Goal: Task Accomplishment & Management: Manage account settings

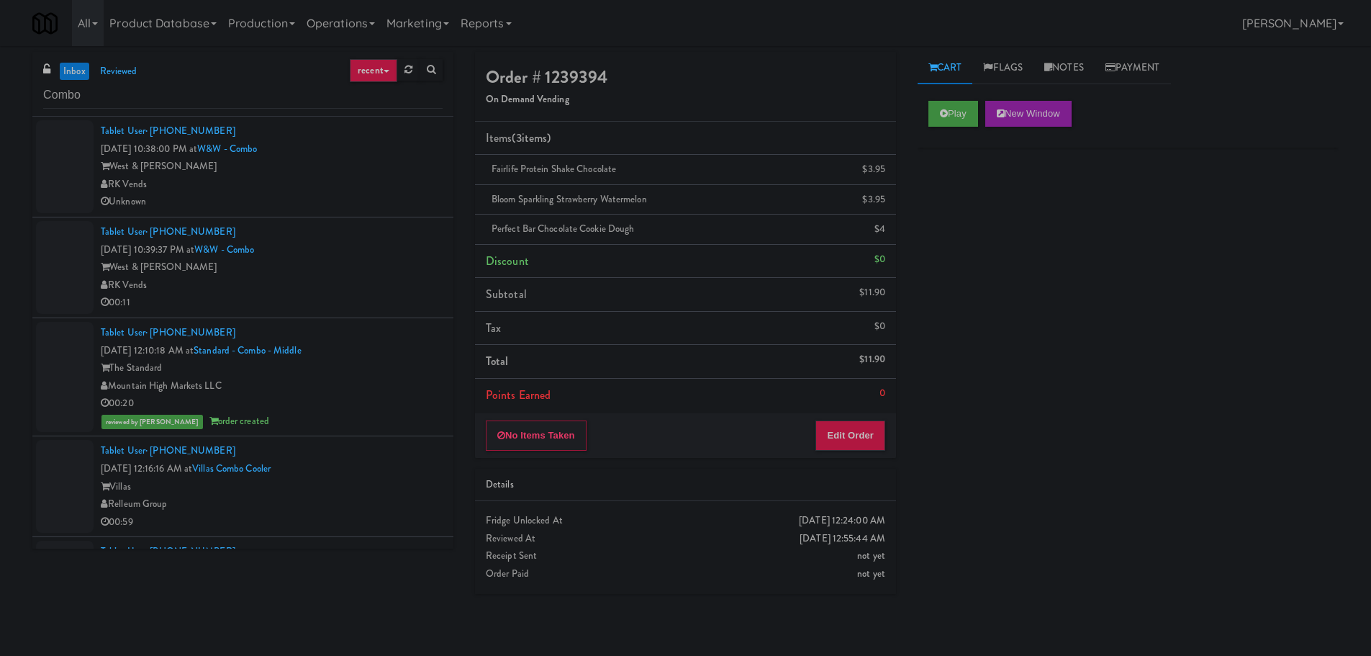
scroll to position [792, 0]
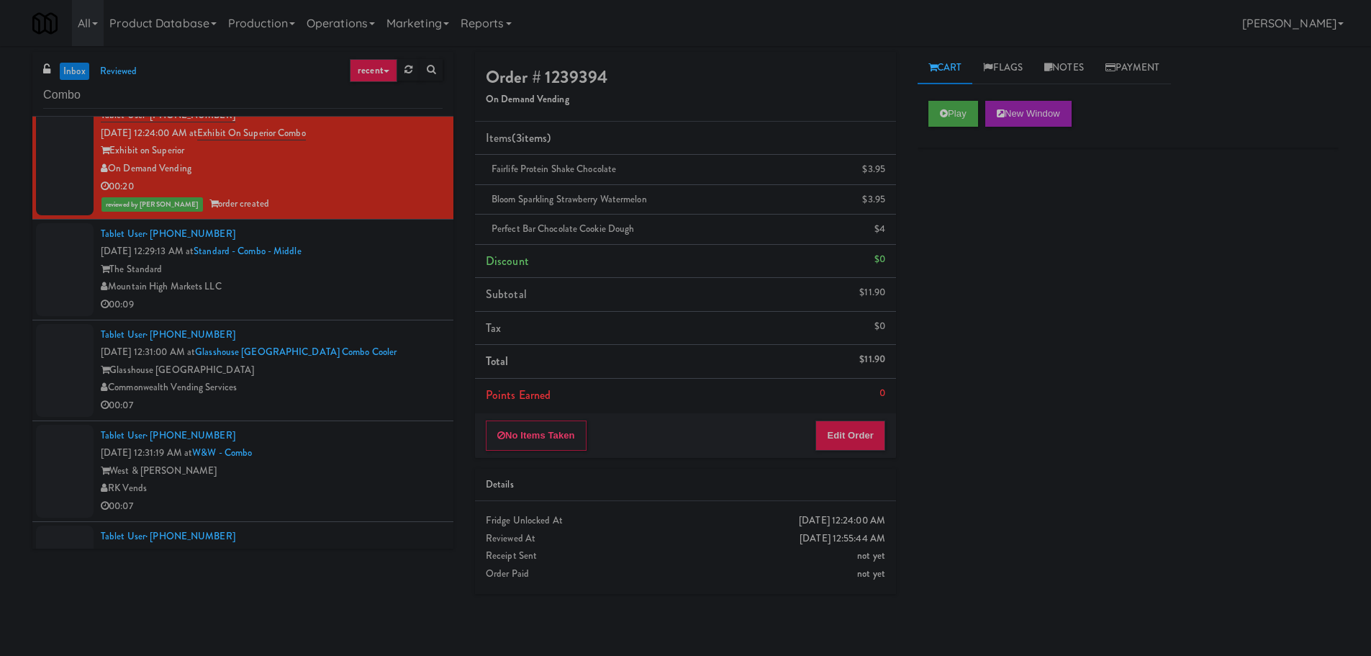
click at [66, 65] on link "inbox" at bounding box center [75, 72] width 30 height 18
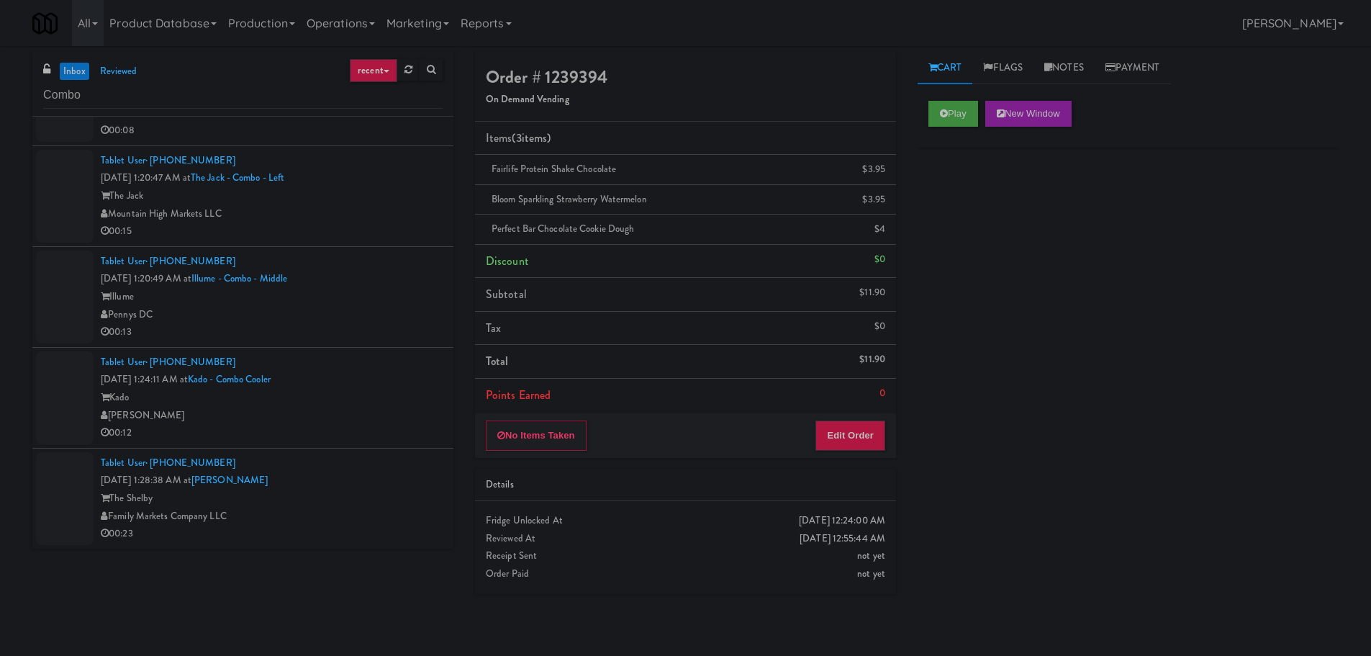
scroll to position [0, 0]
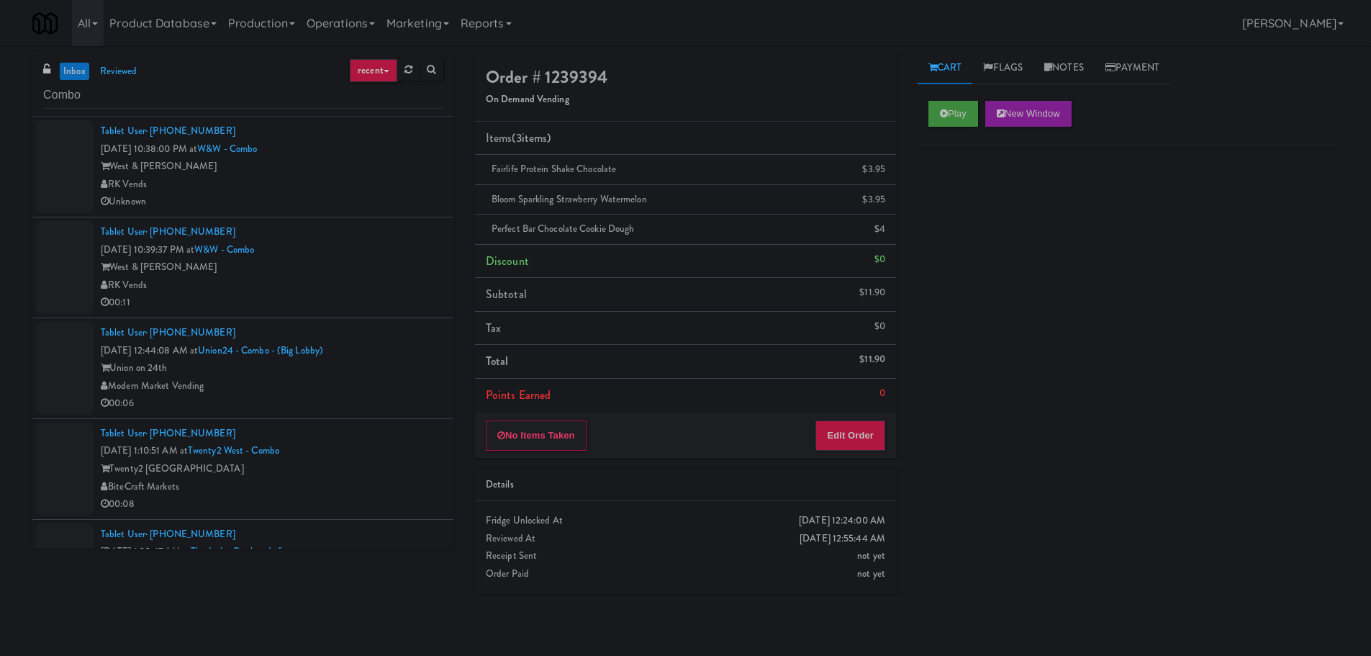
click at [347, 185] on div "RK Vends" at bounding box center [272, 185] width 342 height 18
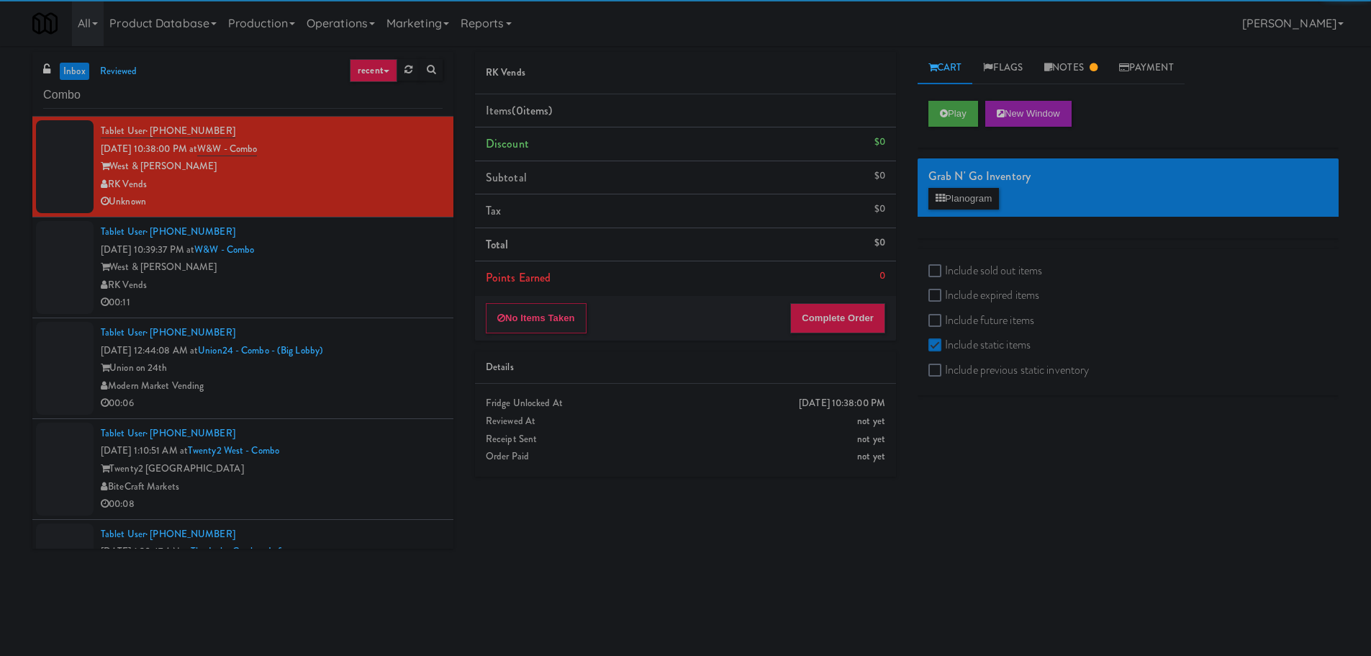
click at [391, 278] on div "RK Vends" at bounding box center [272, 285] width 342 height 18
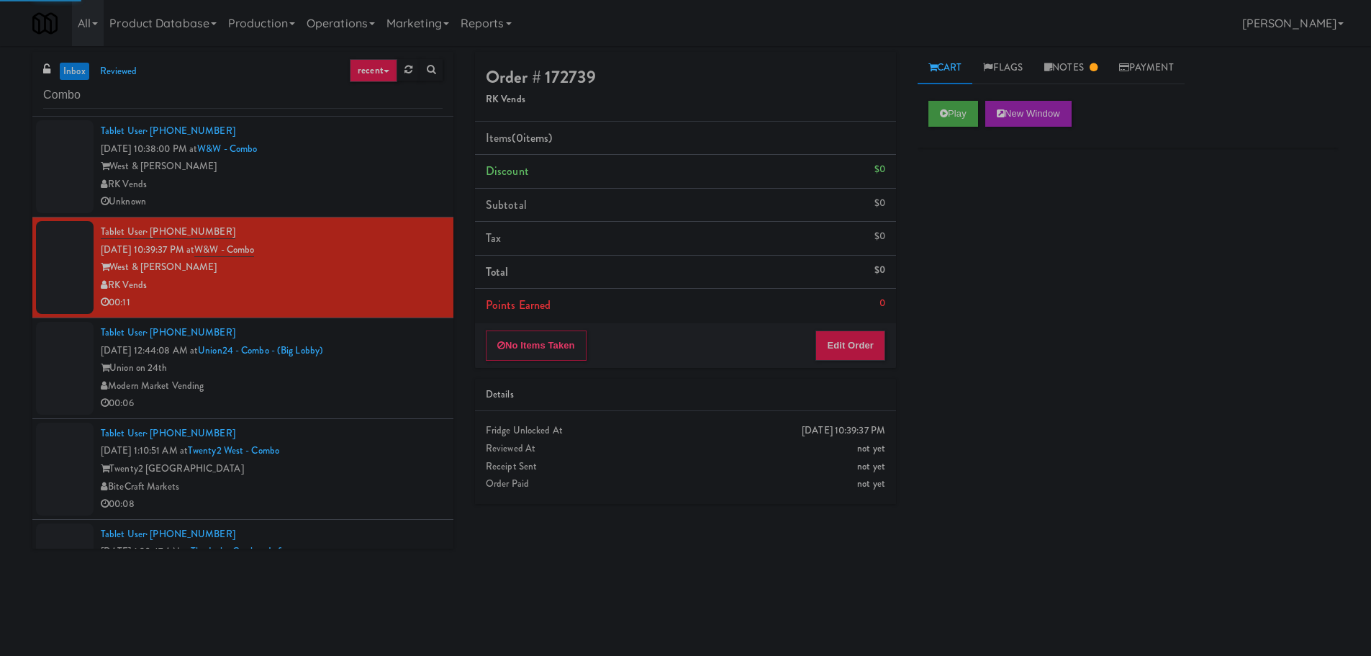
click at [435, 345] on li "Tablet User · (210) 727-0222 [DATE] 12:44:08 AM at Union24 - Combo - (Big Lobby…" at bounding box center [242, 368] width 421 height 101
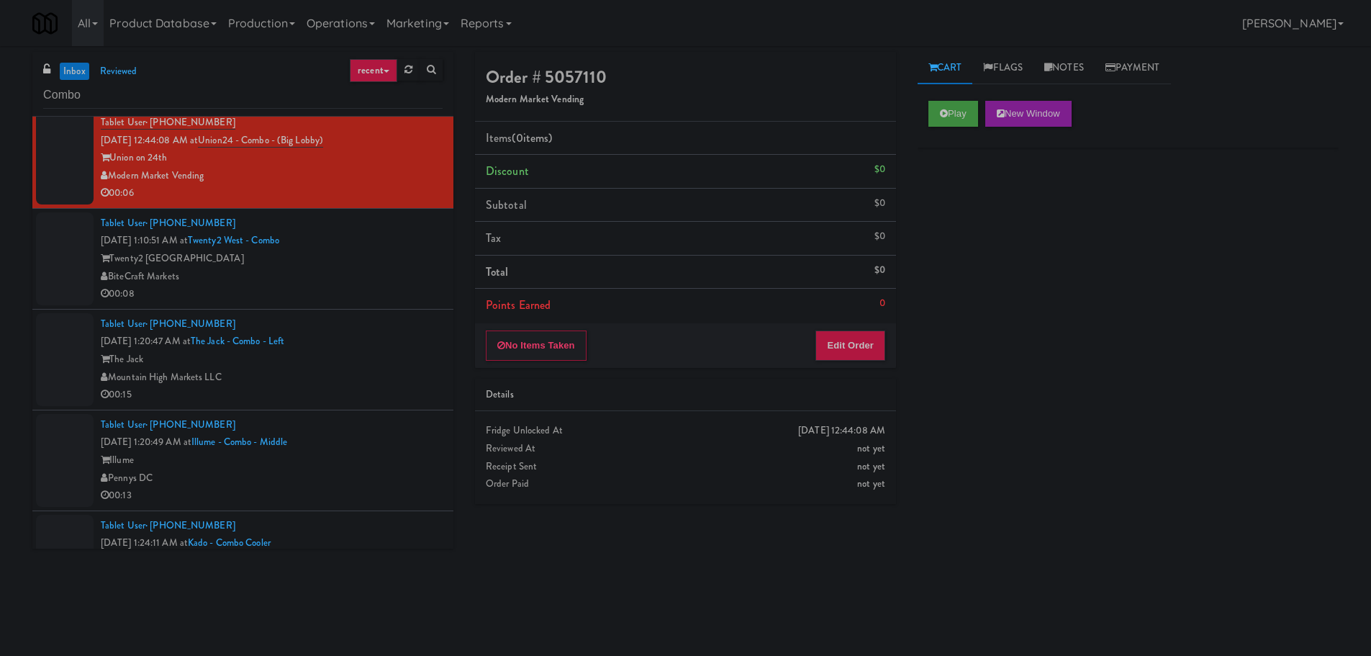
scroll to position [230, 0]
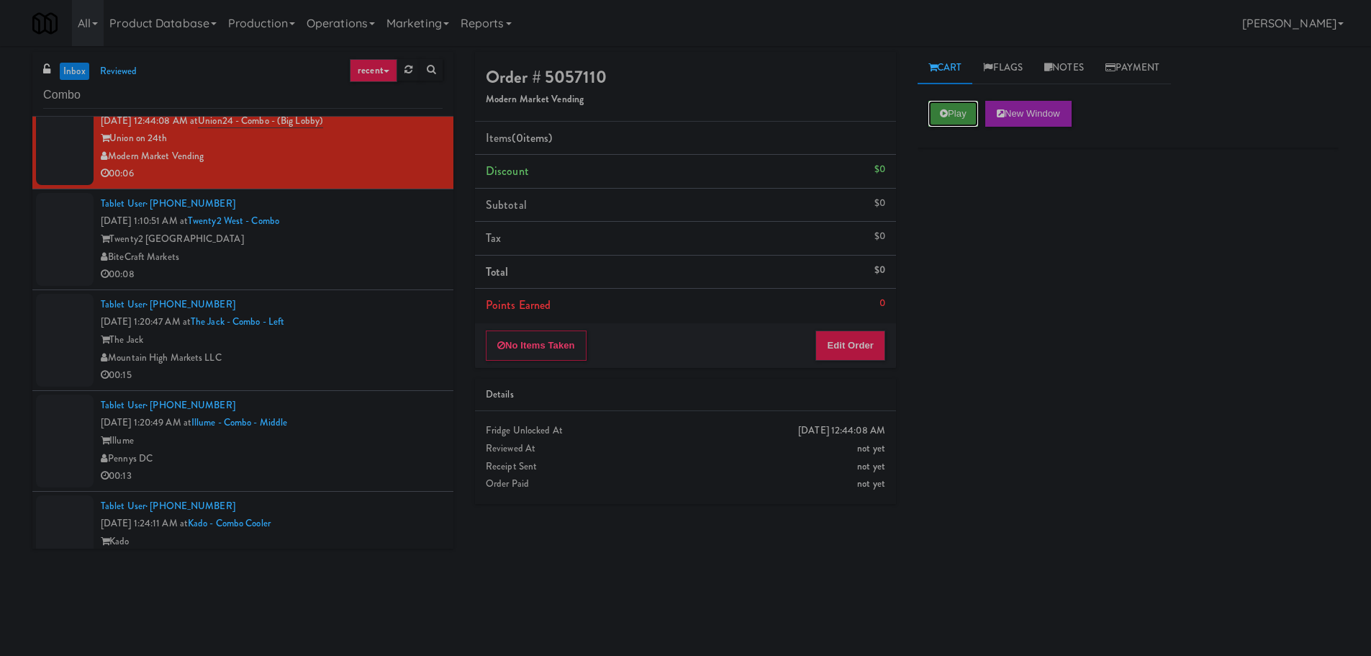
click at [958, 113] on button "Play" at bounding box center [953, 114] width 50 height 26
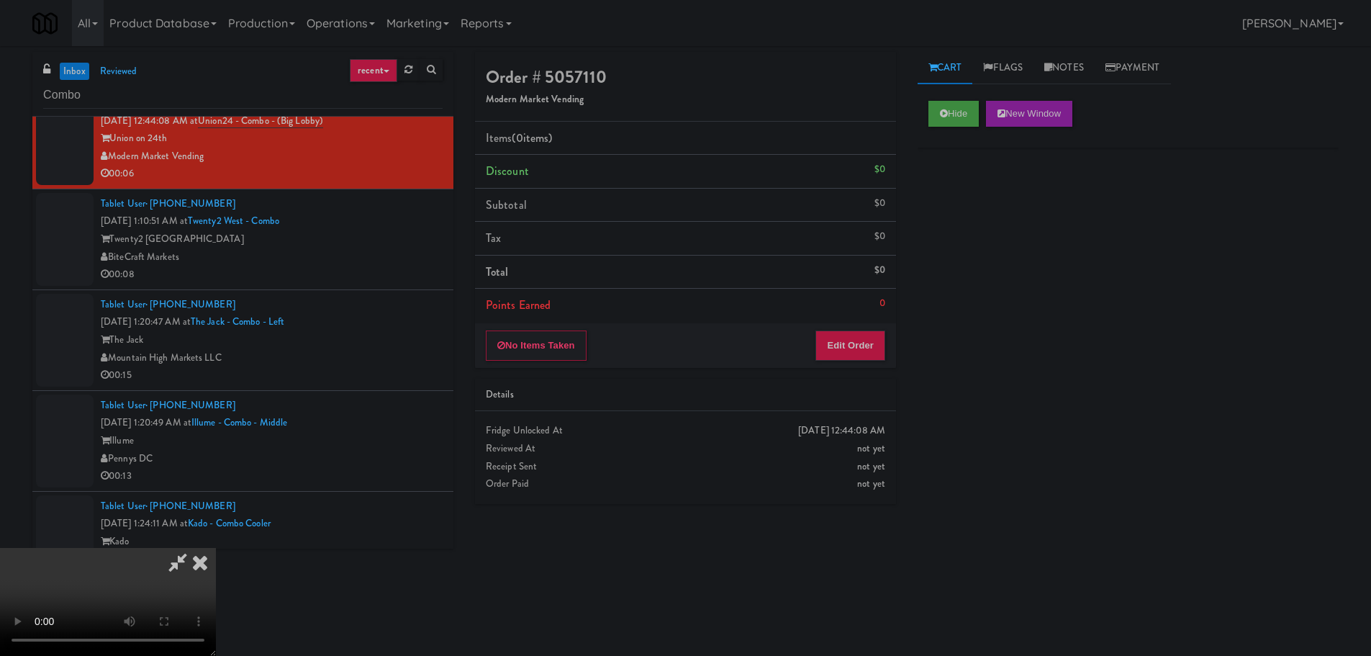
click at [873, 314] on li "Points Earned 0" at bounding box center [685, 305] width 421 height 33
click at [868, 332] on button "Edit Order" at bounding box center [850, 345] width 70 height 30
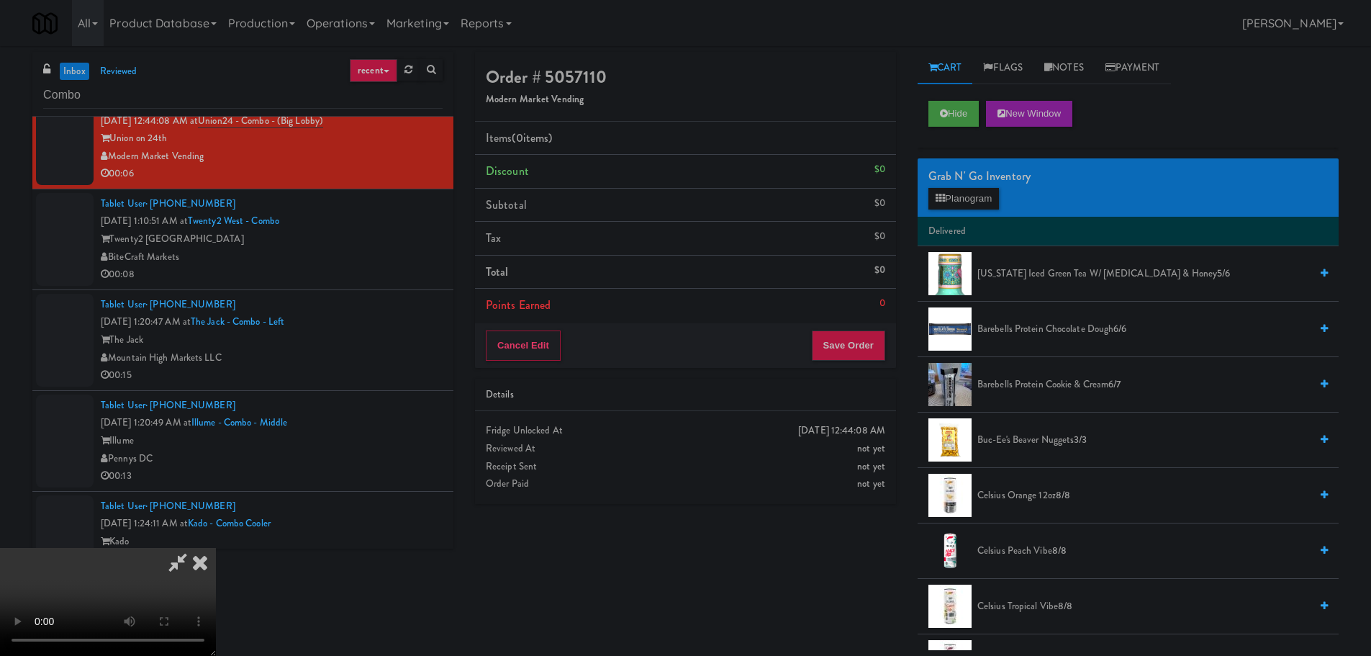
scroll to position [0, 0]
click at [216, 548] on video at bounding box center [108, 602] width 216 height 108
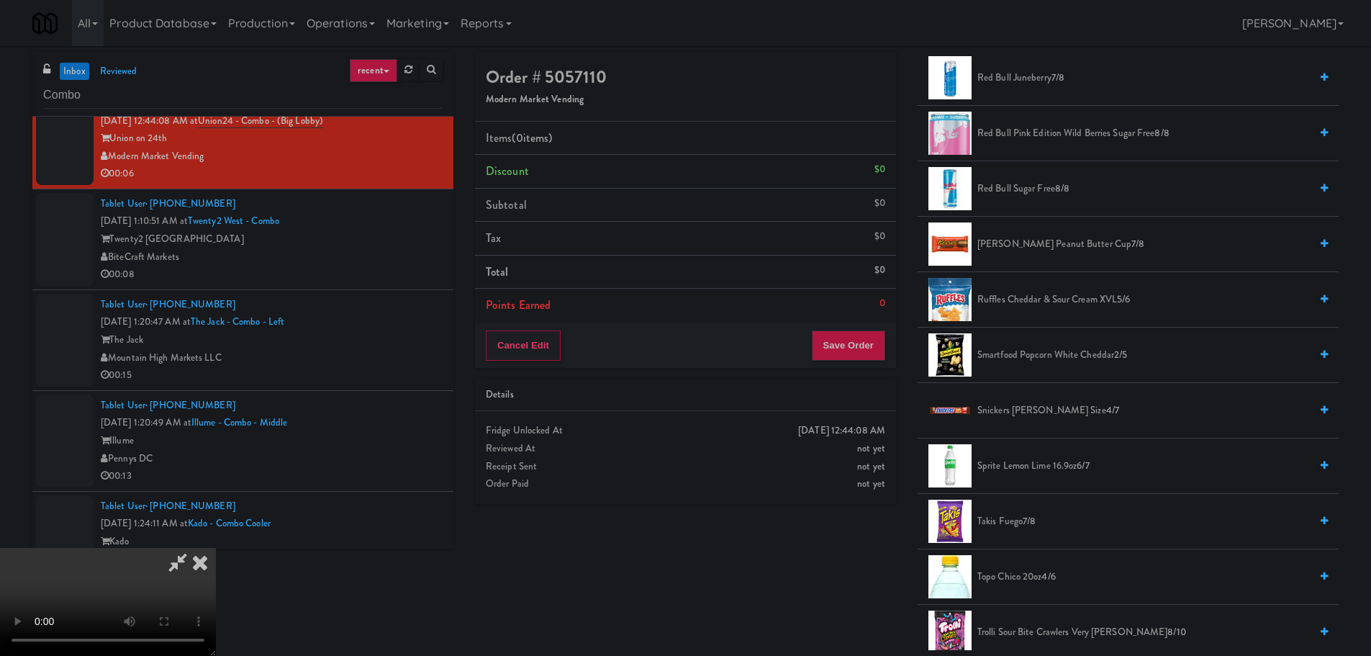
scroll to position [1583, 0]
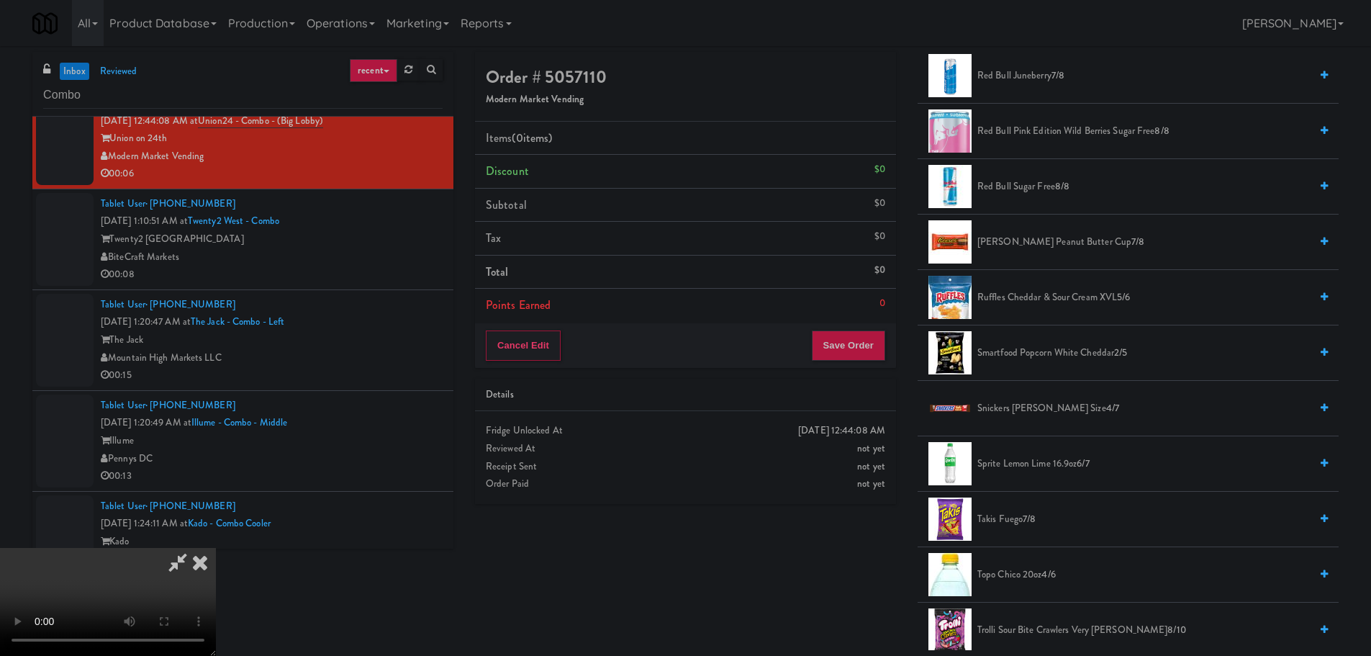
click at [1052, 308] on li "Ruffles Cheddar & Sour Cream XVL 5/6" at bounding box center [1127, 297] width 421 height 55
click at [1066, 295] on span "Ruffles Cheddar & Sour Cream XVL 5/6" at bounding box center [1143, 298] width 332 height 18
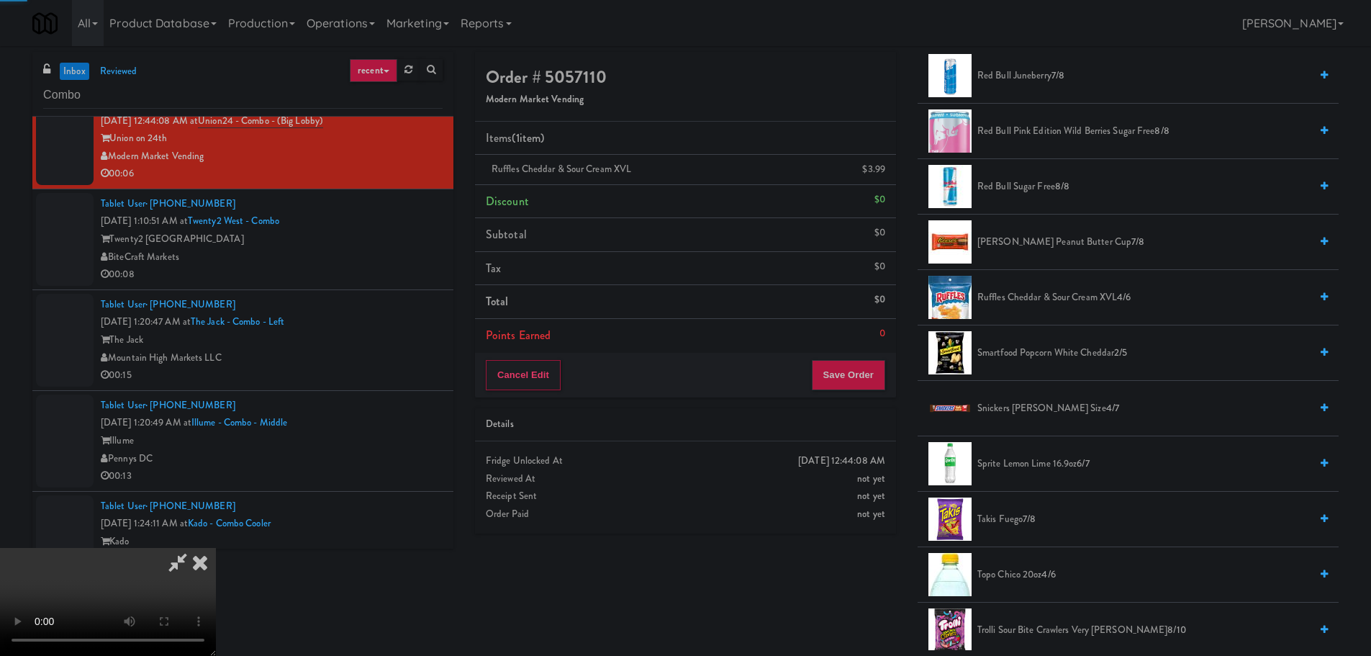
click at [216, 548] on video at bounding box center [108, 602] width 216 height 108
click at [848, 369] on button "Save Order" at bounding box center [848, 375] width 73 height 30
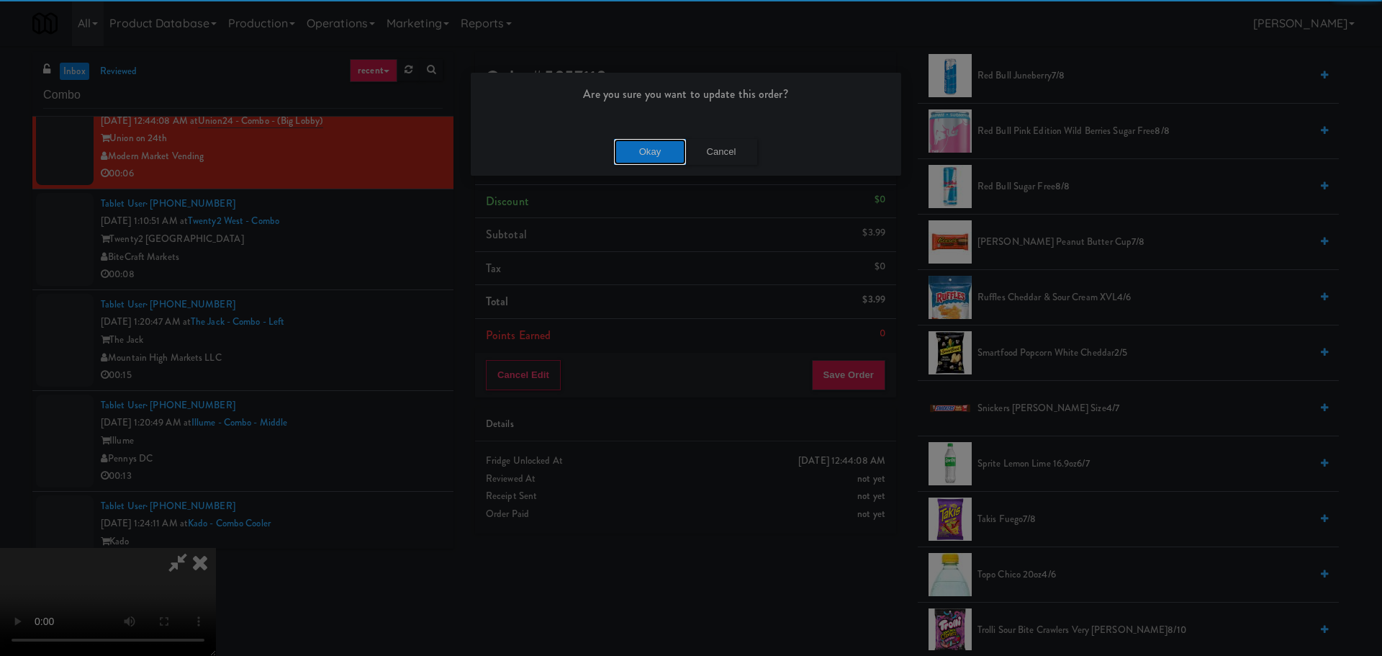
click at [652, 148] on button "Okay" at bounding box center [650, 152] width 72 height 26
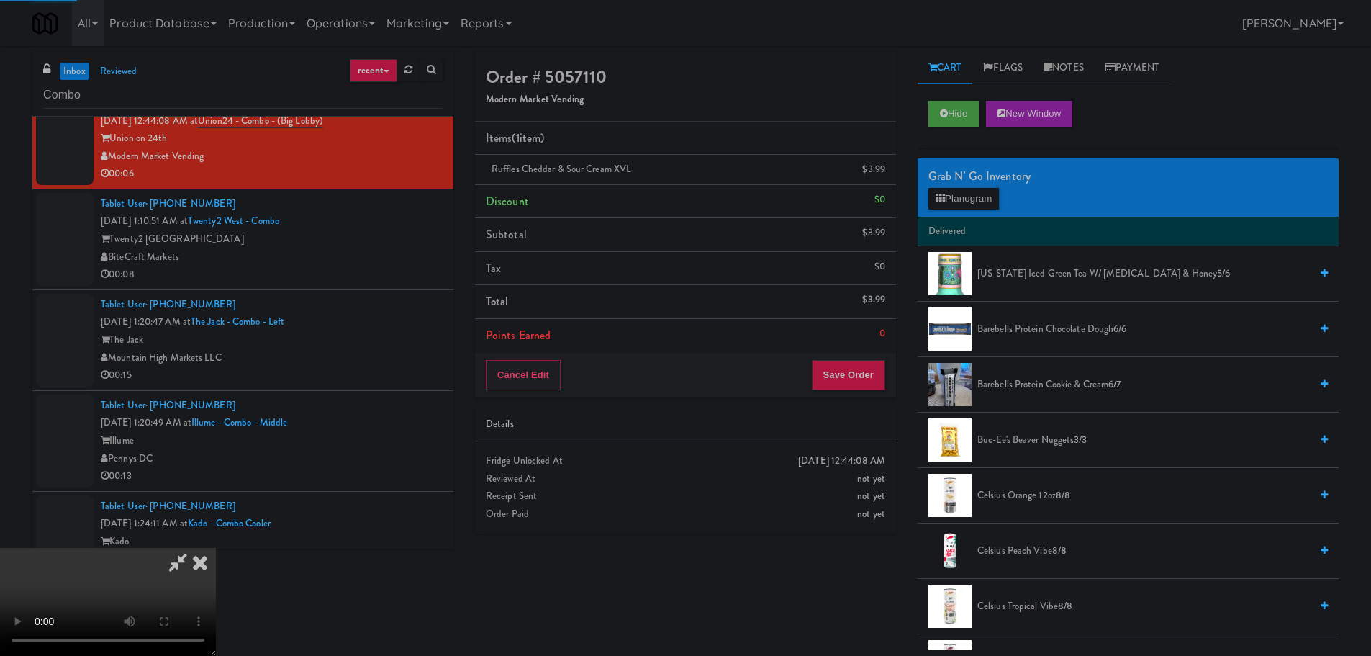
scroll to position [0, 0]
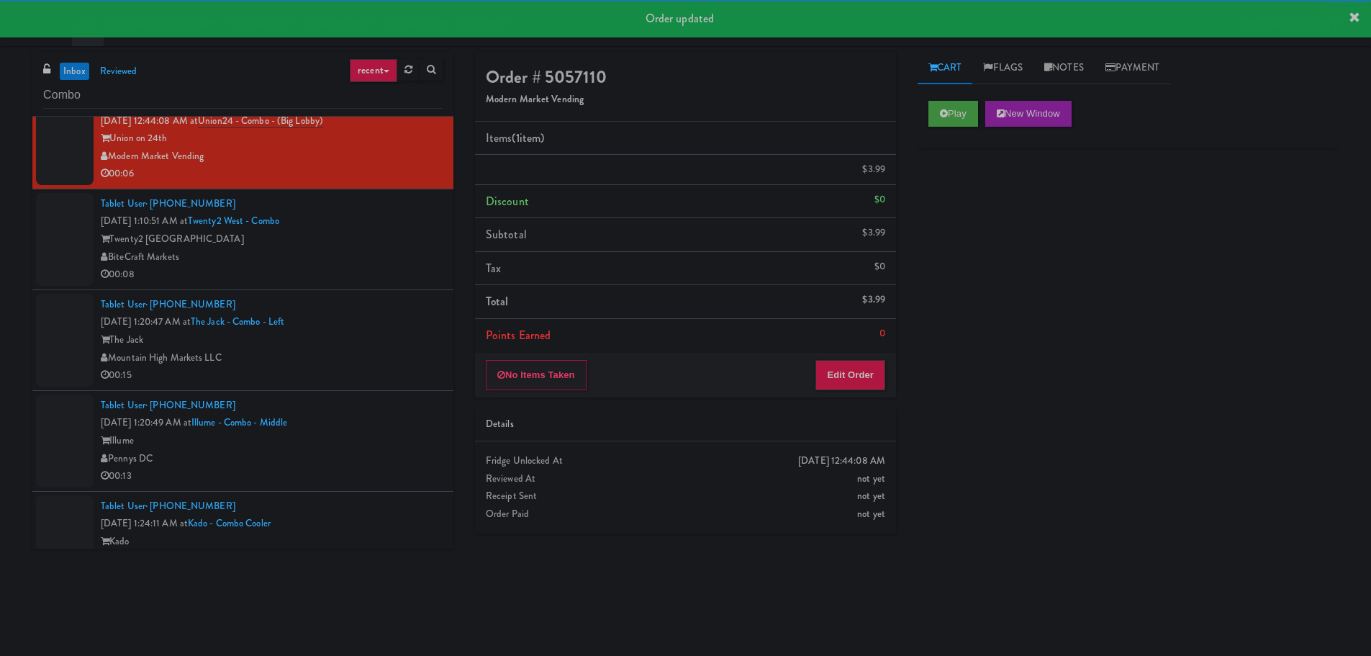
click at [382, 268] on div "00:08" at bounding box center [272, 275] width 342 height 18
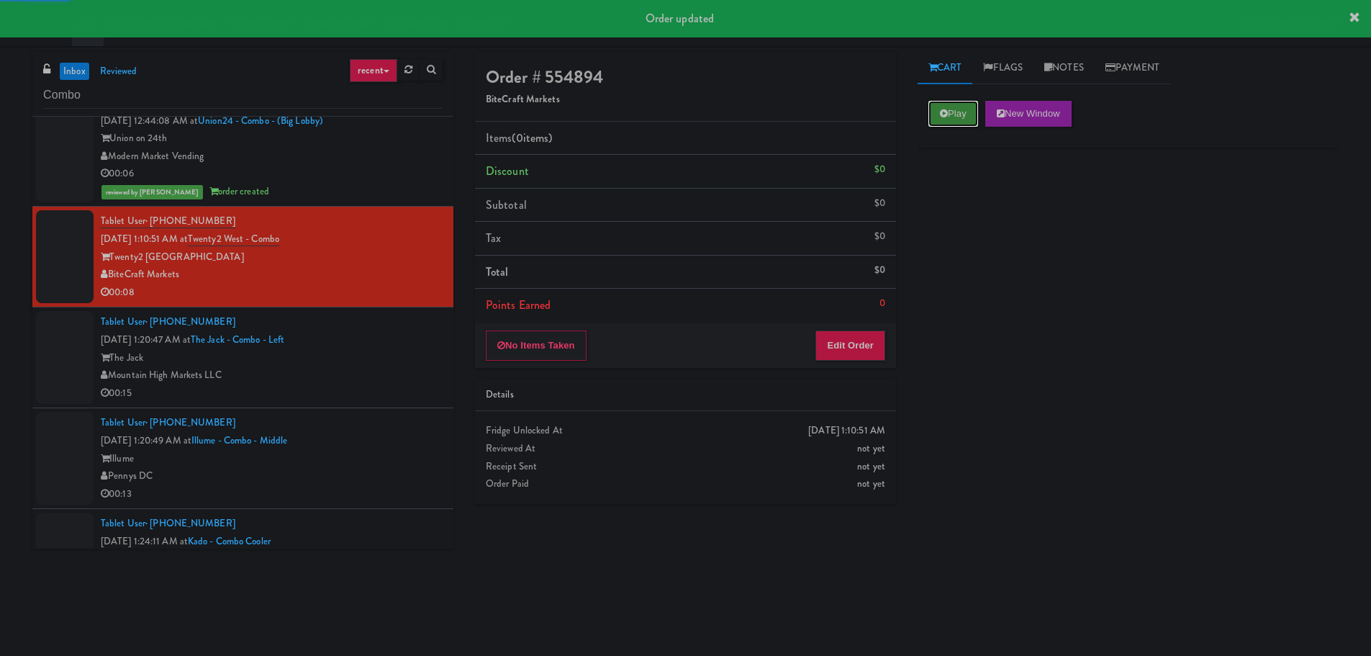
click at [944, 116] on icon at bounding box center [944, 113] width 8 height 9
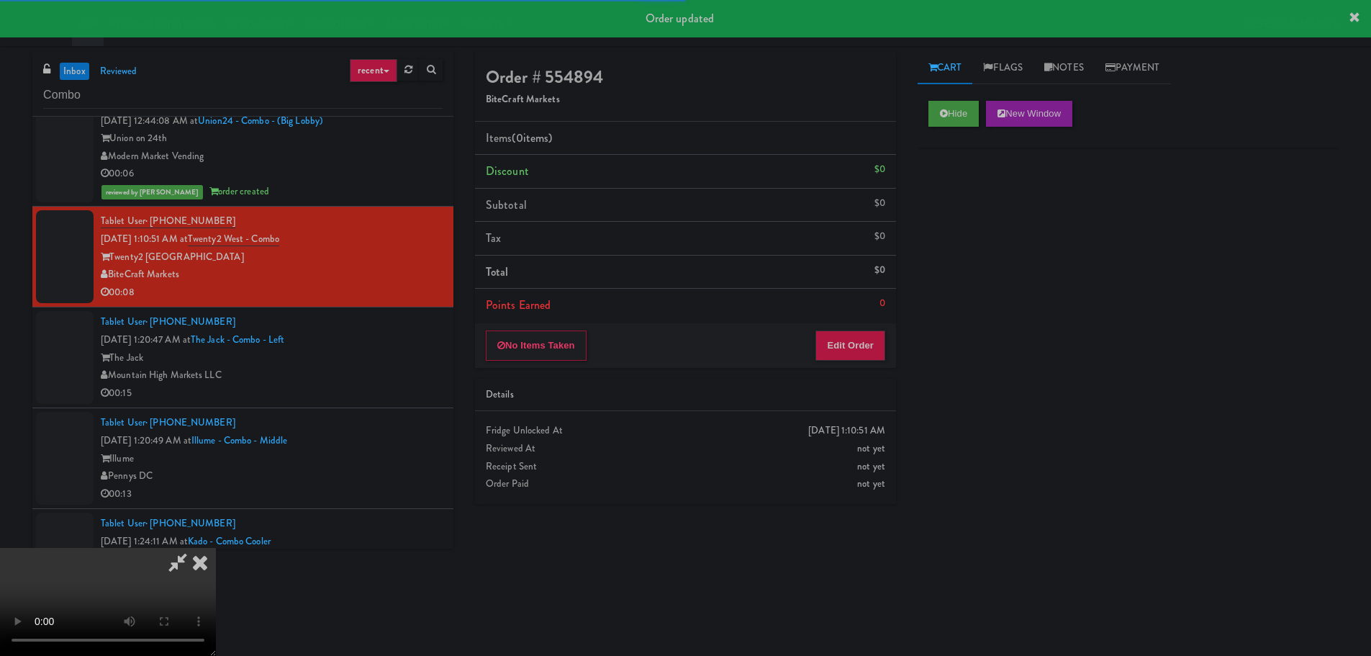
click at [862, 299] on li "Points Earned 0" at bounding box center [685, 305] width 421 height 33
click at [856, 334] on button "Edit Order" at bounding box center [850, 345] width 70 height 30
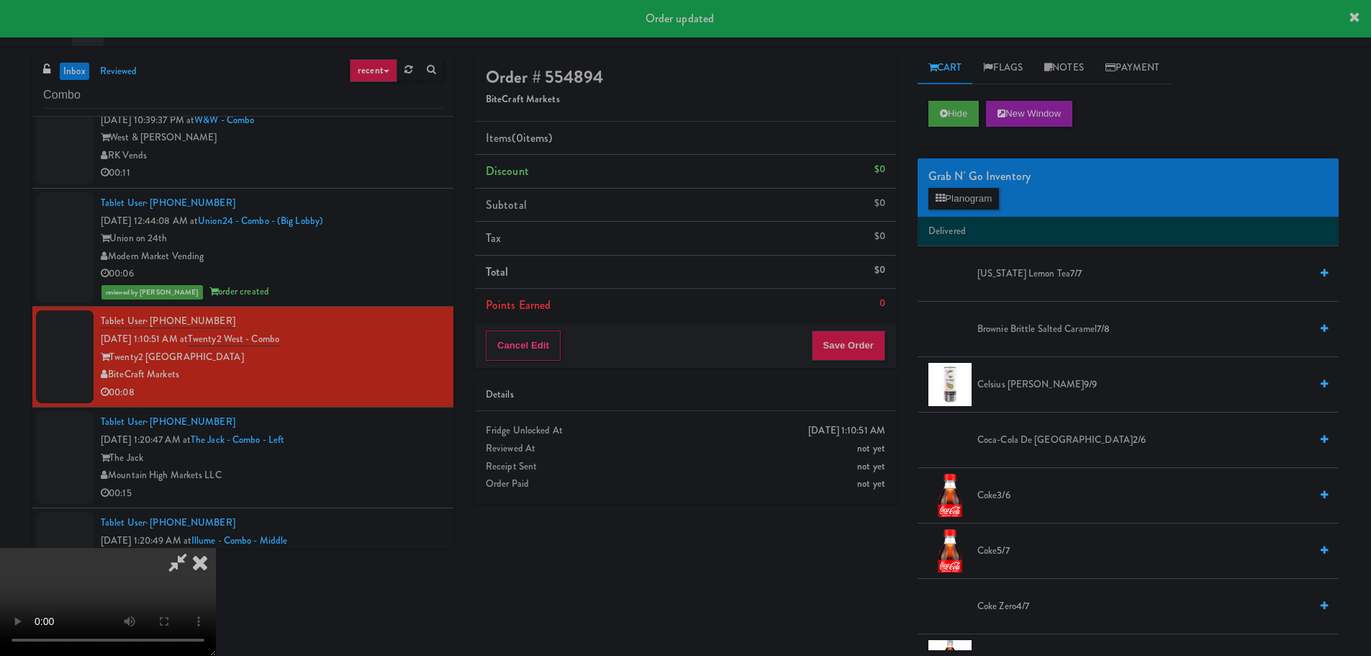
scroll to position [391, 0]
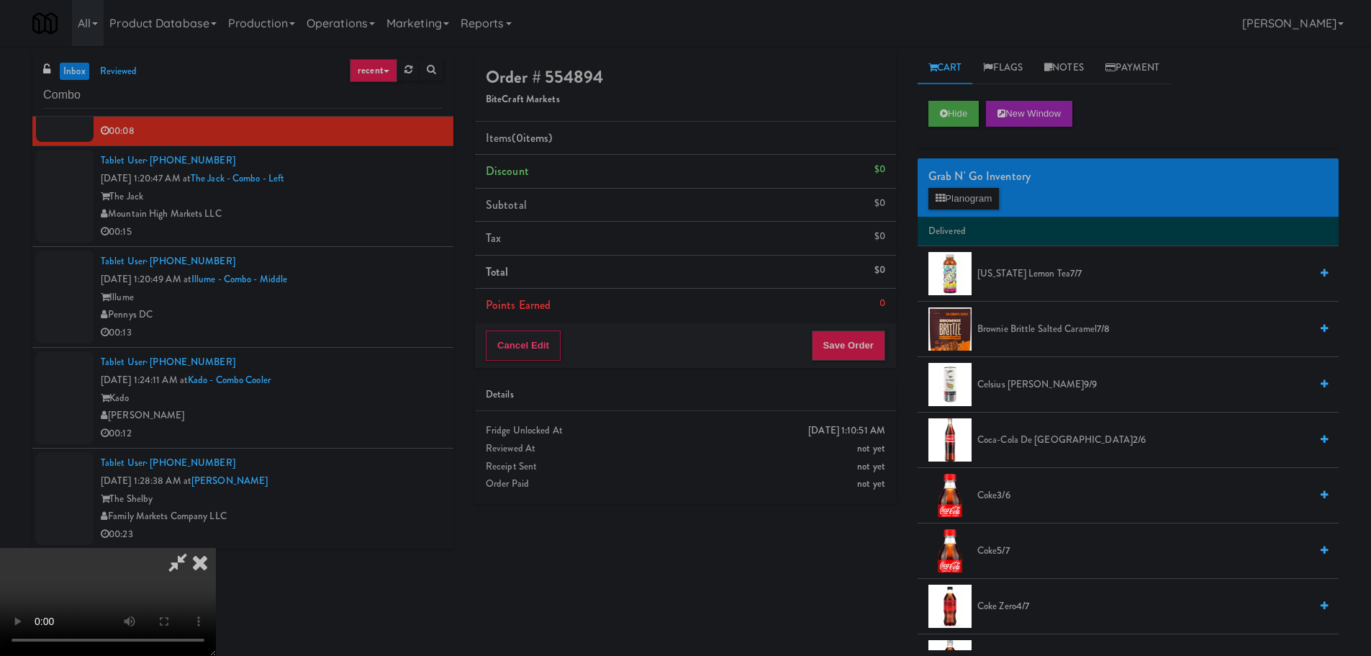
click at [216, 548] on video at bounding box center [108, 602] width 216 height 108
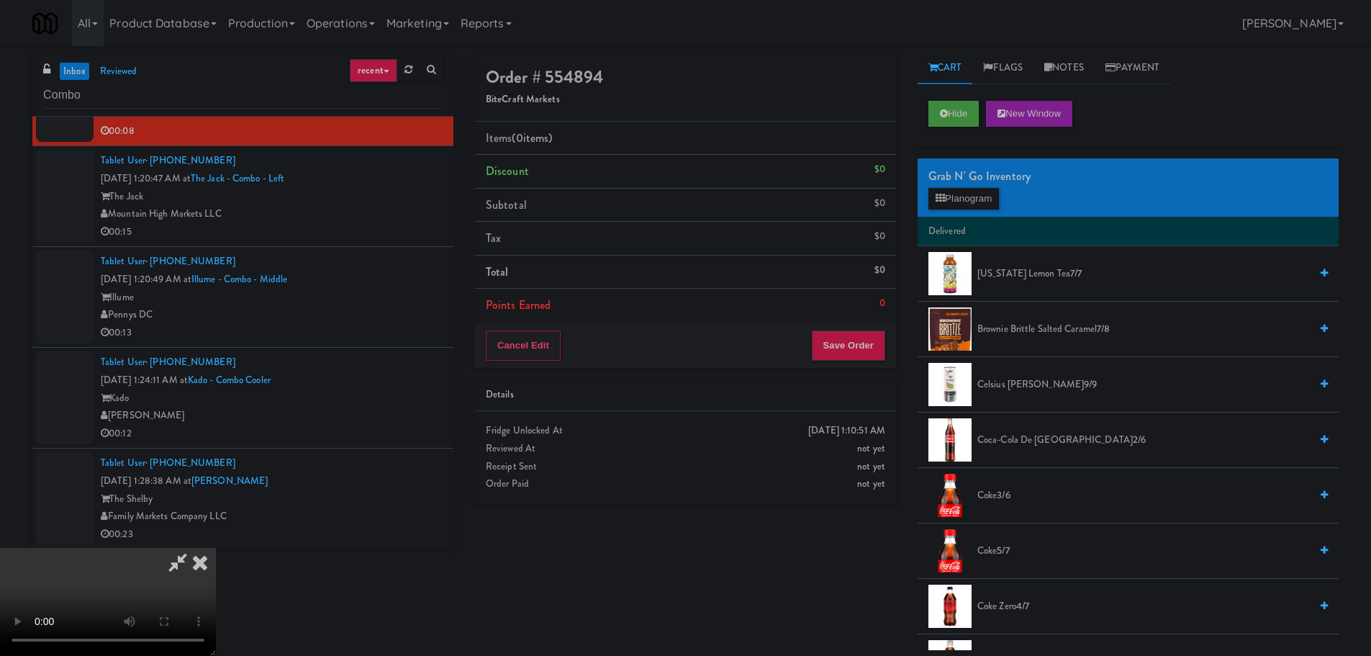
click at [216, 548] on video at bounding box center [108, 602] width 216 height 108
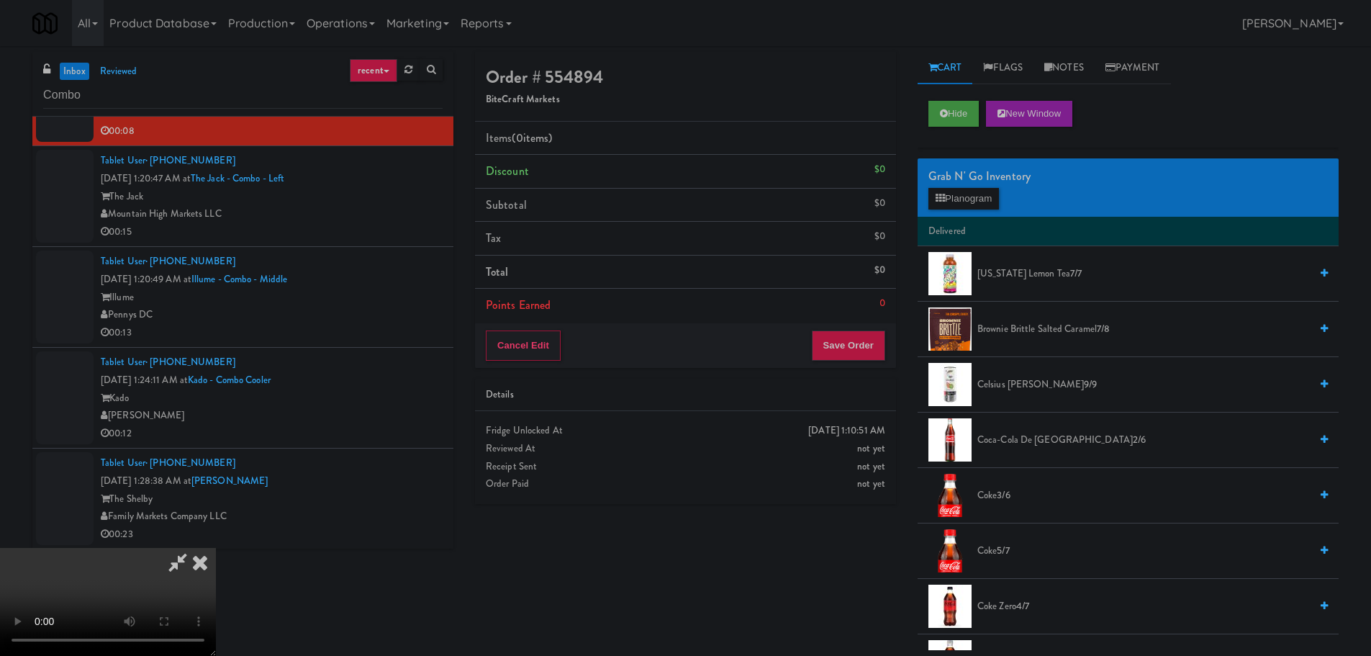
click at [216, 548] on video at bounding box center [108, 602] width 216 height 108
click at [961, 185] on div "Grab N' Go Inventory" at bounding box center [1127, 176] width 399 height 22
click at [958, 194] on button "Planogram" at bounding box center [963, 199] width 71 height 22
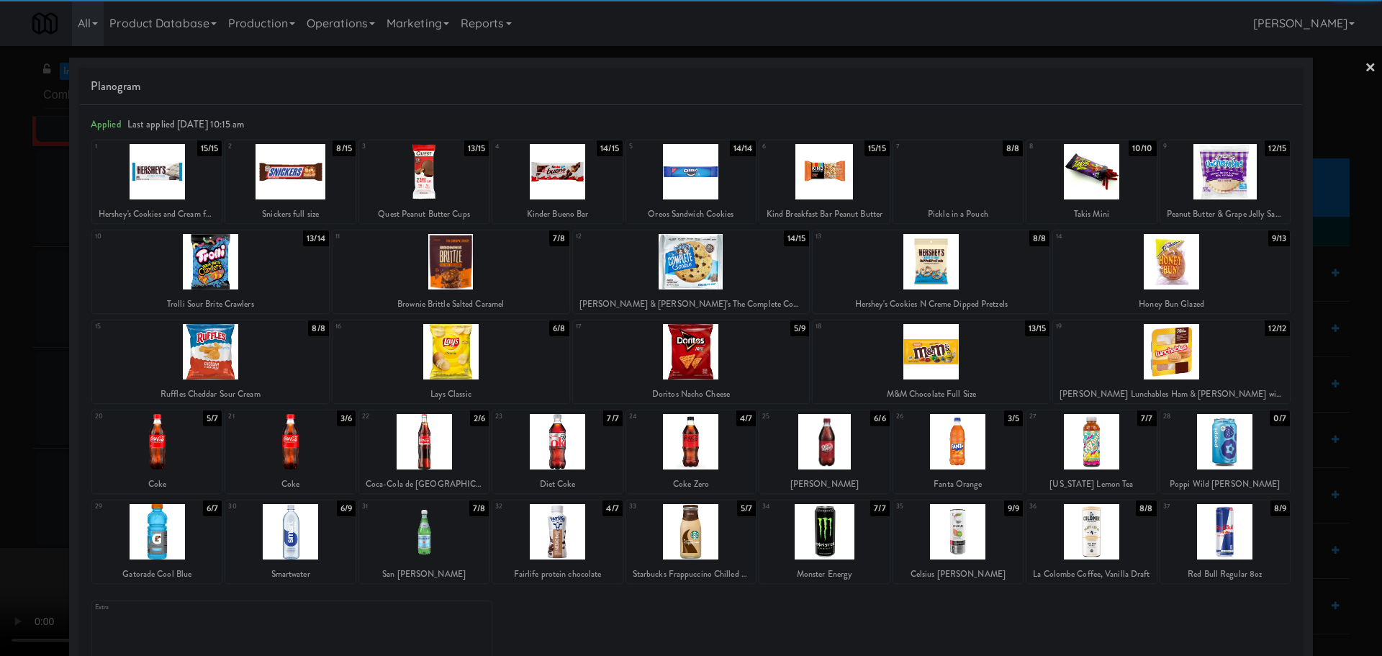
click at [286, 173] on div at bounding box center [290, 171] width 130 height 55
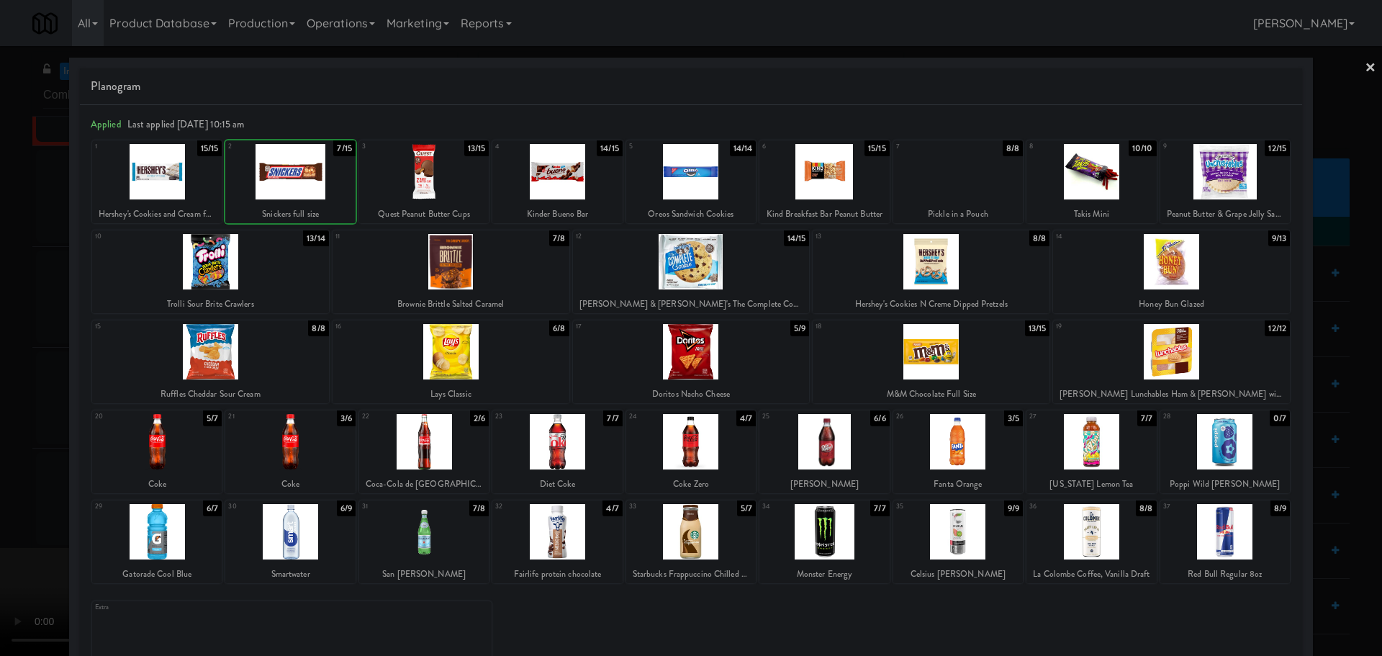
click at [286, 173] on div at bounding box center [290, 171] width 130 height 55
click at [35, 224] on div at bounding box center [691, 328] width 1382 height 656
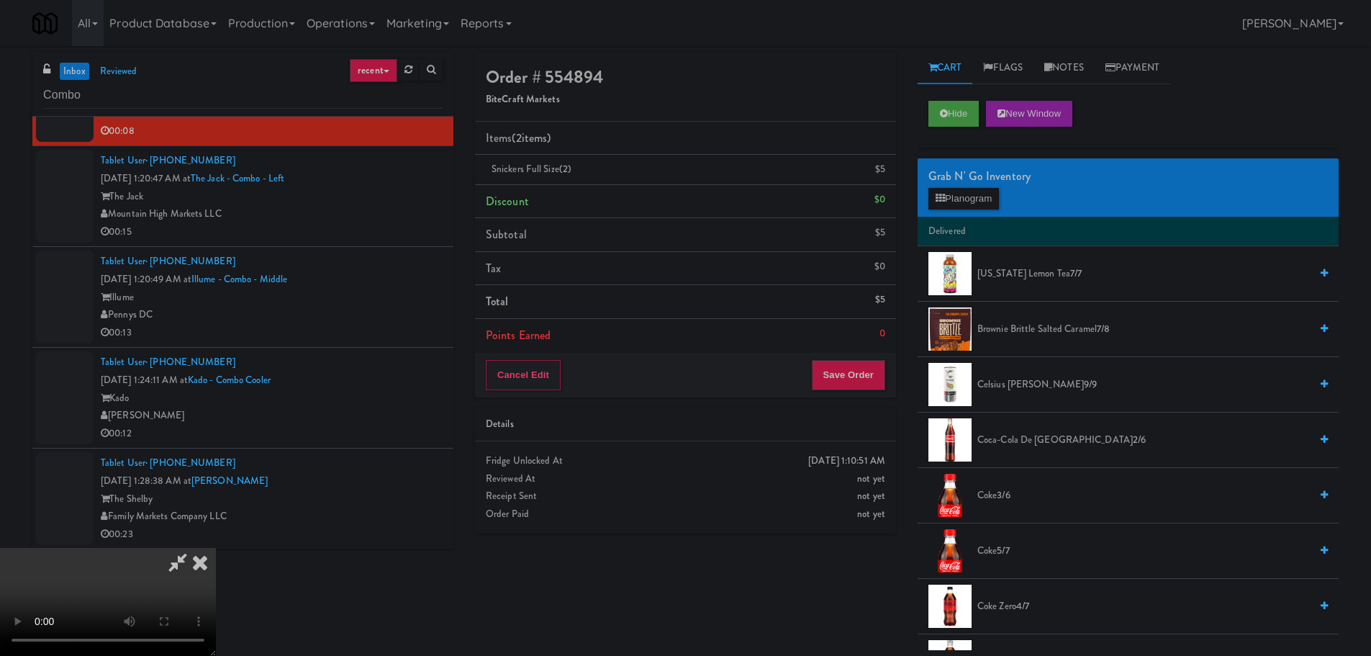
click at [216, 548] on video at bounding box center [108, 602] width 216 height 108
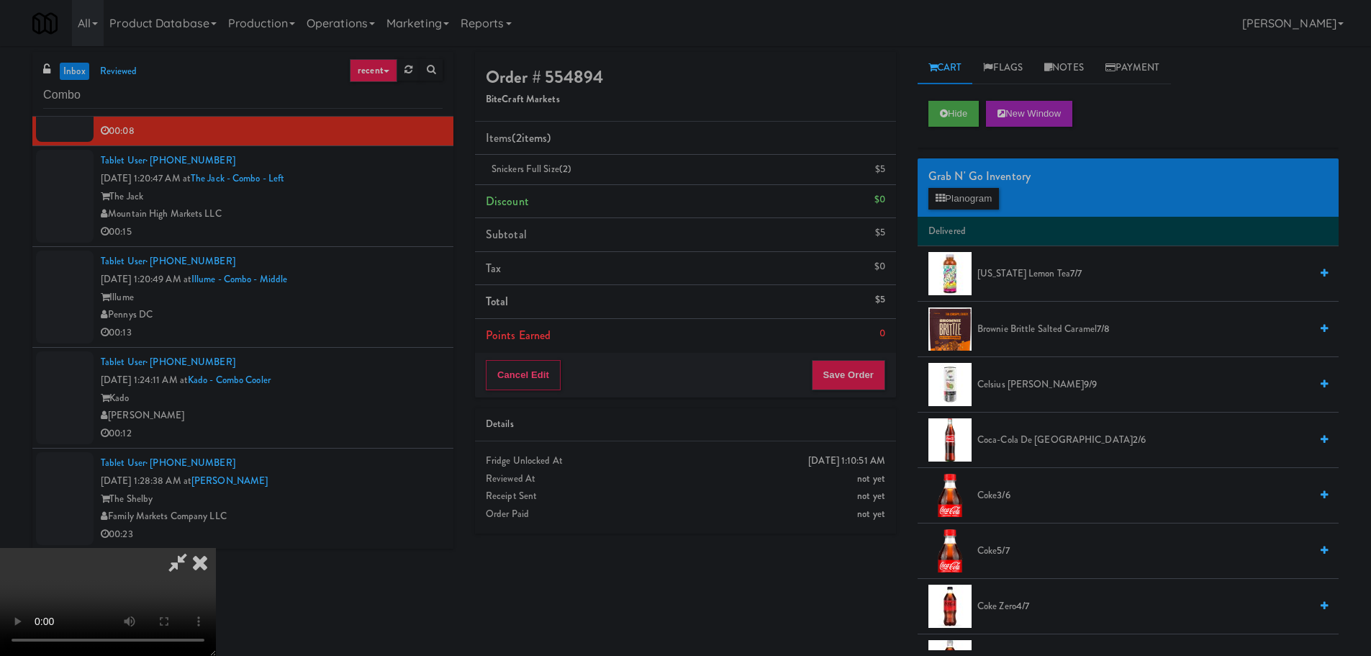
click at [216, 548] on video at bounding box center [108, 602] width 216 height 108
drag, startPoint x: 476, startPoint y: 524, endPoint x: 473, endPoint y: 514, distance: 10.3
click at [216, 548] on video at bounding box center [108, 602] width 216 height 108
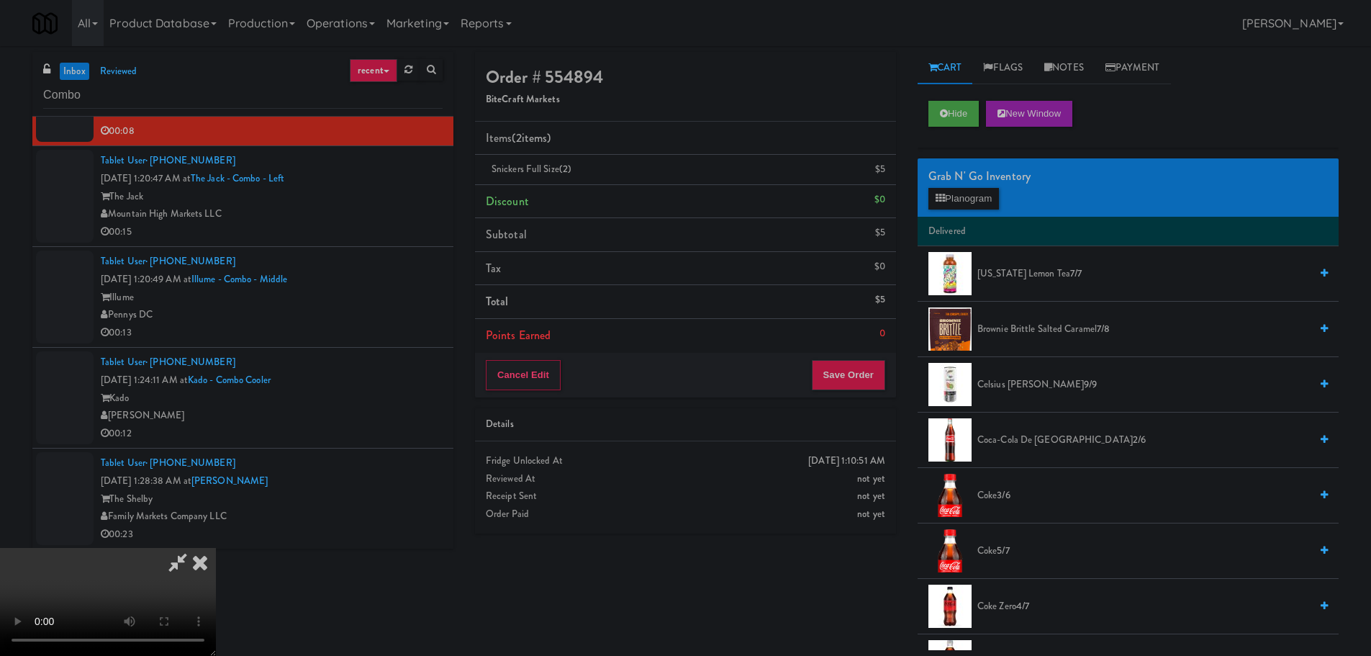
click at [216, 548] on video at bounding box center [108, 602] width 216 height 108
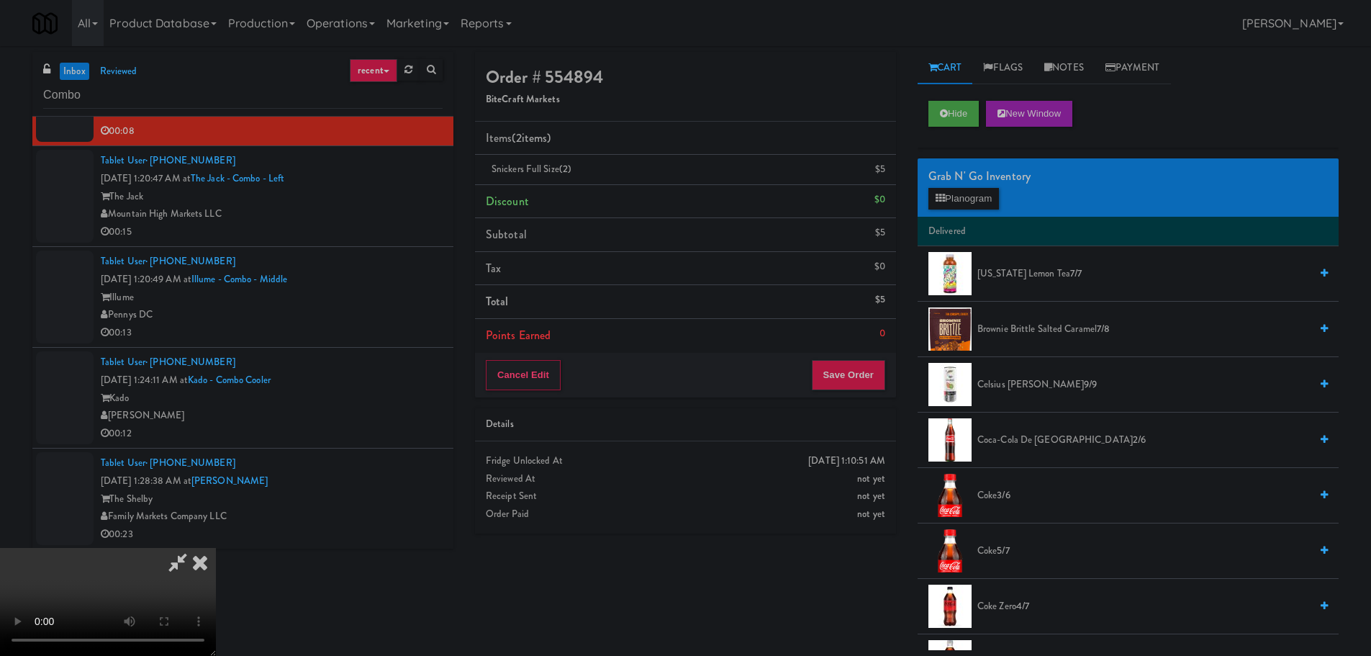
click at [216, 548] on video at bounding box center [108, 602] width 216 height 108
click at [842, 364] on button "Save Order" at bounding box center [848, 375] width 73 height 30
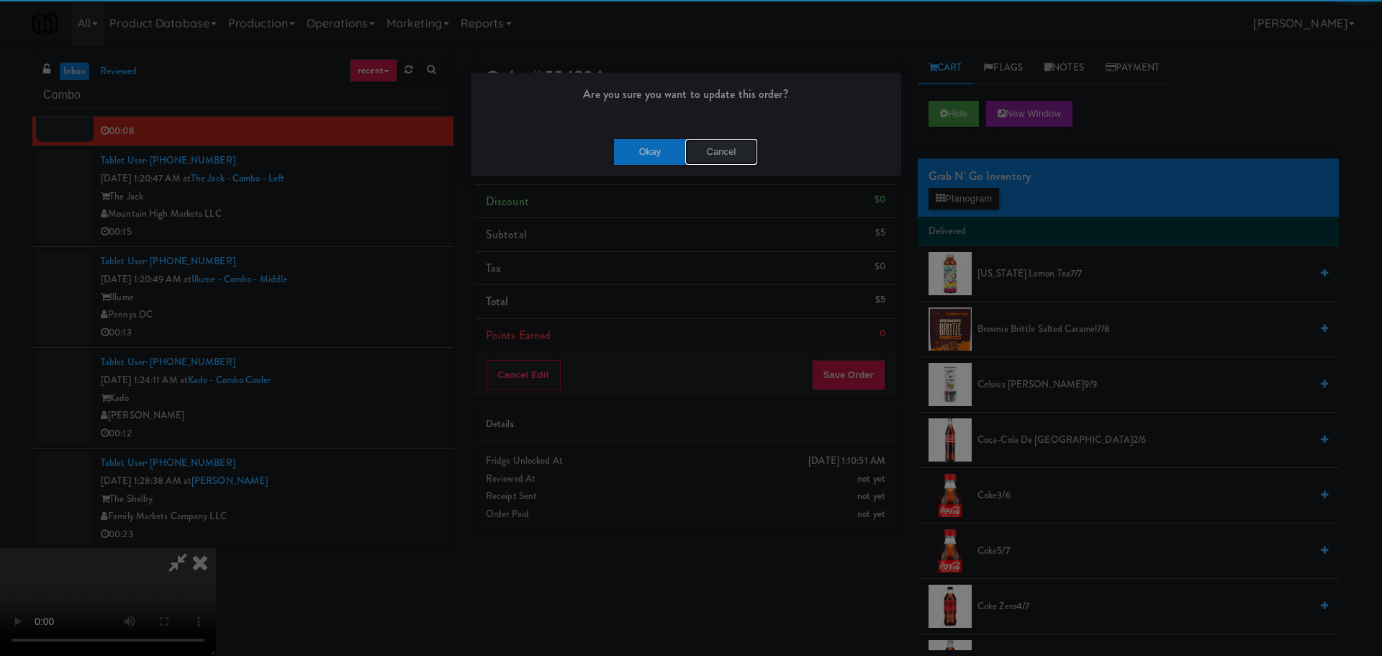
click at [719, 150] on button "Cancel" at bounding box center [721, 152] width 72 height 26
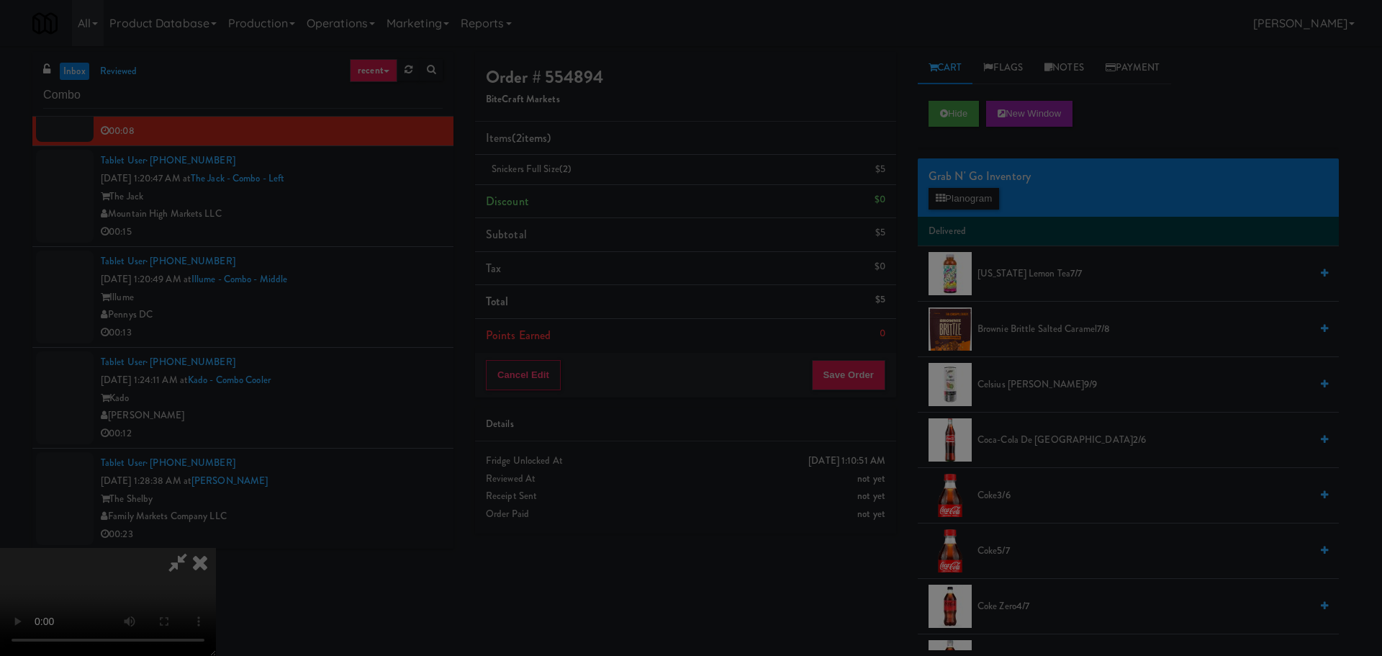
click at [650, 412] on div at bounding box center [691, 328] width 1382 height 656
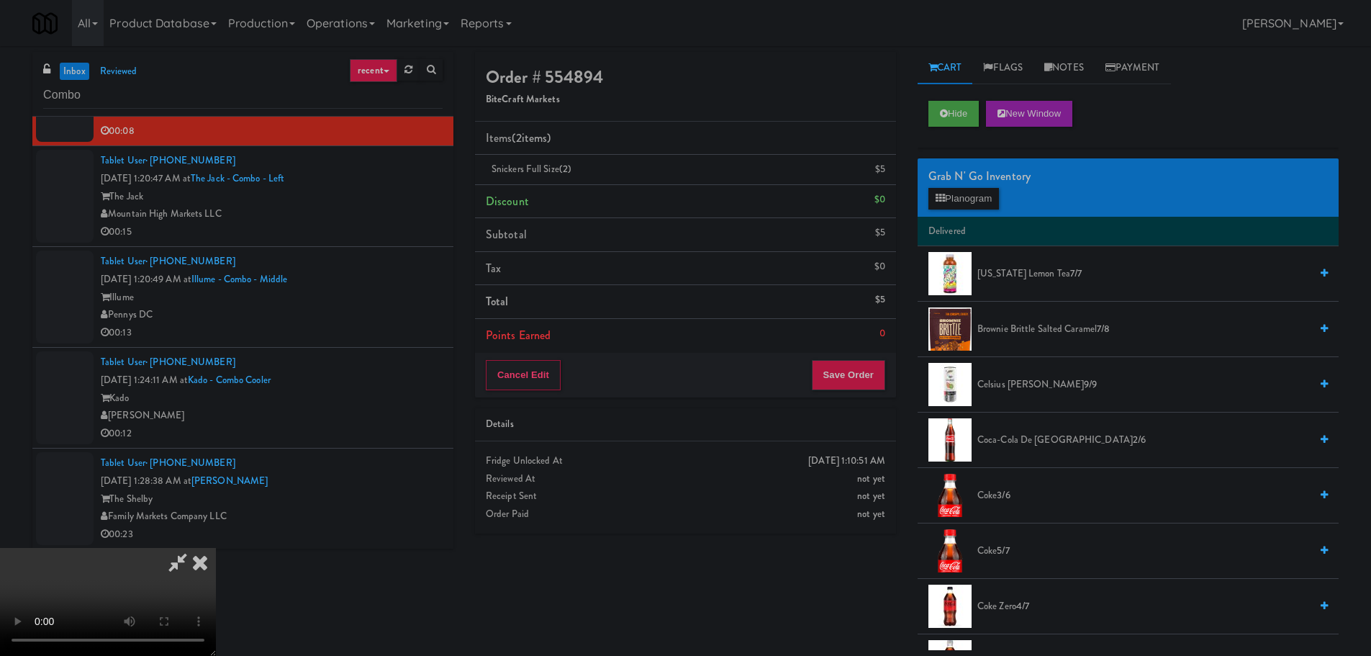
click at [216, 548] on video at bounding box center [108, 602] width 216 height 108
click at [846, 378] on button "Save Order" at bounding box center [848, 375] width 73 height 30
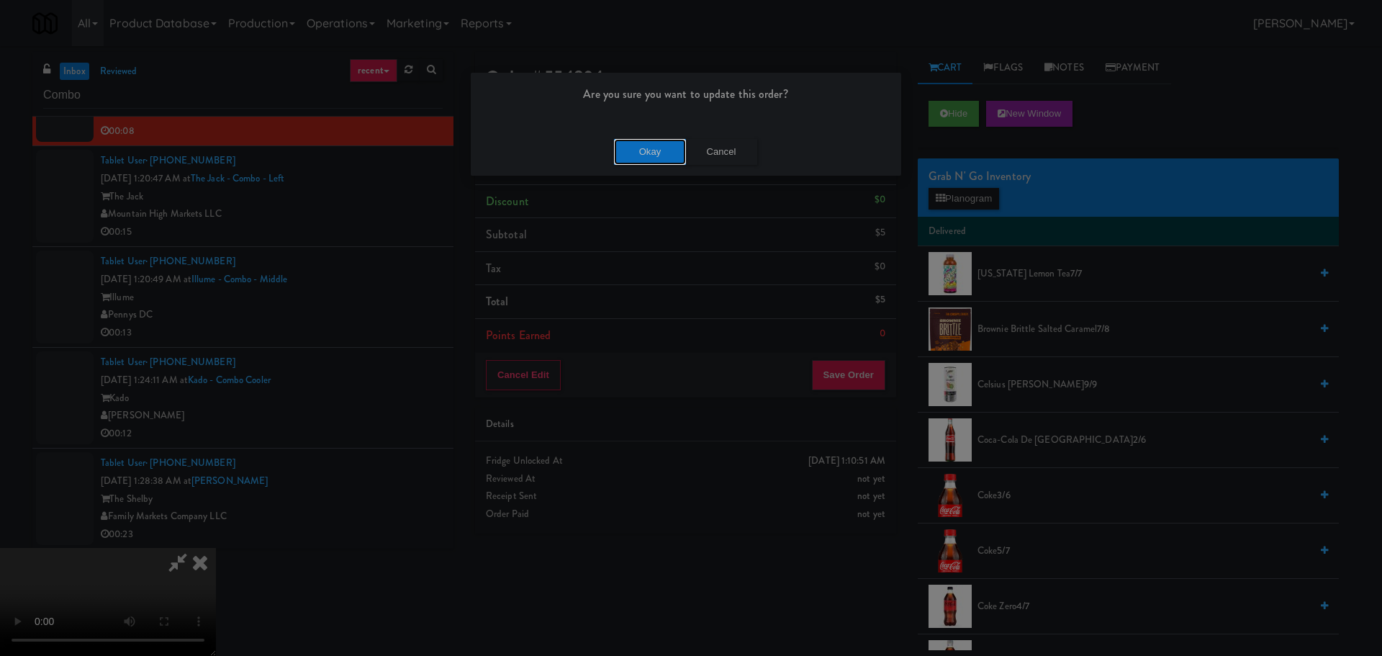
click at [646, 145] on button "Okay" at bounding box center [650, 152] width 72 height 26
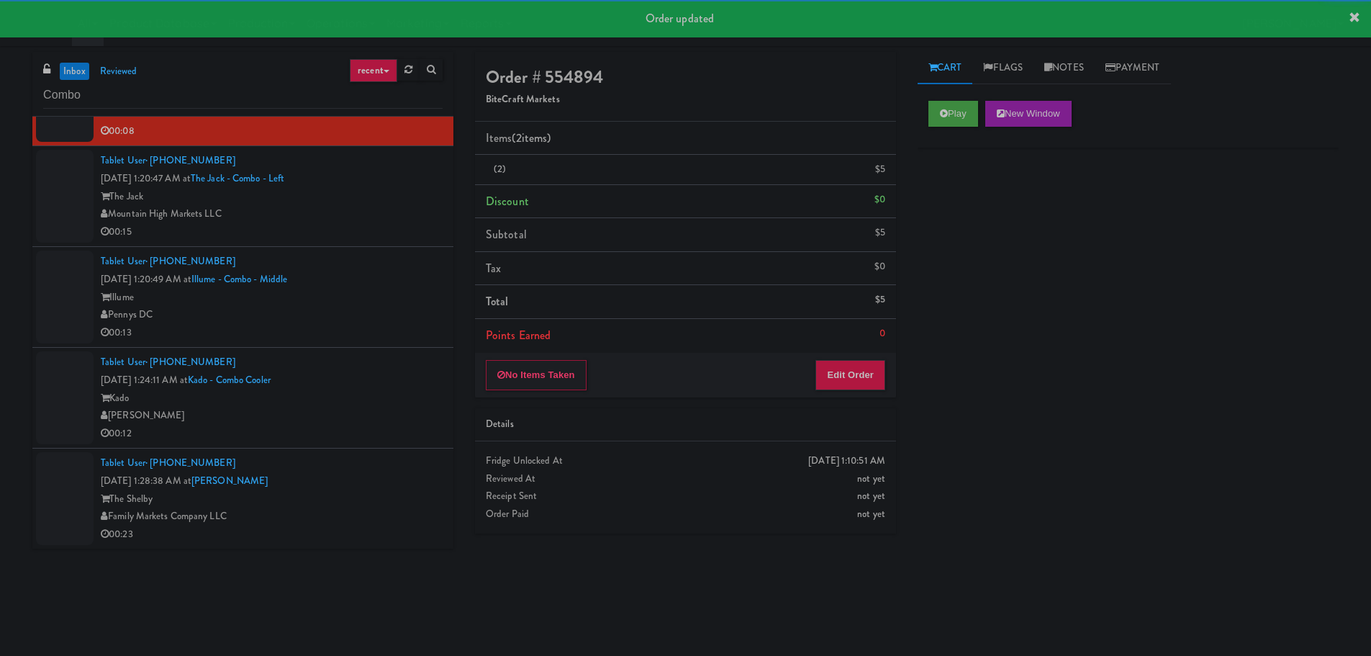
click at [414, 230] on div "00:15" at bounding box center [272, 232] width 342 height 18
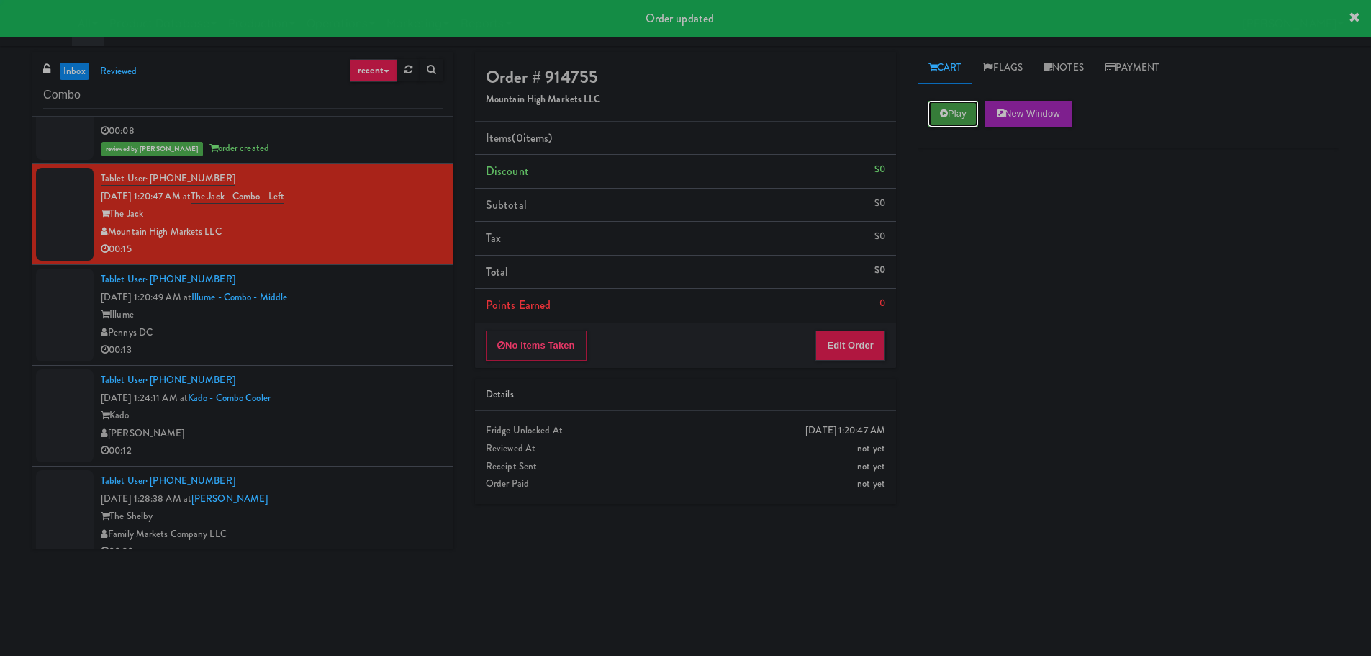
click at [963, 114] on button "Play" at bounding box center [953, 114] width 50 height 26
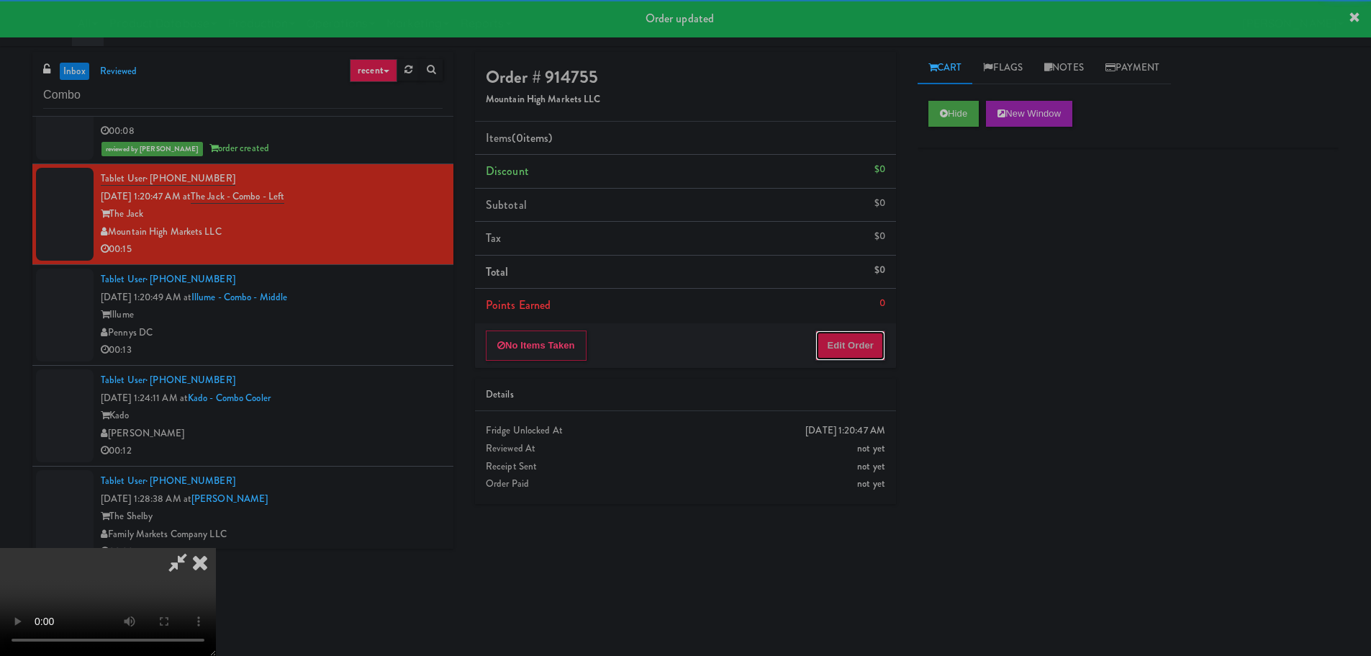
click at [843, 337] on button "Edit Order" at bounding box center [850, 345] width 70 height 30
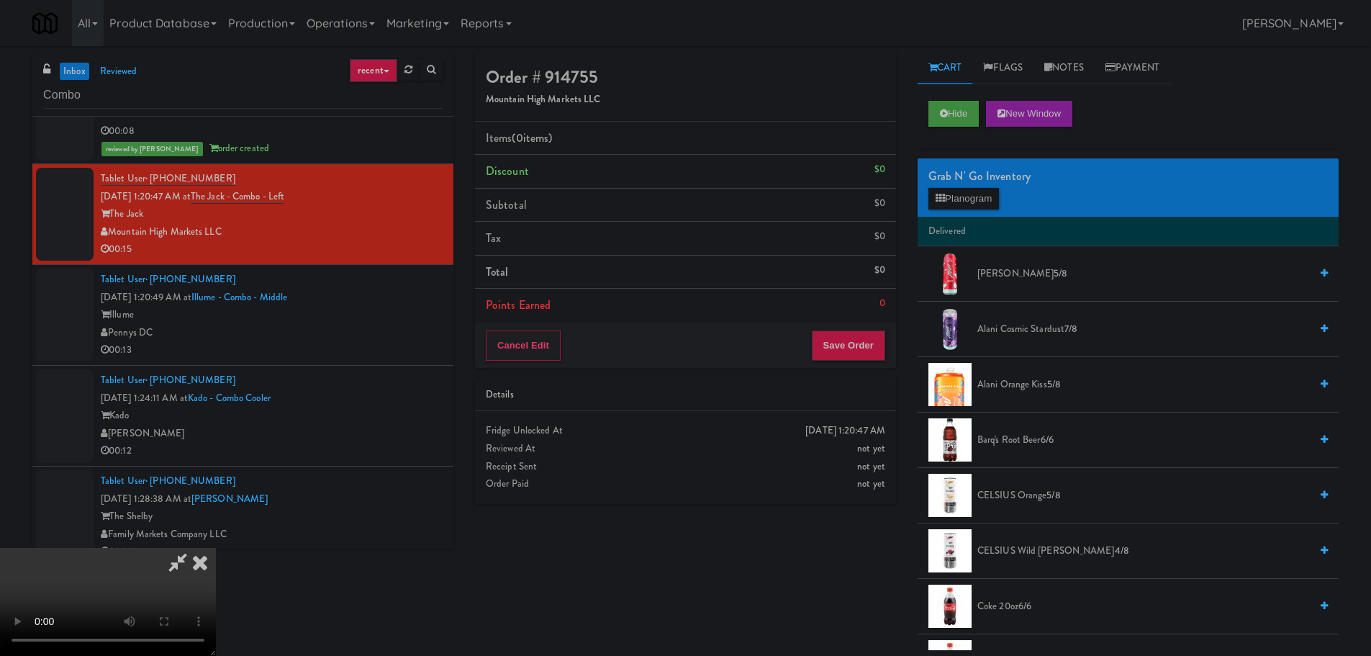
click at [216, 548] on video at bounding box center [108, 602] width 216 height 108
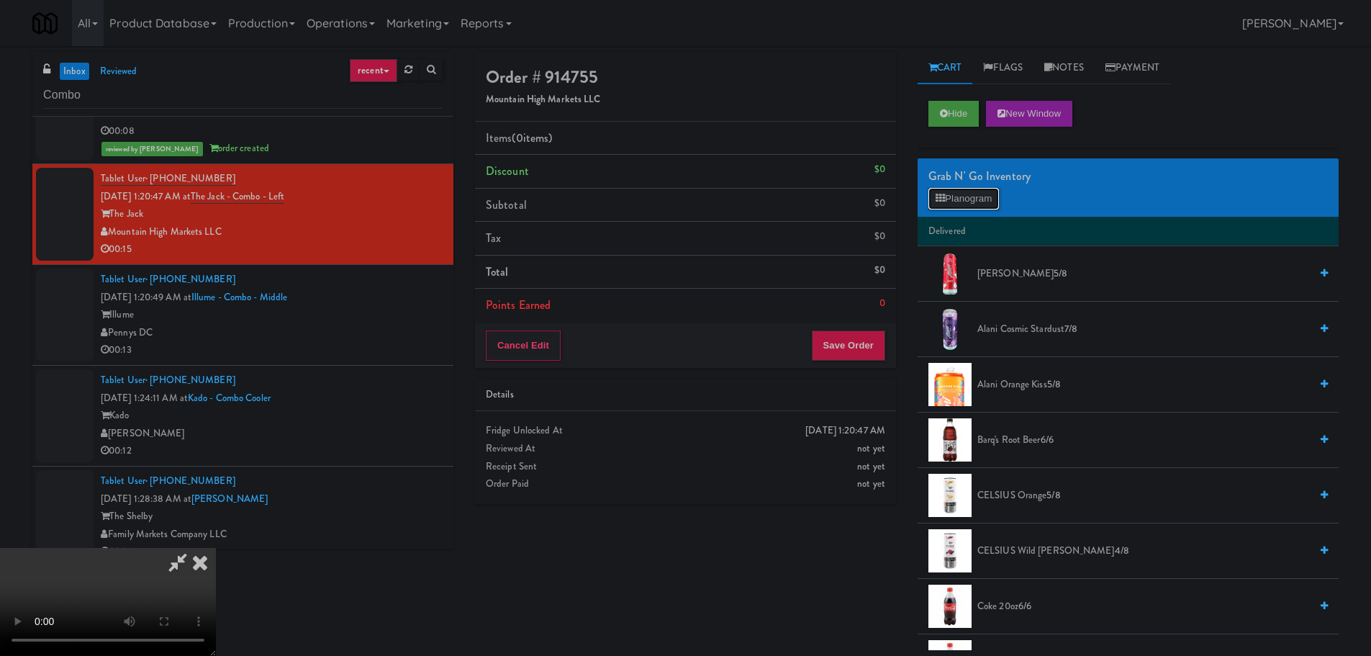
click at [990, 204] on button "Planogram" at bounding box center [963, 199] width 71 height 22
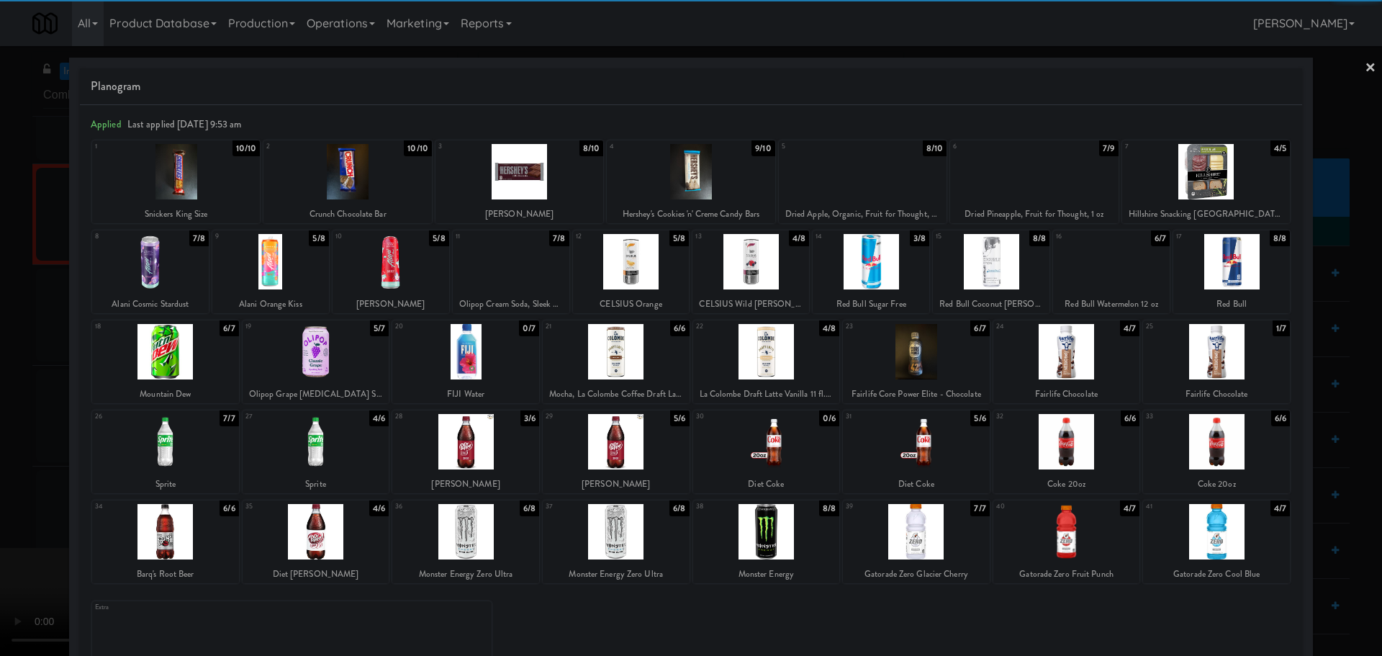
click at [1198, 178] on div at bounding box center [1206, 171] width 168 height 55
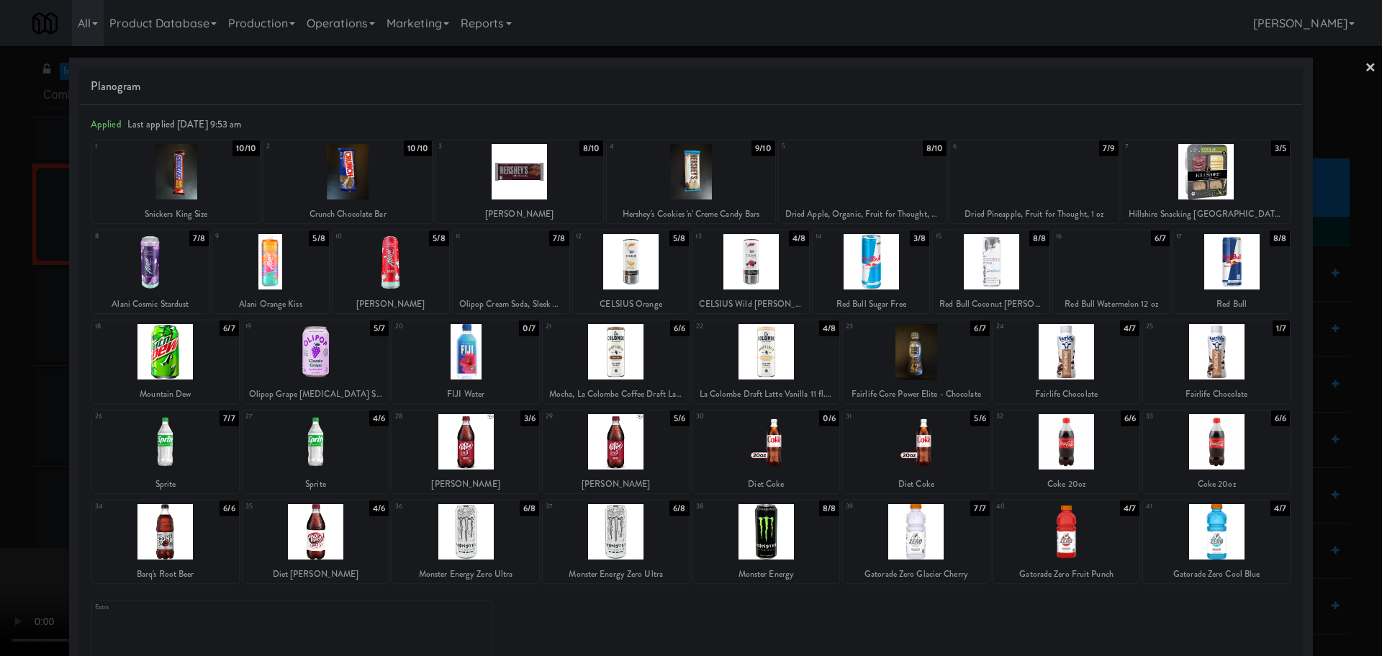
drag, startPoint x: 0, startPoint y: 375, endPoint x: 186, endPoint y: 340, distance: 189.0
click at [1, 375] on div at bounding box center [691, 328] width 1382 height 656
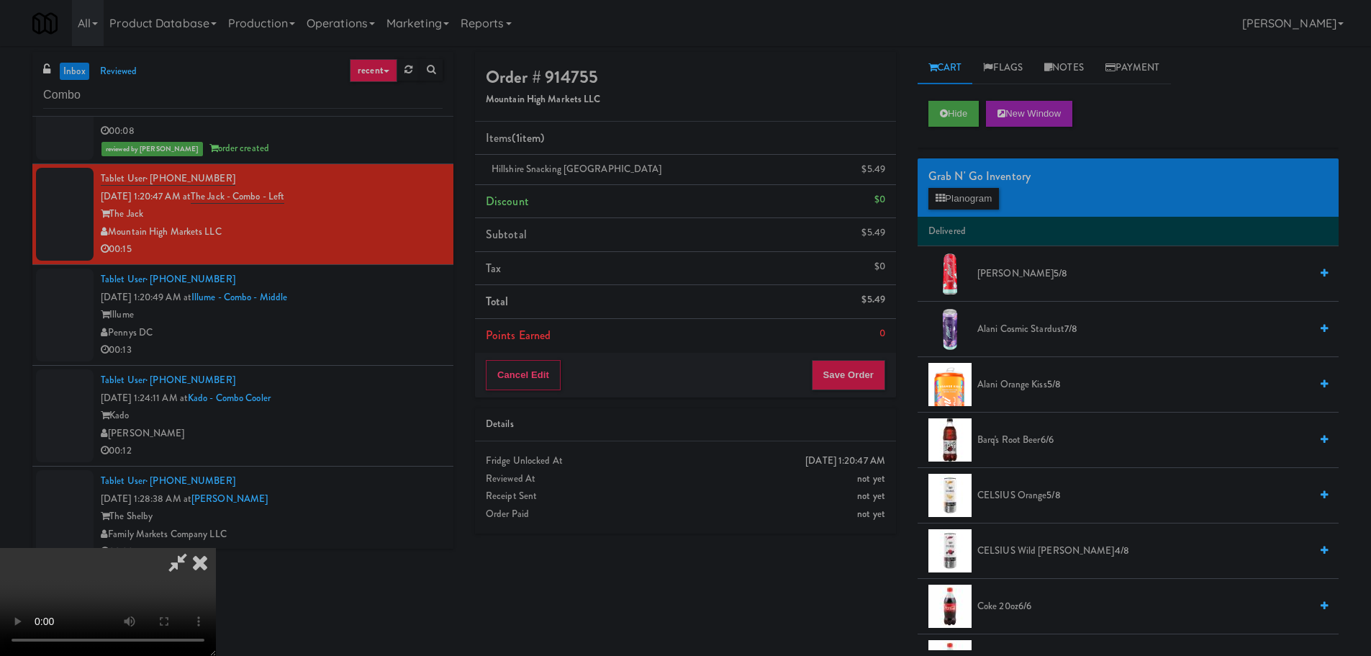
click at [190, 548] on video at bounding box center [108, 602] width 216 height 108
click at [840, 376] on button "Save Order" at bounding box center [848, 375] width 73 height 30
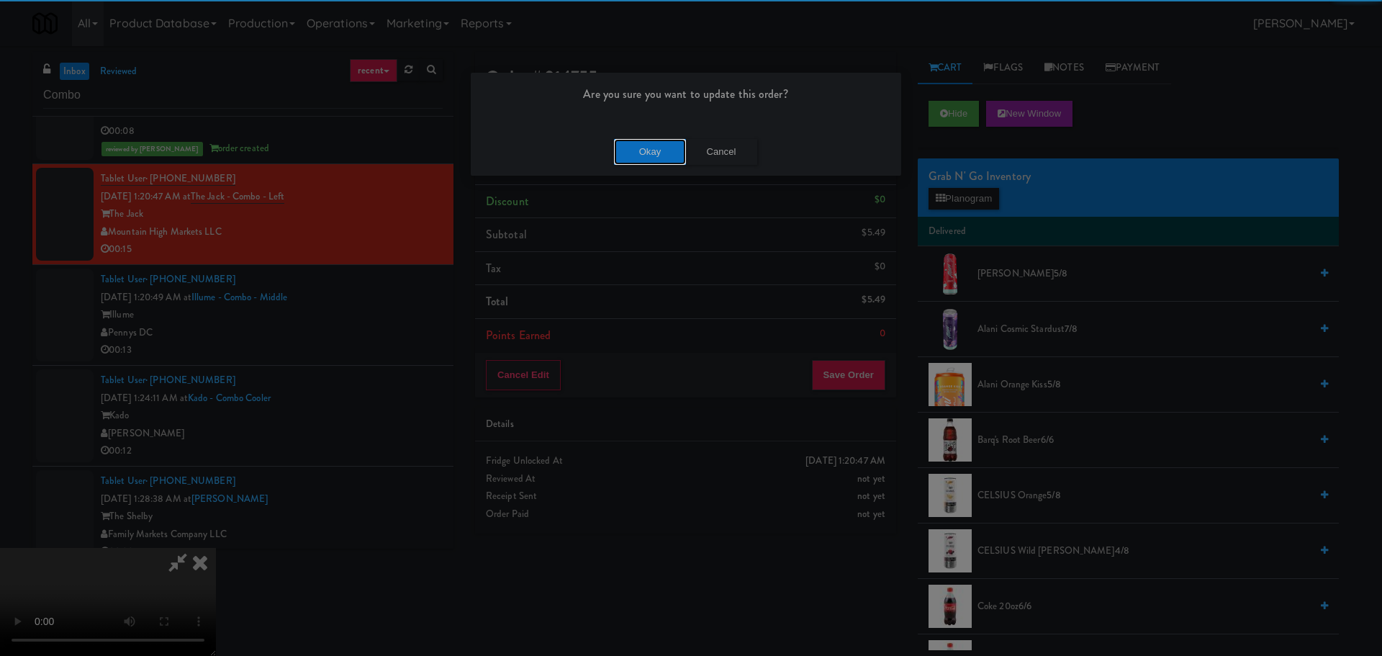
click at [637, 145] on button "Okay" at bounding box center [650, 152] width 72 height 26
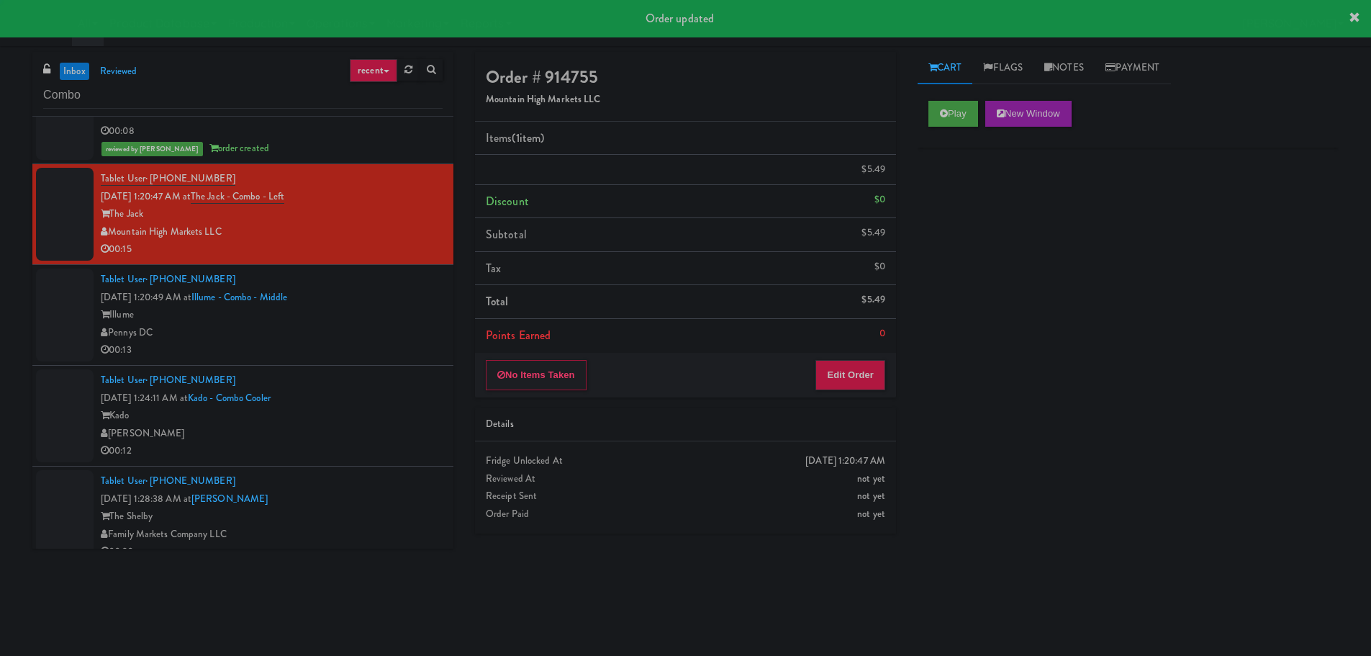
scroll to position [0, 0]
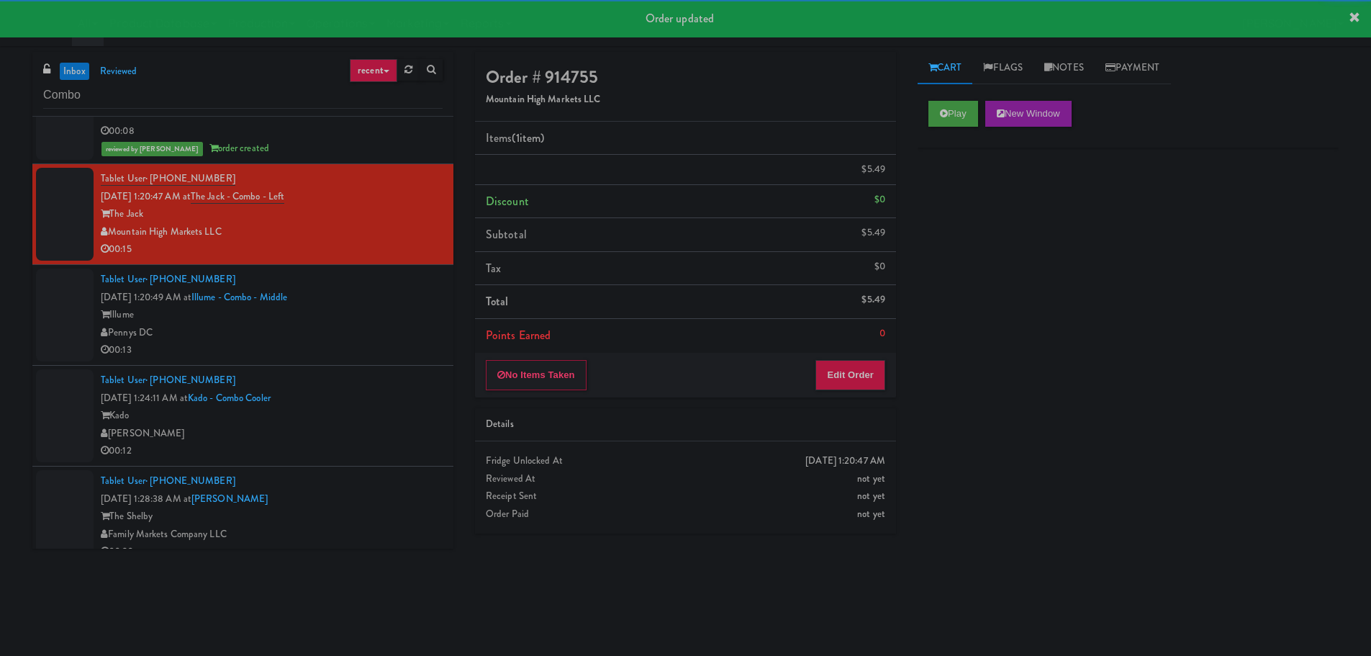
click at [384, 287] on li "Tablet User · (801) 995-8055 [DATE] 1:20:49 AM at Illume - Combo - Middle Illum…" at bounding box center [242, 315] width 421 height 101
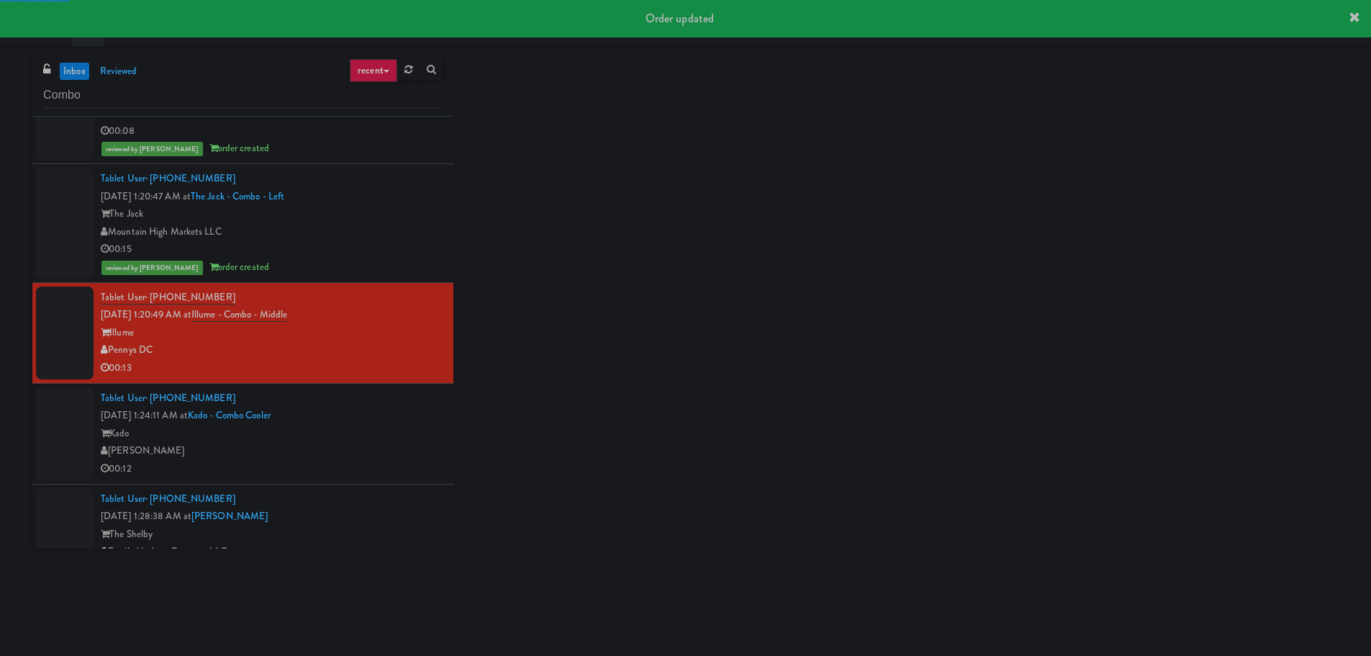
scroll to position [427, 0]
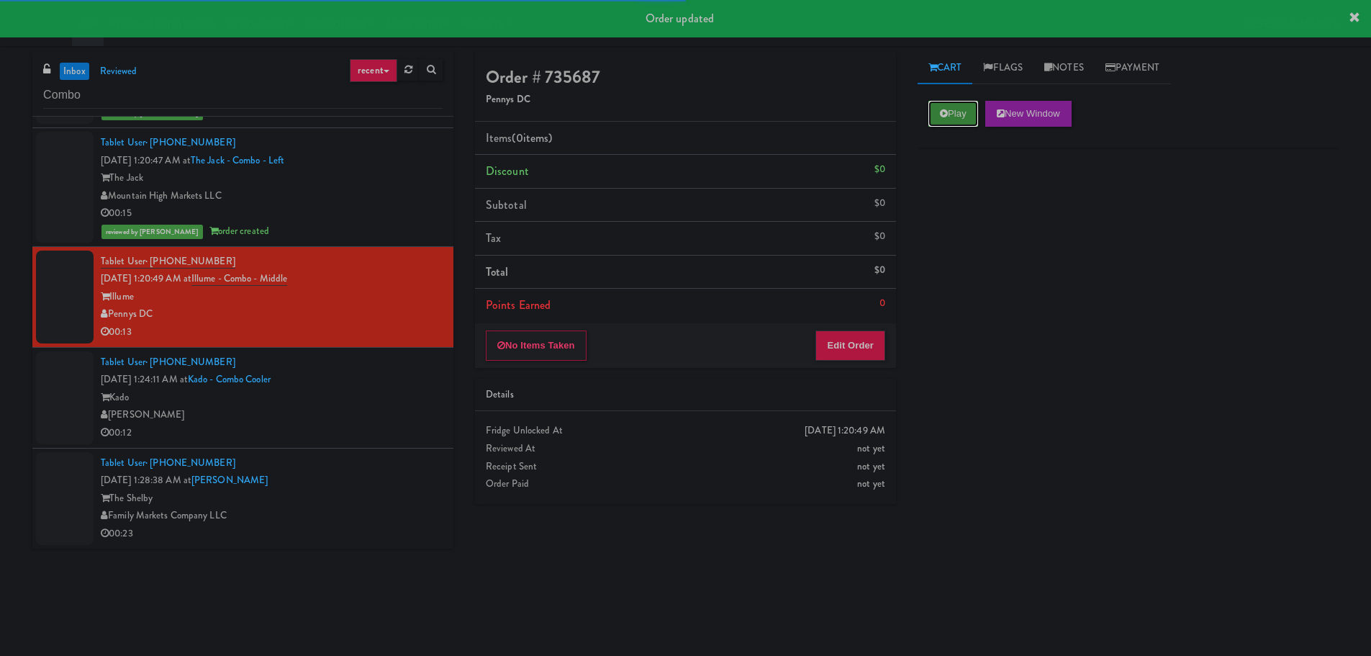
click at [953, 113] on button "Play" at bounding box center [953, 114] width 50 height 26
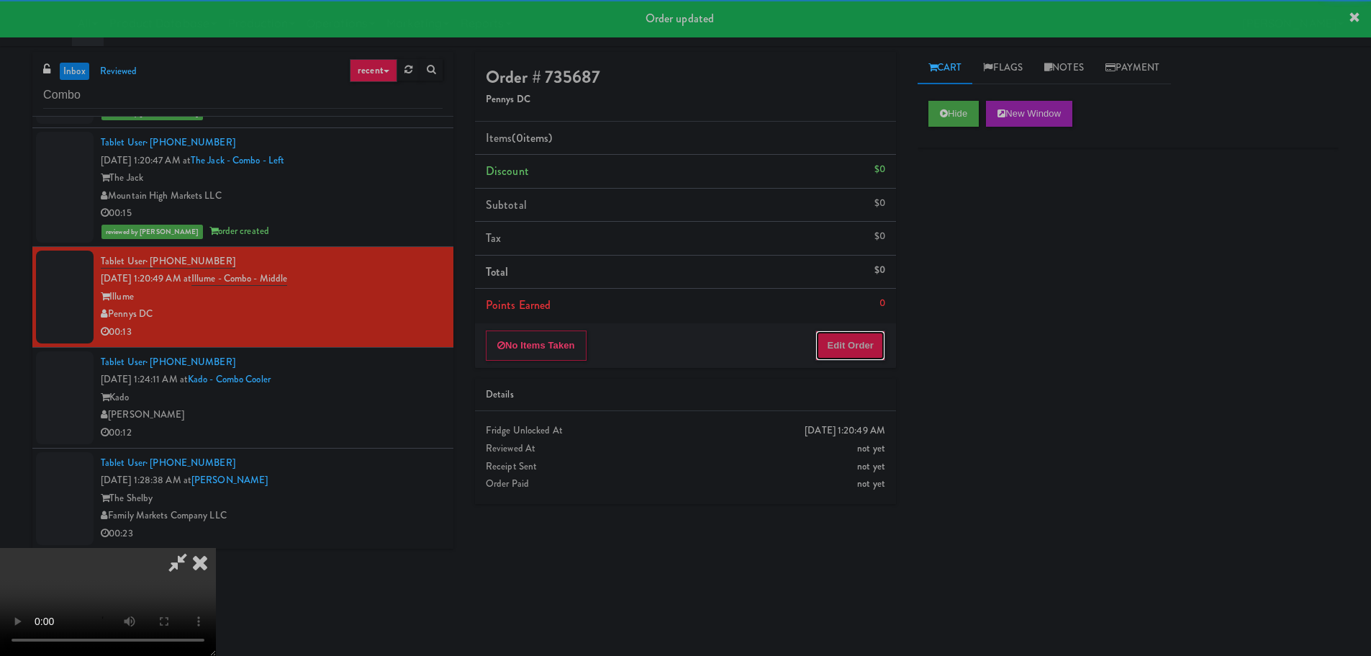
click at [837, 346] on button "Edit Order" at bounding box center [850, 345] width 70 height 30
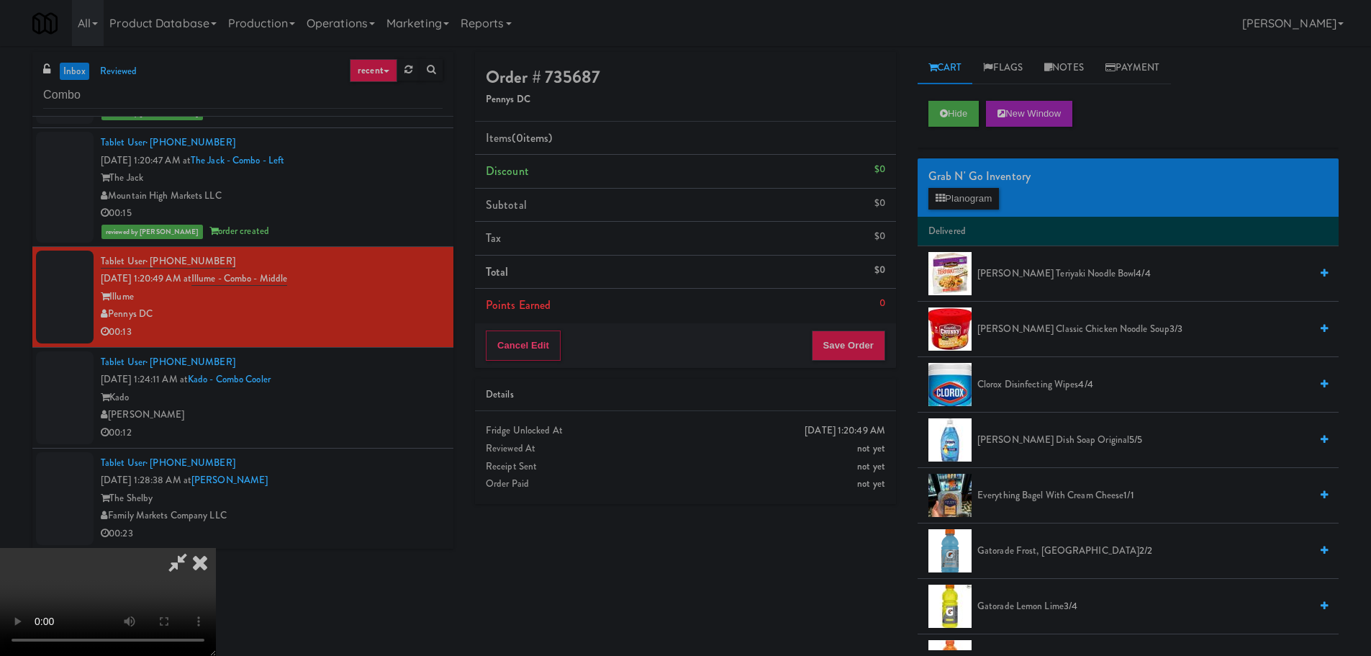
click at [216, 548] on video at bounding box center [108, 602] width 216 height 108
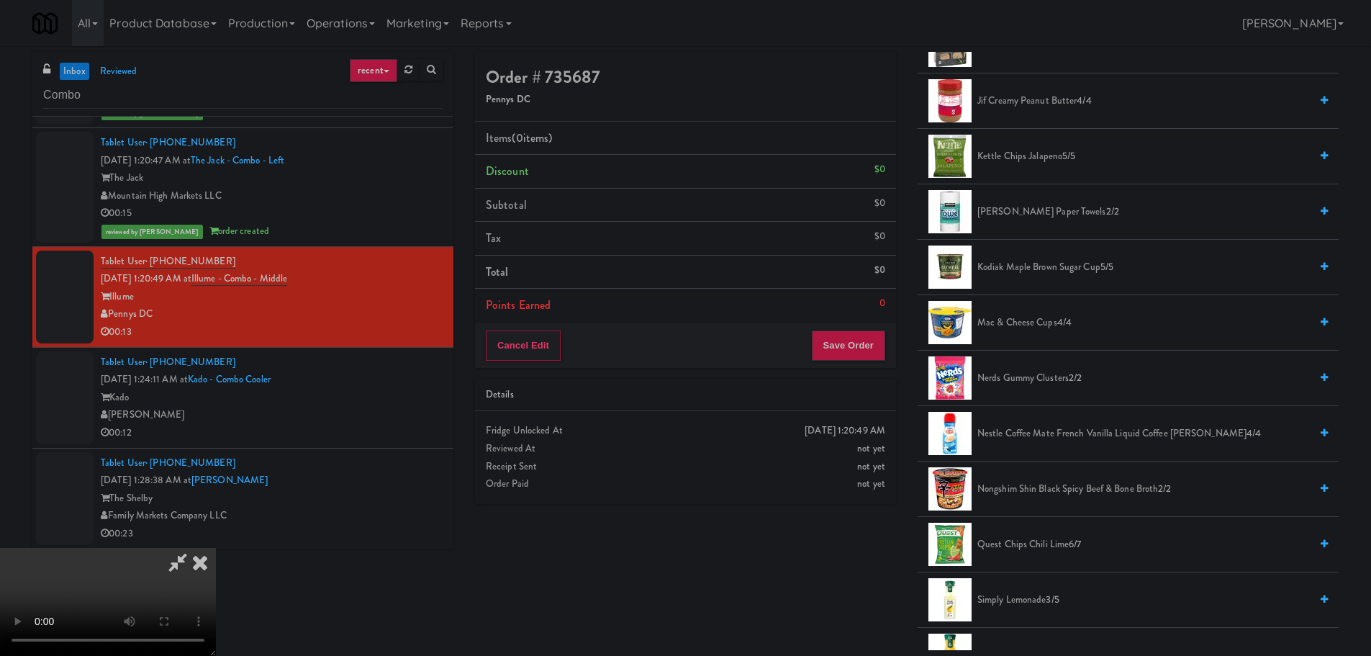
scroll to position [863, 0]
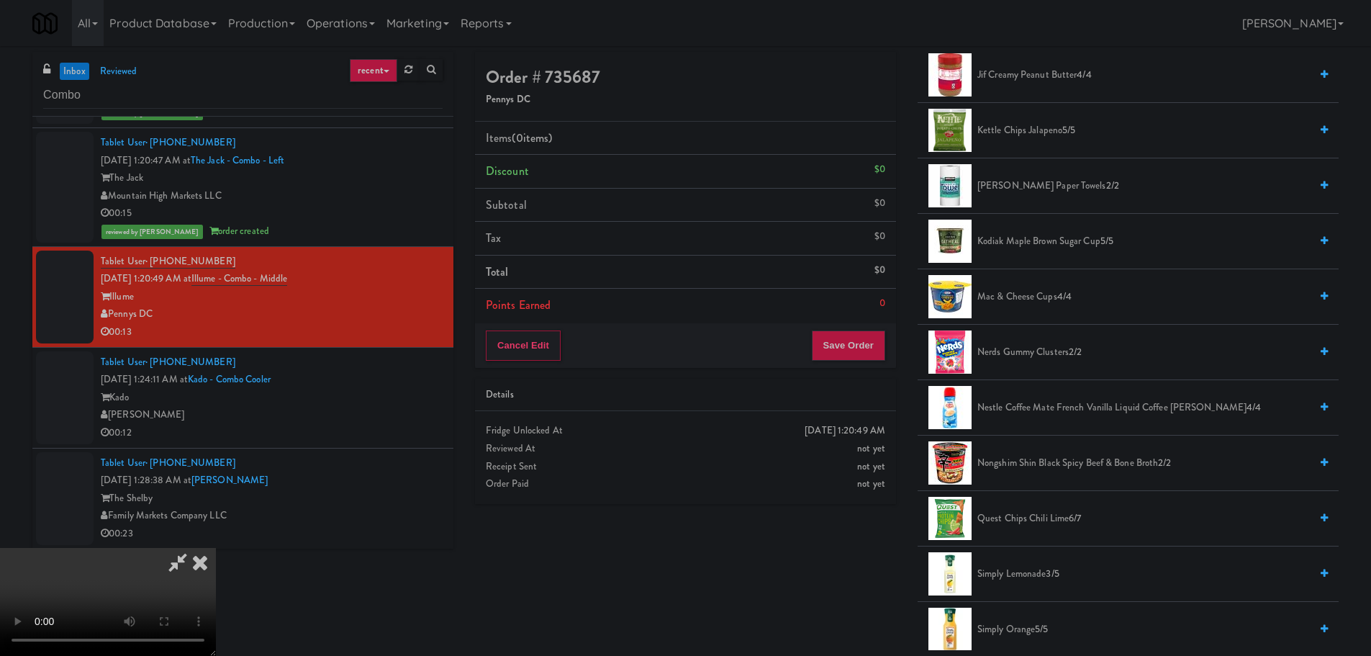
click at [1036, 296] on span "Mac & Cheese Cups 4/4" at bounding box center [1143, 297] width 332 height 18
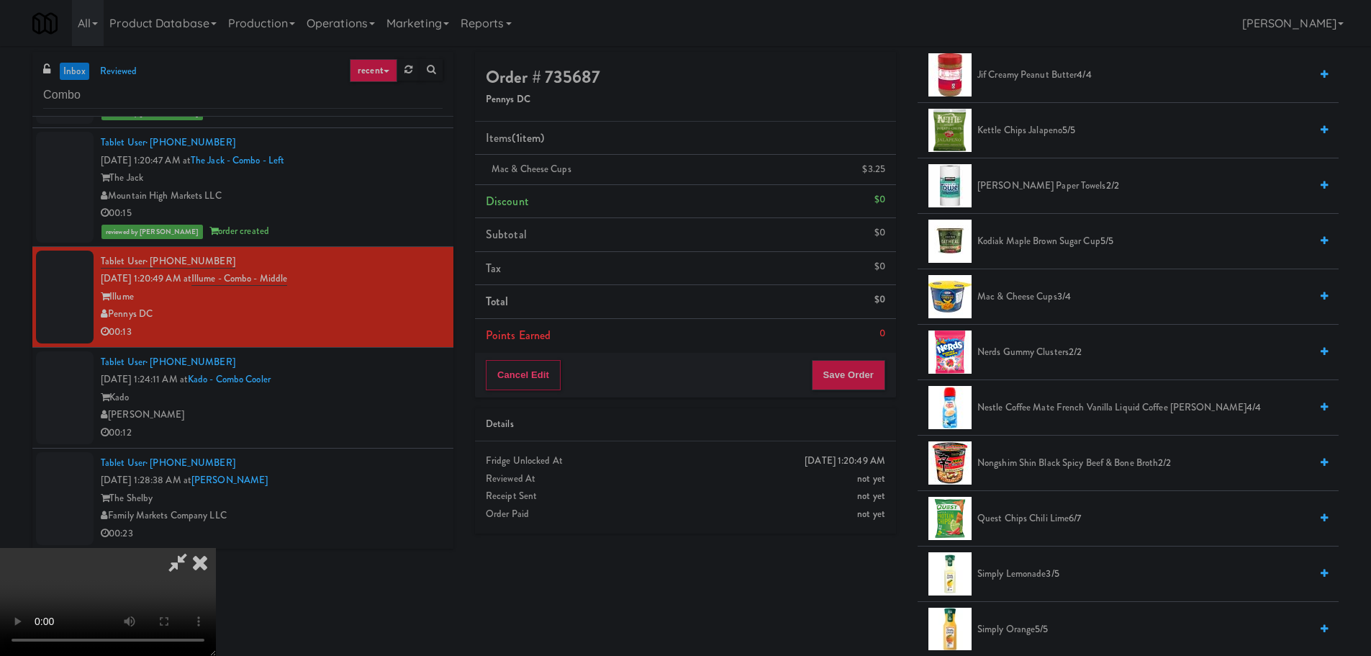
click at [216, 548] on video at bounding box center [108, 602] width 216 height 108
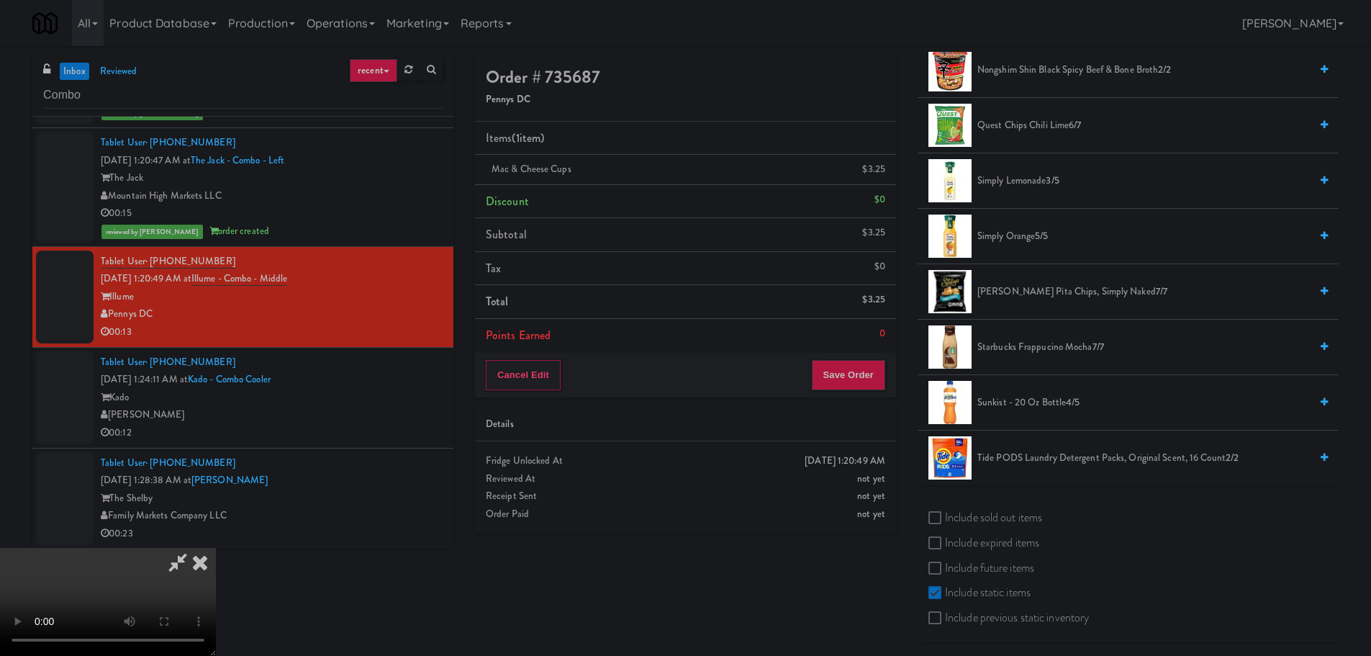
scroll to position [1259, 0]
click at [1033, 179] on span "Simply Lemonade 3/5" at bounding box center [1143, 178] width 332 height 18
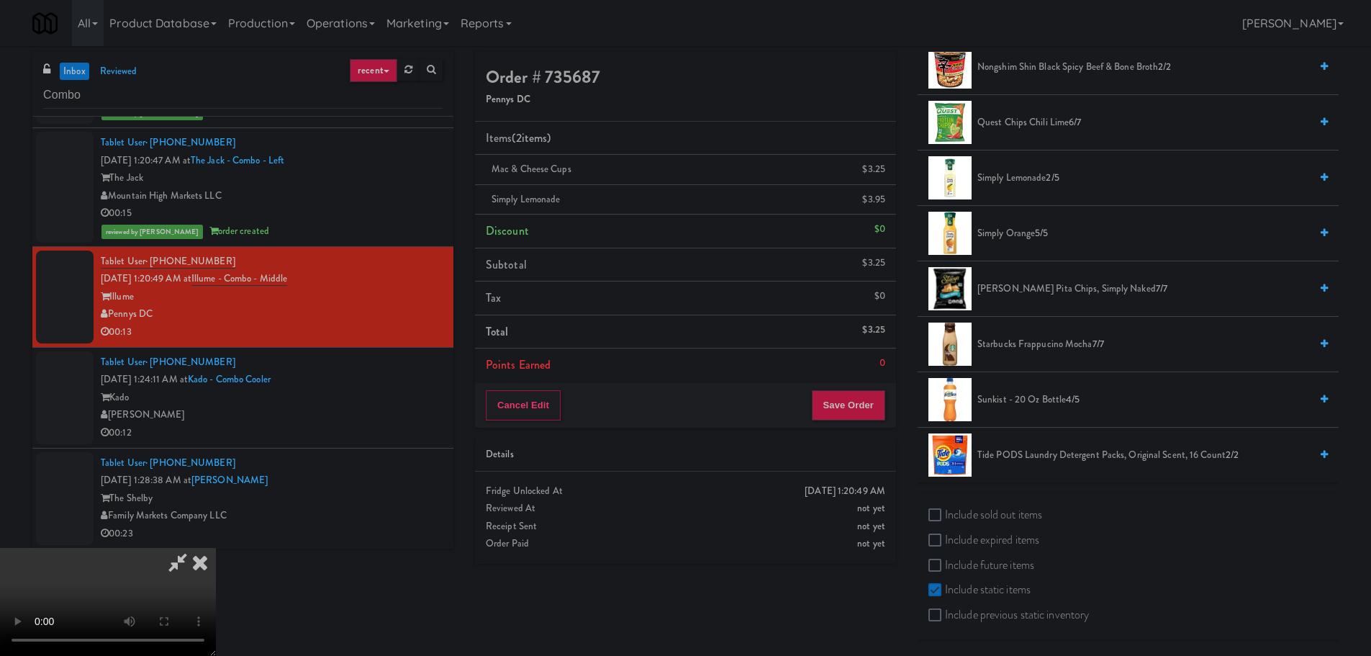
click at [216, 548] on video at bounding box center [108, 602] width 216 height 108
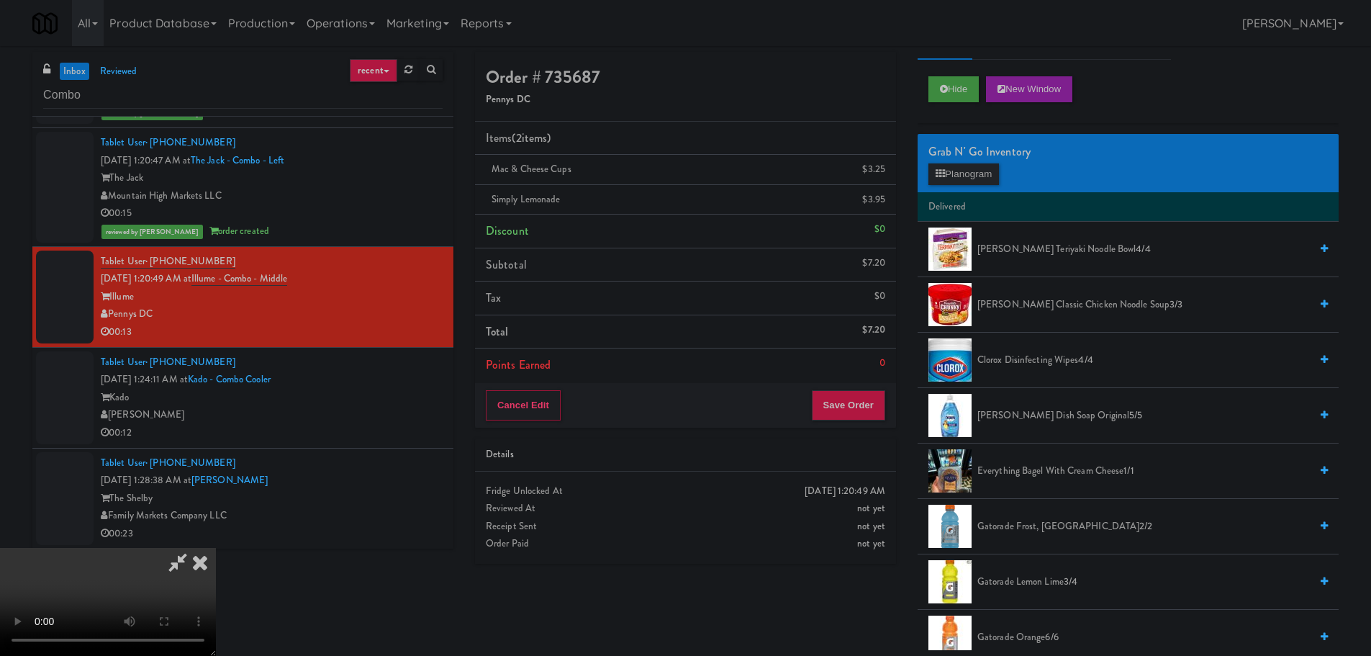
scroll to position [0, 0]
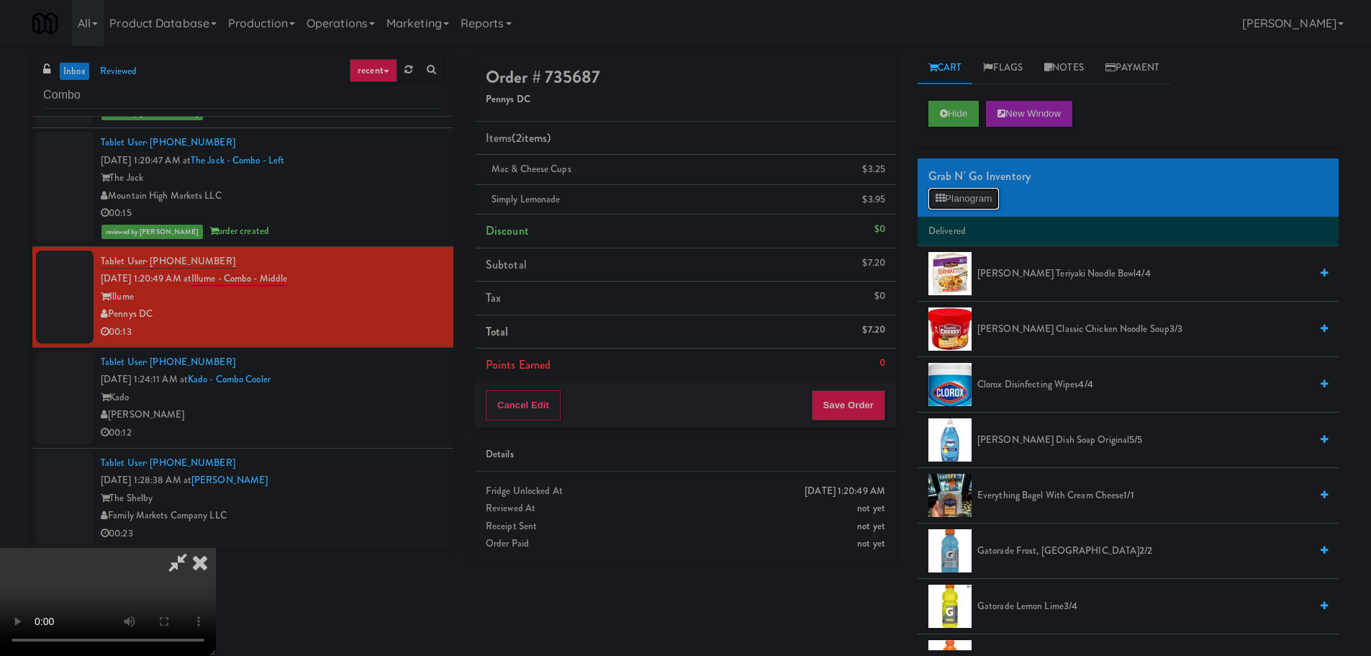
click at [983, 201] on button "Planogram" at bounding box center [963, 199] width 71 height 22
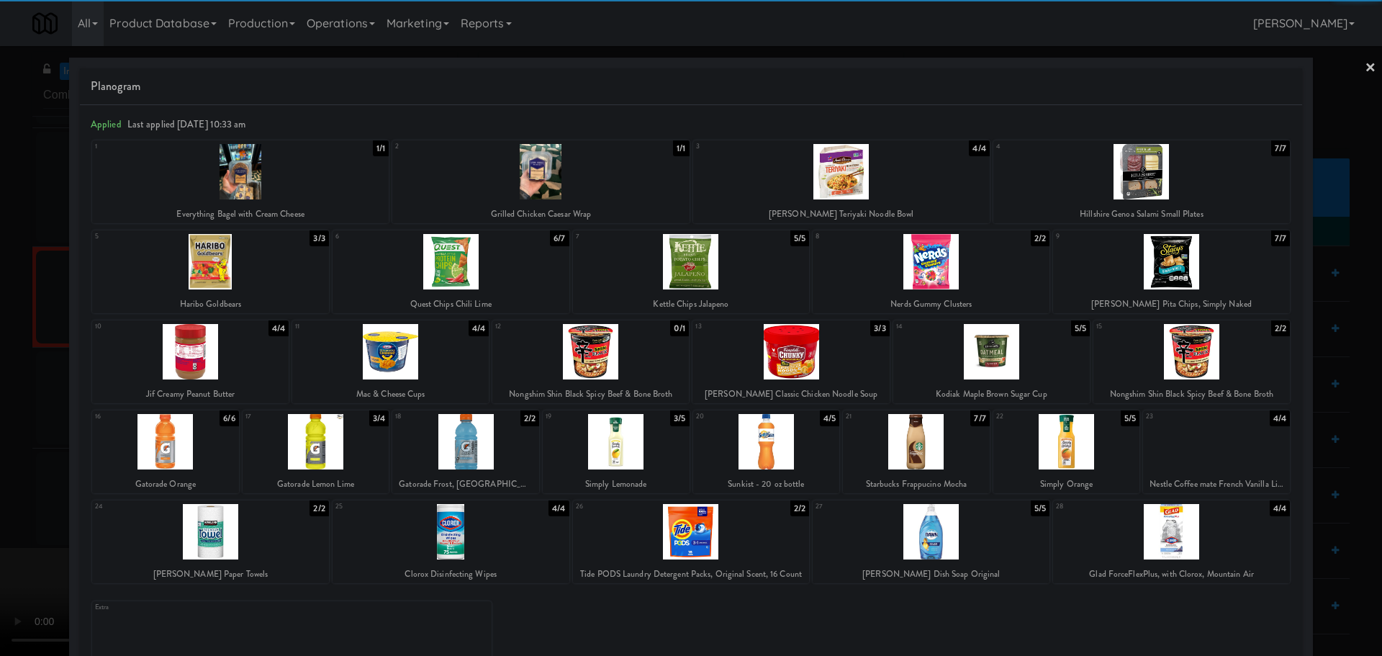
click at [1134, 194] on div at bounding box center [1141, 171] width 296 height 55
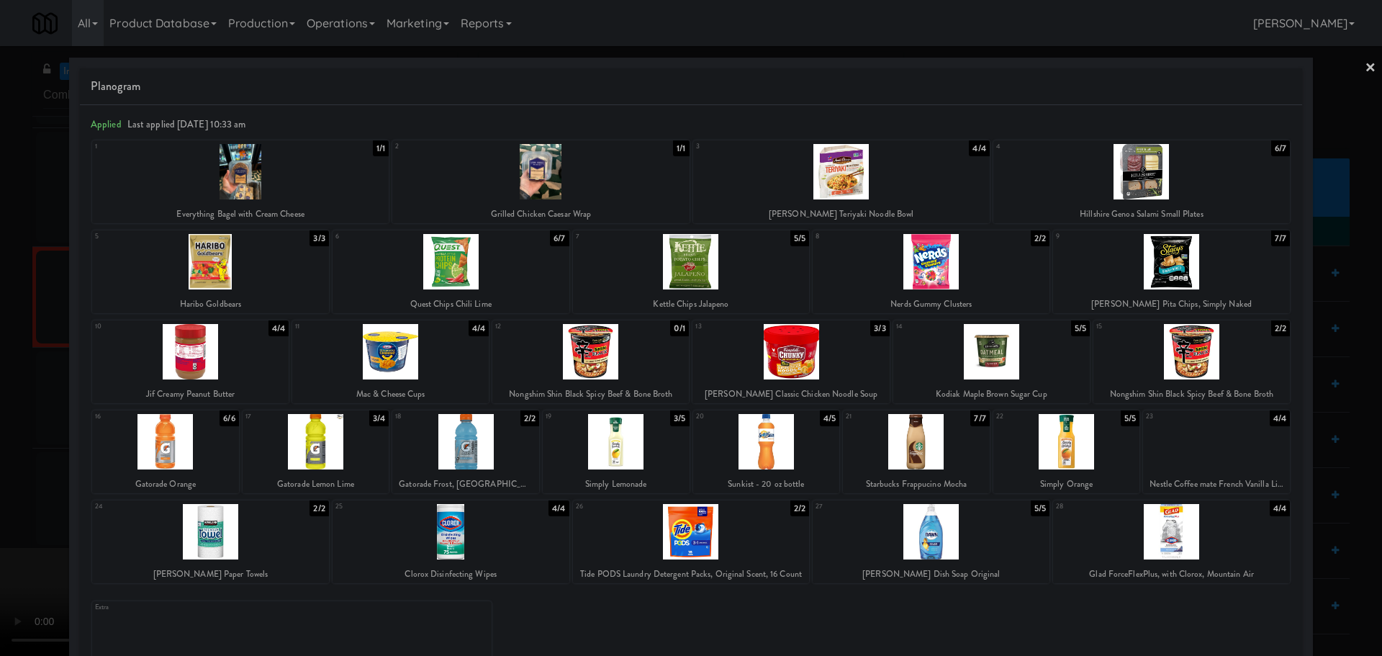
click at [0, 478] on div at bounding box center [691, 328] width 1382 height 656
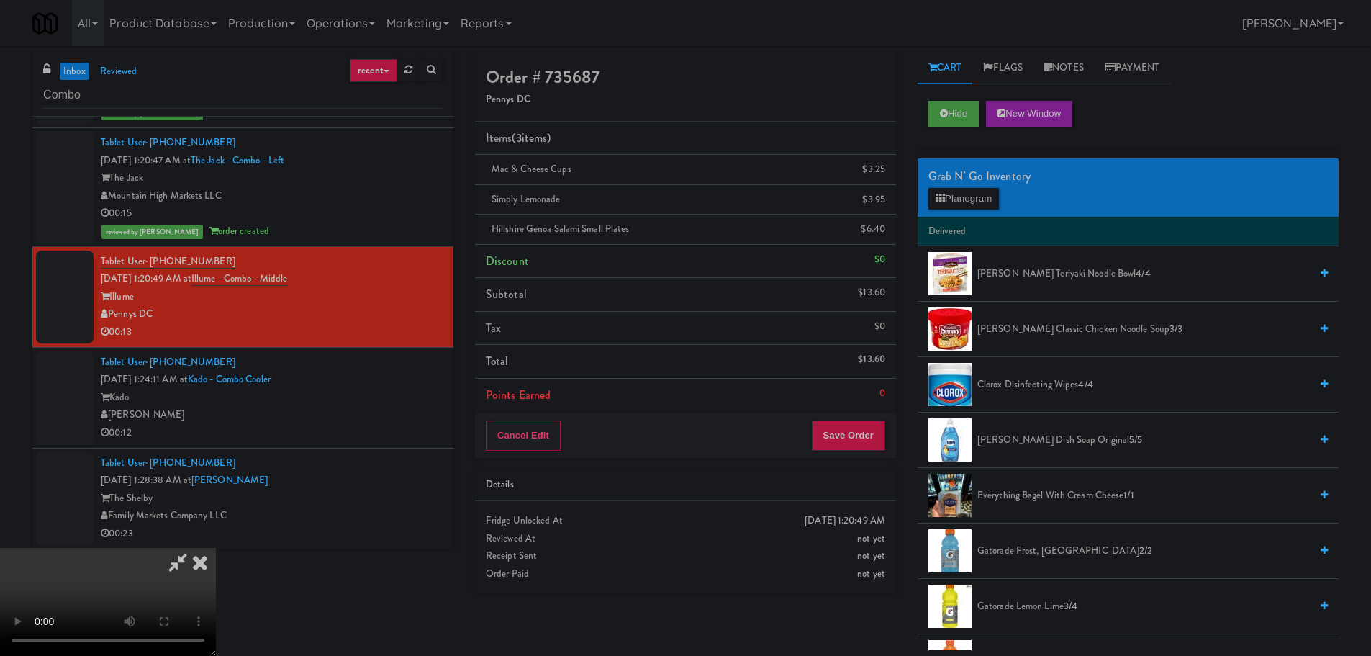
click at [216, 548] on video at bounding box center [108, 602] width 216 height 108
click at [876, 427] on button "Save Order" at bounding box center [848, 435] width 73 height 30
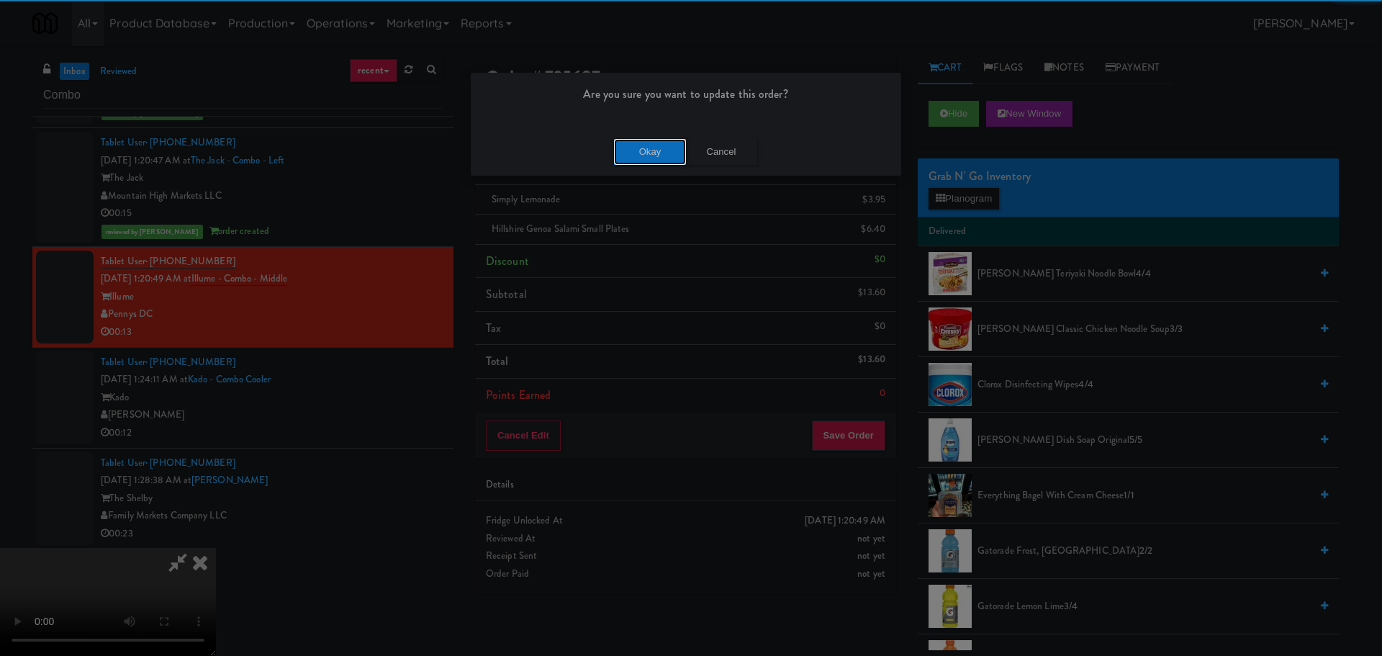
click at [663, 148] on button "Okay" at bounding box center [650, 152] width 72 height 26
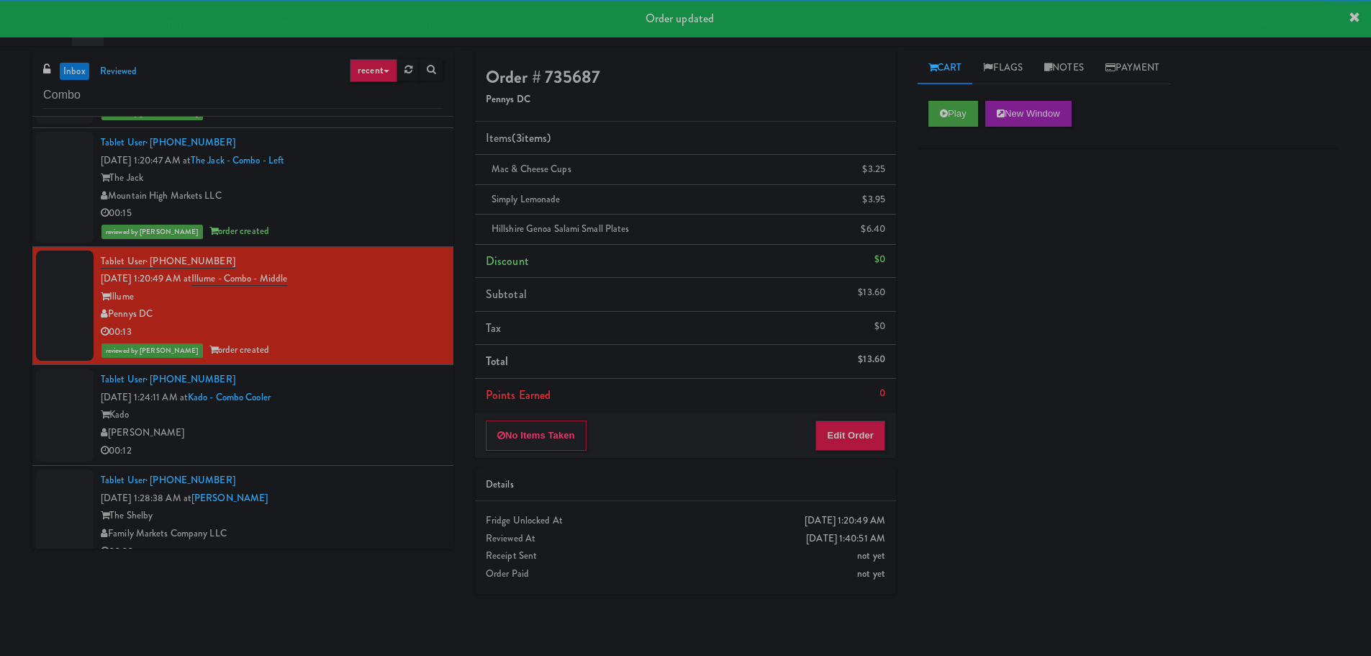
click at [399, 425] on div "[PERSON_NAME]" at bounding box center [272, 433] width 342 height 18
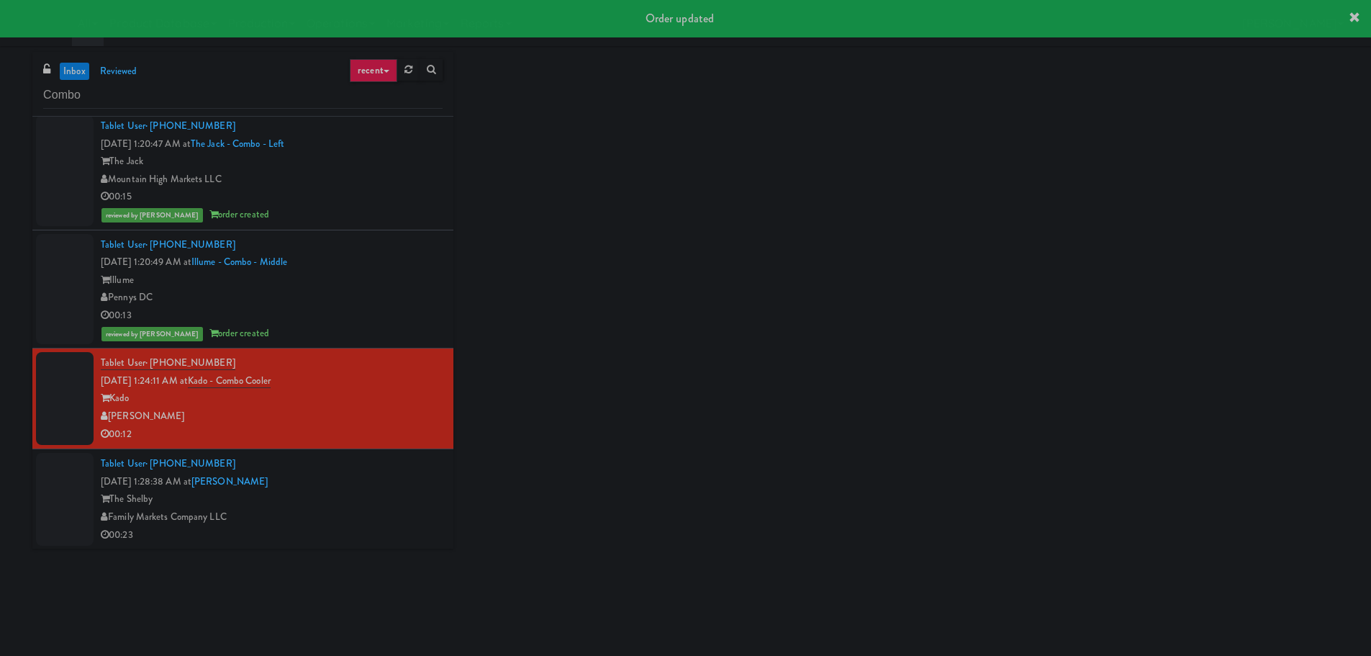
scroll to position [444, 0]
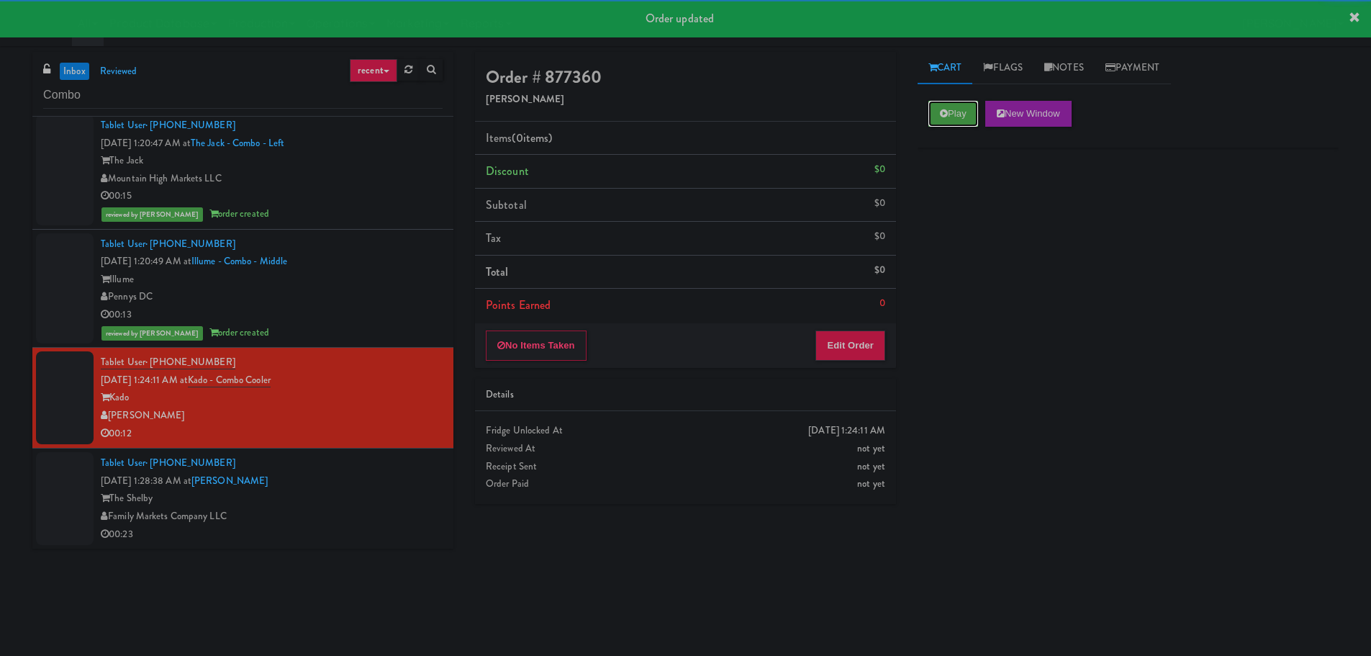
drag, startPoint x: 940, startPoint y: 112, endPoint x: 945, endPoint y: 153, distance: 41.3
click at [940, 111] on icon at bounding box center [944, 113] width 8 height 9
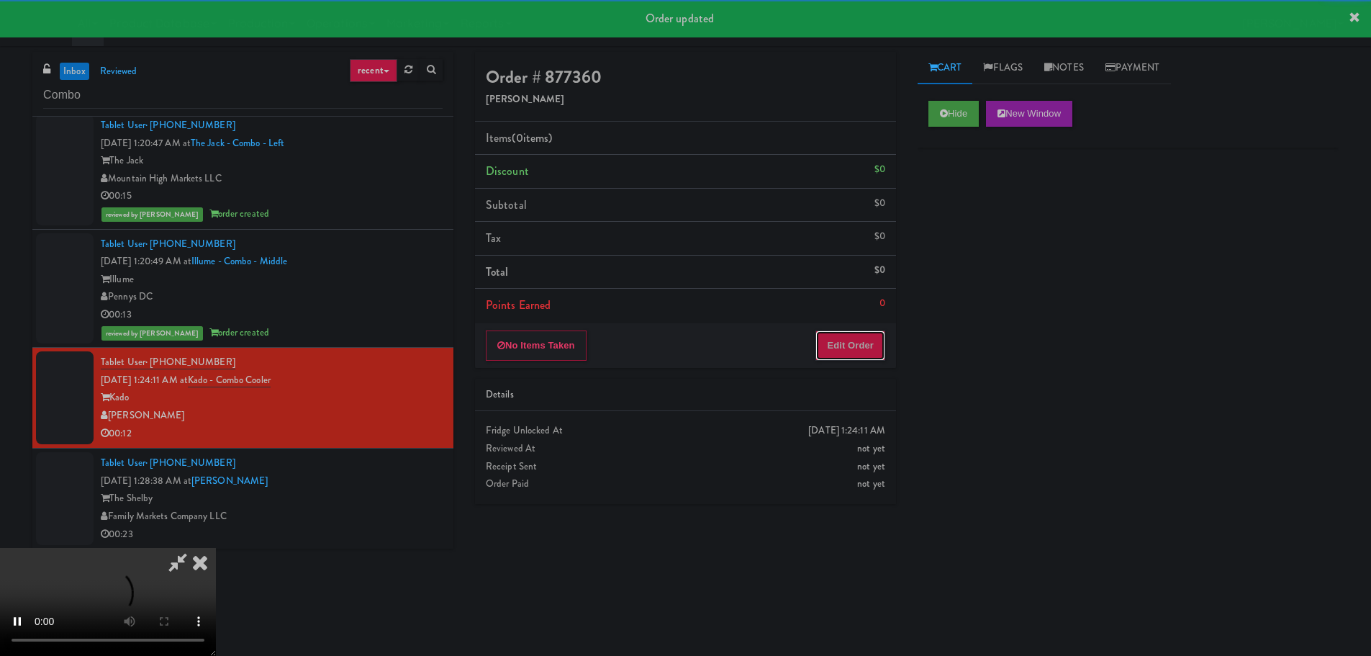
click at [840, 337] on button "Edit Order" at bounding box center [850, 345] width 70 height 30
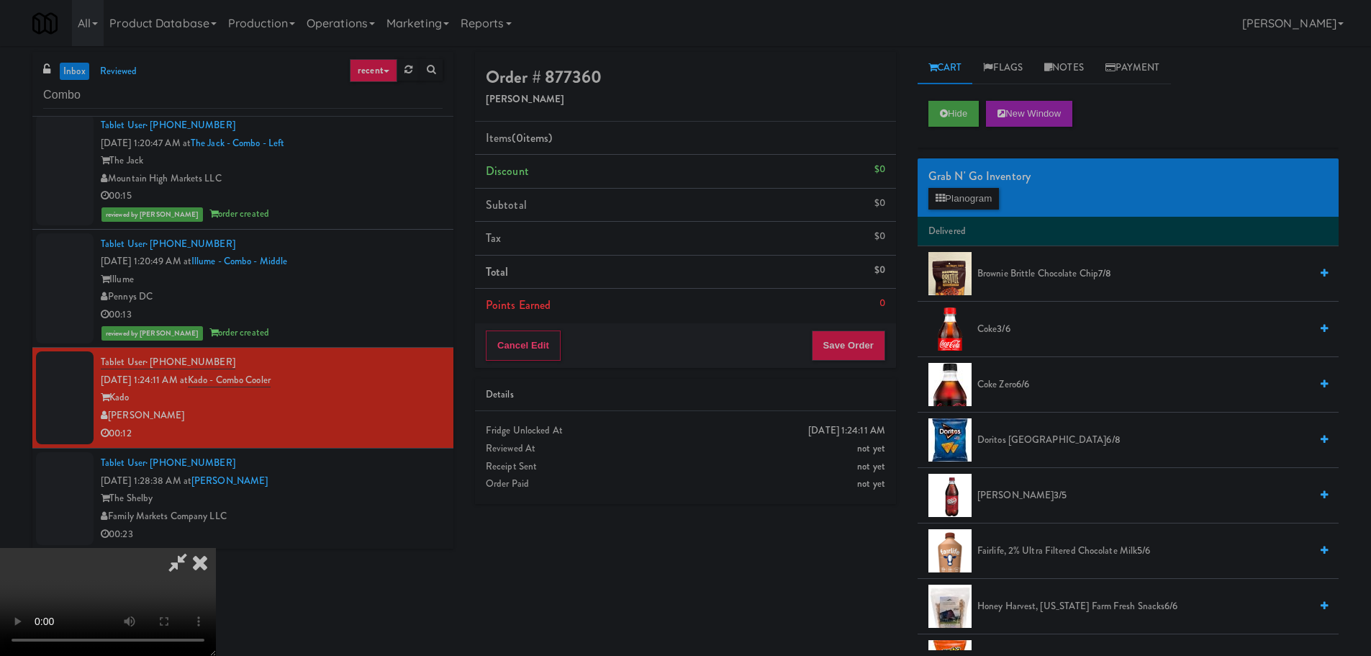
click at [216, 548] on video at bounding box center [108, 602] width 216 height 108
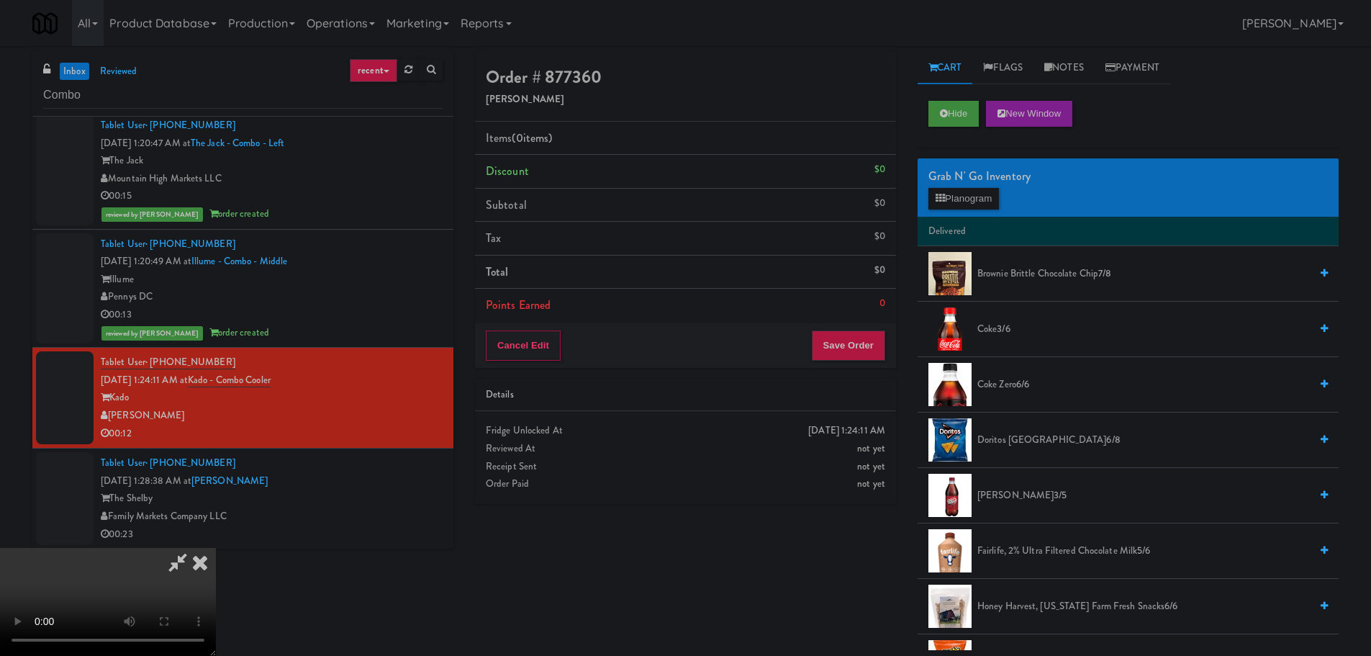
click at [216, 548] on video at bounding box center [108, 602] width 216 height 108
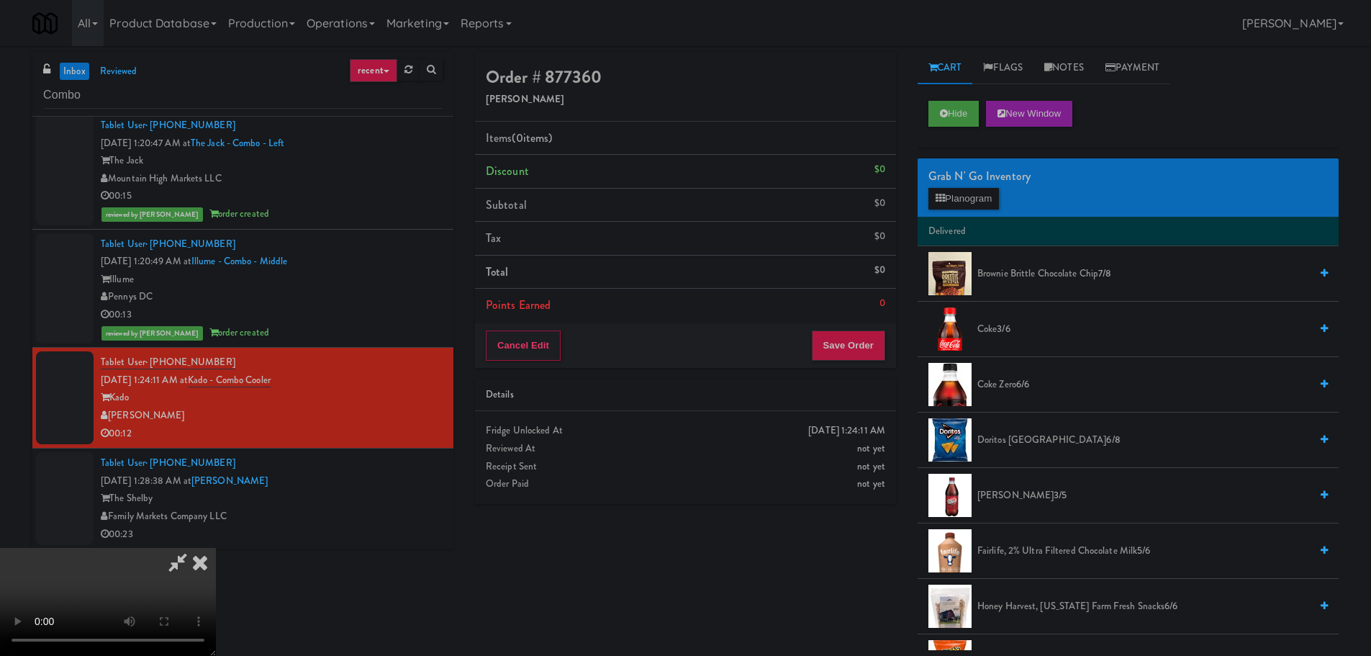
click at [216, 548] on video at bounding box center [108, 602] width 216 height 108
click at [971, 202] on button "Planogram" at bounding box center [963, 199] width 71 height 22
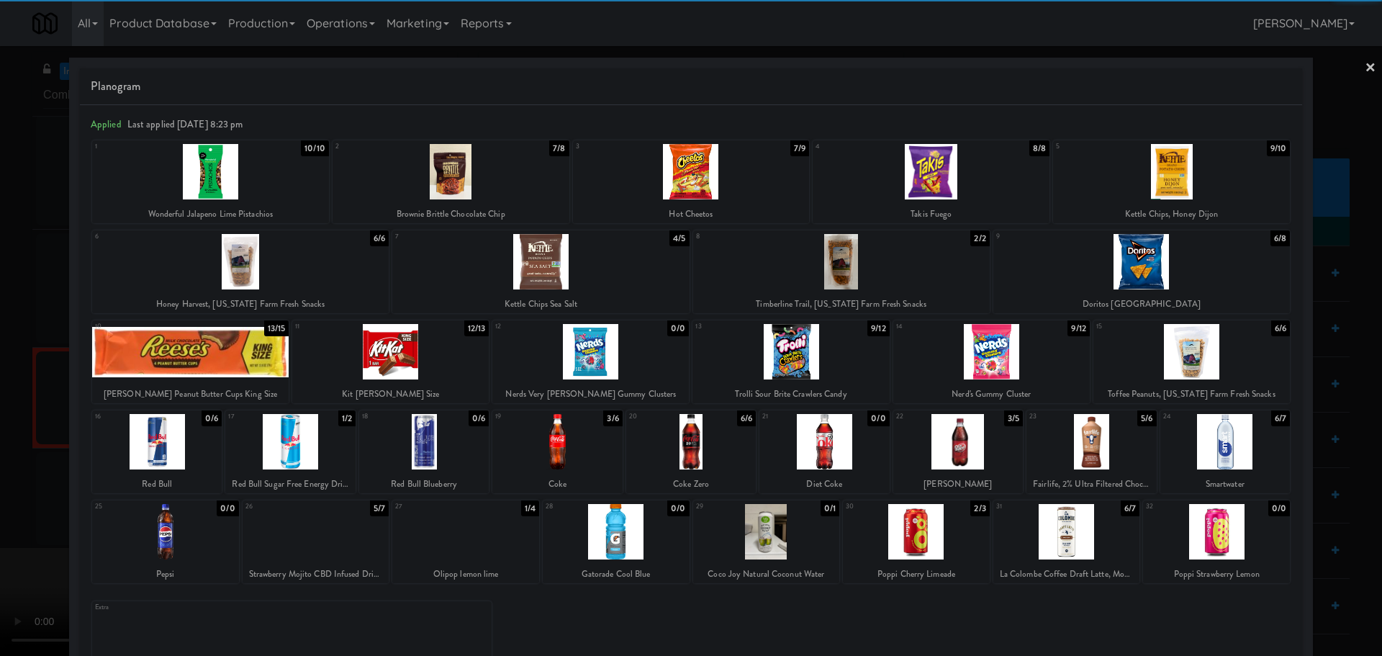
click at [704, 176] on div at bounding box center [691, 171] width 237 height 55
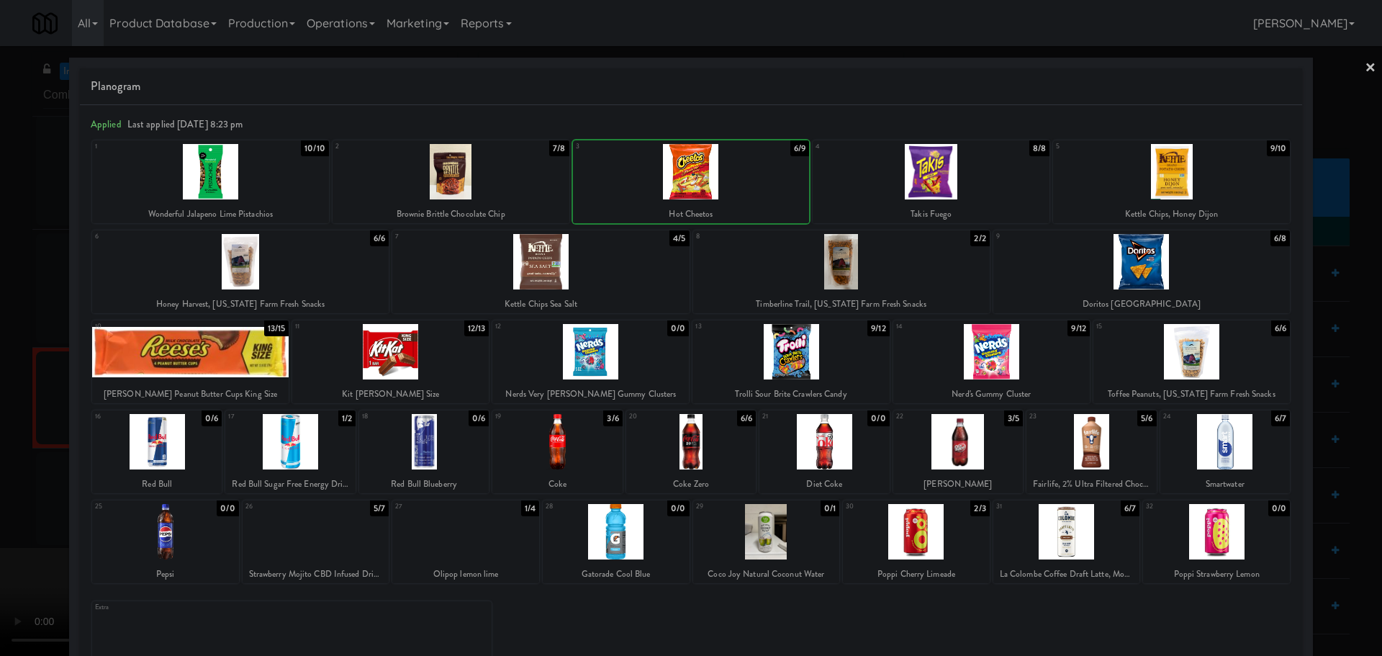
drag, startPoint x: 0, startPoint y: 427, endPoint x: 45, endPoint y: 416, distance: 46.6
click at [4, 426] on div at bounding box center [691, 328] width 1382 height 656
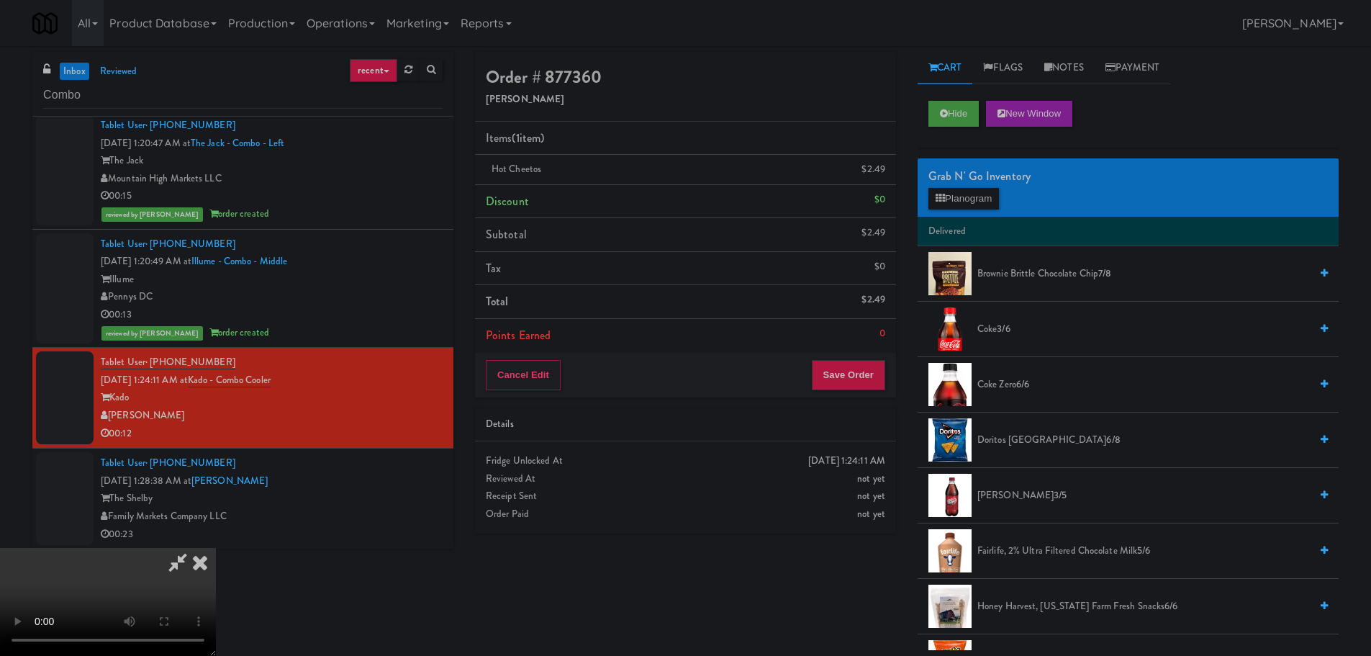
drag, startPoint x: 284, startPoint y: 395, endPoint x: 395, endPoint y: 397, distance: 111.6
click at [216, 548] on video at bounding box center [108, 602] width 216 height 108
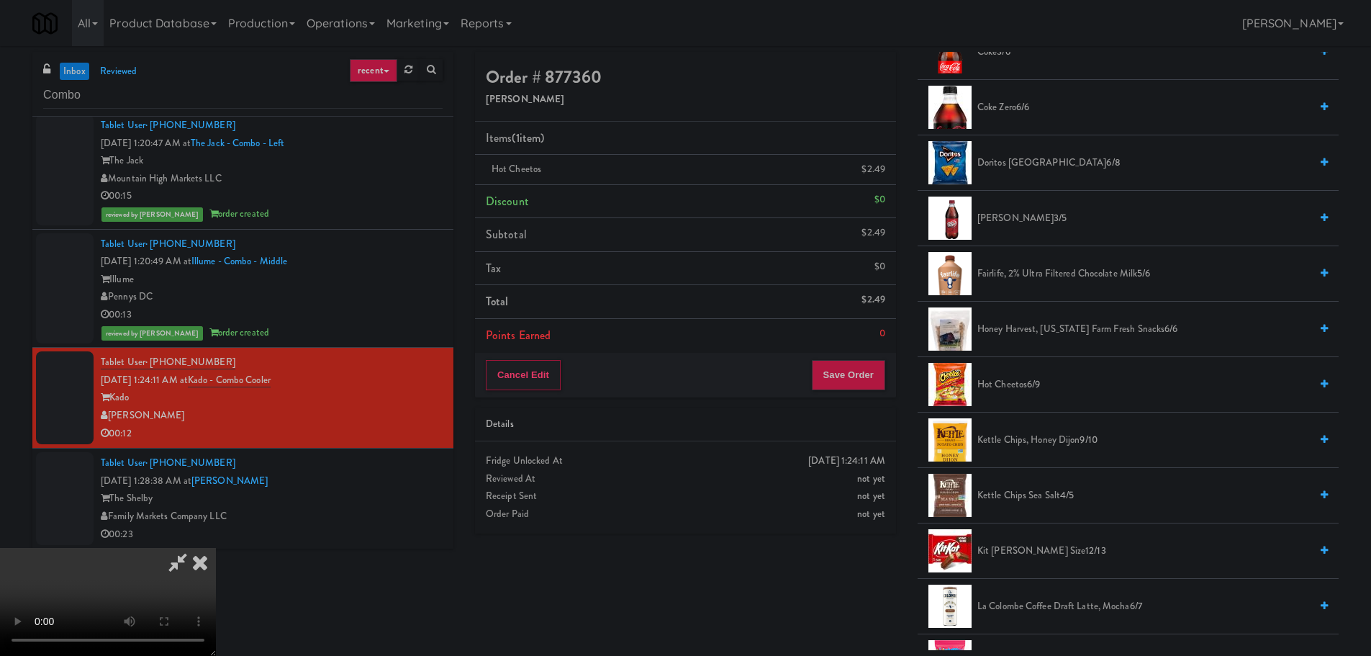
scroll to position [288, 0]
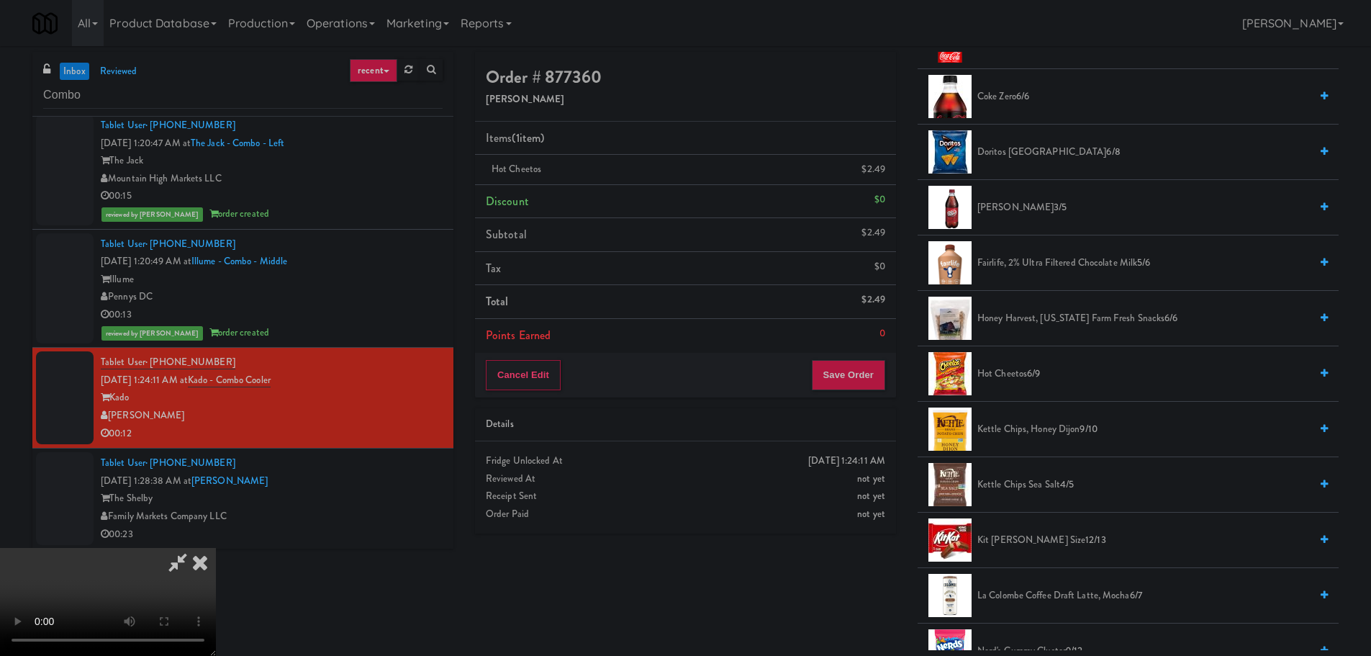
click at [1033, 380] on span "6/9" at bounding box center [1033, 373] width 13 height 14
click at [216, 548] on video at bounding box center [108, 602] width 216 height 108
click at [859, 383] on button "Save Order" at bounding box center [848, 375] width 73 height 30
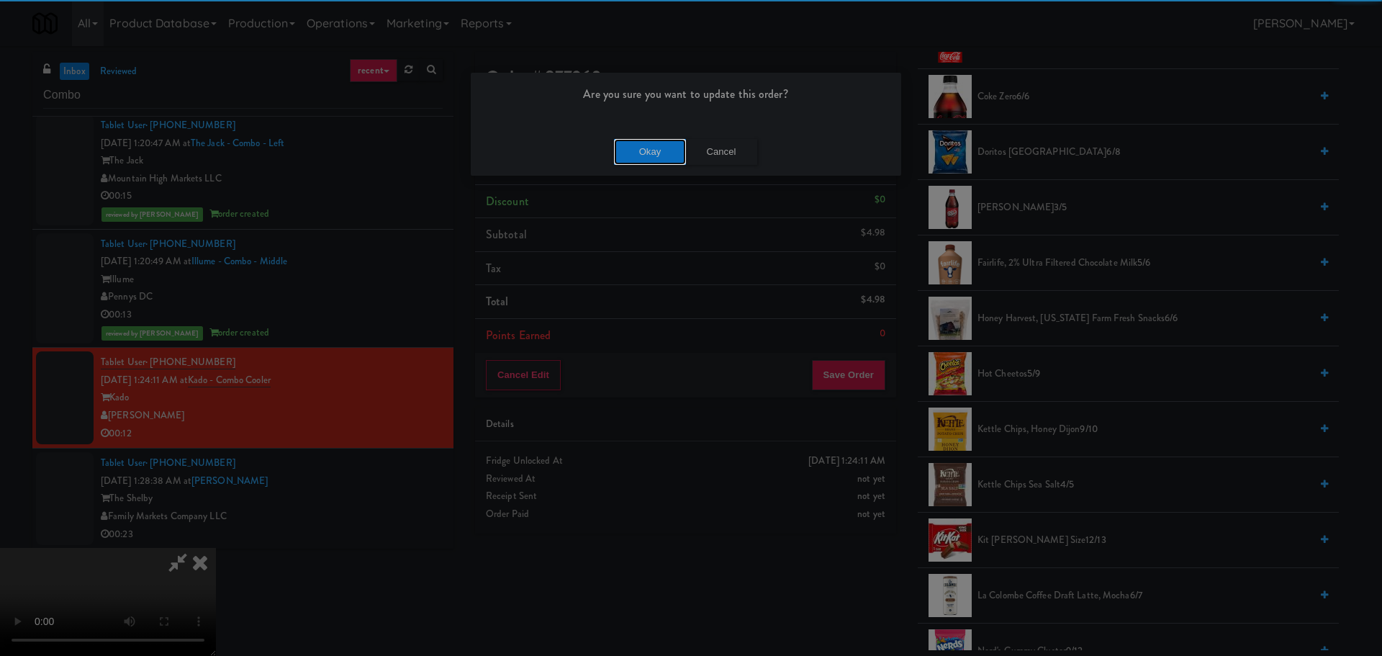
click at [642, 150] on button "Okay" at bounding box center [650, 152] width 72 height 26
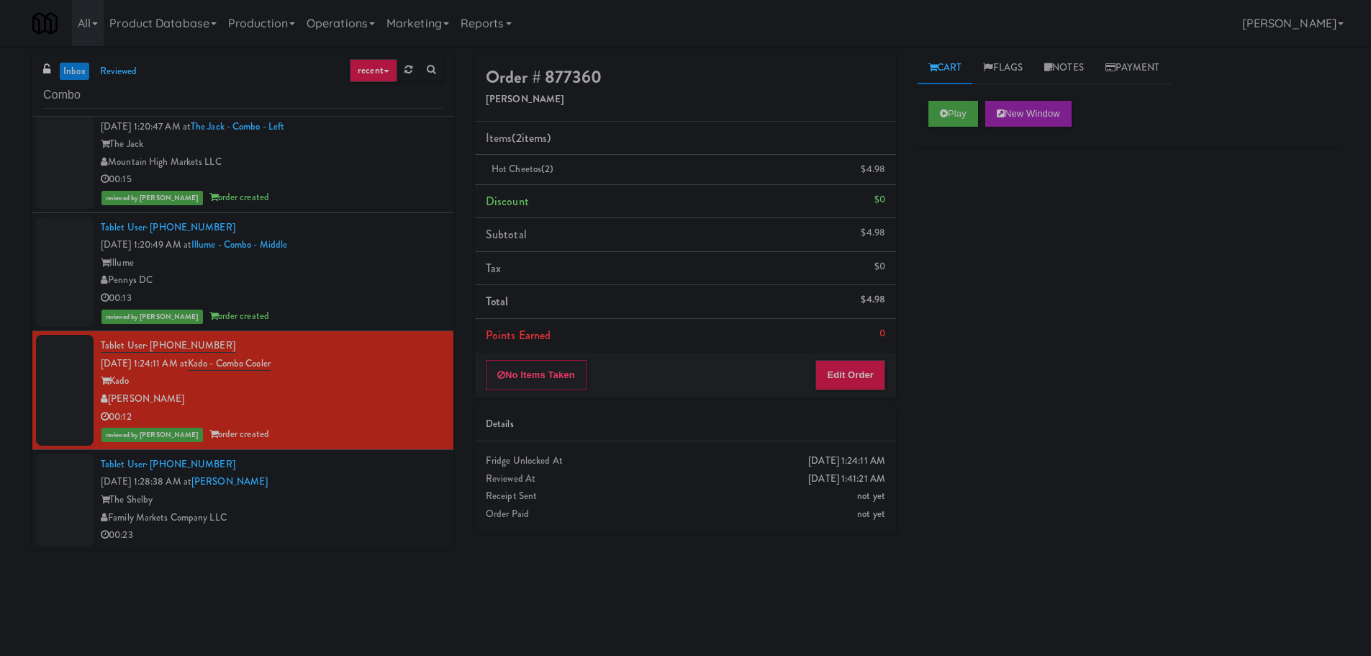
scroll to position [462, 0]
click at [391, 476] on div "Tablet User · (571) 426-3828 [DATE] 1:28:38 AM at Shelby Combo The Shelby Famil…" at bounding box center [272, 498] width 342 height 89
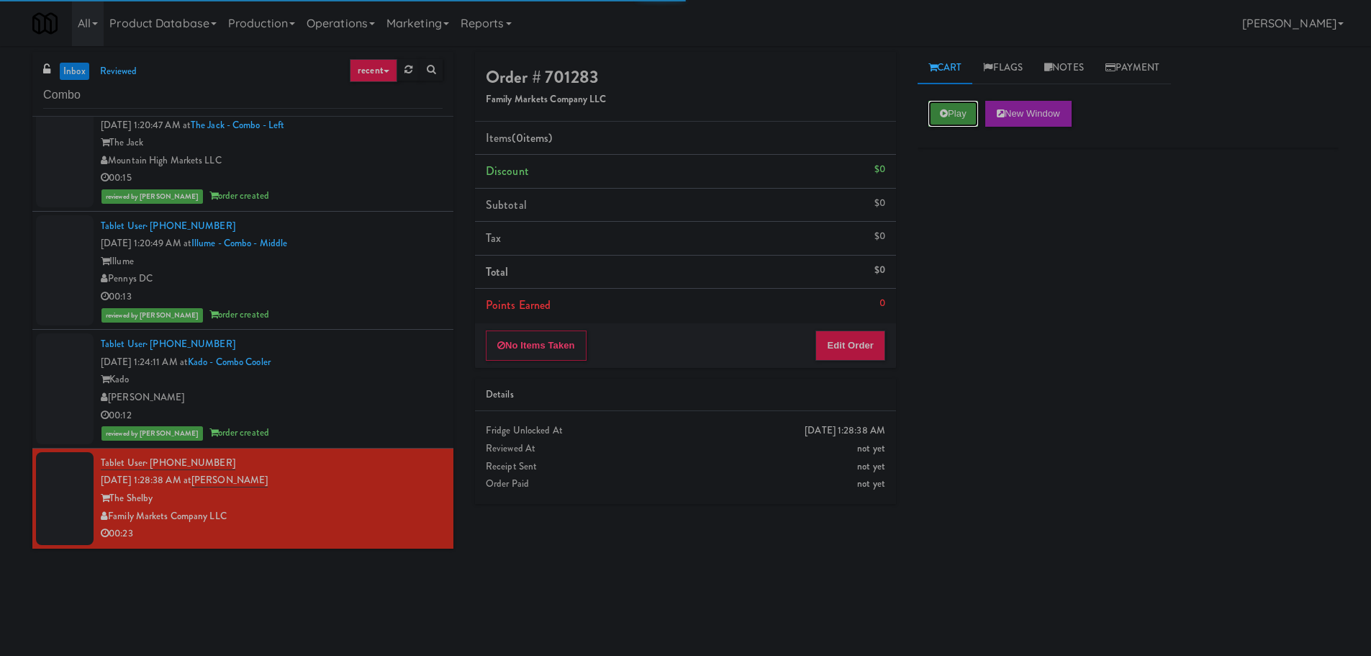
click at [951, 108] on button "Play" at bounding box center [953, 114] width 50 height 26
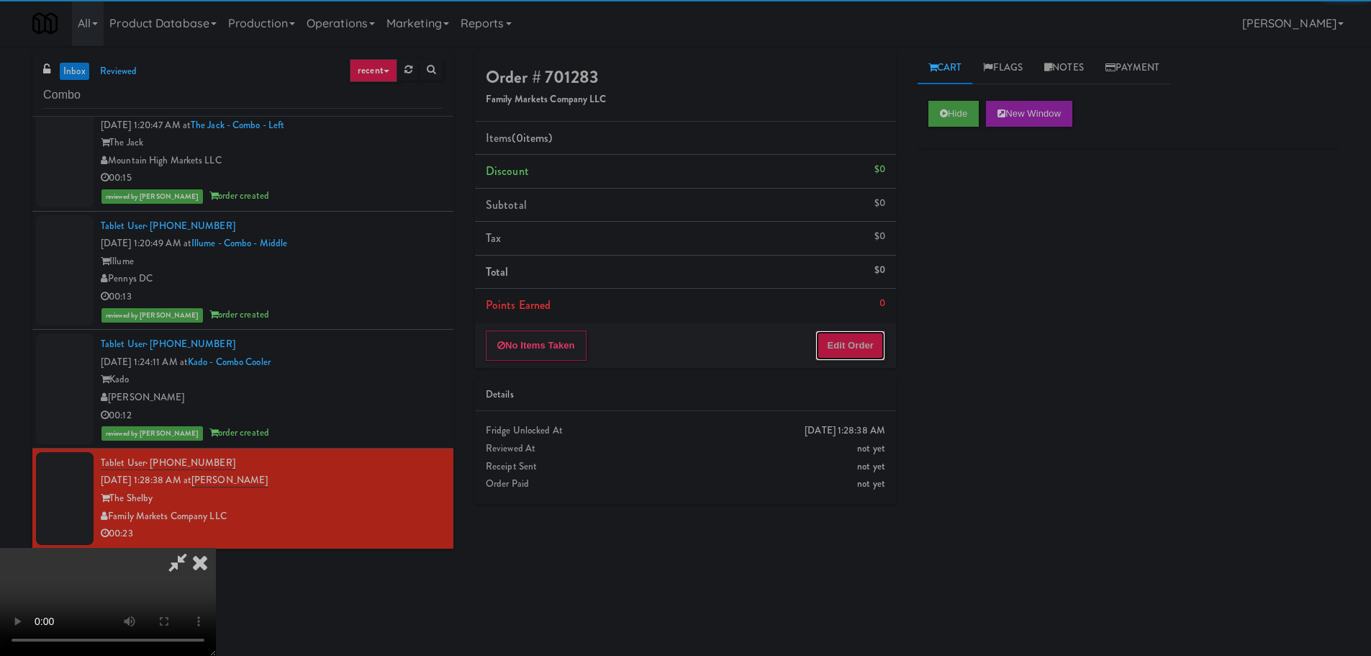
click at [877, 334] on button "Edit Order" at bounding box center [850, 345] width 70 height 30
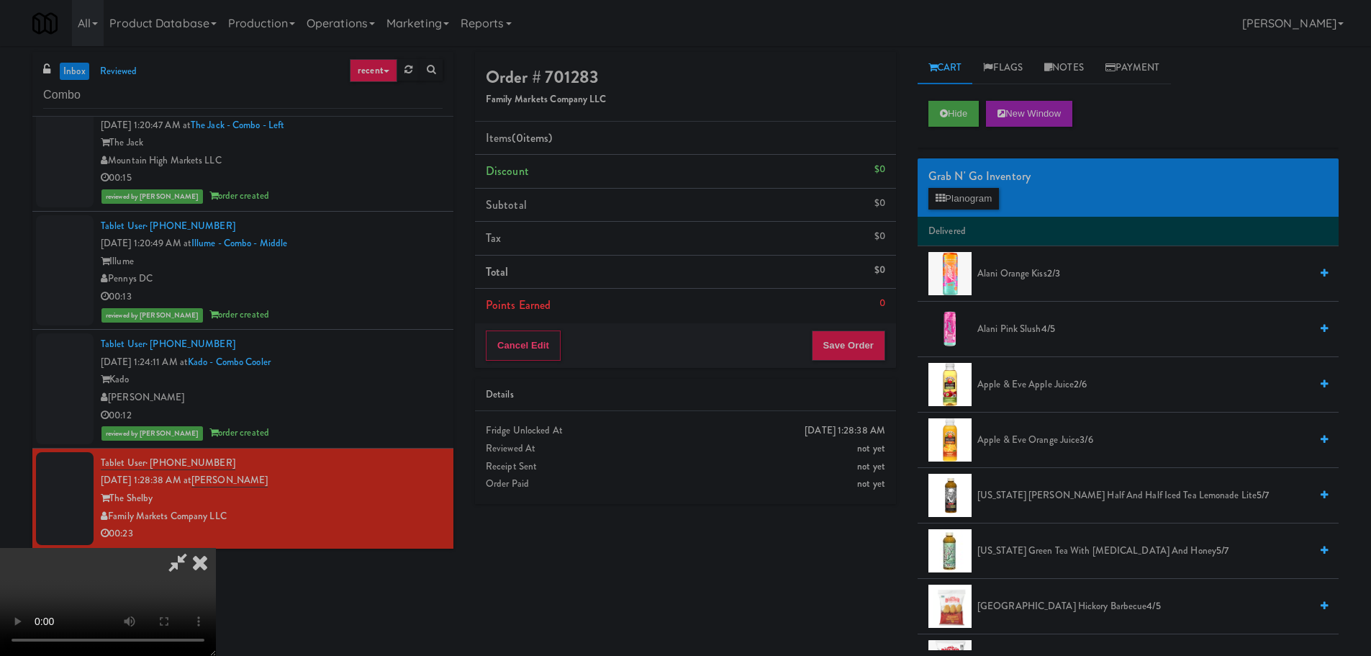
drag, startPoint x: 565, startPoint y: 366, endPoint x: 591, endPoint y: 377, distance: 29.0
click at [216, 548] on video at bounding box center [108, 602] width 216 height 108
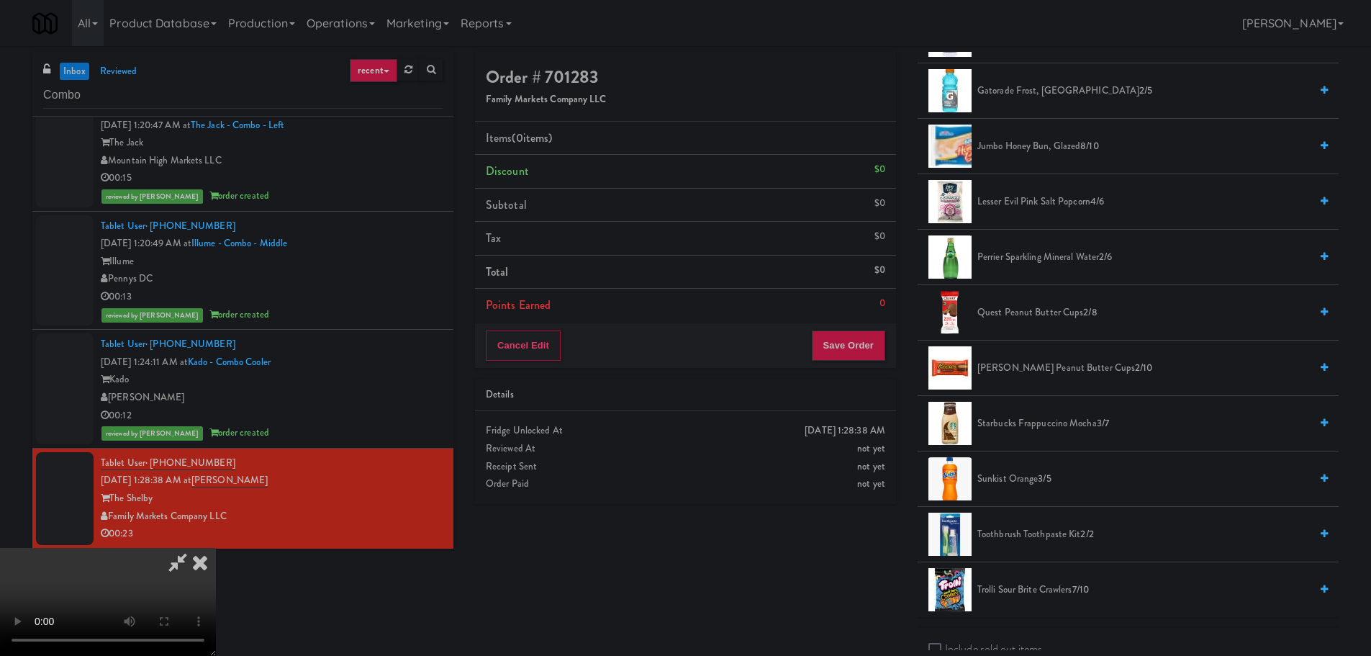
scroll to position [1367, 0]
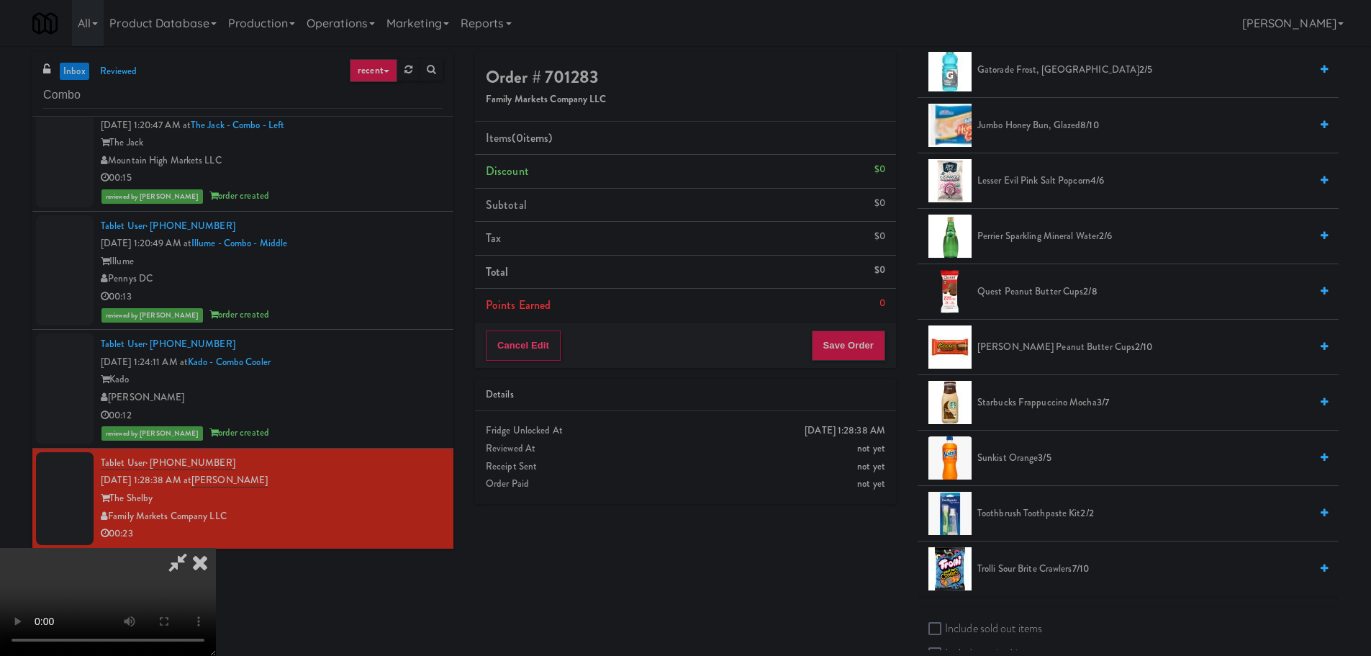
click at [1023, 463] on span "Sunkist Orange 3/5" at bounding box center [1143, 458] width 332 height 18
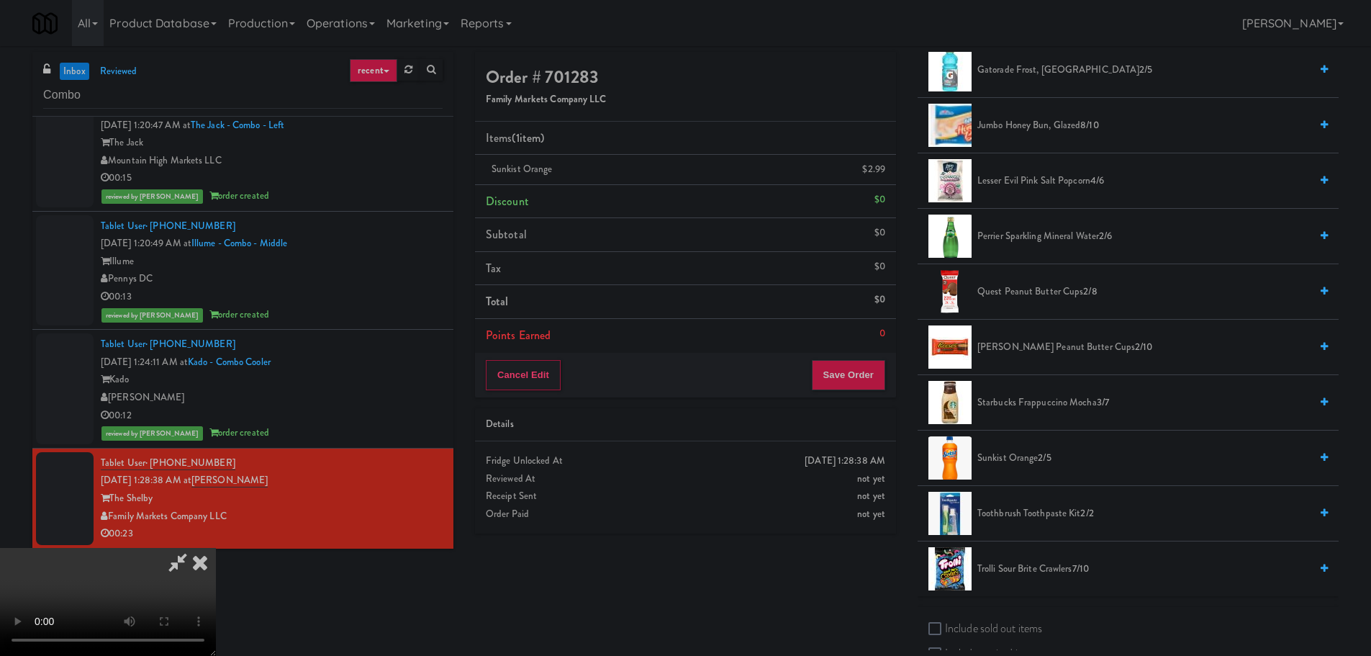
click at [216, 548] on video at bounding box center [108, 602] width 216 height 108
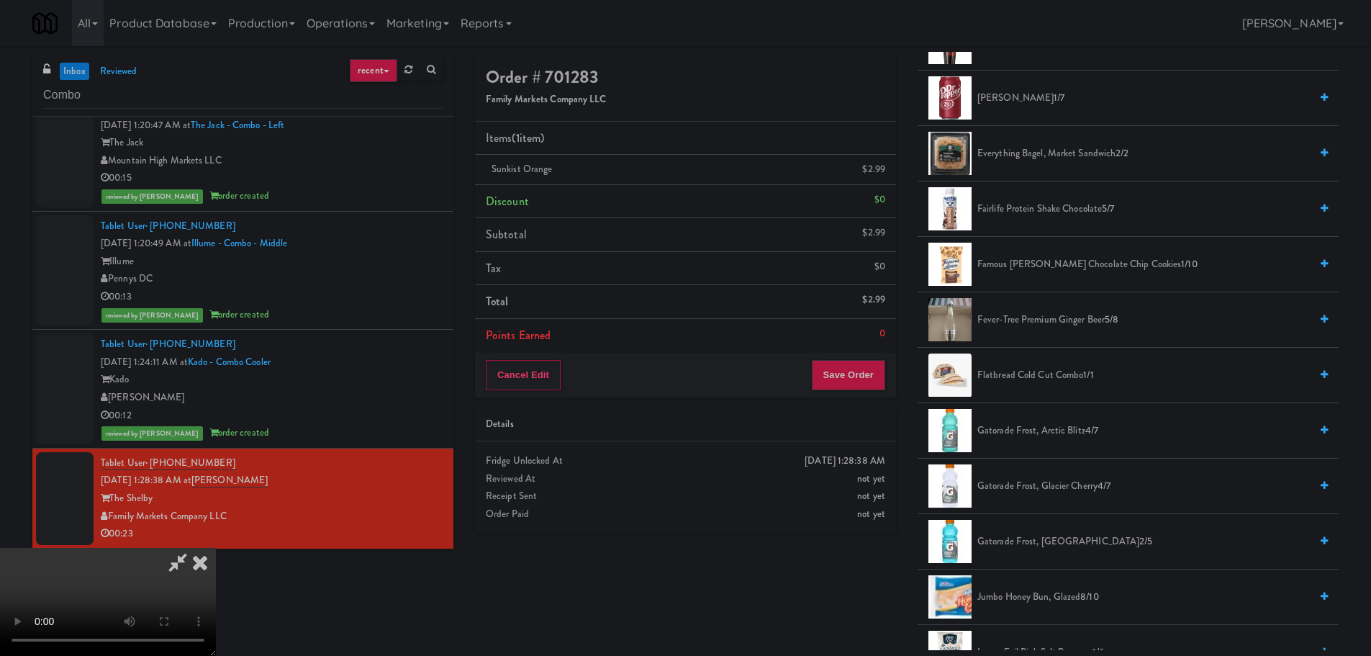
scroll to position [935, 0]
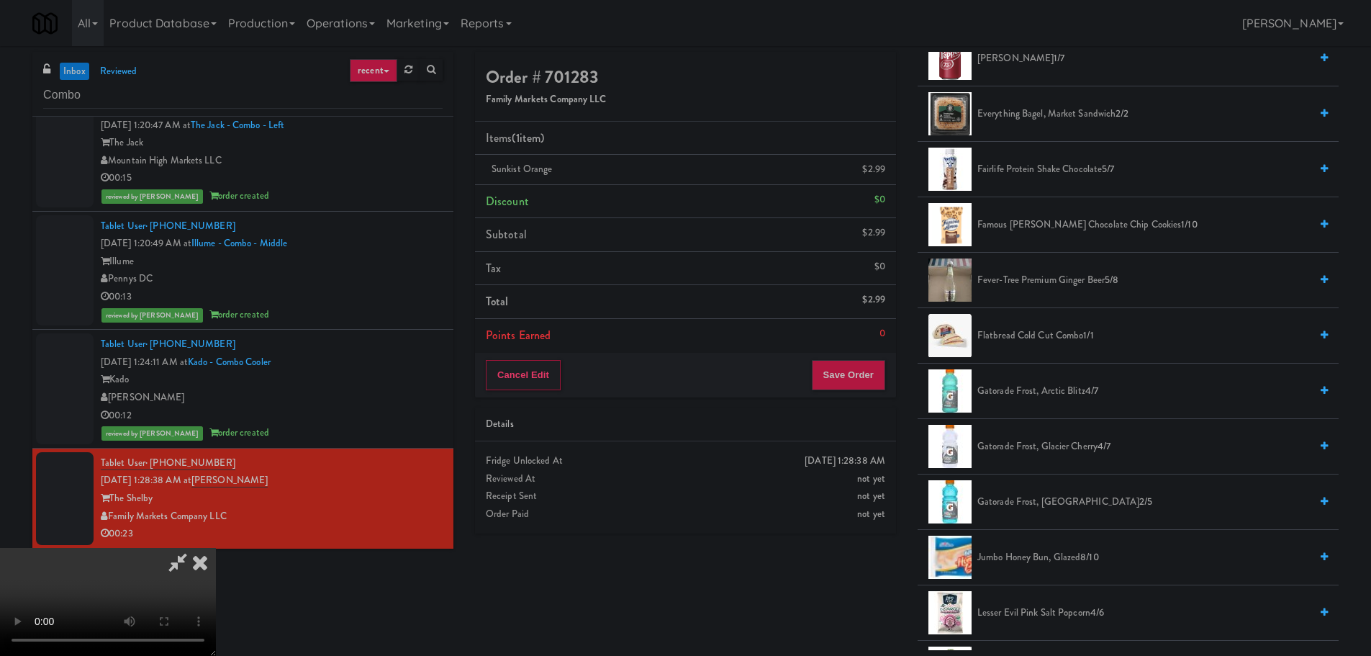
click at [1034, 493] on span "Gatorade Frost, Glacier Freeze 2/5" at bounding box center [1143, 502] width 332 height 18
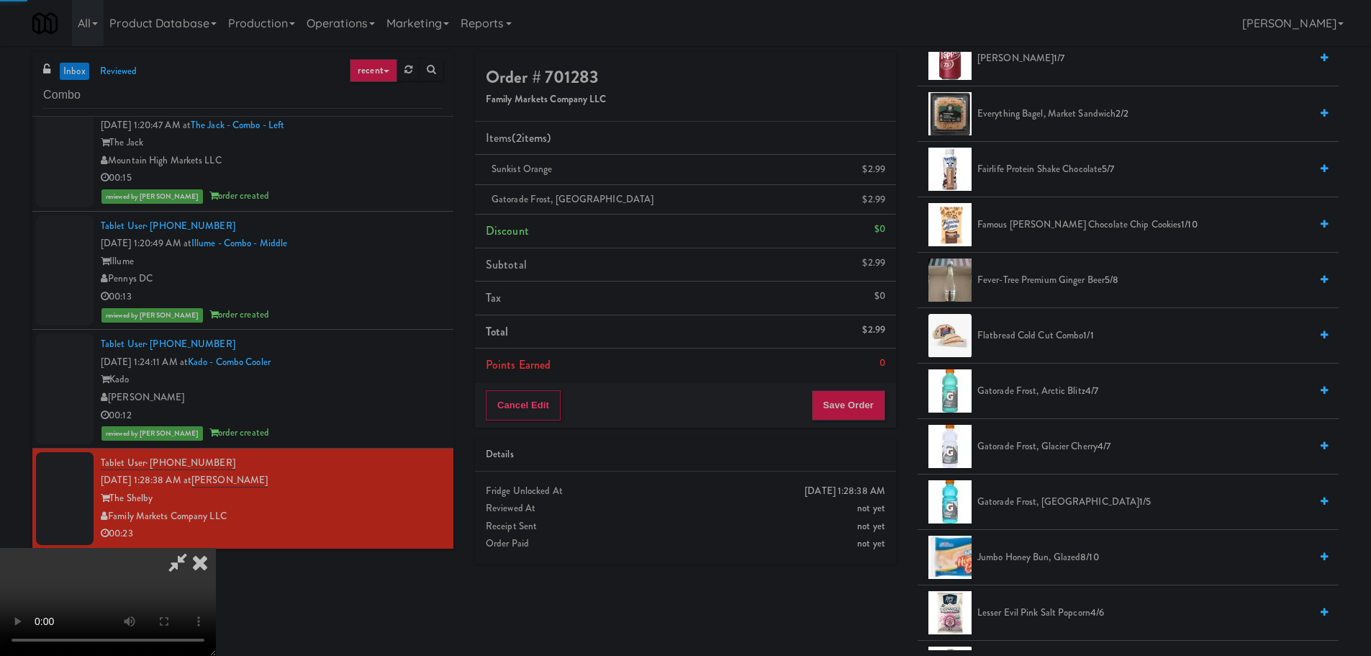
click at [216, 548] on video at bounding box center [108, 602] width 216 height 108
click at [853, 409] on button "Save Order" at bounding box center [848, 405] width 73 height 30
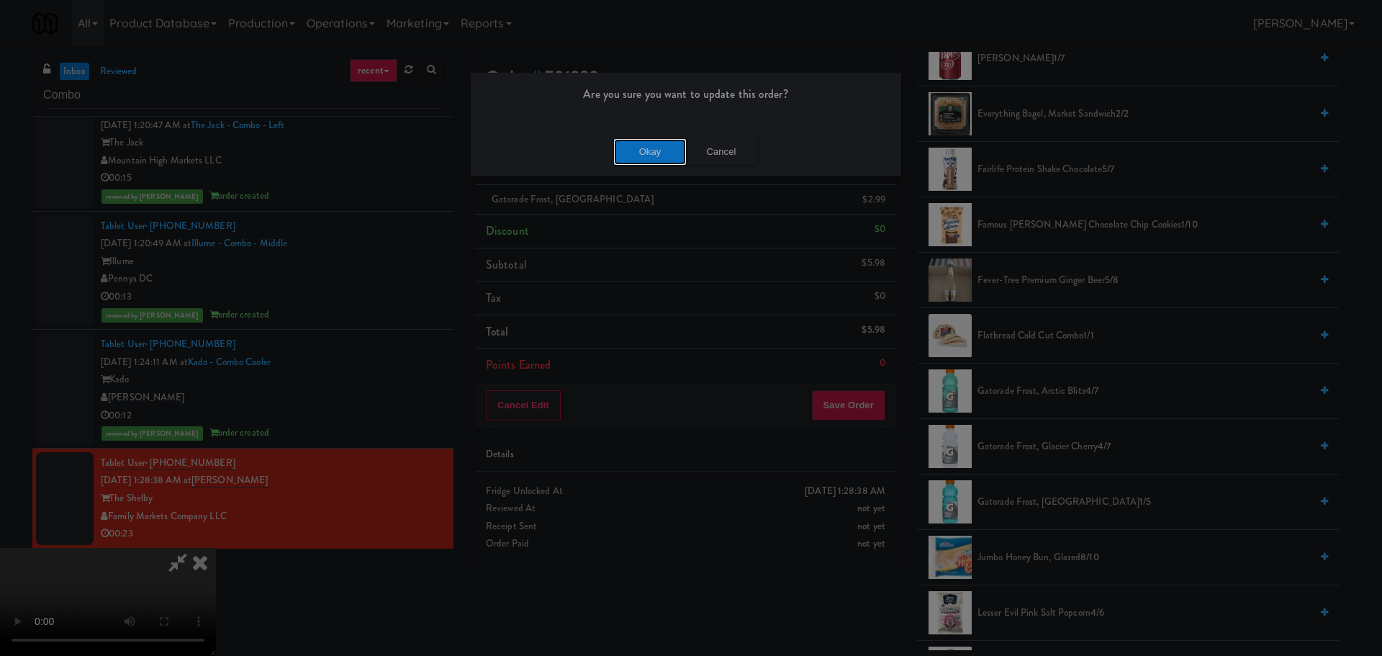
click at [644, 151] on button "Okay" at bounding box center [650, 152] width 72 height 26
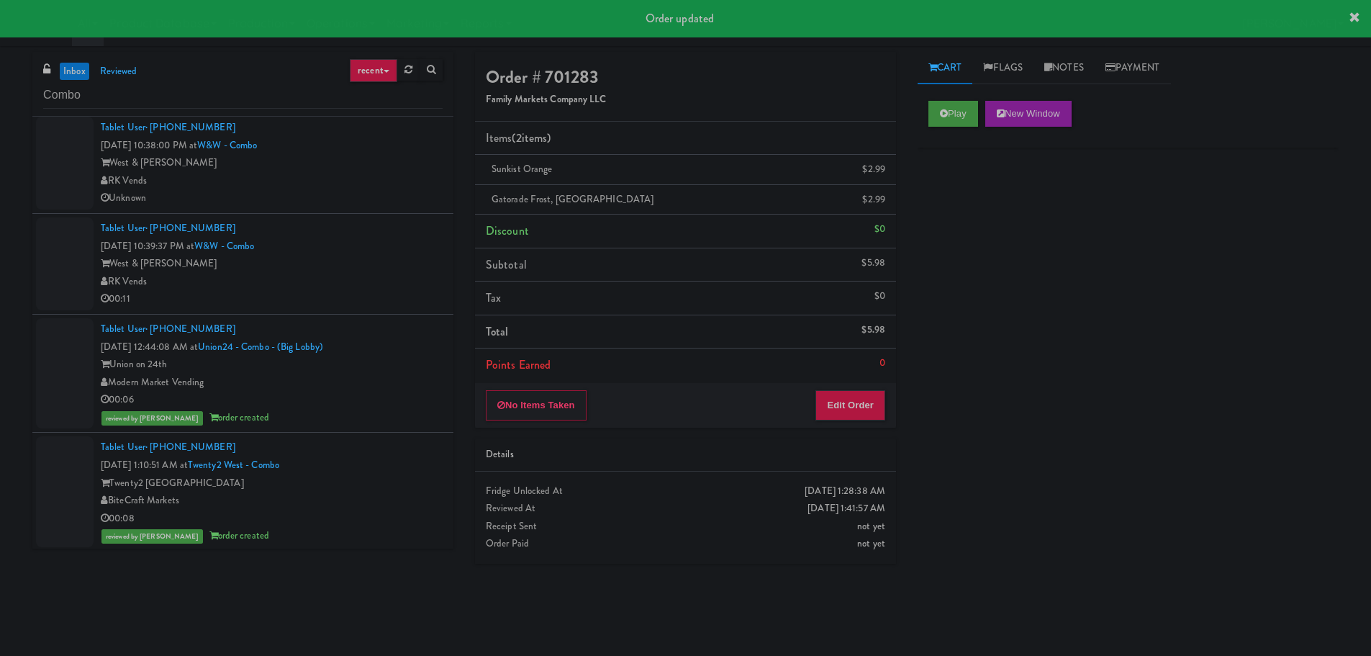
scroll to position [0, 0]
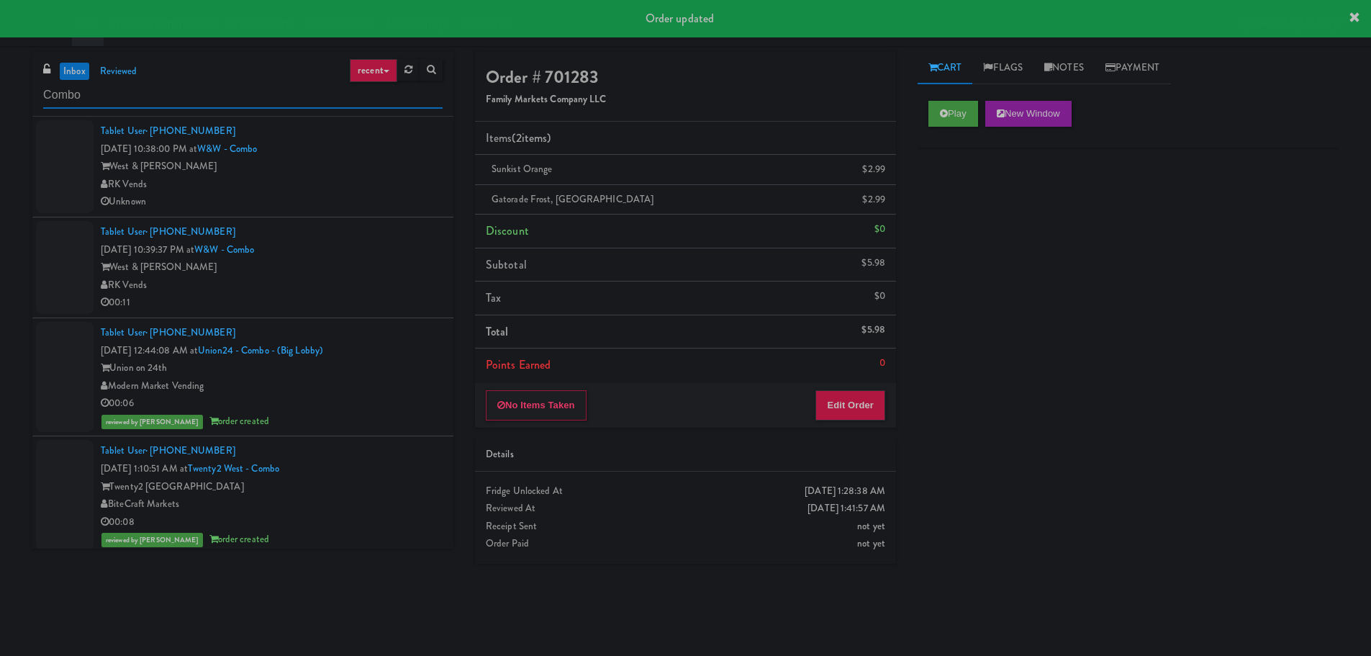
click at [173, 101] on input "Combo" at bounding box center [242, 95] width 399 height 27
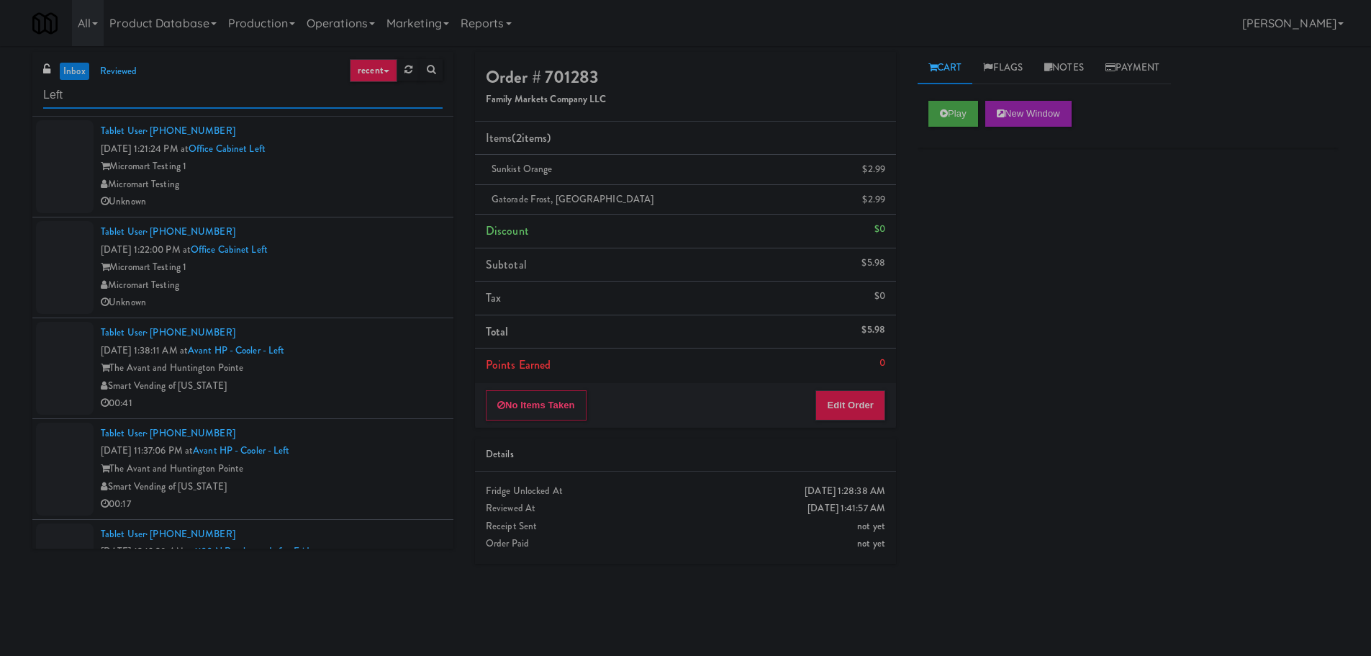
type input "Left"
click at [385, 275] on div "Micromart Testing 1" at bounding box center [272, 267] width 342 height 18
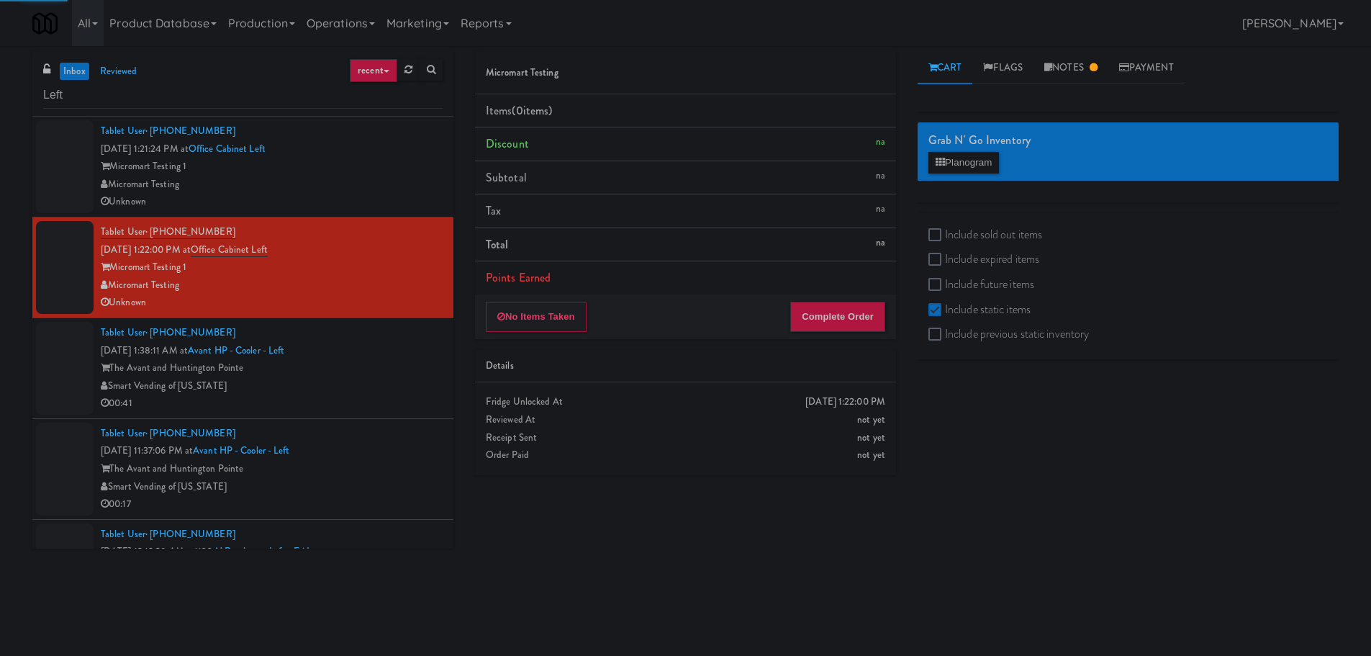
click at [380, 368] on div "The Avant and Huntington Pointe" at bounding box center [272, 368] width 342 height 18
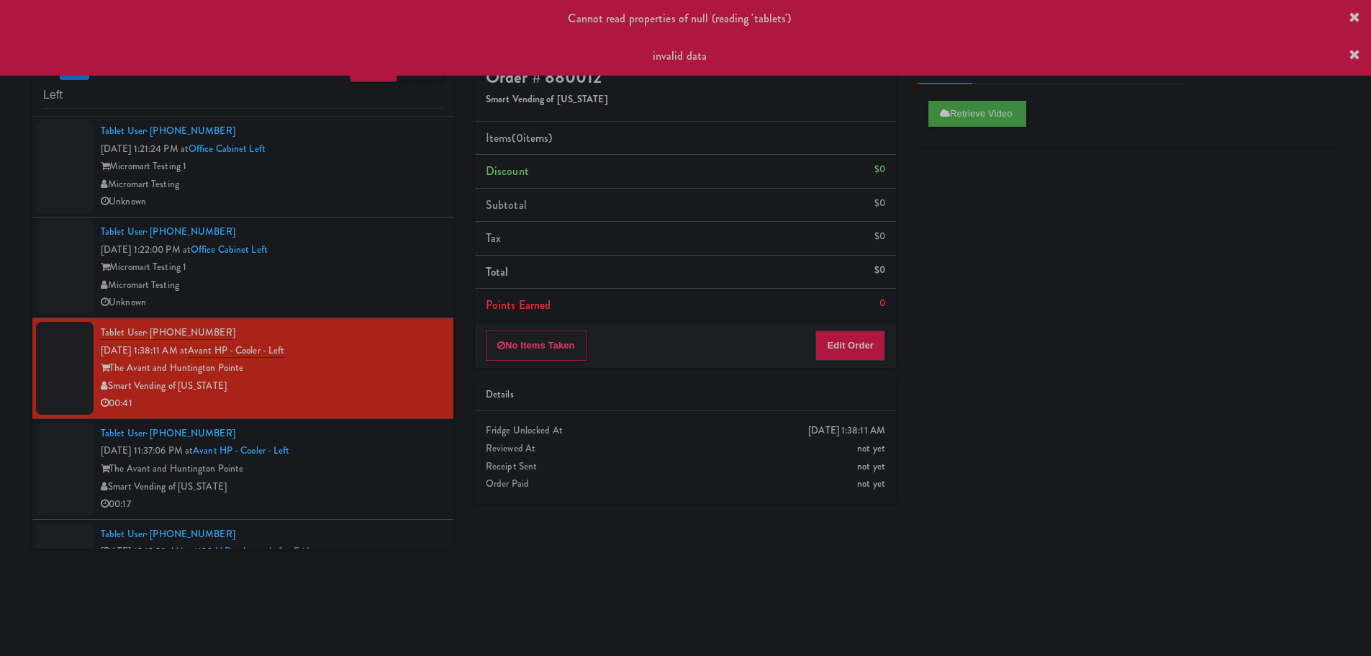
click at [1354, 50] on icon at bounding box center [1354, 56] width 12 height 12
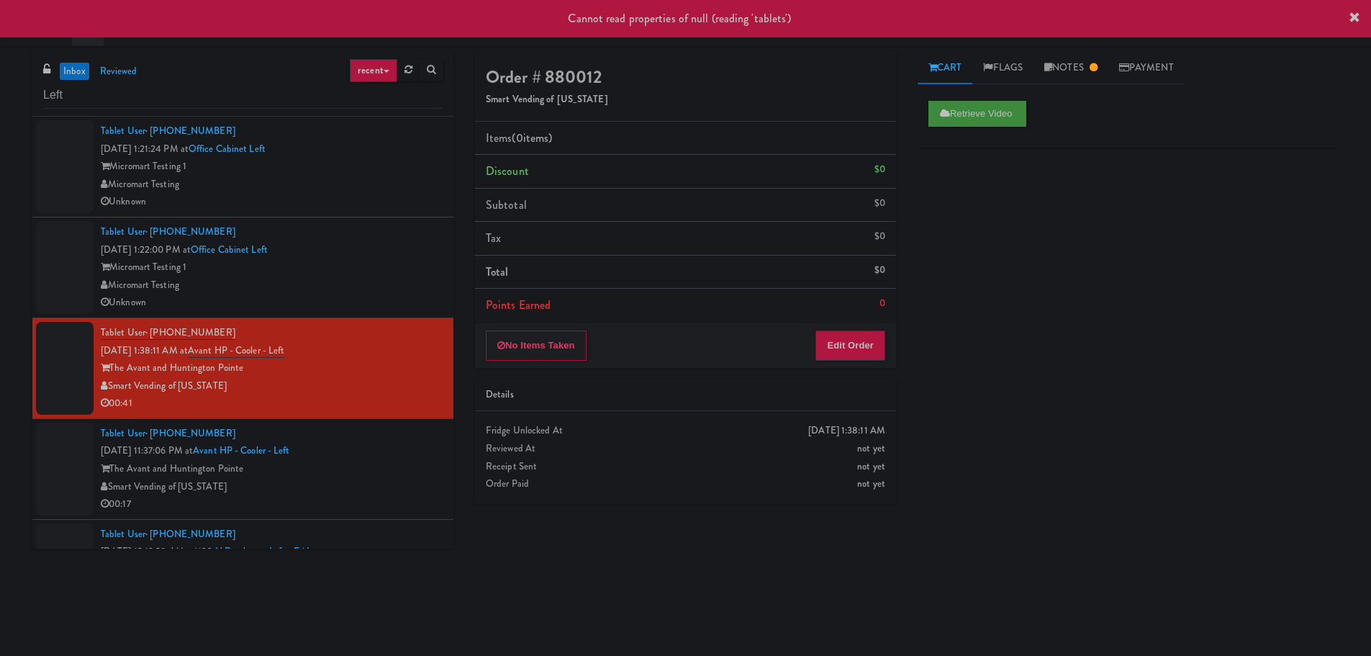
click at [1358, 12] on div "Cannot read properties of null (reading 'tablets')" at bounding box center [685, 18] width 1371 height 37
click at [1356, 13] on icon at bounding box center [1354, 18] width 12 height 12
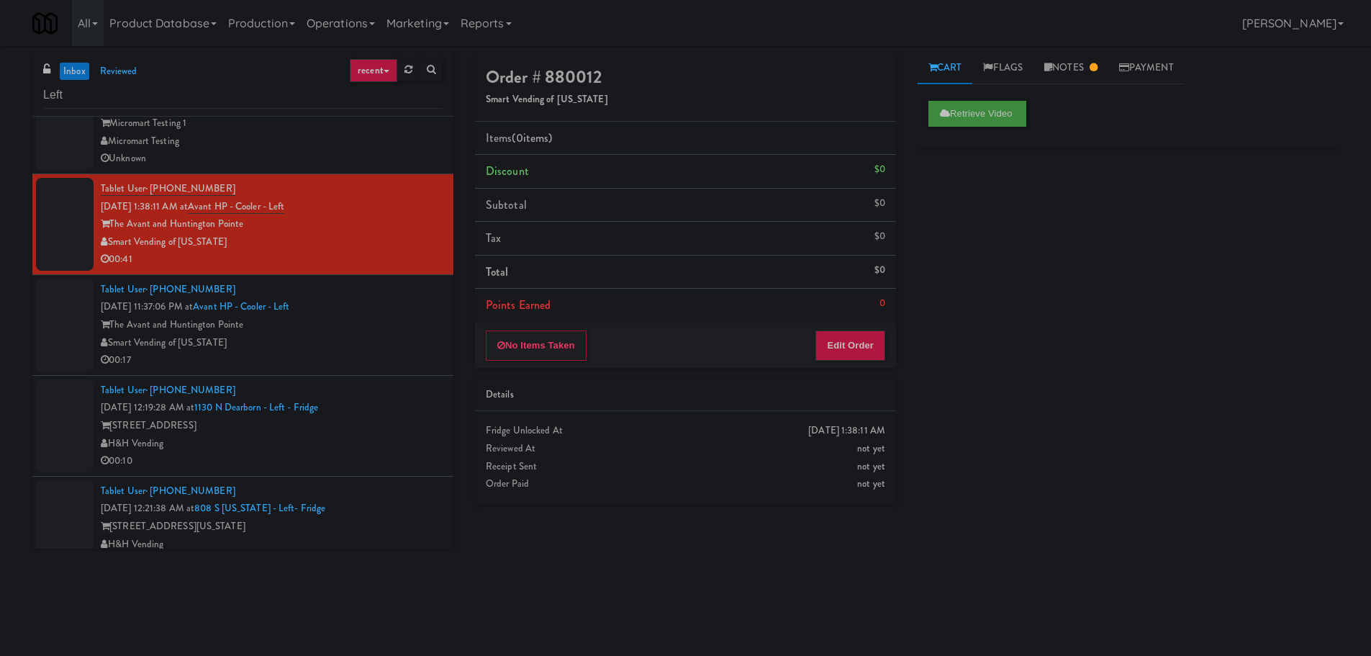
click at [398, 309] on div "Tablet User · (973) 332-2097 [DATE] 11:37:06 PM at Avant HP - Cooler - Left The…" at bounding box center [272, 325] width 342 height 89
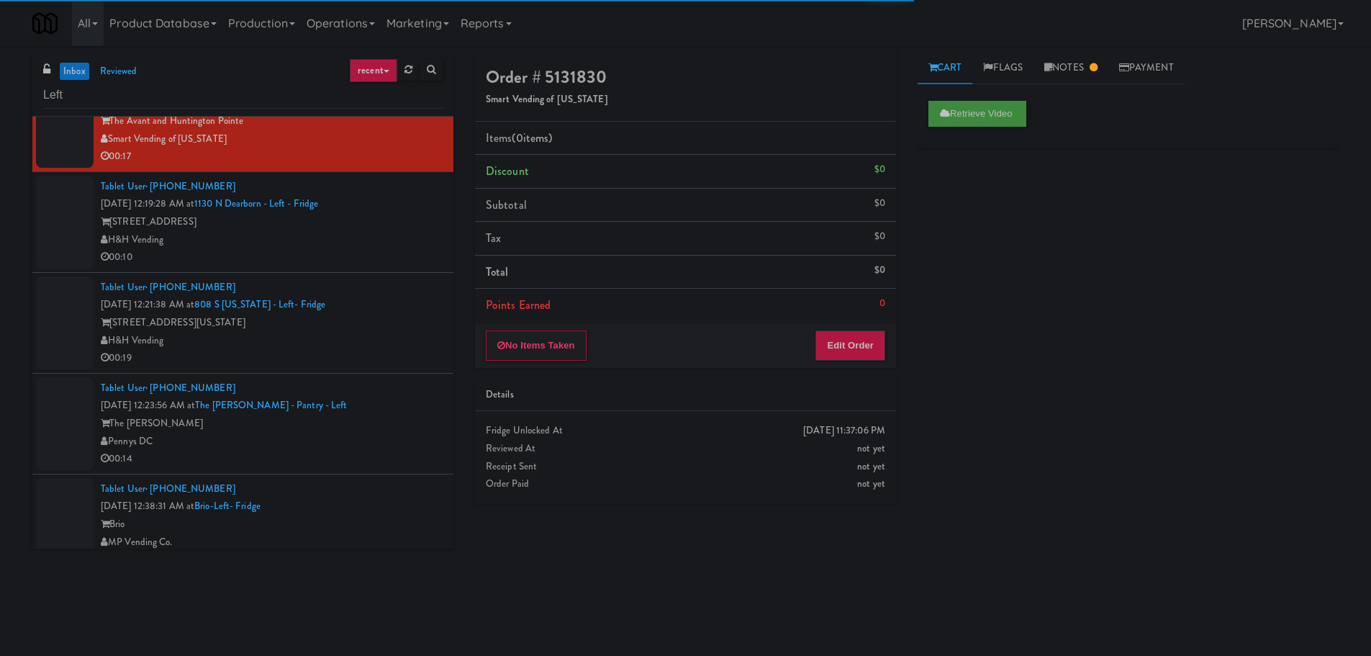
scroll to position [360, 0]
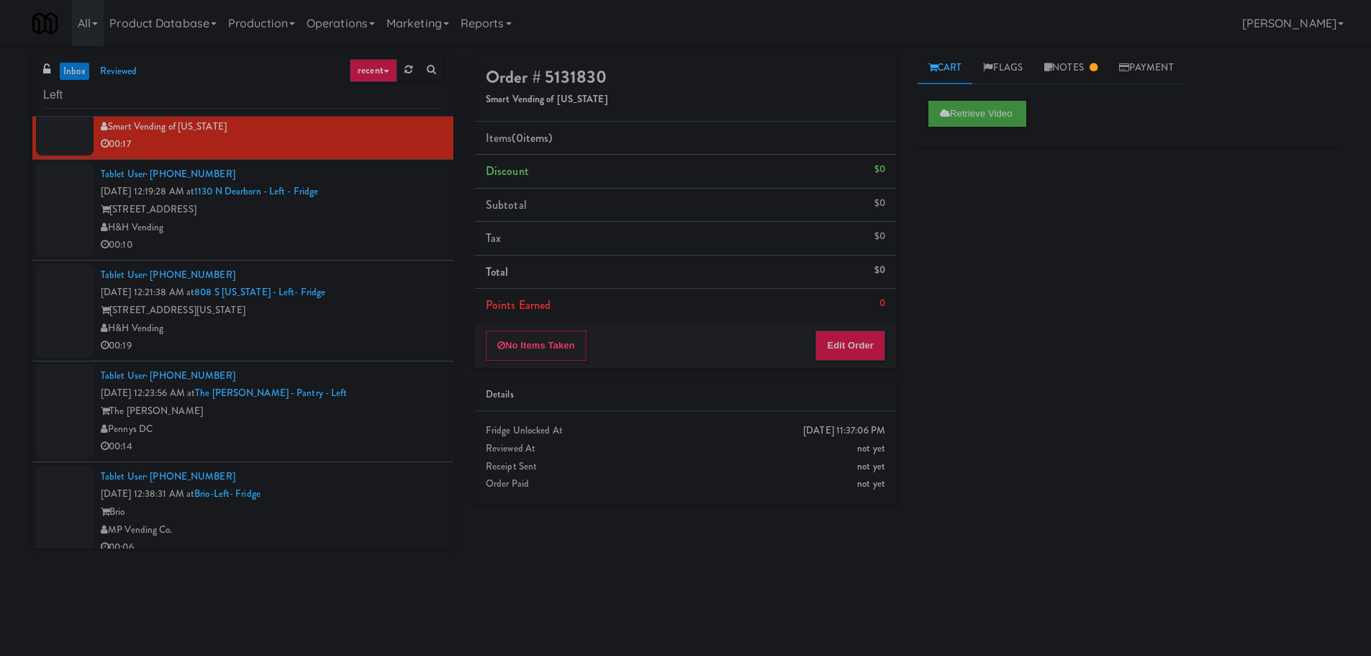
click at [389, 250] on div "00:10" at bounding box center [272, 245] width 342 height 18
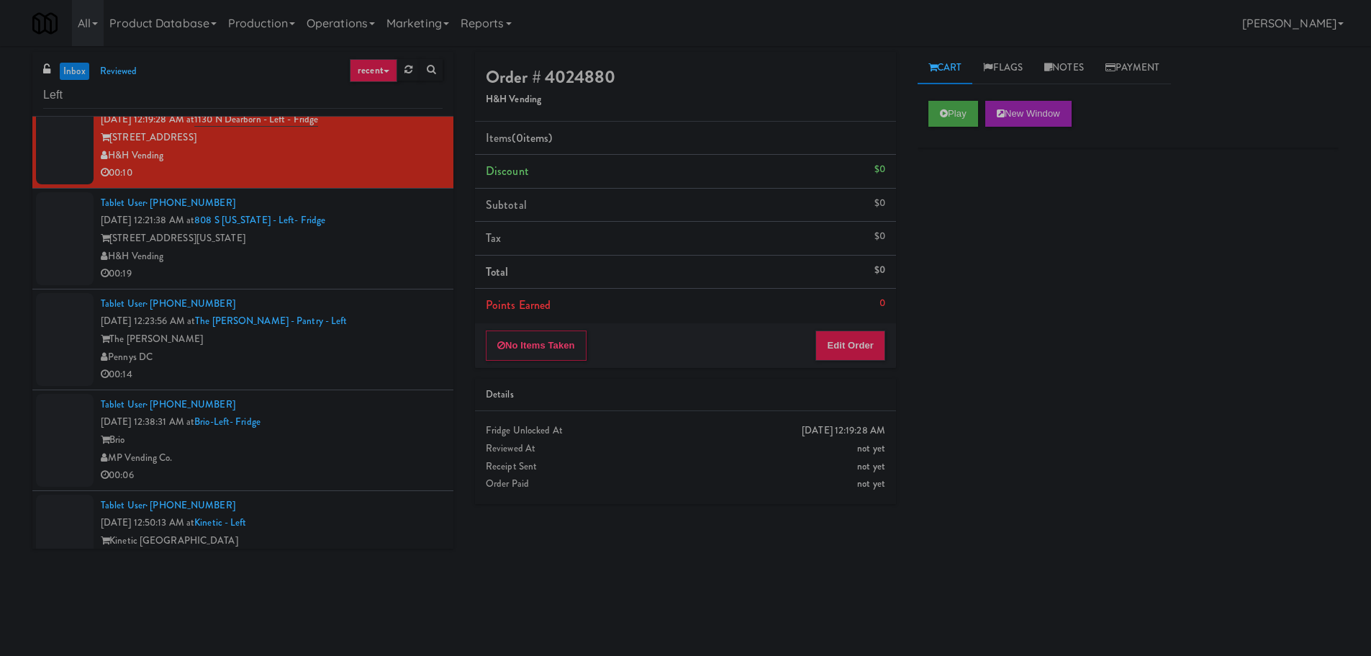
scroll to position [399, 0]
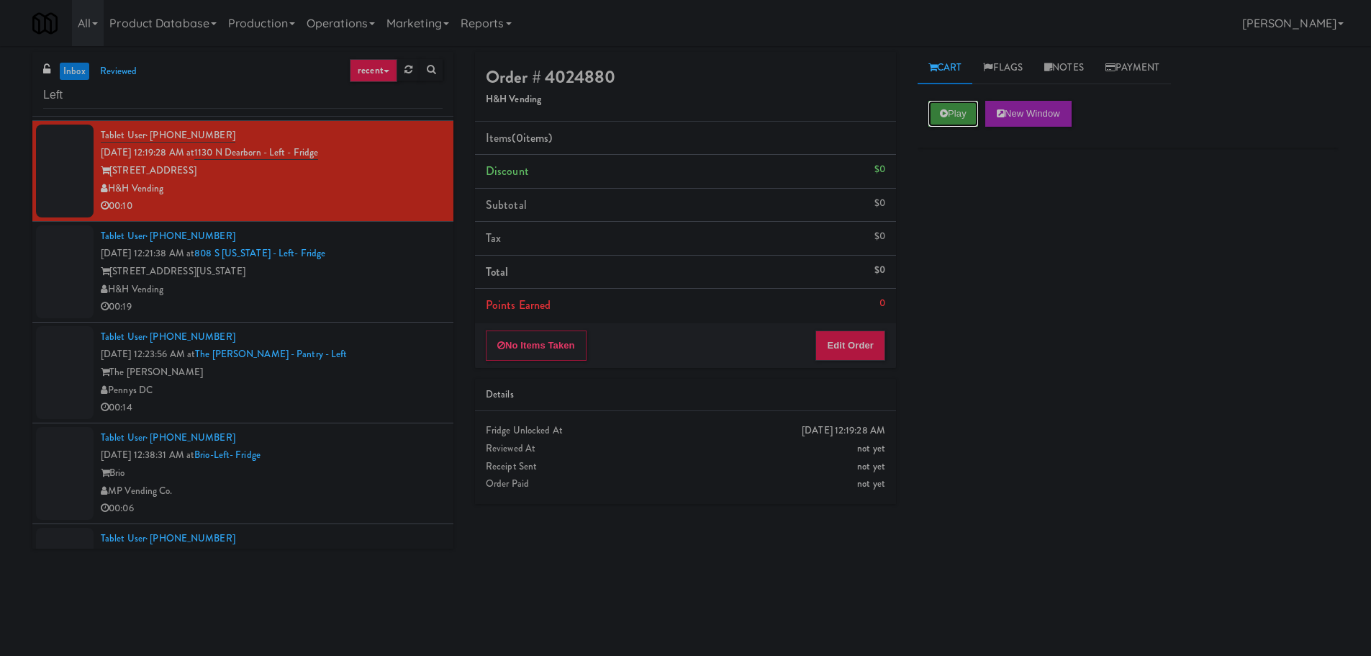
click at [945, 113] on icon at bounding box center [944, 113] width 8 height 9
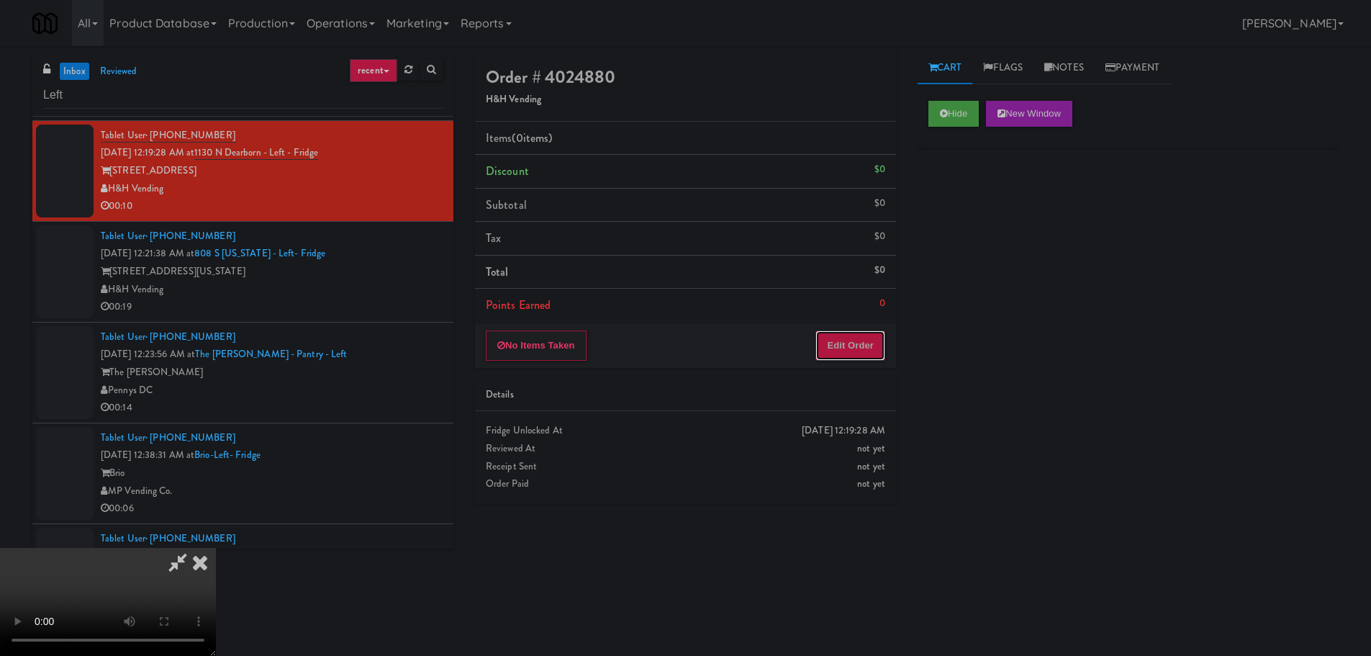
click at [851, 350] on button "Edit Order" at bounding box center [850, 345] width 70 height 30
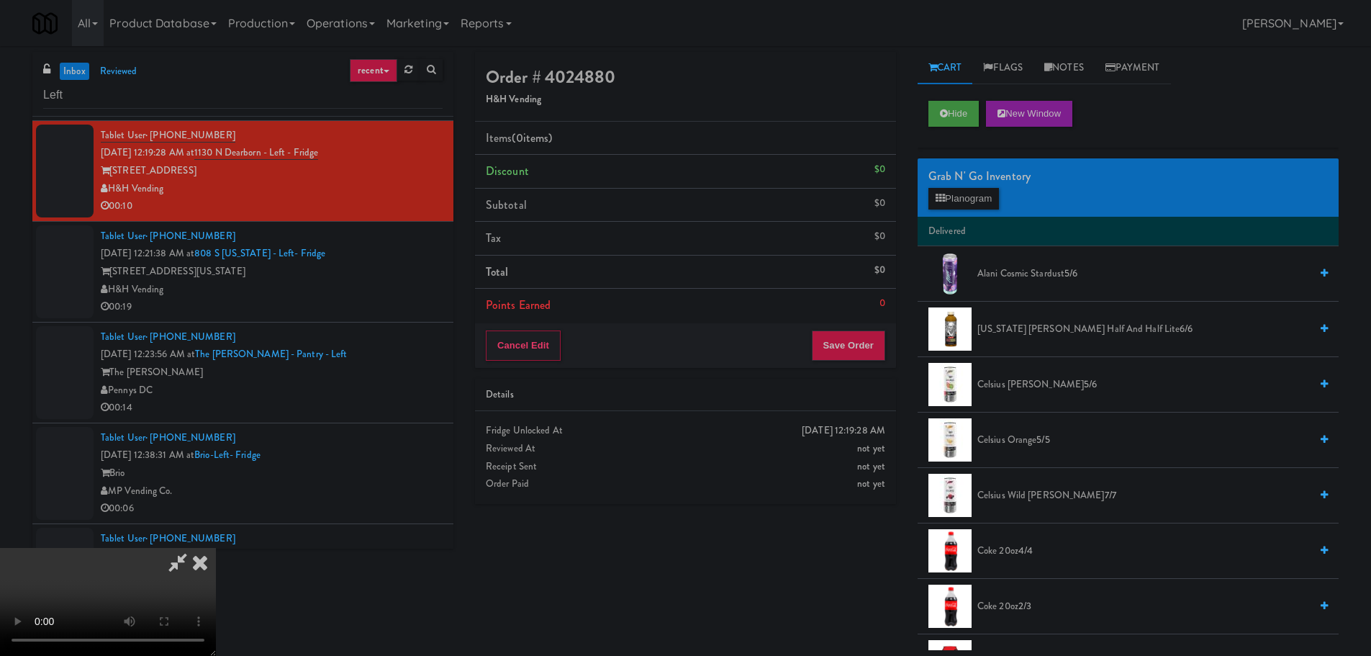
scroll to position [0, 0]
click at [216, 548] on video at bounding box center [108, 602] width 216 height 108
click at [1071, 321] on span "[US_STATE] [PERSON_NAME] Half and Half Lite 6/6" at bounding box center [1143, 329] width 332 height 18
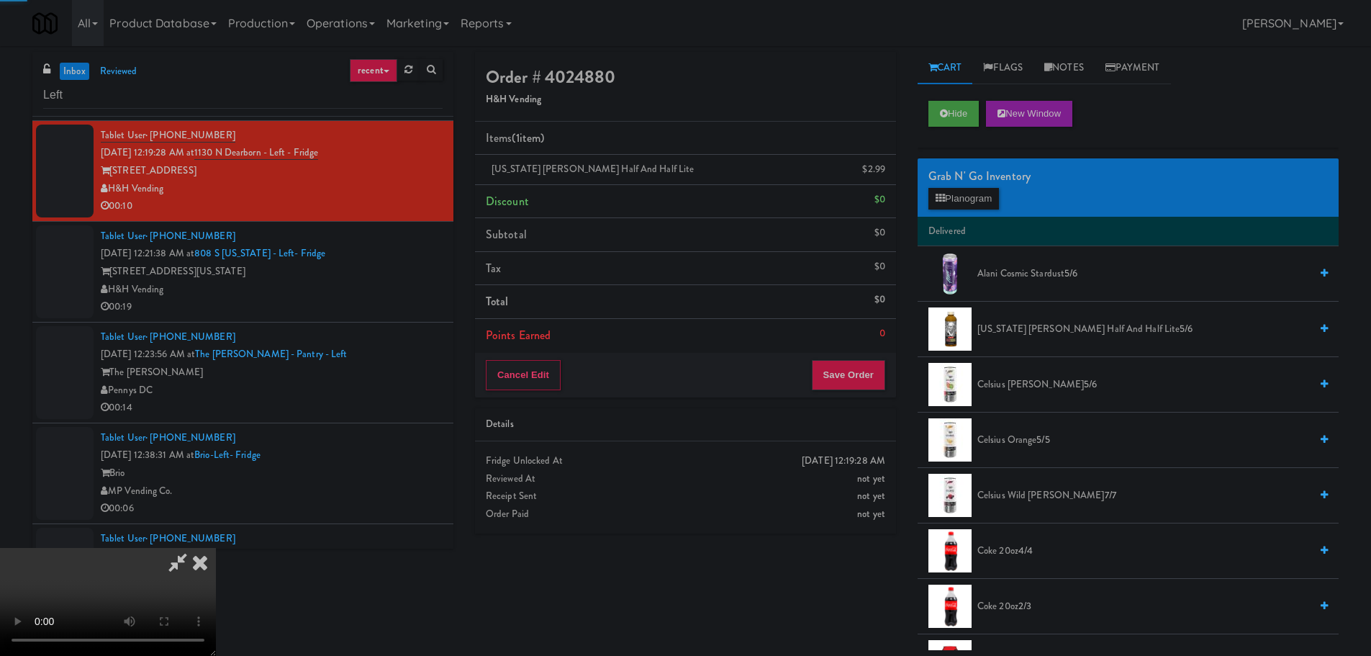
drag, startPoint x: 535, startPoint y: 313, endPoint x: 554, endPoint y: 313, distance: 18.7
click at [216, 548] on video at bounding box center [108, 602] width 216 height 108
click at [832, 362] on button "Save Order" at bounding box center [848, 375] width 73 height 30
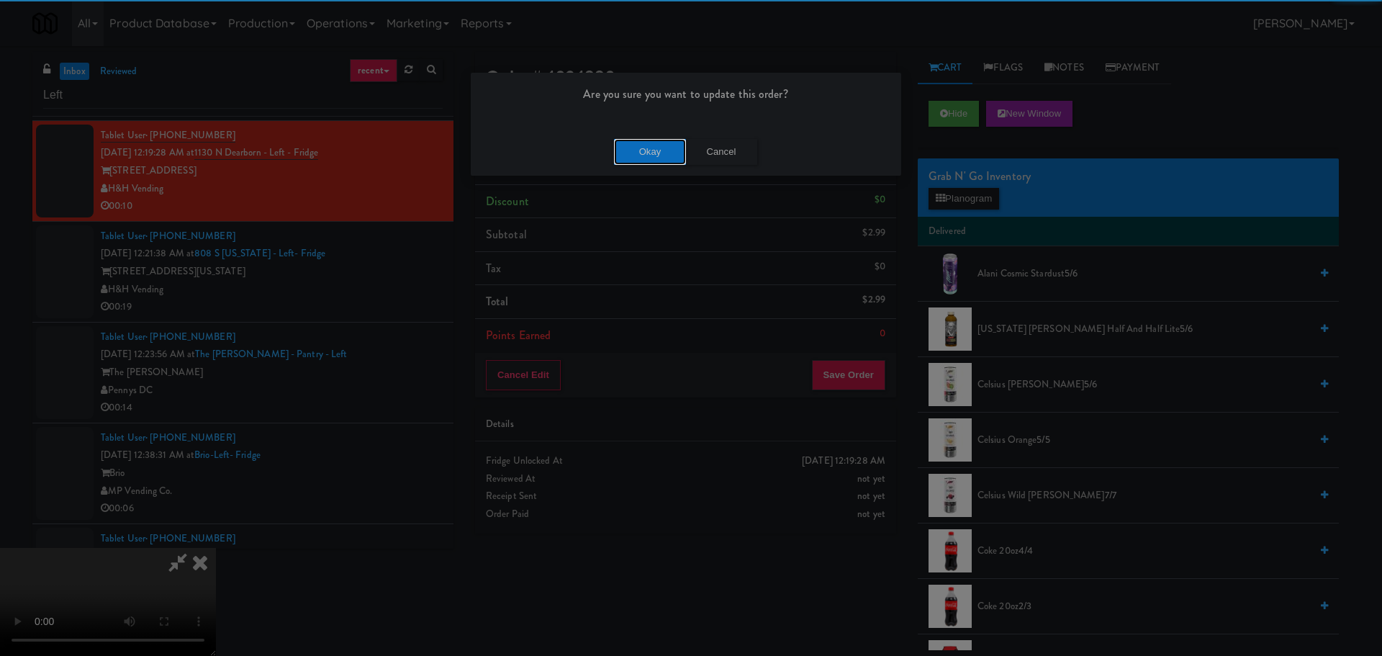
click at [646, 146] on button "Okay" at bounding box center [650, 152] width 72 height 26
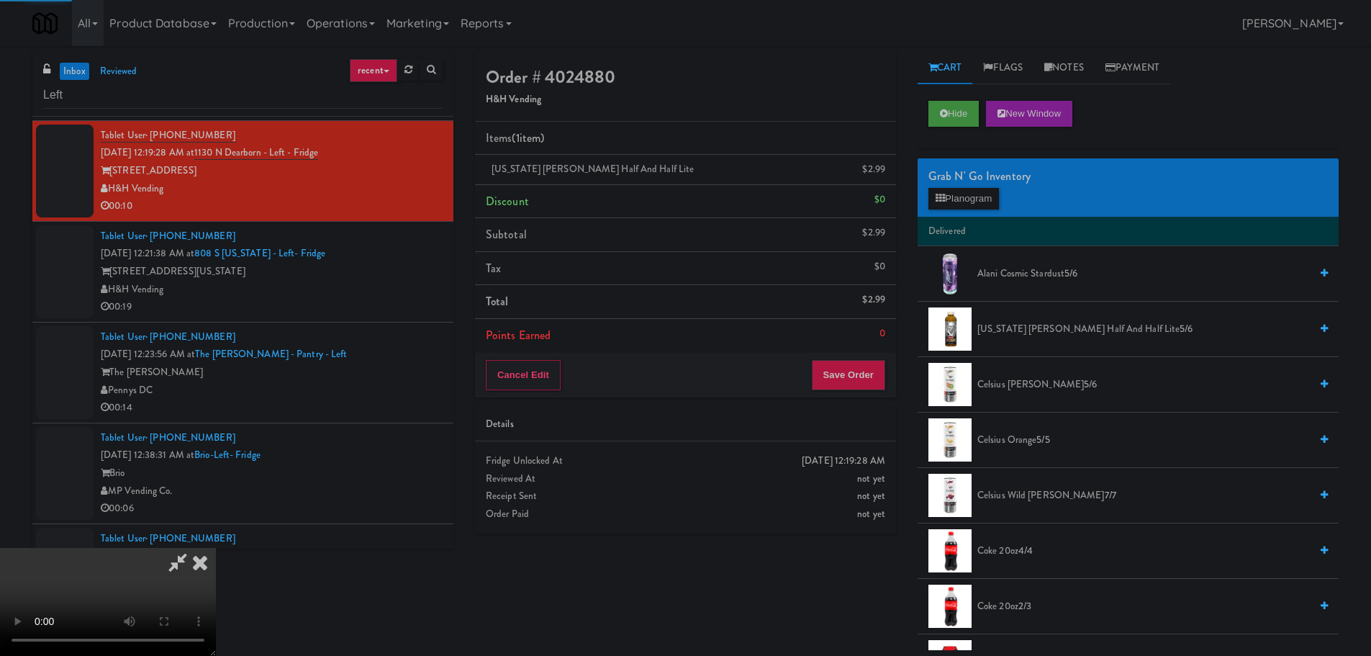
scroll to position [0, 0]
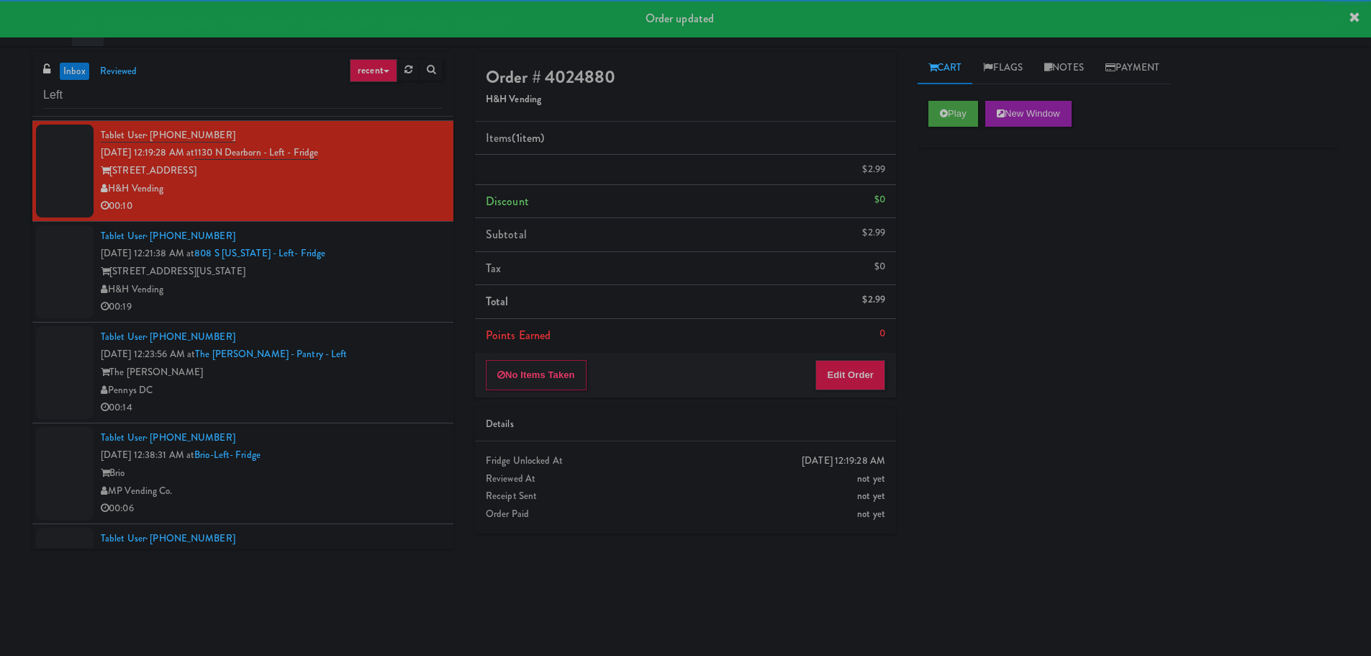
click at [398, 301] on div "00:19" at bounding box center [272, 307] width 342 height 18
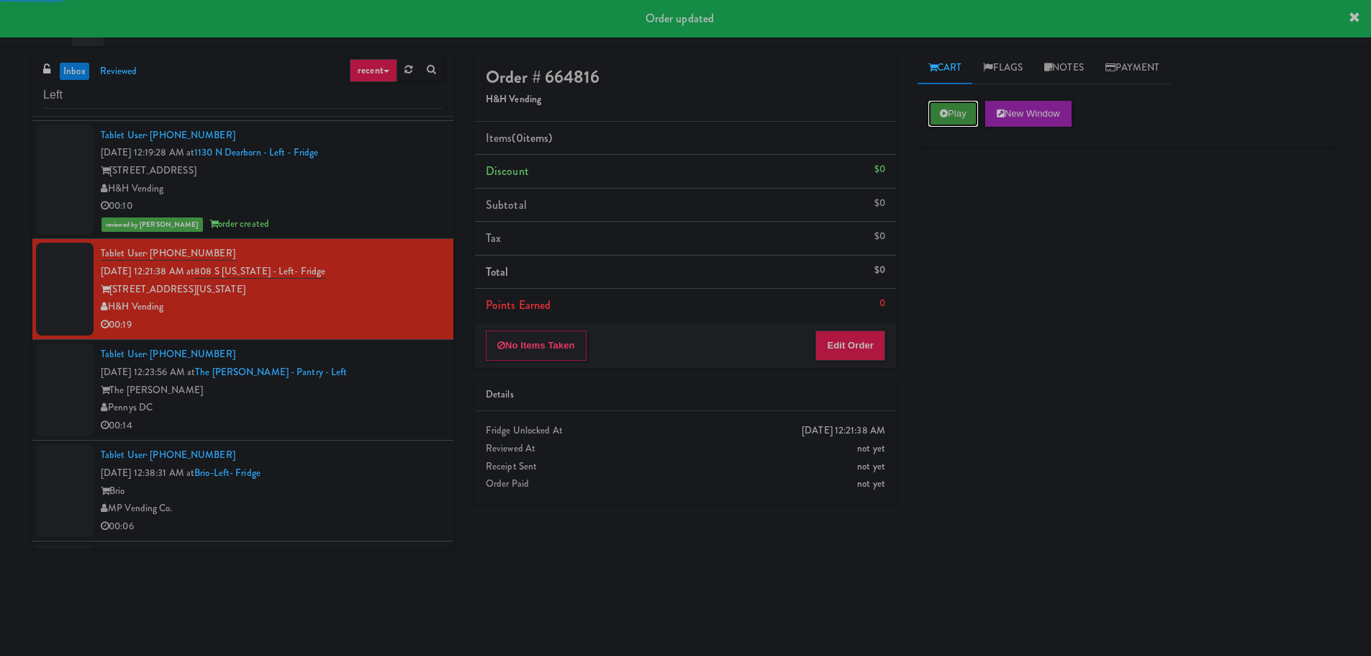
click at [936, 118] on button "Play" at bounding box center [953, 114] width 50 height 26
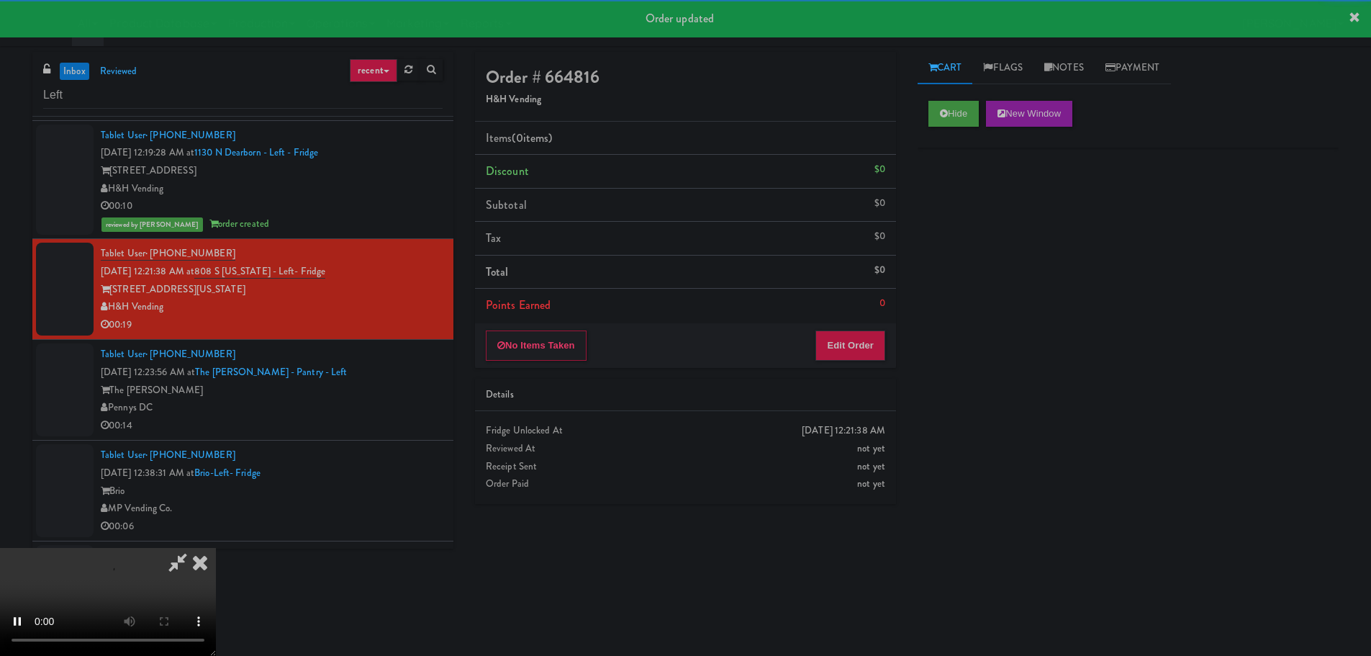
click at [829, 363] on div "No Items Taken Edit Order" at bounding box center [685, 345] width 421 height 45
click at [830, 358] on button "Edit Order" at bounding box center [850, 345] width 70 height 30
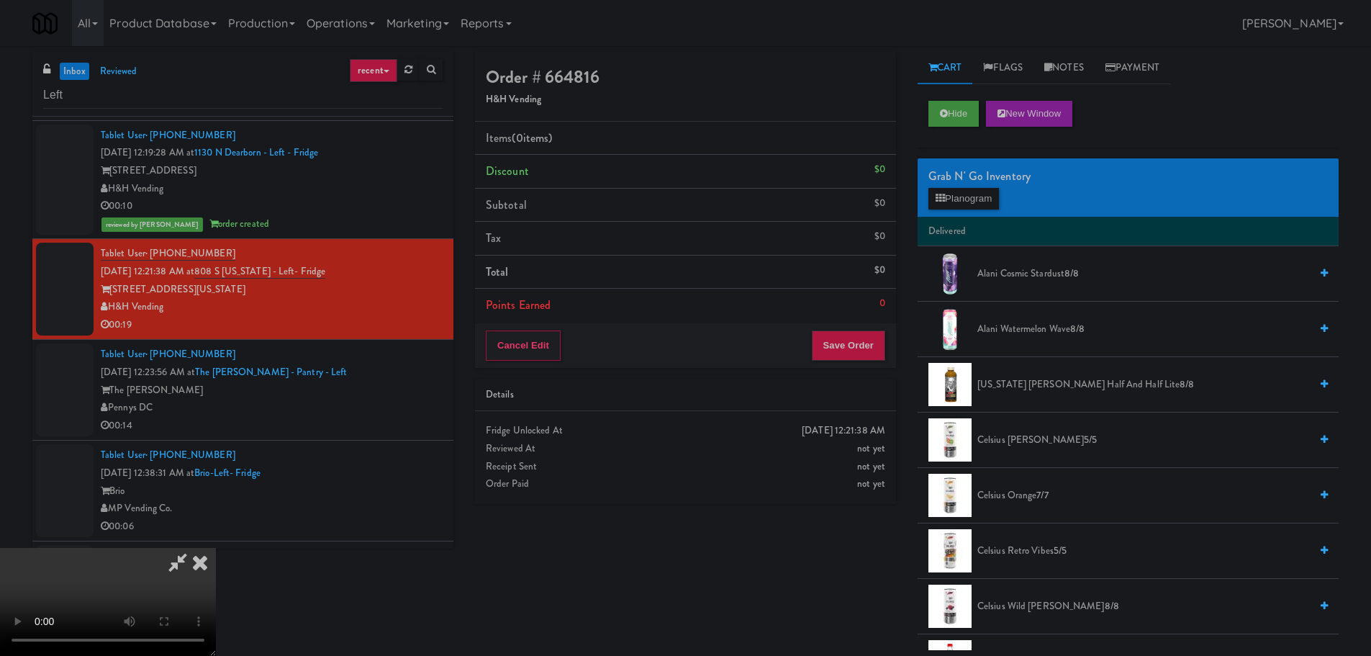
scroll to position [248, 0]
click at [216, 548] on video at bounding box center [108, 602] width 216 height 108
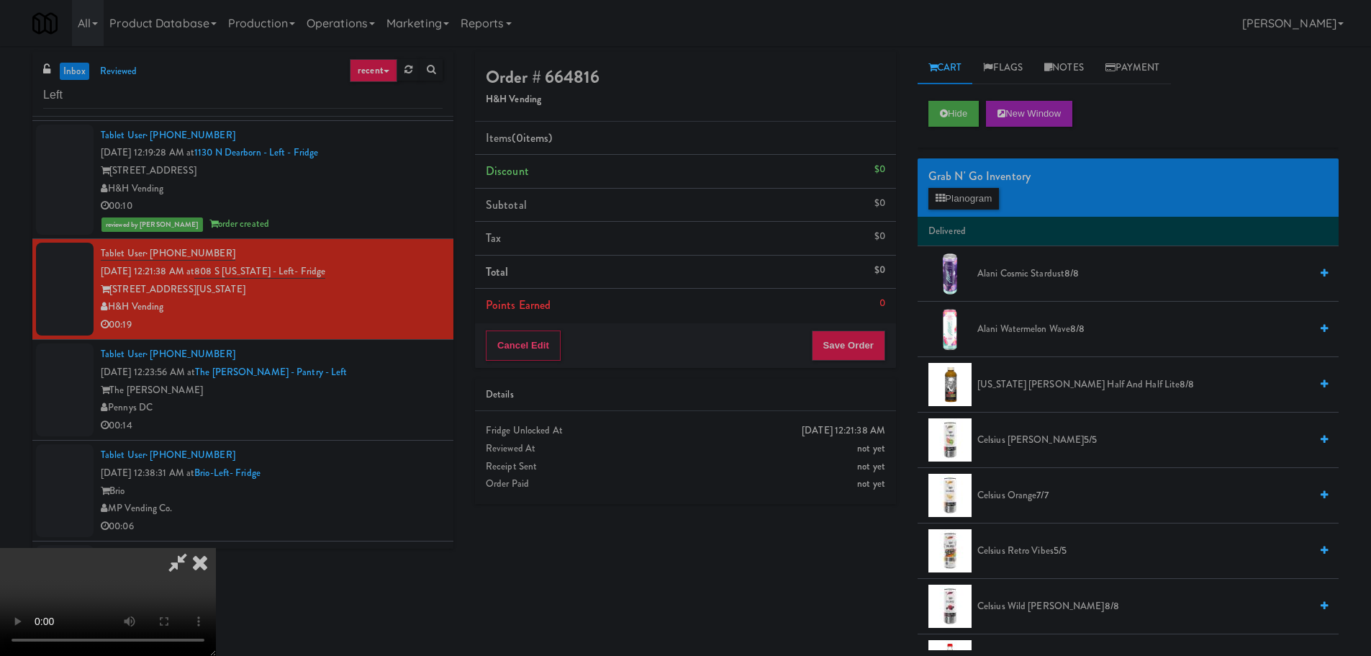
click at [216, 548] on video at bounding box center [108, 602] width 216 height 108
click at [960, 199] on button "Planogram" at bounding box center [963, 199] width 71 height 22
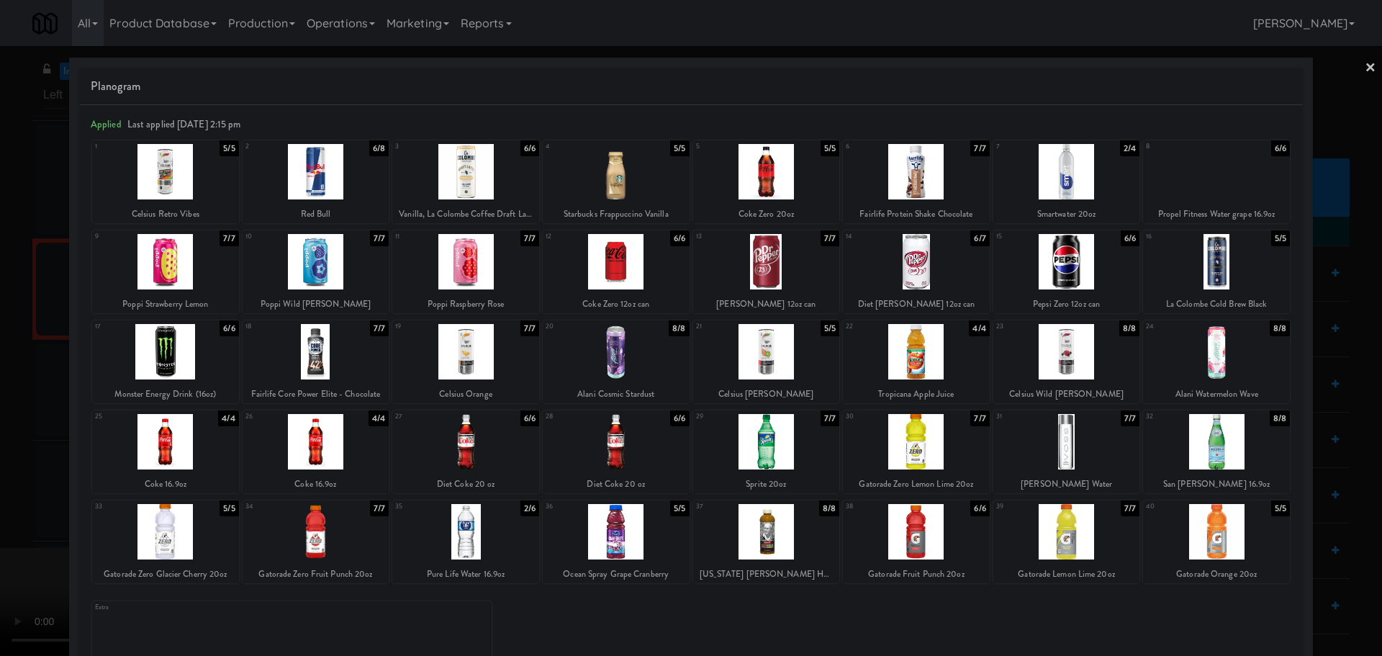
click at [1063, 192] on div at bounding box center [1066, 171] width 147 height 55
drag, startPoint x: 2, startPoint y: 454, endPoint x: 119, endPoint y: 434, distance: 118.3
click at [4, 454] on div at bounding box center [691, 328] width 1382 height 656
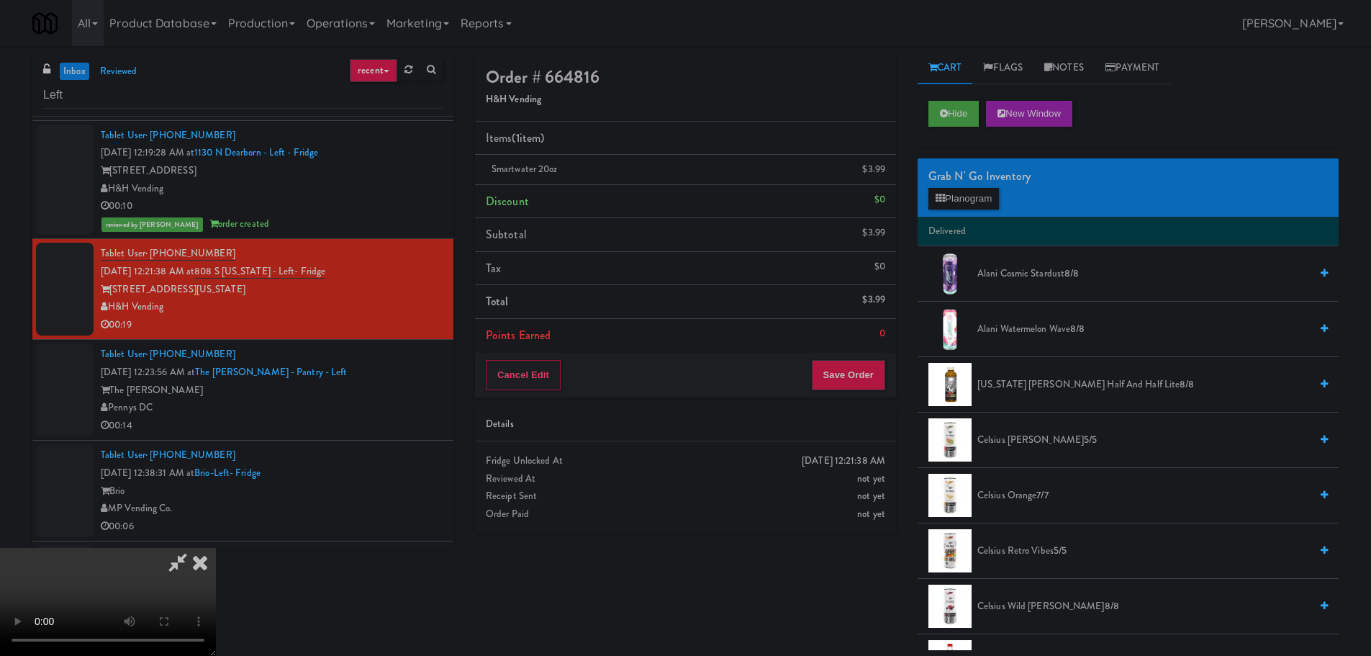
click at [216, 548] on video at bounding box center [108, 602] width 216 height 108
click at [973, 196] on button "Planogram" at bounding box center [963, 199] width 71 height 22
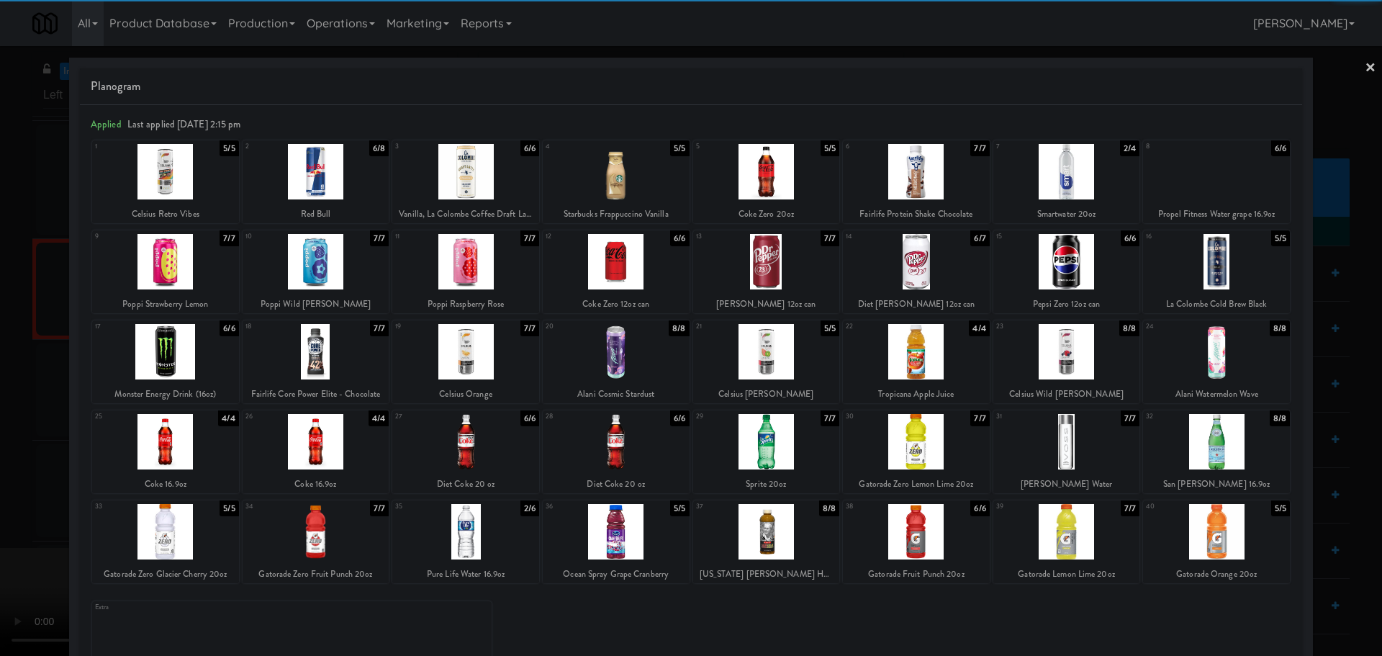
click at [1066, 179] on div at bounding box center [1066, 171] width 147 height 55
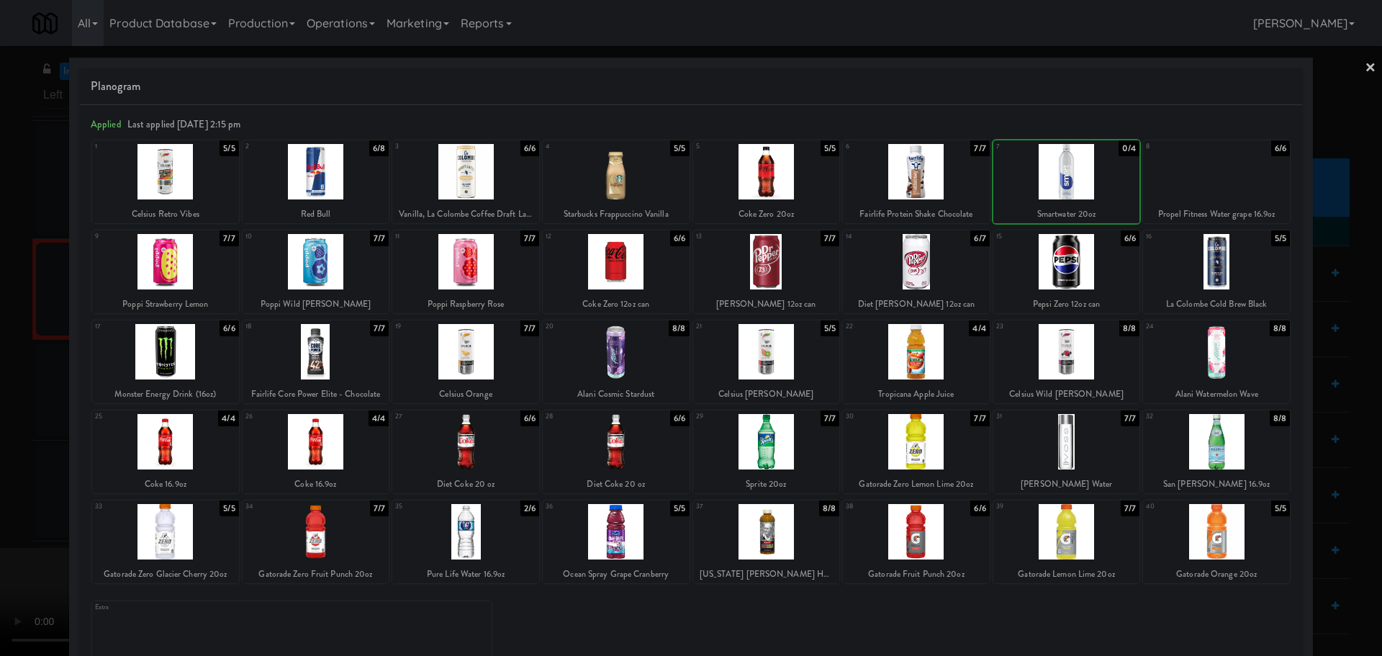
drag, startPoint x: 9, startPoint y: 396, endPoint x: 26, endPoint y: 389, distance: 18.0
click at [12, 394] on div at bounding box center [691, 328] width 1382 height 656
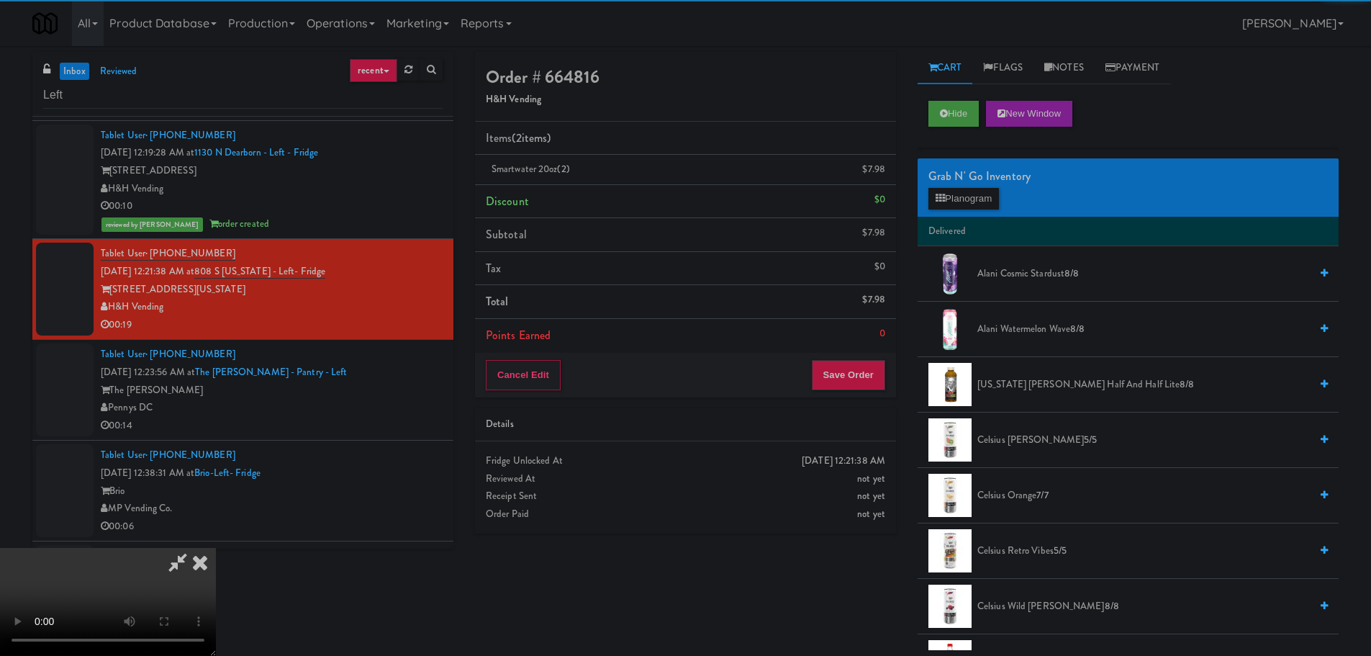
drag, startPoint x: 319, startPoint y: 311, endPoint x: 348, endPoint y: 308, distance: 29.6
click at [216, 548] on video at bounding box center [108, 602] width 216 height 108
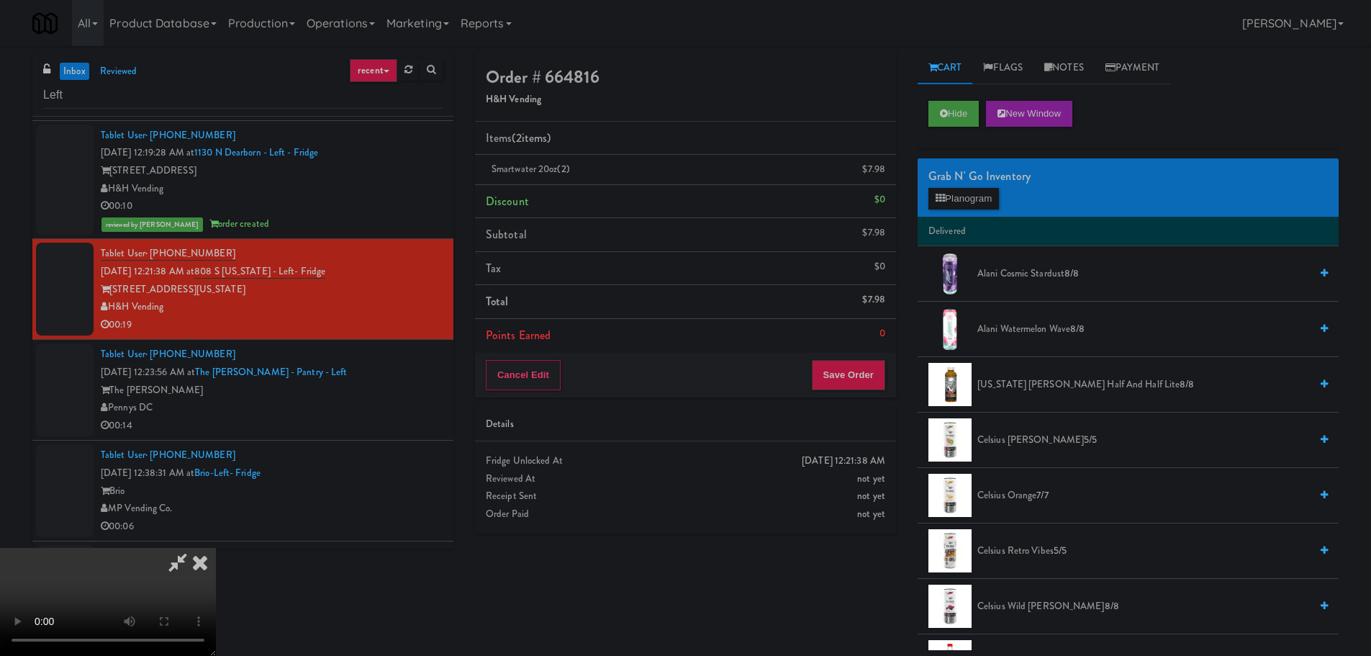
scroll to position [248, 0]
click at [853, 377] on button "Save Order" at bounding box center [848, 375] width 73 height 30
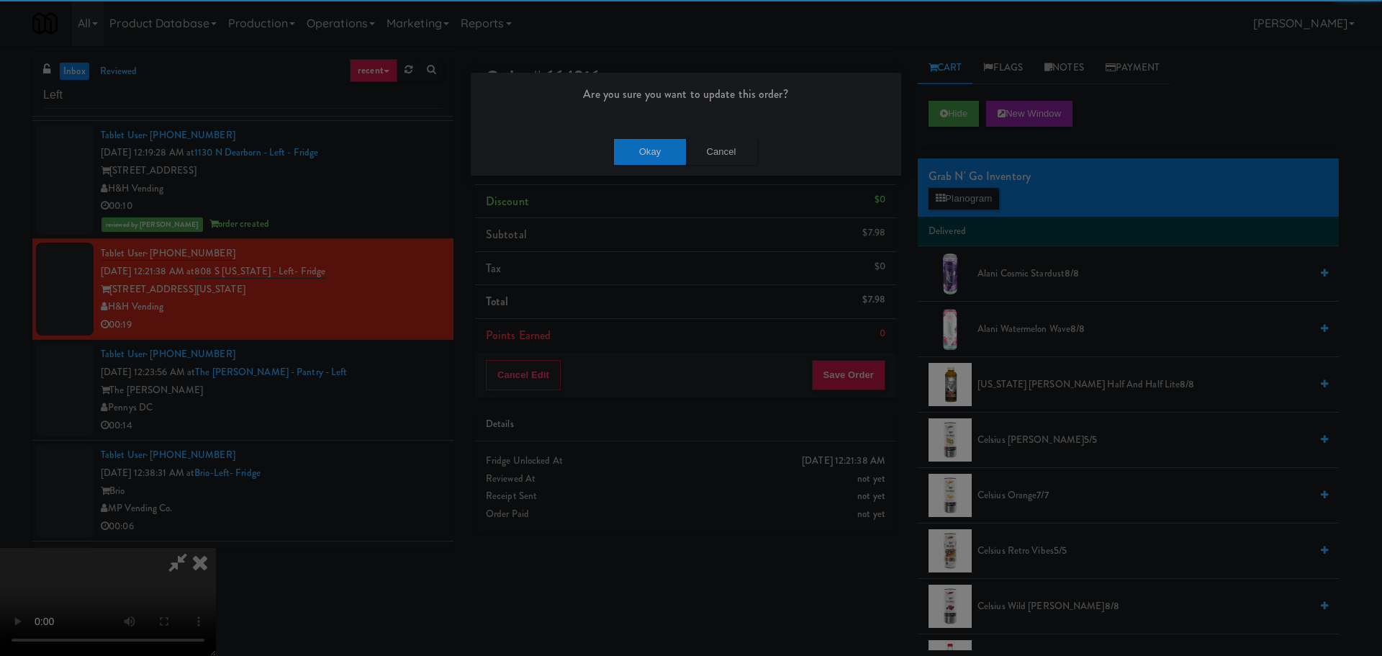
click at [643, 135] on div "Okay Cancel" at bounding box center [686, 151] width 430 height 48
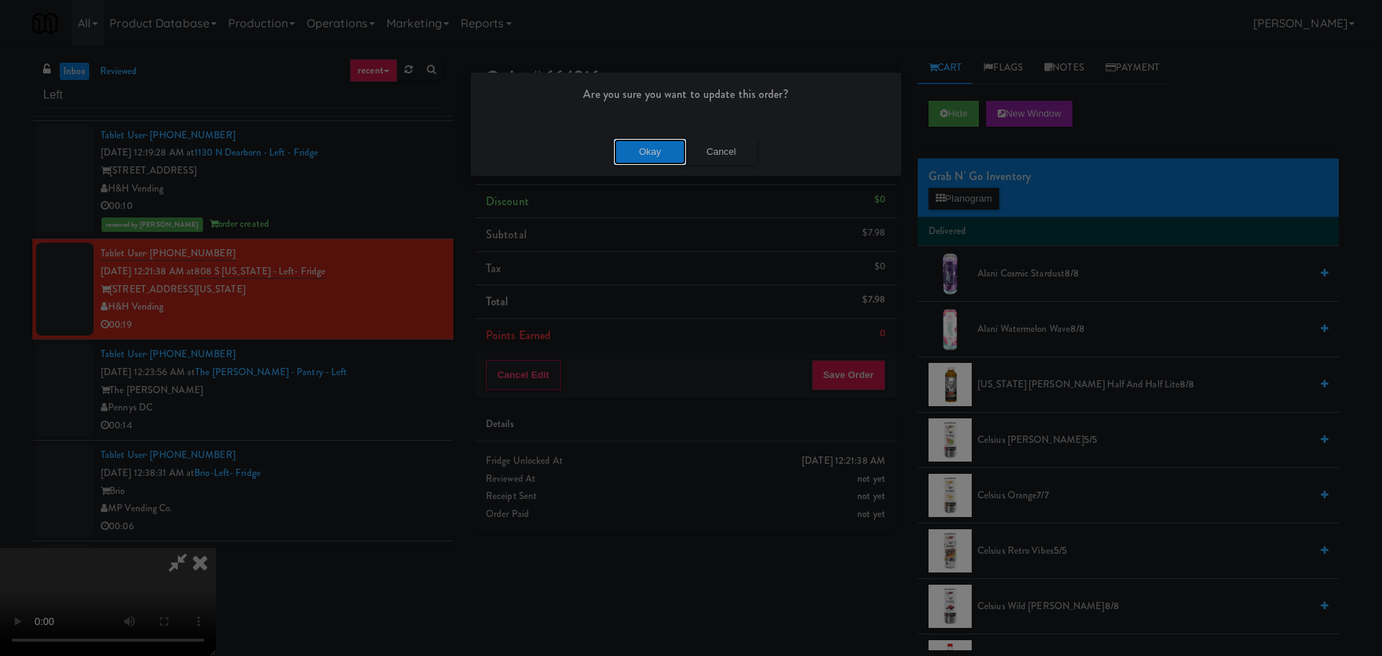
click at [641, 144] on button "Okay" at bounding box center [650, 152] width 72 height 26
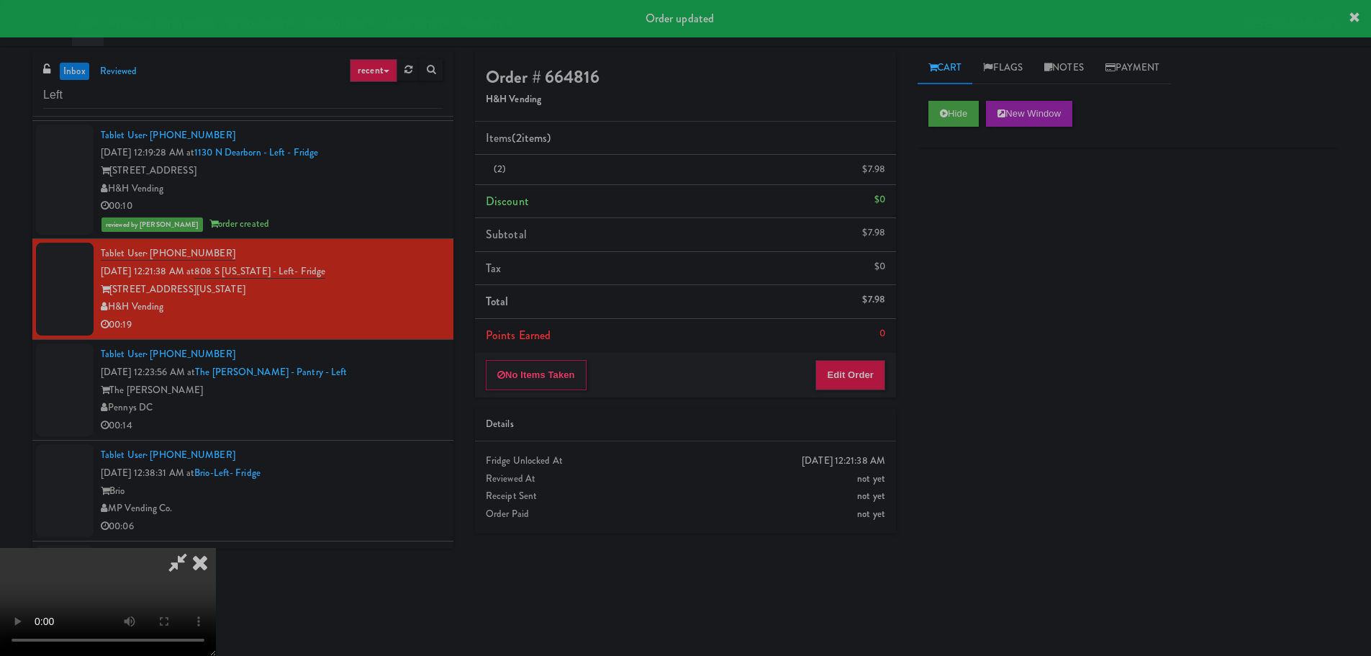
scroll to position [0, 0]
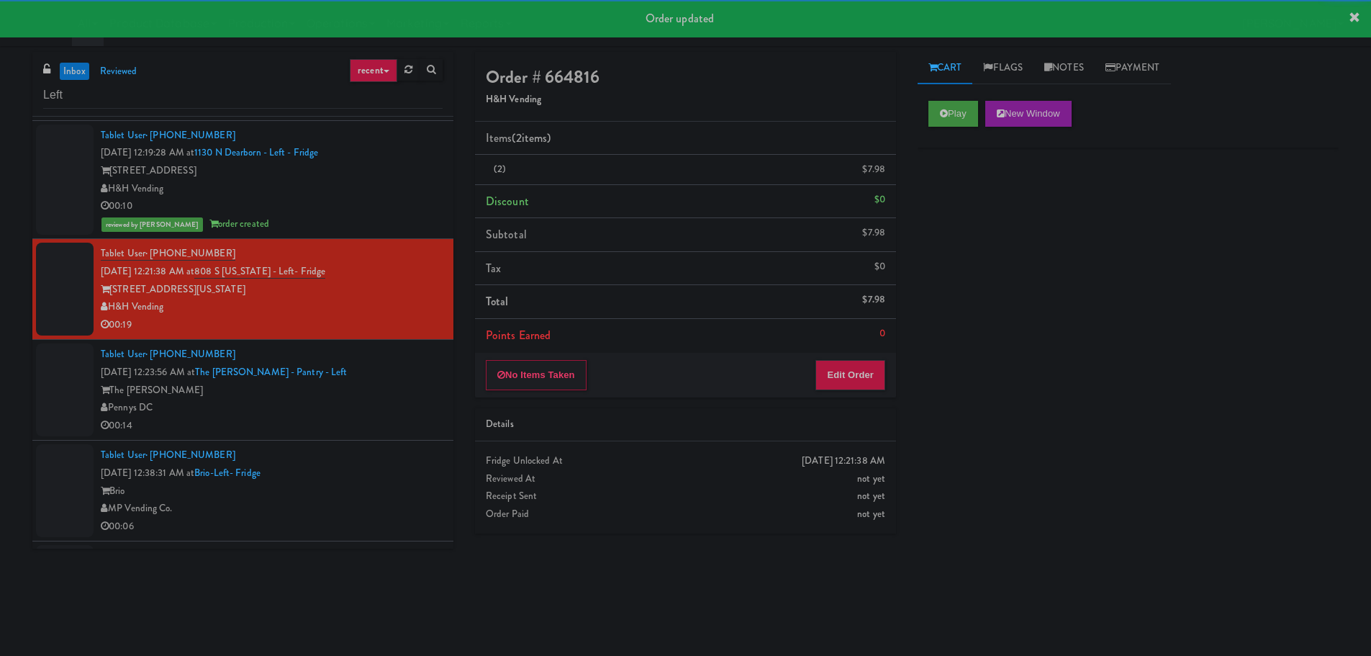
click at [408, 381] on div "Tablet User · (202) 591-6154 [DATE] 12:23:56 AM at The [PERSON_NAME] - Pantry -…" at bounding box center [272, 389] width 342 height 89
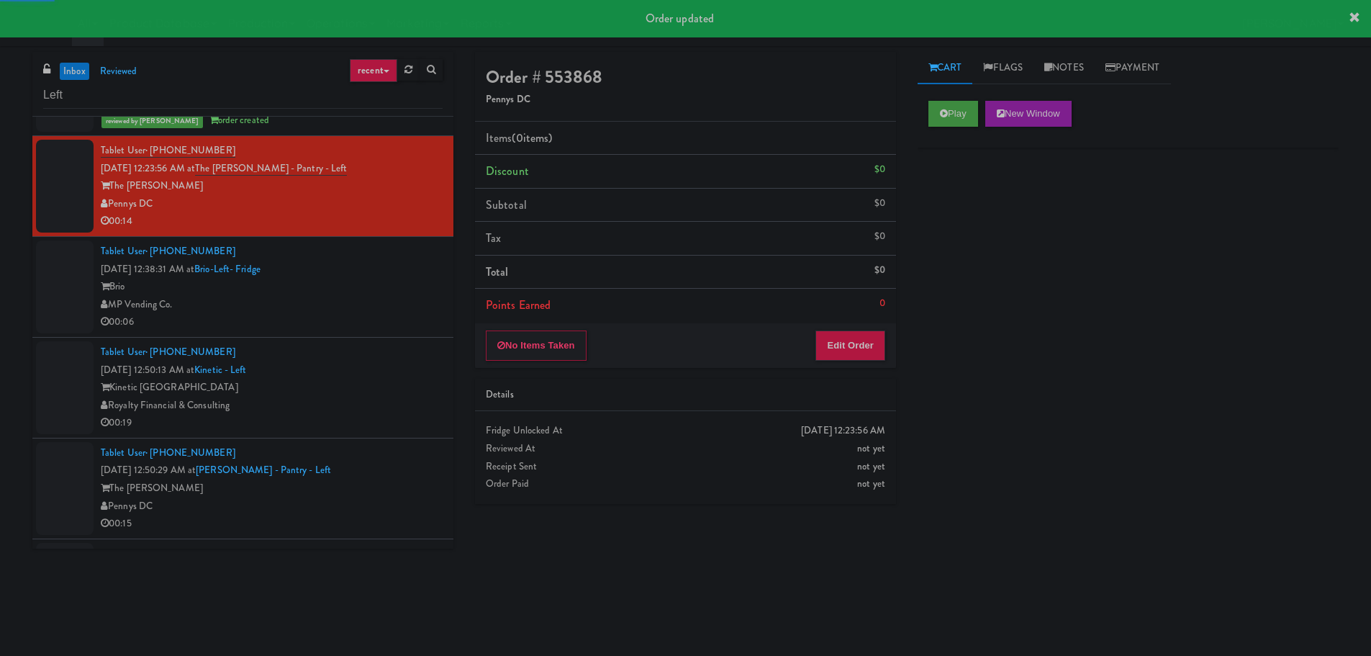
scroll to position [614, 0]
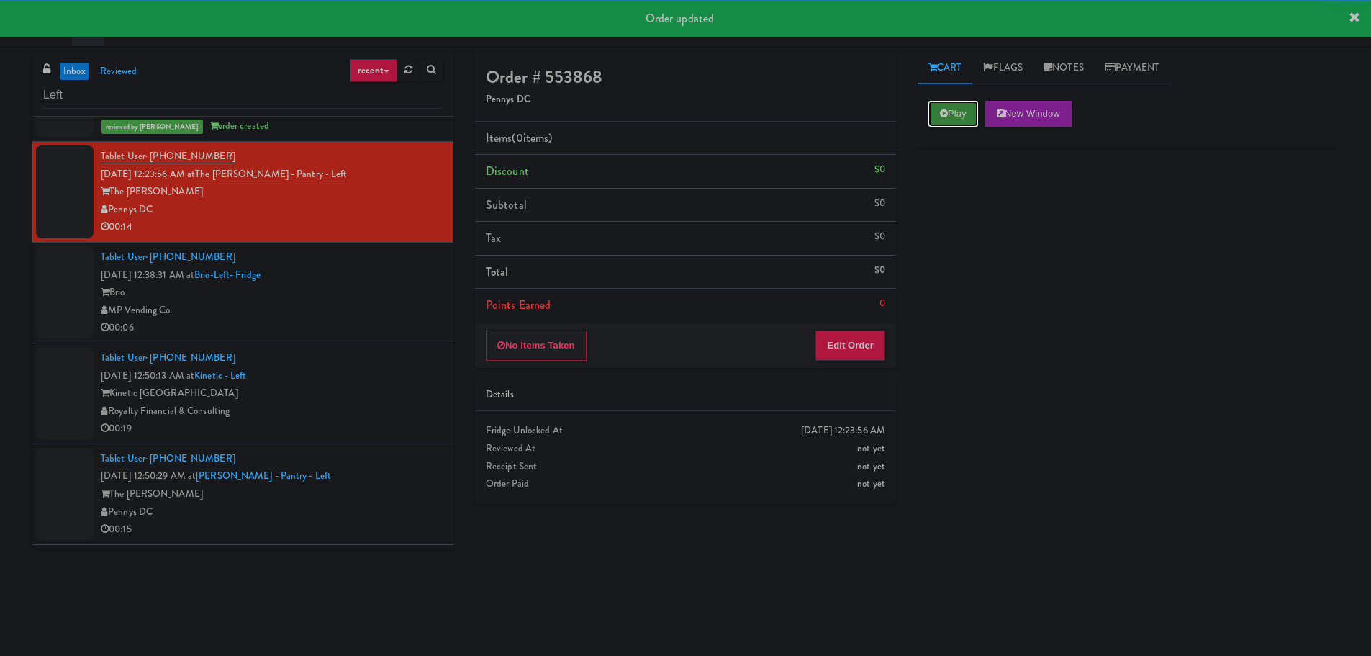
click at [951, 104] on button "Play" at bounding box center [953, 114] width 50 height 26
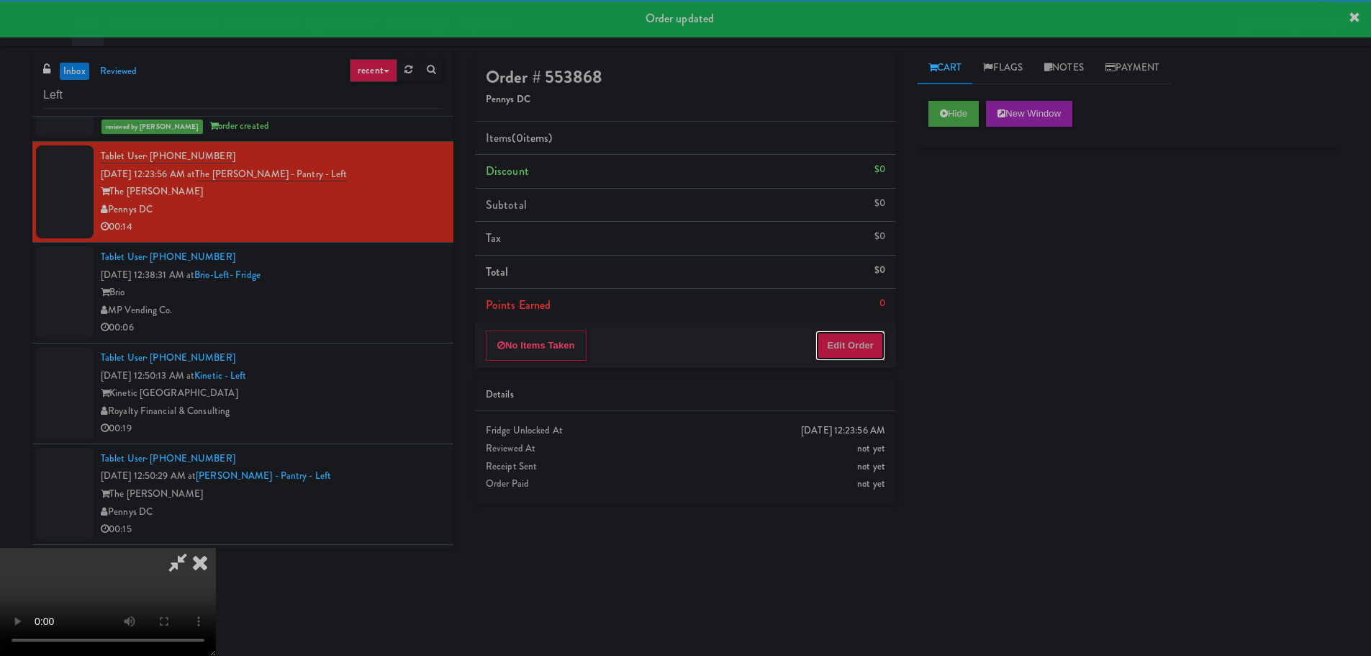
click at [854, 334] on button "Edit Order" at bounding box center [850, 345] width 70 height 30
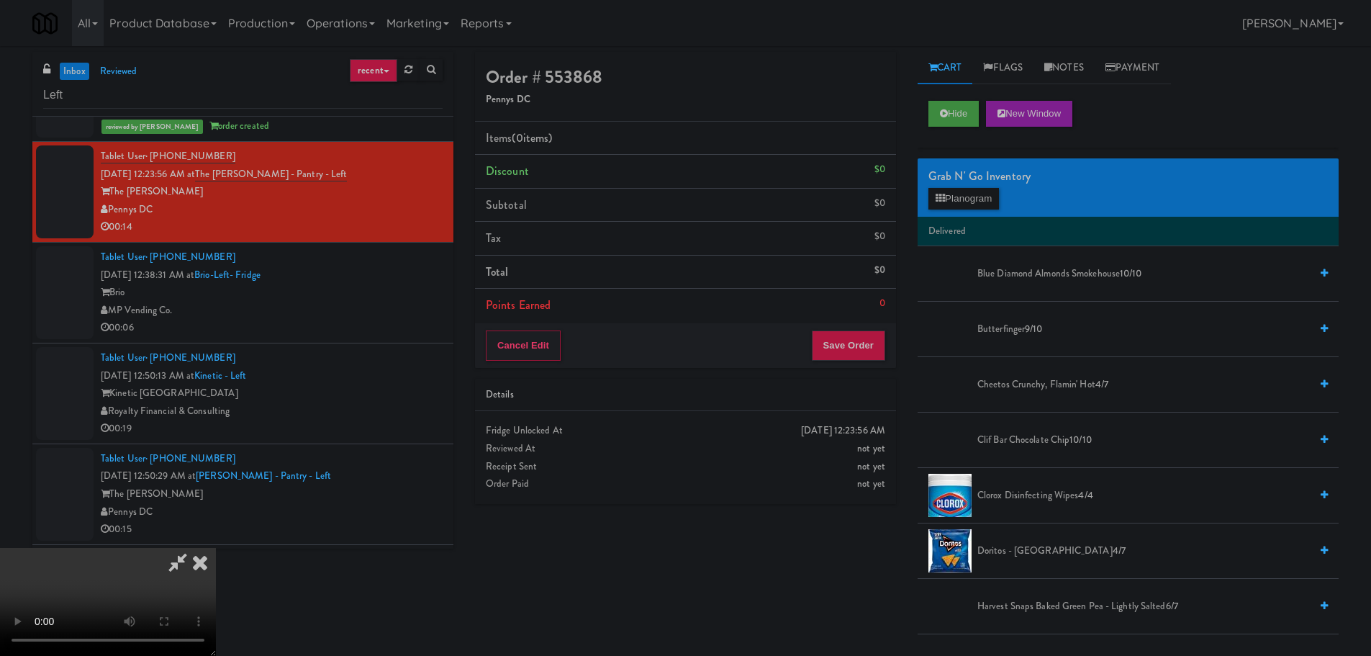
scroll to position [248, 0]
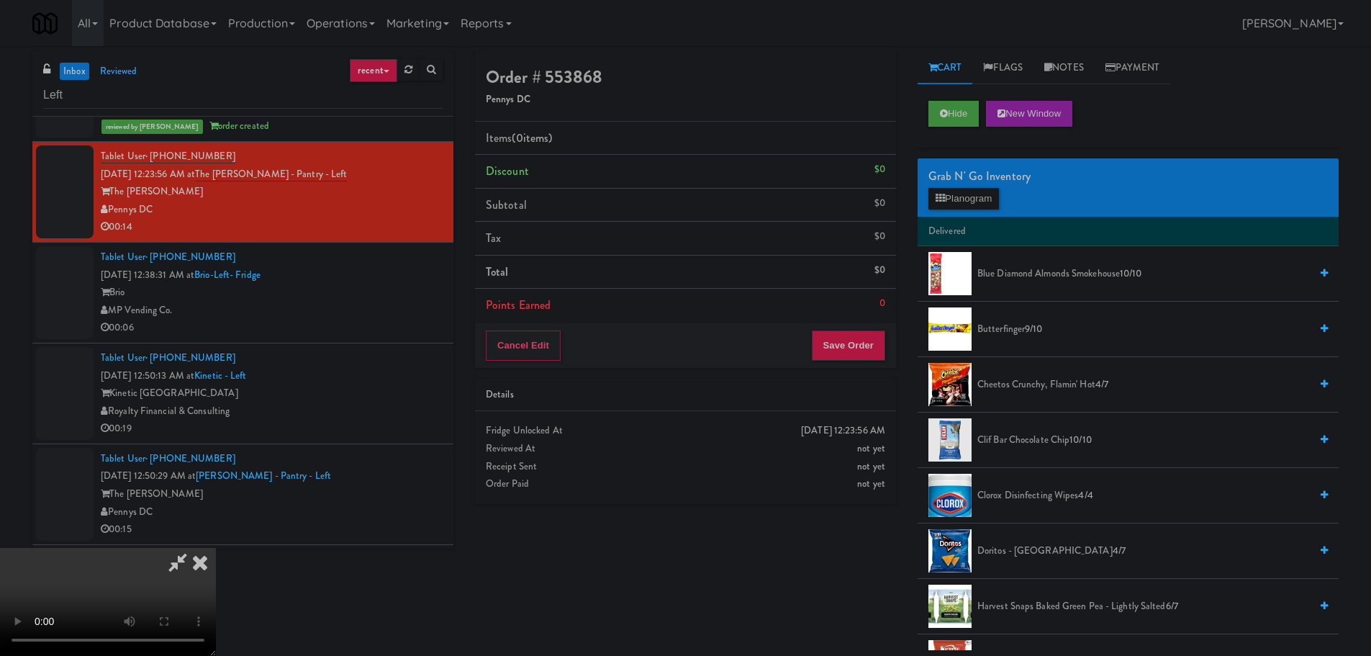
click at [216, 548] on video at bounding box center [108, 602] width 216 height 108
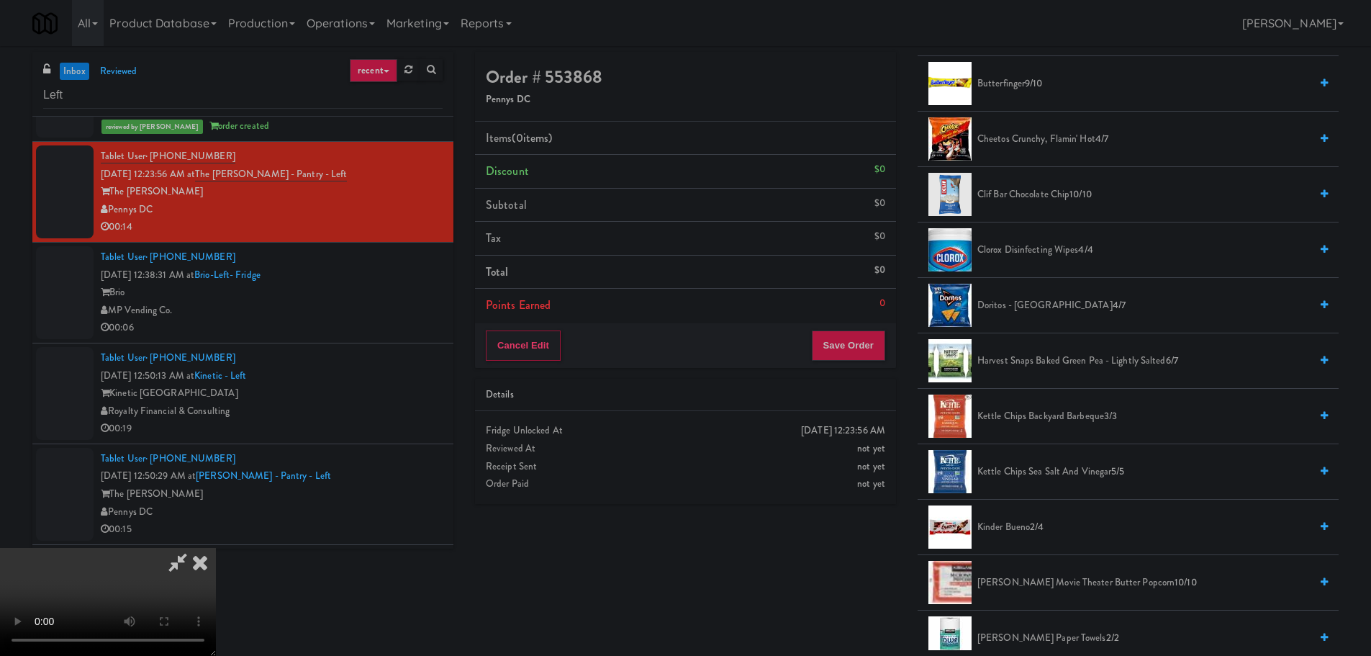
scroll to position [288, 0]
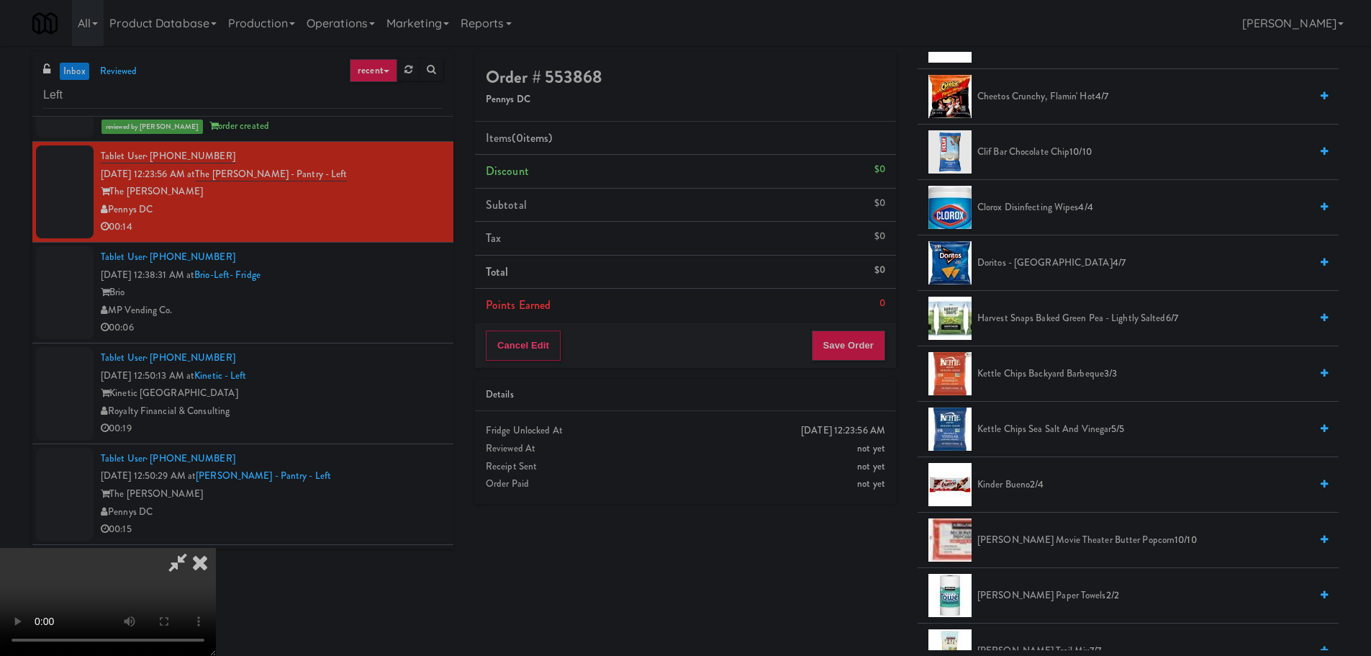
click at [1035, 376] on span "Kettle Chips Backyard Barbeque 3/3" at bounding box center [1143, 374] width 332 height 18
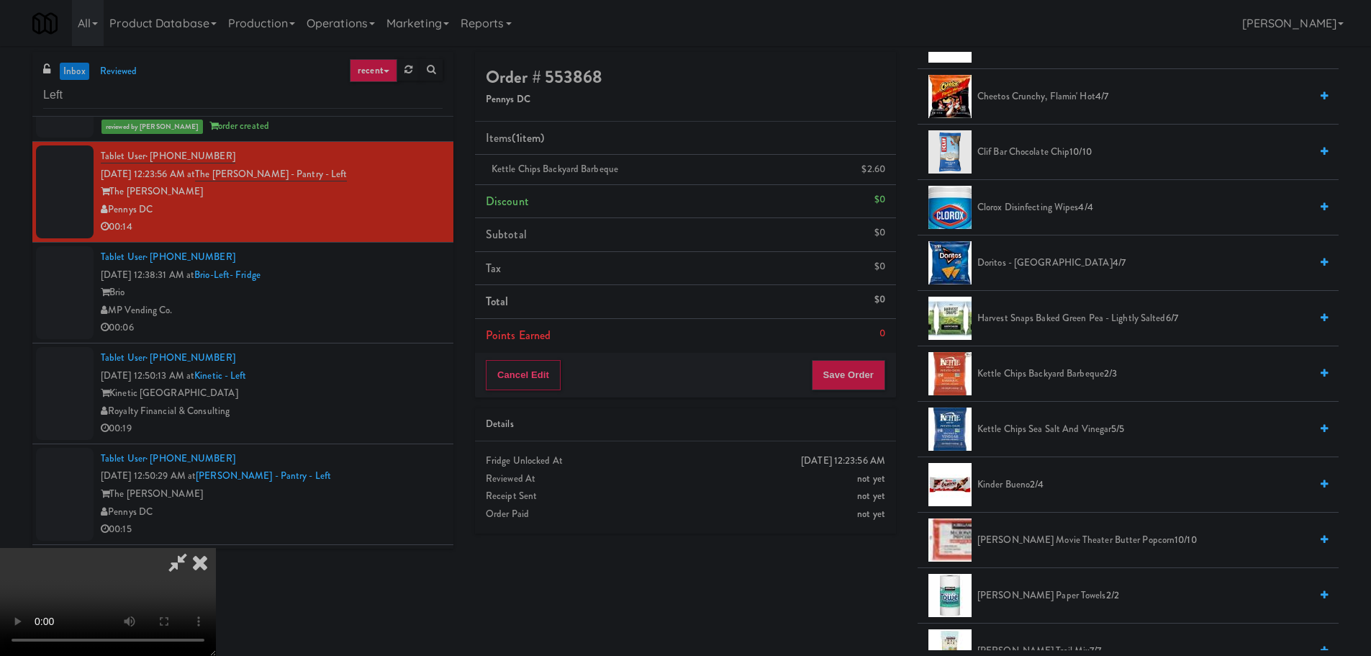
click at [216, 548] on video at bounding box center [108, 602] width 216 height 108
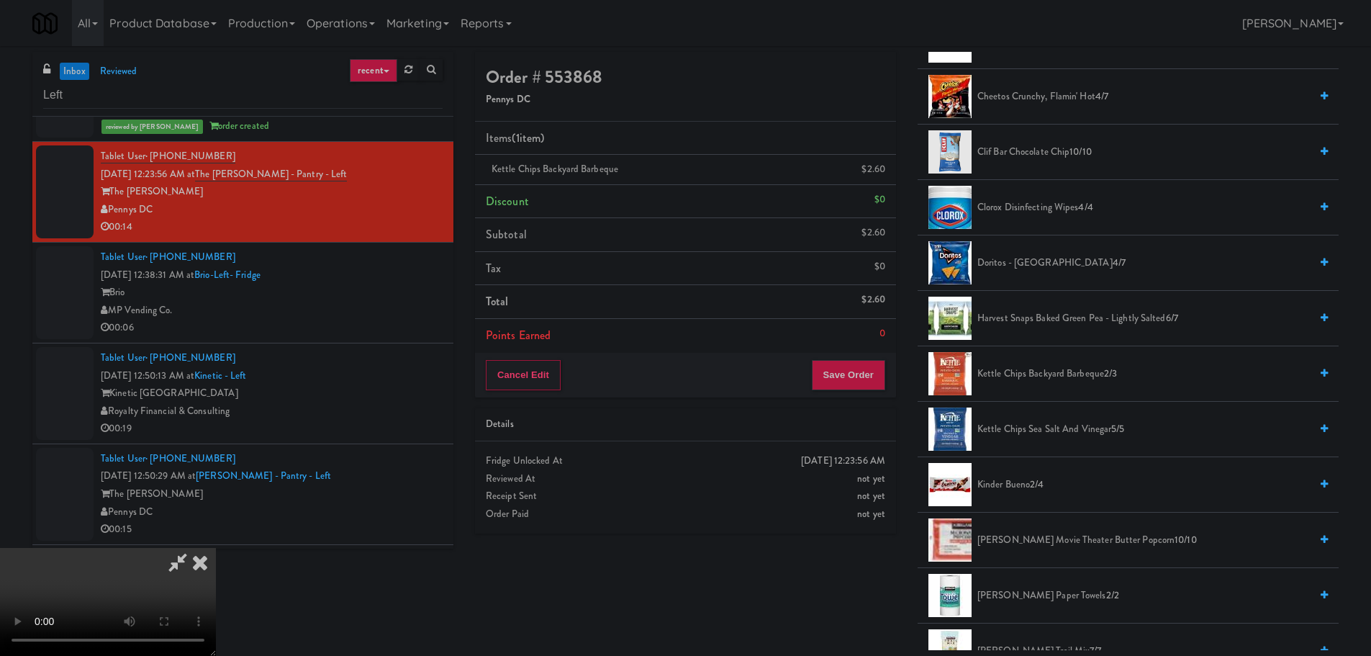
click at [216, 548] on video at bounding box center [108, 602] width 216 height 108
click at [1024, 478] on span "Kinder Bueno 2/4" at bounding box center [1143, 485] width 332 height 18
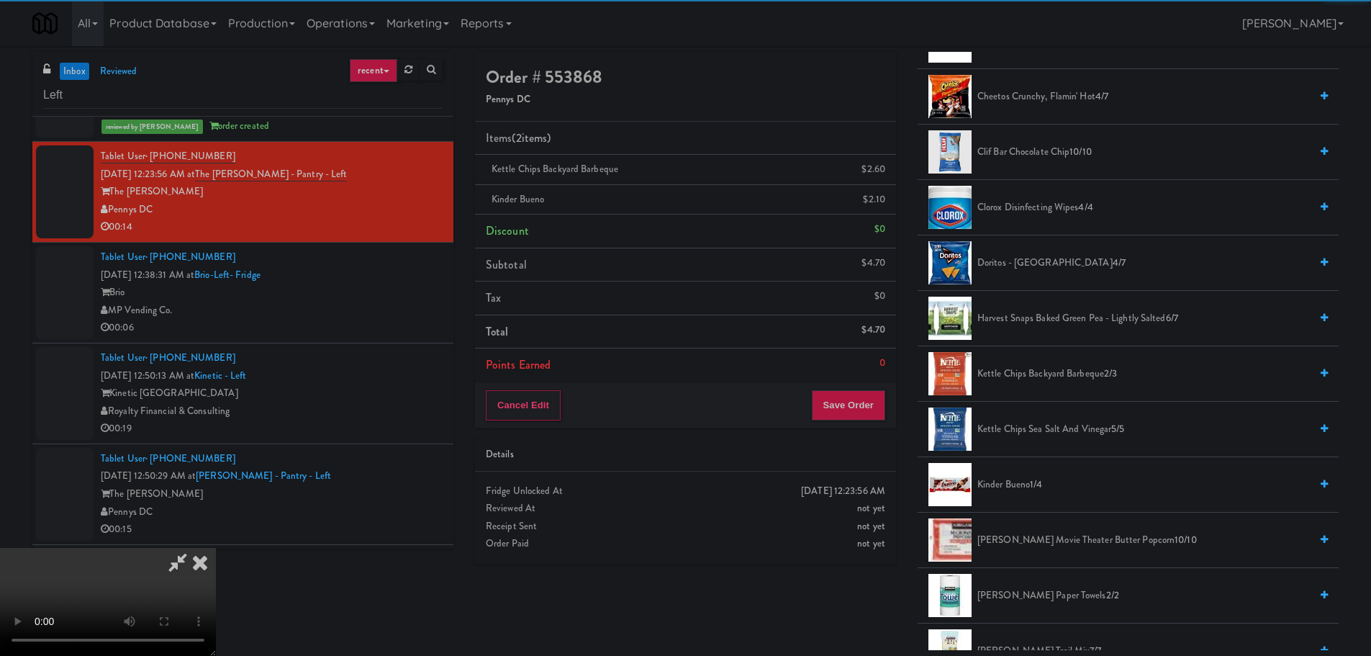
scroll to position [248, 0]
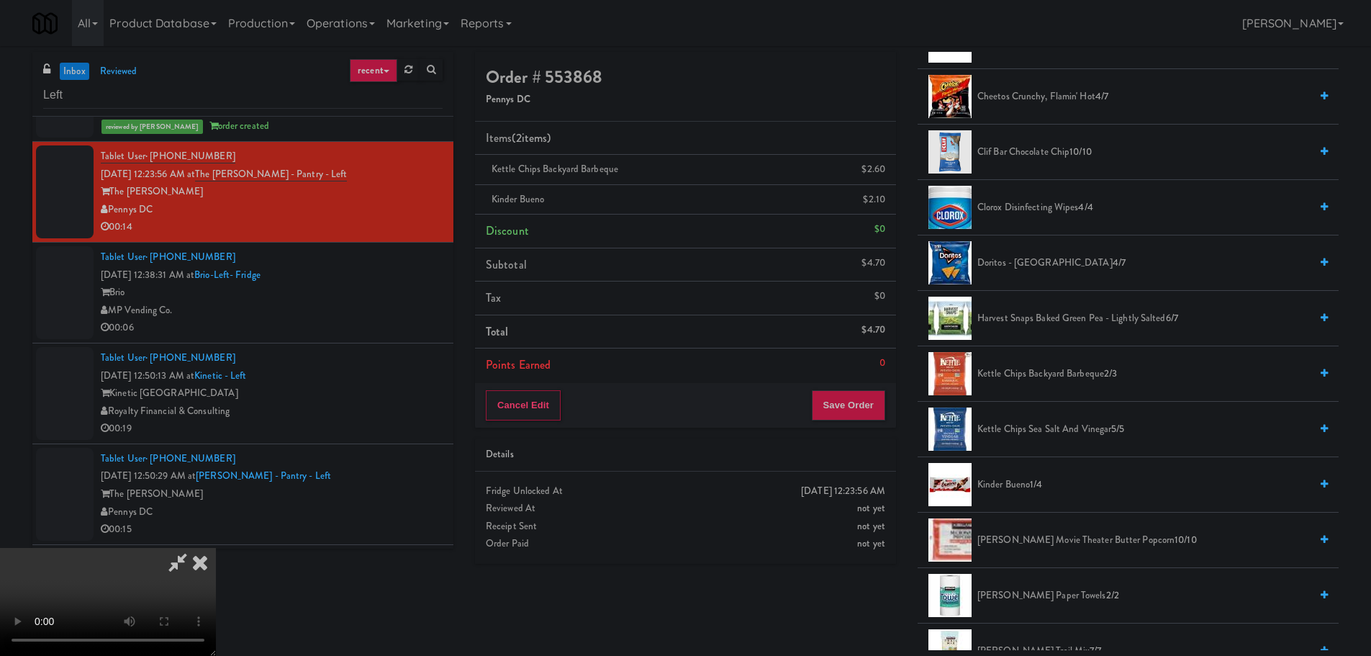
click at [216, 548] on video at bounding box center [108, 602] width 216 height 108
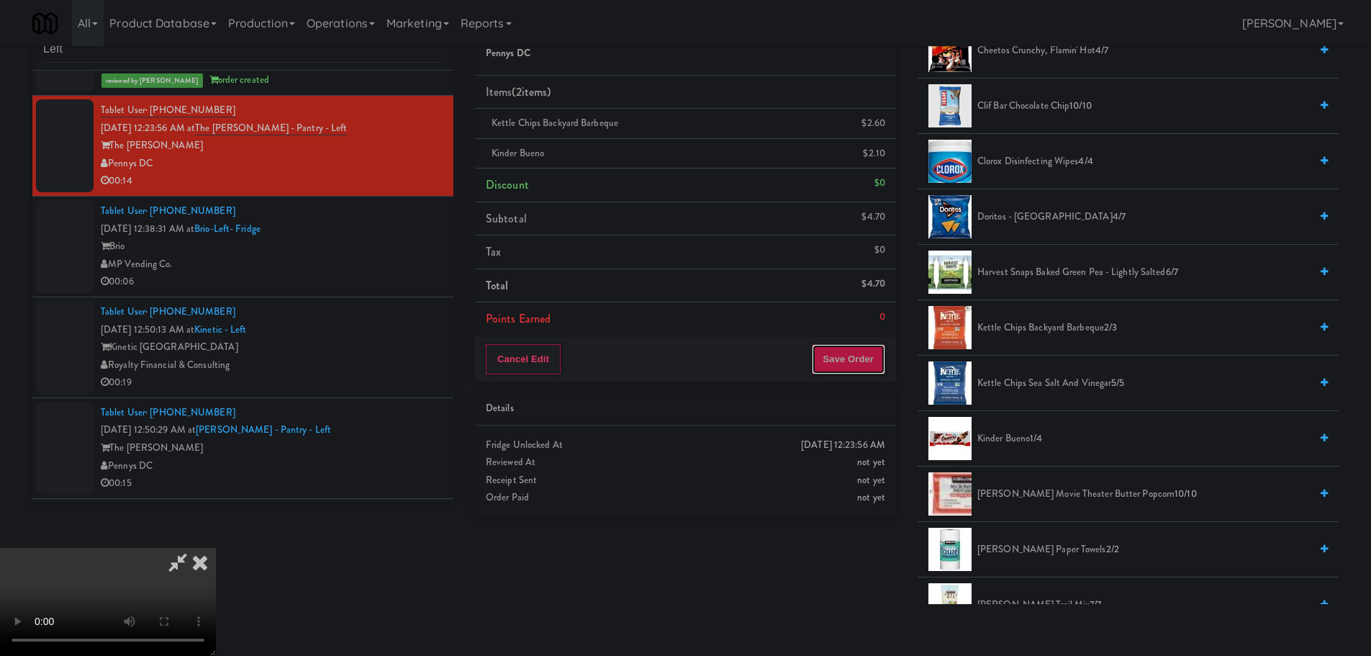
click at [866, 371] on button "Save Order" at bounding box center [848, 359] width 73 height 30
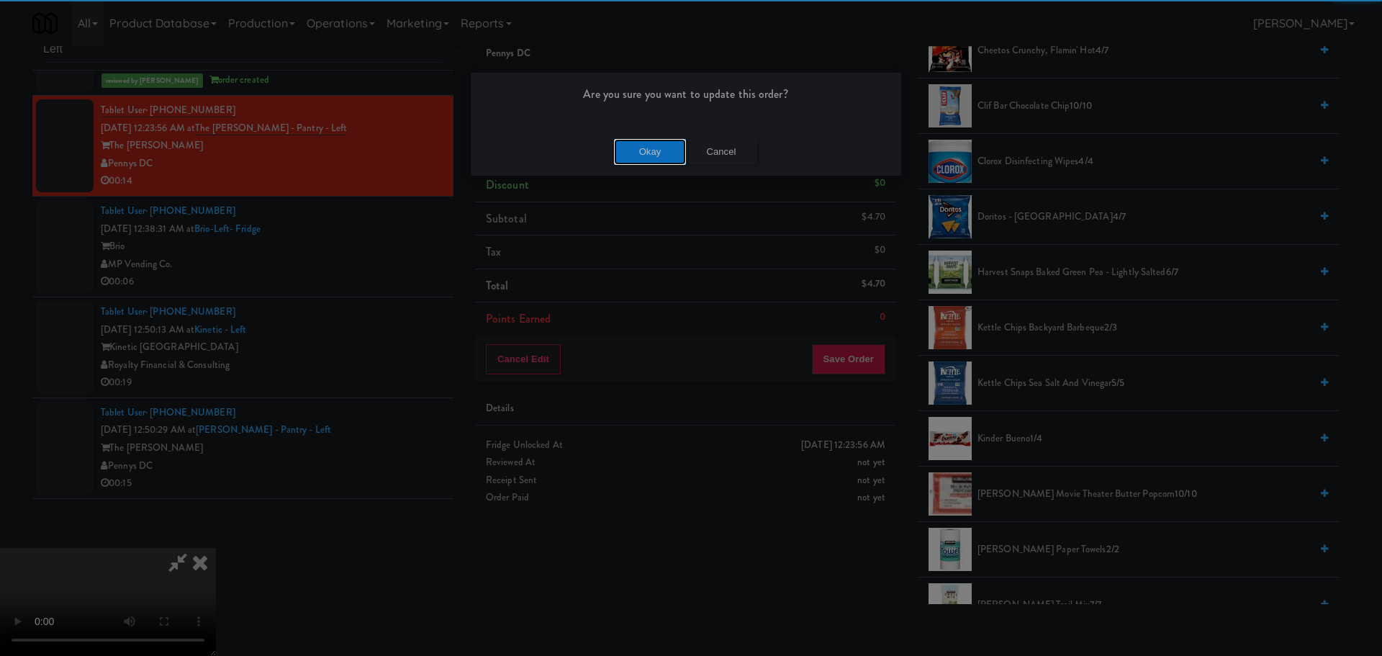
click at [640, 154] on button "Okay" at bounding box center [650, 152] width 72 height 26
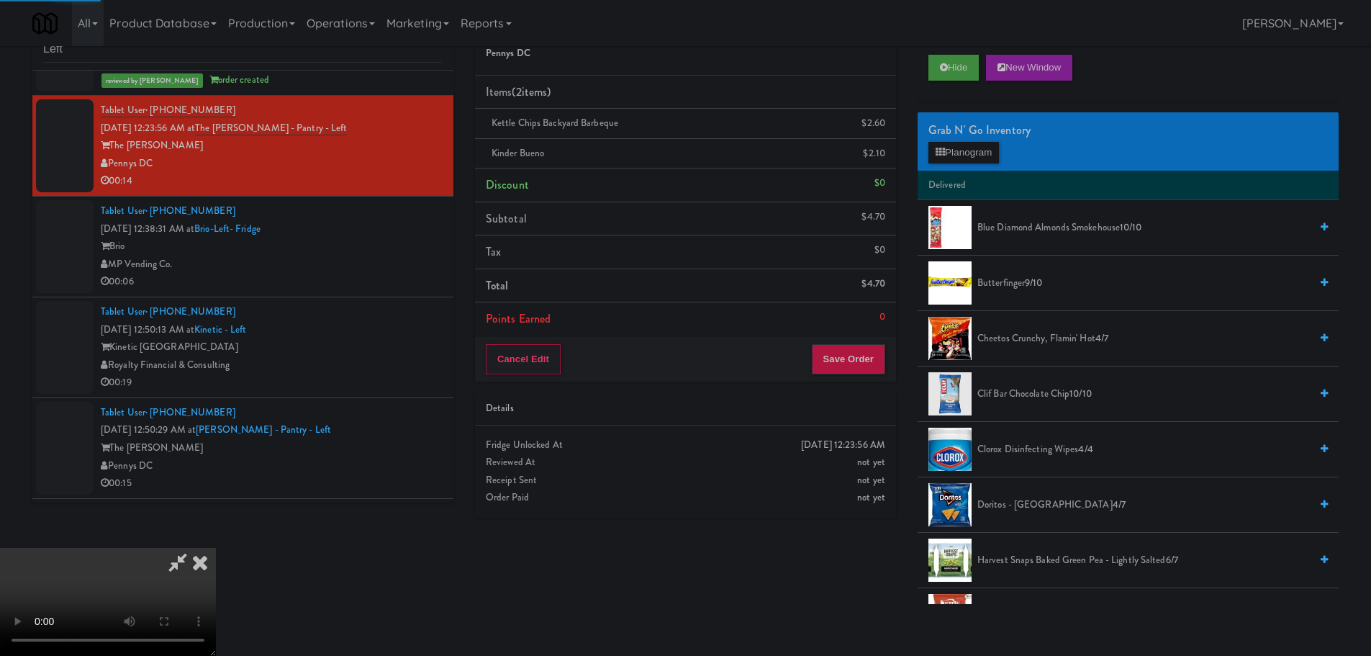
scroll to position [0, 0]
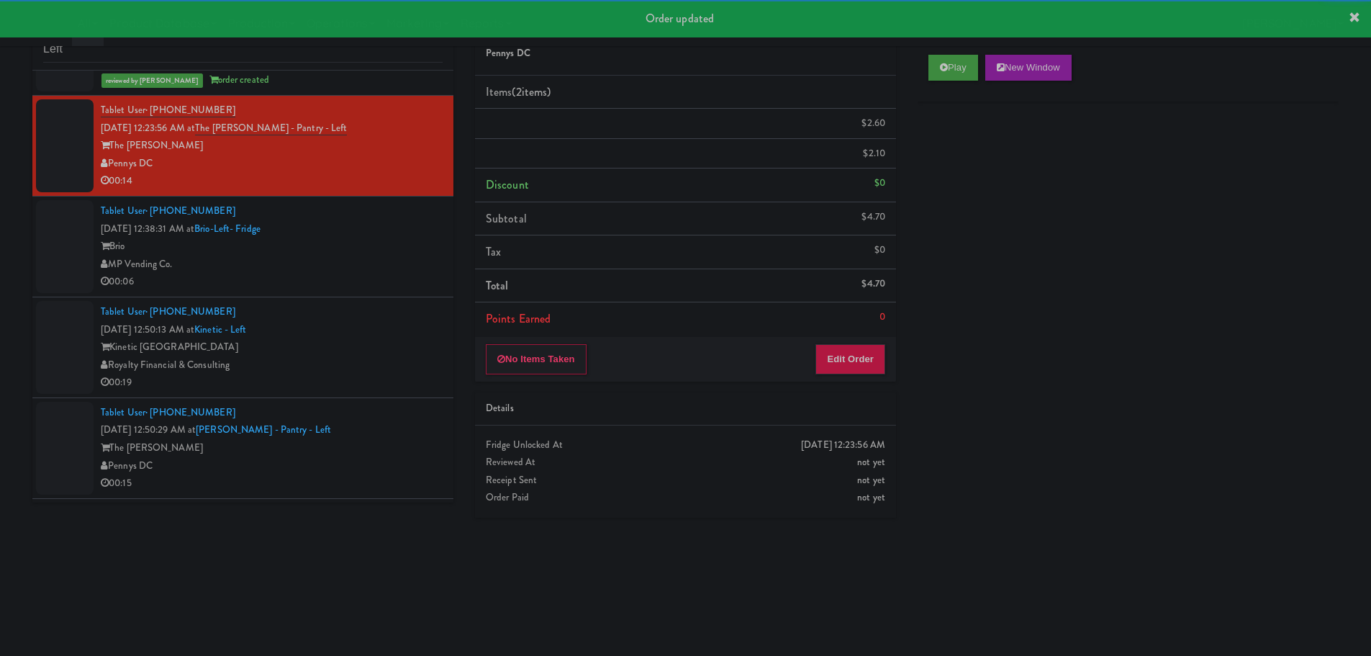
click at [363, 291] on li "Tablet User · (425) 500-7763 [DATE] 12:38:31 AM at Brio-Left- Fridge Brio MP Ve…" at bounding box center [242, 246] width 421 height 101
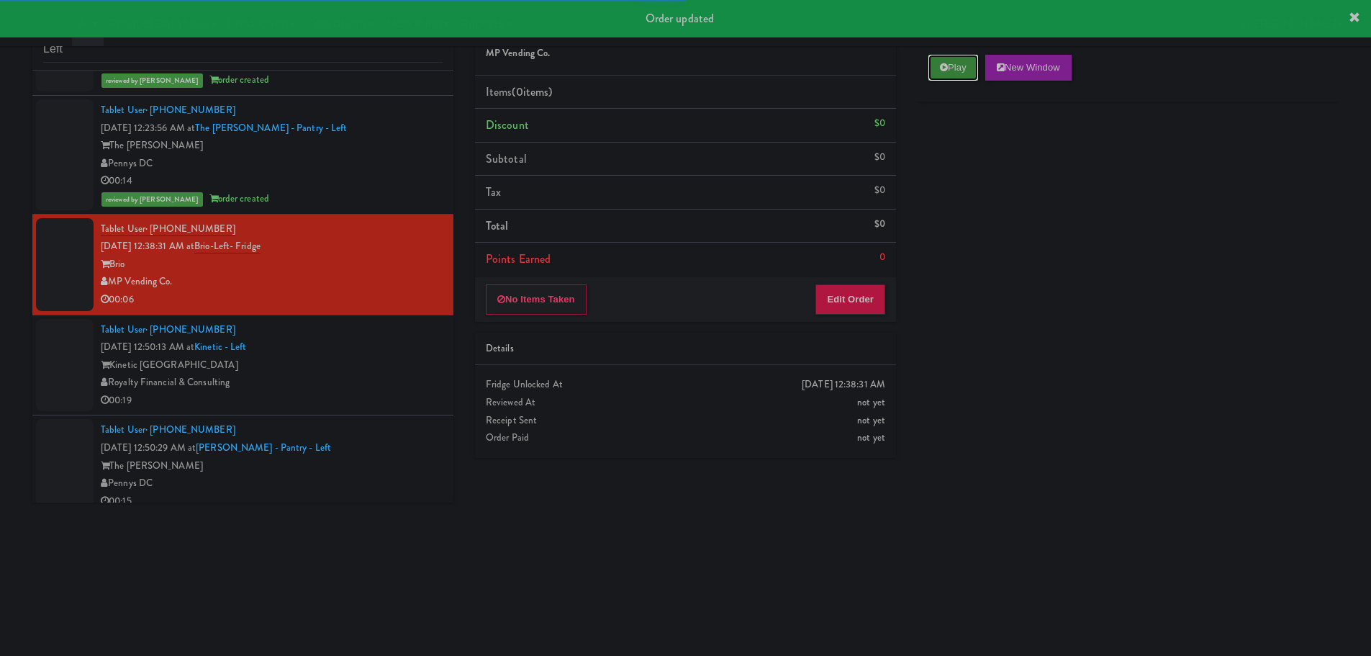
click at [940, 69] on icon at bounding box center [944, 67] width 8 height 9
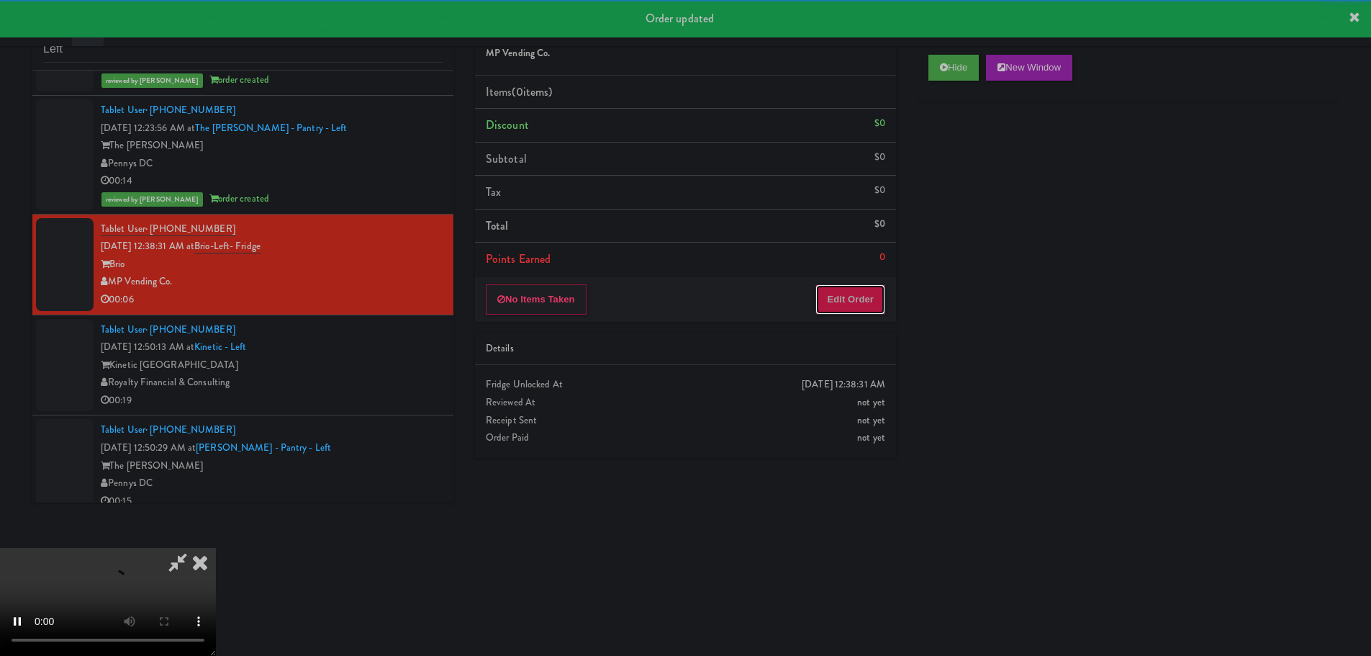
click at [834, 302] on button "Edit Order" at bounding box center [850, 299] width 70 height 30
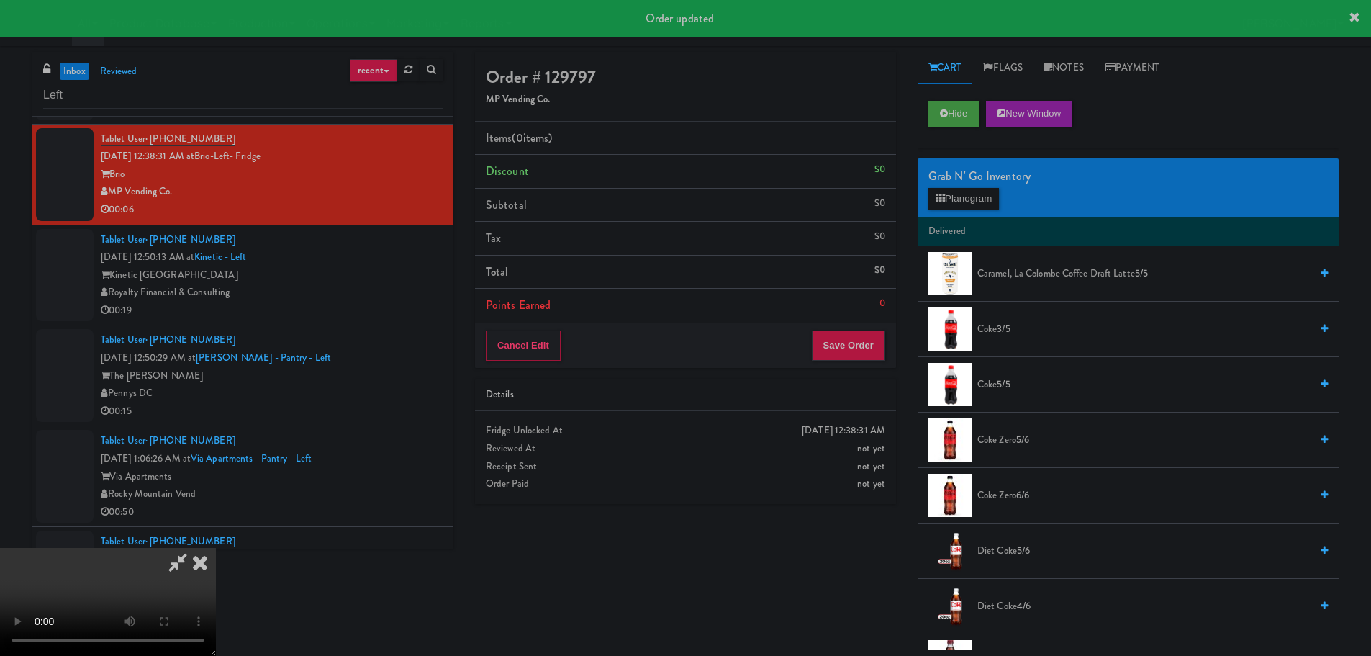
scroll to position [758, 0]
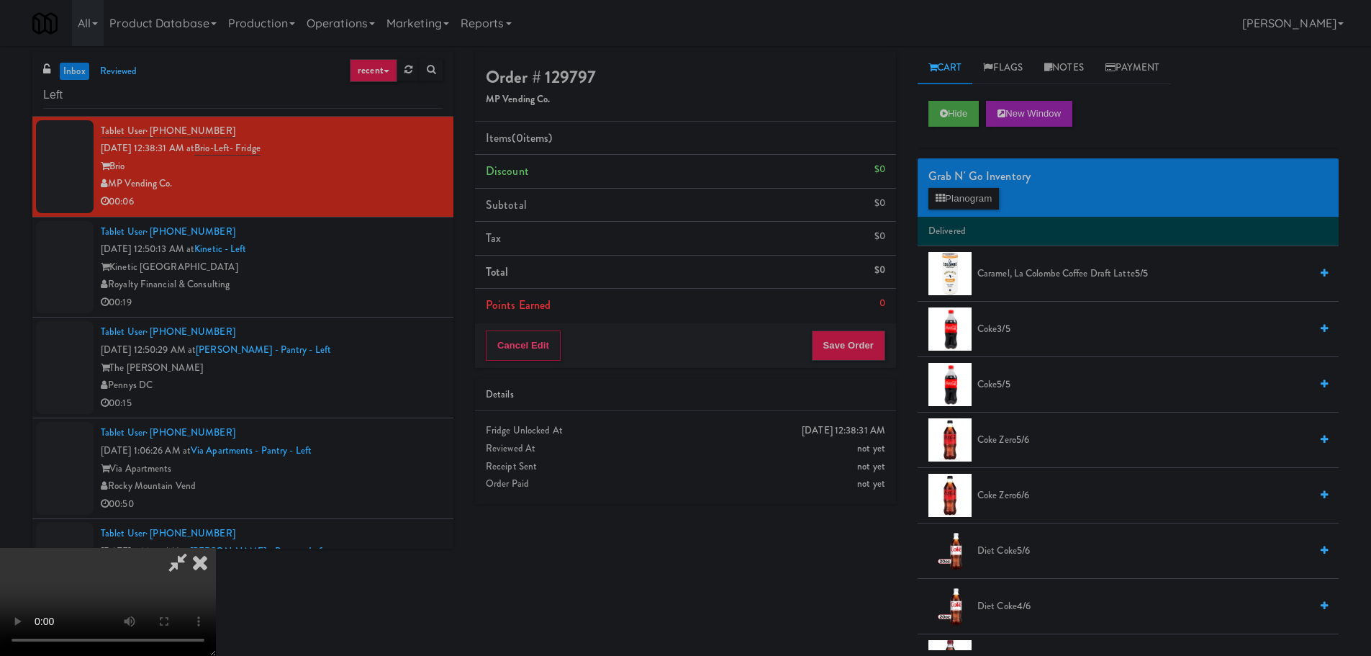
click at [216, 548] on video at bounding box center [108, 602] width 216 height 108
click at [957, 197] on button "Planogram" at bounding box center [963, 199] width 71 height 22
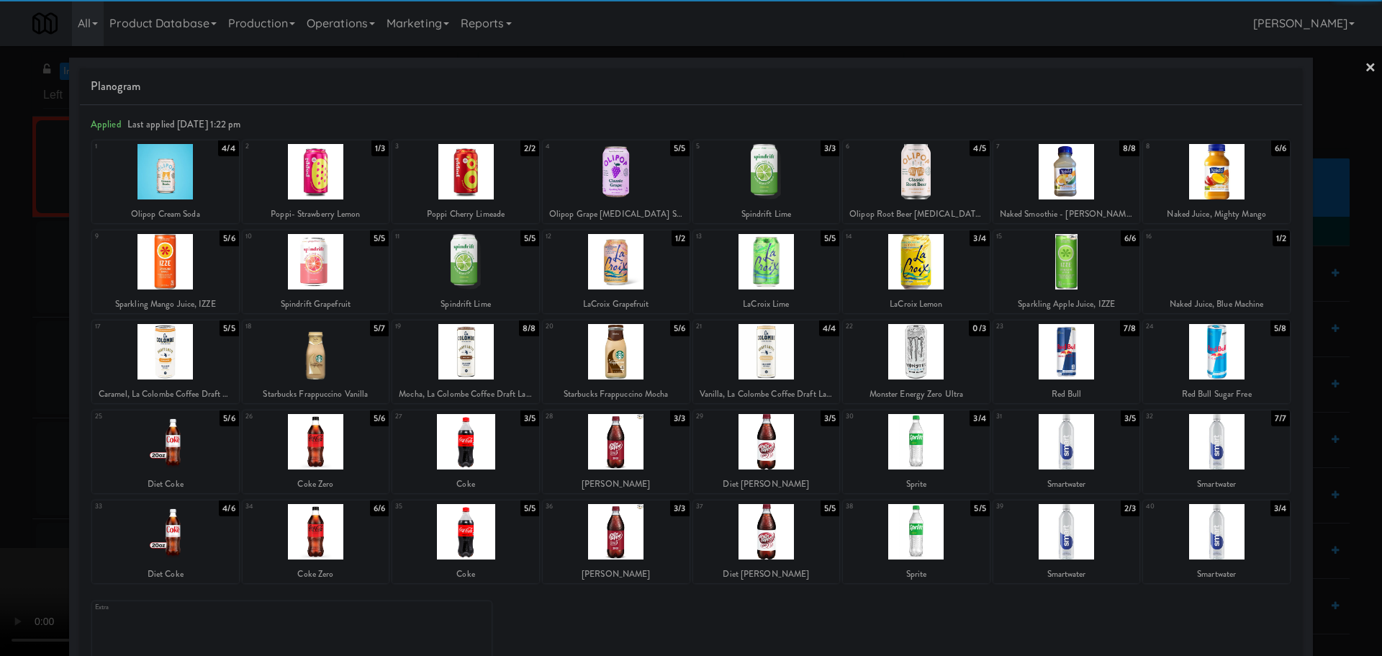
click at [465, 463] on div at bounding box center [465, 441] width 147 height 55
drag, startPoint x: 109, startPoint y: 417, endPoint x: 94, endPoint y: 419, distance: 15.4
click at [106, 417] on div "25" at bounding box center [130, 416] width 71 height 12
click at [0, 424] on div at bounding box center [691, 328] width 1382 height 656
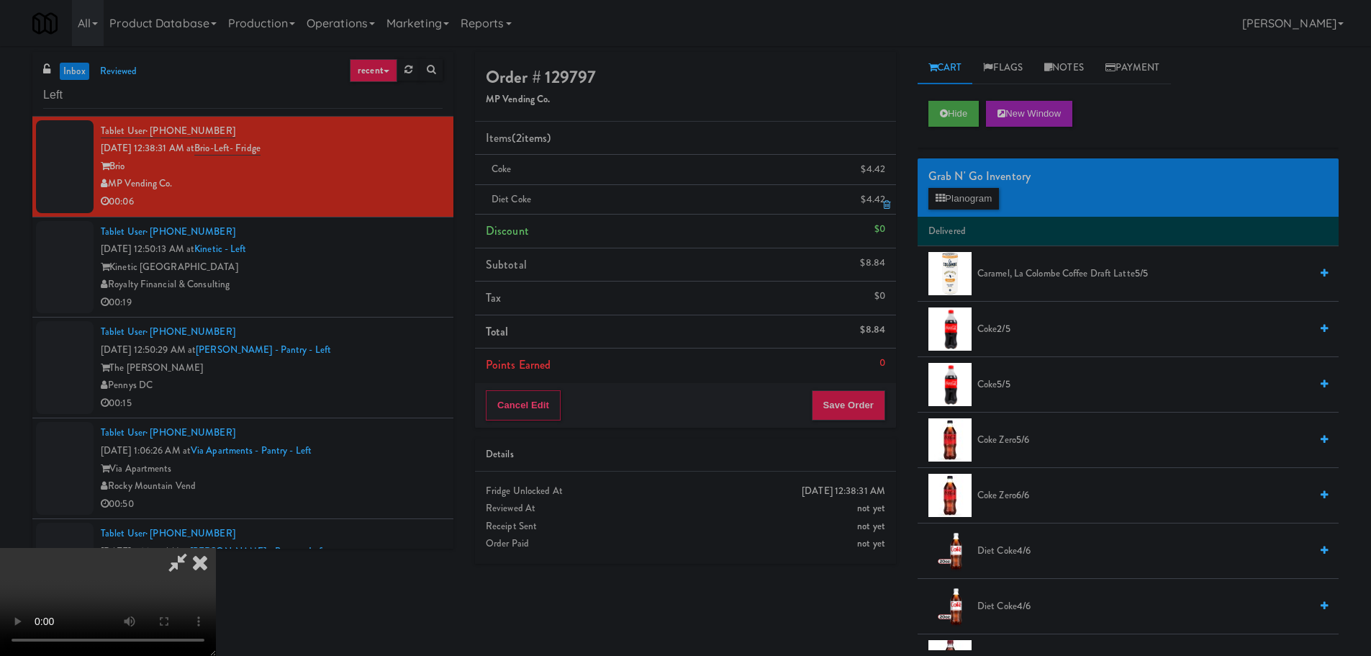
click at [881, 203] on link at bounding box center [883, 205] width 13 height 18
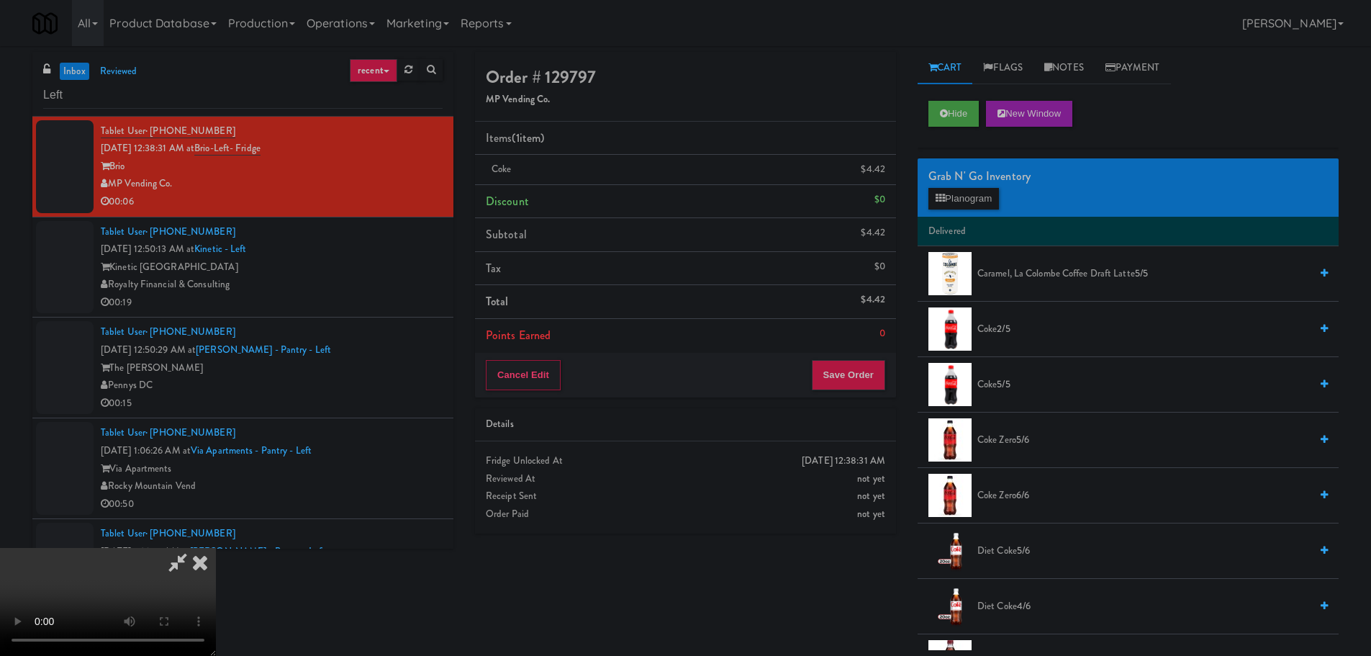
click at [216, 548] on video at bounding box center [108, 602] width 216 height 108
click at [892, 367] on div "Cancel Edit Save Order" at bounding box center [685, 375] width 421 height 45
click at [849, 382] on button "Save Order" at bounding box center [848, 375] width 73 height 30
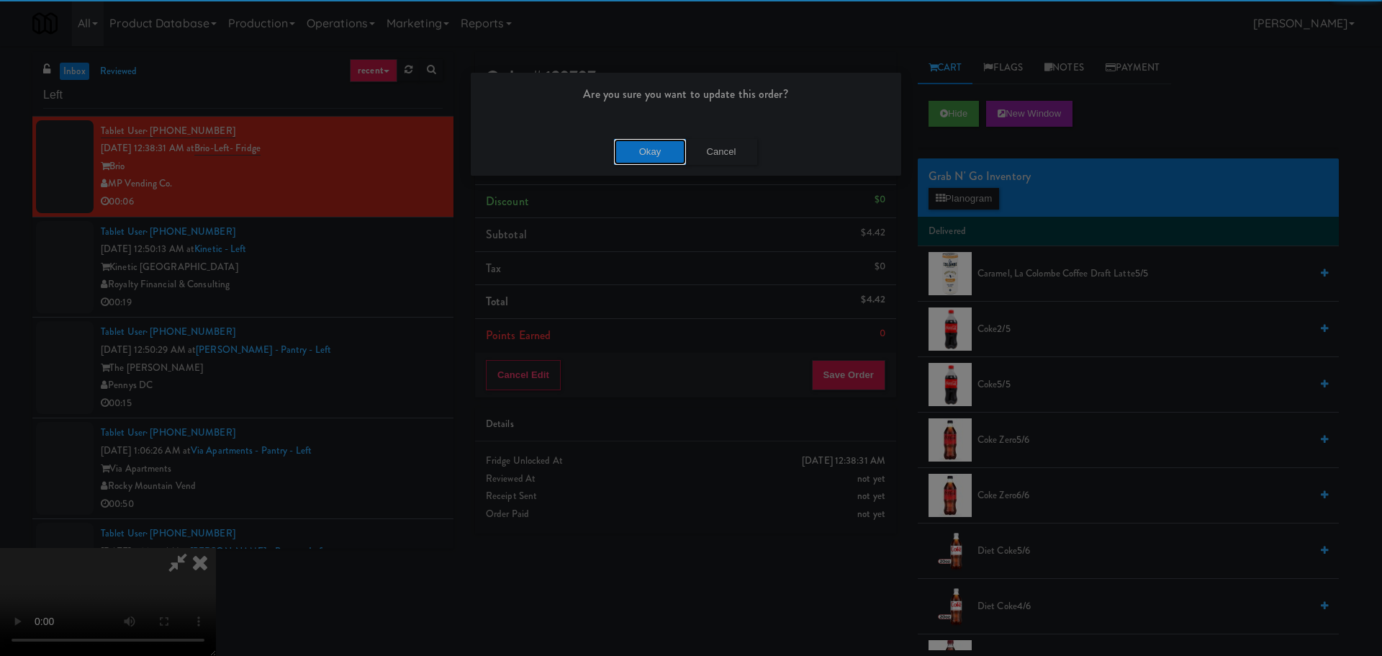
click at [653, 157] on button "Okay" at bounding box center [650, 152] width 72 height 26
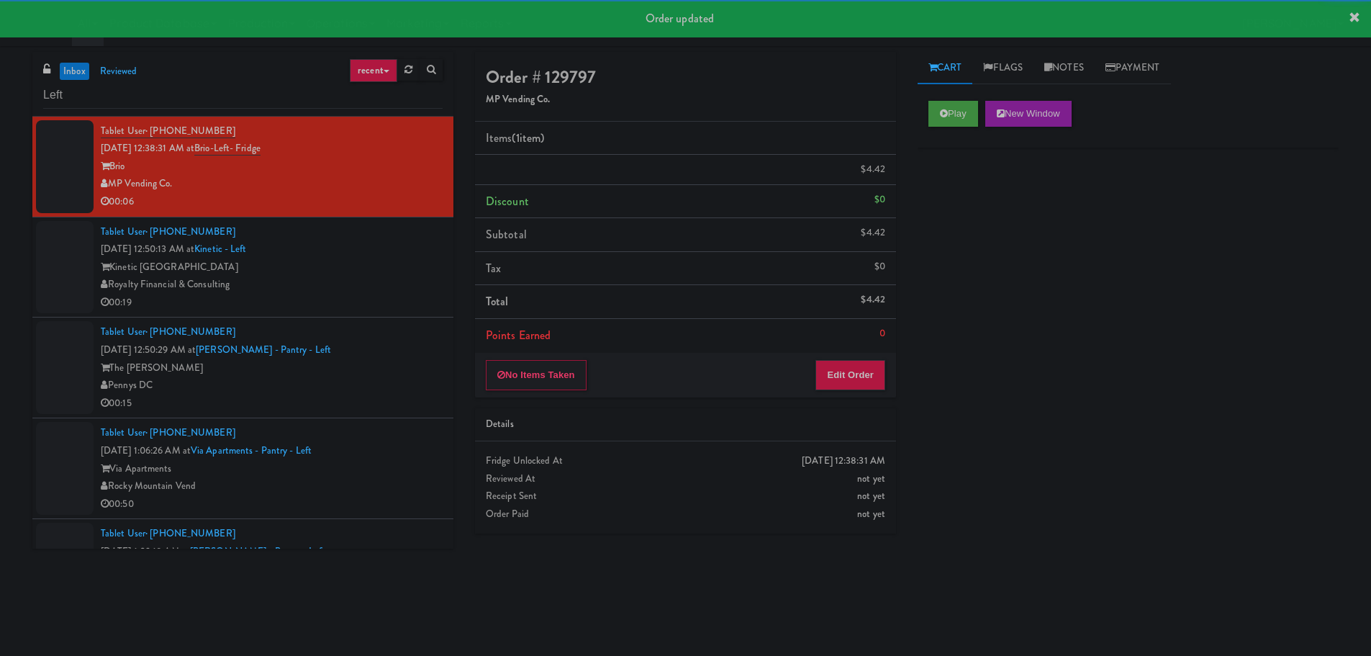
click at [383, 306] on div "00:19" at bounding box center [272, 303] width 342 height 18
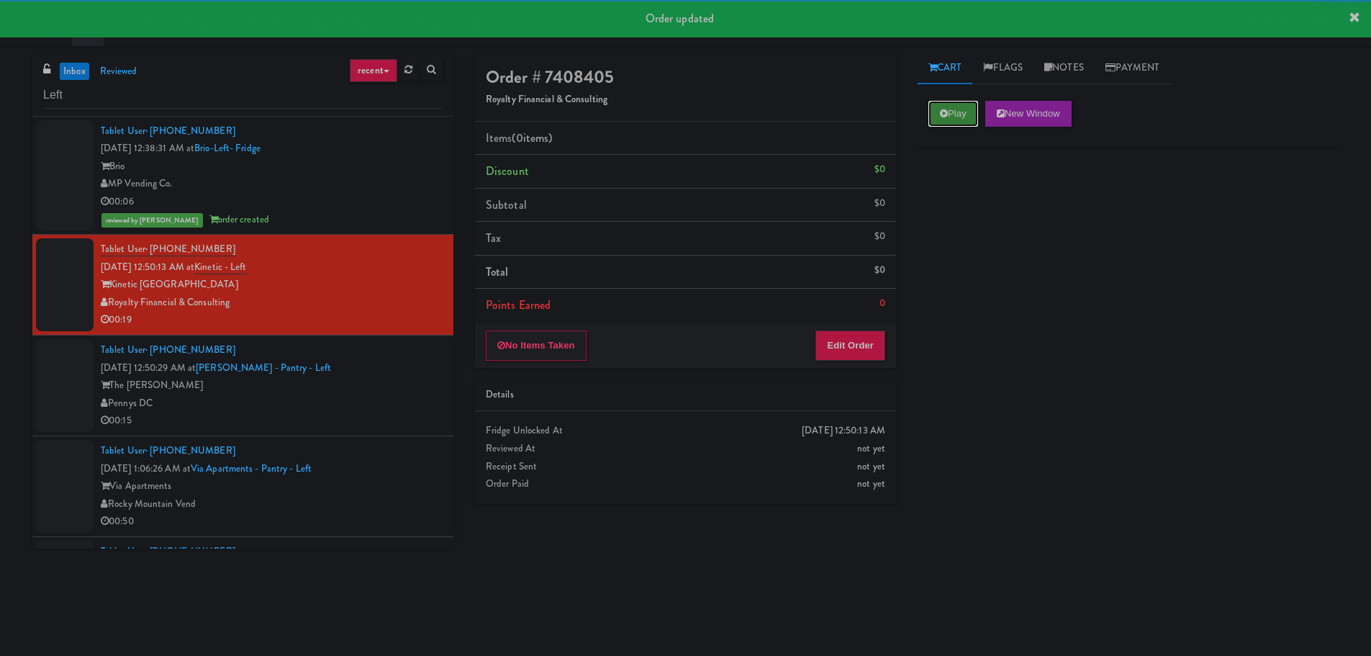
click at [973, 107] on button "Play" at bounding box center [953, 114] width 50 height 26
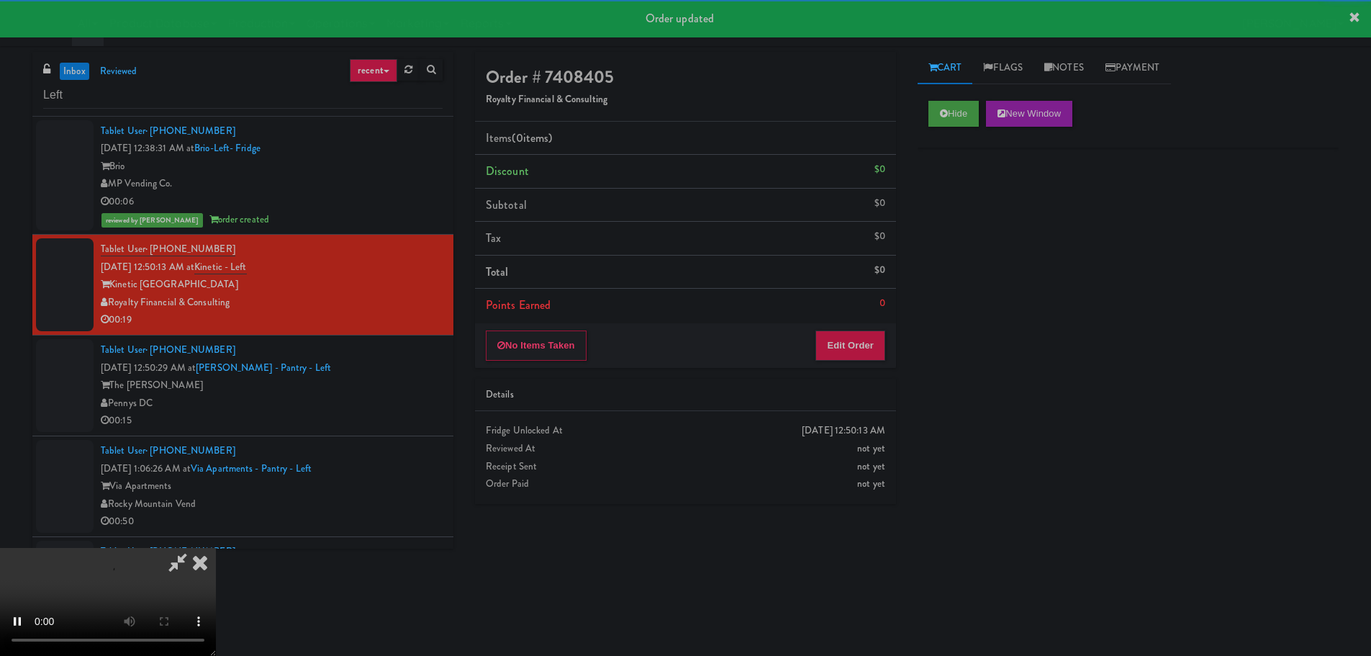
click at [833, 393] on div "Details" at bounding box center [685, 395] width 399 height 18
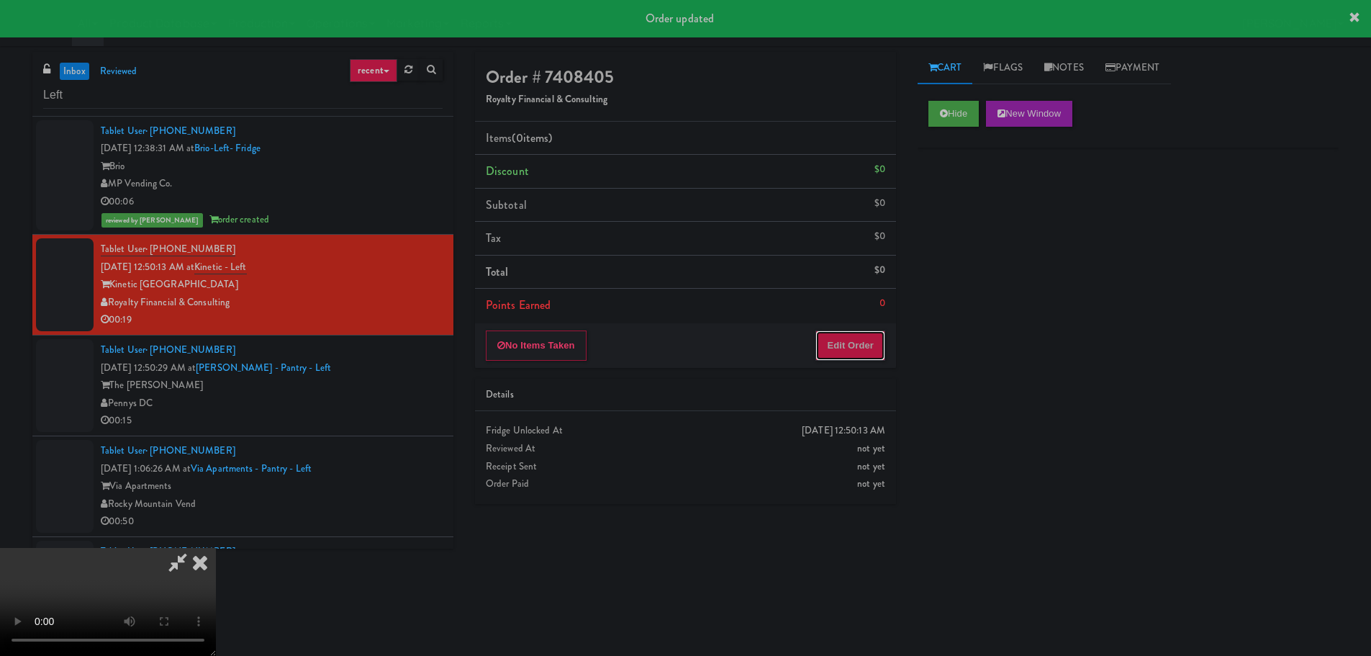
click at [841, 356] on button "Edit Order" at bounding box center [850, 345] width 70 height 30
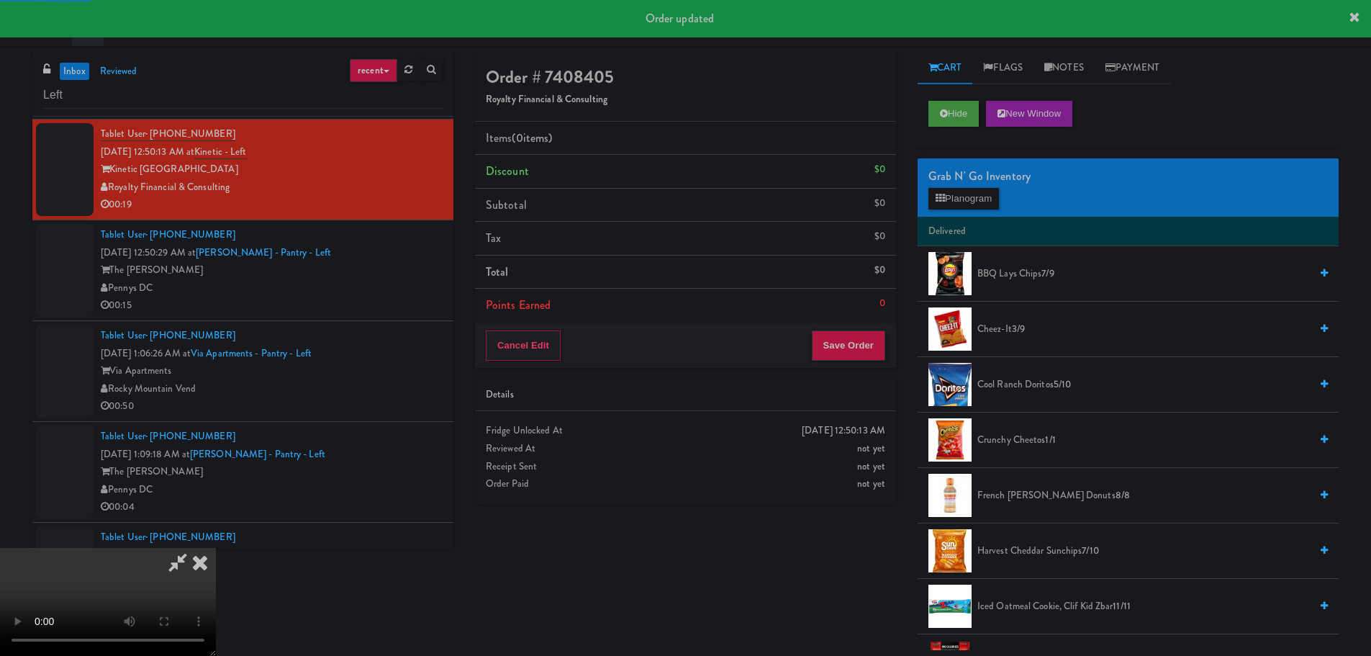
scroll to position [902, 0]
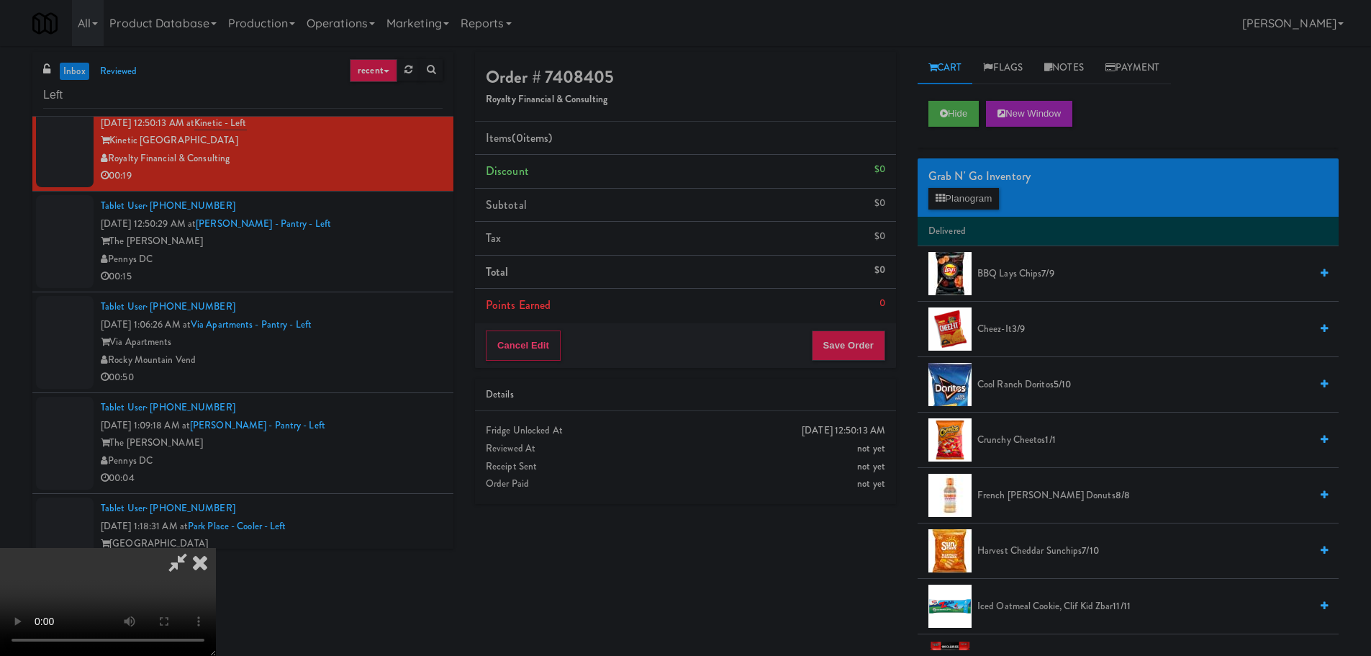
click at [822, 611] on div "Order # 7408405 Royalty Financial & Consulting Items (0 items ) Discount $0 Sub…" at bounding box center [906, 351] width 863 height 598
click at [216, 548] on video at bounding box center [108, 602] width 216 height 108
drag, startPoint x: 537, startPoint y: 386, endPoint x: 549, endPoint y: 402, distance: 19.4
click at [216, 548] on video at bounding box center [108, 602] width 216 height 108
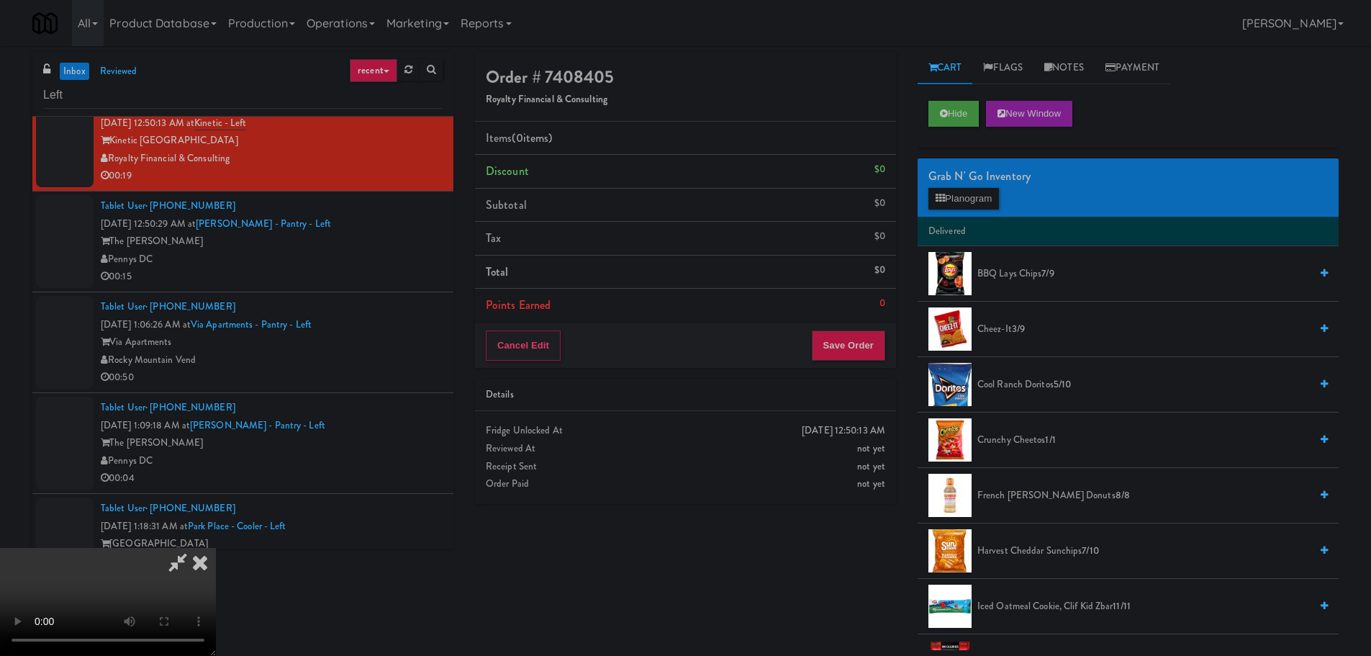
click at [216, 548] on video at bounding box center [108, 602] width 216 height 108
click at [992, 201] on button "Planogram" at bounding box center [963, 199] width 71 height 22
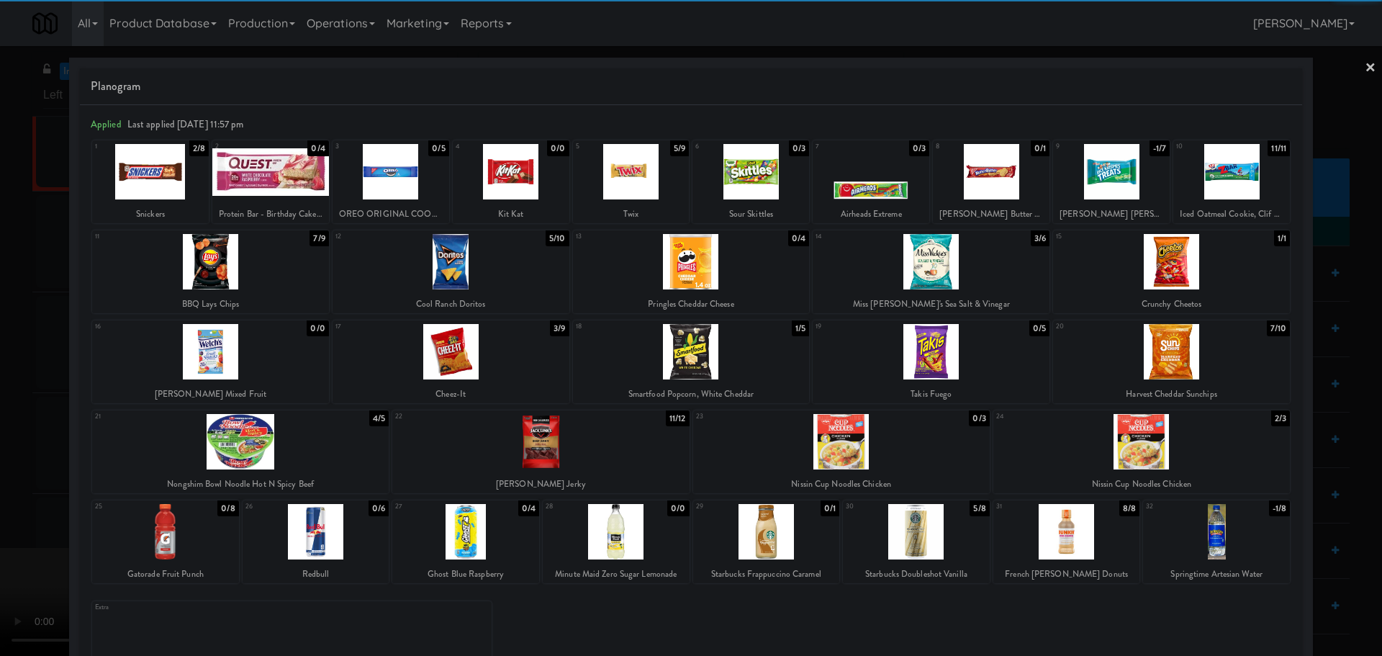
click at [910, 541] on div at bounding box center [916, 531] width 147 height 55
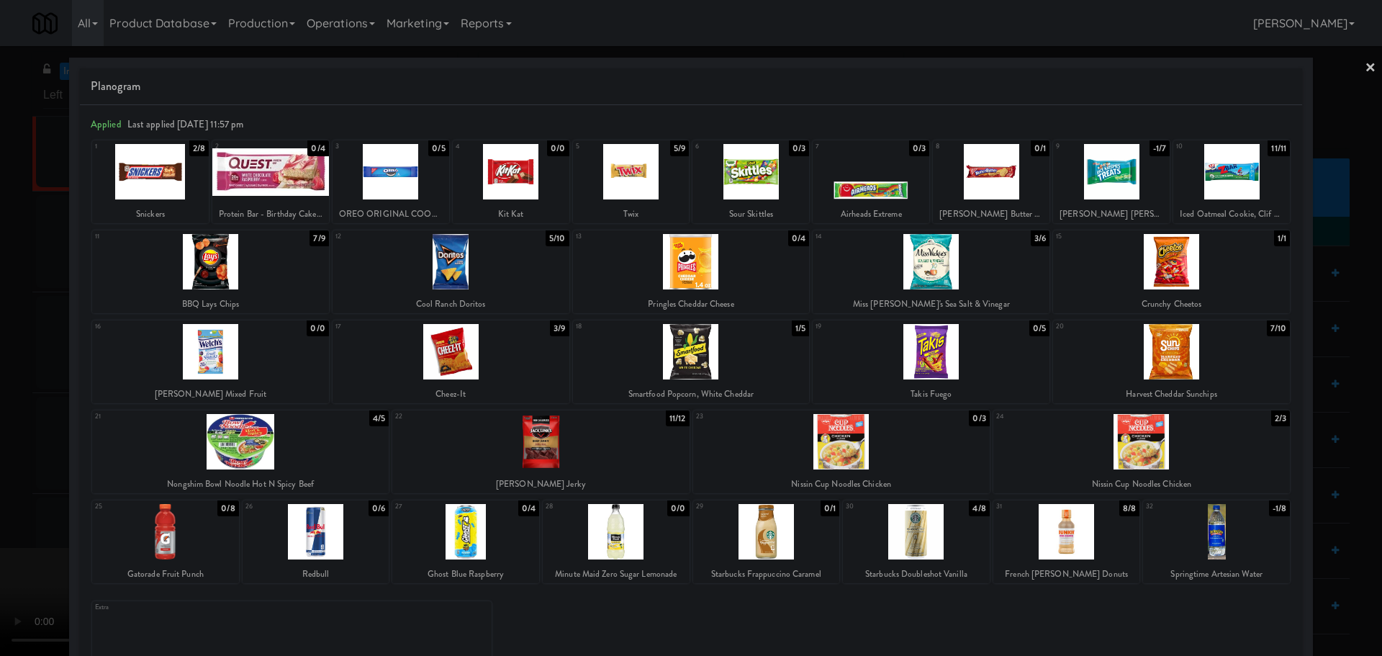
click at [4, 527] on div at bounding box center [691, 328] width 1382 height 656
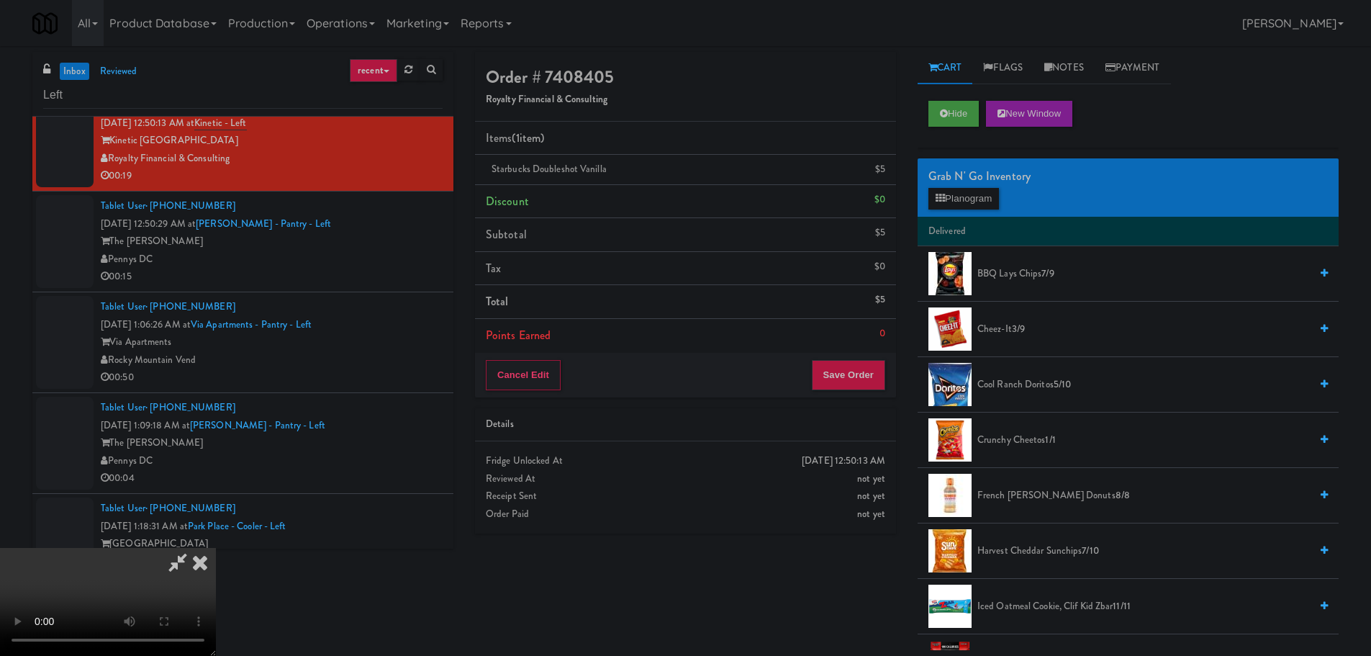
click at [216, 548] on video at bounding box center [108, 602] width 216 height 108
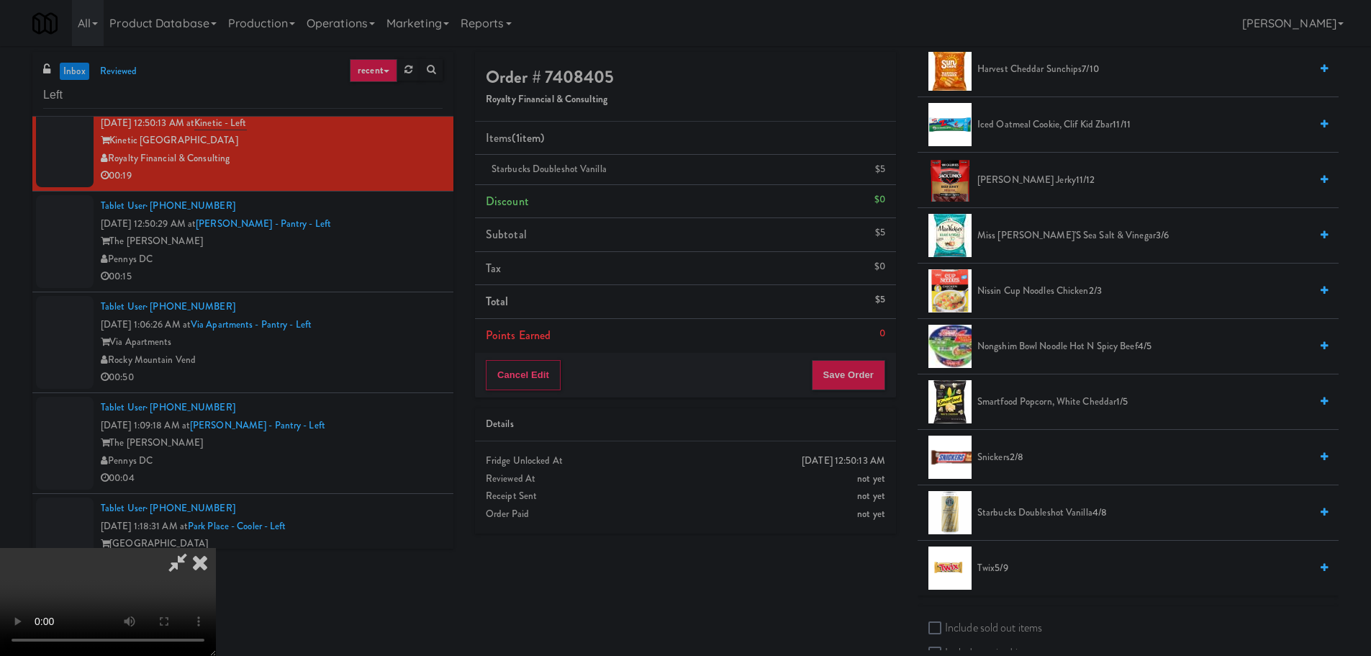
scroll to position [594, 0]
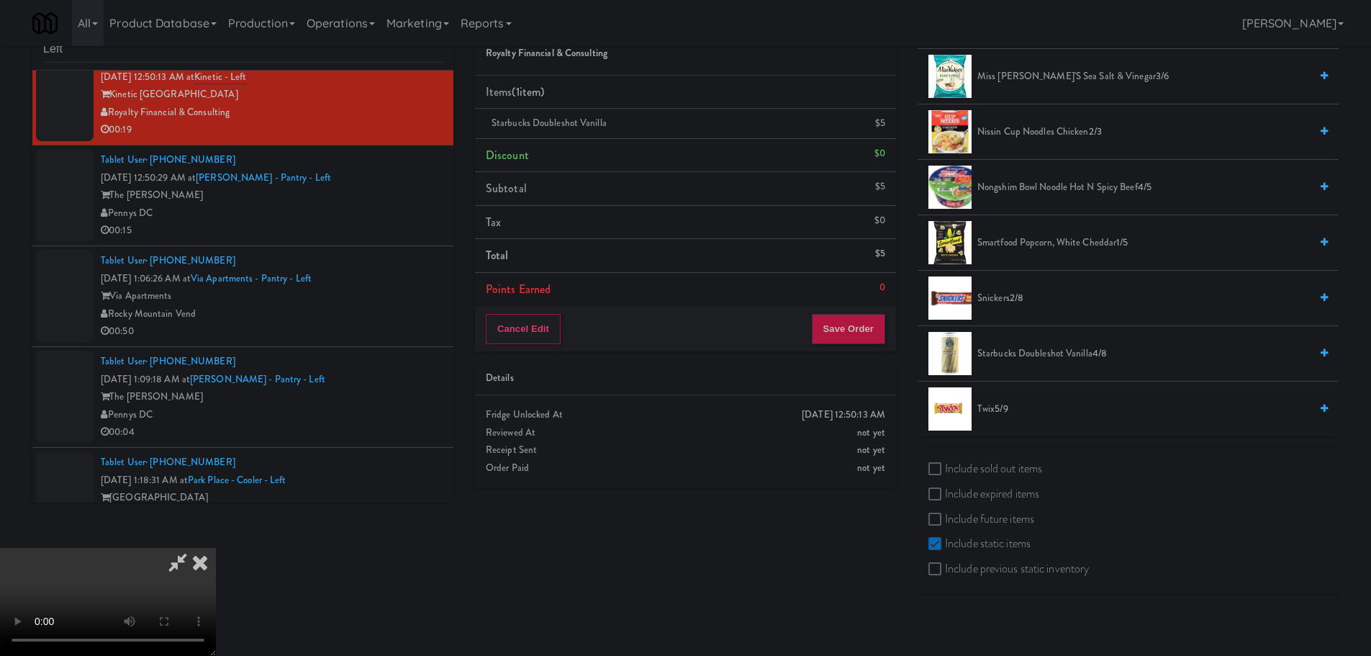
click at [1004, 402] on span "5/9" at bounding box center [1000, 409] width 13 height 14
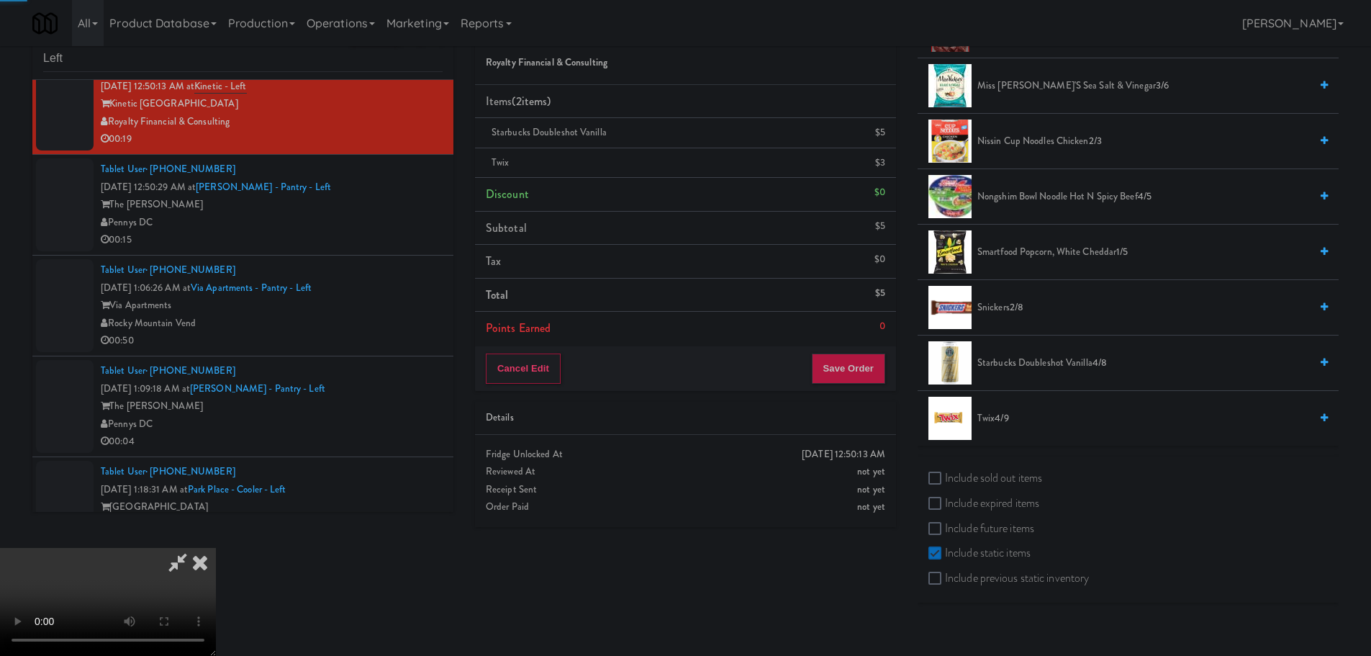
scroll to position [0, 0]
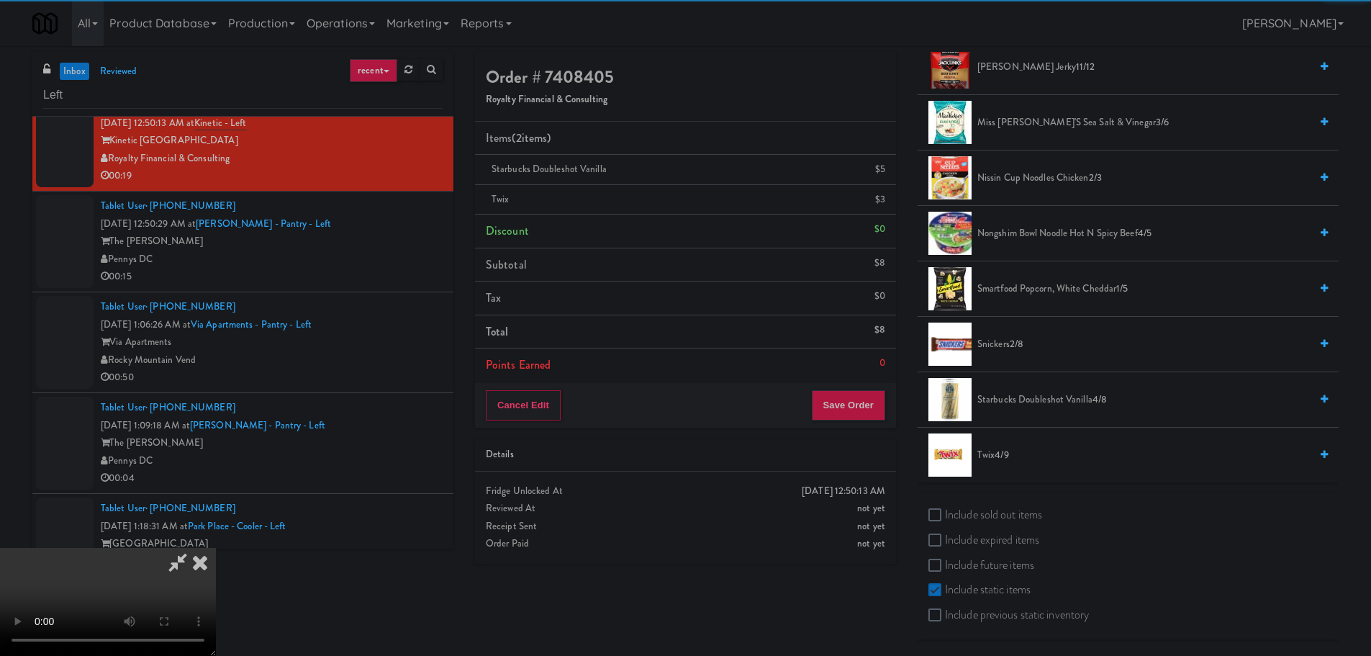
click at [216, 548] on video at bounding box center [108, 602] width 216 height 108
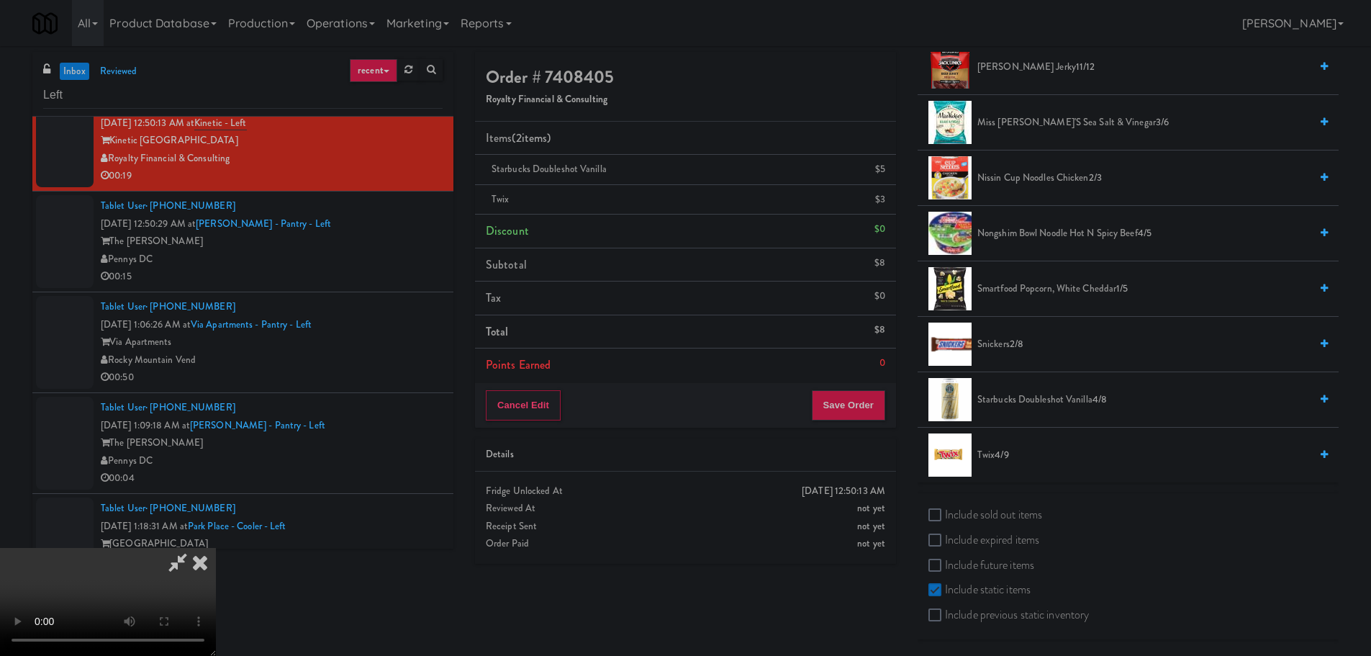
click at [216, 548] on video at bounding box center [108, 602] width 216 height 108
click at [870, 412] on button "Save Order" at bounding box center [848, 405] width 73 height 30
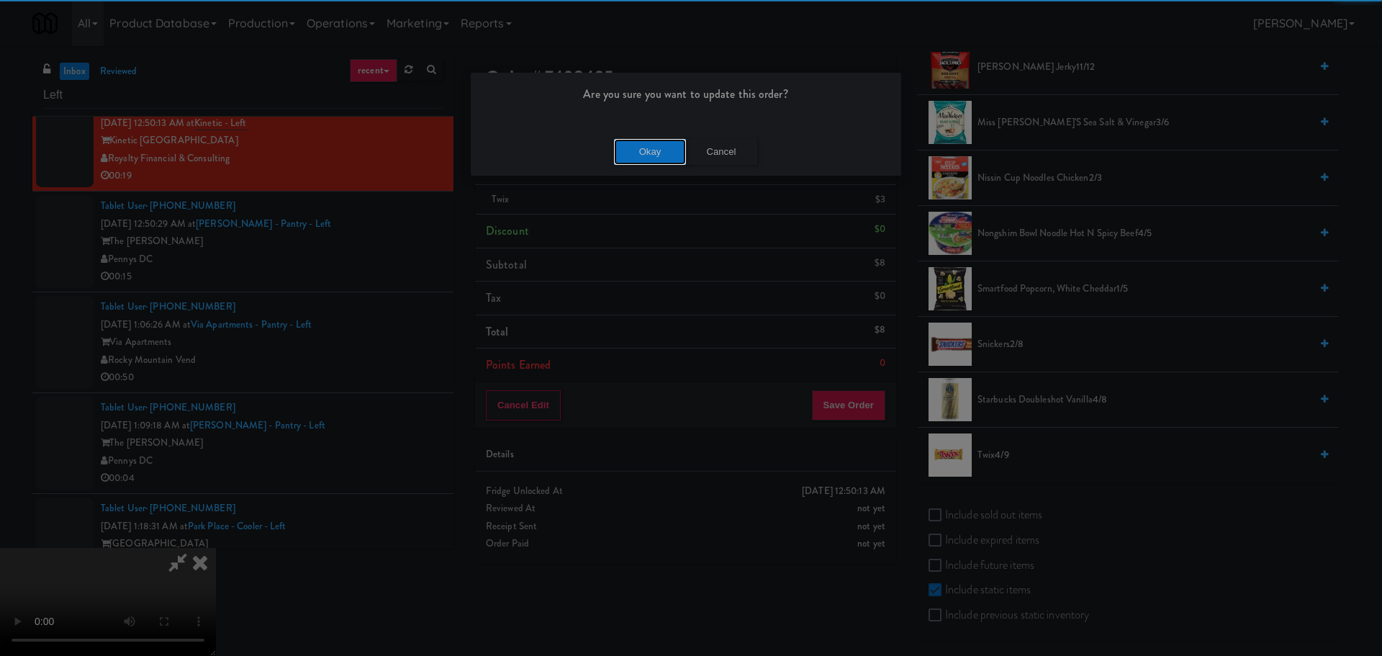
click at [662, 160] on button "Okay" at bounding box center [650, 152] width 72 height 26
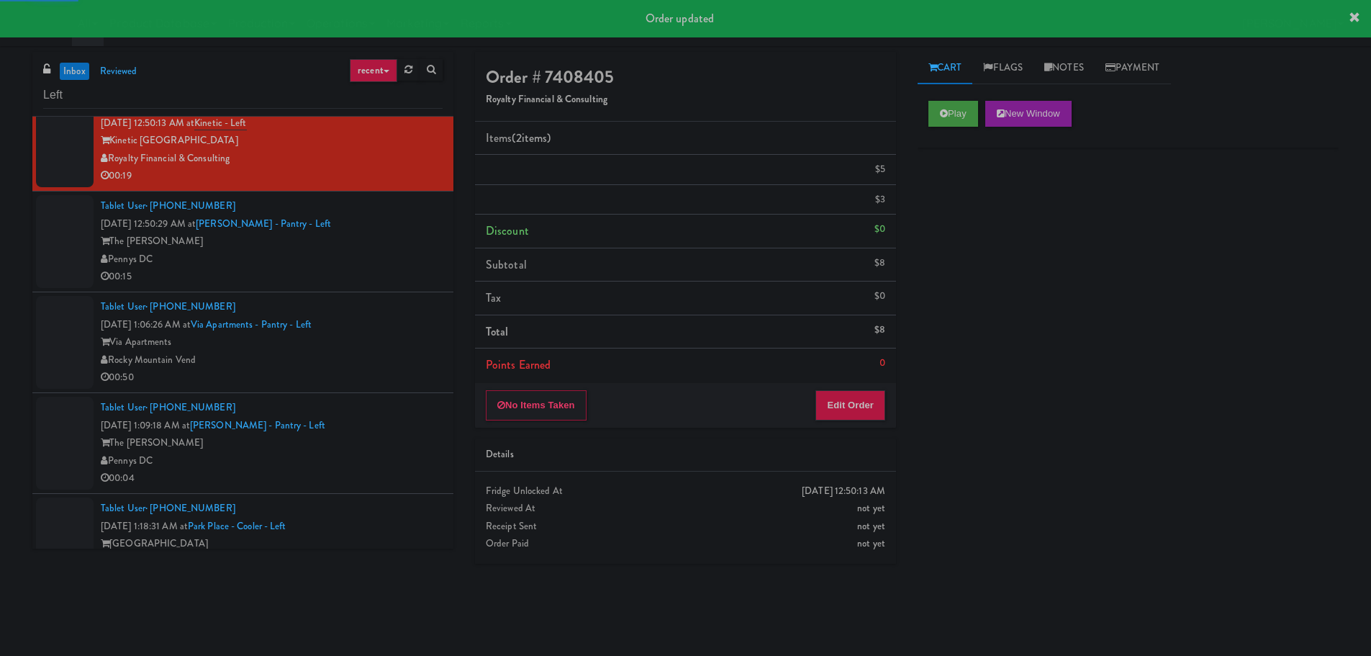
click at [415, 281] on div "00:15" at bounding box center [272, 277] width 342 height 18
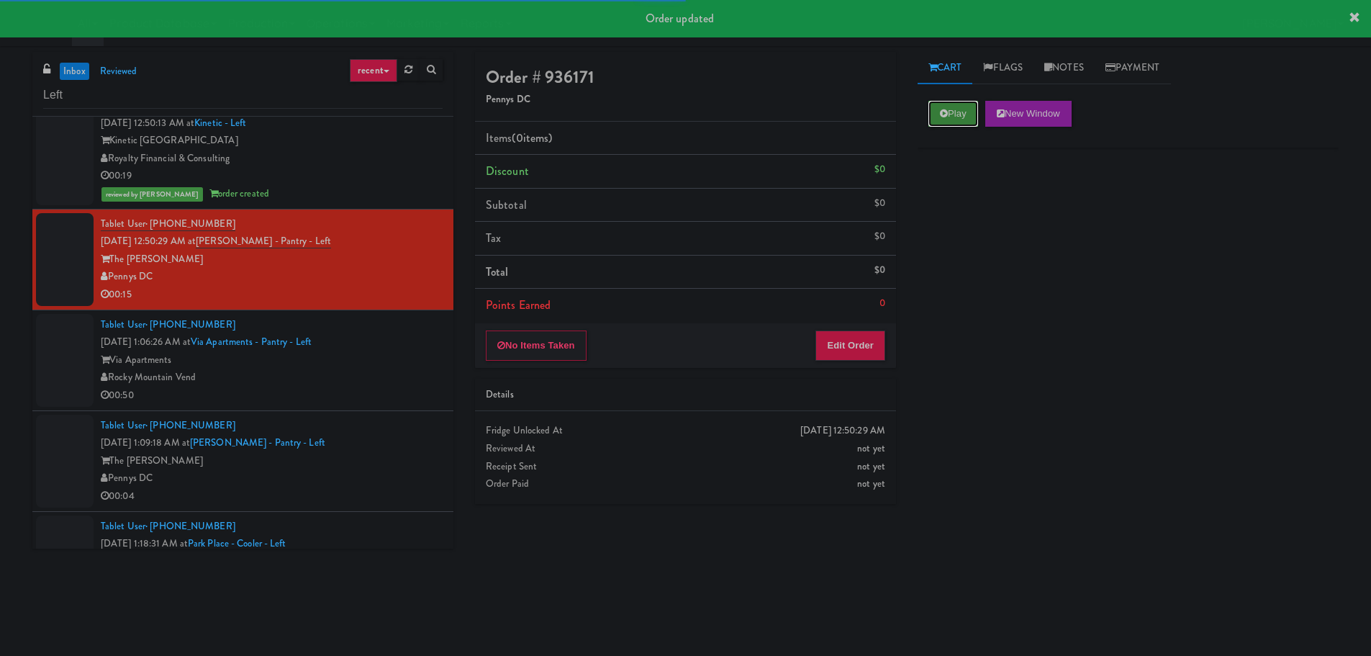
click at [956, 103] on button "Play" at bounding box center [953, 114] width 50 height 26
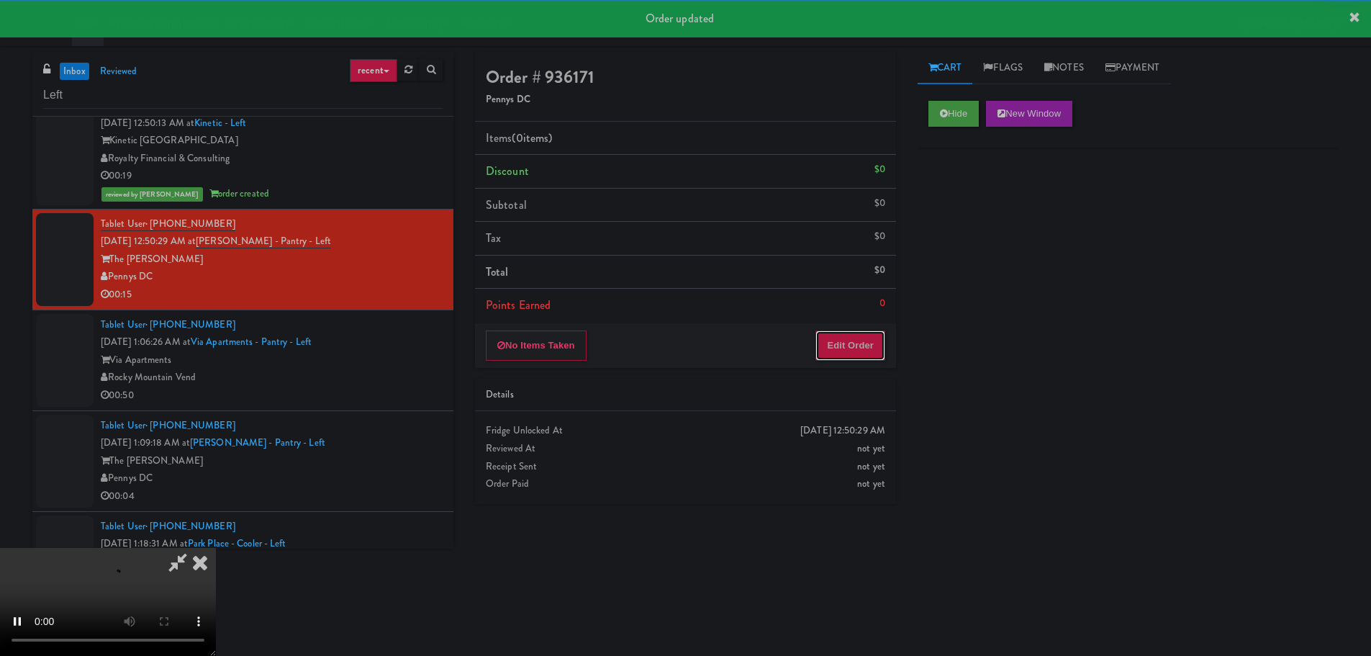
click at [846, 347] on button "Edit Order" at bounding box center [850, 345] width 70 height 30
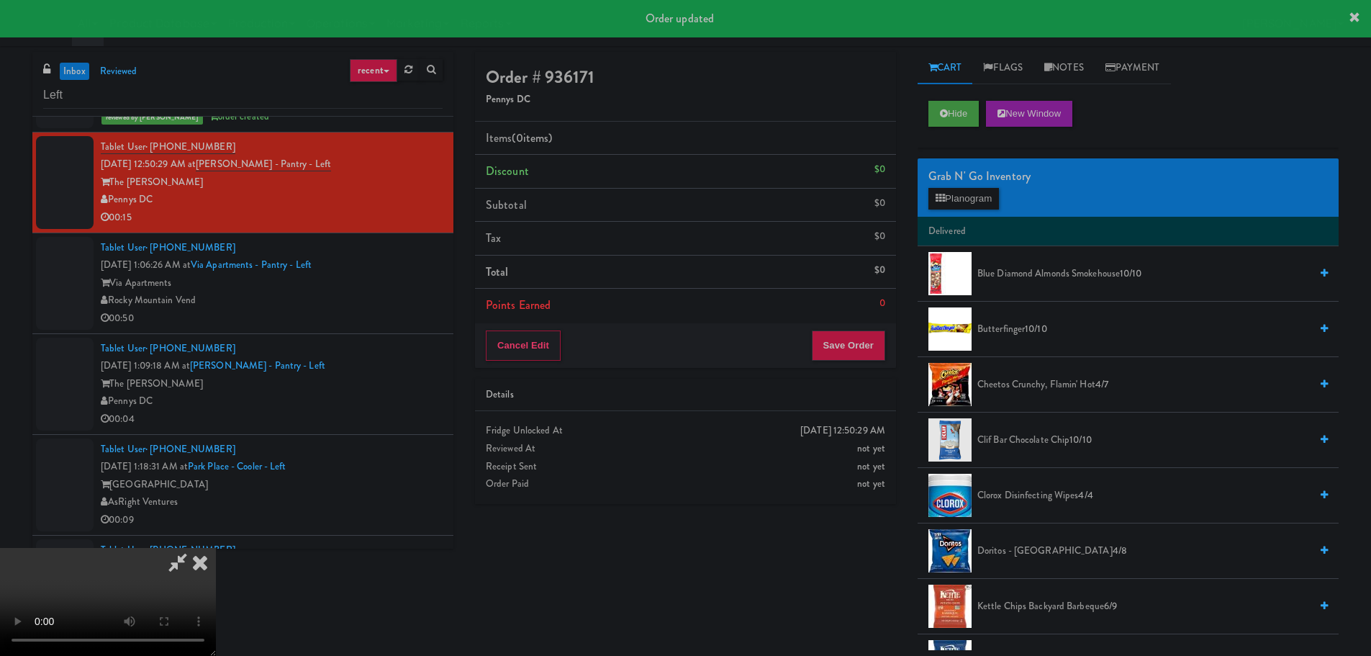
scroll to position [974, 0]
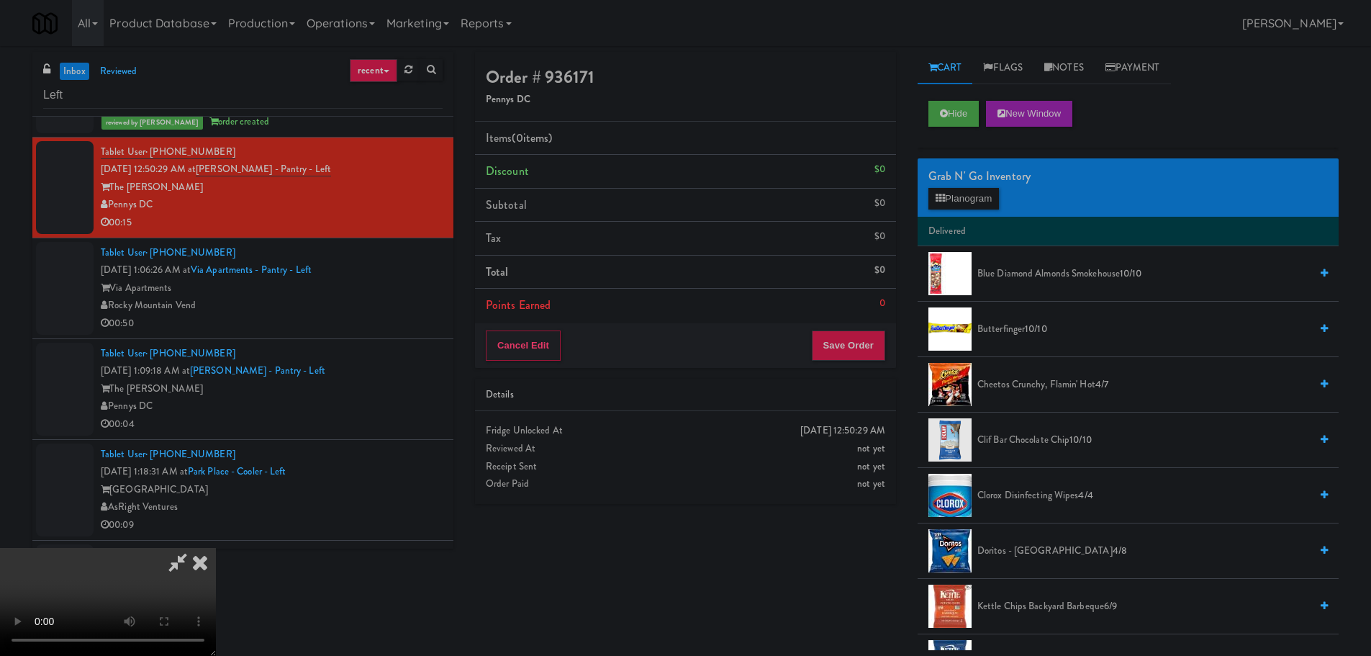
click at [820, 624] on div "Order # 936171 Pennys DC Items (0 items ) Discount $0 Subtotal $0 Tax $0 Total …" at bounding box center [906, 351] width 863 height 598
click at [844, 566] on div "Order # 936171 Pennys DC Items (0 items ) Discount $0 Subtotal $0 Tax $0 Total …" at bounding box center [906, 351] width 885 height 598
click at [216, 548] on video at bounding box center [108, 602] width 216 height 108
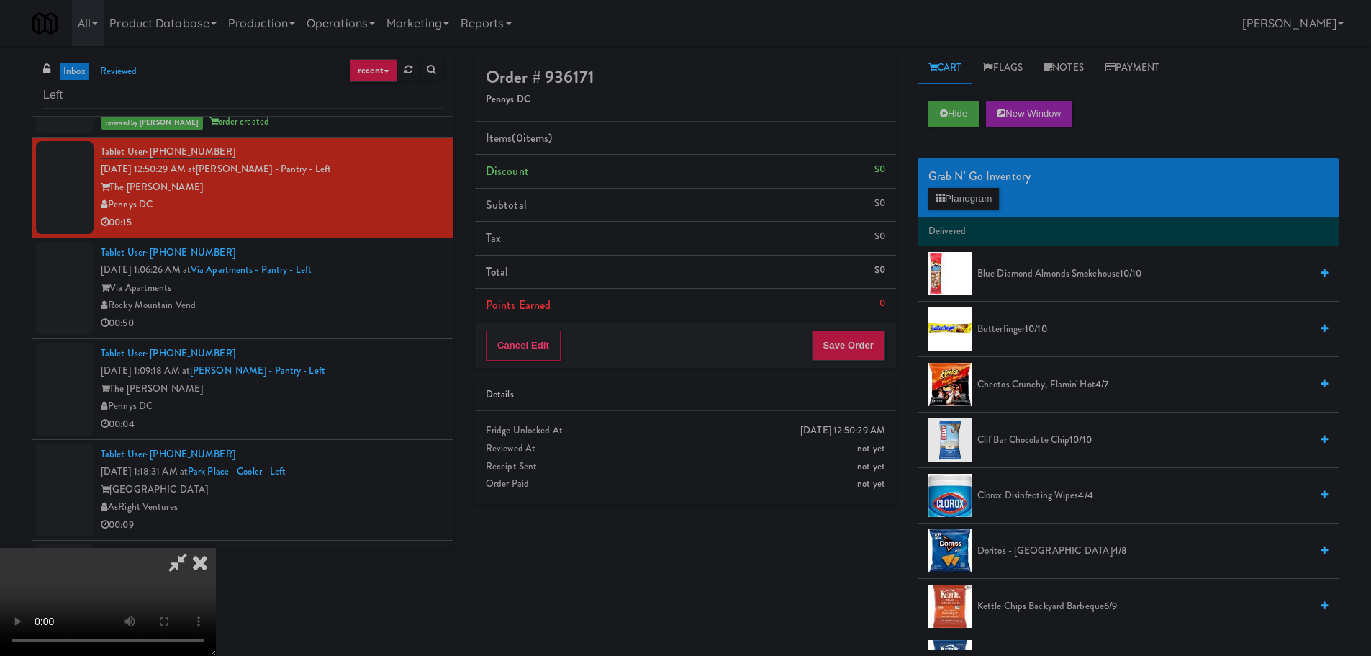
click at [927, 209] on div "Grab N' Go Inventory Planogram" at bounding box center [1127, 187] width 421 height 58
click at [951, 201] on button "Planogram" at bounding box center [963, 199] width 71 height 22
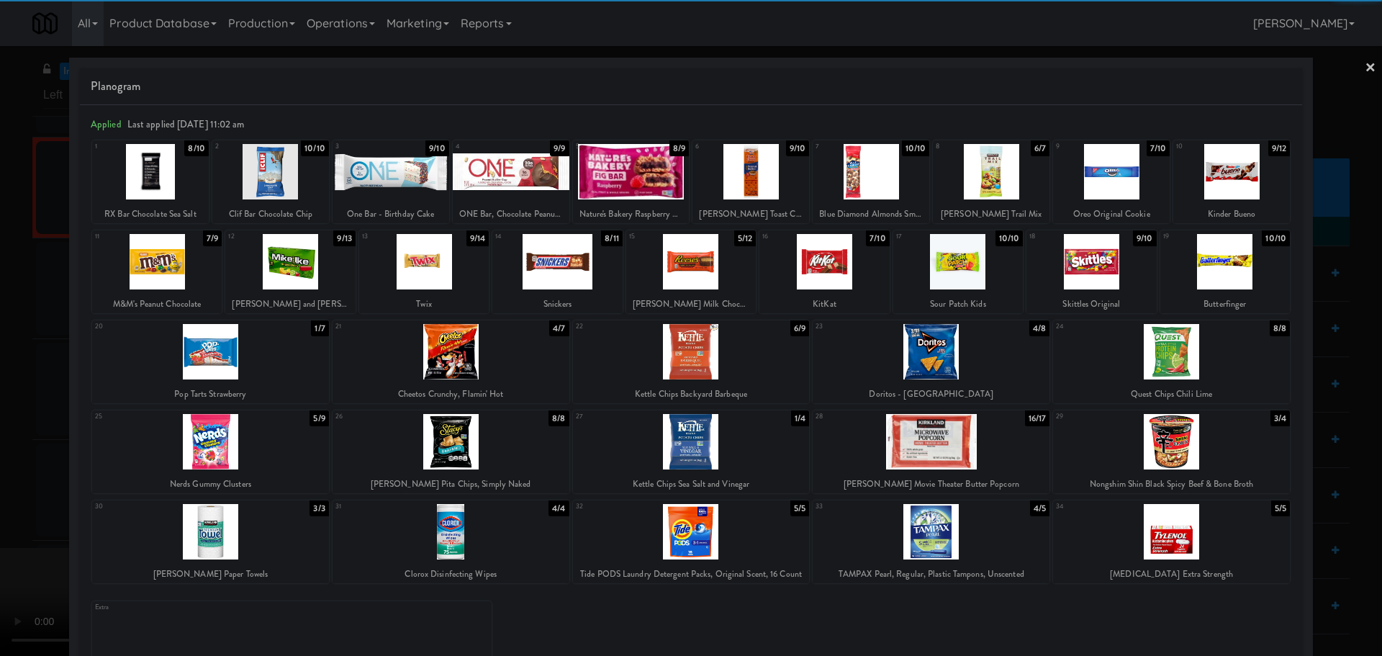
click at [566, 267] on div at bounding box center [557, 261] width 130 height 55
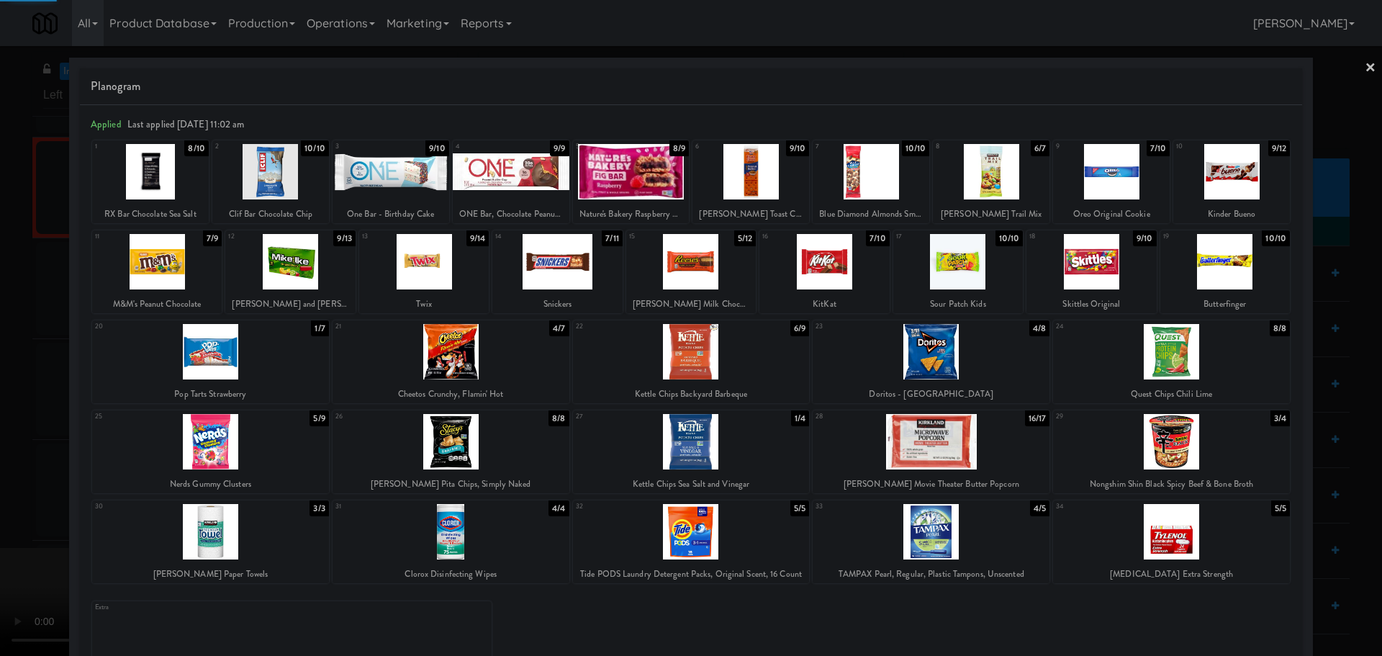
drag, startPoint x: 0, startPoint y: 481, endPoint x: 153, endPoint y: 420, distance: 164.1
click at [2, 481] on div at bounding box center [691, 328] width 1382 height 656
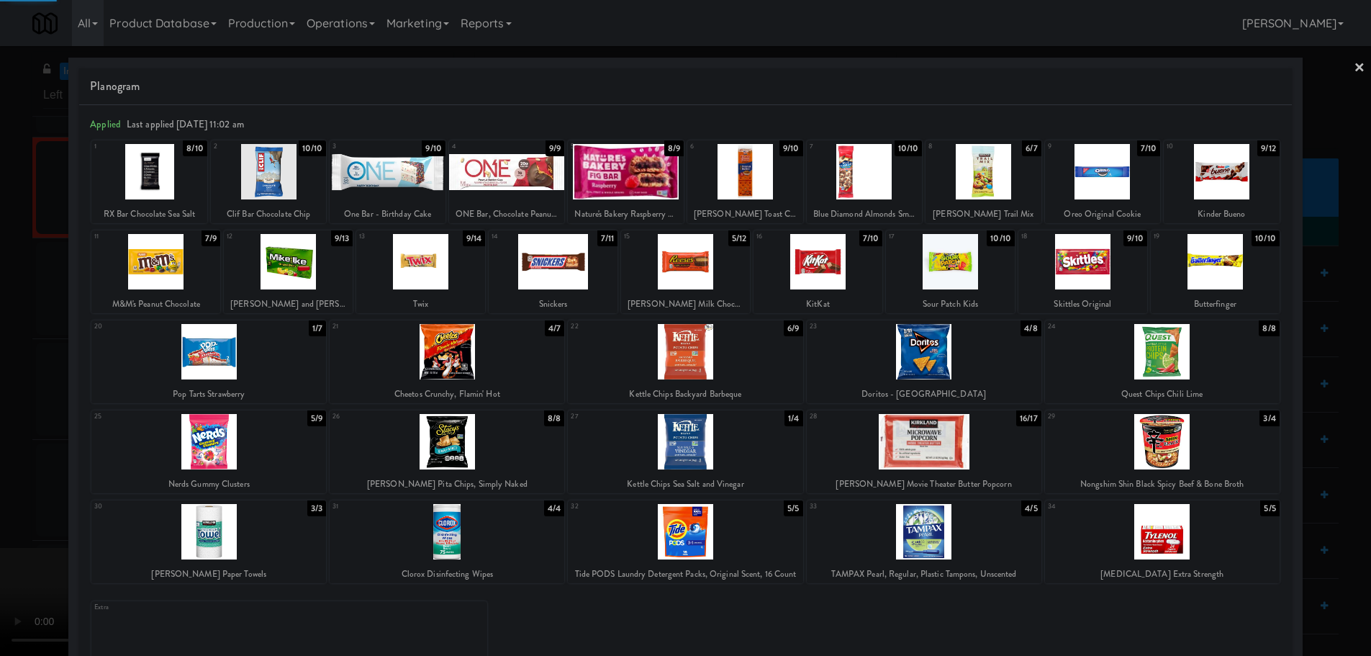
click at [216, 548] on video at bounding box center [108, 602] width 216 height 108
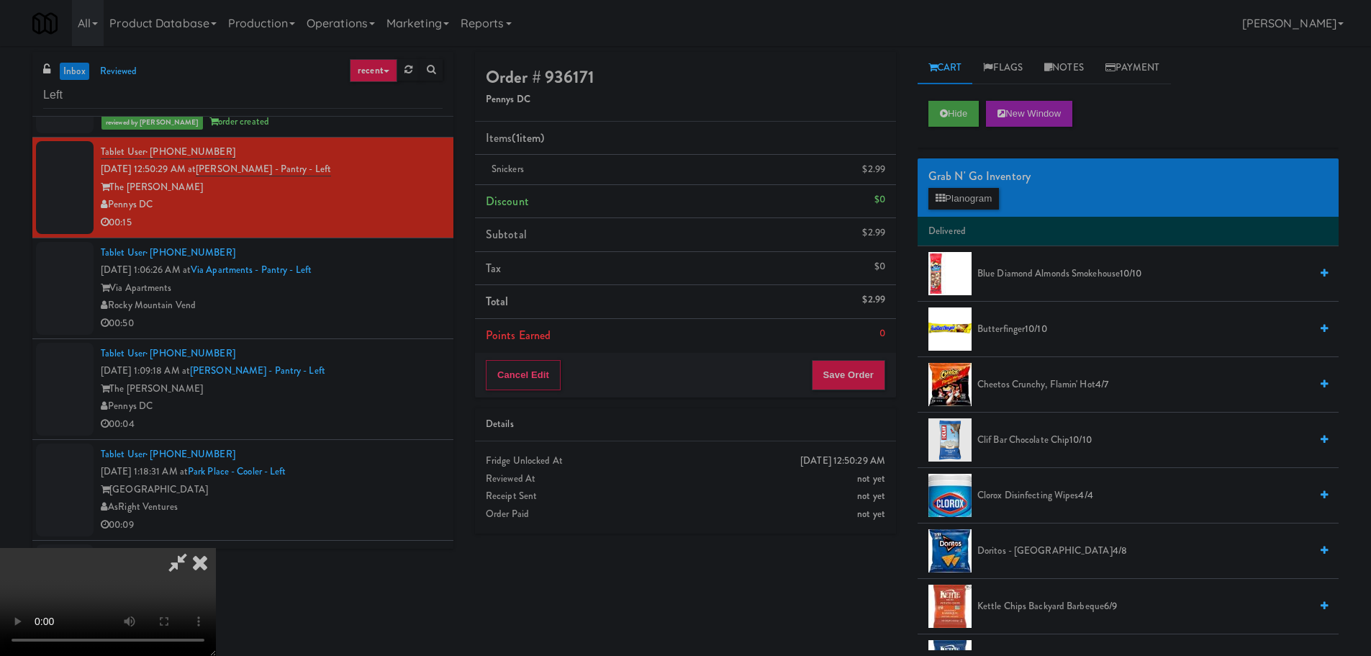
click at [216, 548] on video at bounding box center [108, 602] width 216 height 108
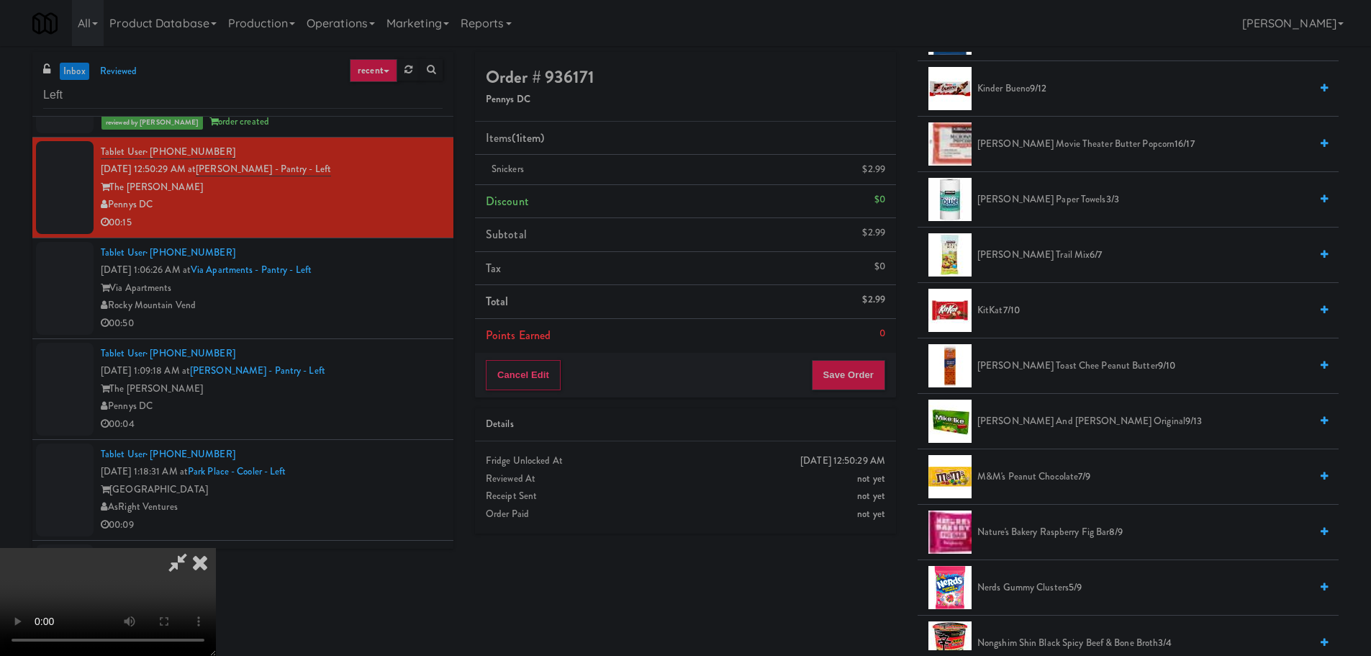
scroll to position [648, 0]
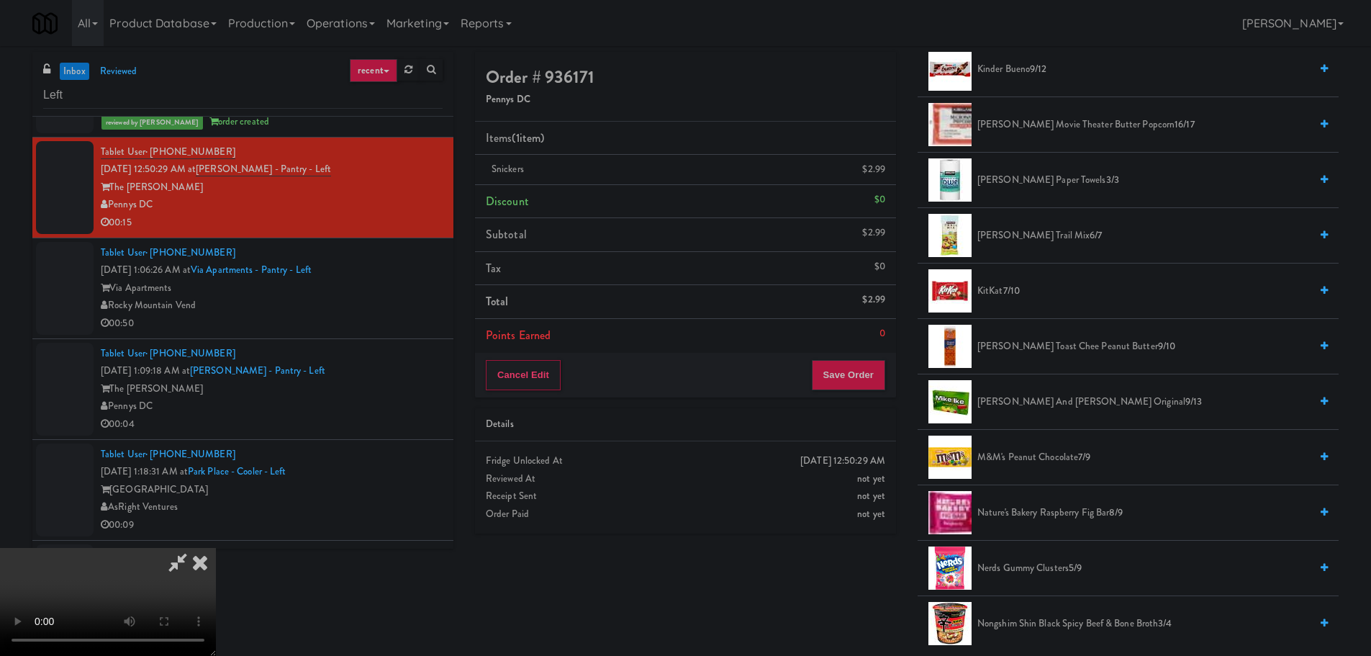
click at [1042, 458] on span "M&M's Peanut Chocolate 7/9" at bounding box center [1143, 457] width 332 height 18
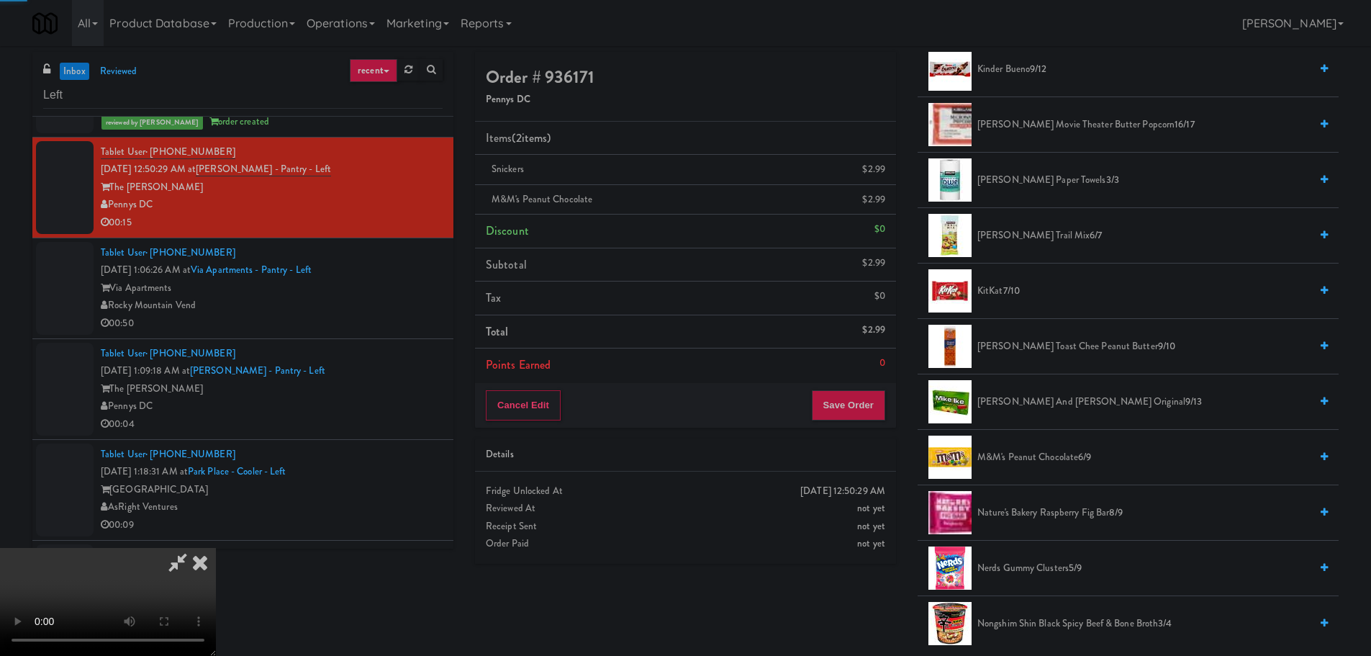
click at [216, 548] on video at bounding box center [108, 602] width 216 height 108
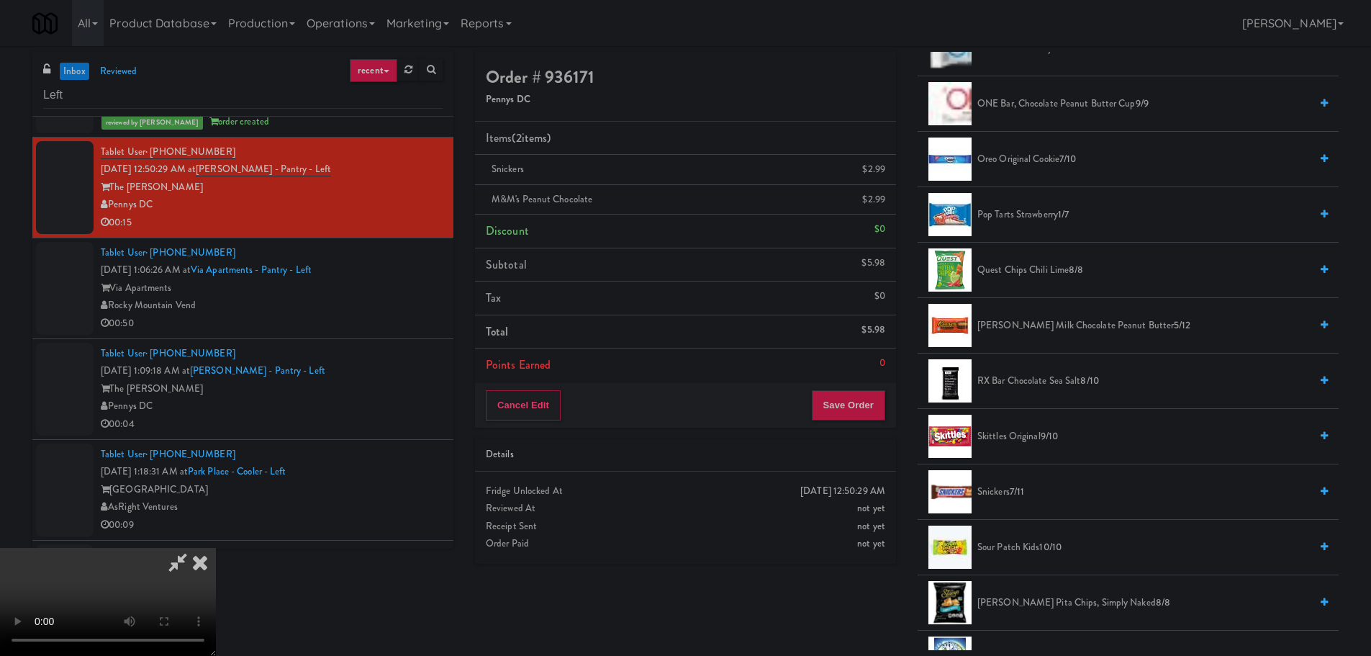
scroll to position [1295, 0]
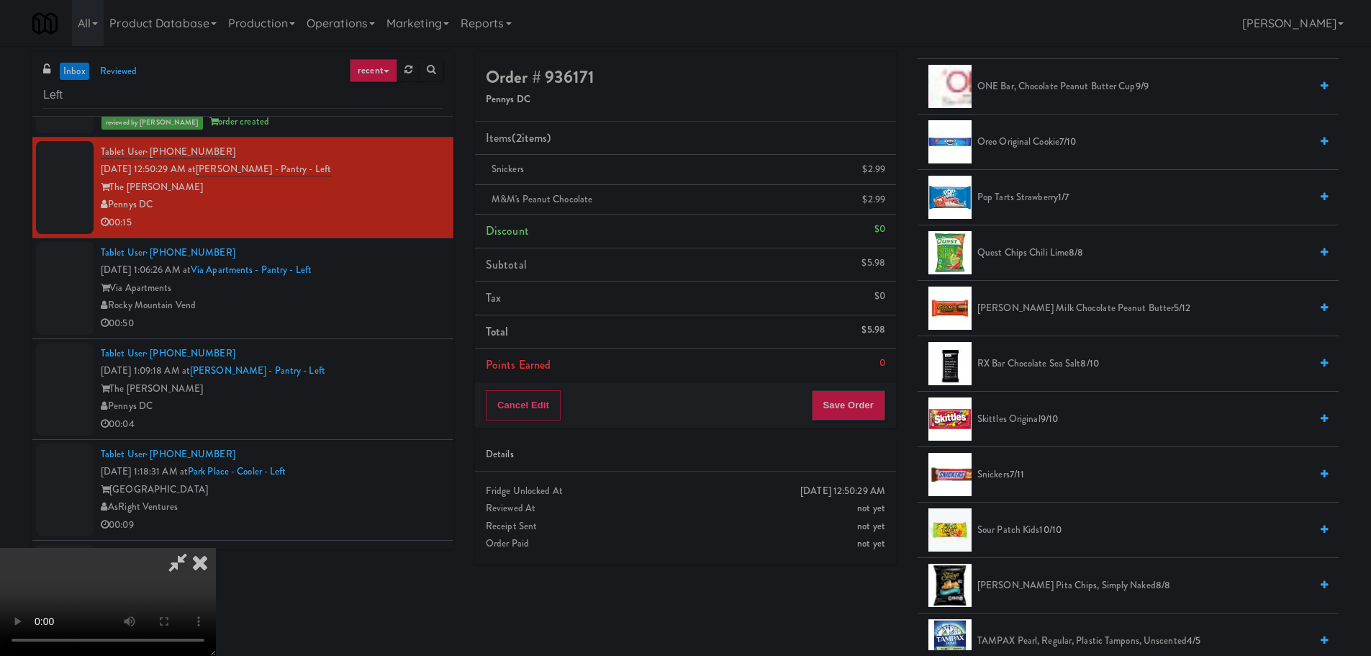
click at [1031, 512] on li "Sour Patch Kids 10/10" at bounding box center [1127, 529] width 421 height 55
click at [1029, 531] on span "Sour Patch Kids 10/10" at bounding box center [1143, 530] width 332 height 18
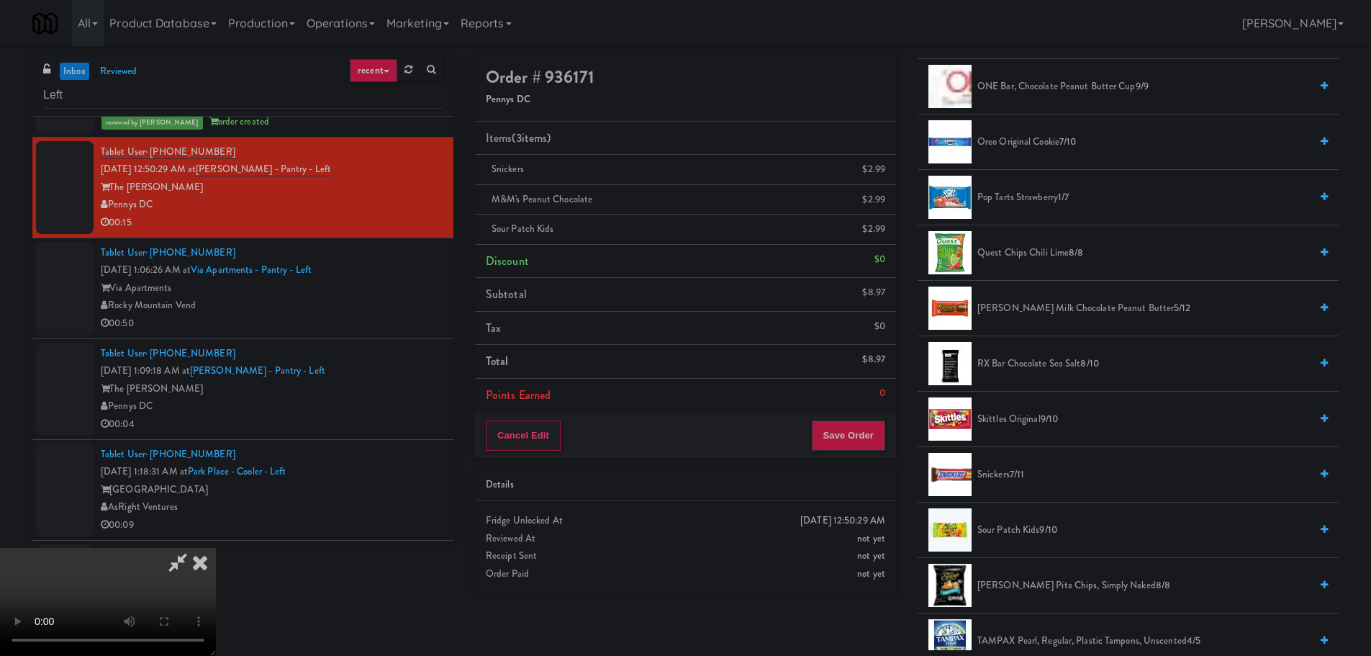
click at [216, 548] on video at bounding box center [108, 602] width 216 height 108
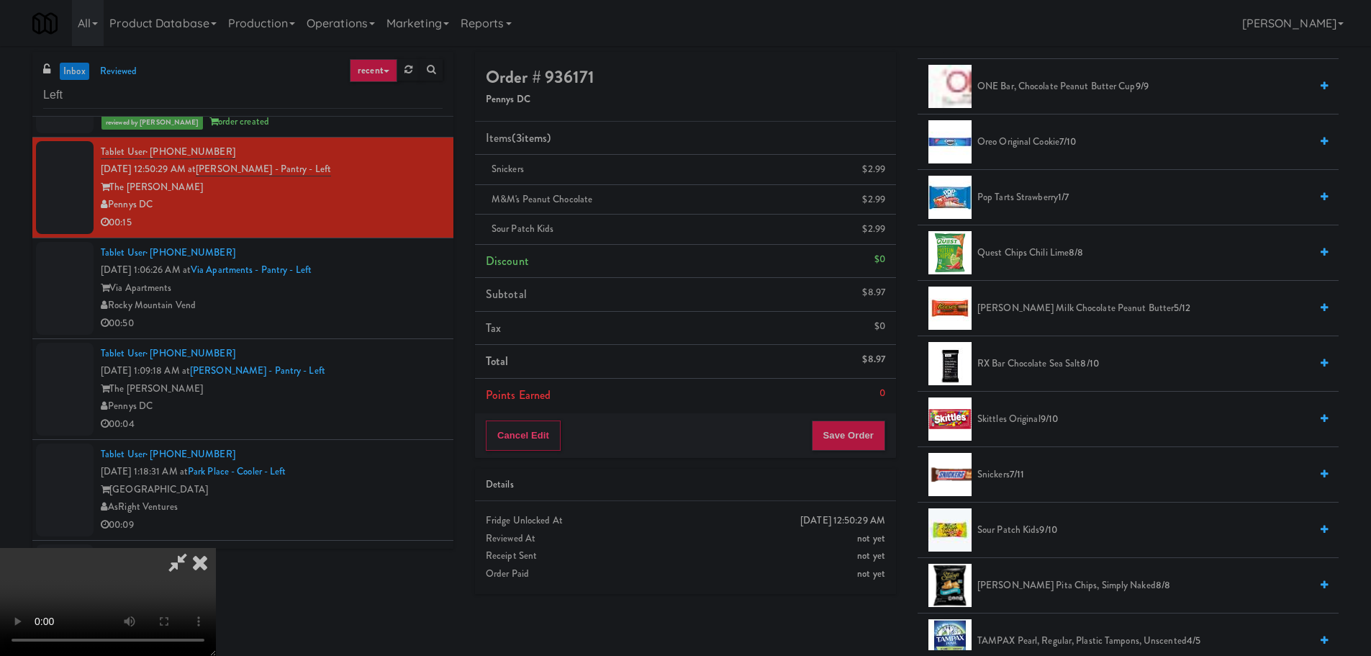
click at [216, 548] on video at bounding box center [108, 602] width 216 height 108
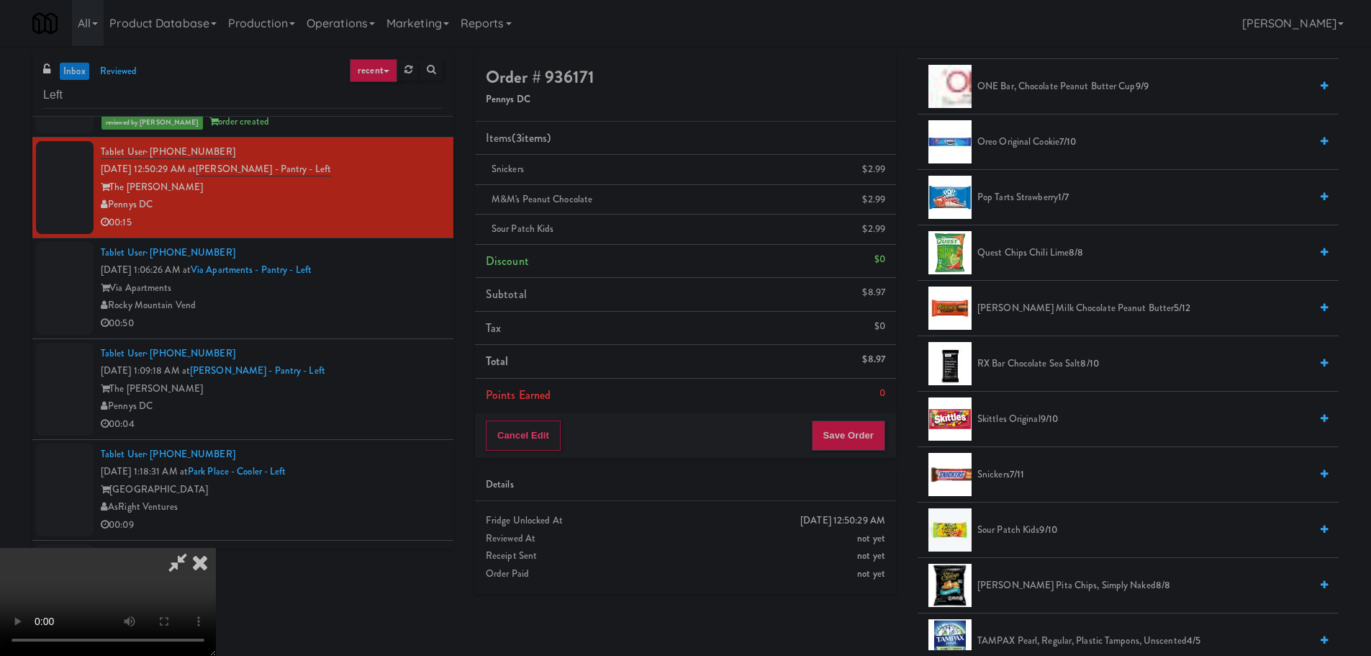
click at [216, 548] on video at bounding box center [108, 602] width 216 height 108
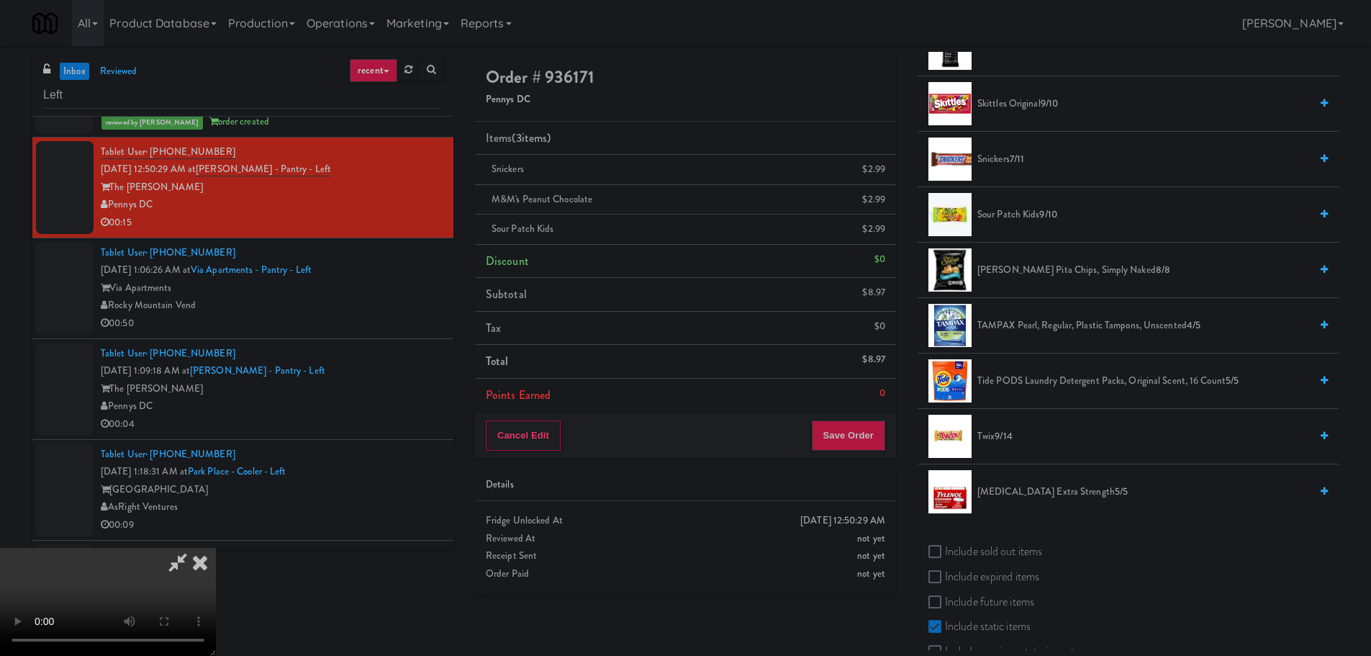
scroll to position [1647, 0]
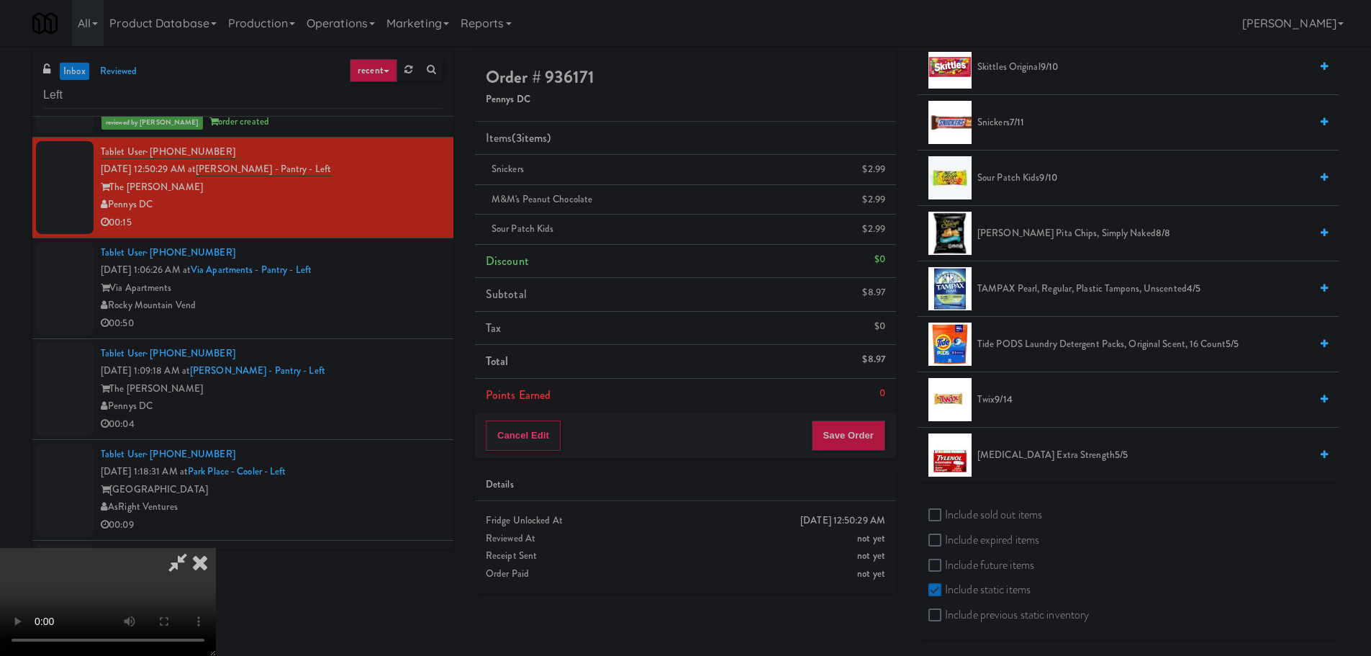
click at [995, 400] on span "Twix 9/14" at bounding box center [1143, 400] width 332 height 18
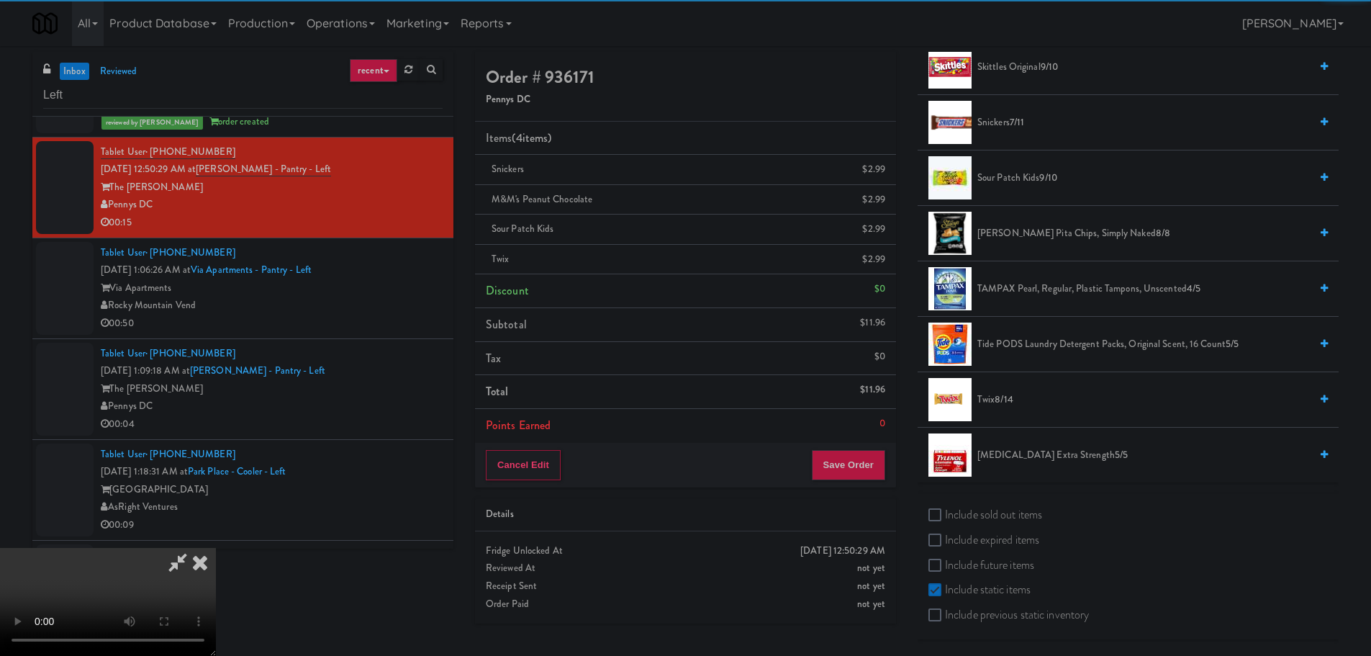
click at [194, 548] on icon at bounding box center [177, 562] width 33 height 29
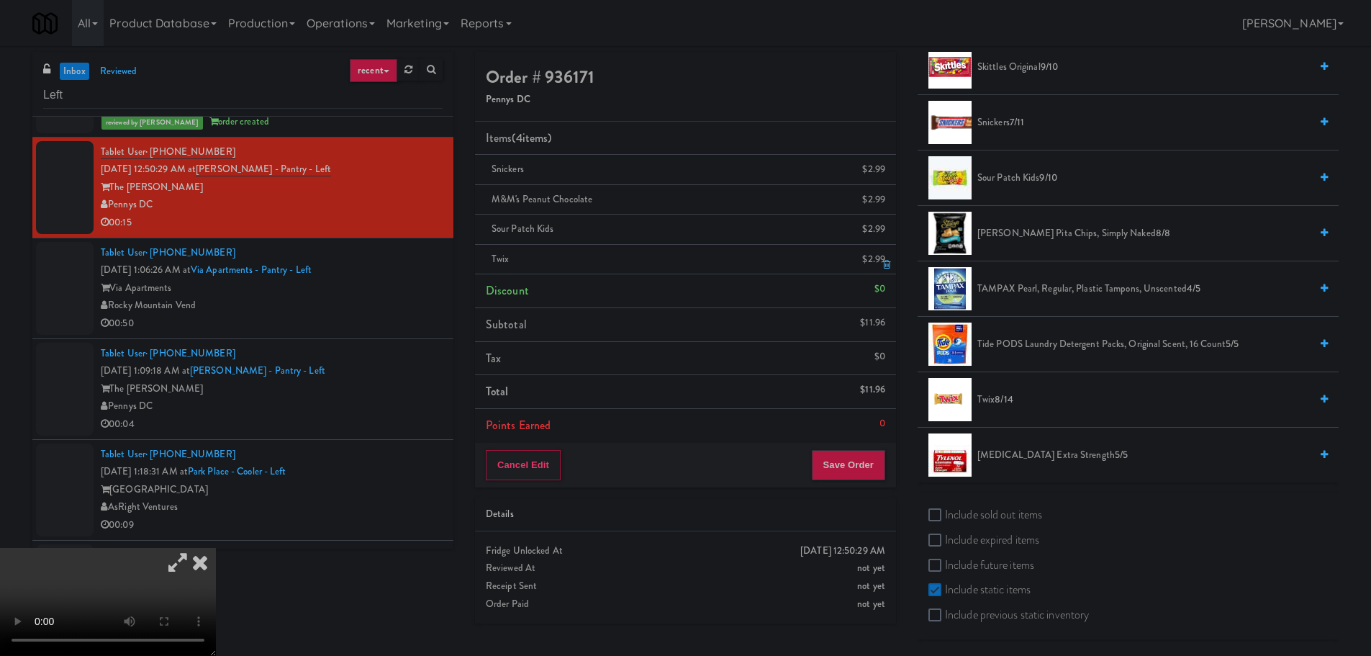
click at [881, 261] on link at bounding box center [883, 265] width 13 height 18
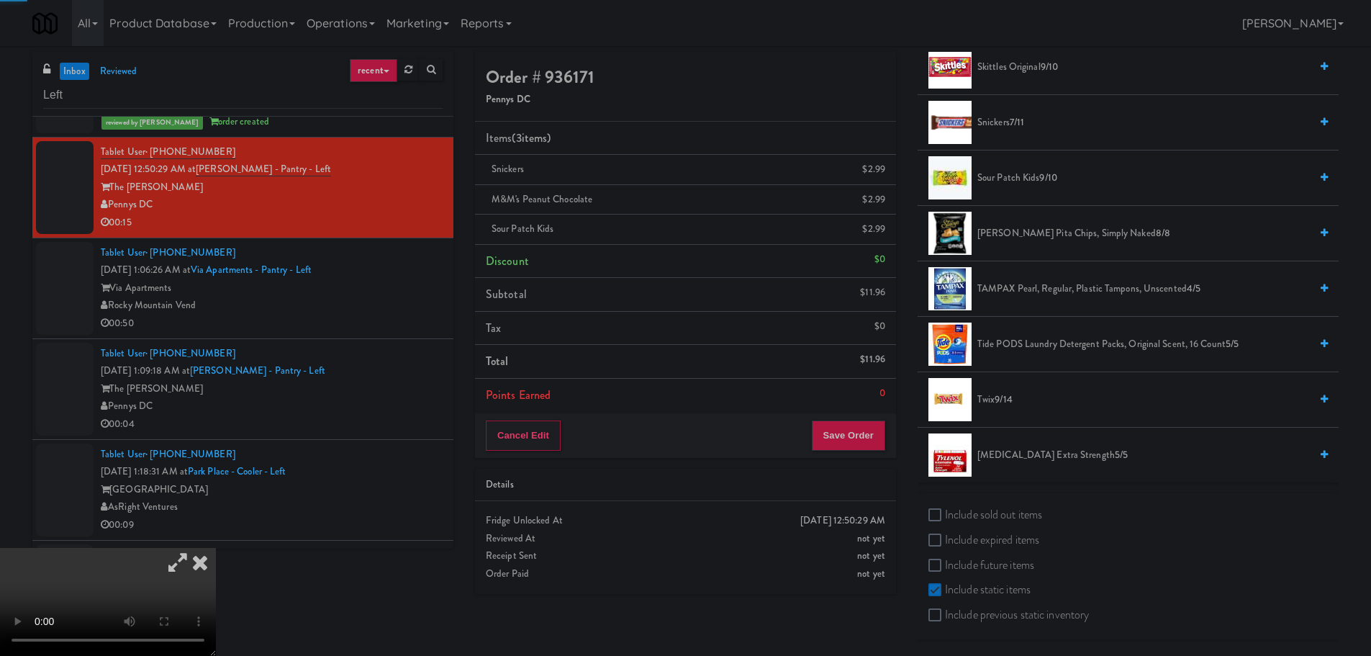
click at [1019, 340] on span "Tide PODS Laundry Detergent Packs, Original Scent, 16 Count 5/5" at bounding box center [1143, 344] width 332 height 18
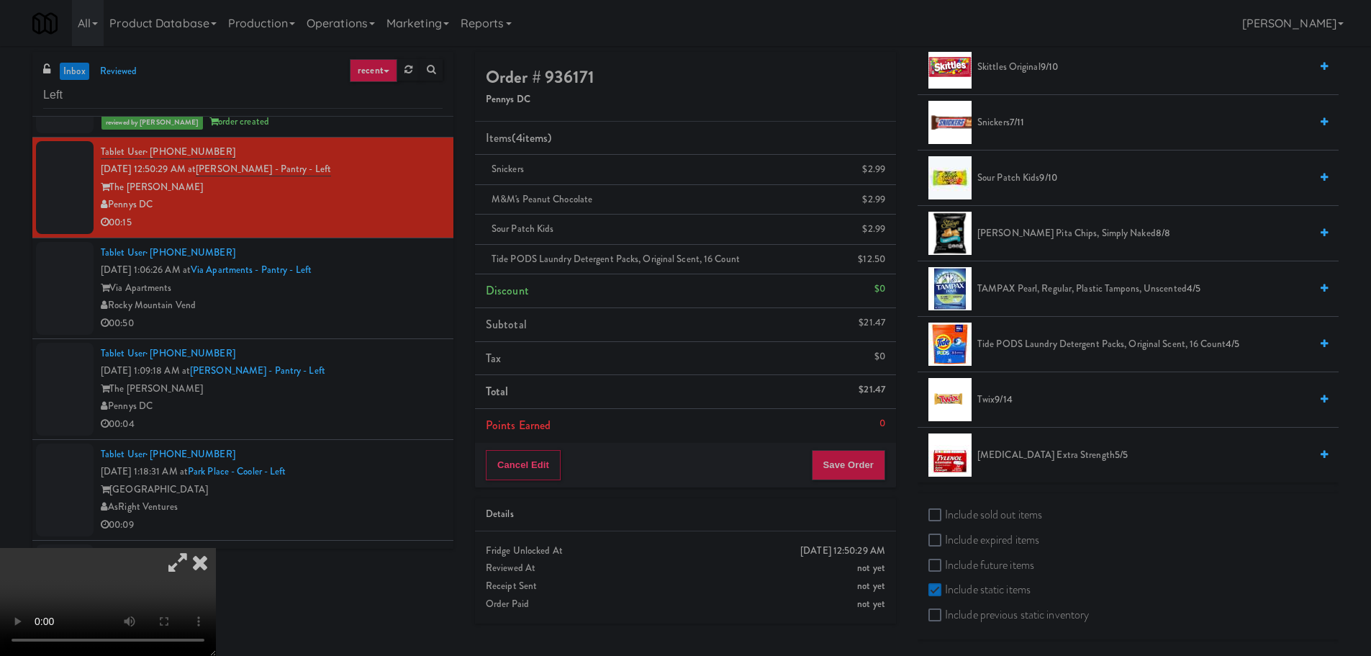
click at [194, 548] on icon at bounding box center [177, 562] width 33 height 29
click at [216, 548] on video at bounding box center [108, 602] width 216 height 108
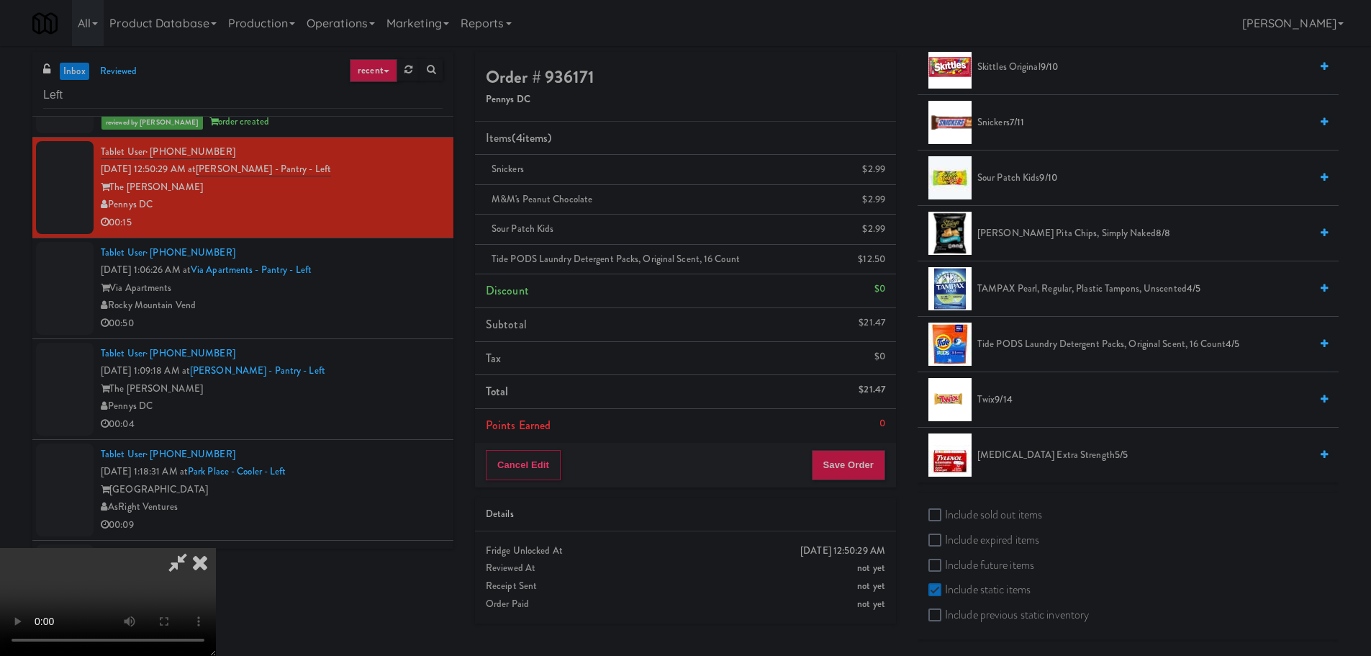
click at [216, 548] on video at bounding box center [108, 602] width 216 height 108
drag, startPoint x: 627, startPoint y: 494, endPoint x: 633, endPoint y: 479, distance: 17.1
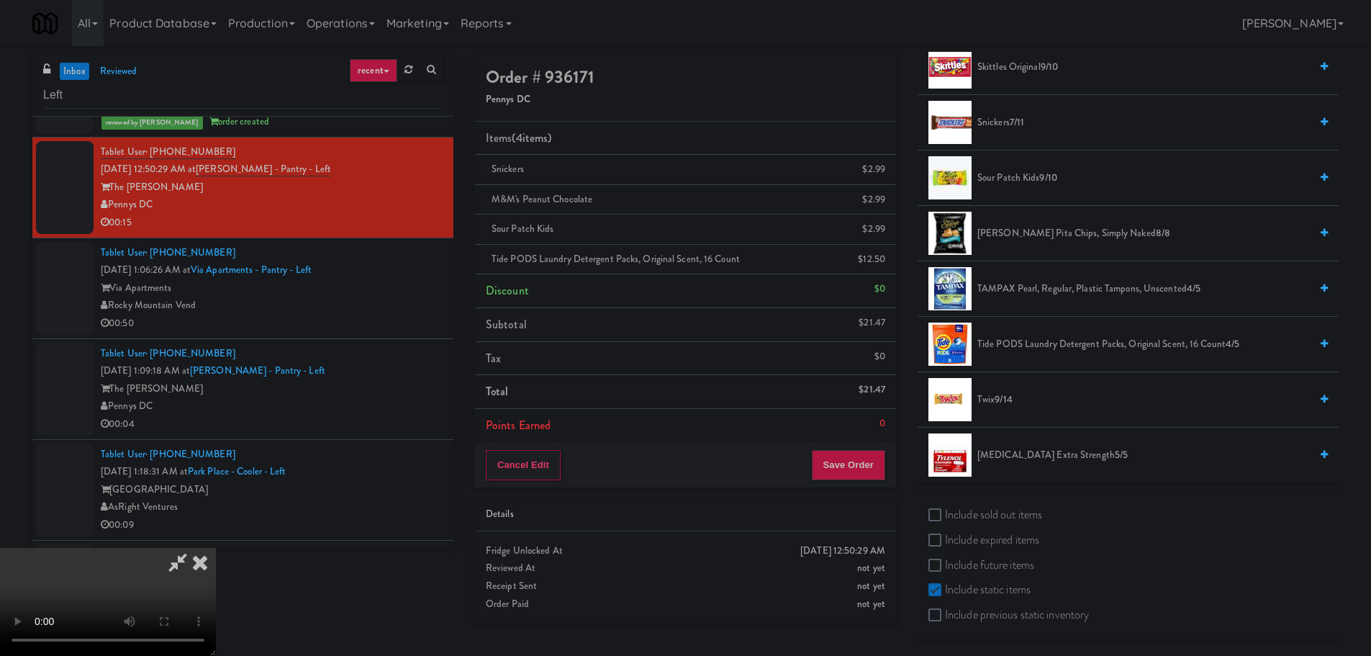
click at [216, 548] on video at bounding box center [108, 602] width 216 height 108
click at [833, 466] on button "Save Order" at bounding box center [848, 465] width 73 height 30
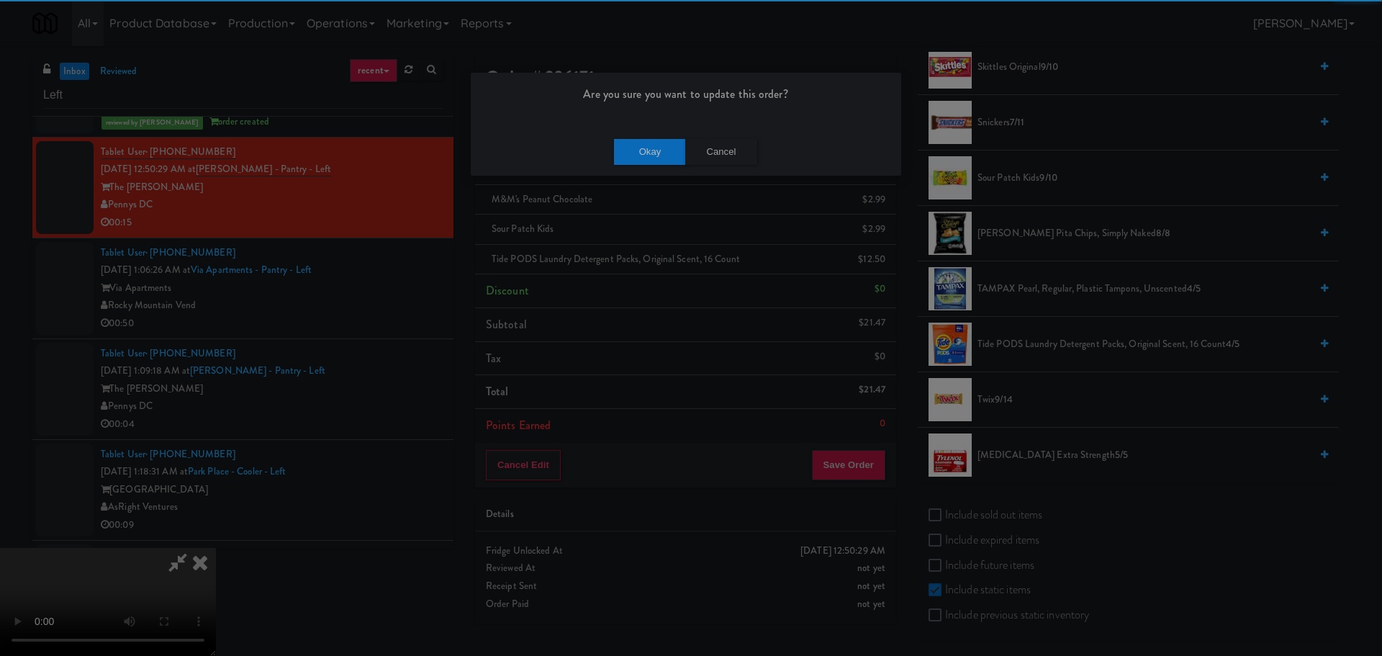
click at [613, 143] on div "Okay Cancel" at bounding box center [686, 151] width 430 height 48
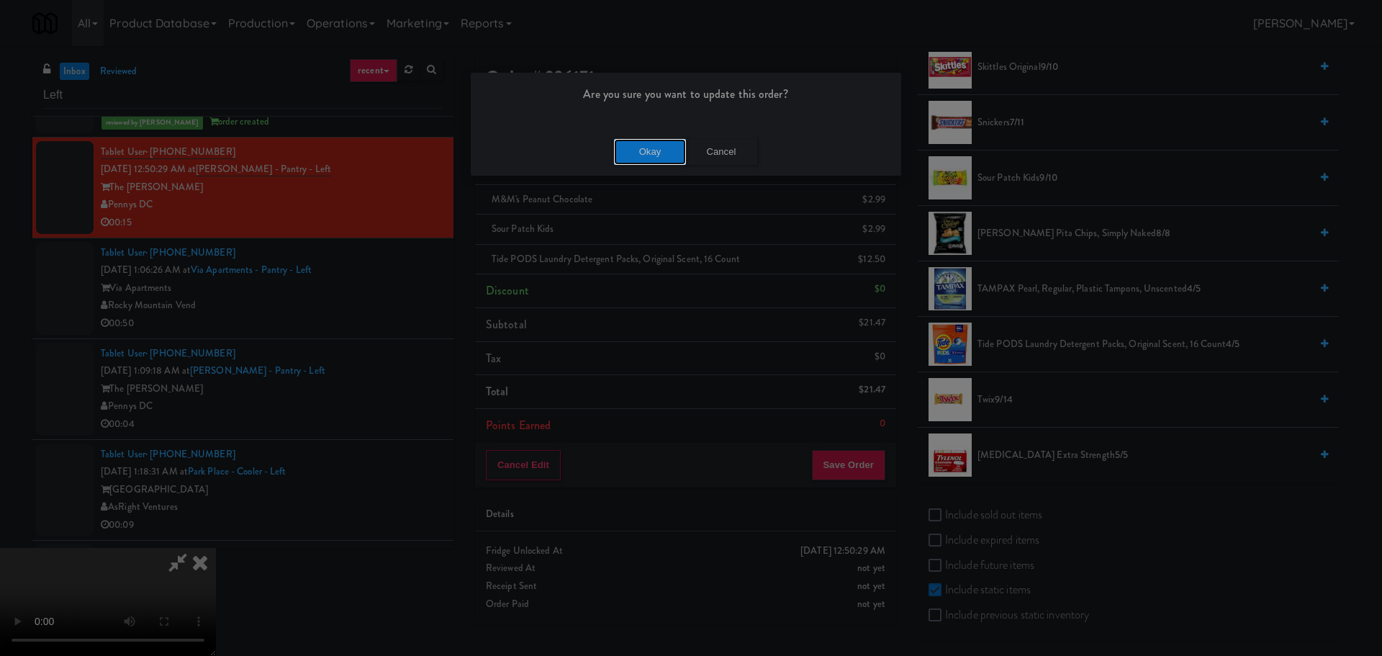
click at [632, 148] on button "Okay" at bounding box center [650, 152] width 72 height 26
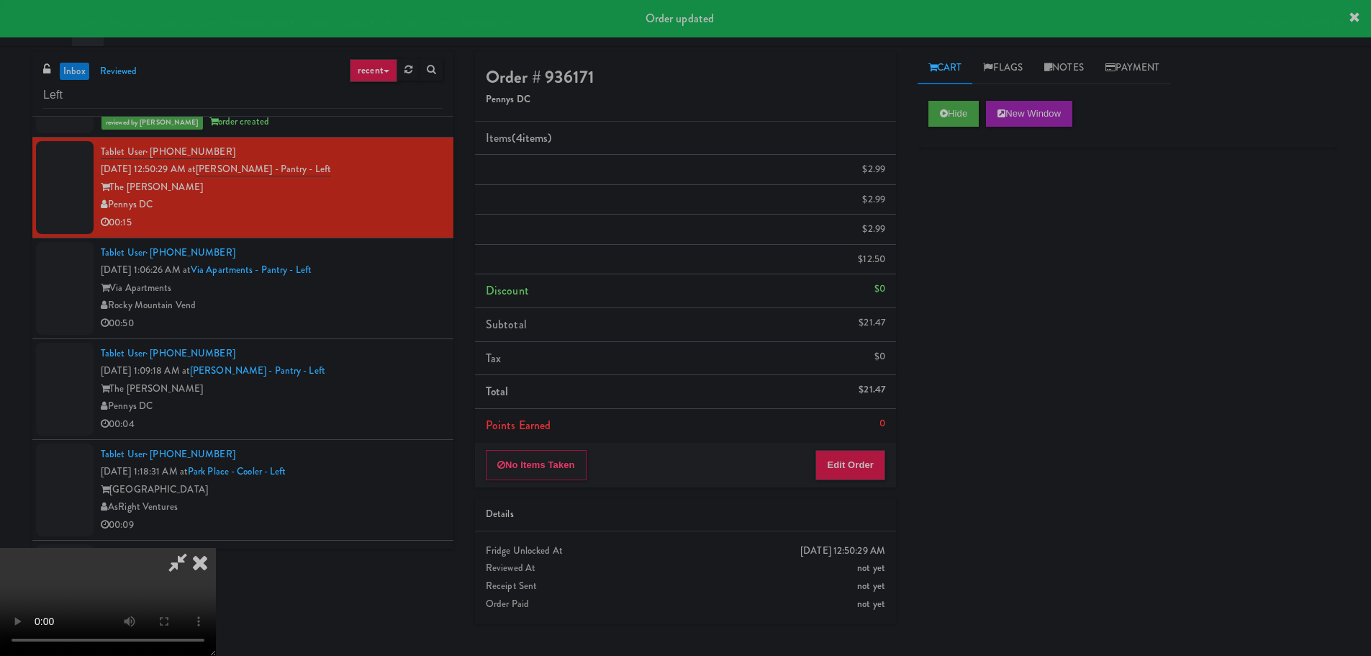
scroll to position [0, 0]
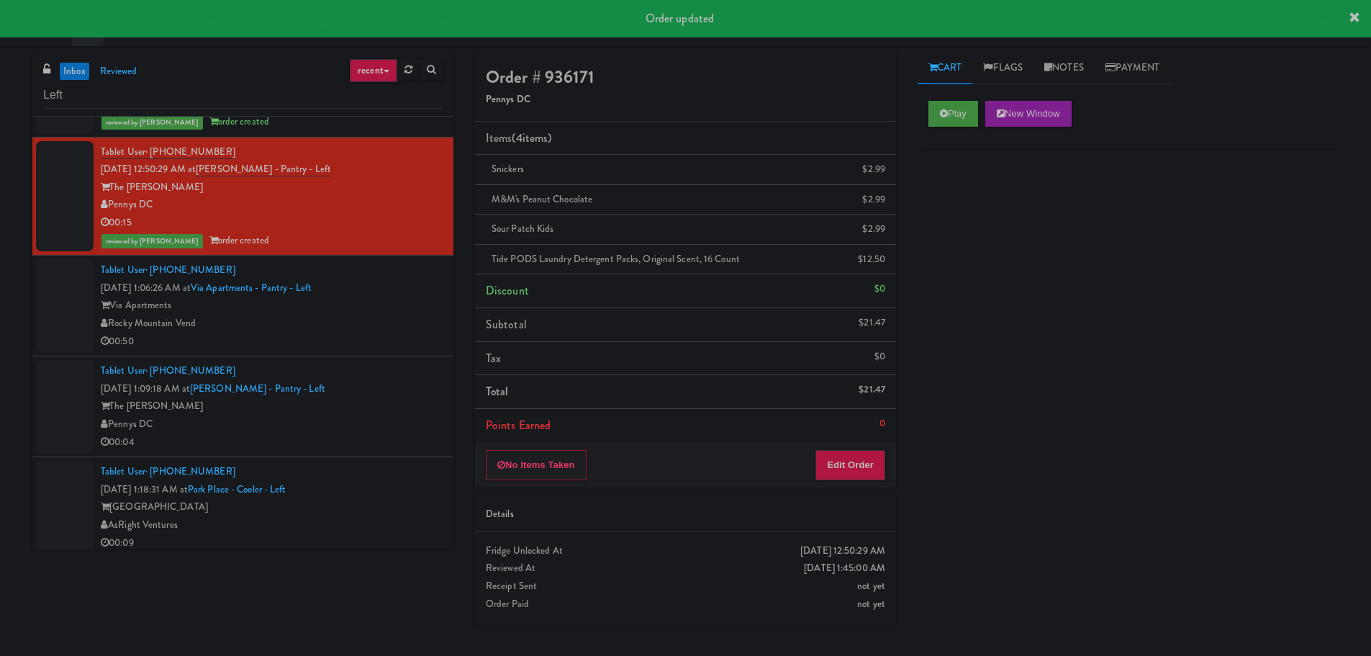
click at [363, 295] on div "Tablet User · (973) 820-7720 [DATE] 1:06:26 AM at [GEOGRAPHIC_DATA] - Pantry - …" at bounding box center [272, 305] width 342 height 89
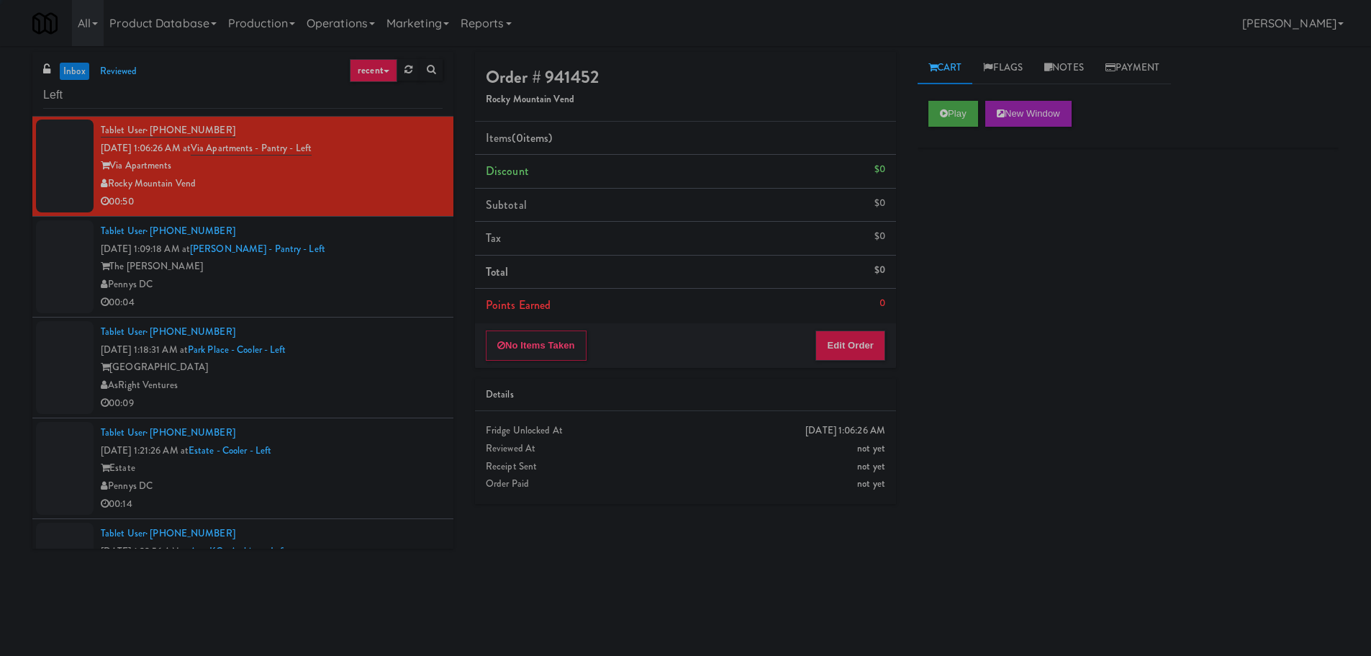
scroll to position [1118, 0]
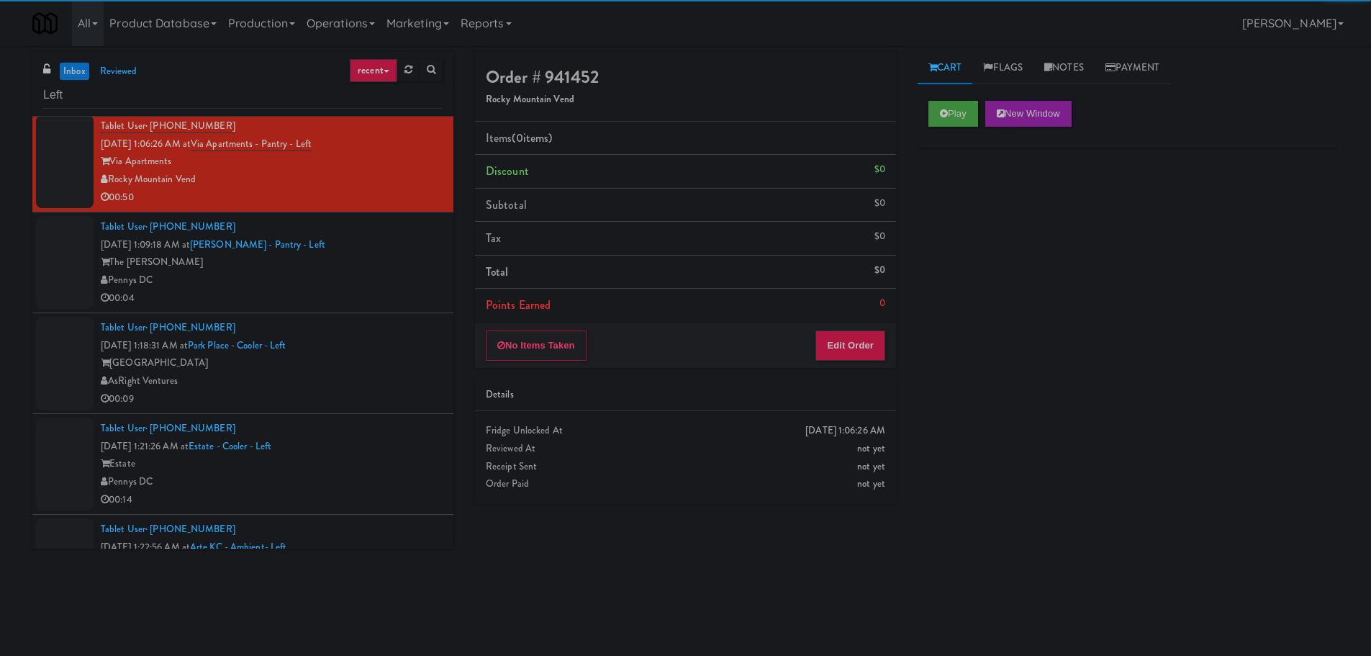
click at [1000, 92] on div "Play New Window" at bounding box center [1127, 119] width 421 height 58
click at [930, 112] on button "Play" at bounding box center [953, 114] width 50 height 26
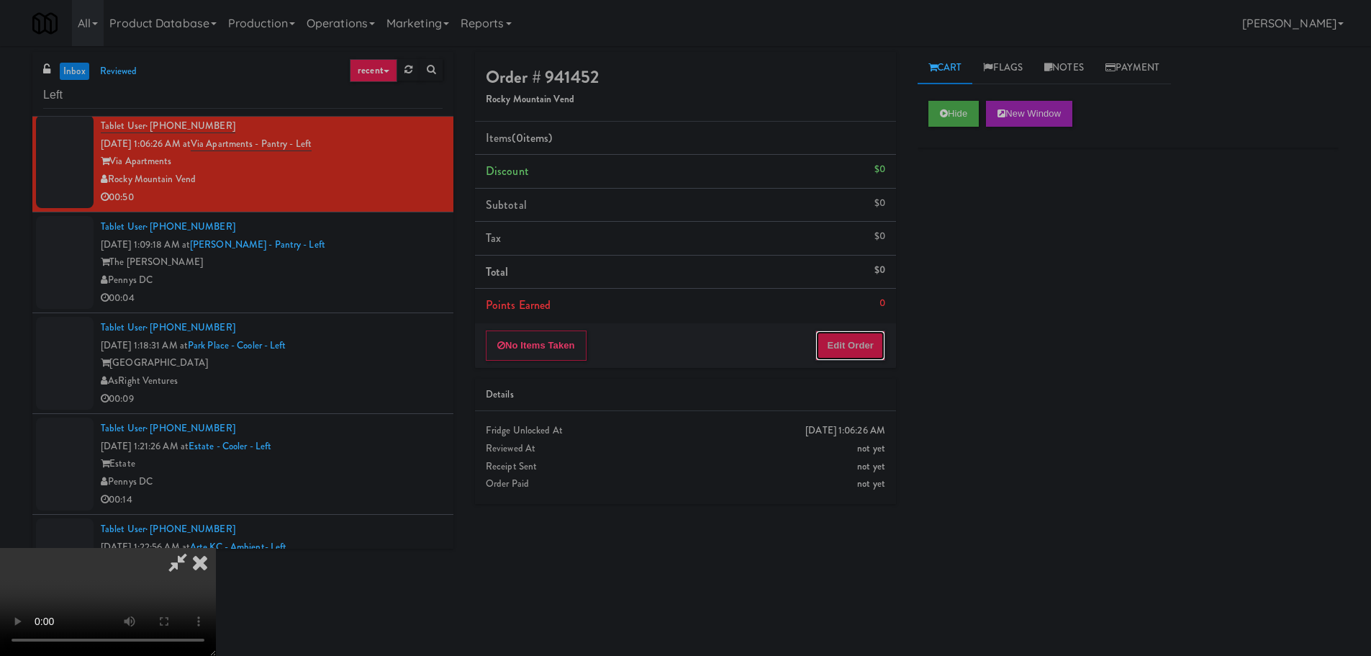
click at [858, 352] on button "Edit Order" at bounding box center [850, 345] width 70 height 30
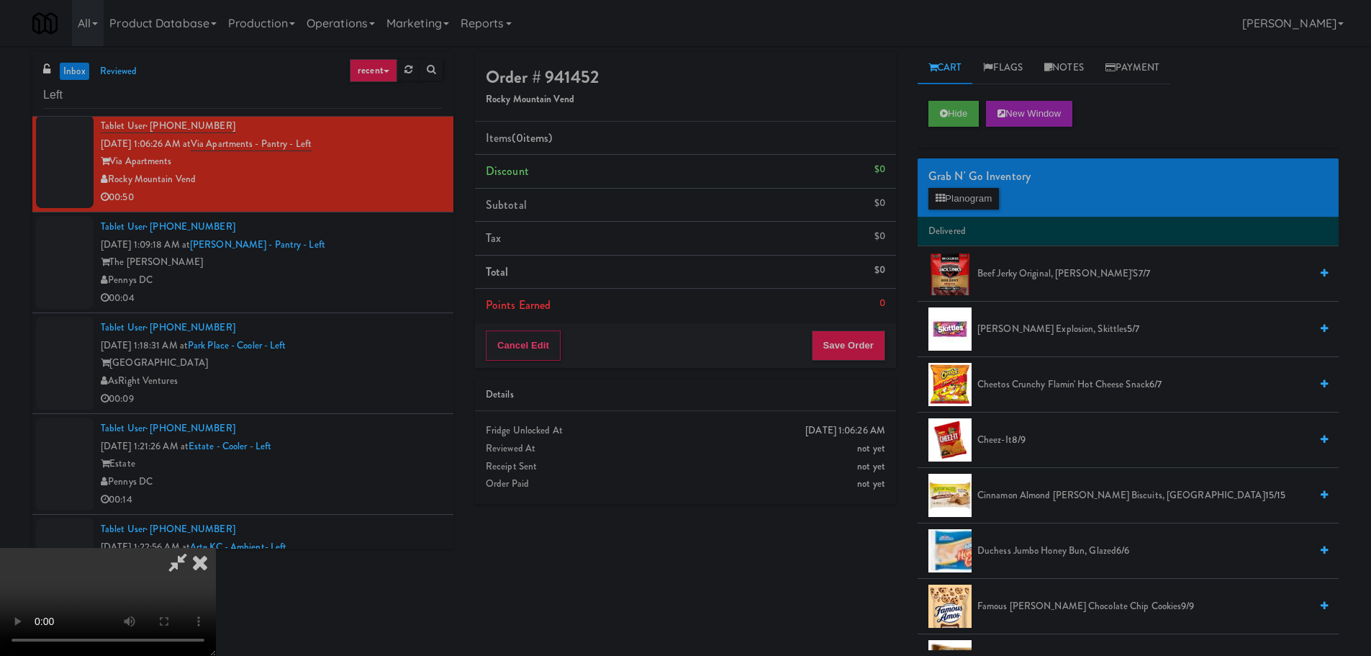
scroll to position [0, 0]
click at [216, 548] on video at bounding box center [108, 602] width 216 height 108
drag, startPoint x: 478, startPoint y: 336, endPoint x: 485, endPoint y: 344, distance: 10.7
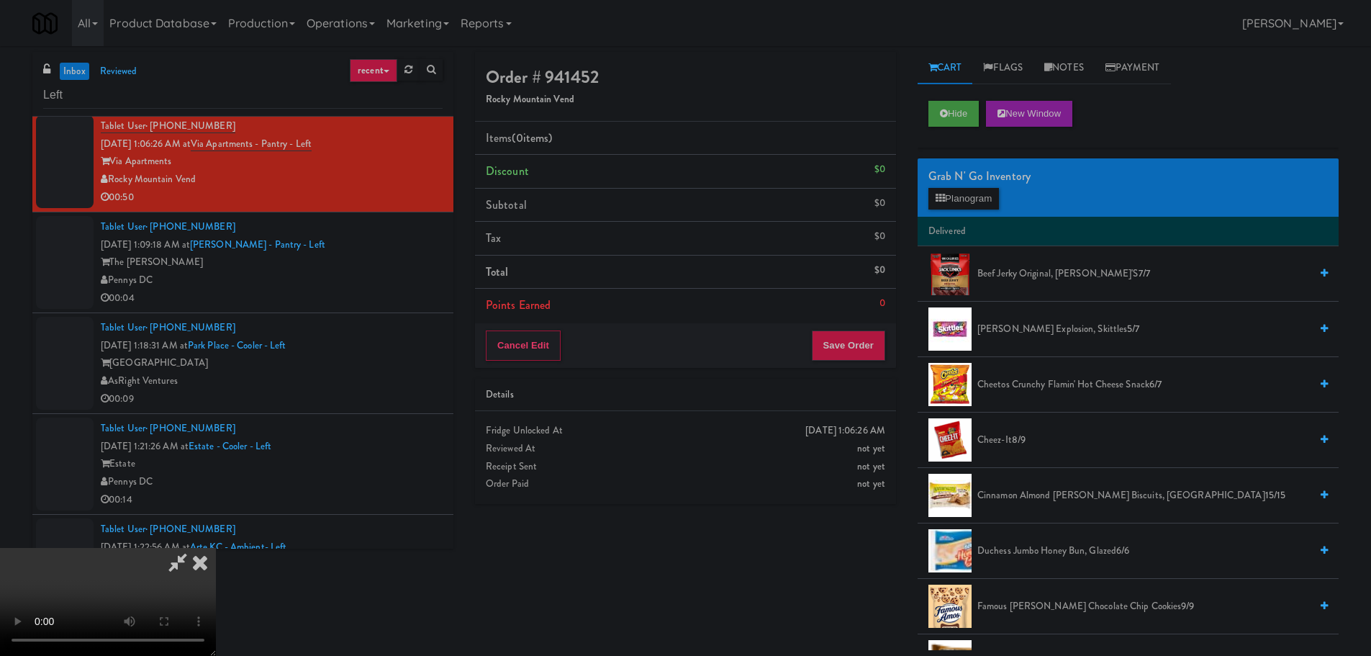
click at [216, 548] on video at bounding box center [108, 602] width 216 height 108
click at [1017, 388] on span "Cheetos Crunchy Flamin' Hot Cheese Snack 6/7" at bounding box center [1143, 385] width 332 height 18
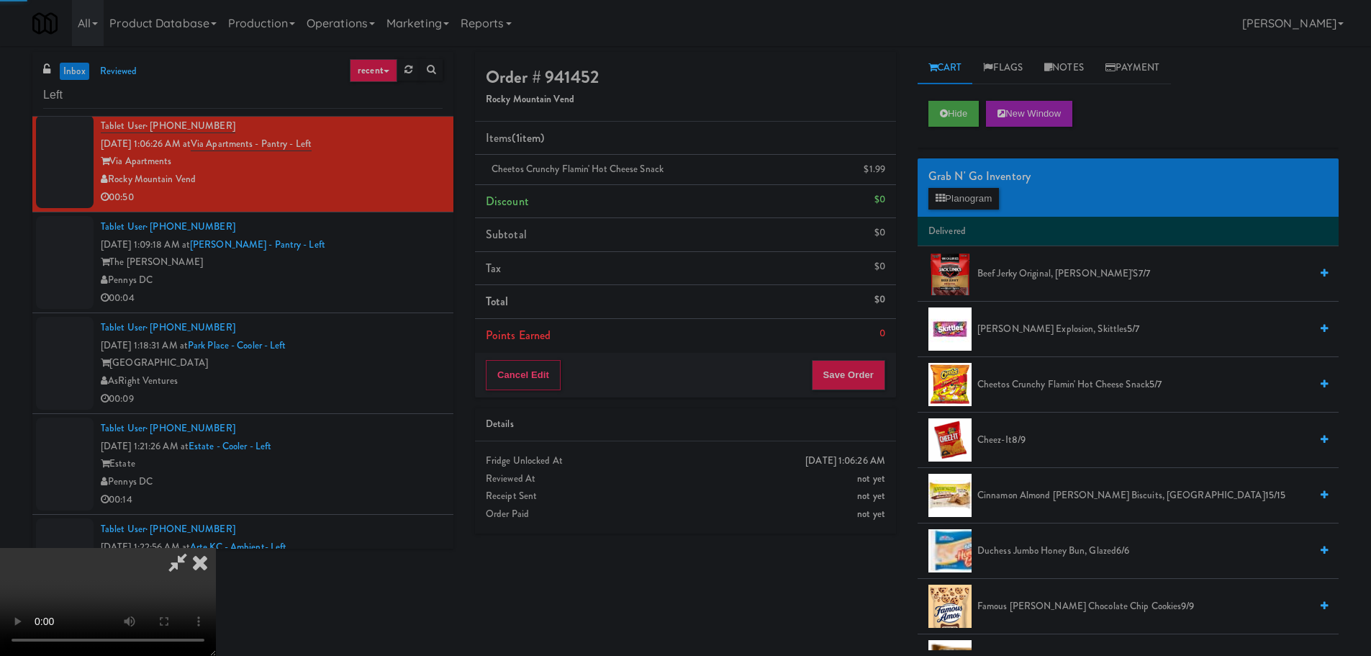
drag, startPoint x: 527, startPoint y: 363, endPoint x: 537, endPoint y: 363, distance: 9.4
click at [216, 548] on video at bounding box center [108, 602] width 216 height 108
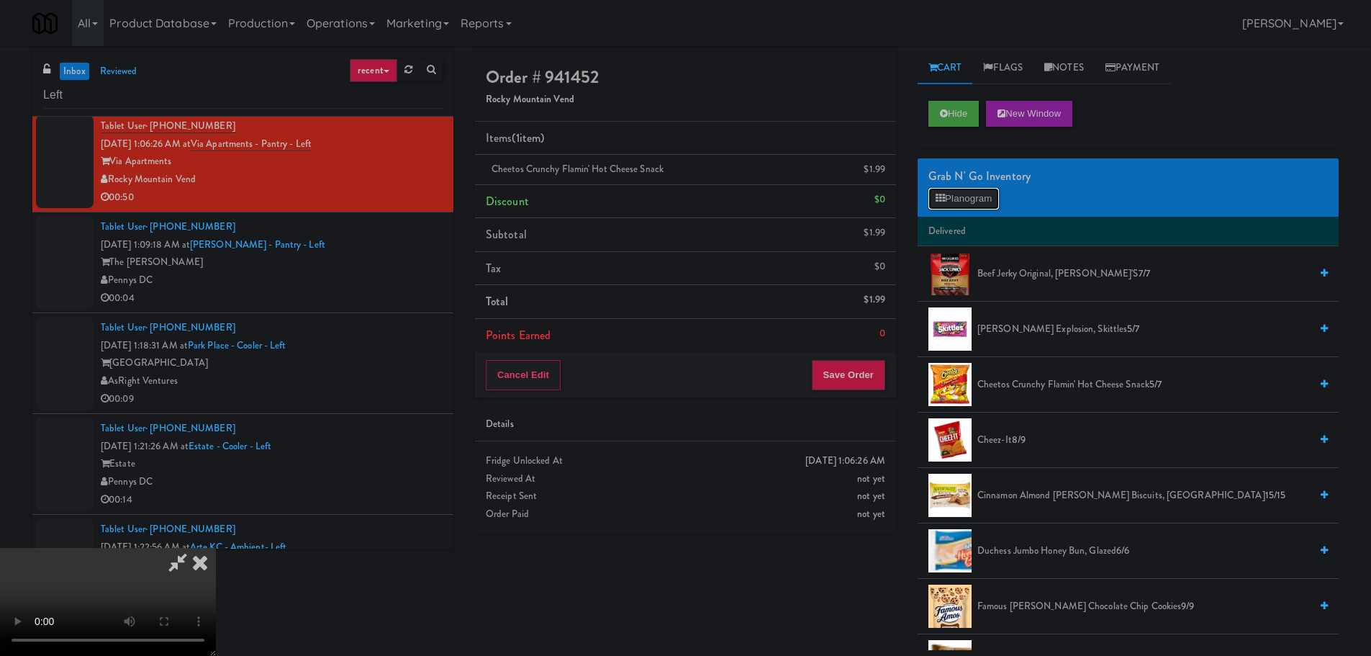
click at [961, 193] on button "Planogram" at bounding box center [963, 199] width 71 height 22
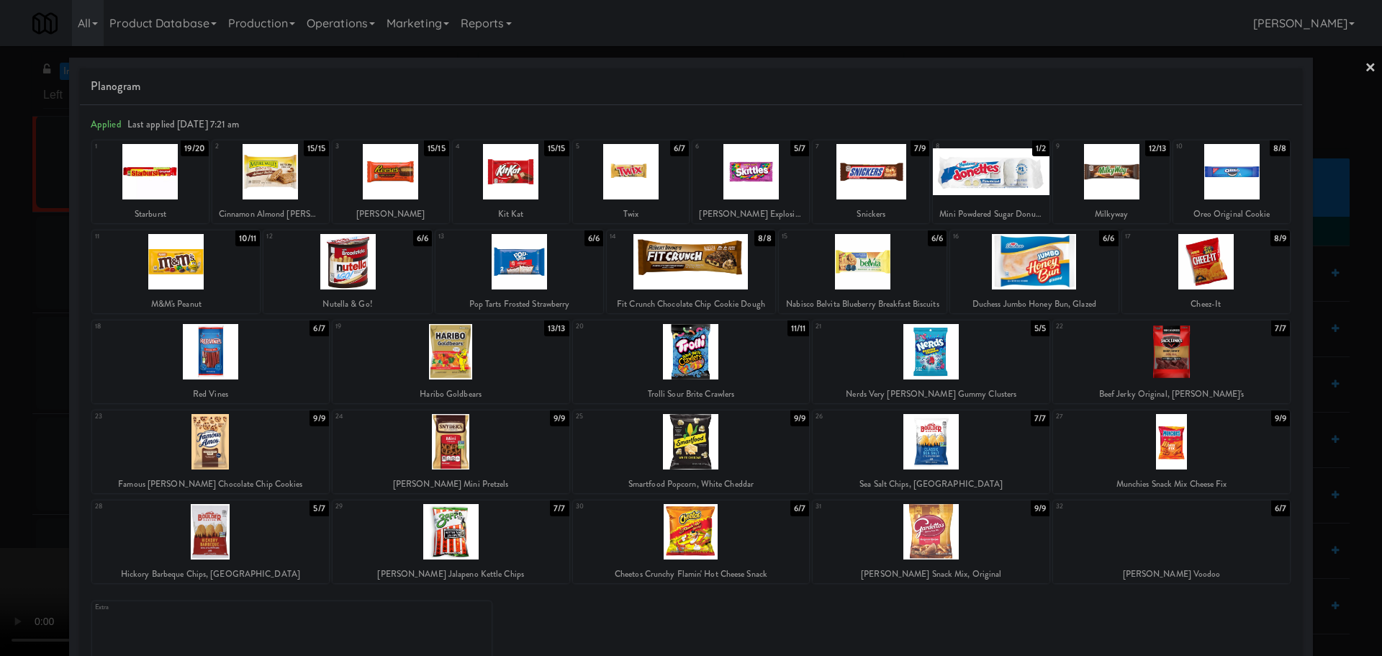
click at [254, 538] on div at bounding box center [210, 531] width 237 height 55
click at [0, 485] on div at bounding box center [691, 328] width 1382 height 656
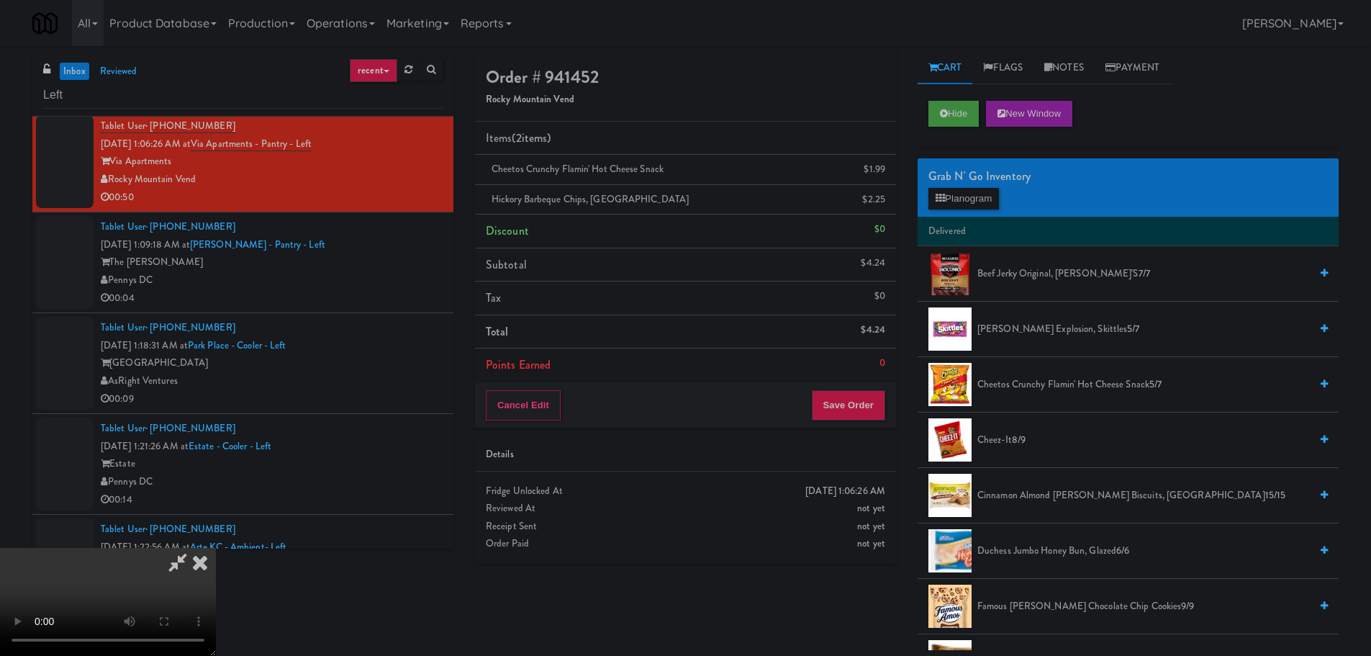
click at [176, 548] on video at bounding box center [108, 602] width 216 height 108
click at [216, 548] on video at bounding box center [108, 602] width 216 height 108
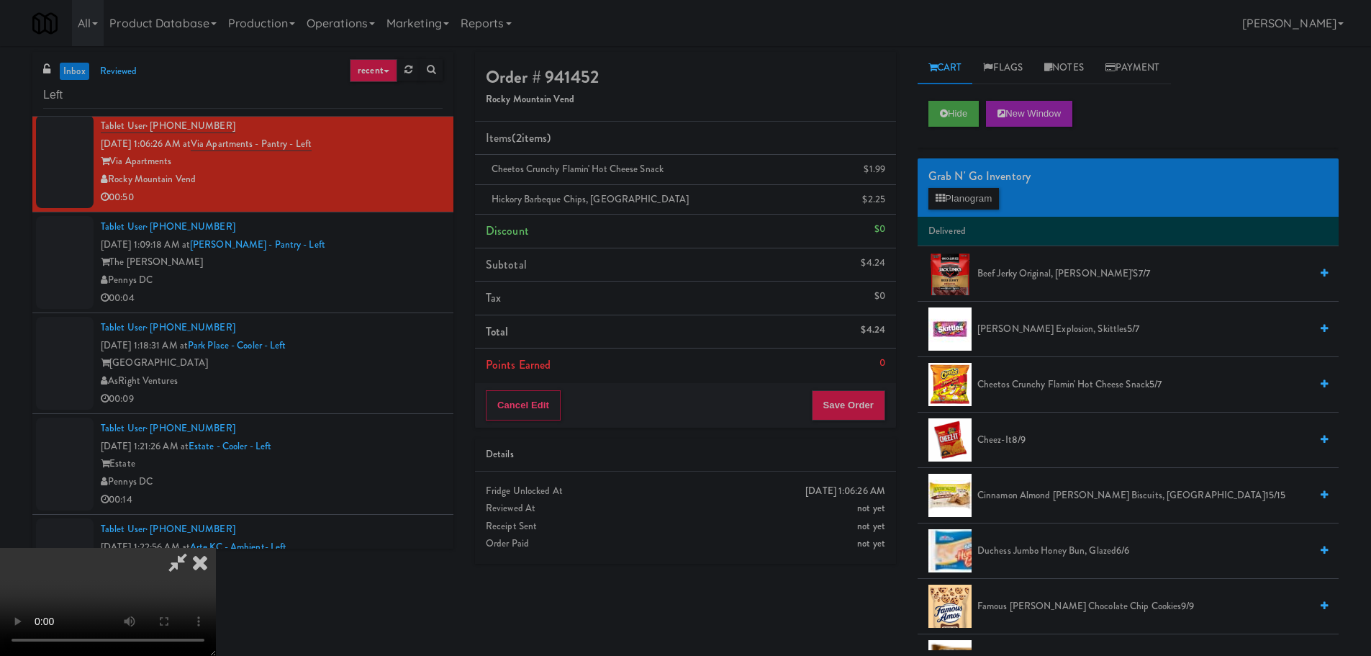
click at [216, 548] on video at bounding box center [108, 602] width 216 height 108
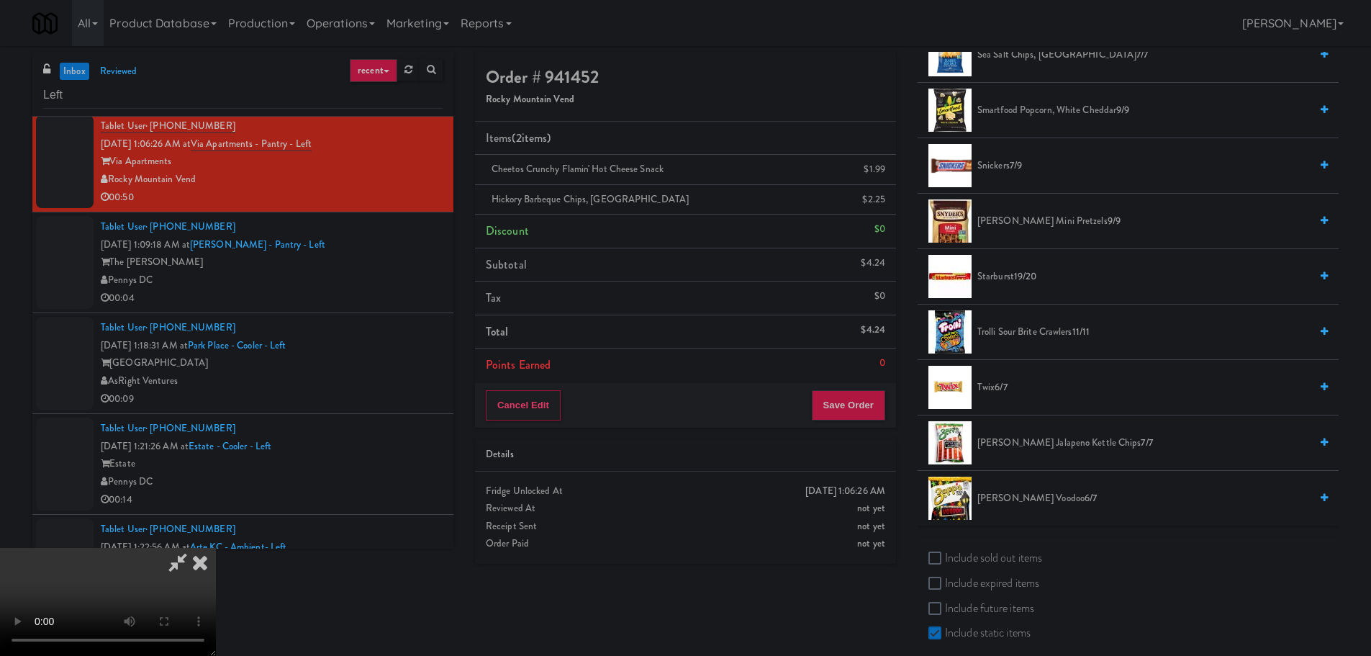
scroll to position [1511, 0]
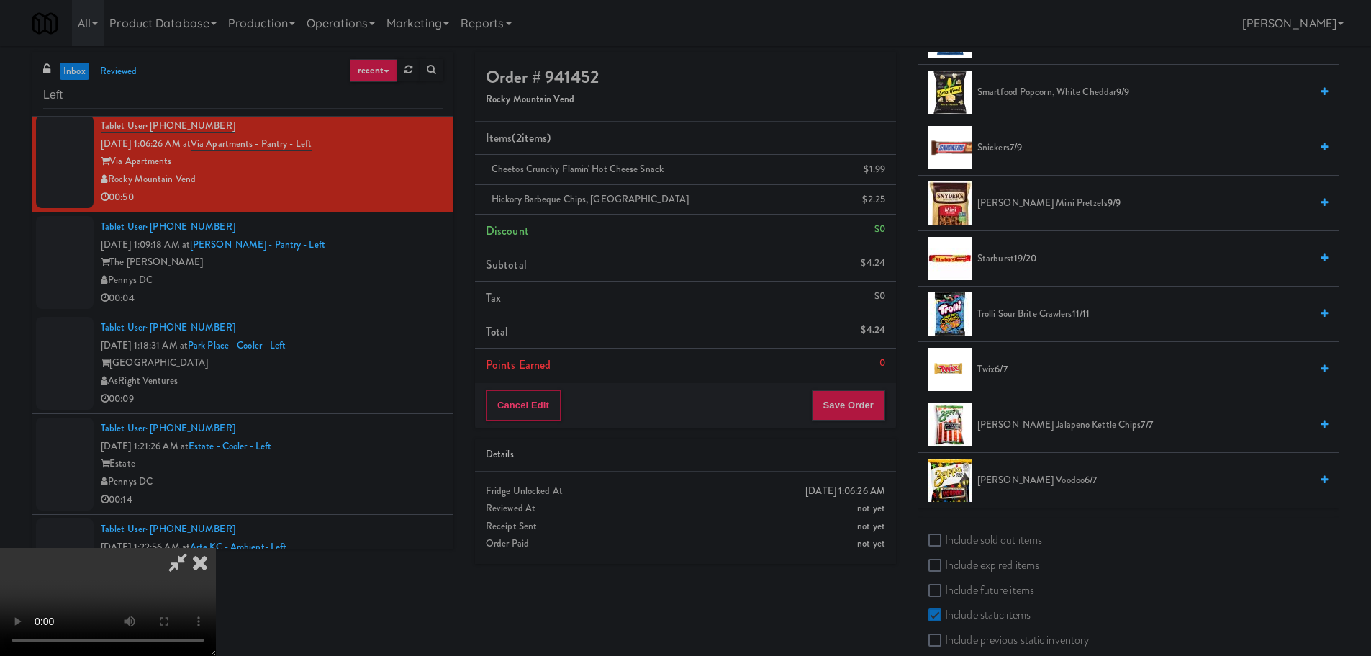
click at [1004, 375] on span "6/7" at bounding box center [1000, 369] width 12 height 14
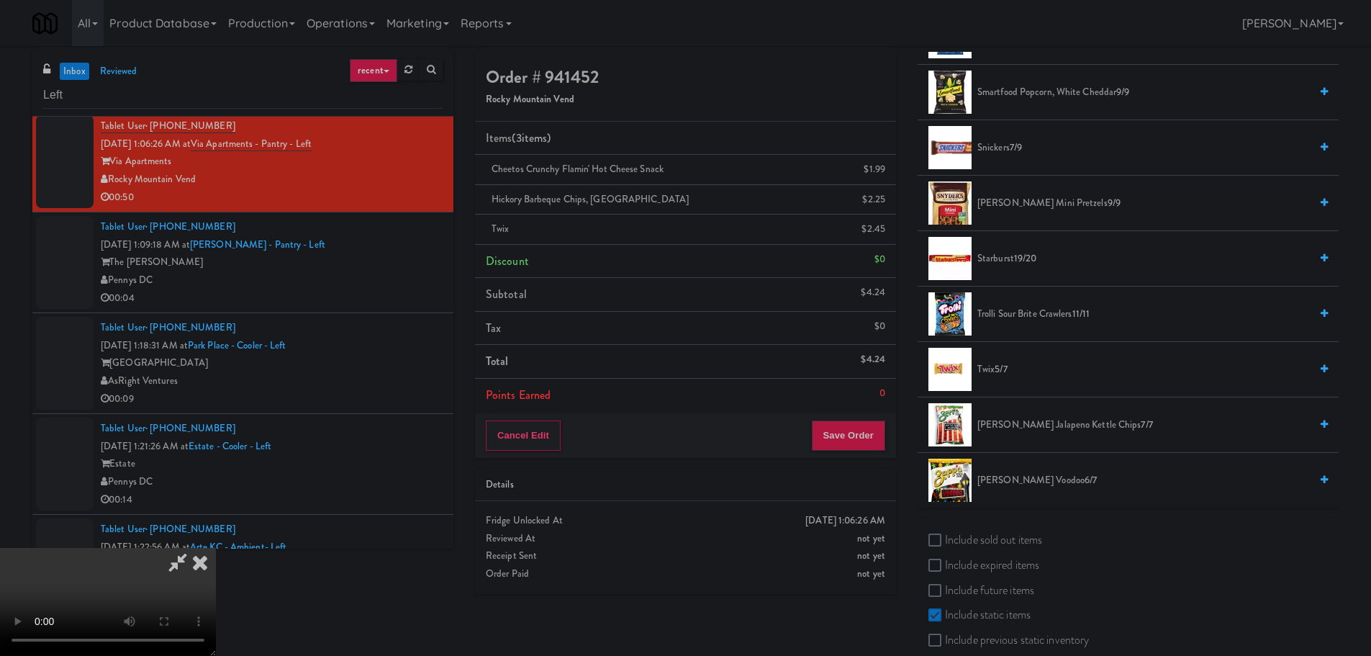
click at [216, 548] on video at bounding box center [108, 602] width 216 height 108
drag, startPoint x: 632, startPoint y: 348, endPoint x: 620, endPoint y: 345, distance: 12.6
click at [216, 548] on video at bounding box center [108, 602] width 216 height 108
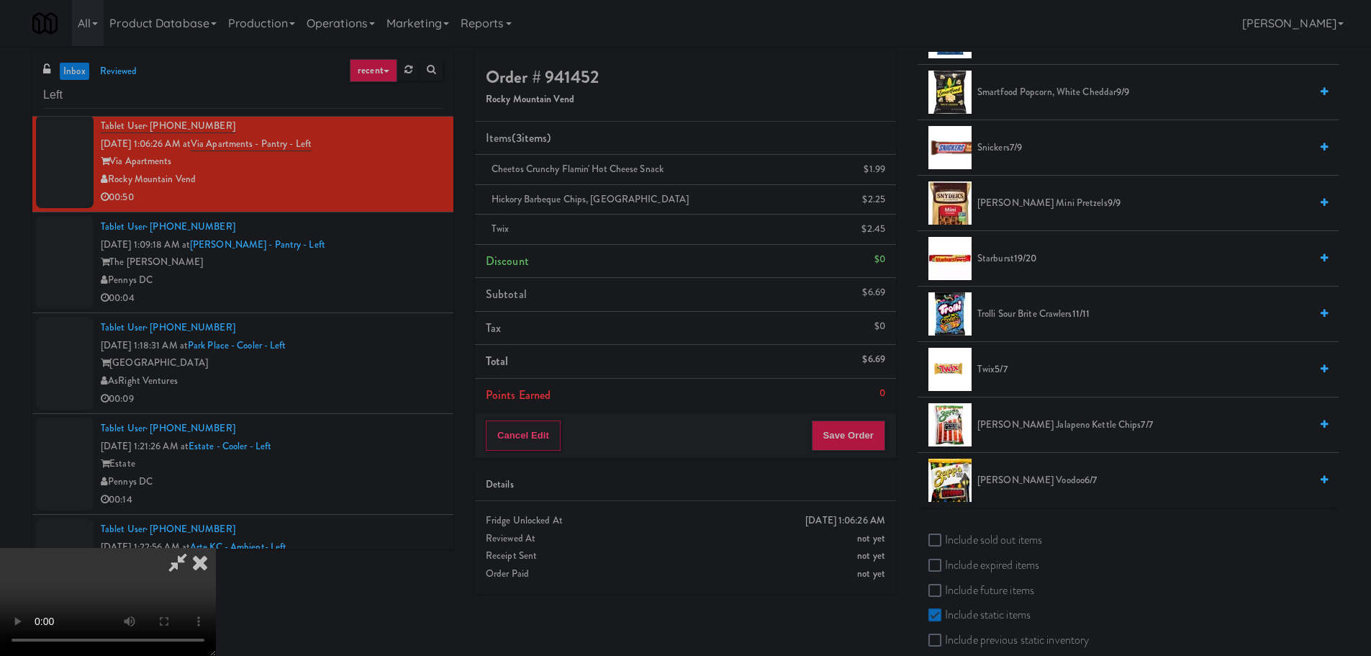
click at [216, 548] on video at bounding box center [108, 602] width 216 height 108
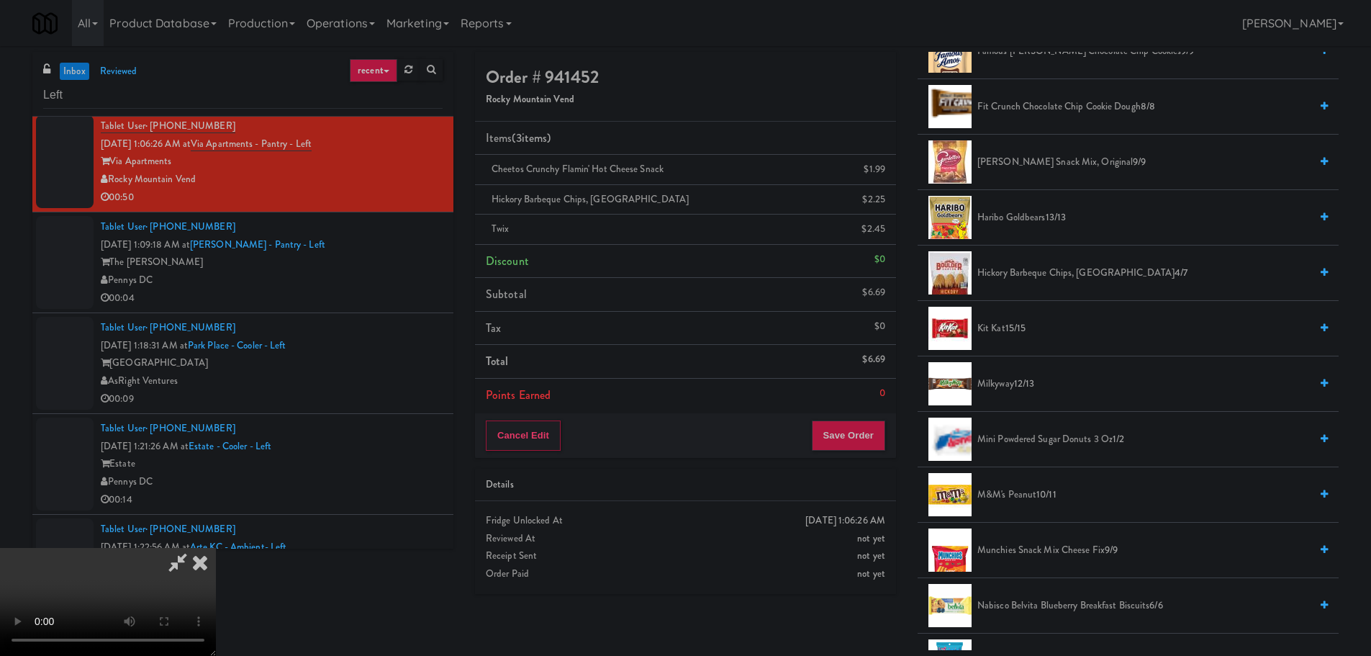
scroll to position [504, 0]
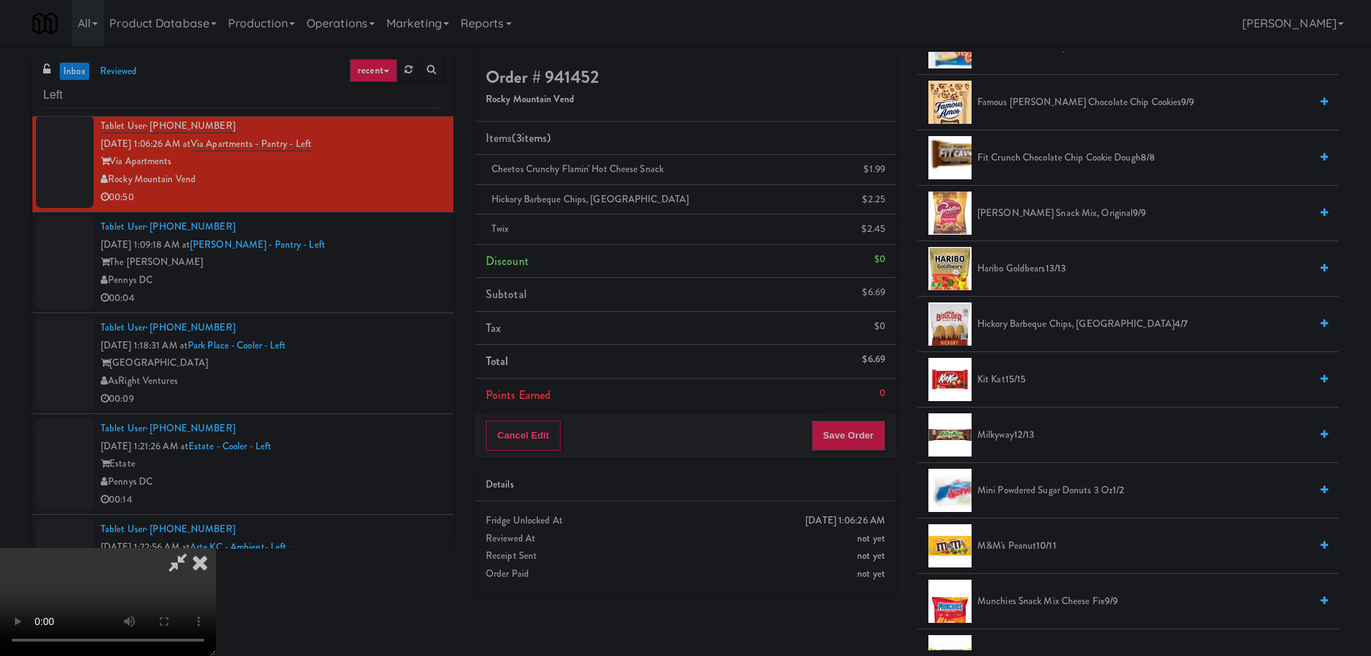
click at [1007, 384] on span "15/15" at bounding box center [1015, 379] width 21 height 14
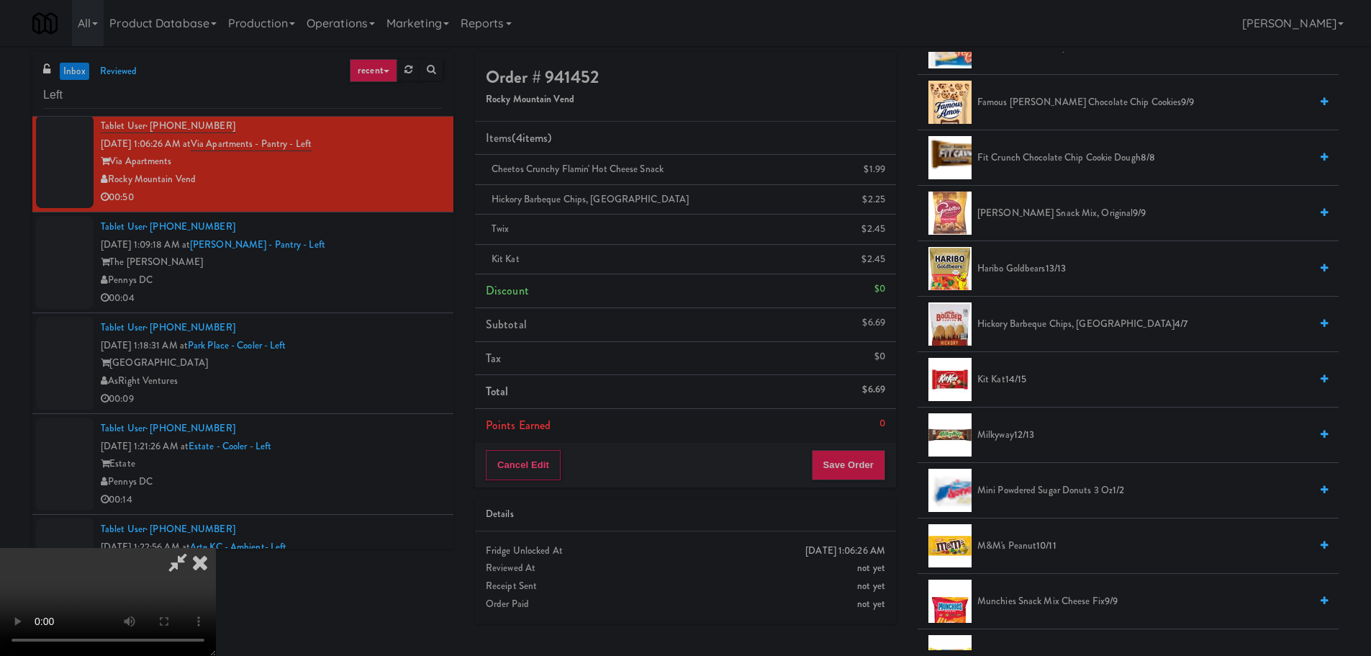
click at [216, 548] on video at bounding box center [108, 602] width 216 height 108
click at [843, 463] on button "Save Order" at bounding box center [848, 465] width 73 height 30
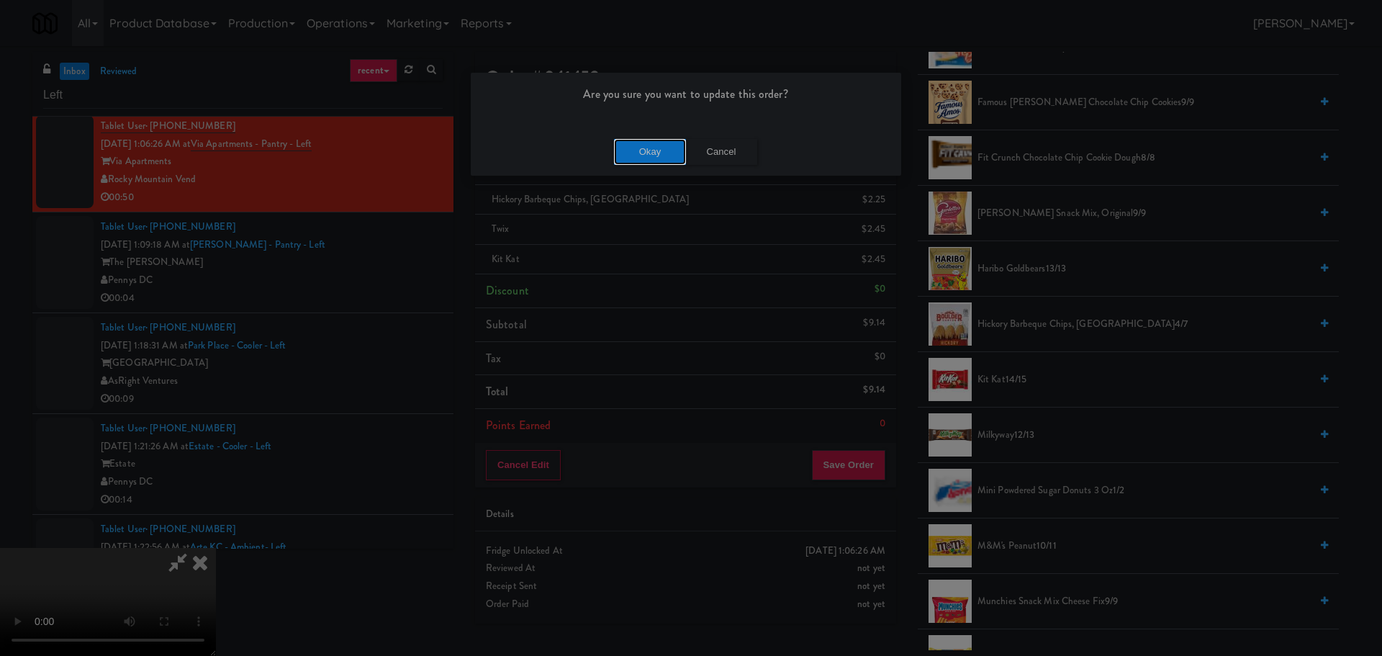
click at [659, 155] on button "Okay" at bounding box center [650, 152] width 72 height 26
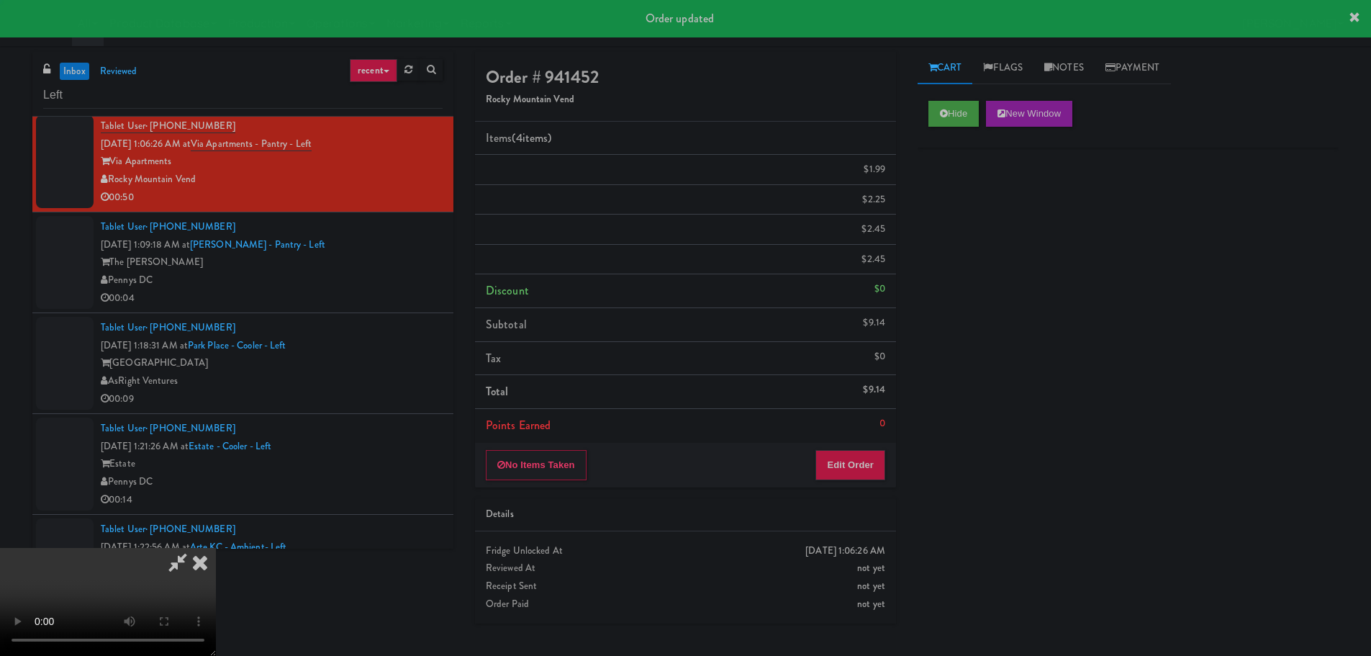
scroll to position [0, 0]
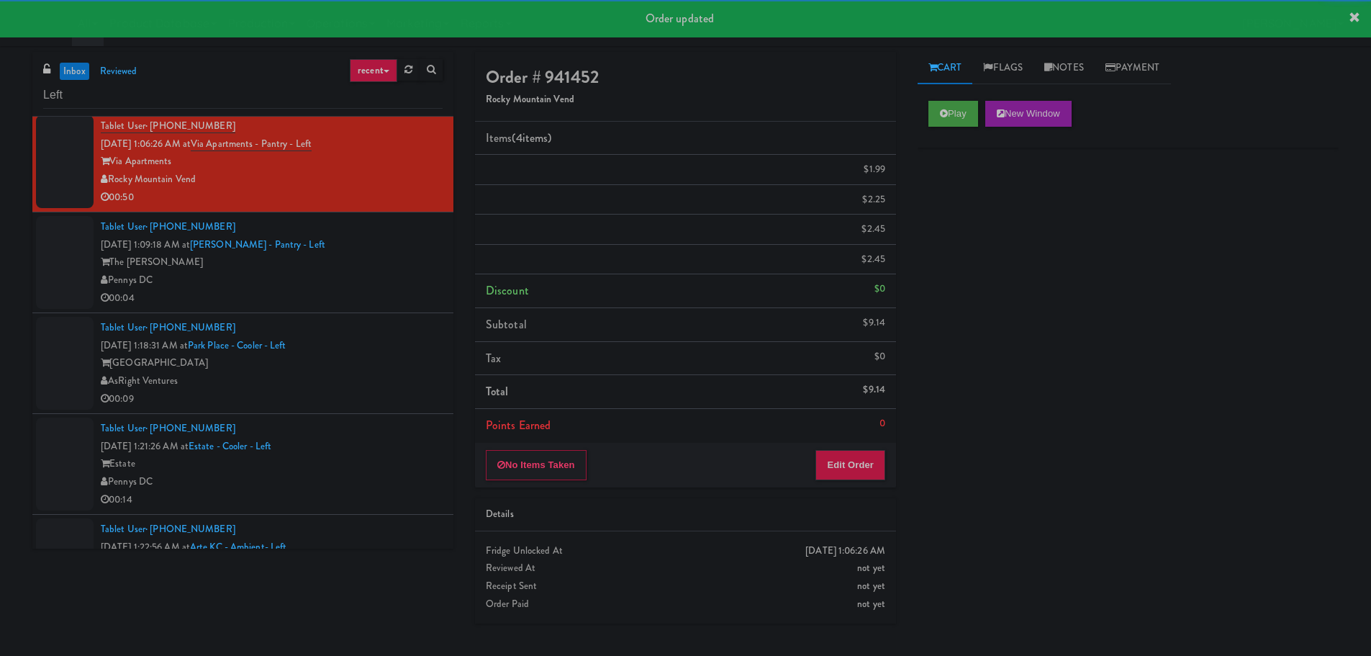
drag, startPoint x: 384, startPoint y: 309, endPoint x: 376, endPoint y: 309, distance: 7.9
click at [381, 309] on li "Tablet User · (503) 348-2595 [DATE] 1:09:18 AM at [PERSON_NAME][GEOGRAPHIC_DATA…" at bounding box center [242, 262] width 421 height 101
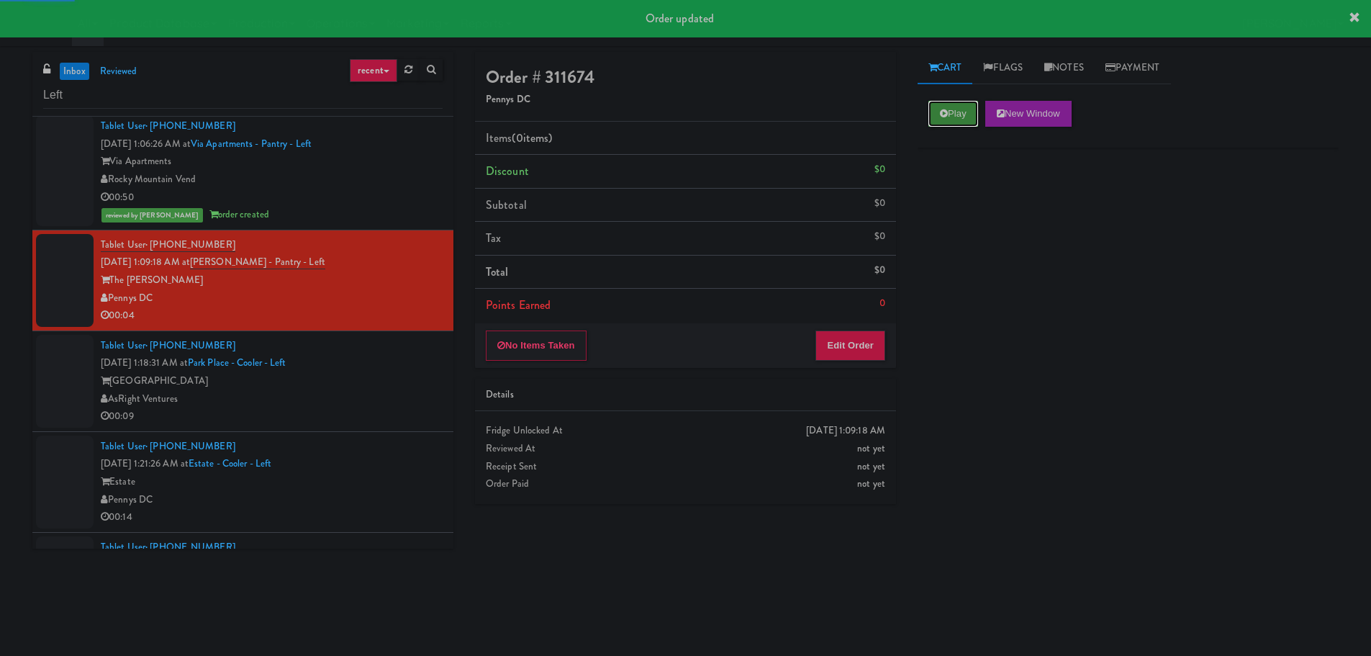
click at [948, 104] on button "Play" at bounding box center [953, 114] width 50 height 26
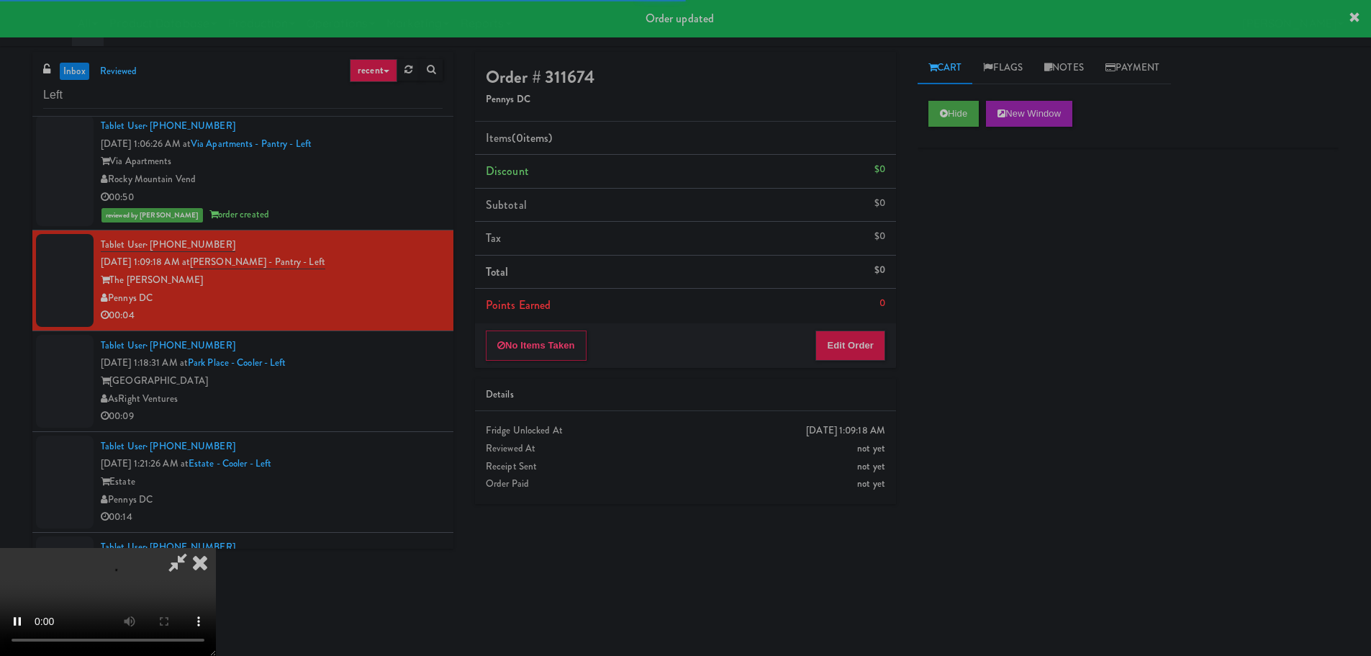
click at [853, 304] on li "Points Earned 0" at bounding box center [685, 305] width 421 height 33
click at [849, 336] on button "Edit Order" at bounding box center [850, 345] width 70 height 30
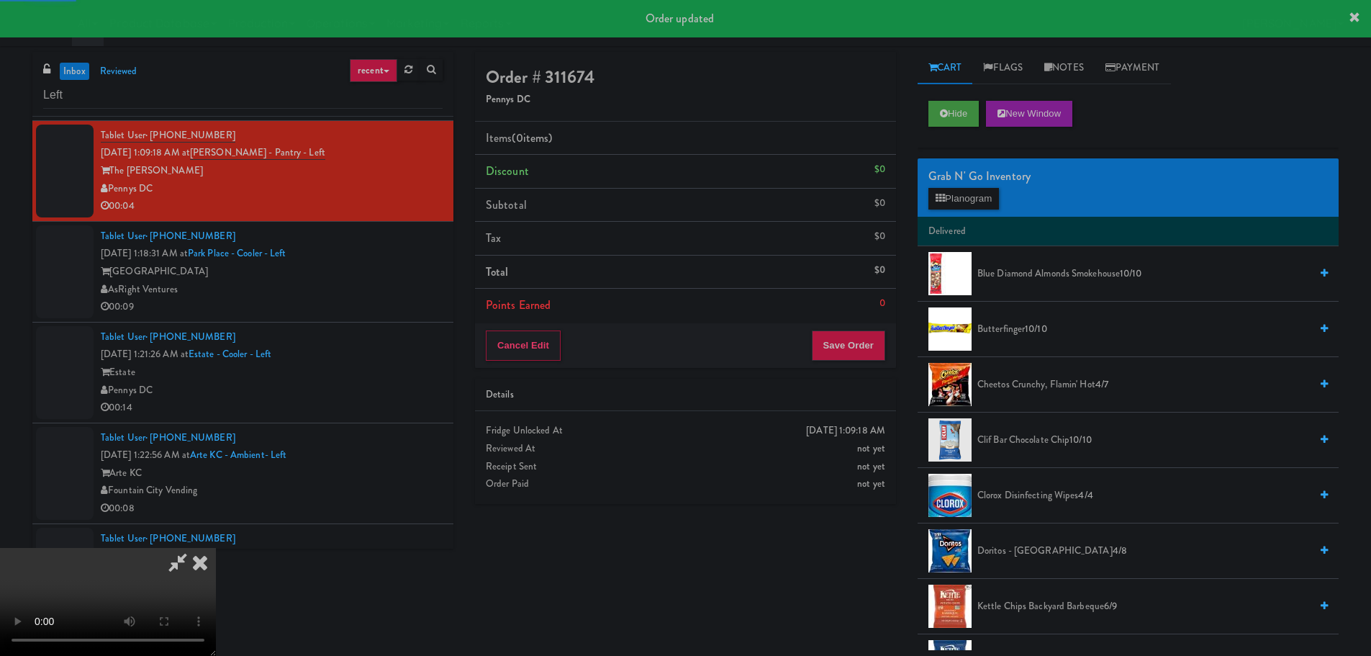
scroll to position [1262, 0]
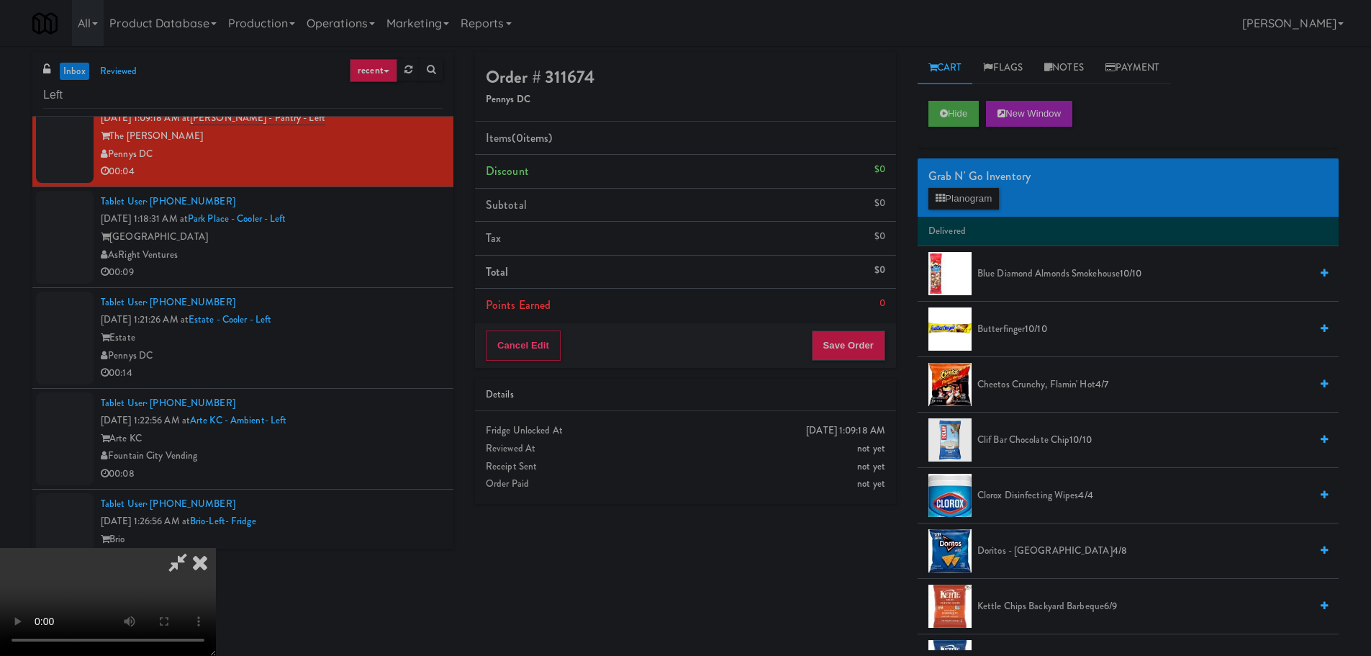
click at [216, 548] on video at bounding box center [108, 602] width 216 height 108
drag, startPoint x: 496, startPoint y: 449, endPoint x: 489, endPoint y: 453, distance: 7.4
click at [216, 548] on video at bounding box center [108, 602] width 216 height 108
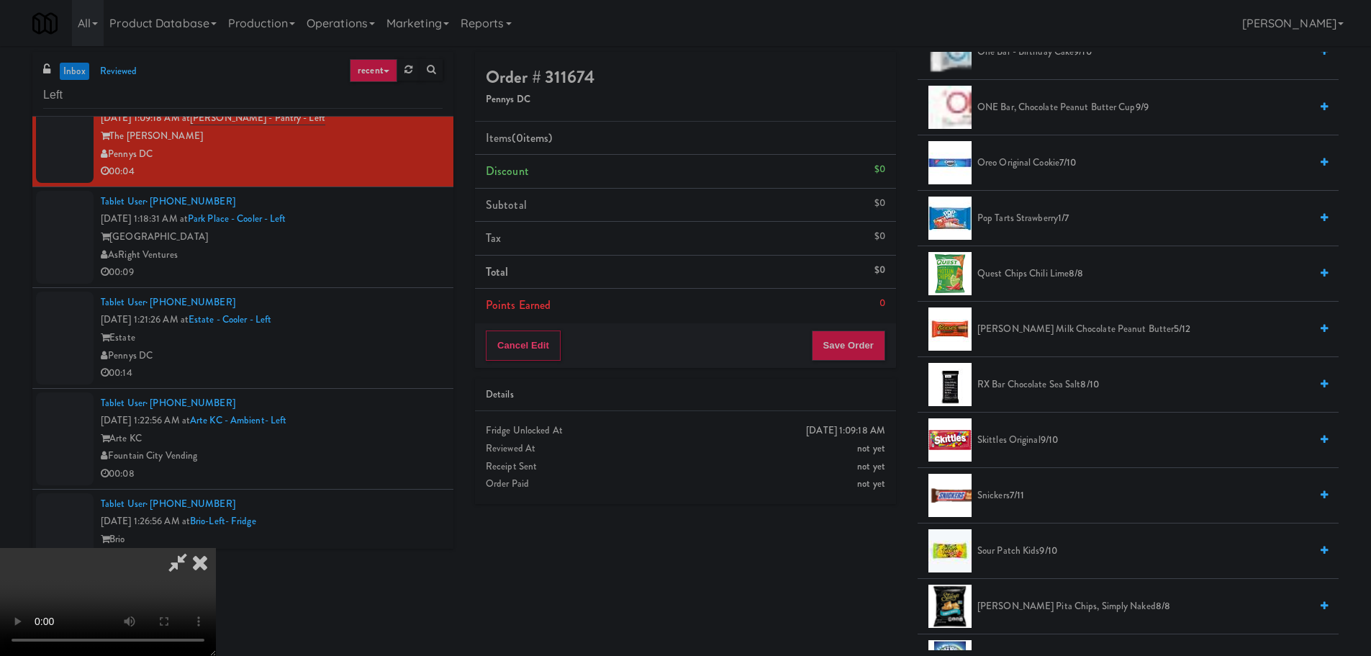
scroll to position [1511, 0]
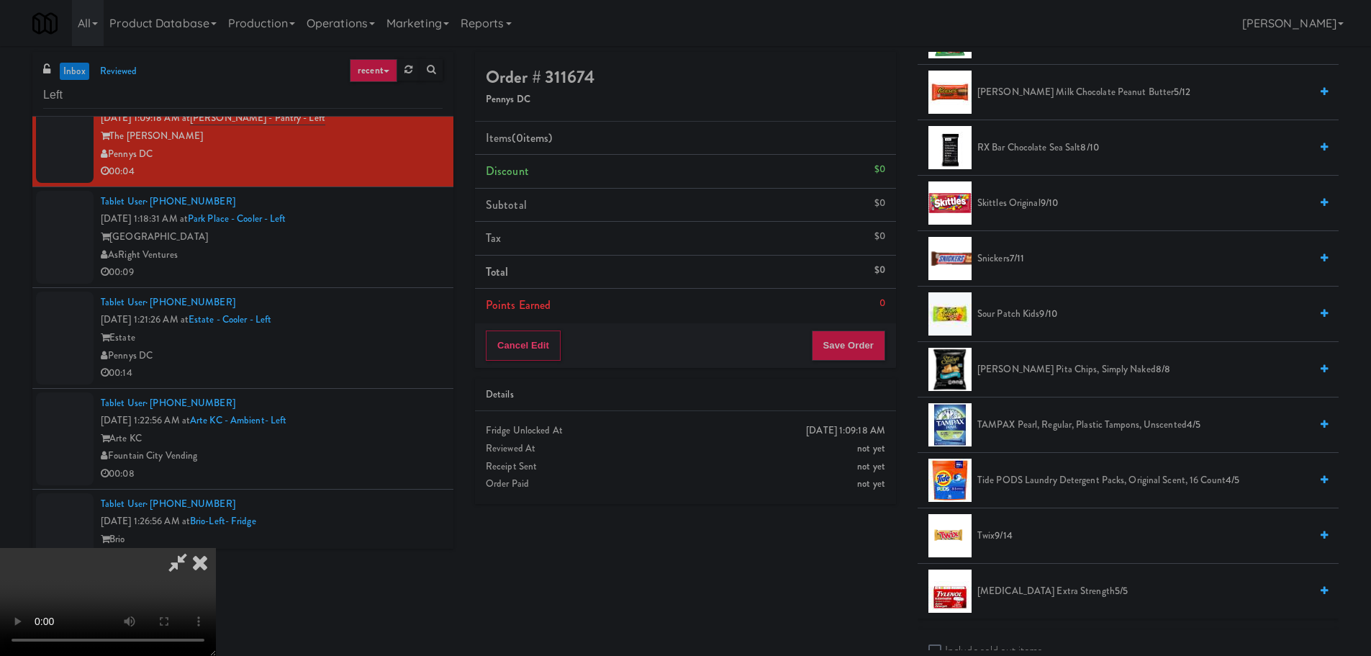
click at [1028, 201] on span "Skittles Original 9/10" at bounding box center [1143, 203] width 332 height 18
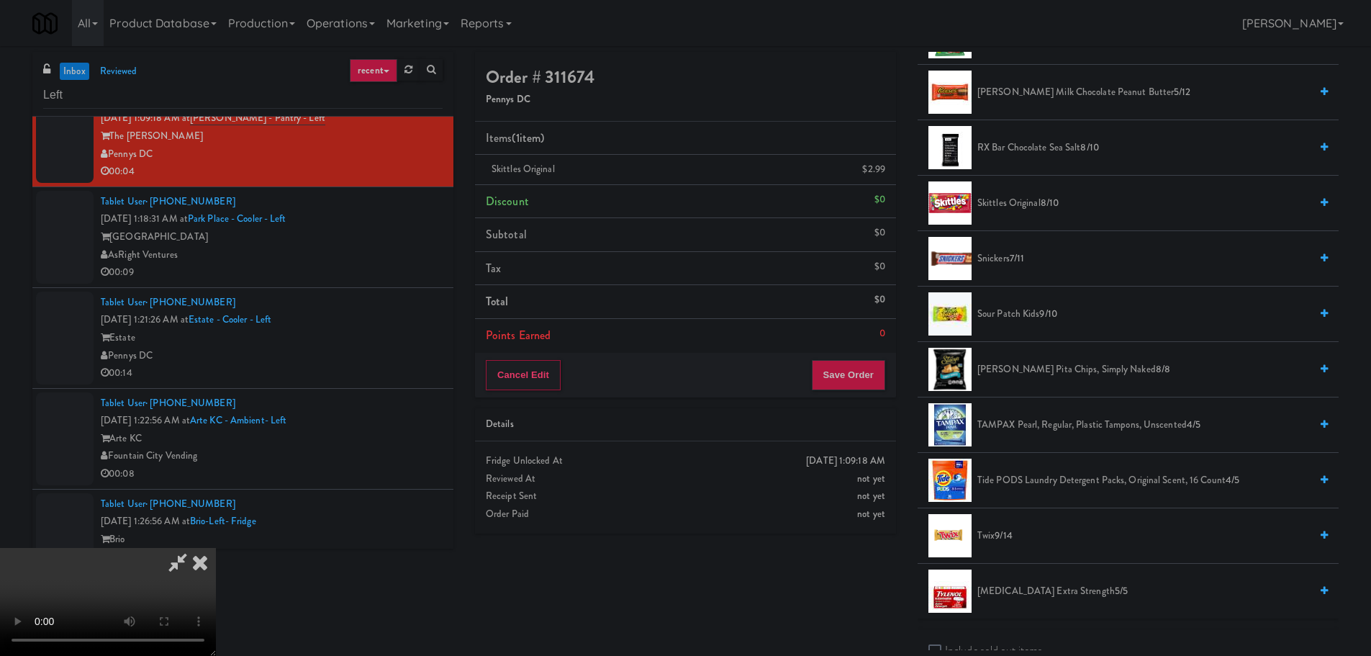
click at [216, 548] on video at bounding box center [108, 602] width 216 height 108
click at [868, 381] on button "Save Order" at bounding box center [848, 375] width 73 height 30
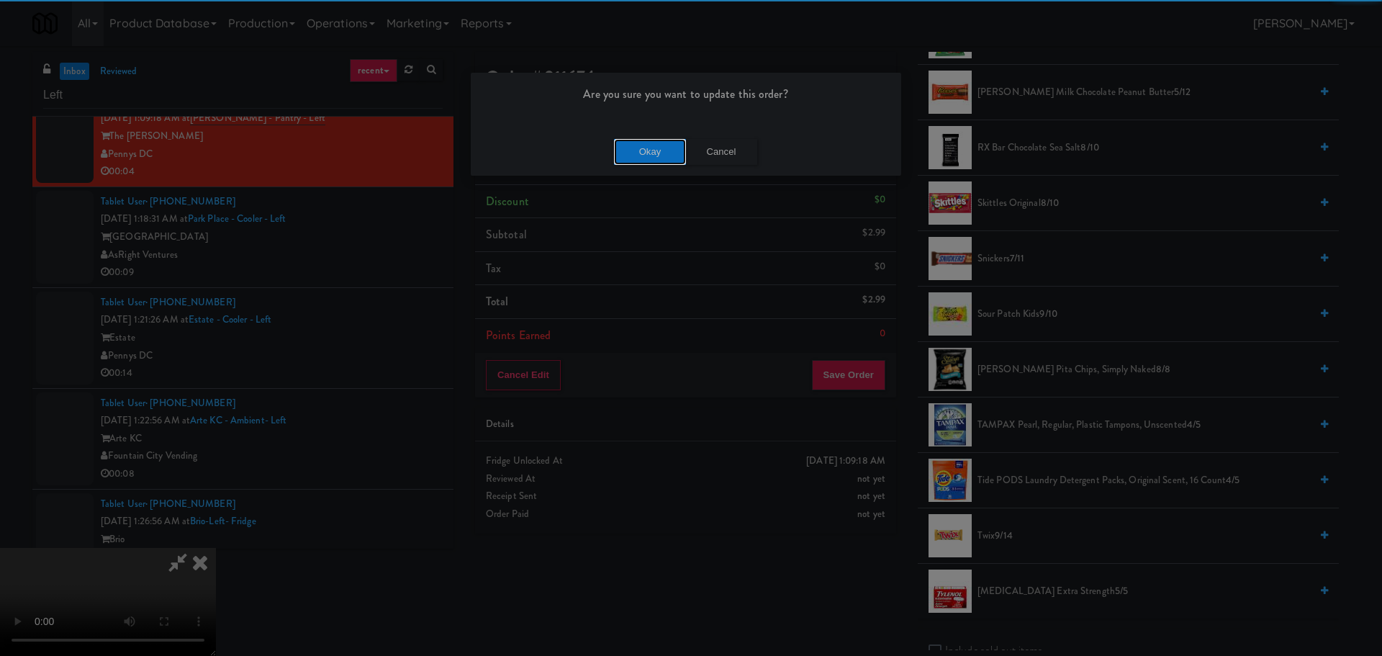
click at [640, 142] on button "Okay" at bounding box center [650, 152] width 72 height 26
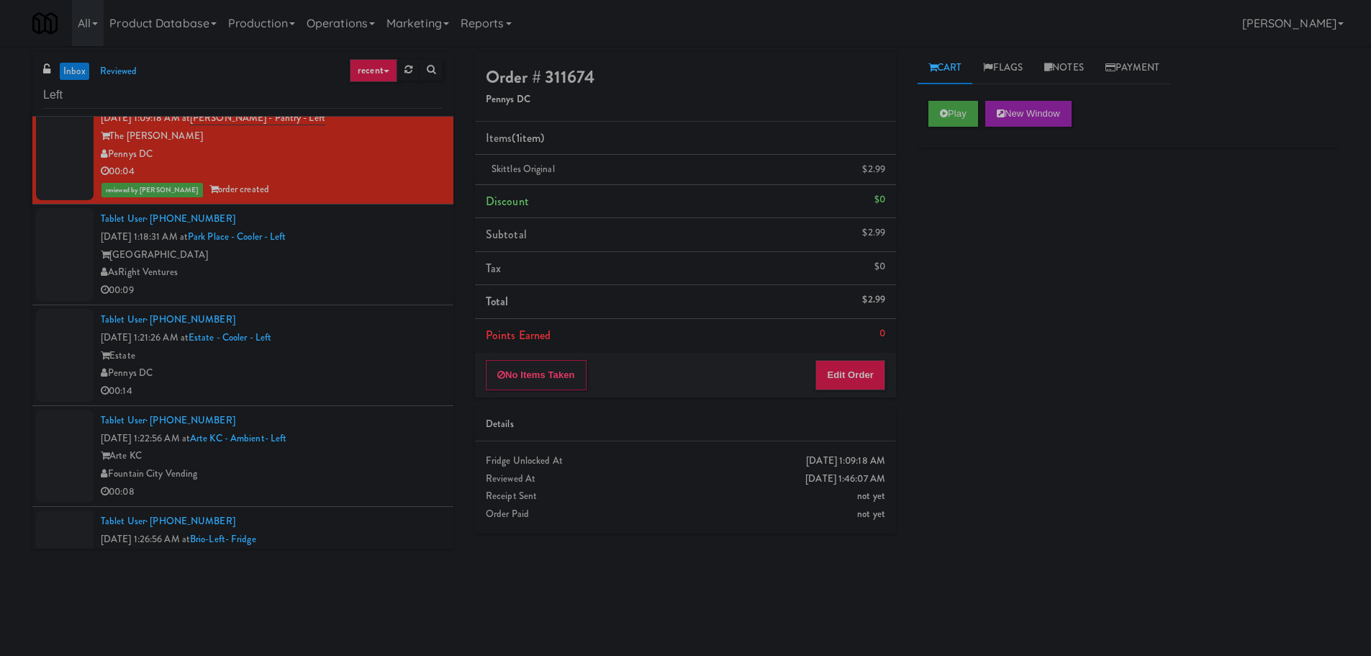
scroll to position [0, 0]
click at [379, 309] on li "Tablet User · (202) 929-8200 [DATE] 1:21:26 AM at Estate - Cooler - Left Estate…" at bounding box center [242, 355] width 421 height 101
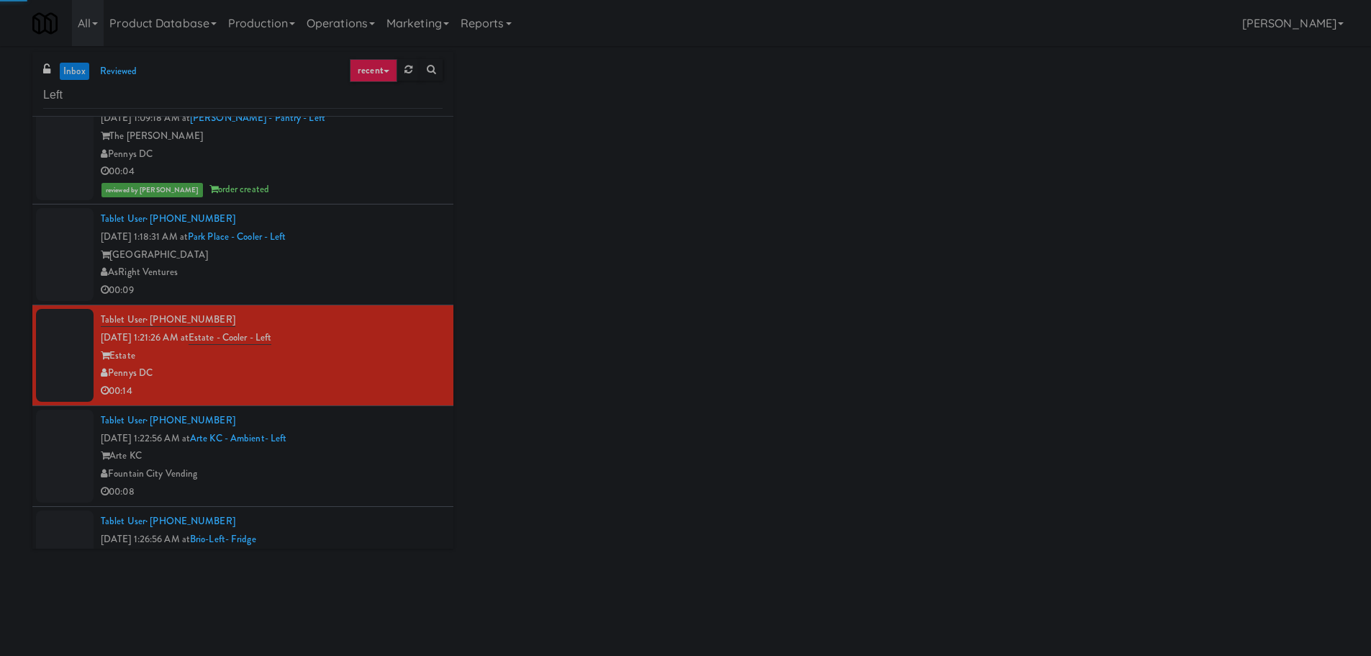
click at [376, 288] on div "00:09" at bounding box center [272, 290] width 342 height 18
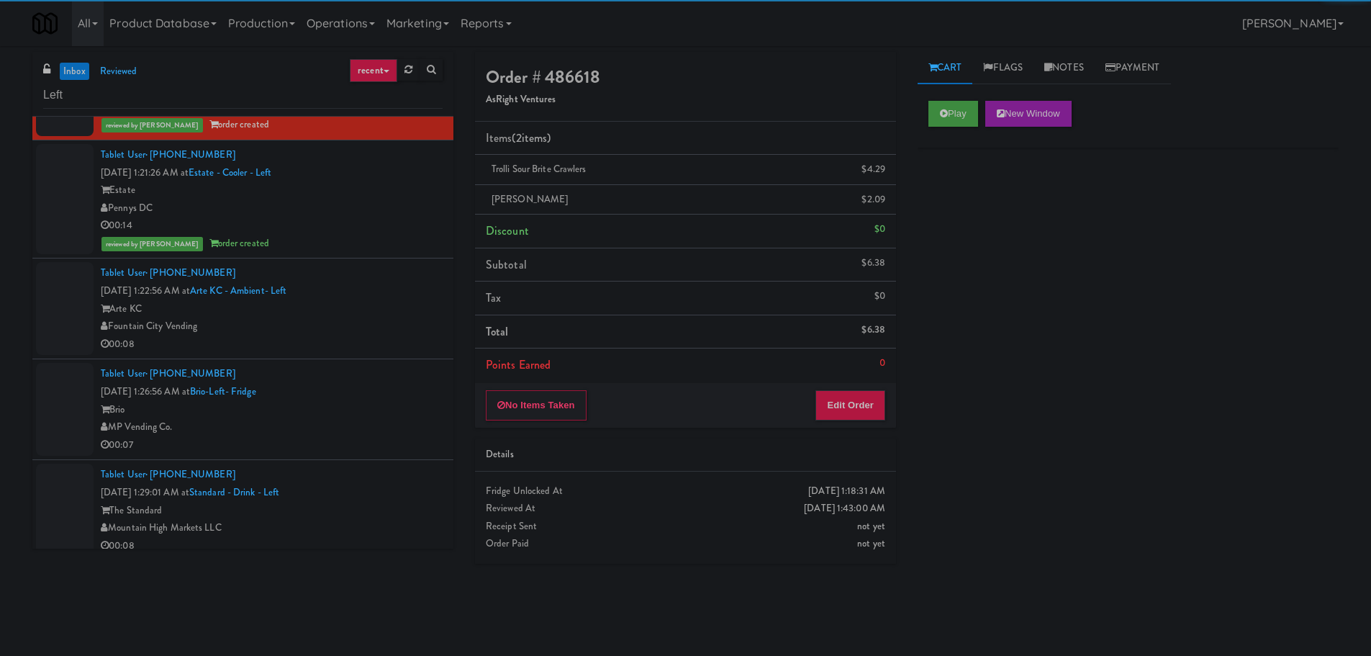
scroll to position [1478, 0]
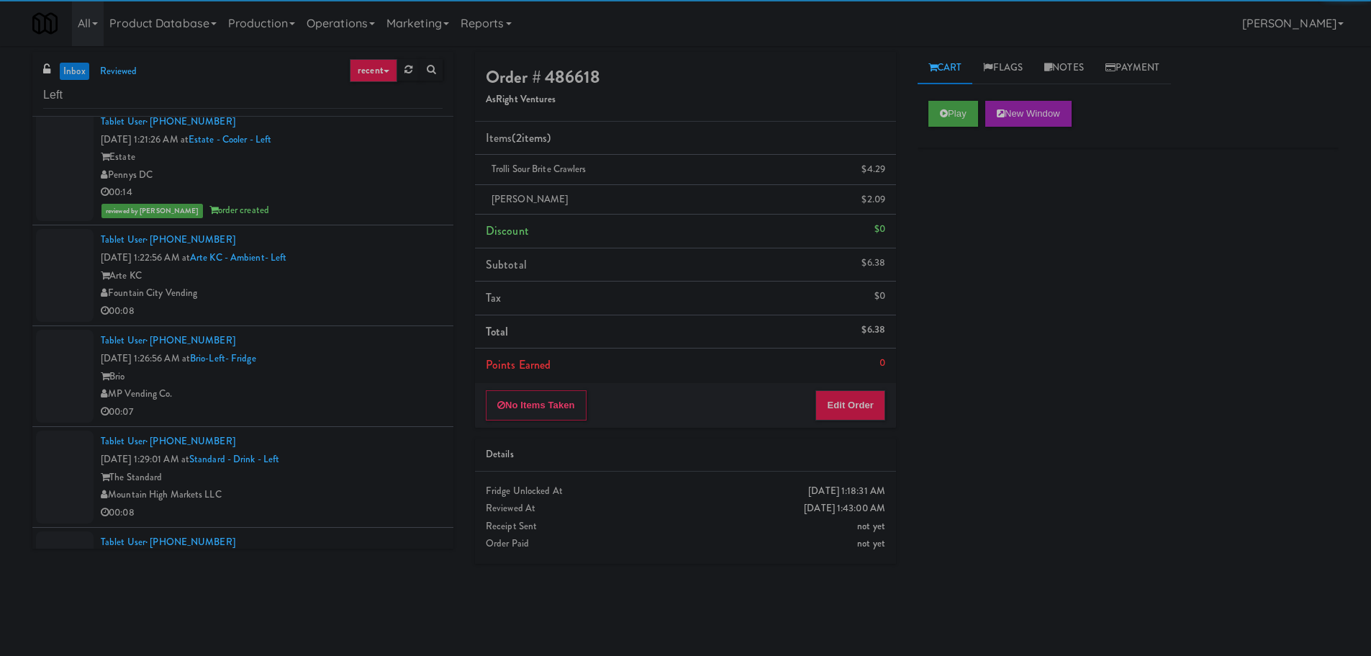
click at [391, 294] on div "Fountain City Vending" at bounding box center [272, 293] width 342 height 18
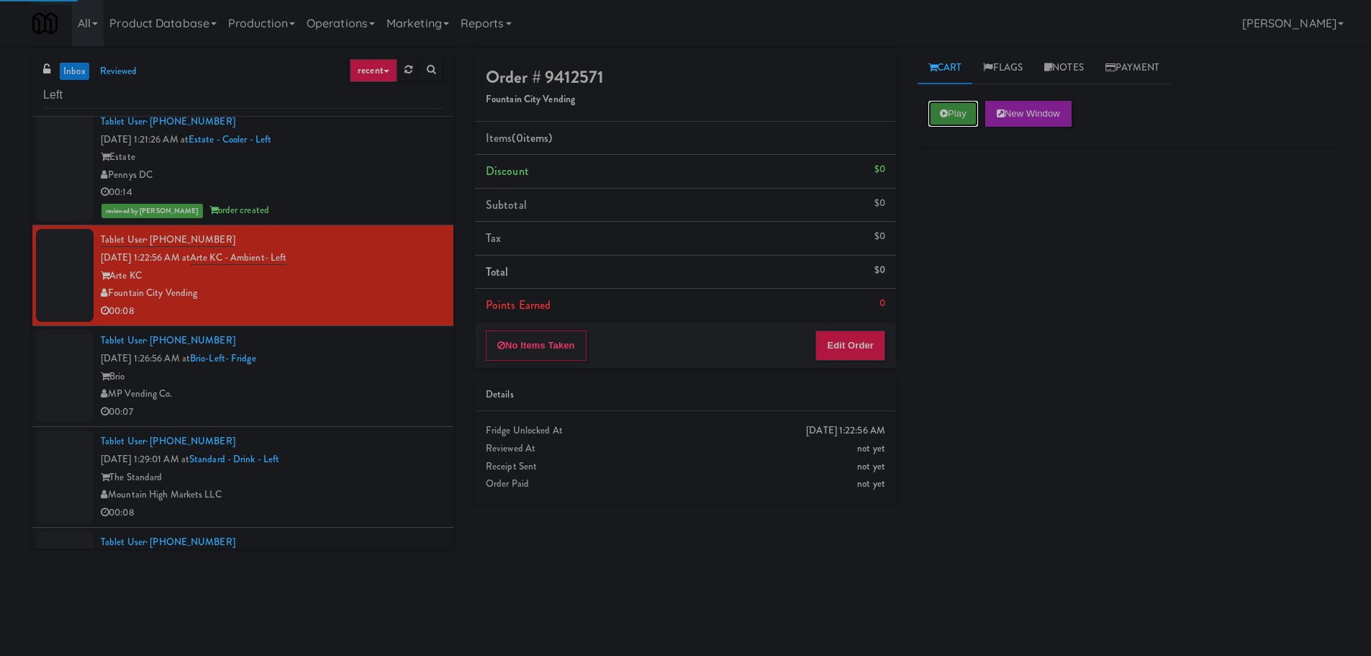
click at [942, 112] on icon at bounding box center [944, 113] width 8 height 9
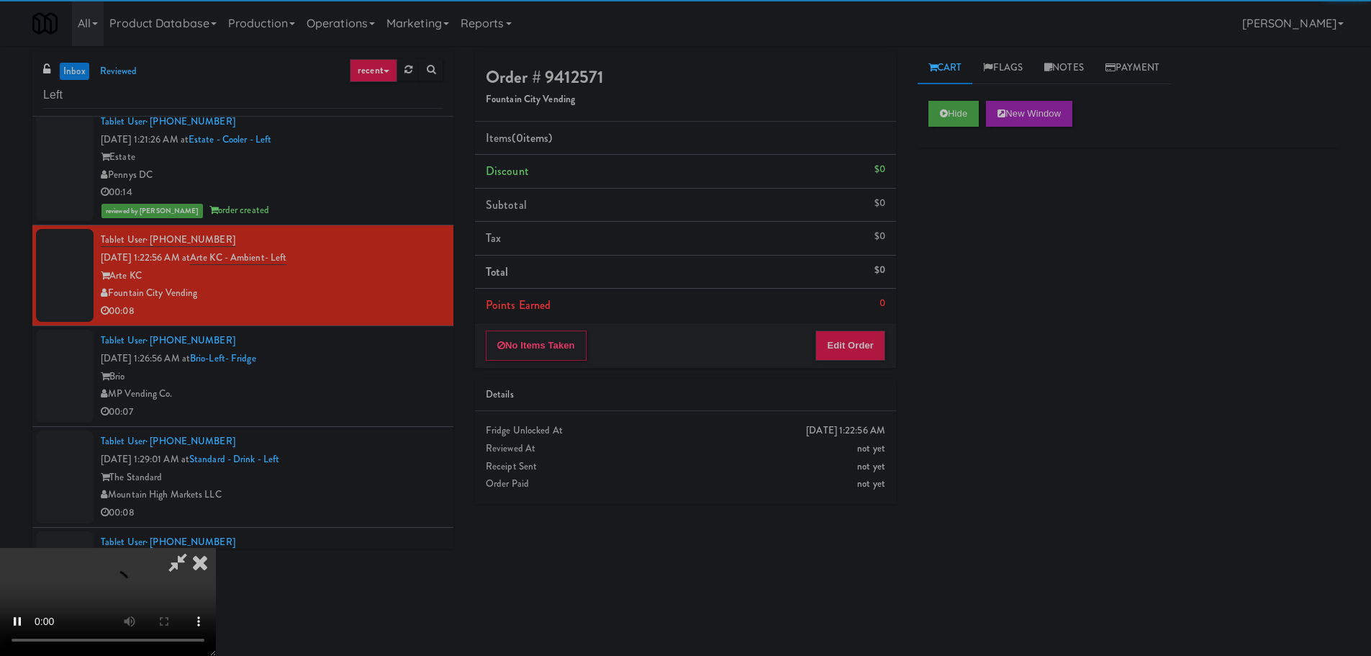
click at [838, 363] on div "No Items Taken Edit Order" at bounding box center [685, 345] width 421 height 45
click at [844, 347] on button "Edit Order" at bounding box center [850, 345] width 70 height 30
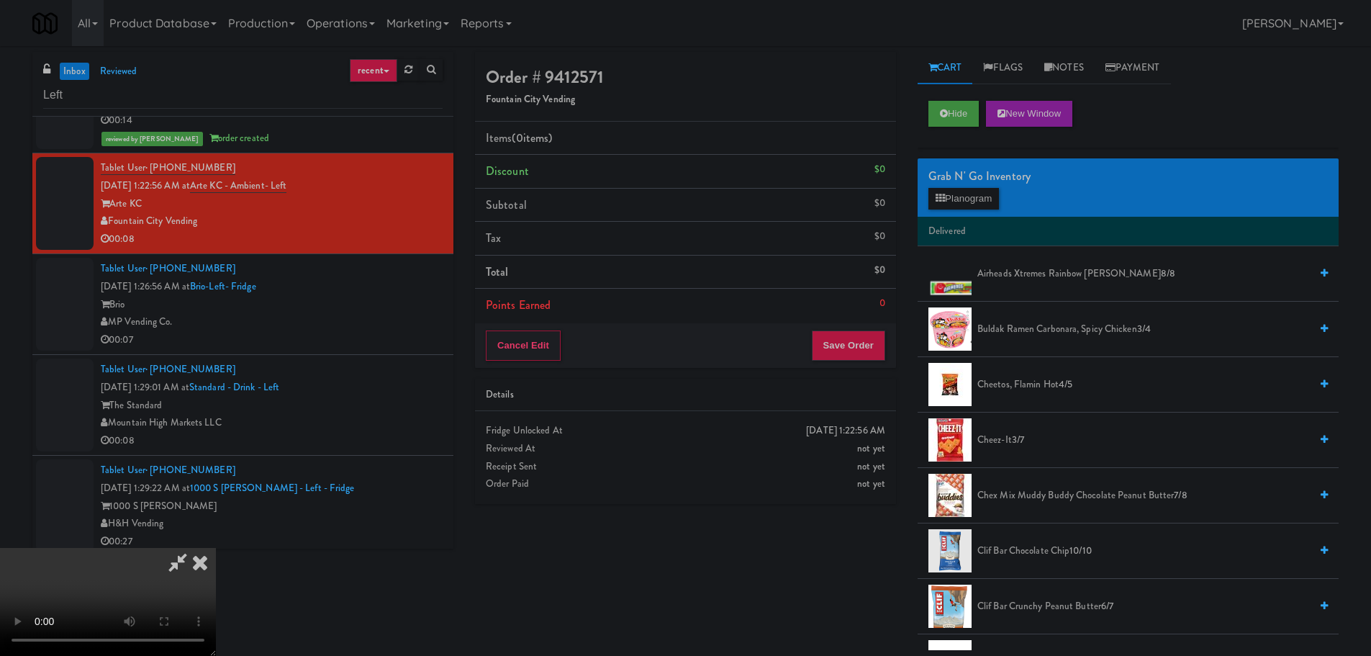
click at [216, 548] on video at bounding box center [108, 602] width 216 height 108
click at [968, 199] on button "Planogram" at bounding box center [963, 199] width 71 height 22
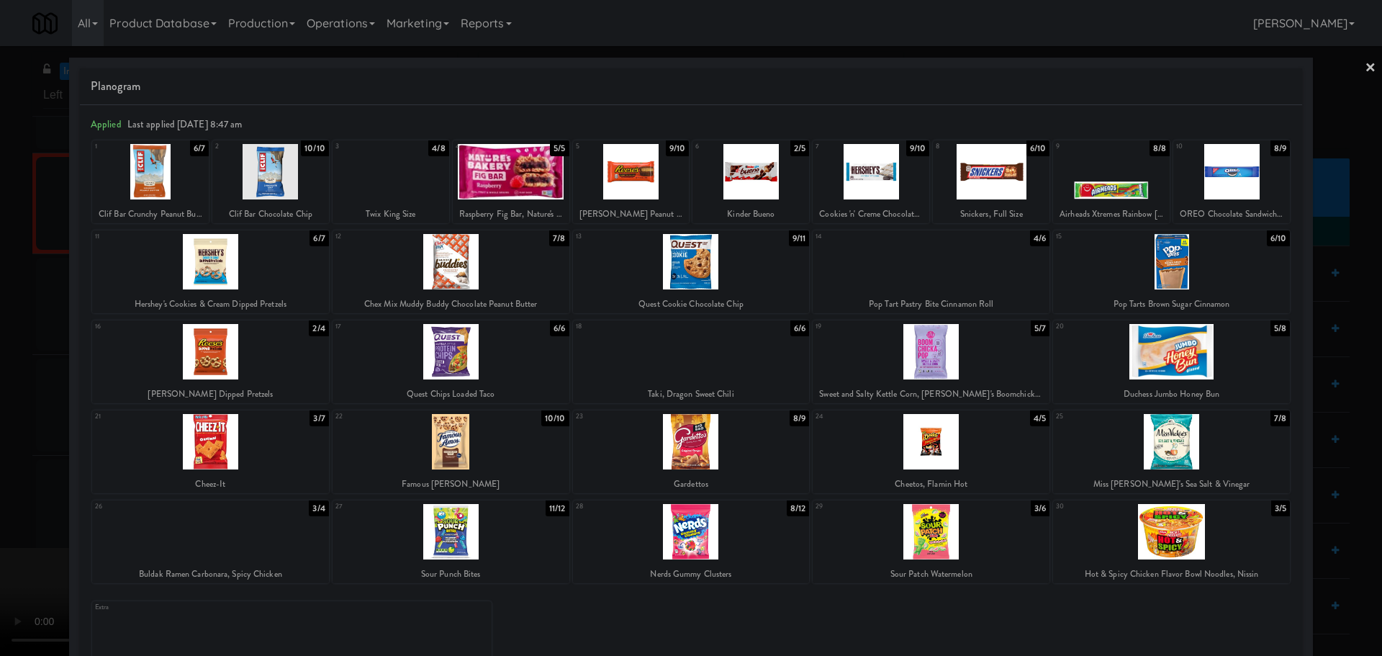
click at [745, 377] on div at bounding box center [691, 351] width 237 height 55
click at [766, 371] on div at bounding box center [691, 351] width 237 height 55
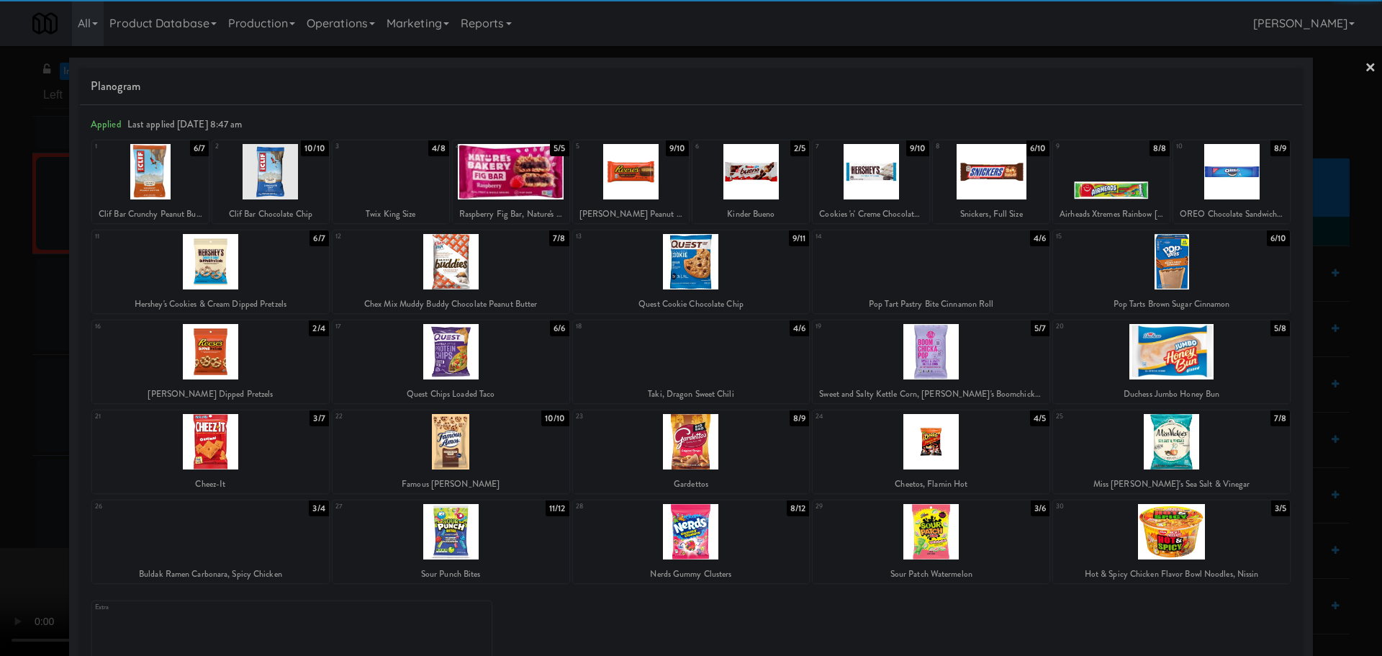
drag, startPoint x: 3, startPoint y: 440, endPoint x: 12, endPoint y: 438, distance: 8.8
click at [6, 440] on div at bounding box center [691, 328] width 1382 height 656
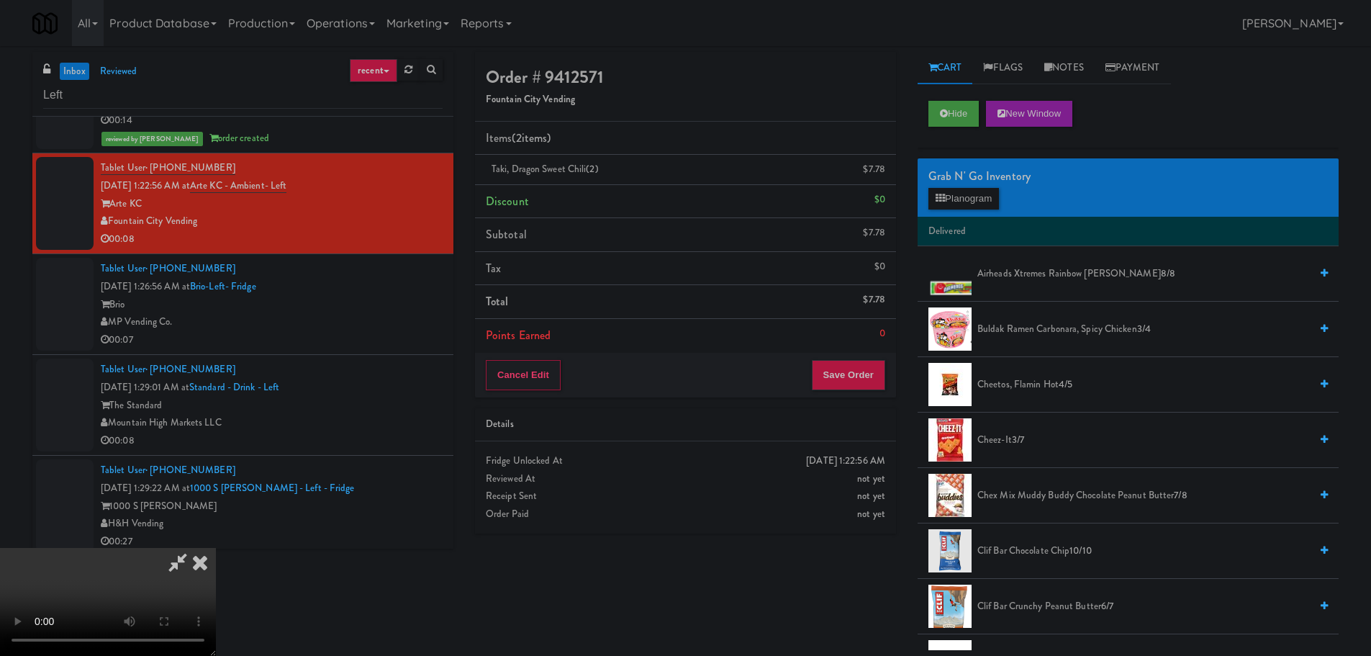
click at [216, 548] on video at bounding box center [108, 602] width 216 height 108
click at [861, 389] on button "Save Order" at bounding box center [848, 375] width 73 height 30
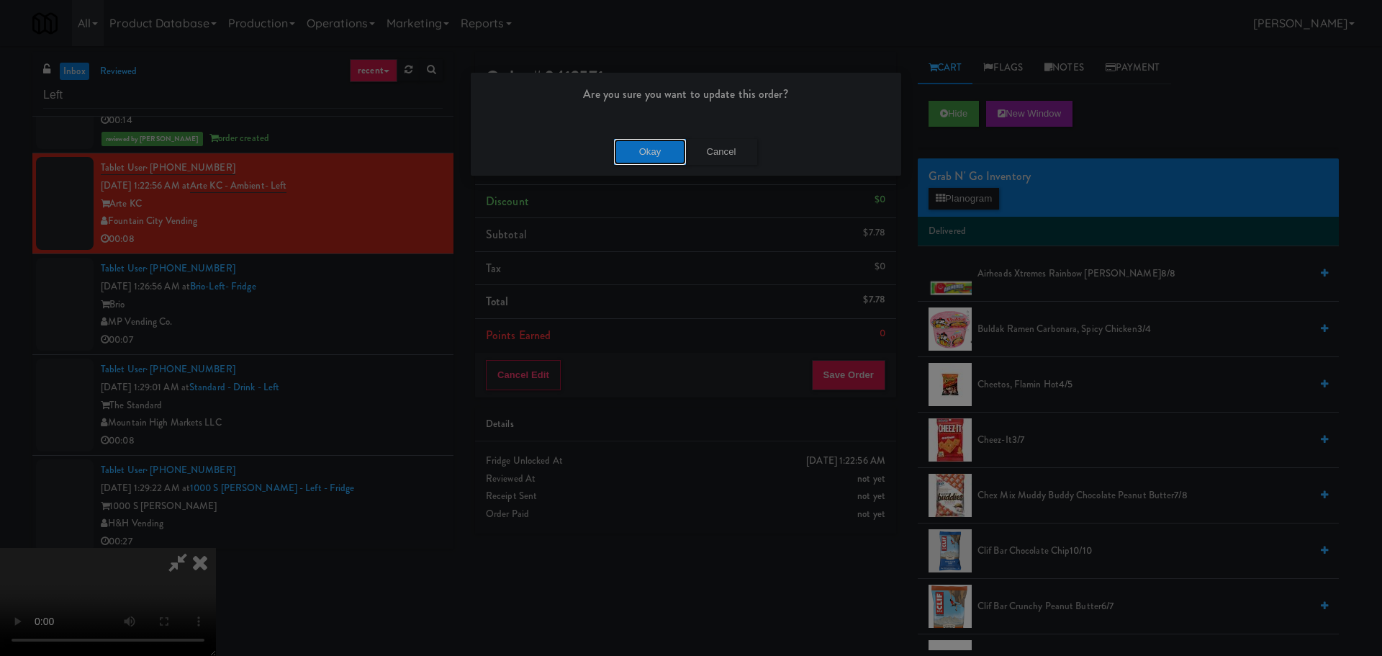
click at [659, 147] on button "Okay" at bounding box center [650, 152] width 72 height 26
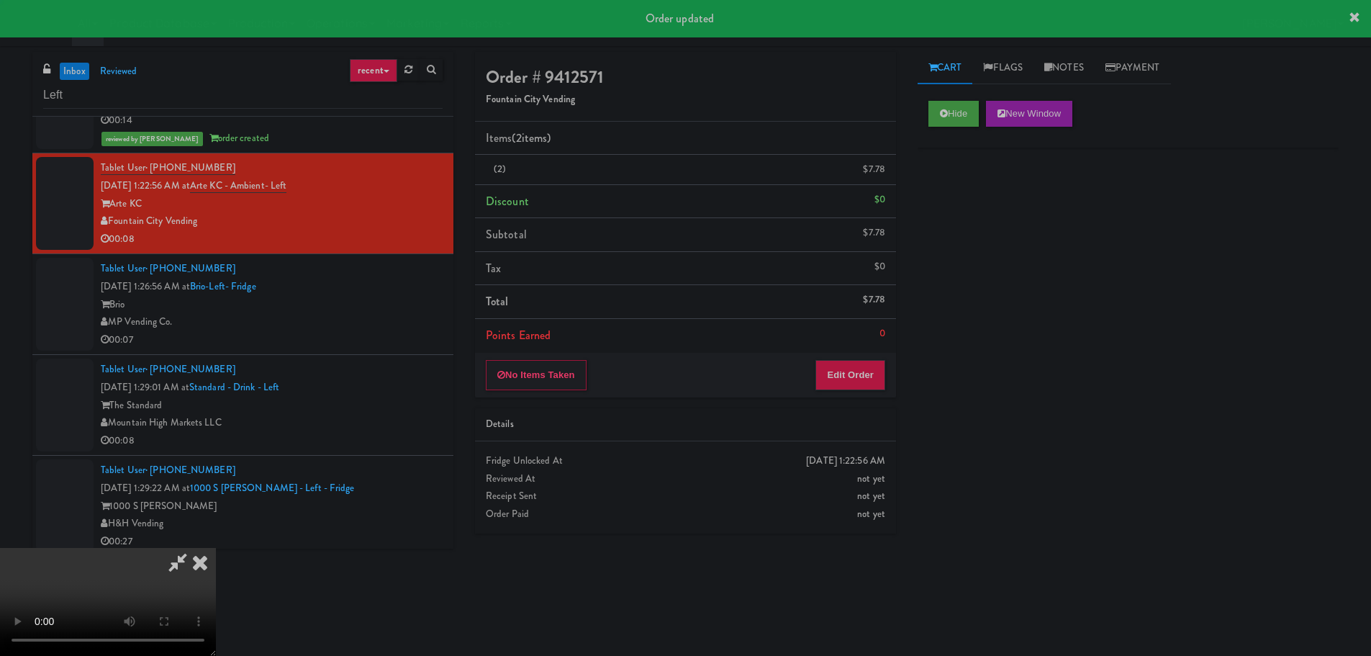
scroll to position [0, 0]
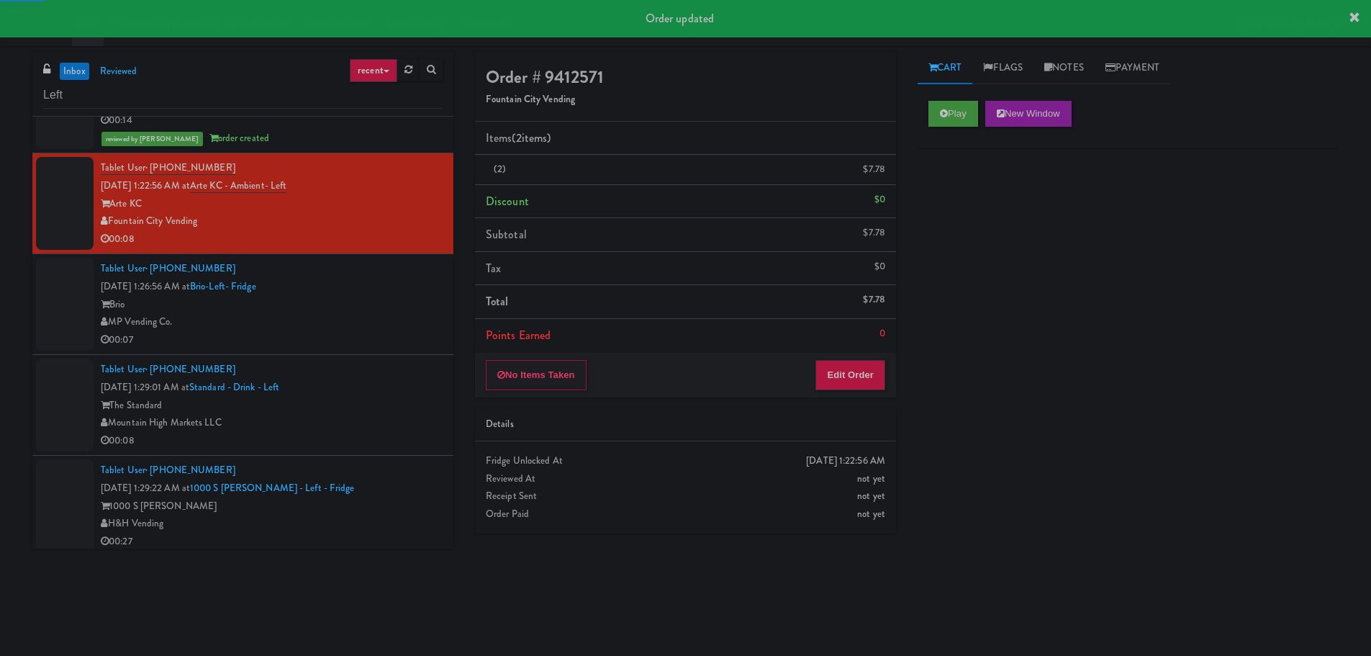
click at [385, 319] on div "MP Vending Co." at bounding box center [272, 322] width 342 height 18
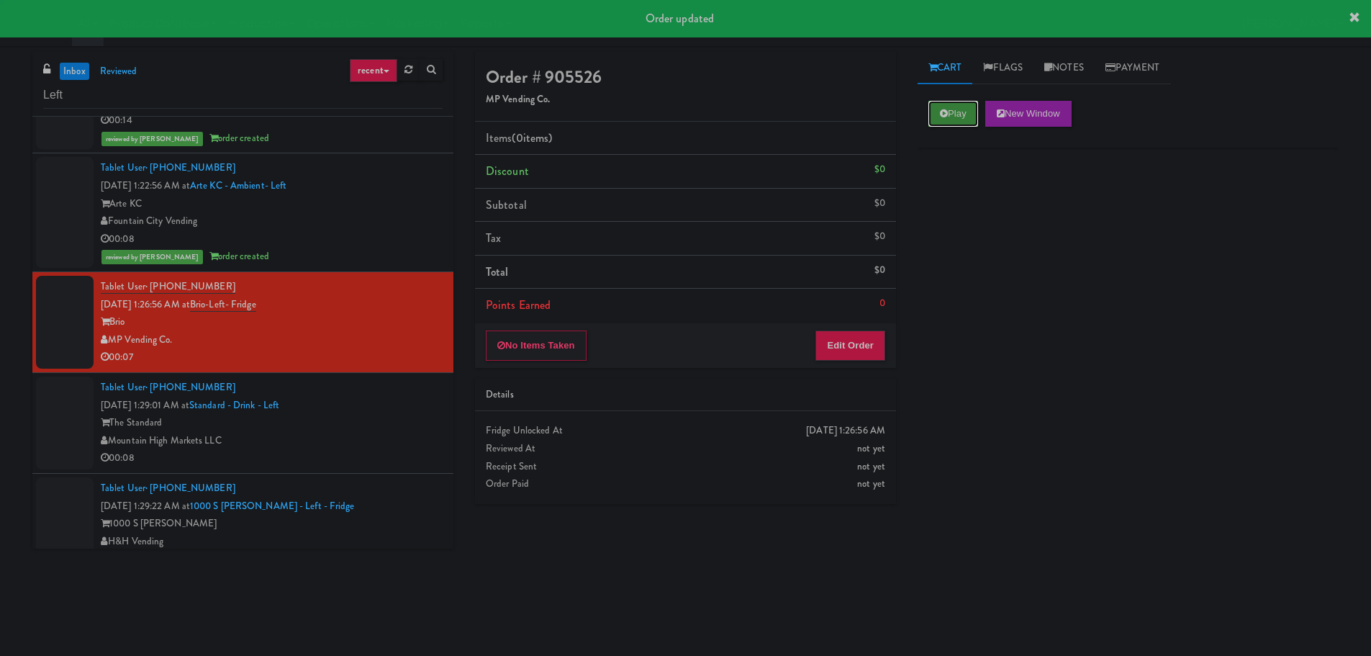
click at [931, 118] on button "Play" at bounding box center [953, 114] width 50 height 26
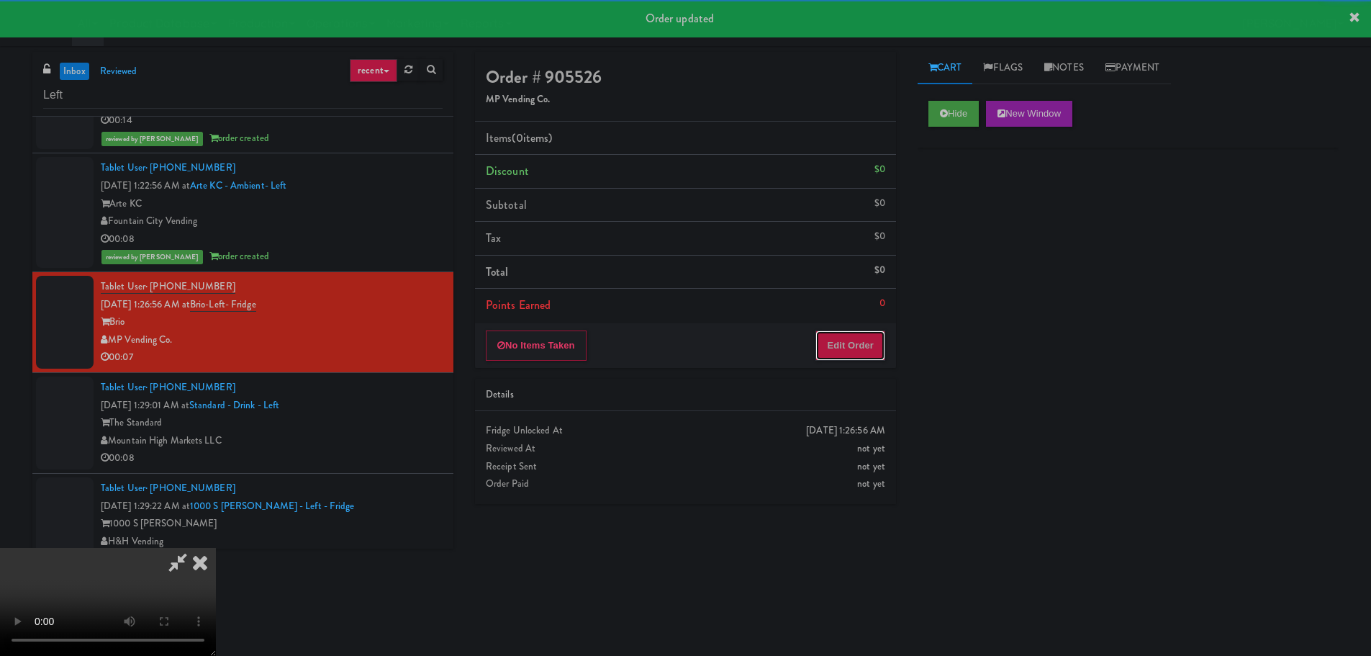
click at [850, 346] on button "Edit Order" at bounding box center [850, 345] width 70 height 30
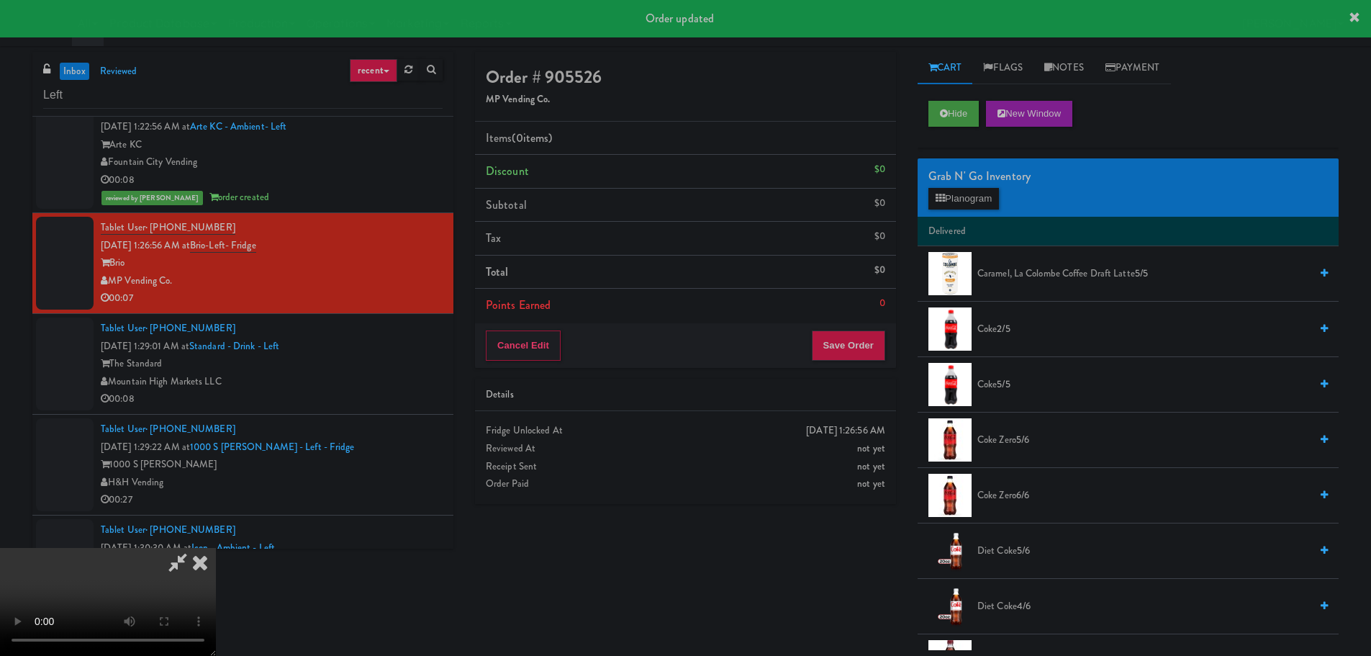
scroll to position [1694, 0]
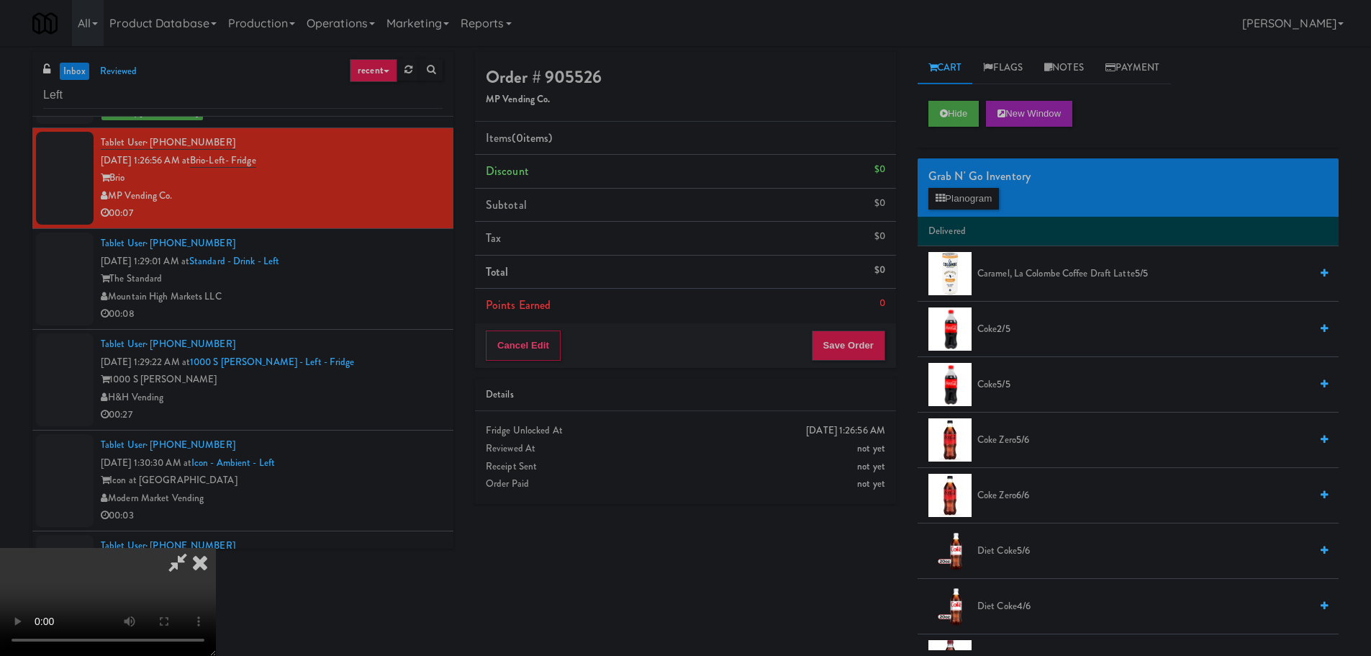
click at [216, 548] on video at bounding box center [108, 602] width 216 height 108
click at [967, 198] on button "Planogram" at bounding box center [963, 199] width 71 height 22
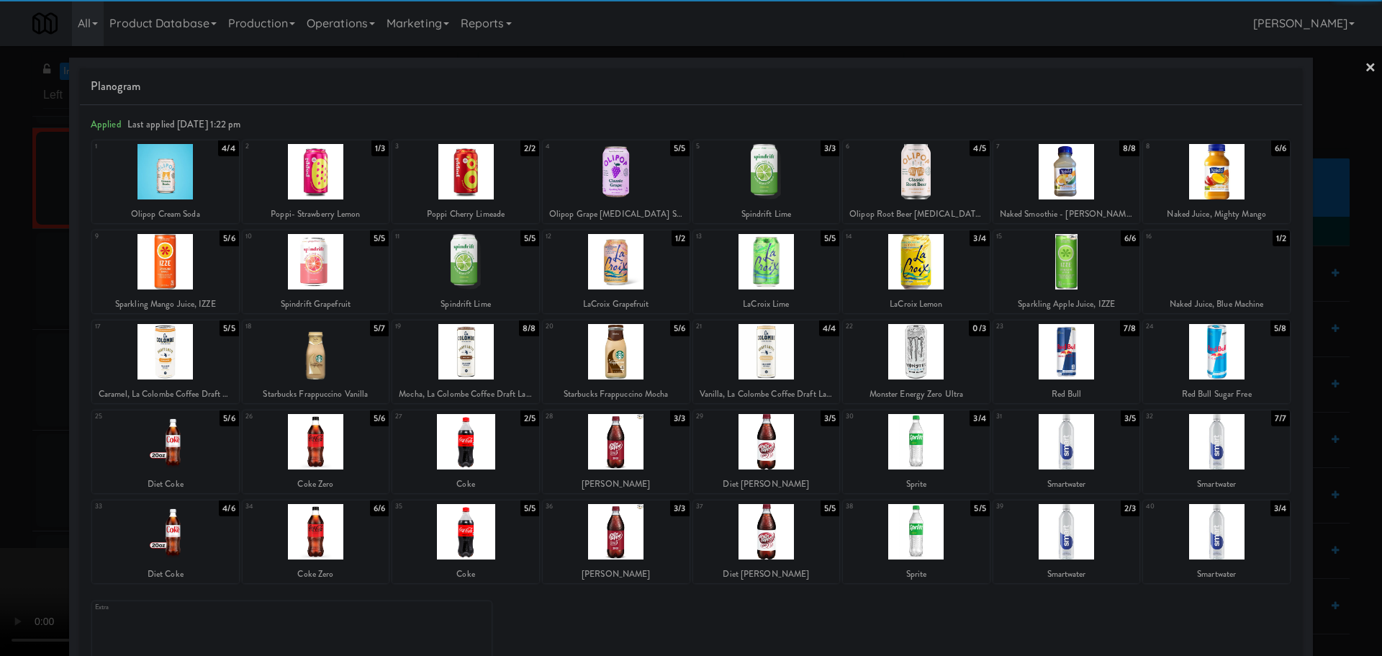
click at [622, 445] on div at bounding box center [616, 441] width 147 height 55
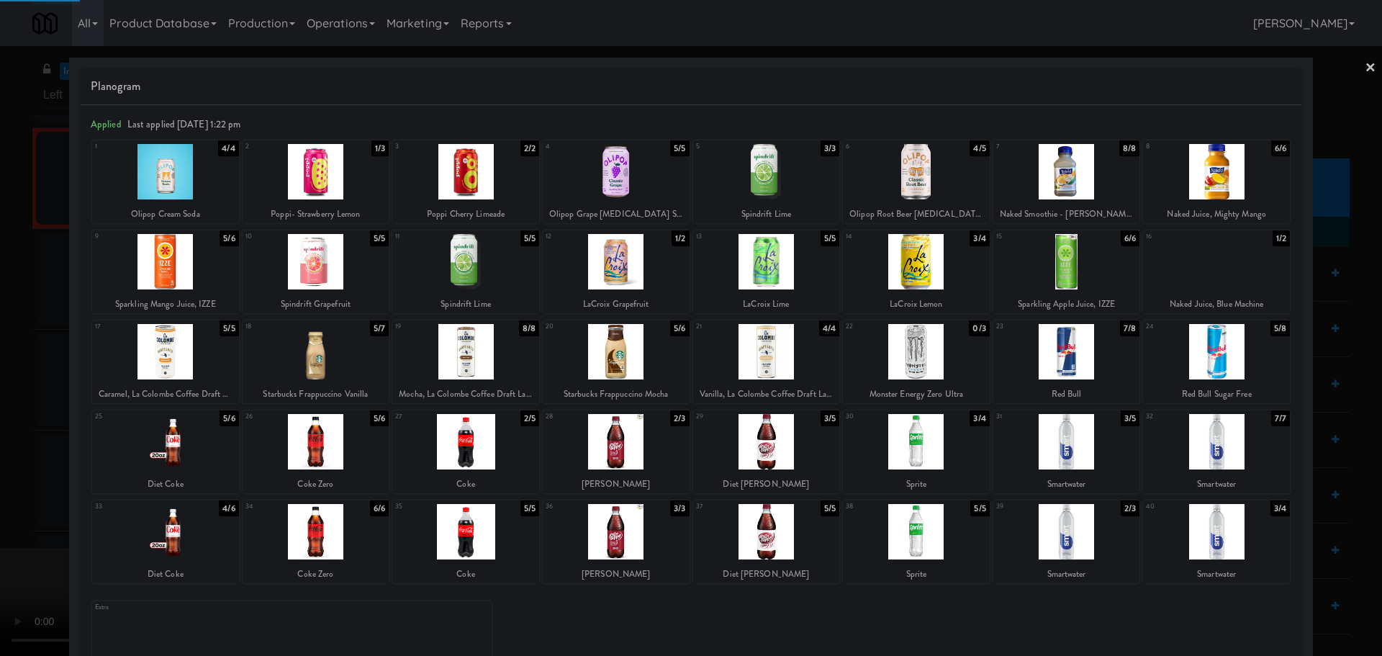
click at [1, 419] on div at bounding box center [691, 328] width 1382 height 656
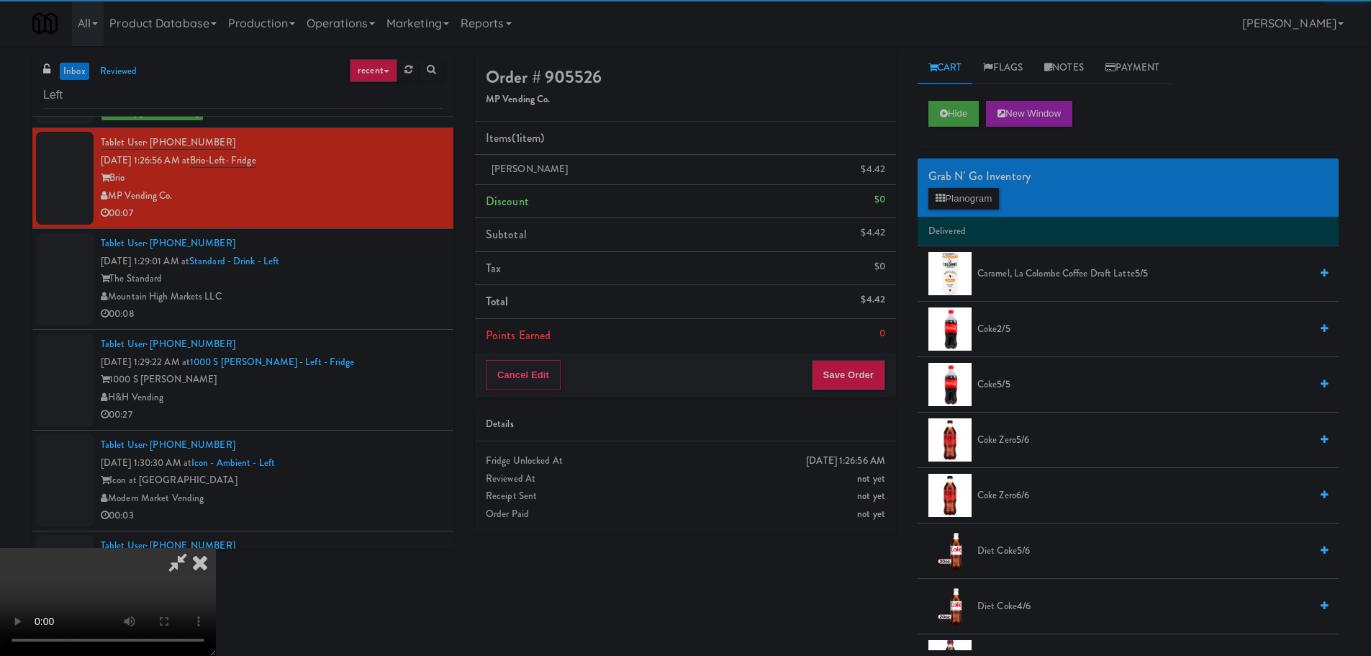
click at [216, 548] on video at bounding box center [108, 602] width 216 height 108
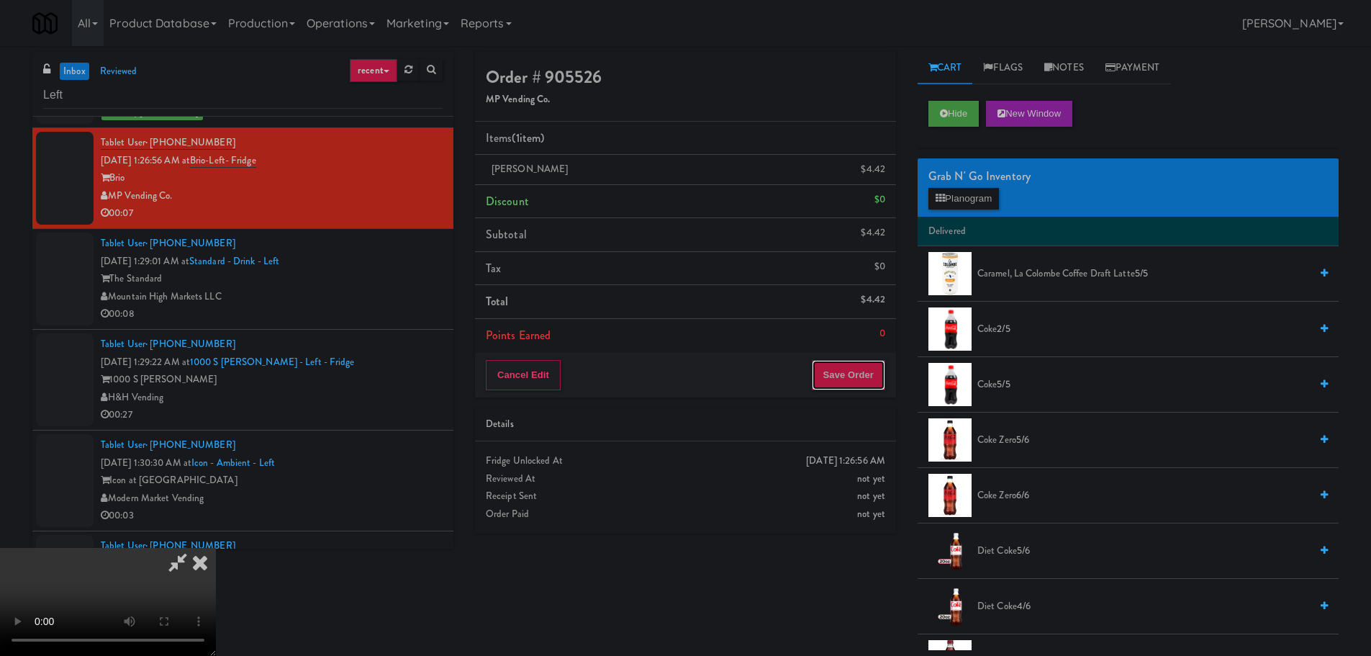
click at [840, 377] on button "Save Order" at bounding box center [848, 375] width 73 height 30
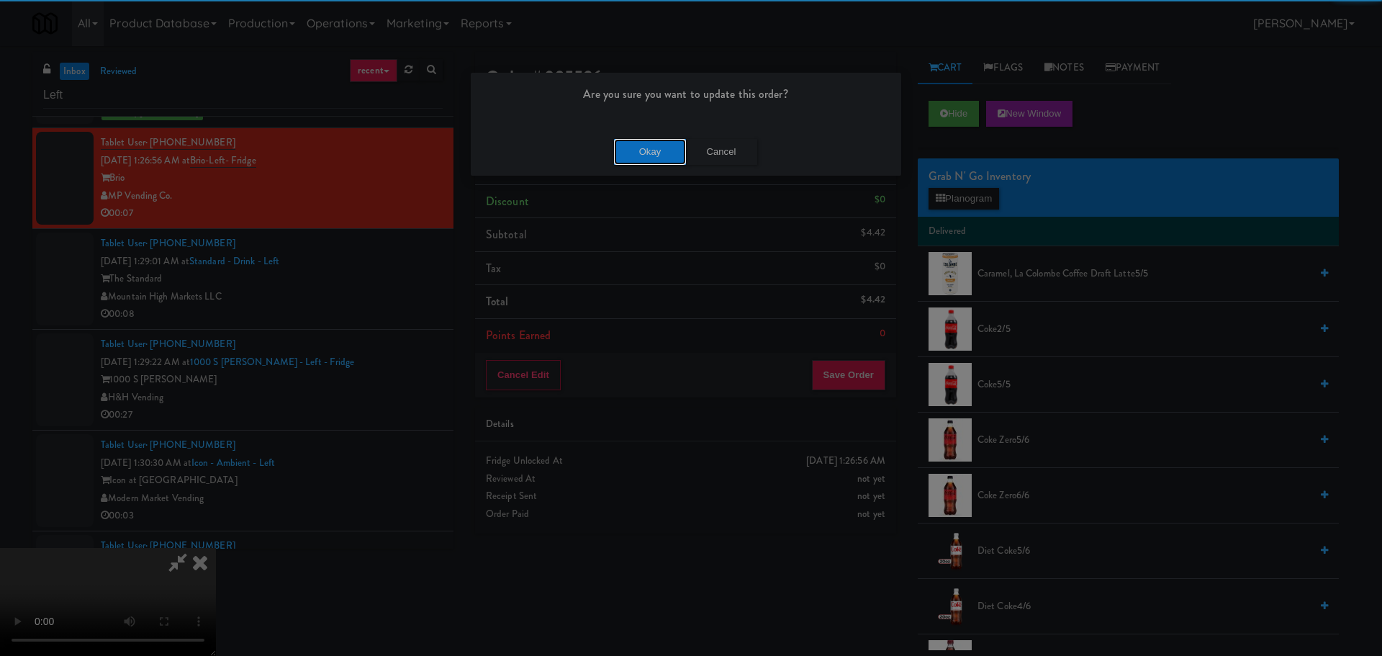
click at [661, 155] on button "Okay" at bounding box center [650, 152] width 72 height 26
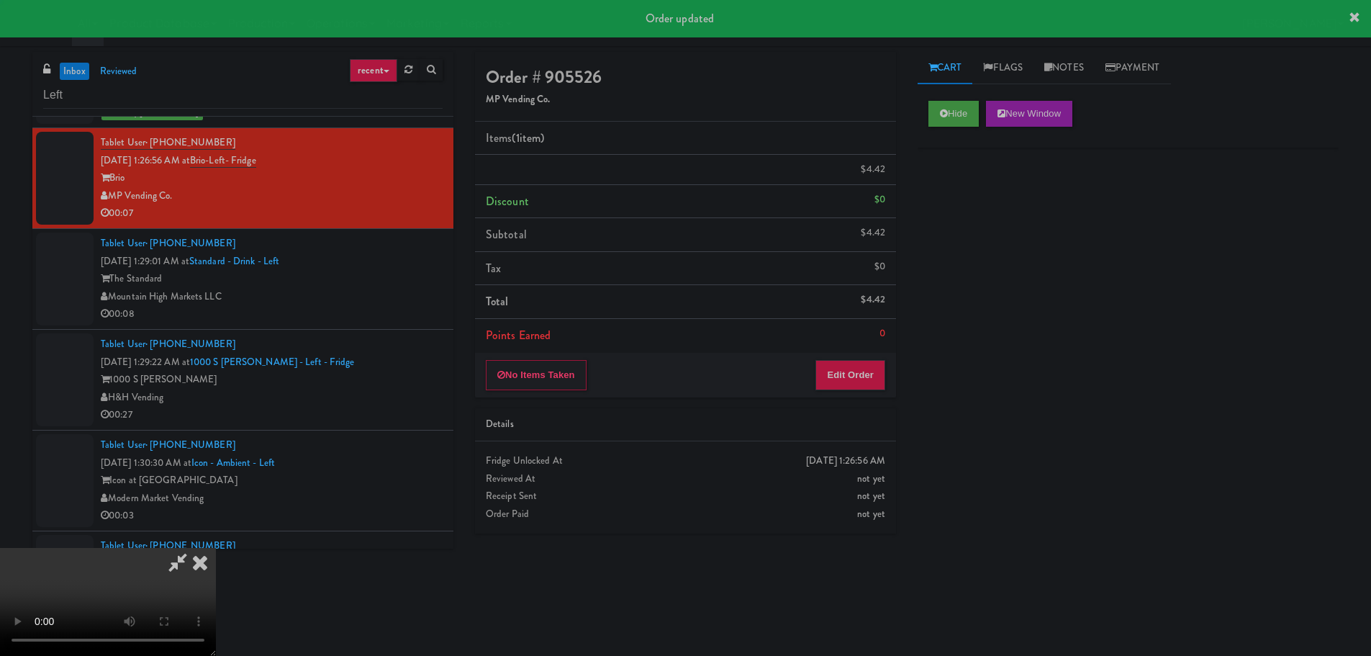
click at [391, 263] on div "Tablet User · (623) 210-7665 [DATE] 1:29:01 AM at Standard - Drink - Left The S…" at bounding box center [272, 279] width 342 height 89
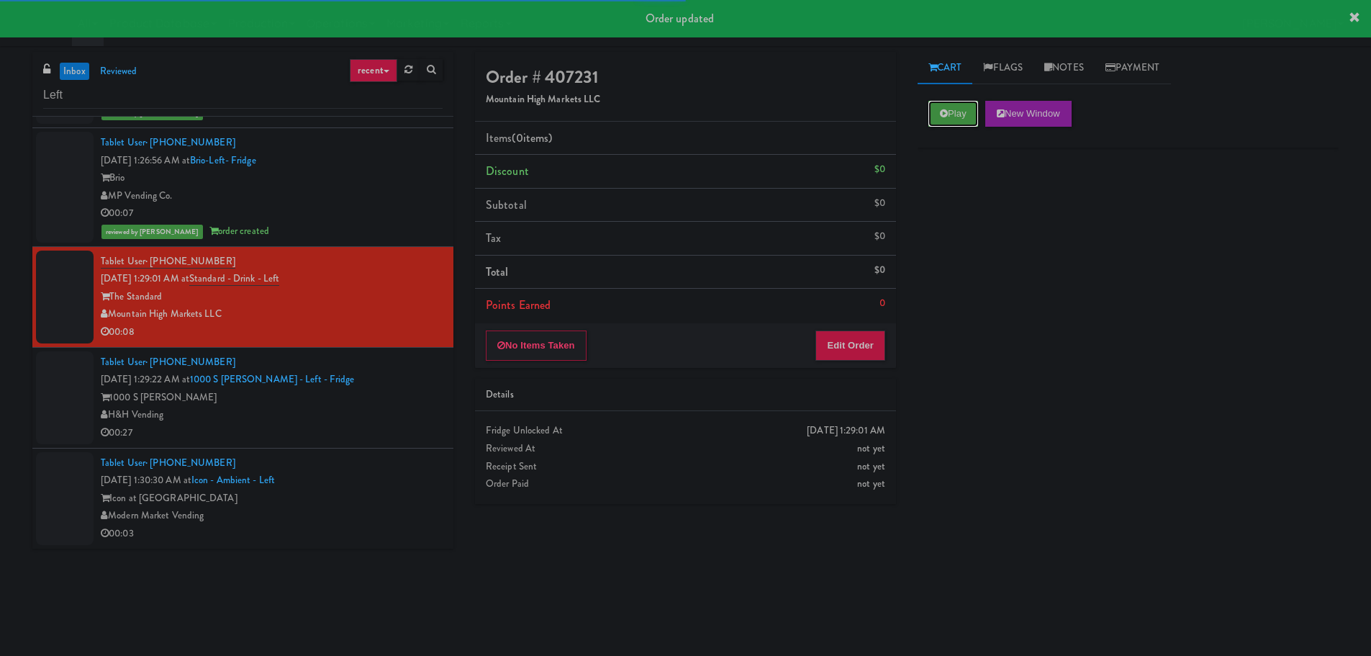
click at [945, 120] on button "Play" at bounding box center [953, 114] width 50 height 26
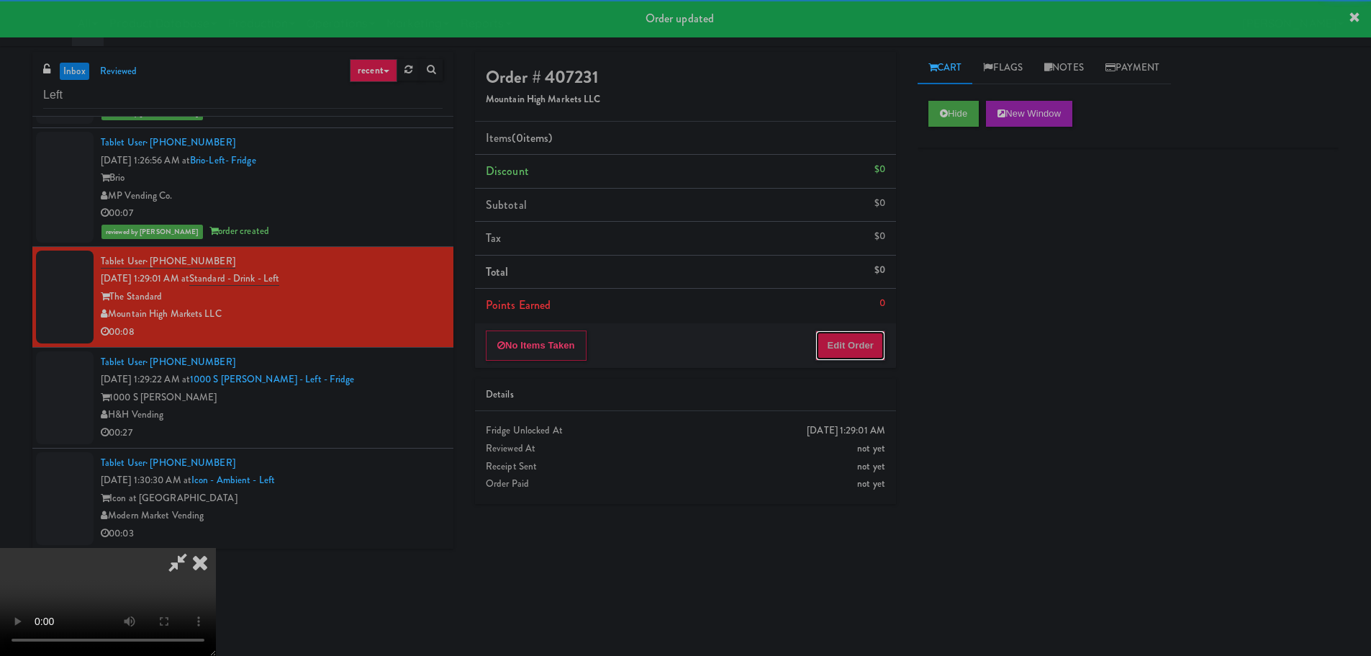
click at [866, 350] on button "Edit Order" at bounding box center [850, 345] width 70 height 30
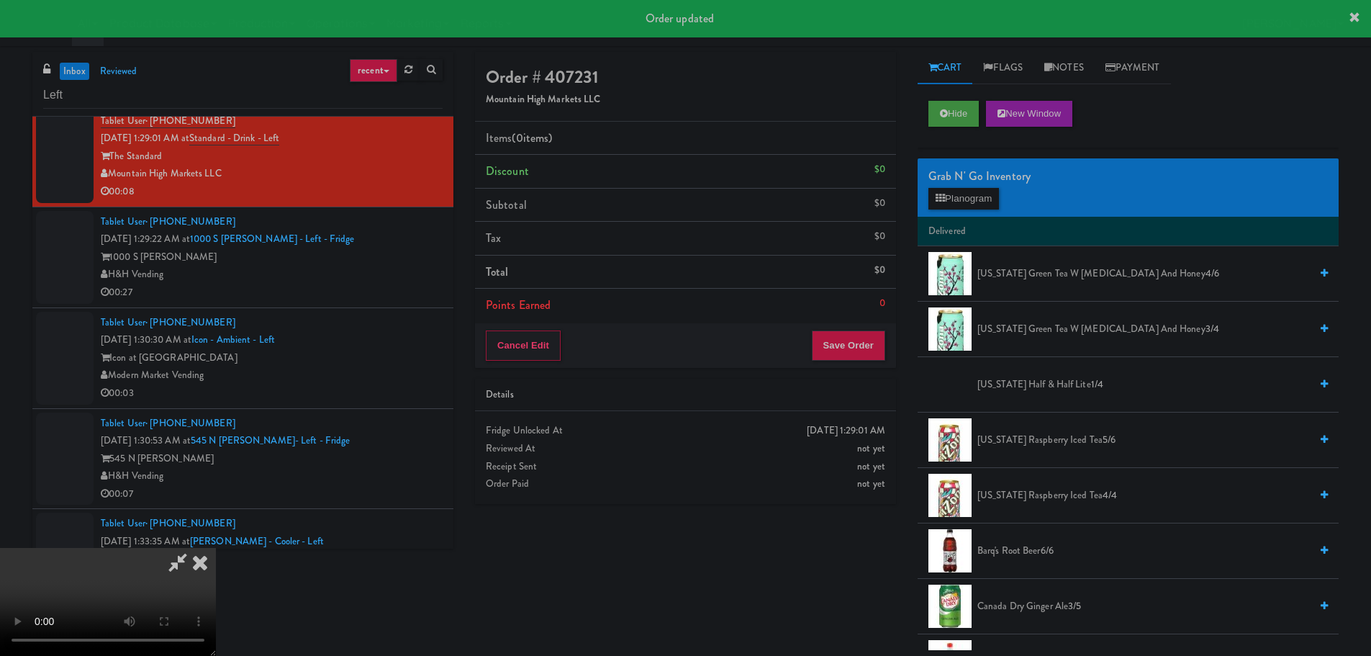
scroll to position [1838, 0]
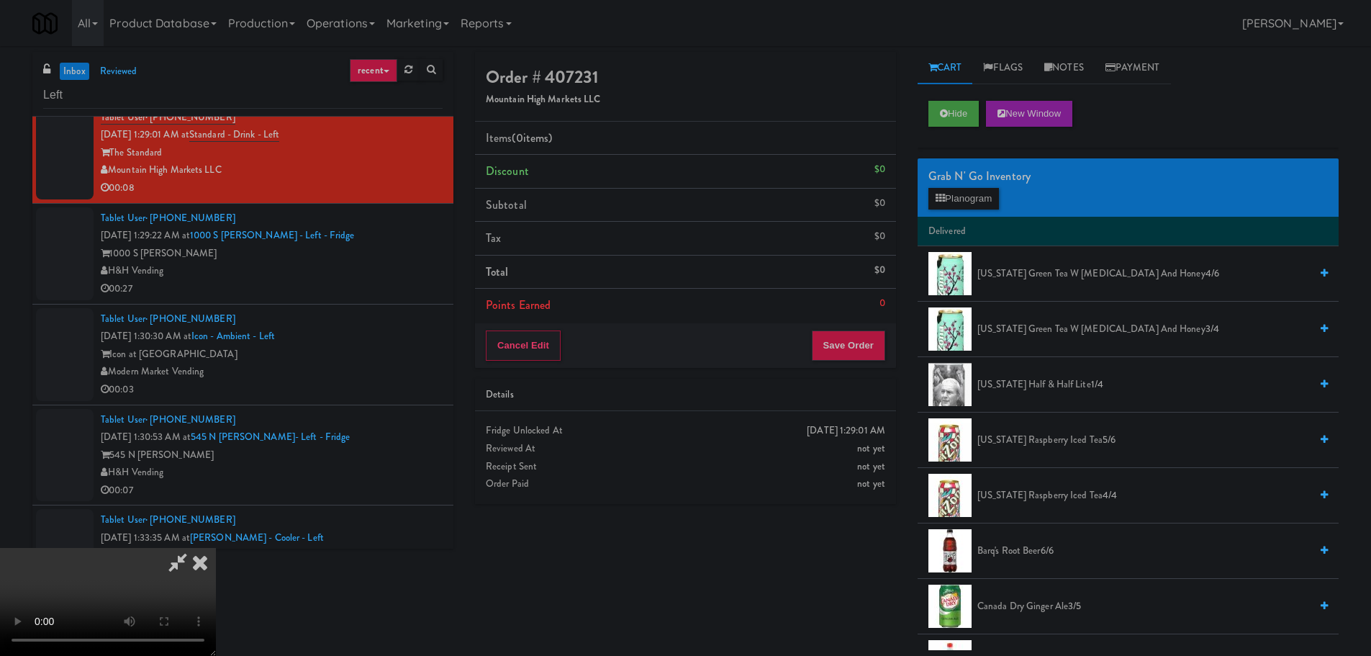
click at [216, 548] on video at bounding box center [108, 602] width 216 height 108
click at [974, 196] on button "Planogram" at bounding box center [963, 199] width 71 height 22
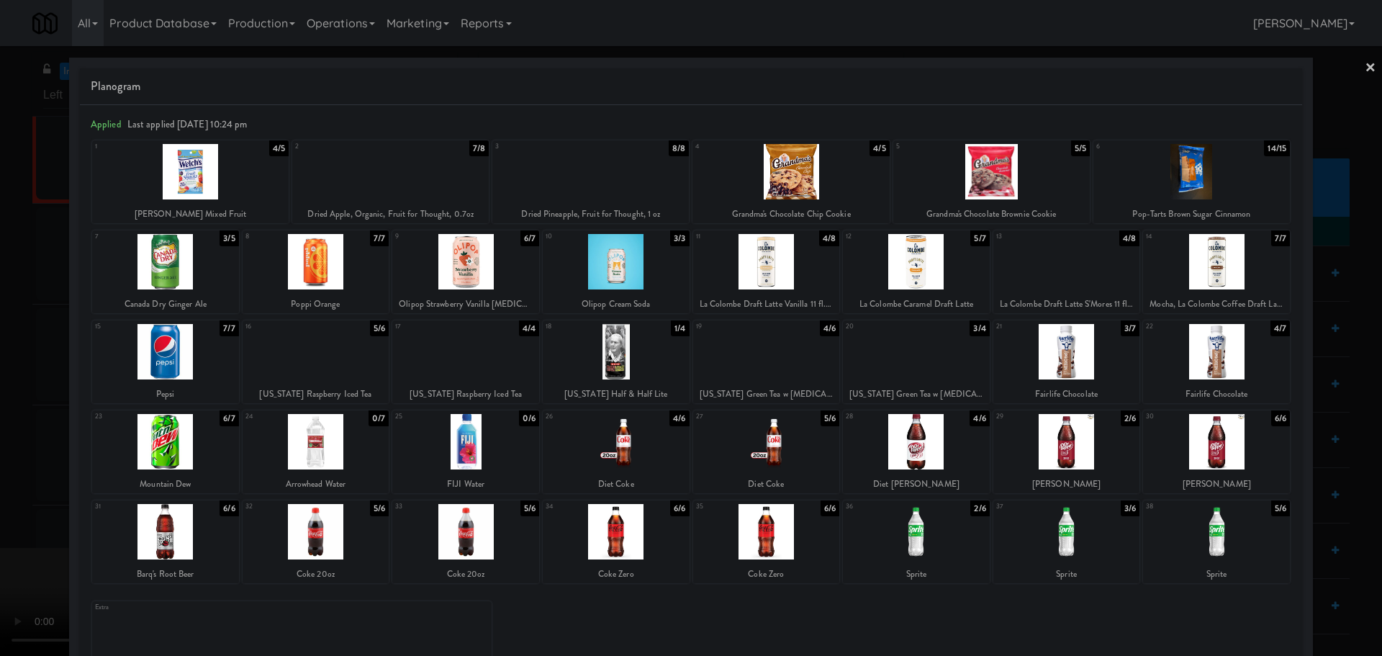
click at [1050, 362] on div at bounding box center [1066, 351] width 147 height 55
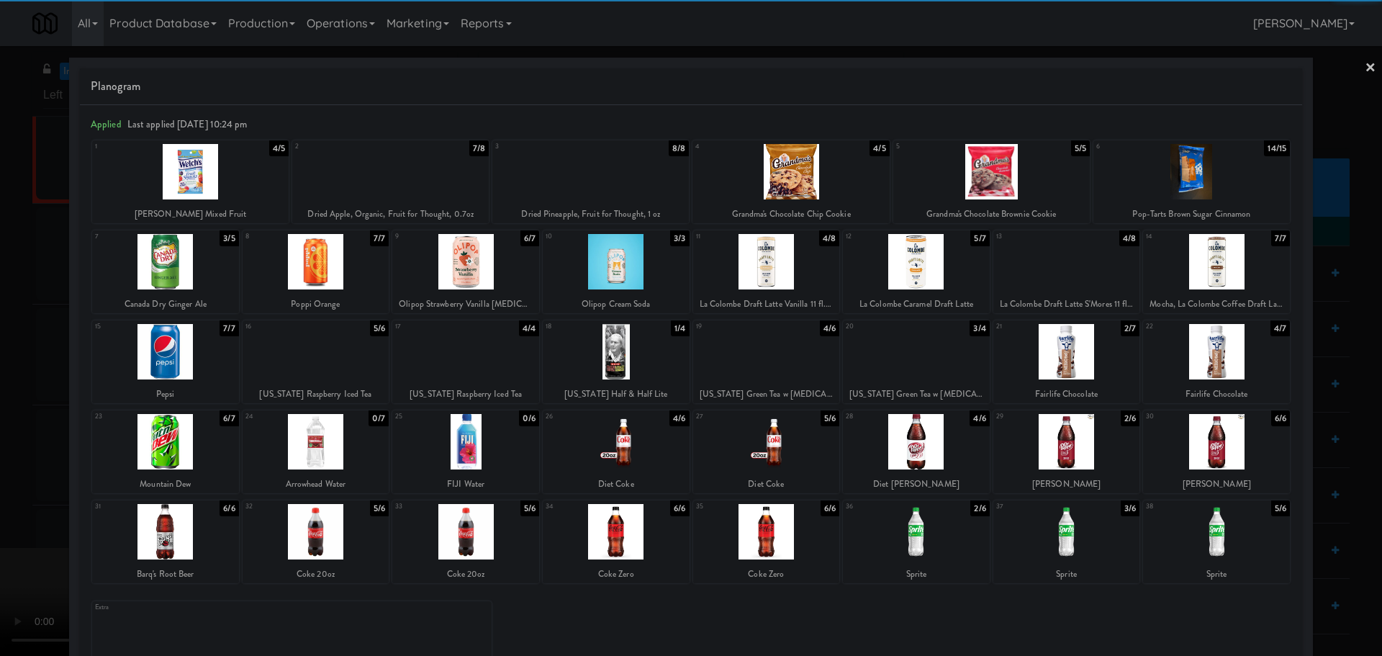
click at [0, 416] on div at bounding box center [691, 328] width 1382 height 656
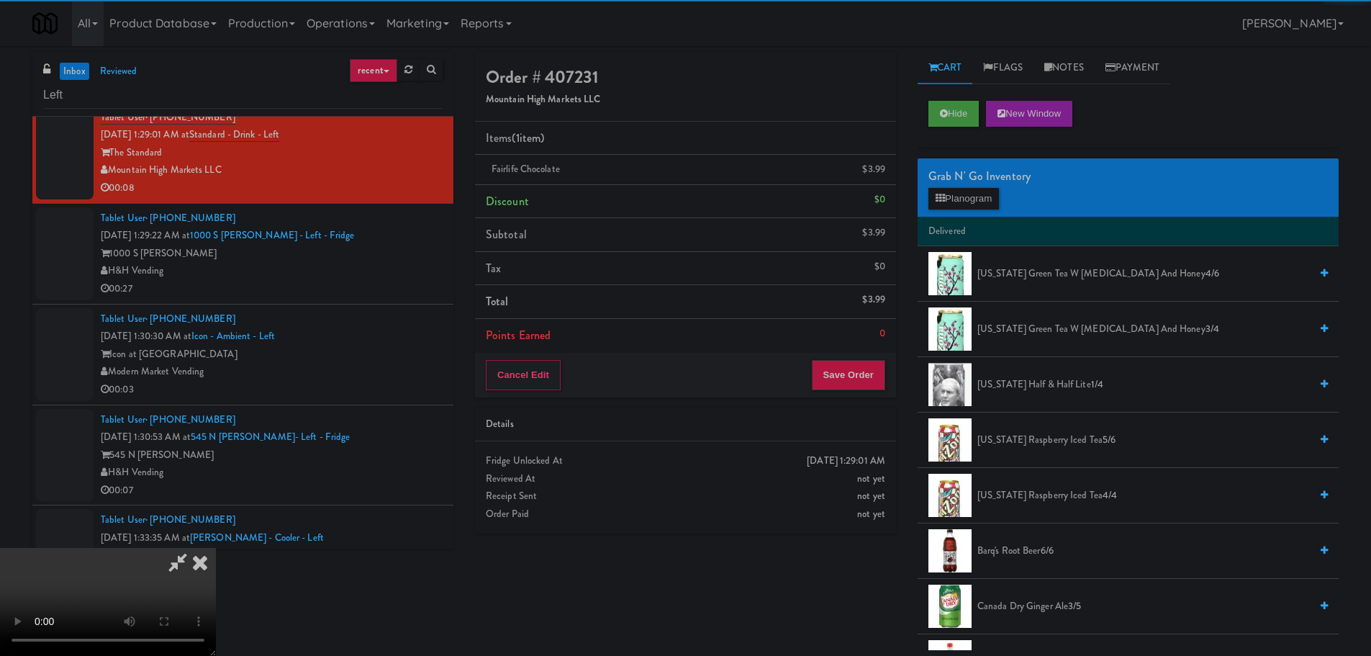
click at [216, 548] on video at bounding box center [108, 602] width 216 height 108
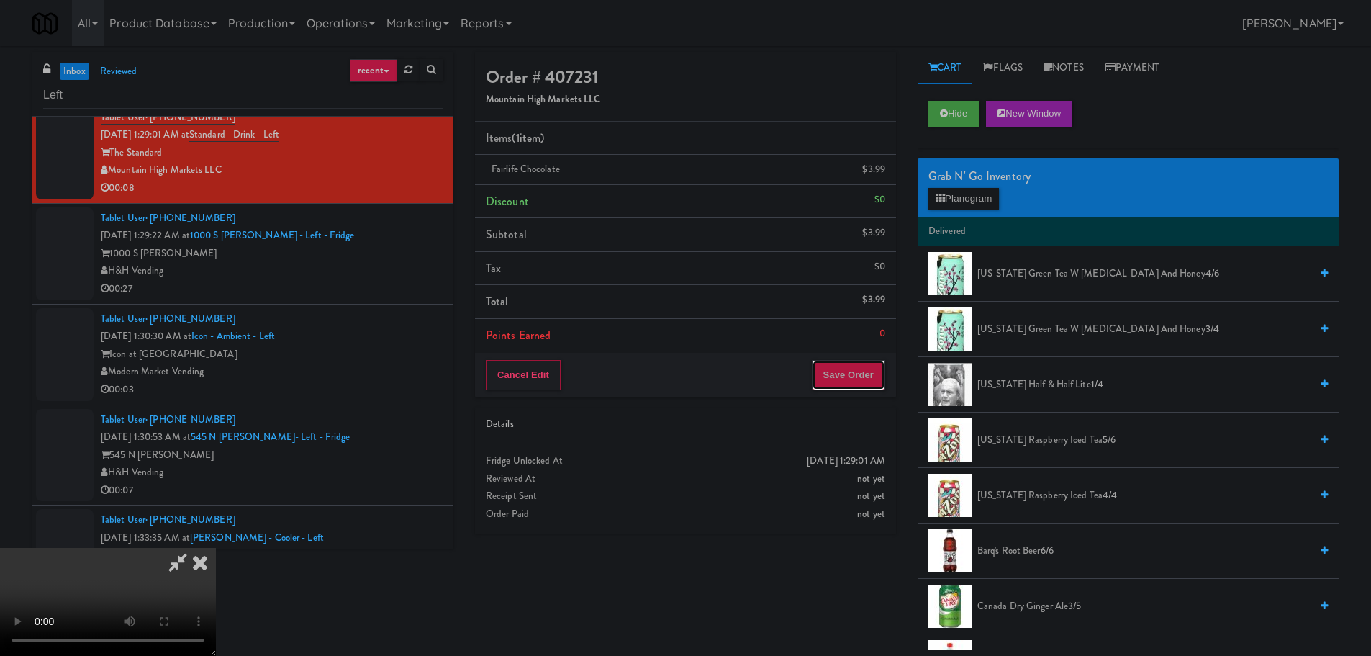
click at [867, 363] on button "Save Order" at bounding box center [848, 375] width 73 height 30
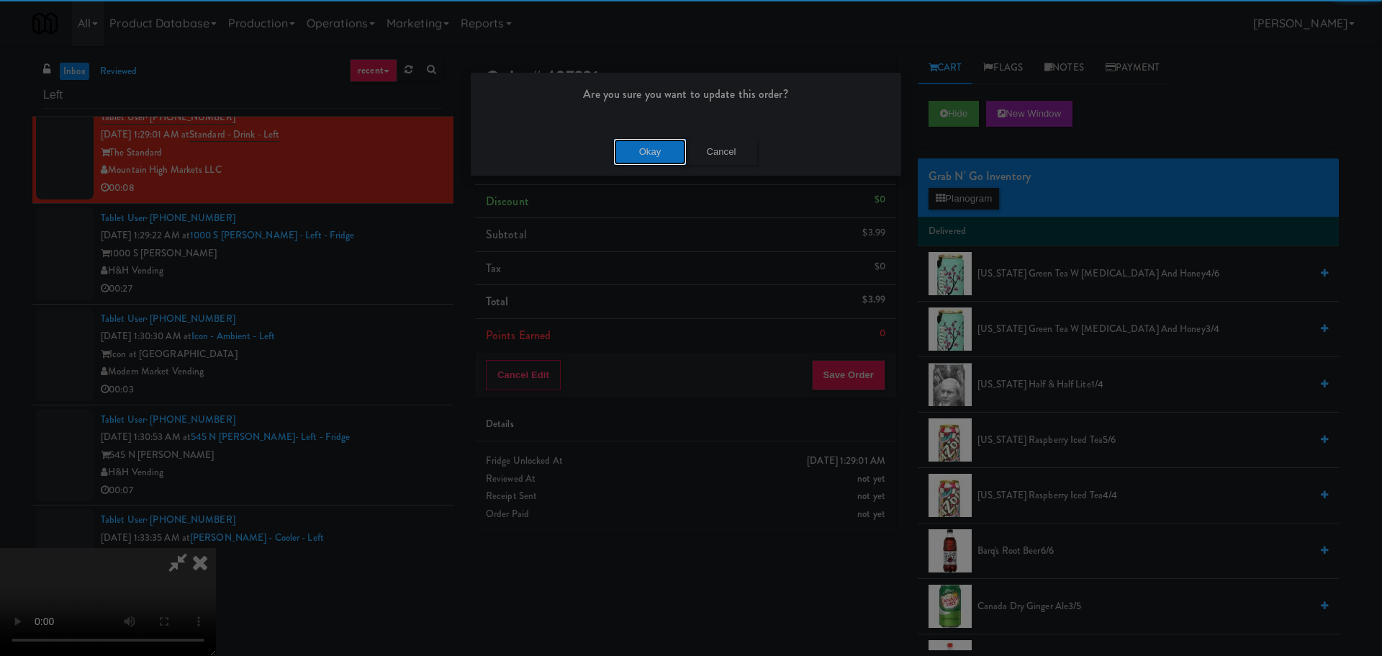
click at [650, 153] on button "Okay" at bounding box center [650, 152] width 72 height 26
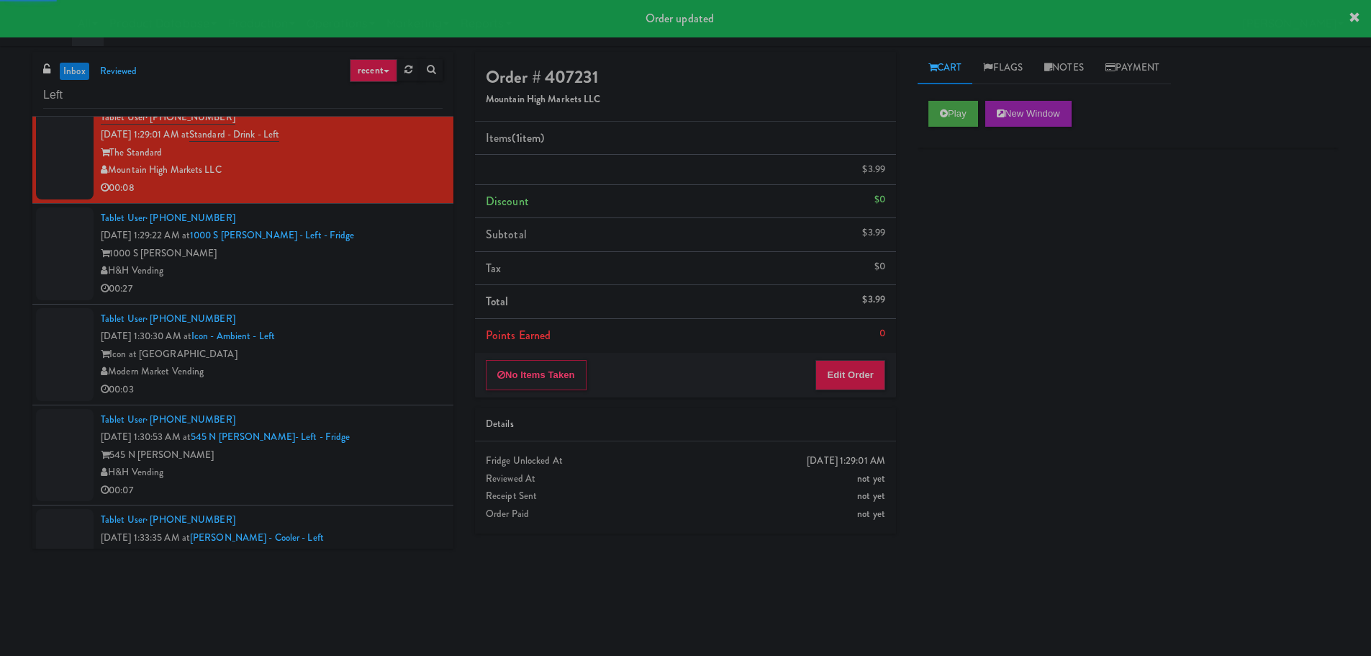
click at [391, 289] on div "00:27" at bounding box center [272, 289] width 342 height 18
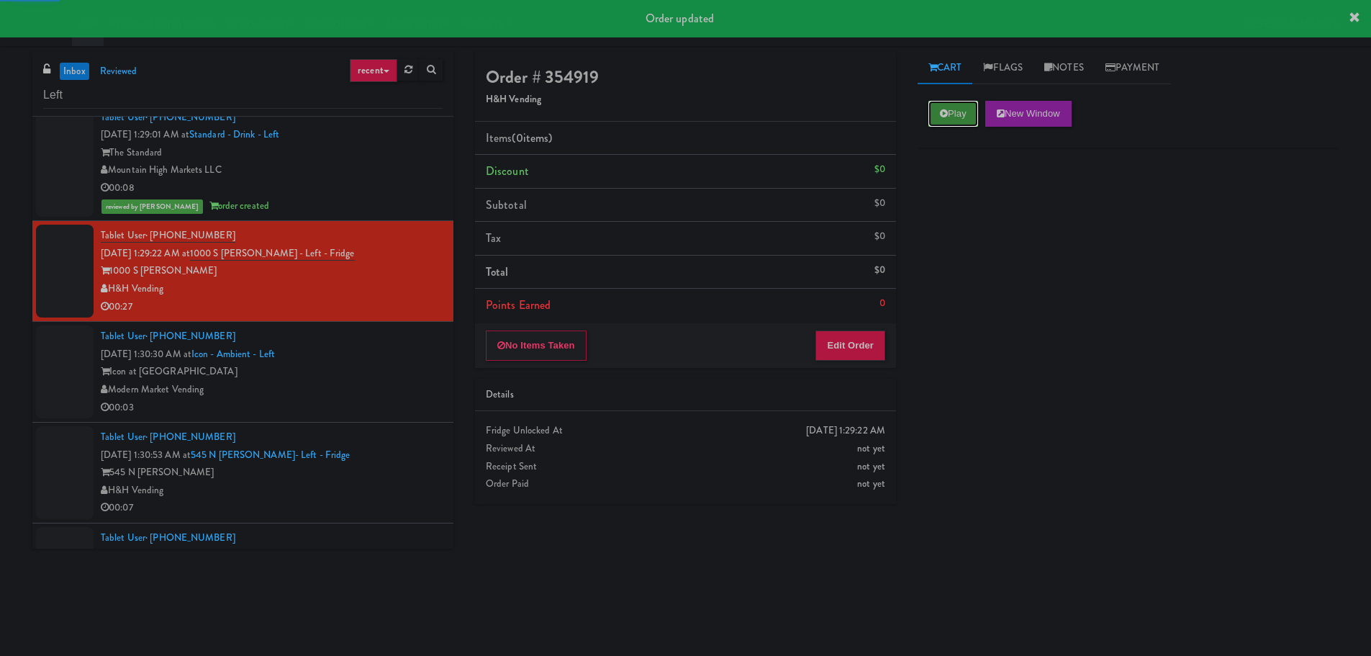
click at [956, 109] on button "Play" at bounding box center [953, 114] width 50 height 26
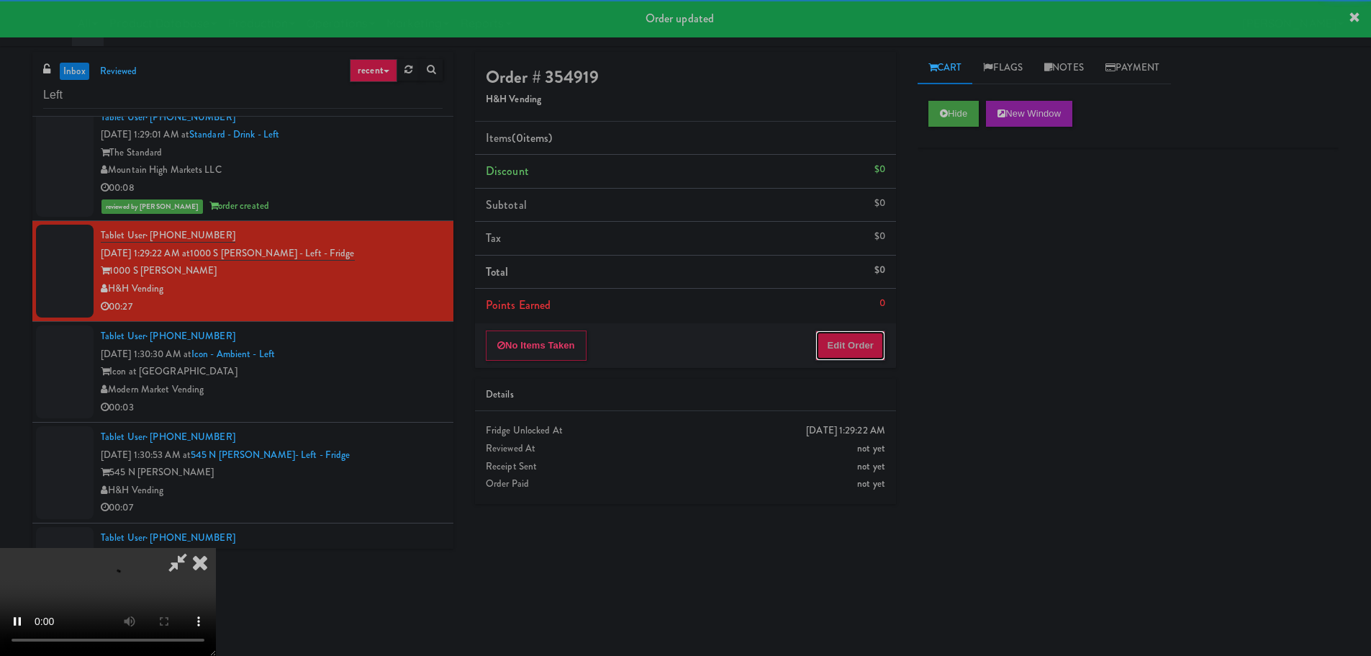
click at [818, 354] on button "Edit Order" at bounding box center [850, 345] width 70 height 30
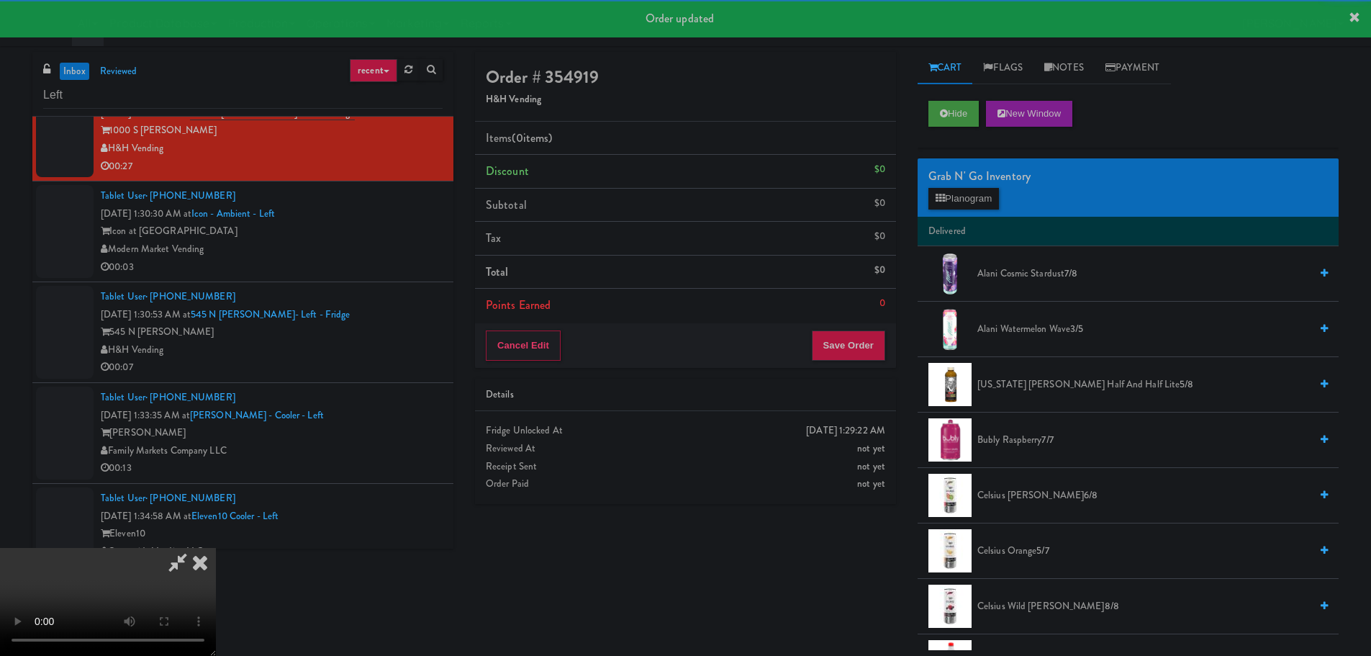
scroll to position [1982, 0]
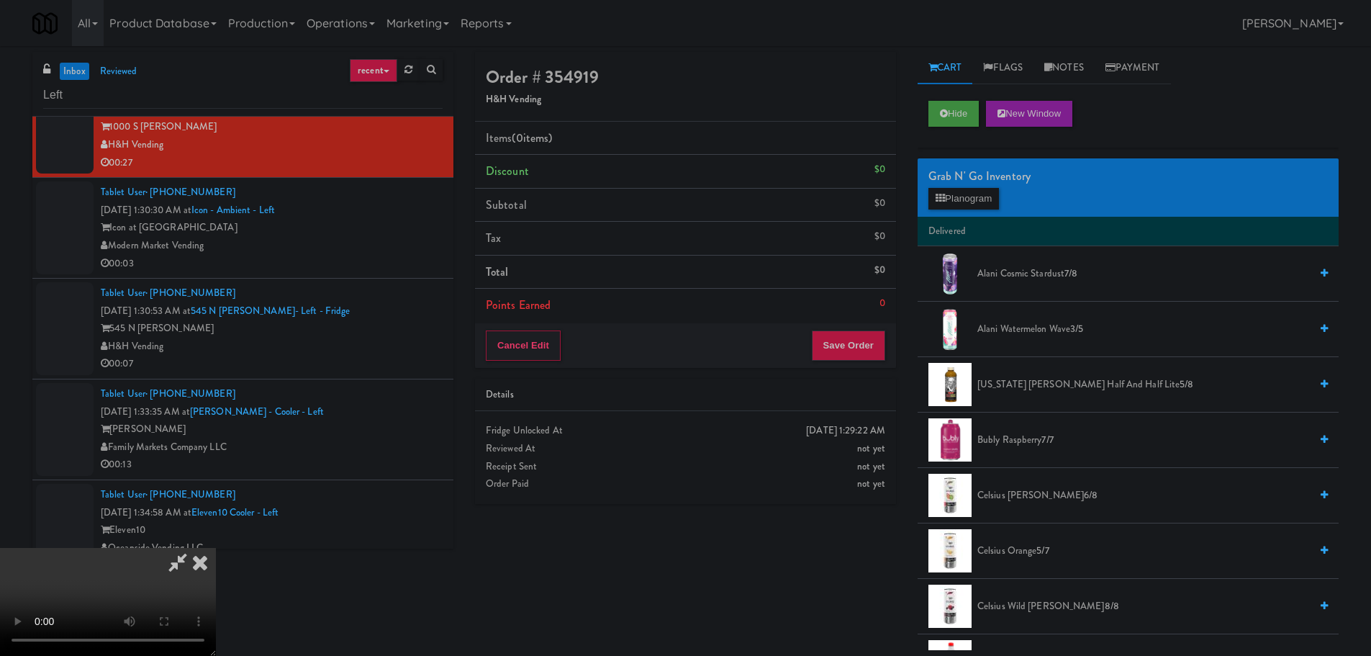
click at [216, 548] on video at bounding box center [108, 602] width 216 height 108
click at [973, 199] on button "Planogram" at bounding box center [963, 199] width 71 height 22
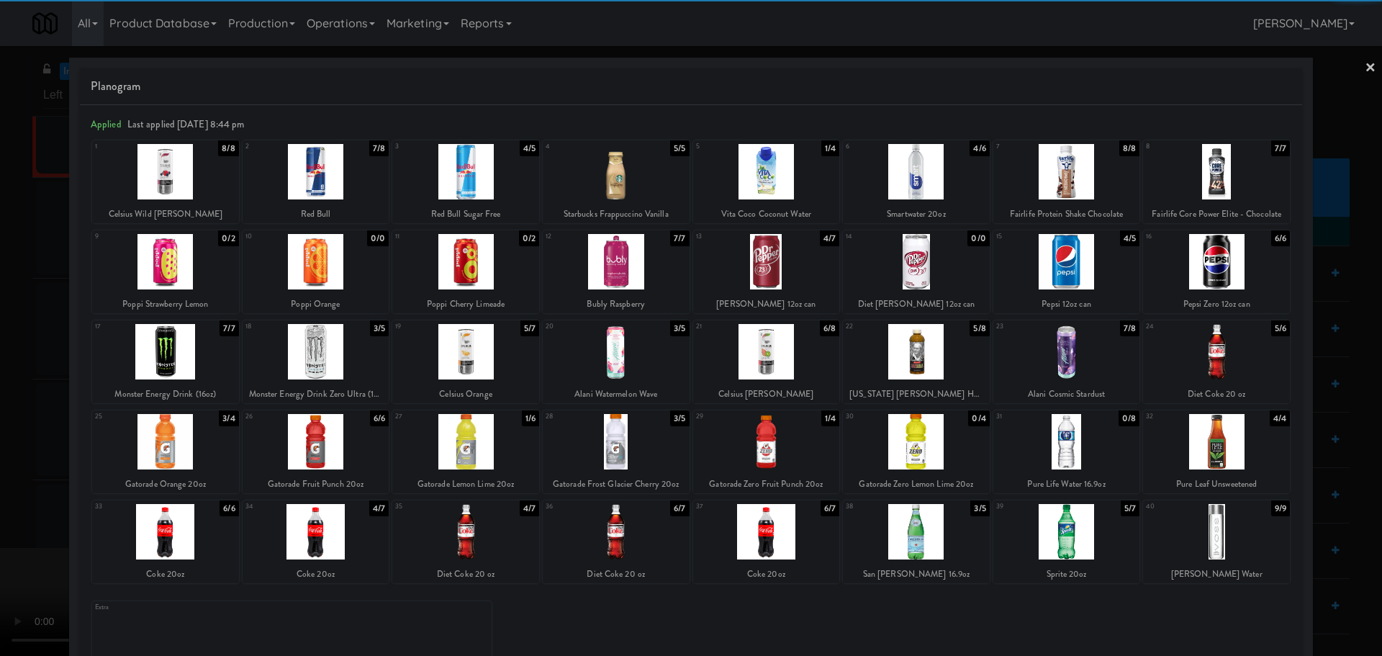
click at [157, 534] on div at bounding box center [165, 531] width 147 height 55
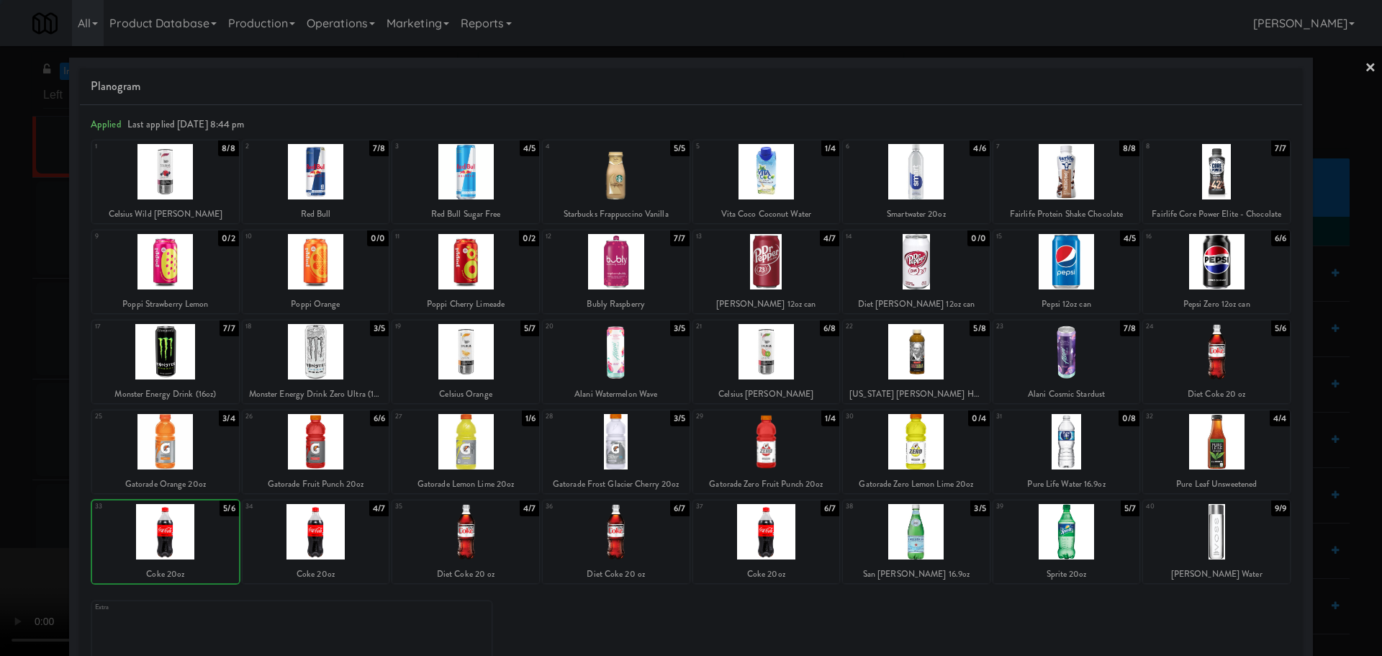
click at [29, 493] on div at bounding box center [691, 328] width 1382 height 656
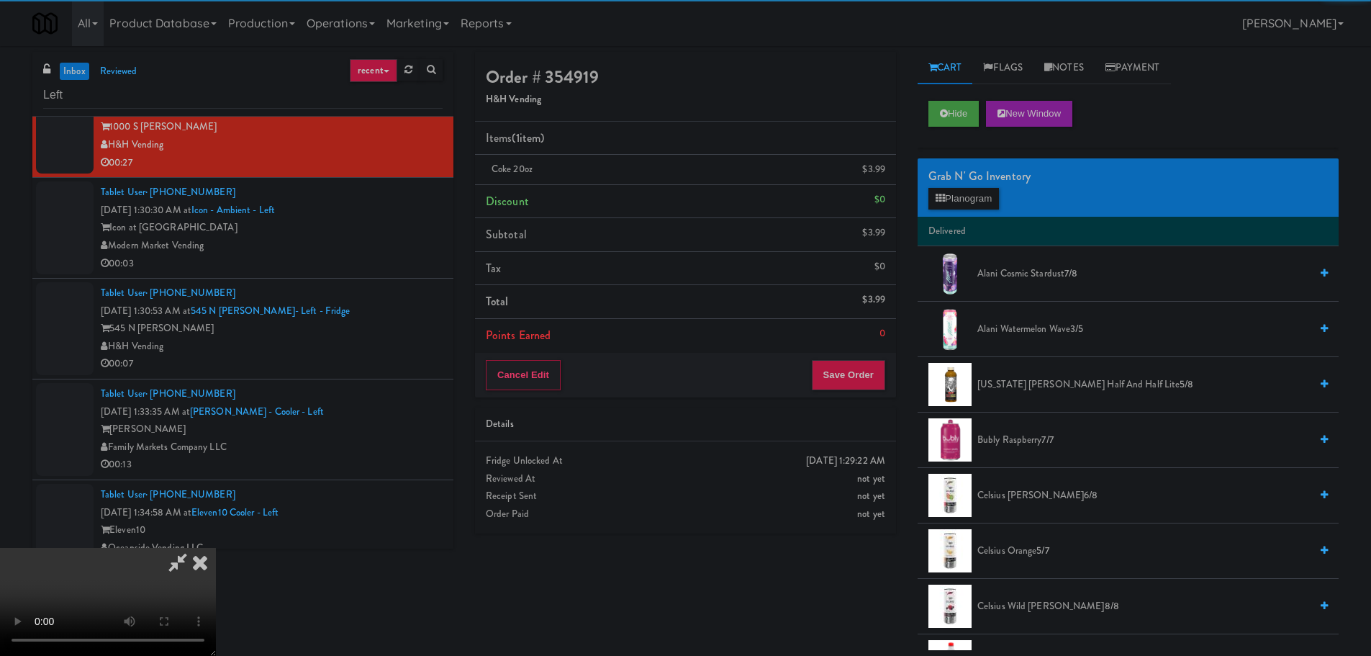
click at [193, 548] on video at bounding box center [108, 602] width 216 height 108
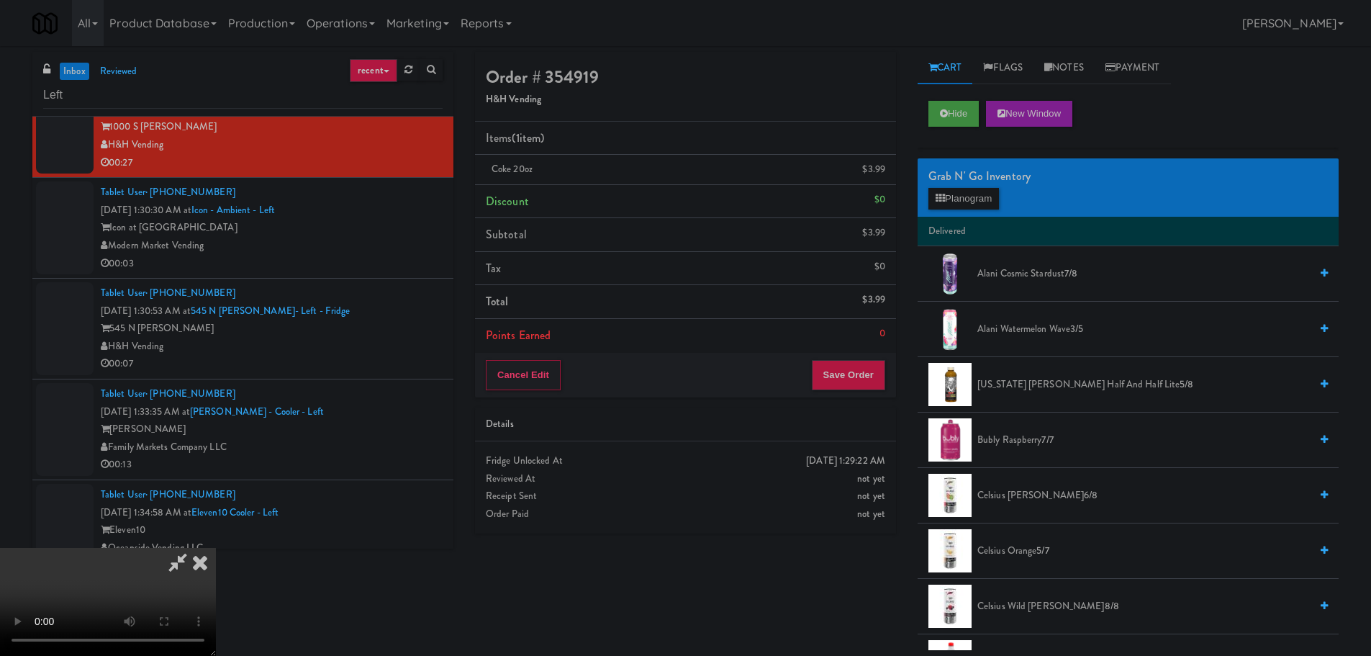
click at [216, 548] on video at bounding box center [108, 602] width 216 height 108
click at [947, 201] on button "Planogram" at bounding box center [963, 199] width 71 height 22
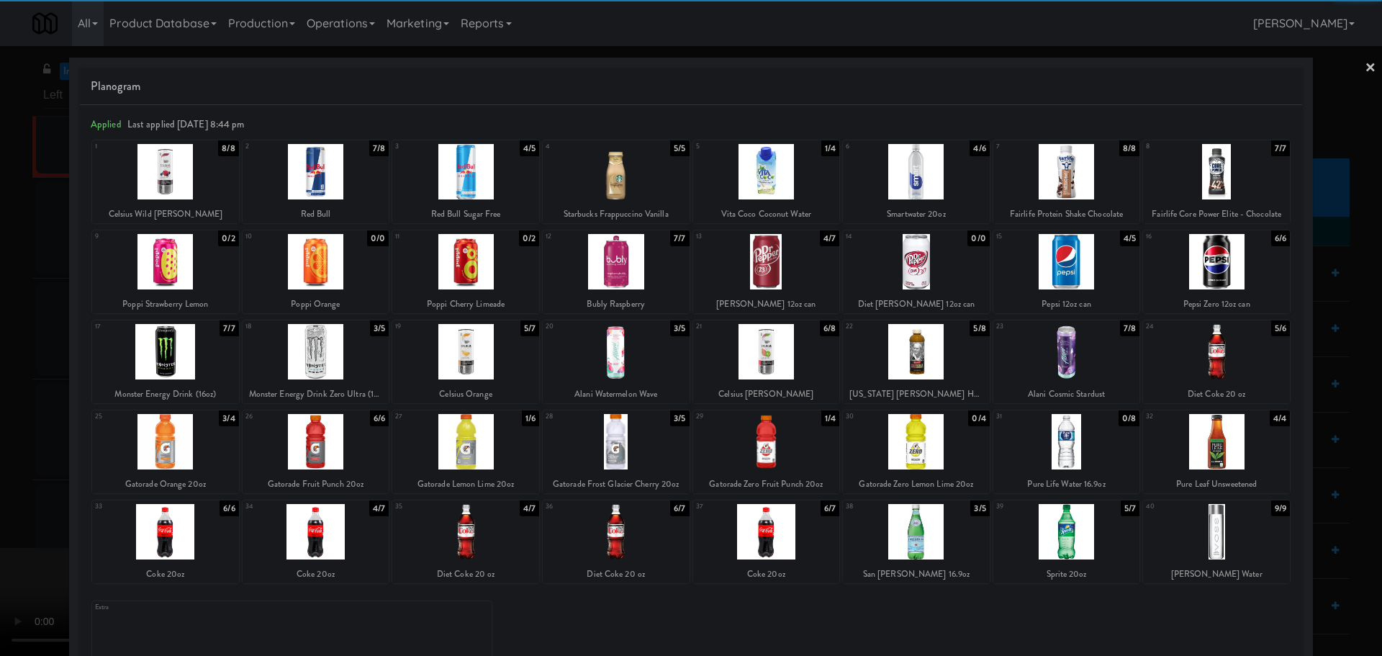
click at [618, 450] on div at bounding box center [616, 441] width 147 height 55
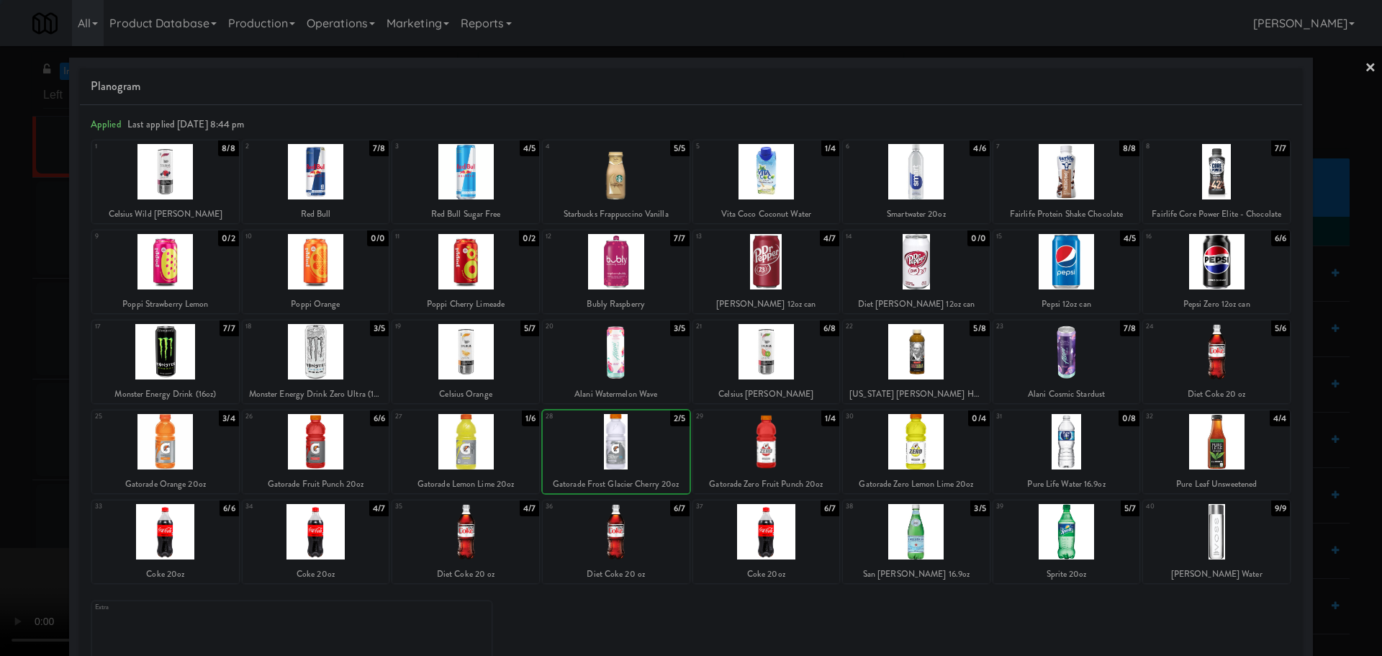
click at [17, 445] on div at bounding box center [691, 328] width 1382 height 656
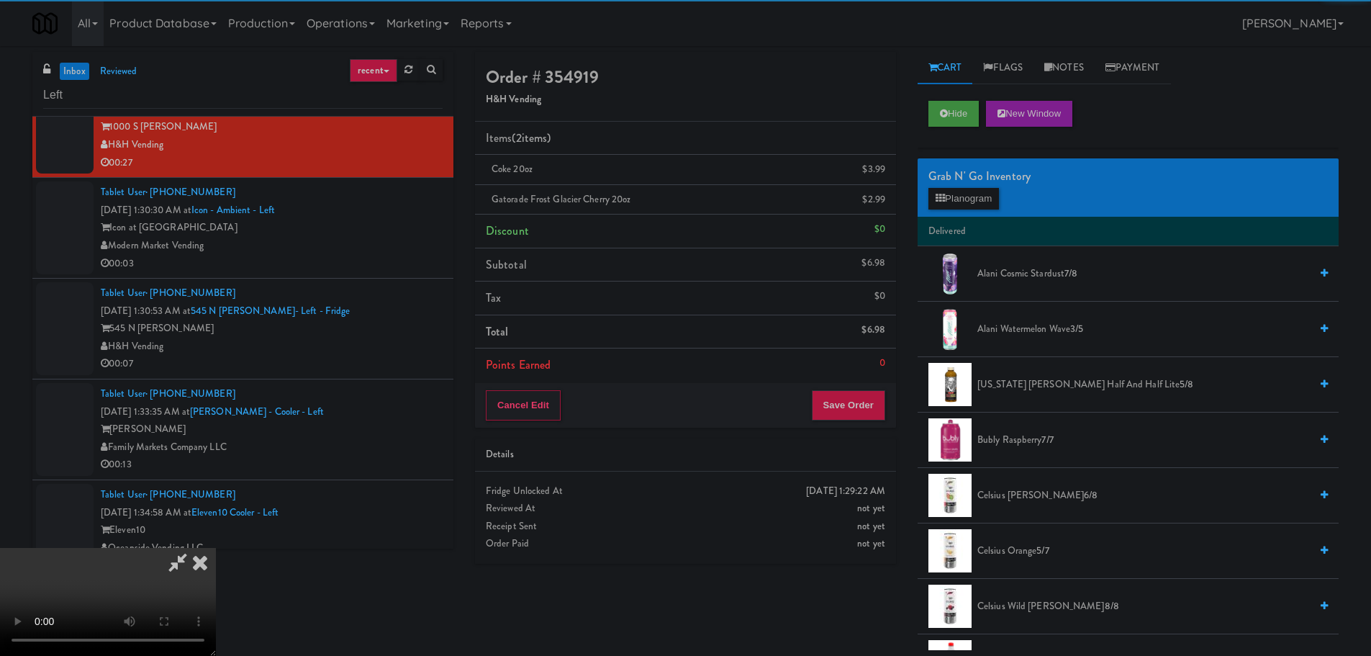
click at [216, 548] on video at bounding box center [108, 602] width 216 height 108
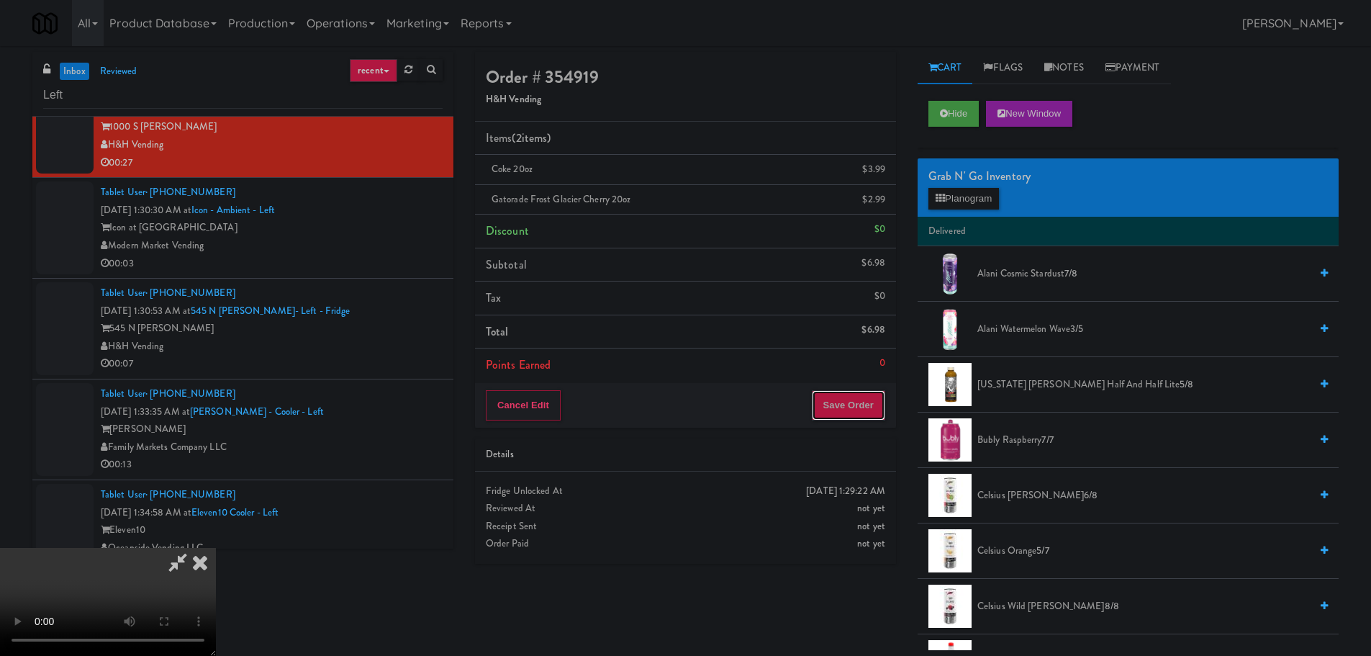
click at [840, 412] on button "Save Order" at bounding box center [848, 405] width 73 height 30
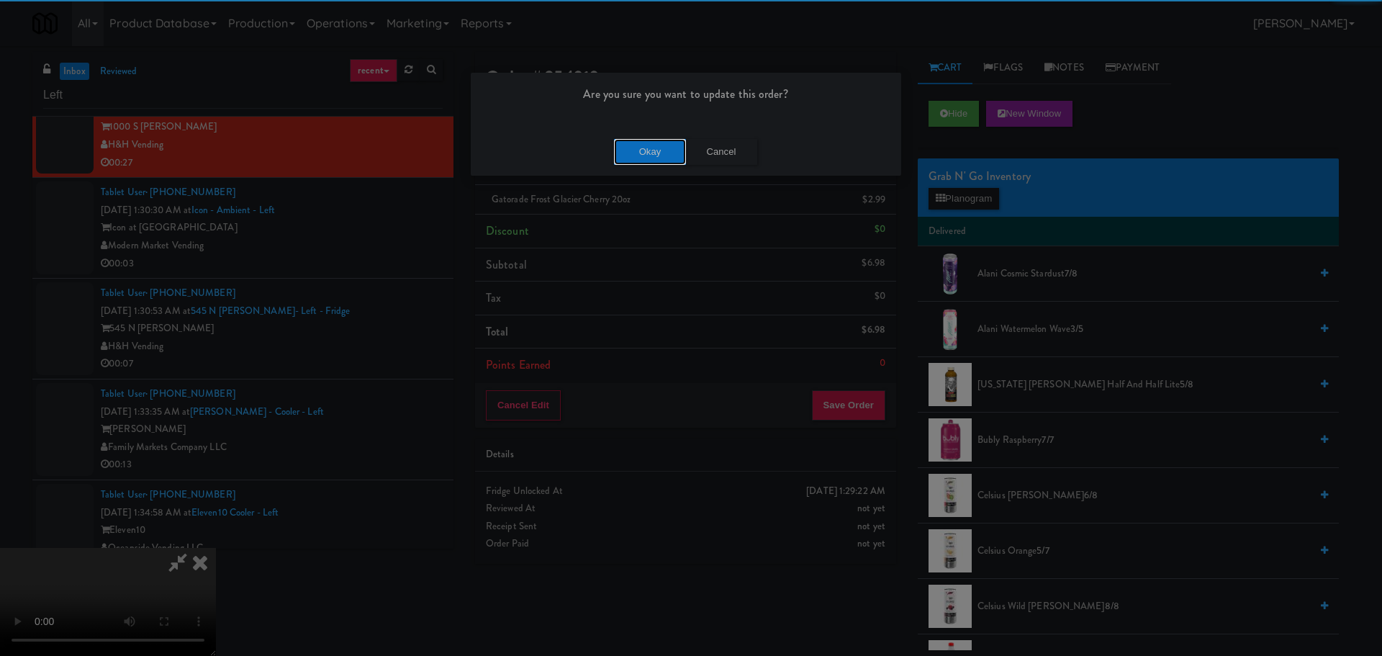
click at [651, 150] on button "Okay" at bounding box center [650, 152] width 72 height 26
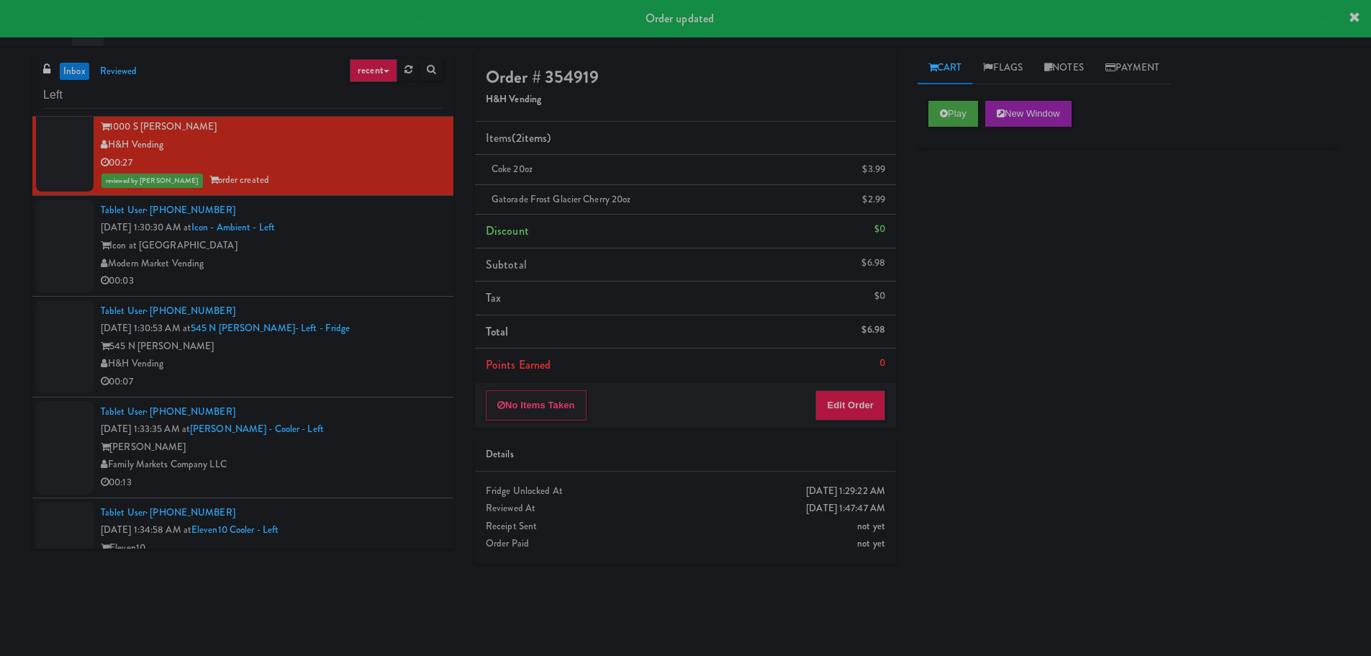
click at [369, 281] on div "00:03" at bounding box center [272, 281] width 342 height 18
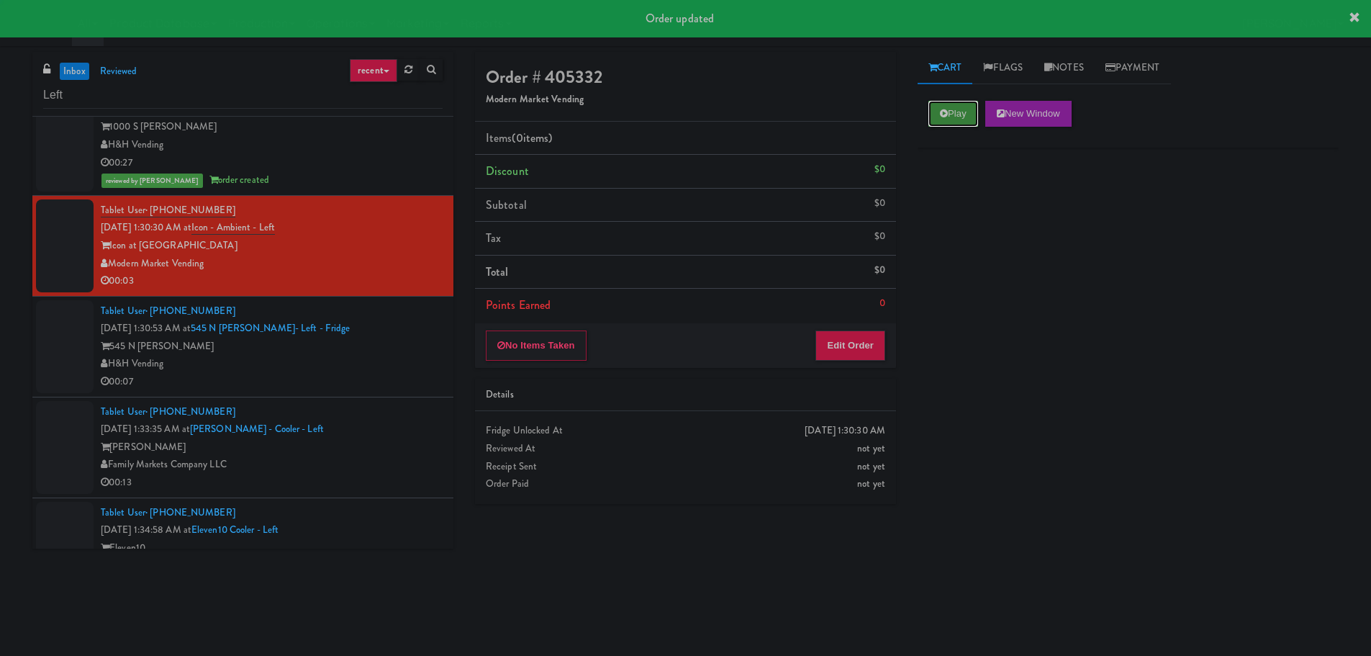
click at [935, 121] on button "Play" at bounding box center [953, 114] width 50 height 26
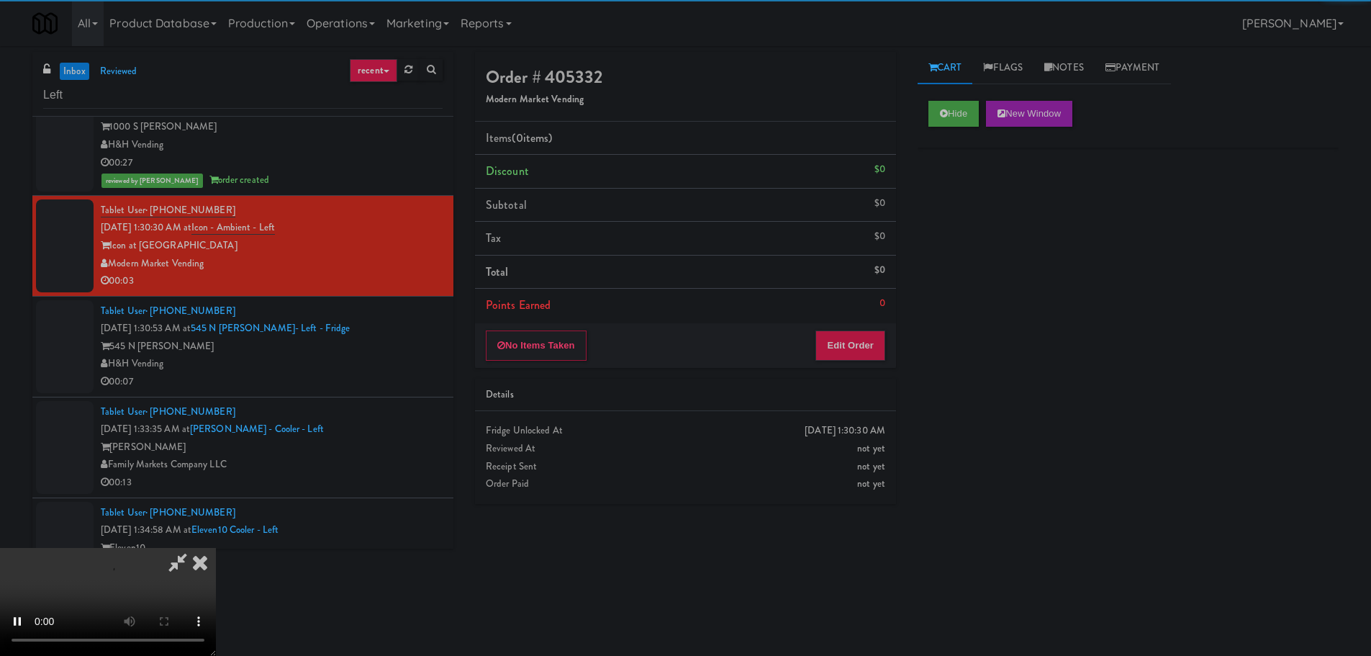
click at [859, 321] on li "Points Earned 0" at bounding box center [685, 305] width 421 height 33
click at [843, 354] on button "Edit Order" at bounding box center [850, 345] width 70 height 30
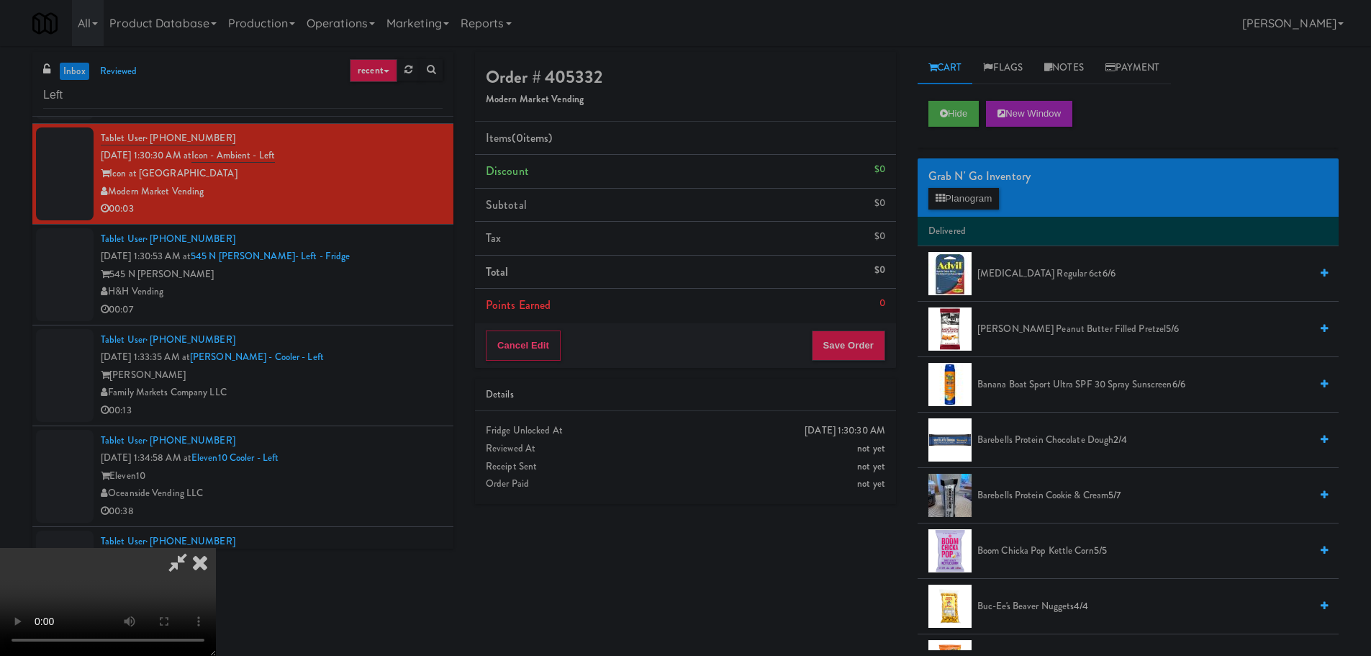
scroll to position [248, 0]
click at [216, 602] on video at bounding box center [108, 602] width 216 height 108
drag, startPoint x: 601, startPoint y: 464, endPoint x: 601, endPoint y: 455, distance: 8.6
click at [216, 548] on video at bounding box center [108, 602] width 216 height 108
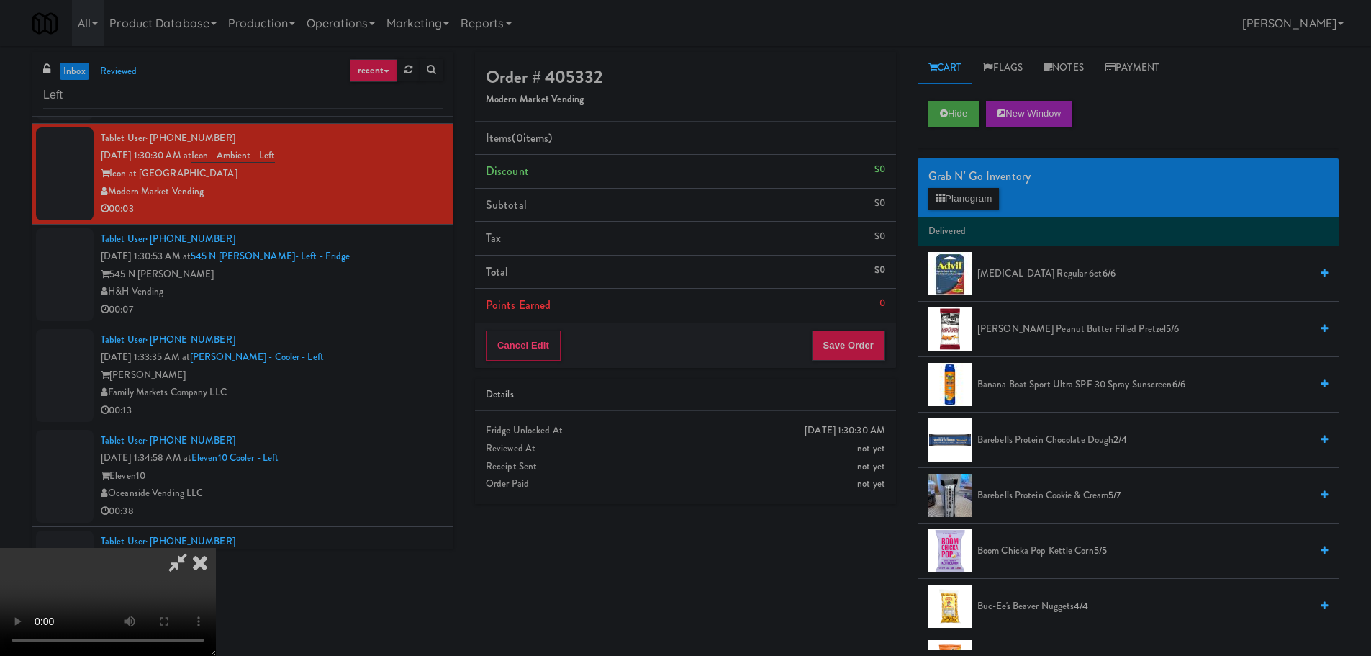
click at [216, 548] on video at bounding box center [108, 602] width 216 height 108
click at [950, 183] on div "Grab N' Go Inventory" at bounding box center [1127, 176] width 399 height 22
click at [951, 193] on button "Planogram" at bounding box center [963, 199] width 71 height 22
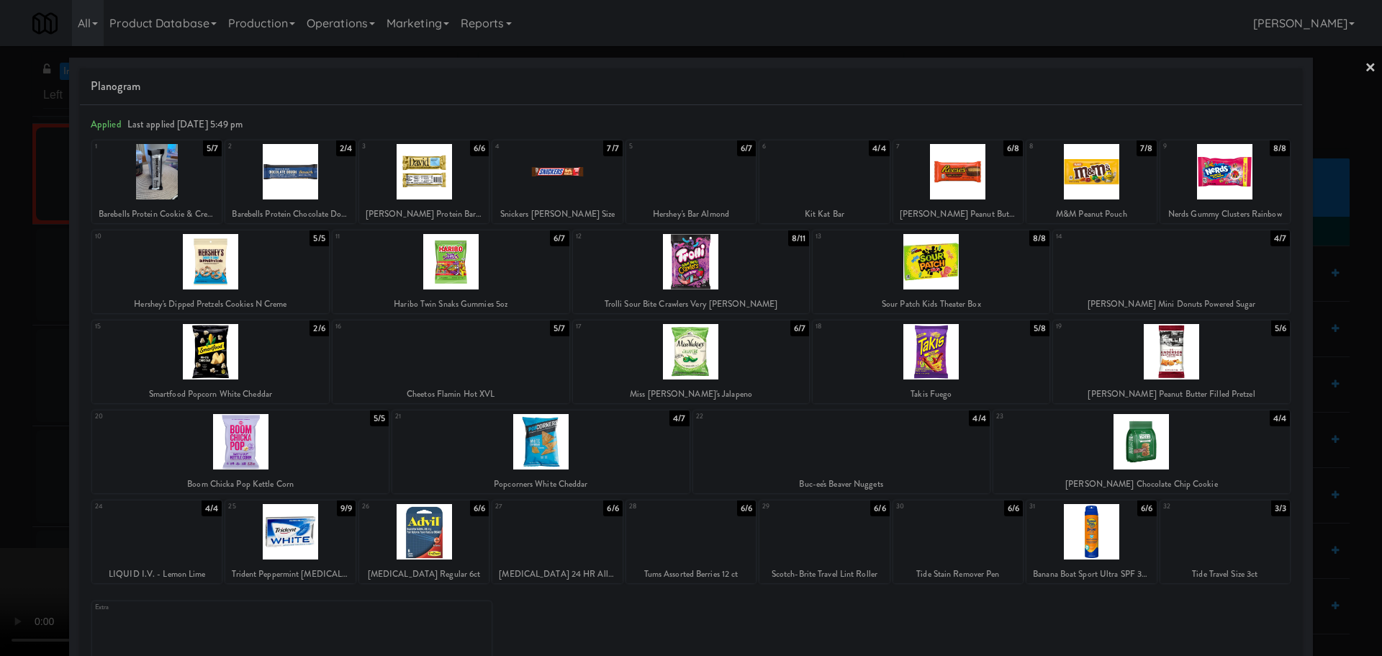
click at [428, 373] on div at bounding box center [450, 351] width 237 height 55
click at [0, 414] on div at bounding box center [691, 328] width 1382 height 656
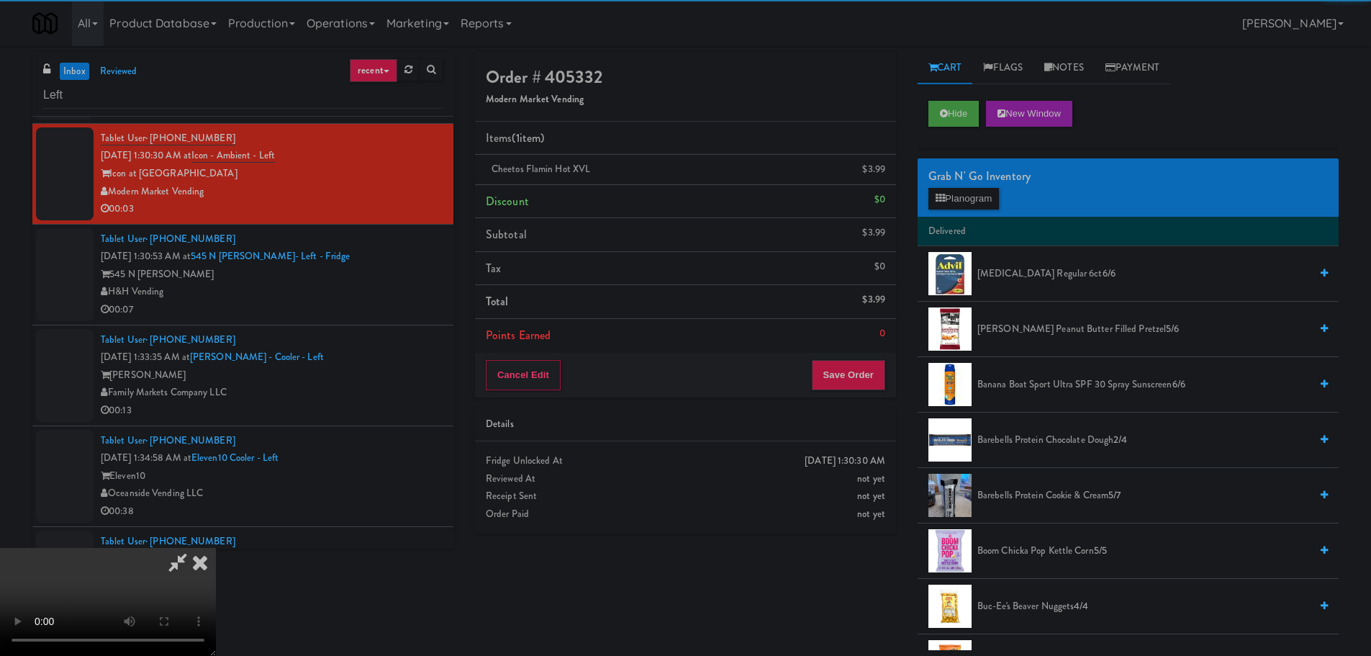
scroll to position [248, 0]
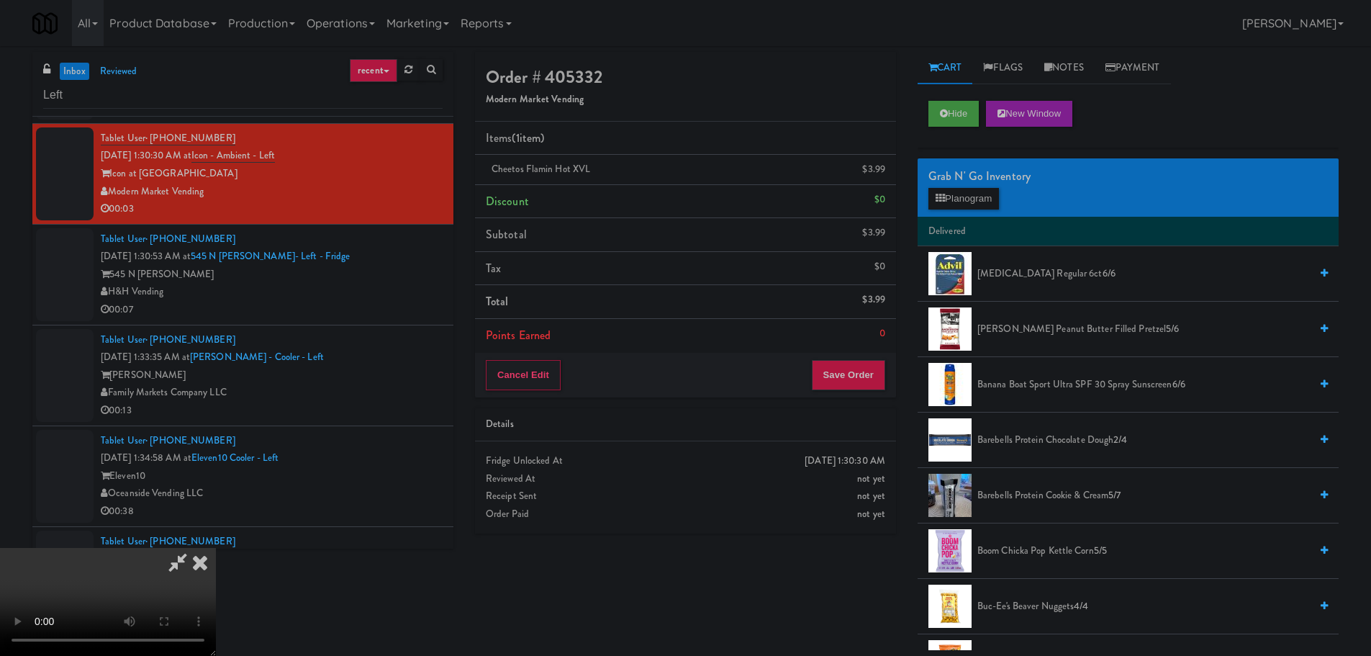
click at [216, 548] on video at bounding box center [108, 602] width 216 height 108
click at [853, 337] on li "Points Earned 0" at bounding box center [685, 335] width 421 height 33
click at [852, 365] on button "Save Order" at bounding box center [848, 375] width 73 height 30
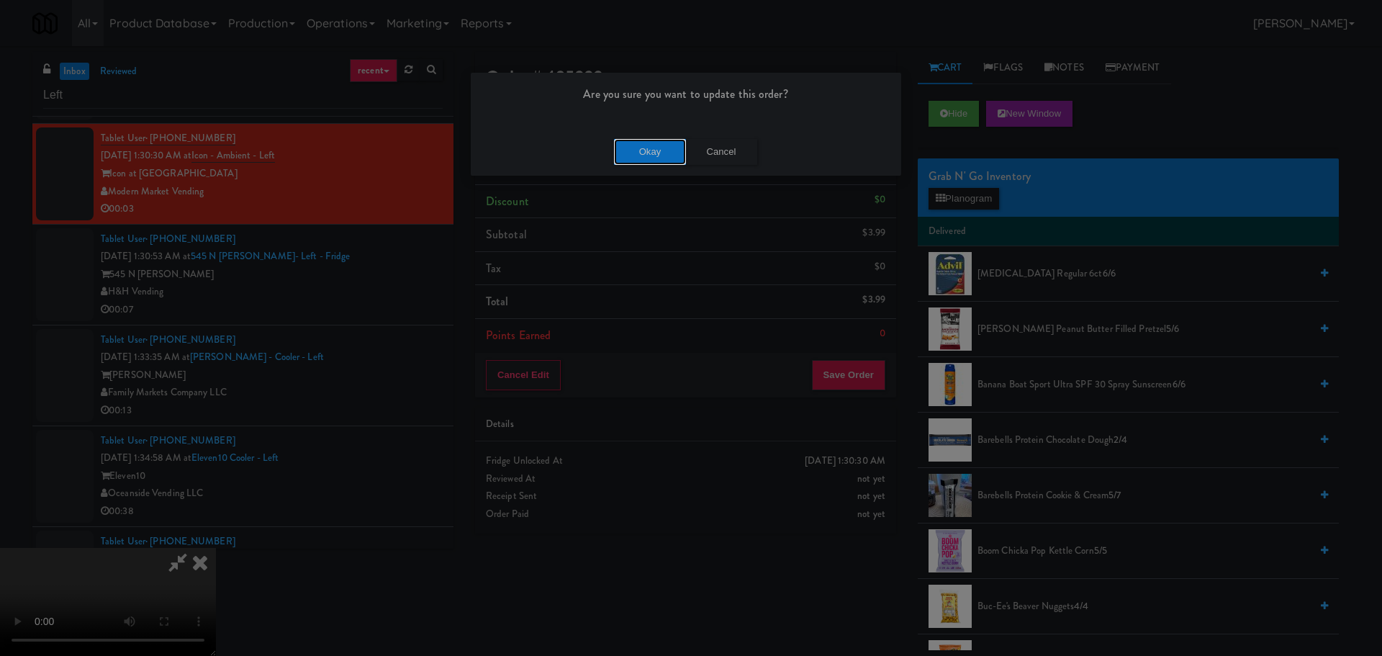
click at [638, 148] on button "Okay" at bounding box center [650, 152] width 72 height 26
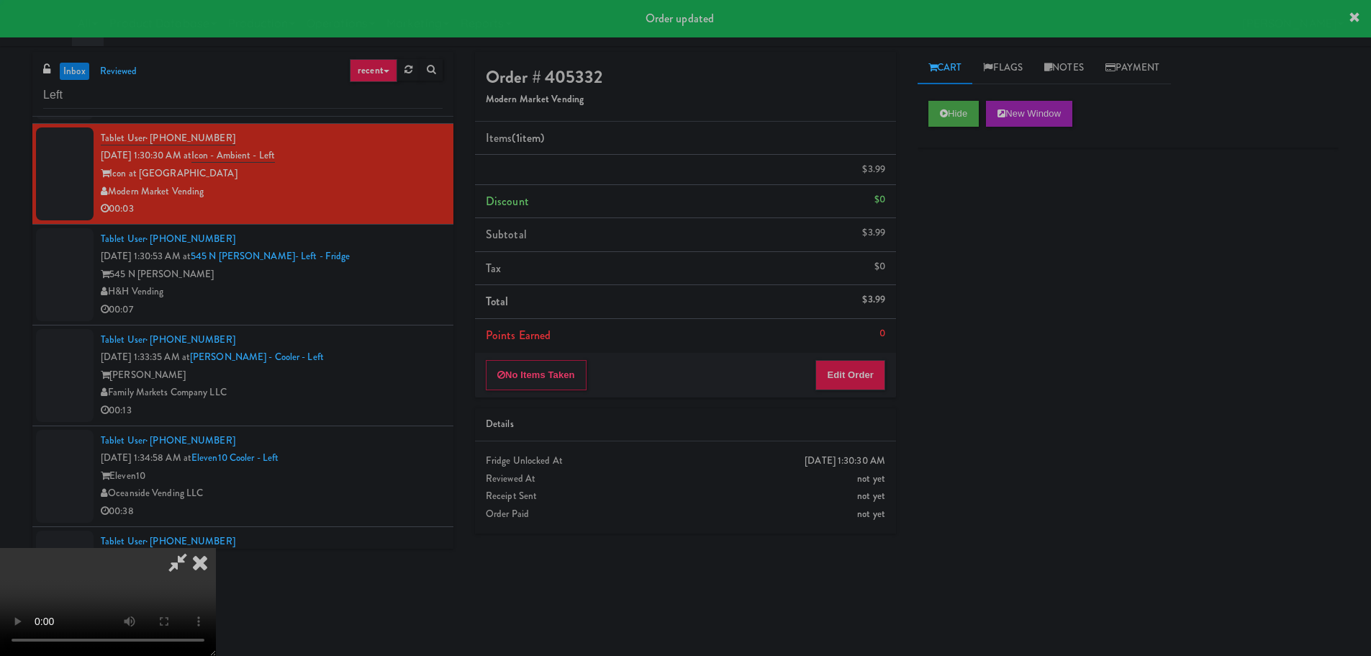
scroll to position [0, 0]
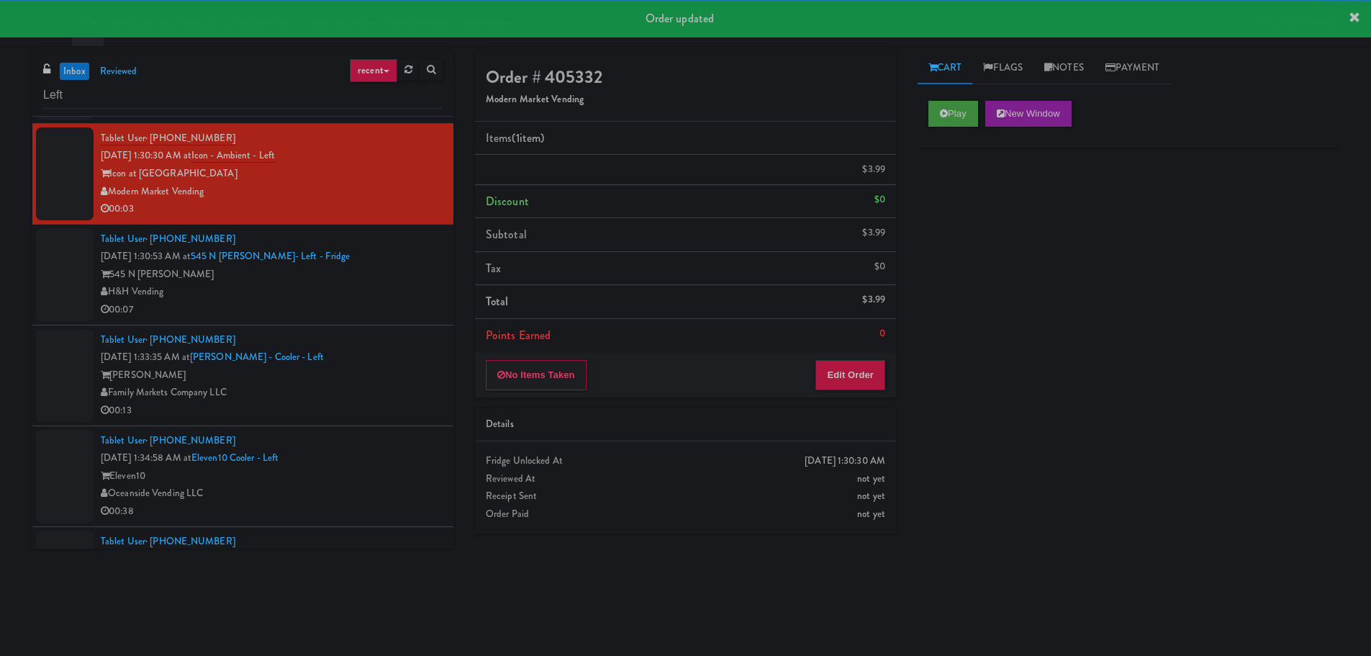
click at [375, 296] on div "H&H Vending" at bounding box center [272, 292] width 342 height 18
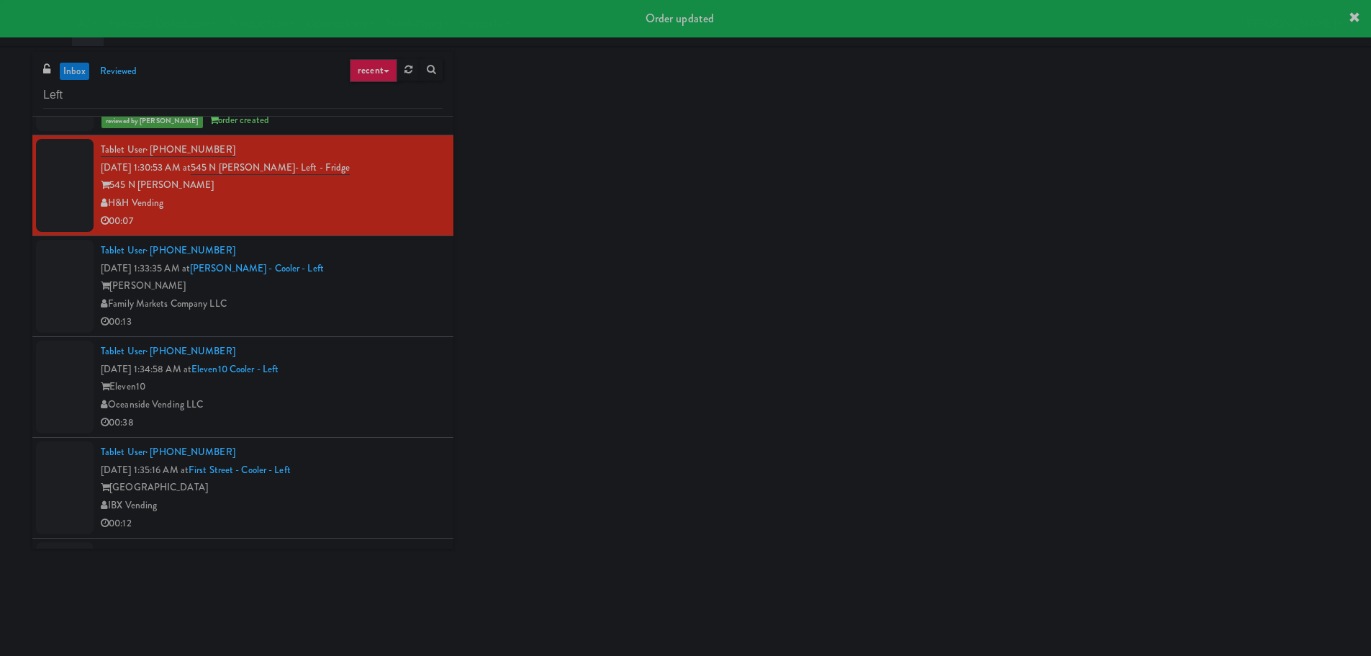
scroll to position [2198, 0]
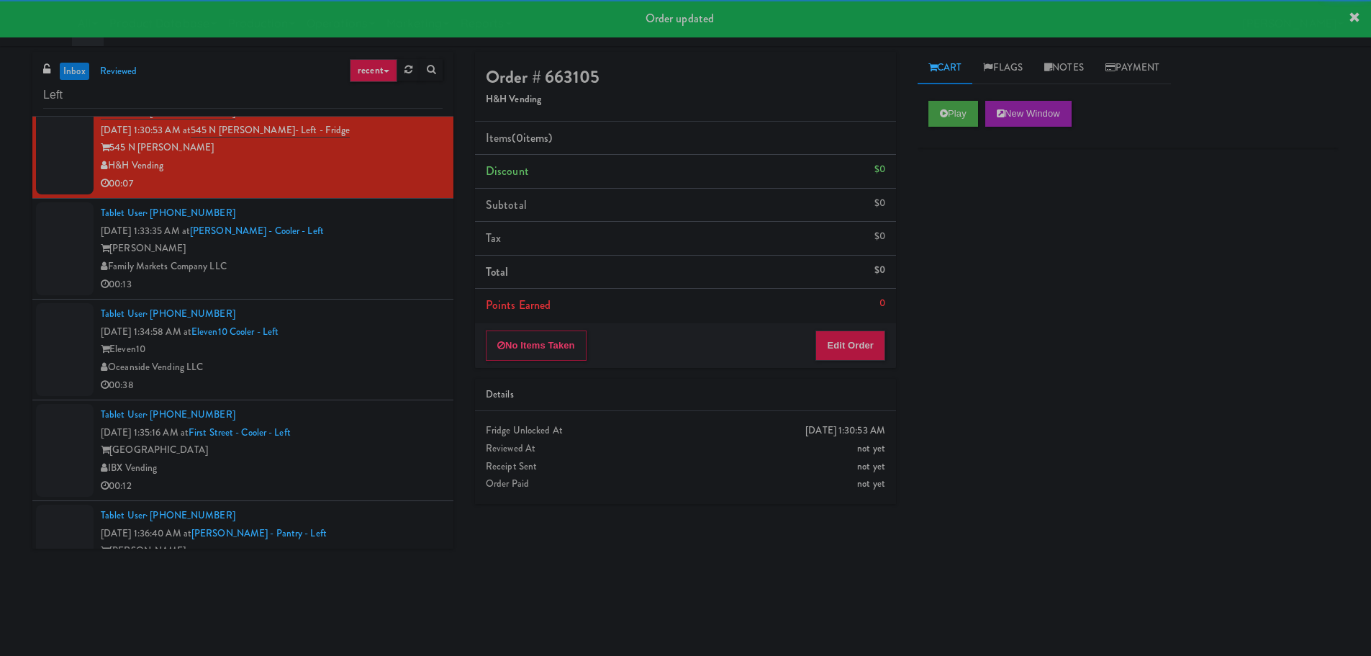
click at [982, 101] on div "Play New Window" at bounding box center [1127, 114] width 399 height 26
click at [965, 111] on button "Play" at bounding box center [953, 114] width 50 height 26
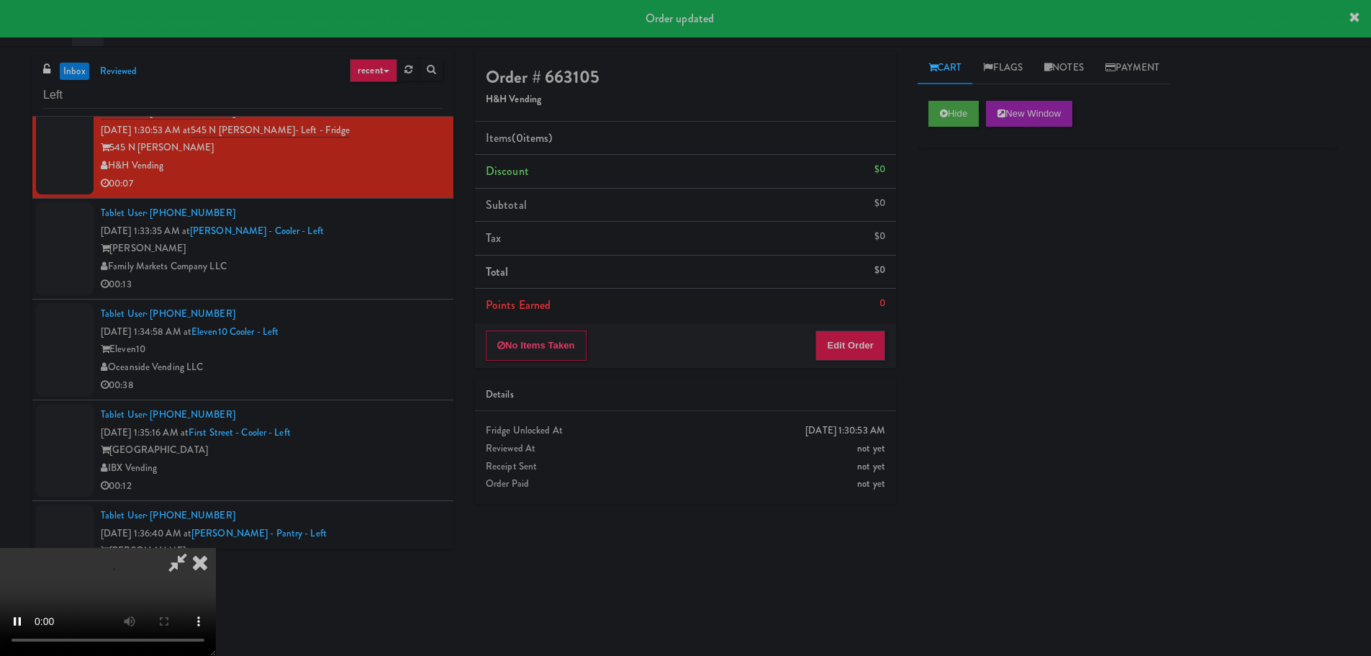
click at [860, 325] on div "No Items Taken Edit Order" at bounding box center [685, 345] width 421 height 45
click at [861, 336] on button "Edit Order" at bounding box center [850, 345] width 70 height 30
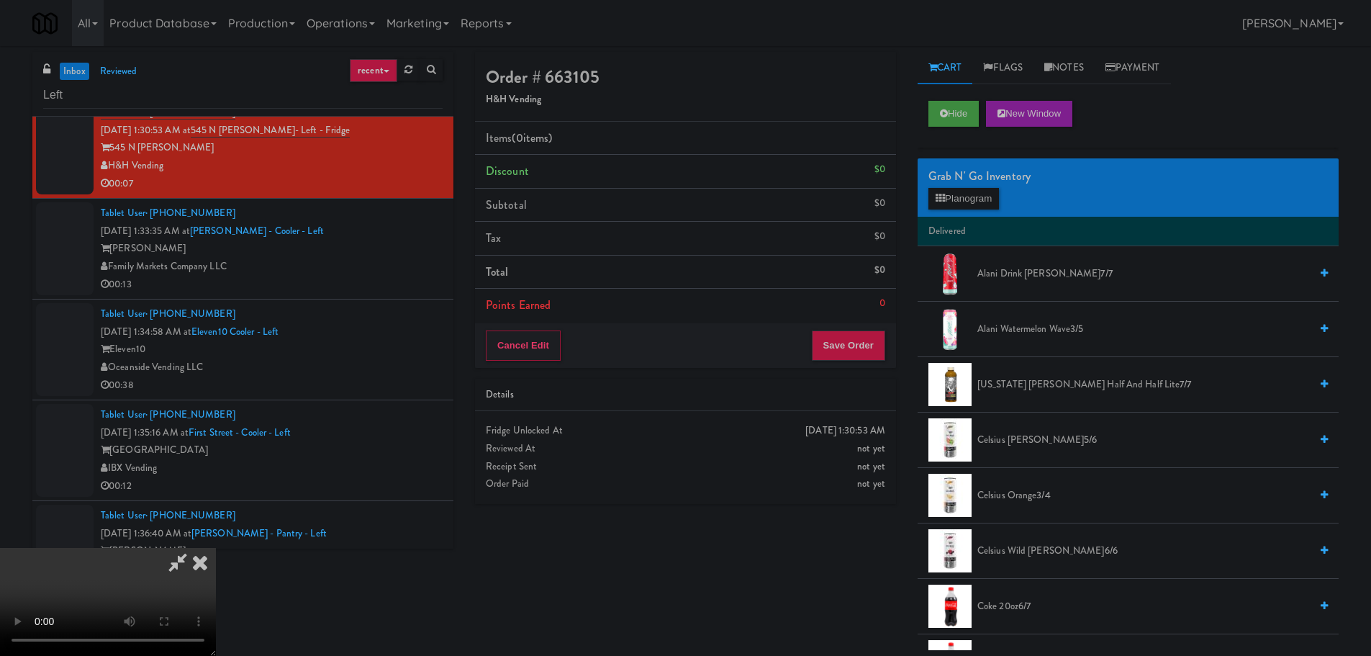
scroll to position [248, 0]
click at [216, 548] on video at bounding box center [108, 602] width 216 height 108
drag, startPoint x: 571, startPoint y: 388, endPoint x: 597, endPoint y: 425, distance: 45.9
click at [216, 548] on video at bounding box center [108, 602] width 216 height 108
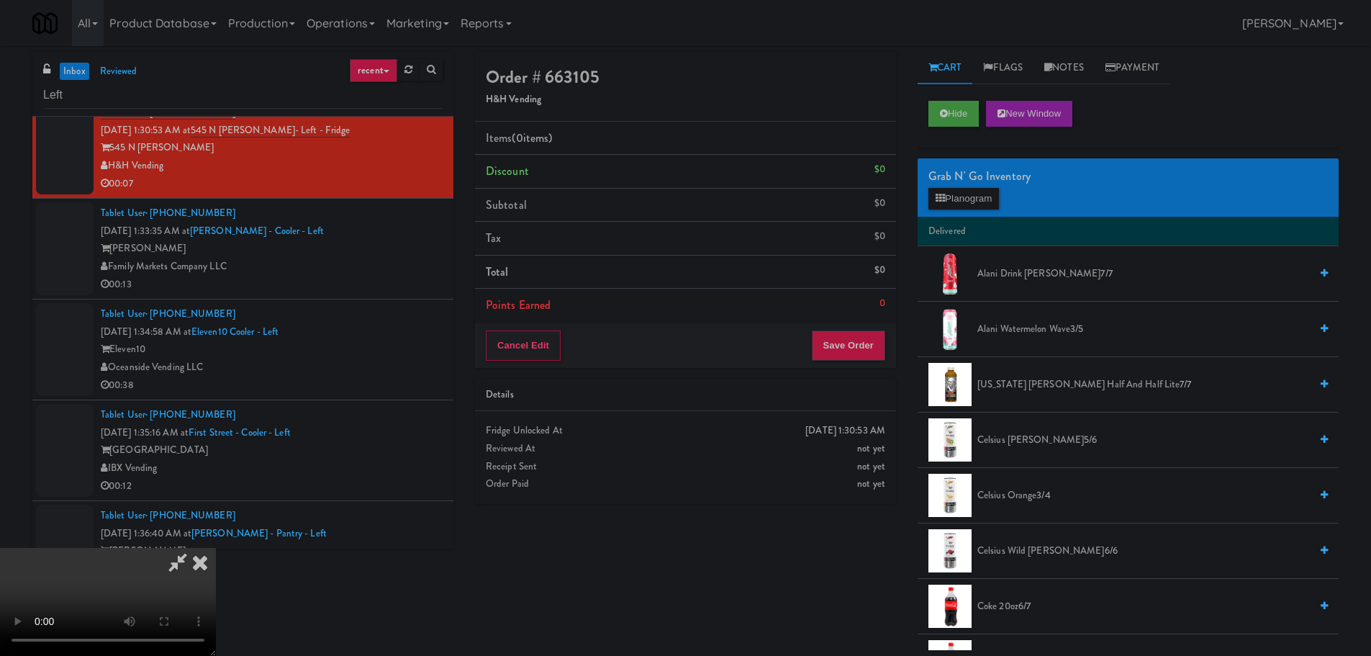
click at [216, 548] on video at bounding box center [108, 602] width 216 height 108
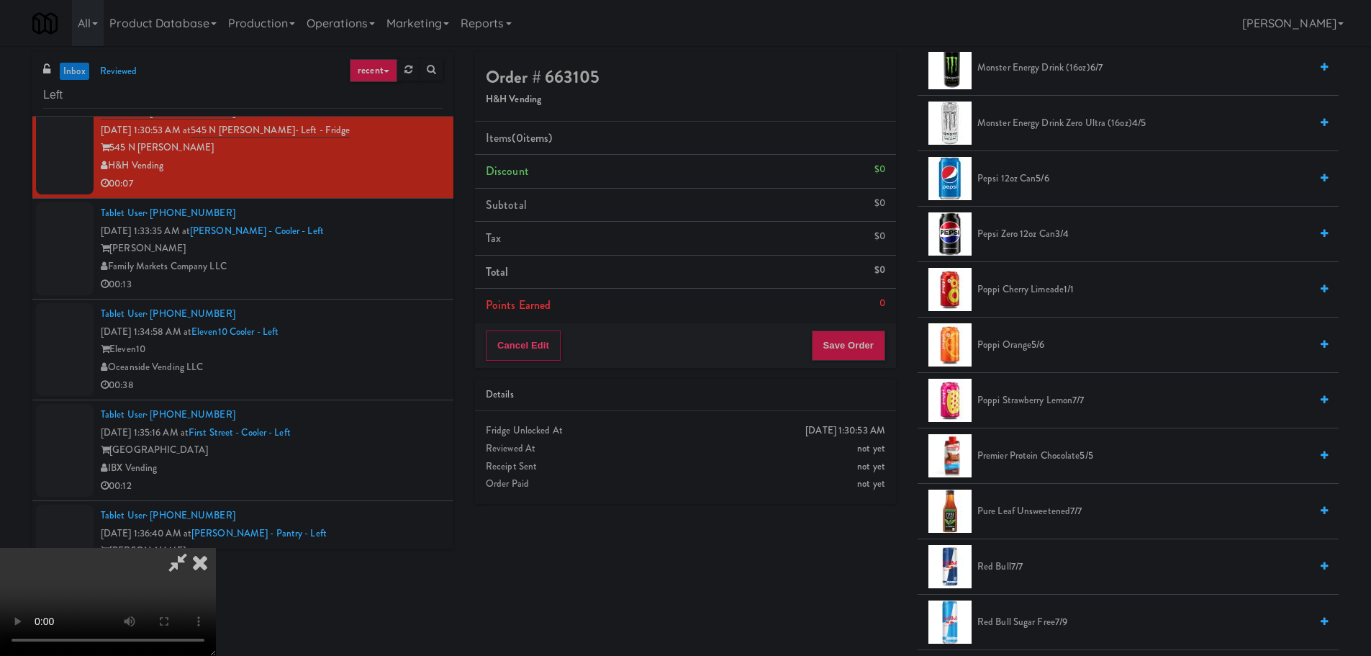
scroll to position [1439, 0]
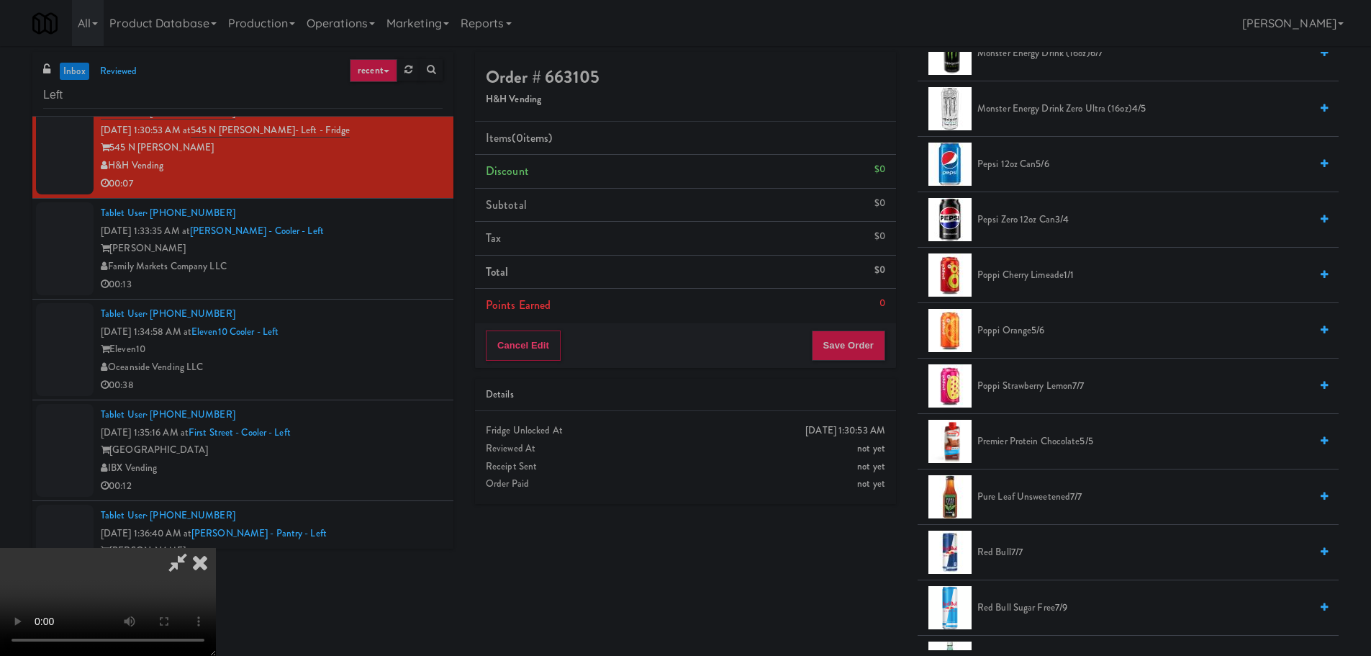
click at [1015, 164] on span "Pepsi 12oz can 5/6" at bounding box center [1143, 164] width 332 height 18
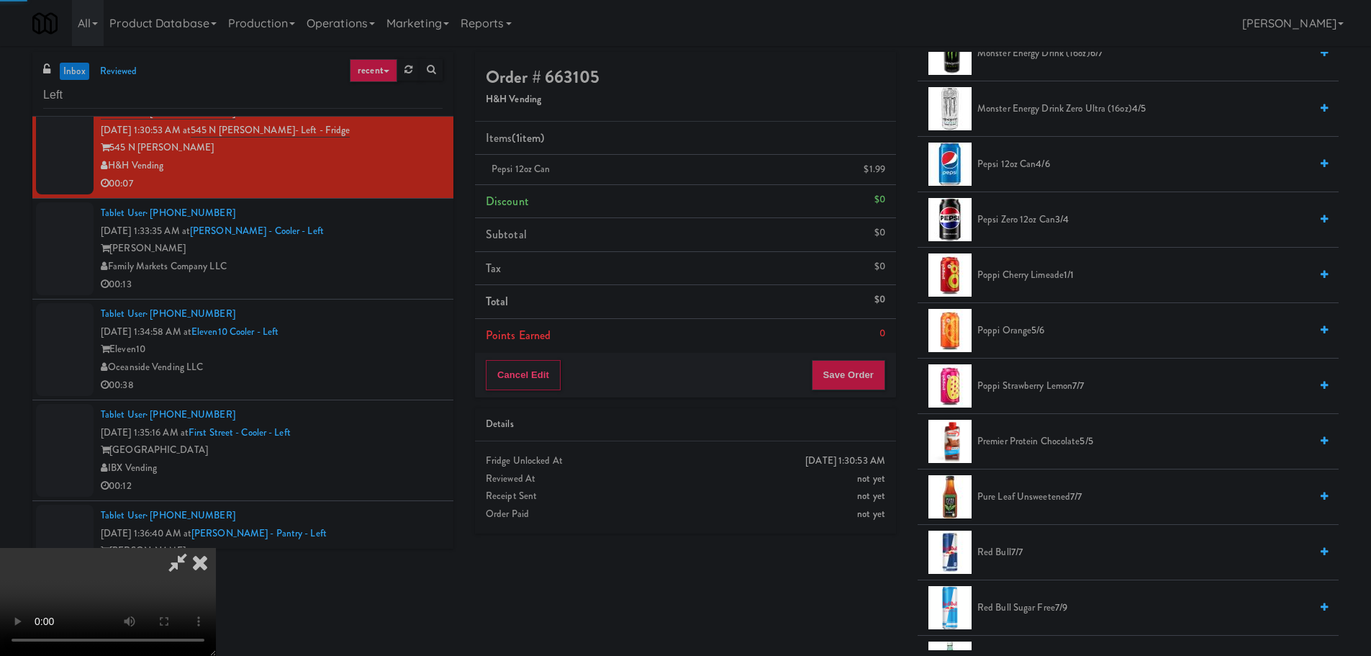
click at [216, 548] on video at bounding box center [108, 602] width 216 height 108
click at [861, 384] on button "Save Order" at bounding box center [848, 375] width 73 height 30
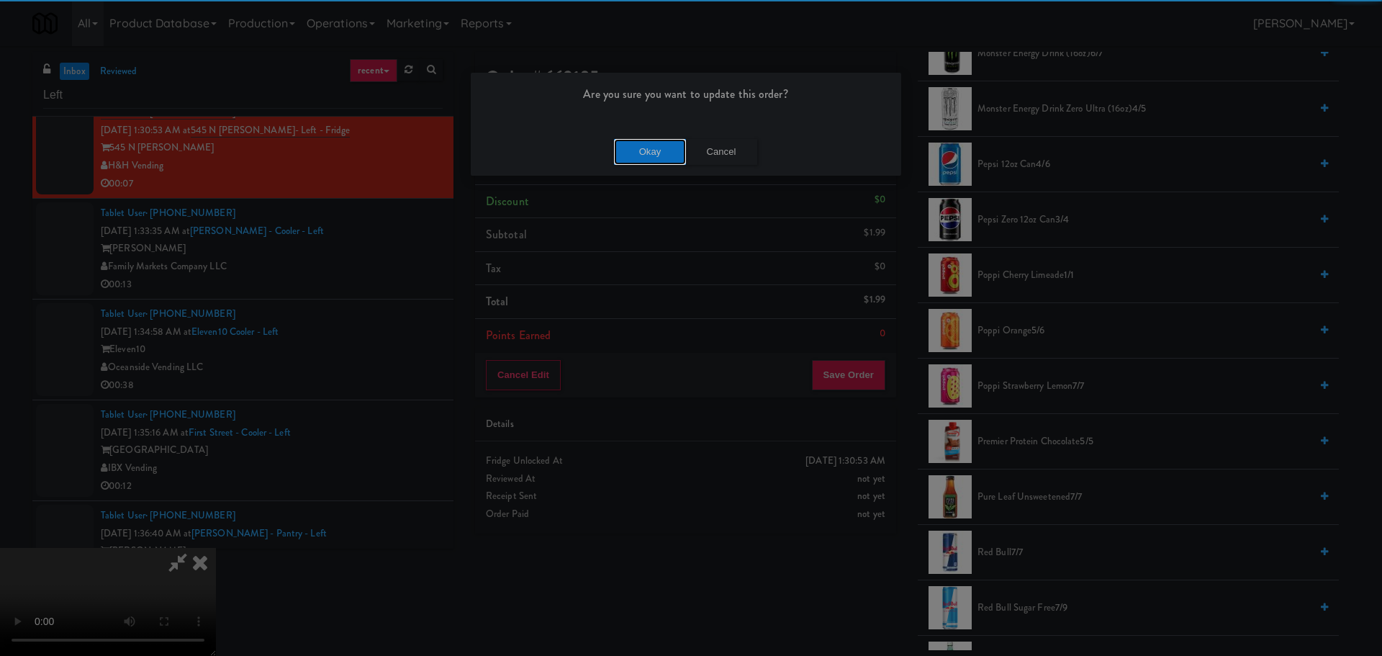
click at [653, 146] on button "Okay" at bounding box center [650, 152] width 72 height 26
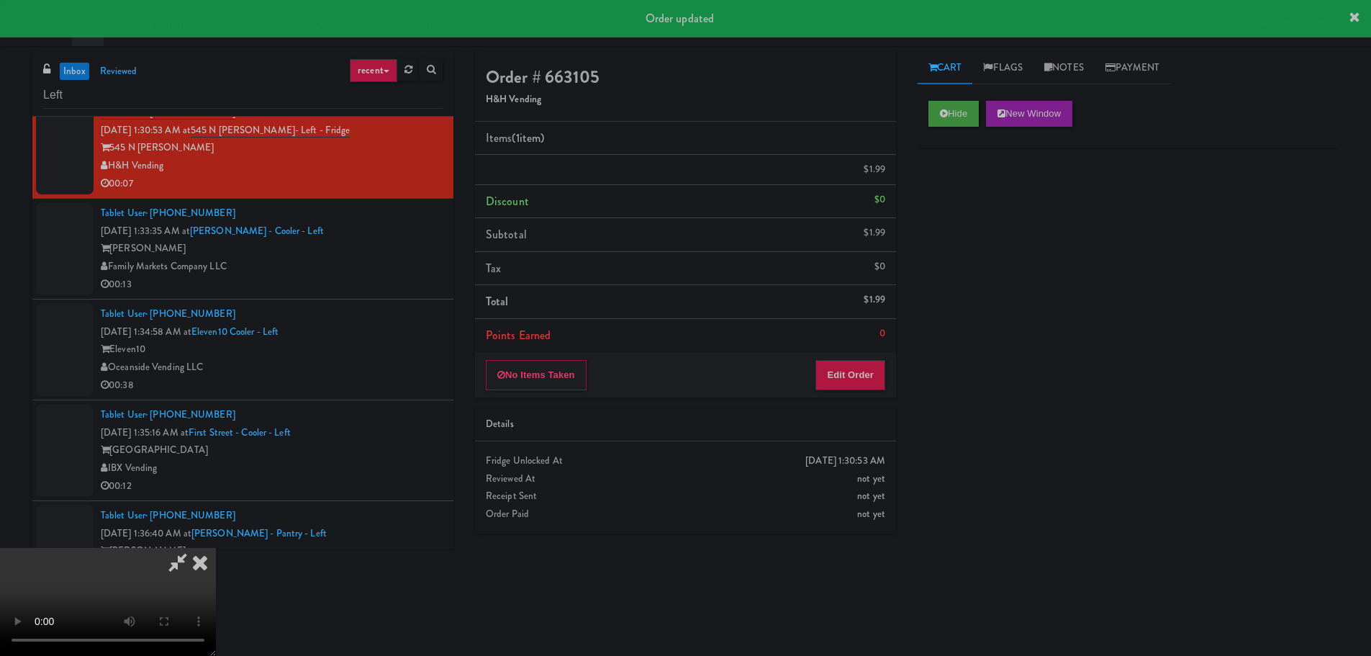
scroll to position [0, 0]
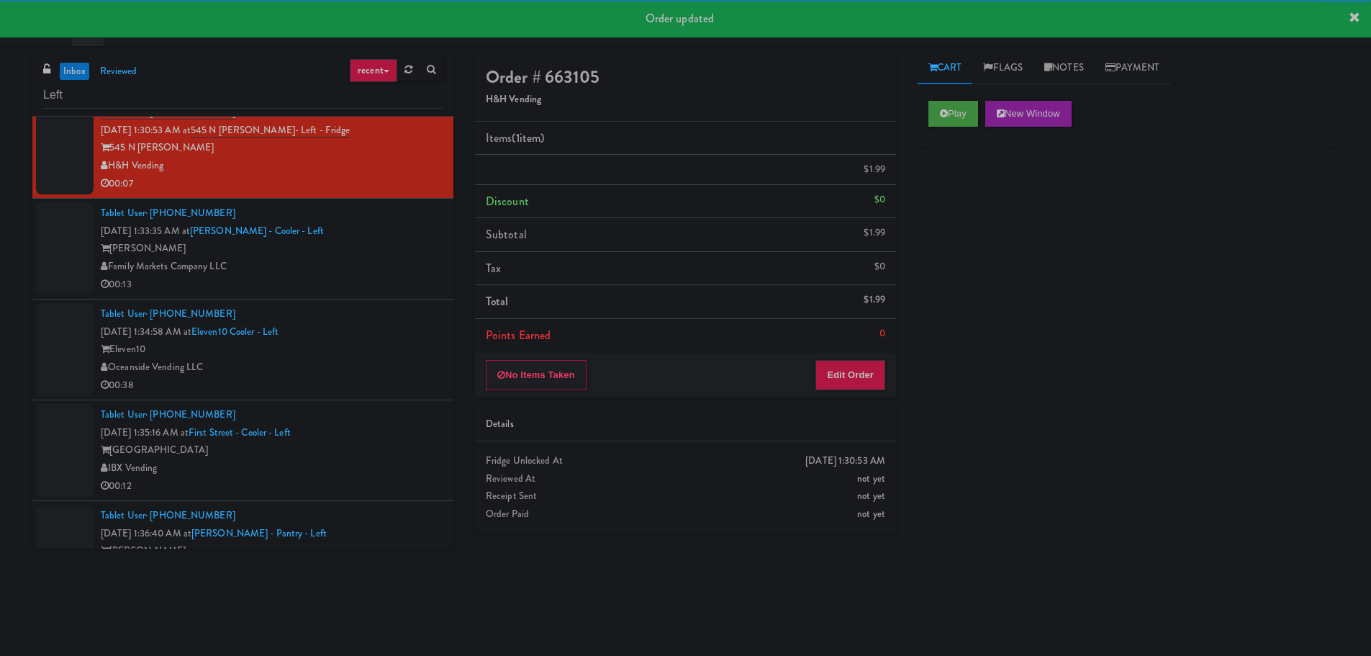
click at [369, 283] on div "00:13" at bounding box center [272, 285] width 342 height 18
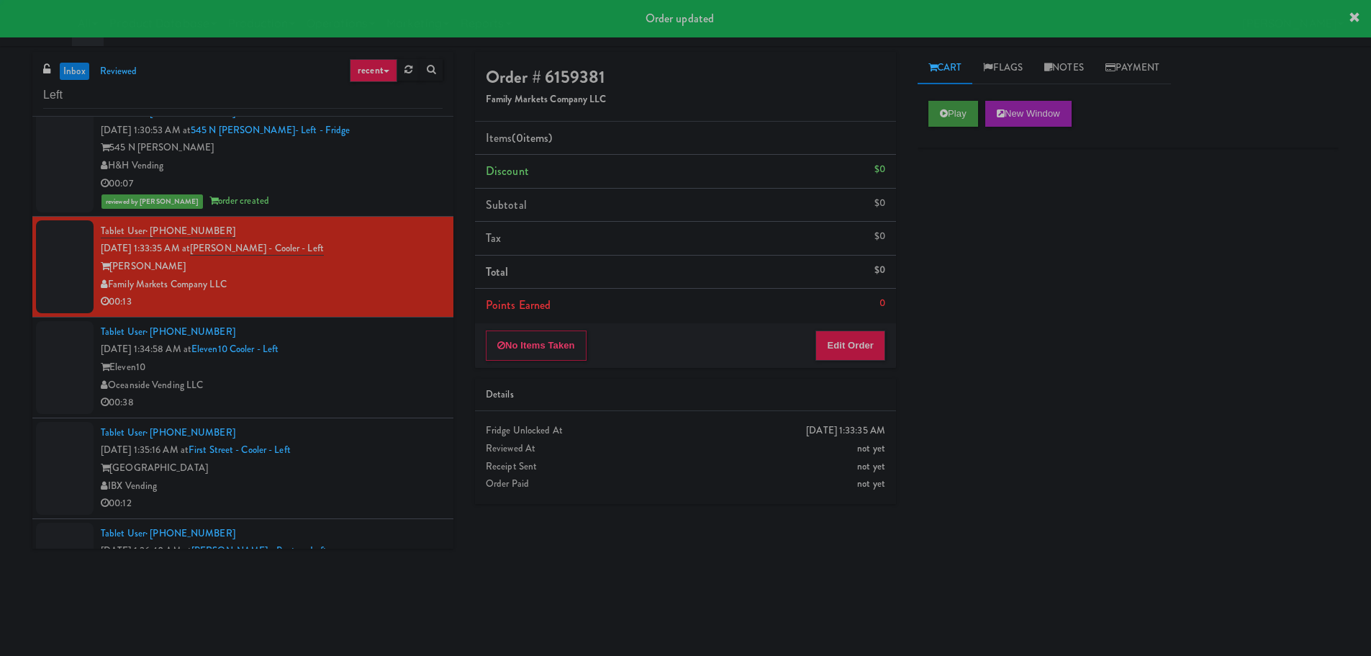
drag, startPoint x: 951, startPoint y: 96, endPoint x: 943, endPoint y: 117, distance: 22.6
click at [946, 99] on div "Play New Window" at bounding box center [1127, 119] width 421 height 58
click at [943, 123] on button "Play" at bounding box center [953, 114] width 50 height 26
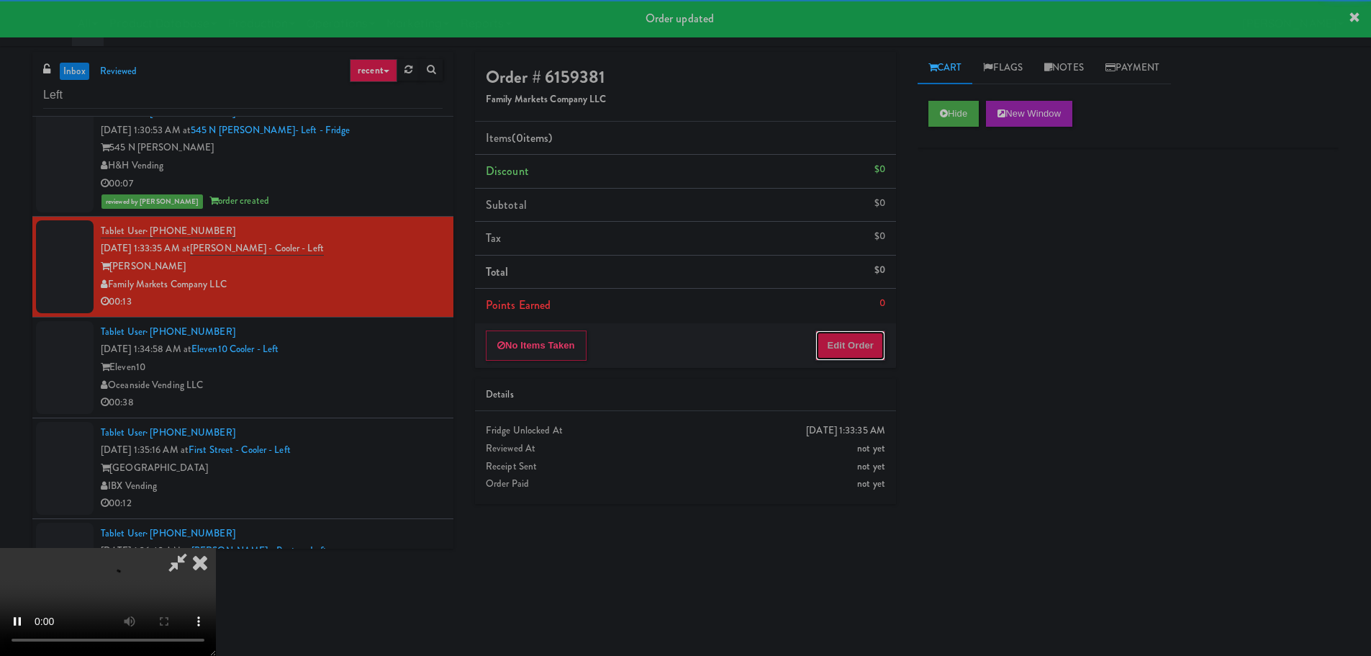
click at [841, 349] on button "Edit Order" at bounding box center [850, 345] width 70 height 30
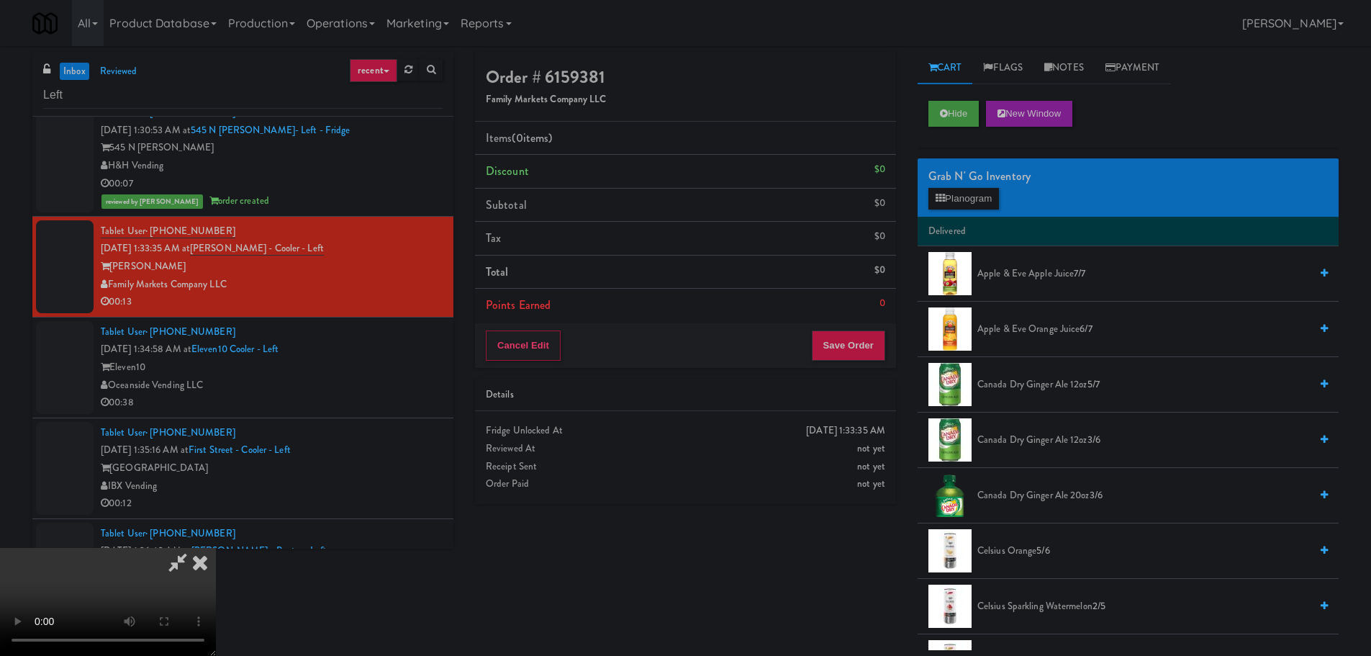
click at [216, 548] on video at bounding box center [108, 602] width 216 height 108
drag, startPoint x: 563, startPoint y: 461, endPoint x: 570, endPoint y: 450, distance: 12.6
click at [216, 548] on video at bounding box center [108, 602] width 216 height 108
click at [969, 197] on button "Planogram" at bounding box center [963, 199] width 71 height 22
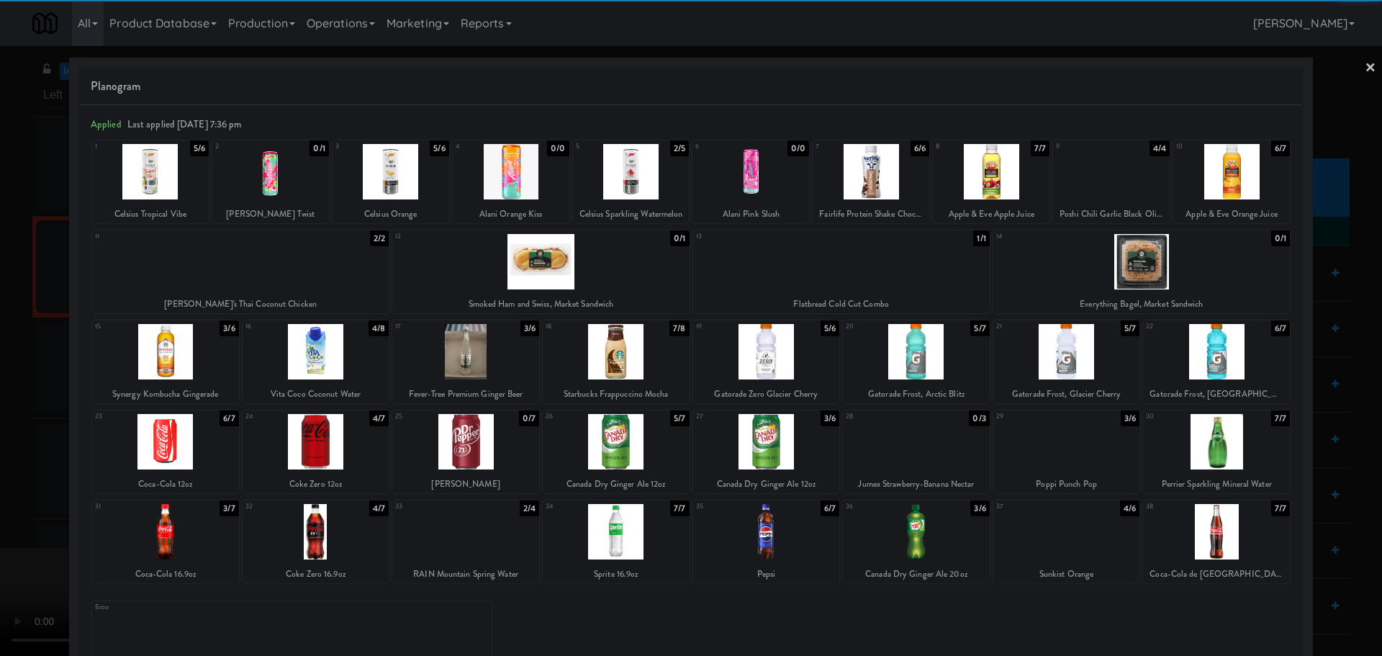
click at [643, 178] on div at bounding box center [631, 171] width 117 height 55
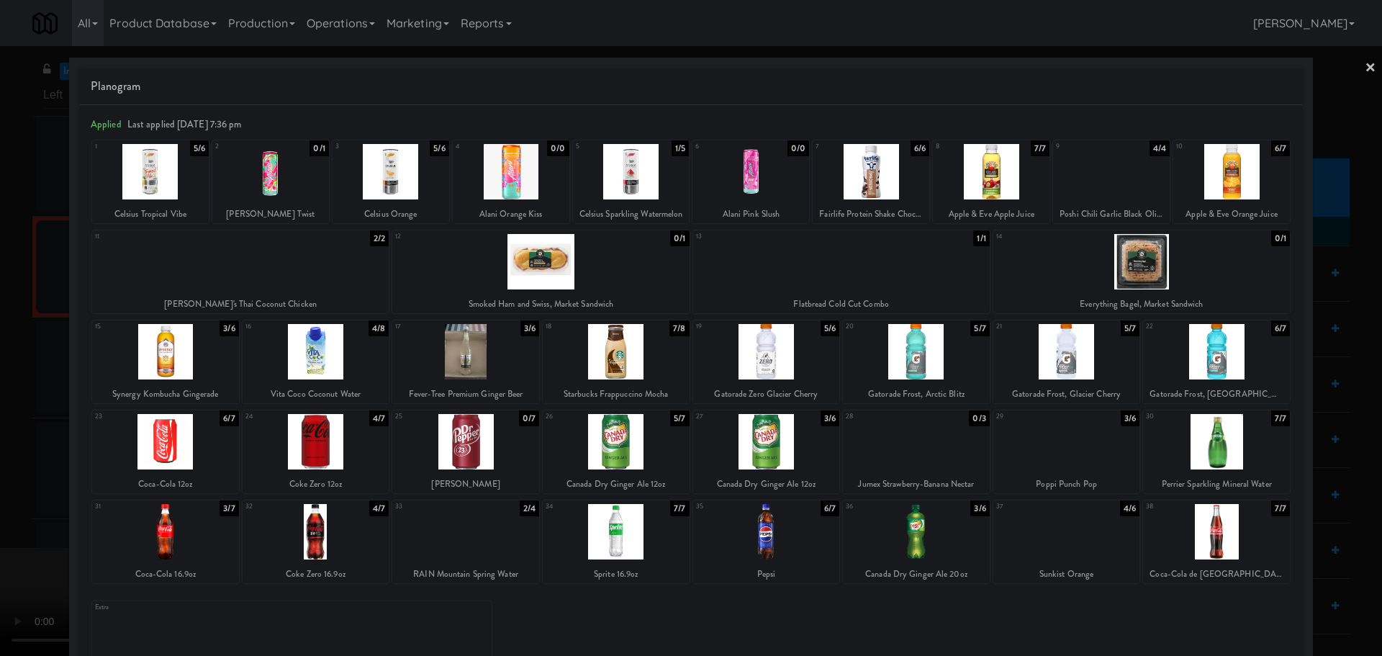
click at [0, 273] on div at bounding box center [691, 328] width 1382 height 656
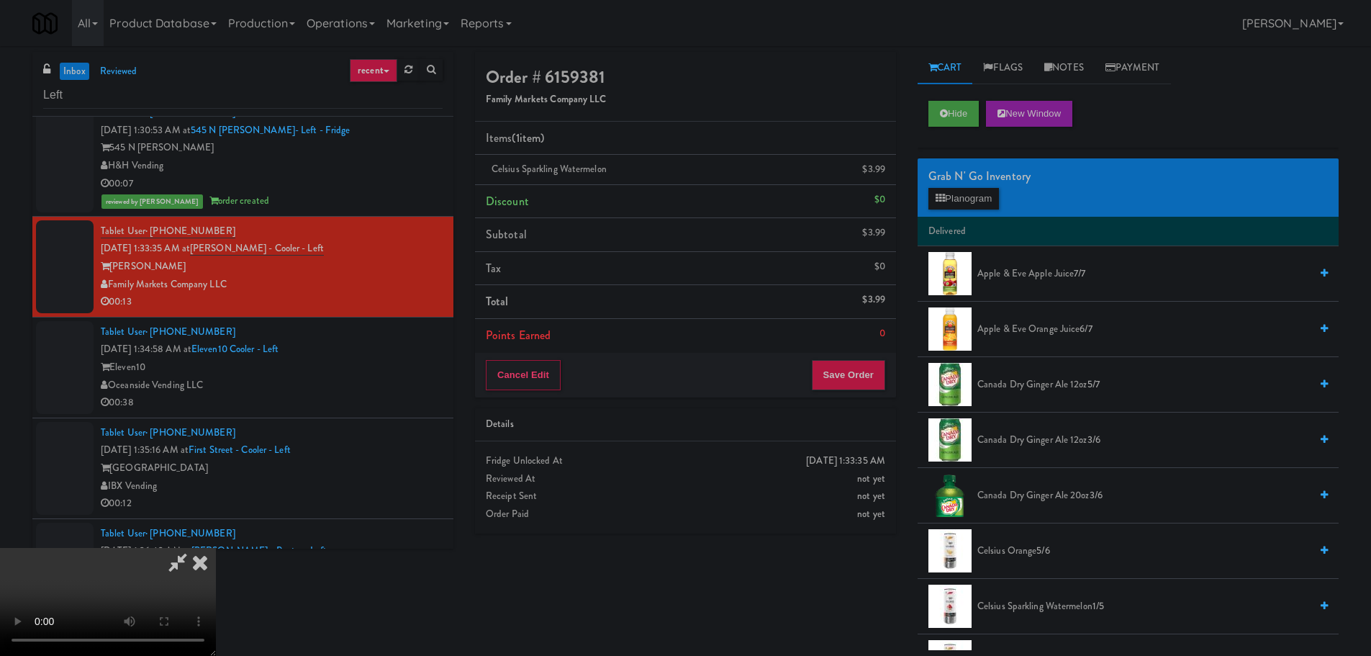
click at [216, 548] on video at bounding box center [108, 602] width 216 height 108
click at [865, 384] on button "Save Order" at bounding box center [848, 375] width 73 height 30
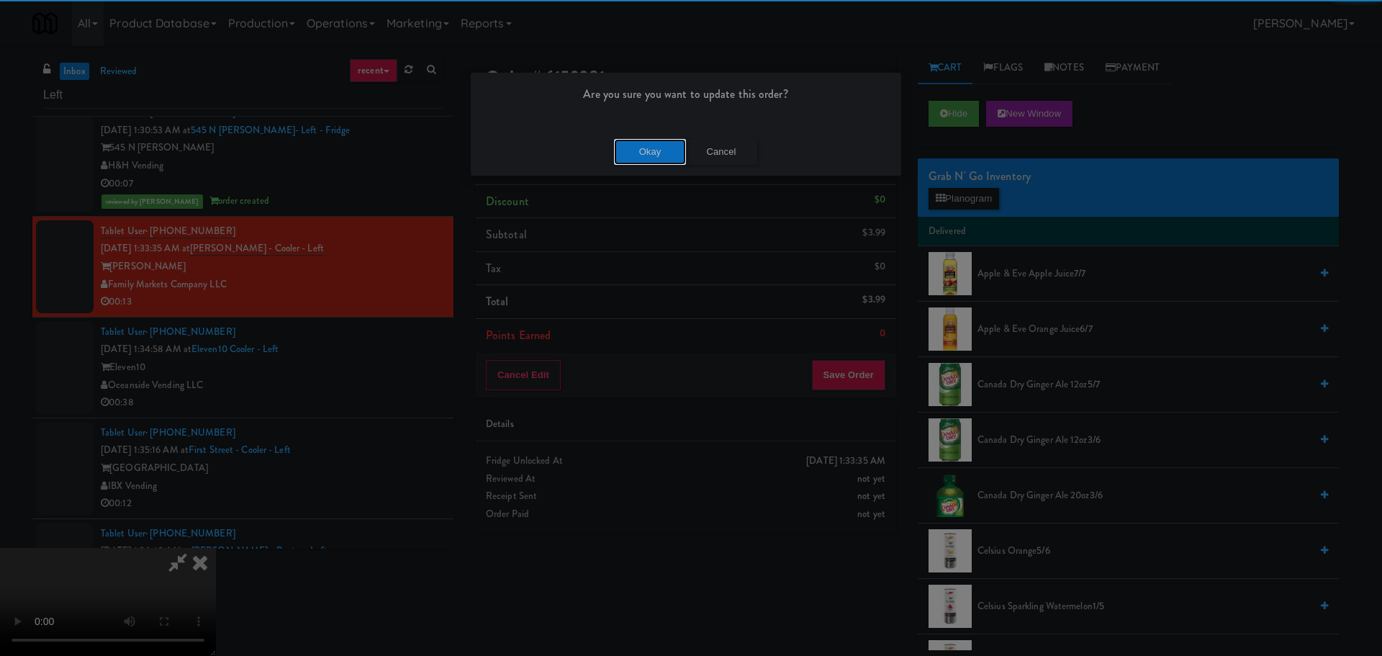
click at [643, 148] on button "Okay" at bounding box center [650, 152] width 72 height 26
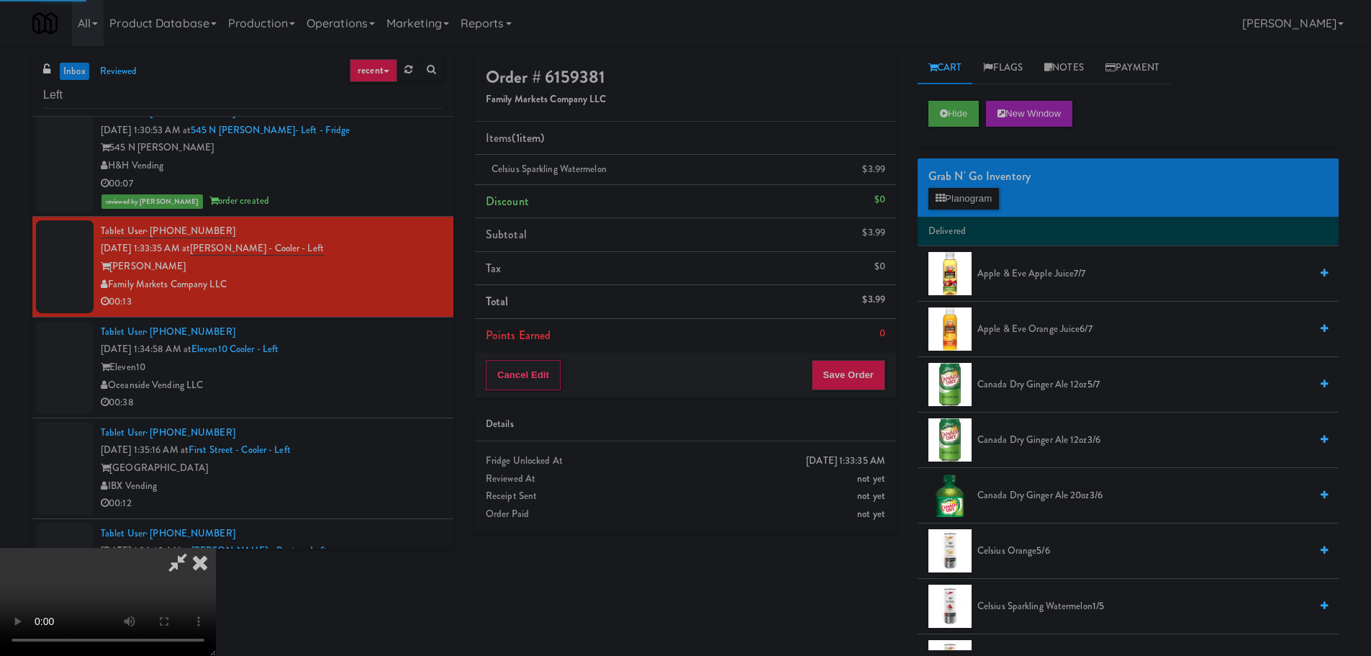
scroll to position [0, 0]
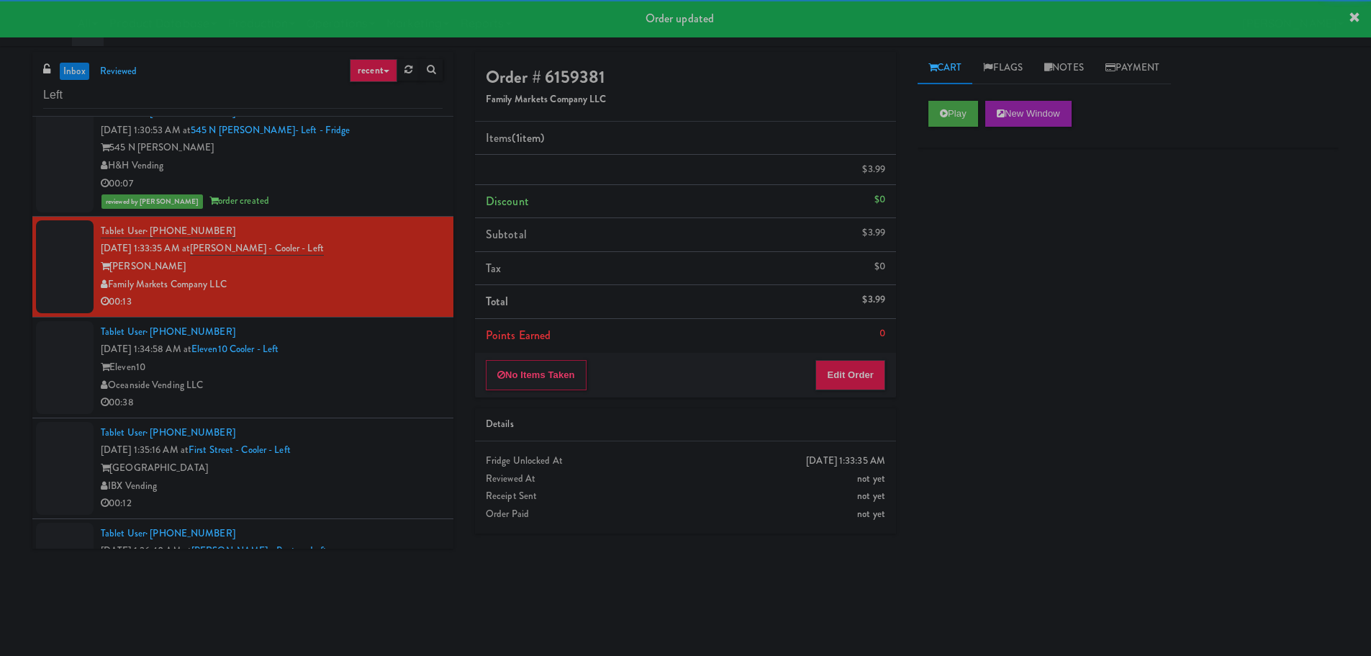
click at [417, 358] on div "Tablet User · (818) 404-4567 [DATE] 1:34:58 AM at Eleven10 Cooler - Left Eleven…" at bounding box center [272, 367] width 342 height 89
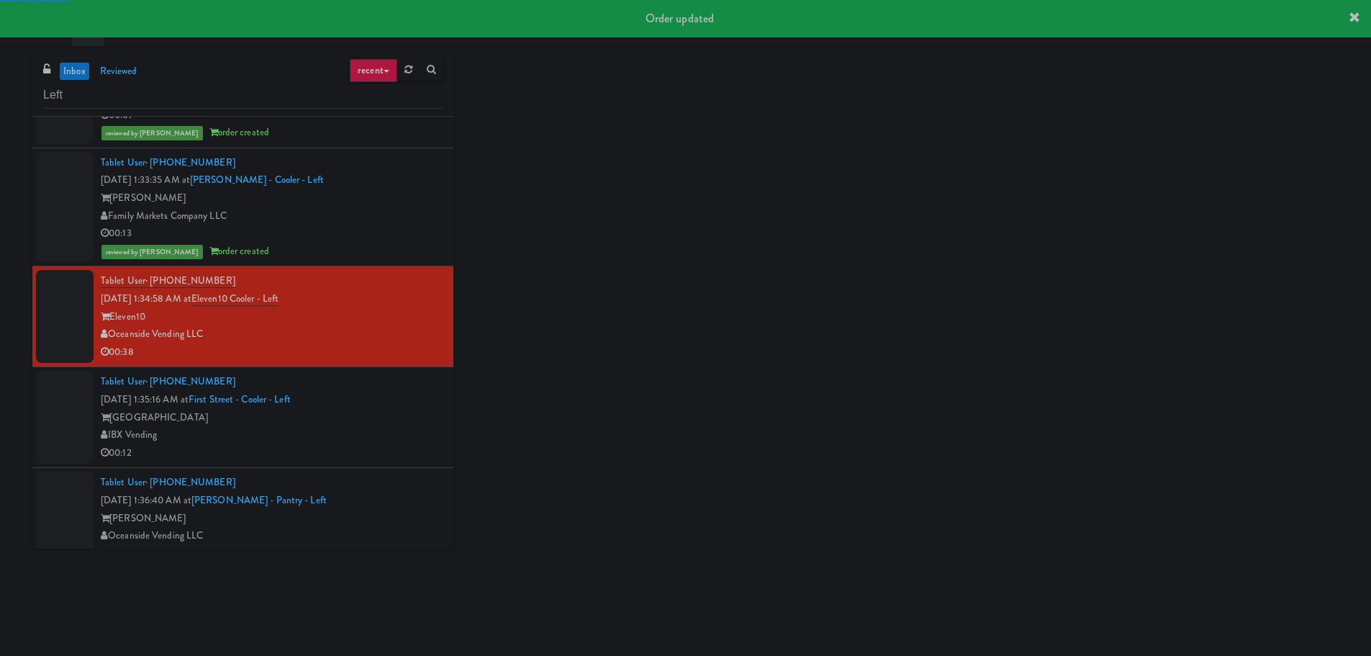
scroll to position [2285, 0]
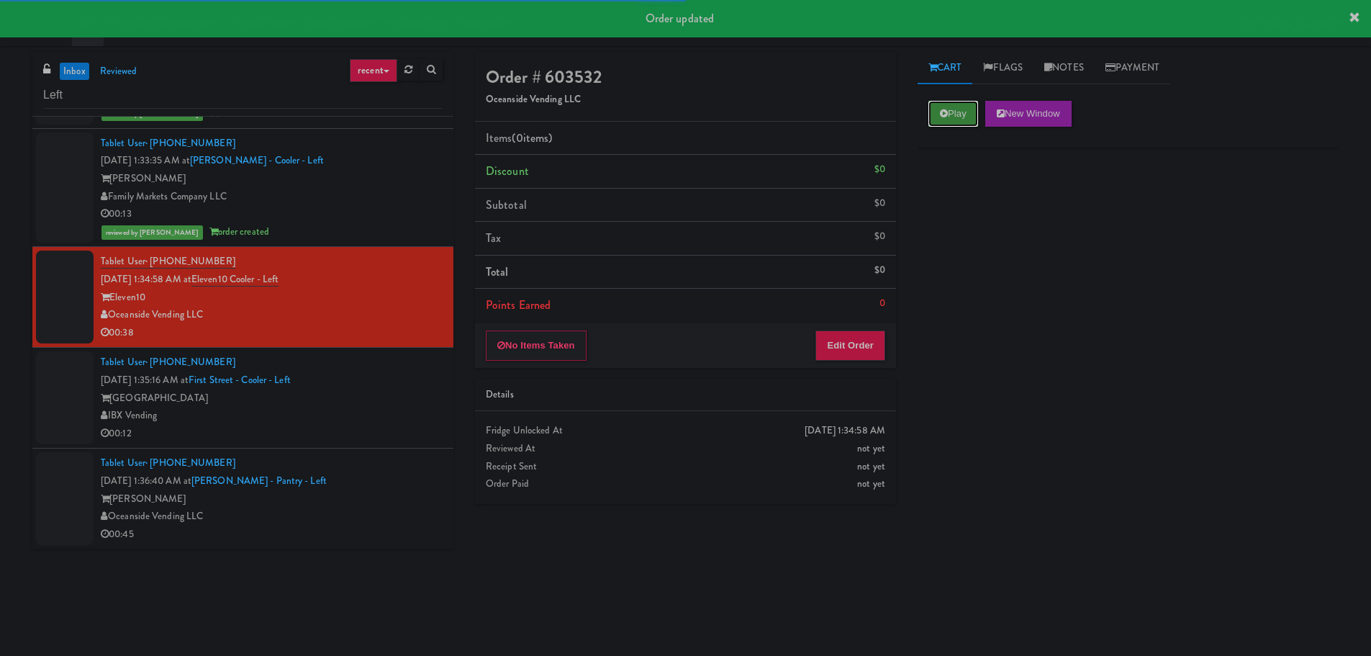
click at [958, 119] on button "Play" at bounding box center [953, 114] width 50 height 26
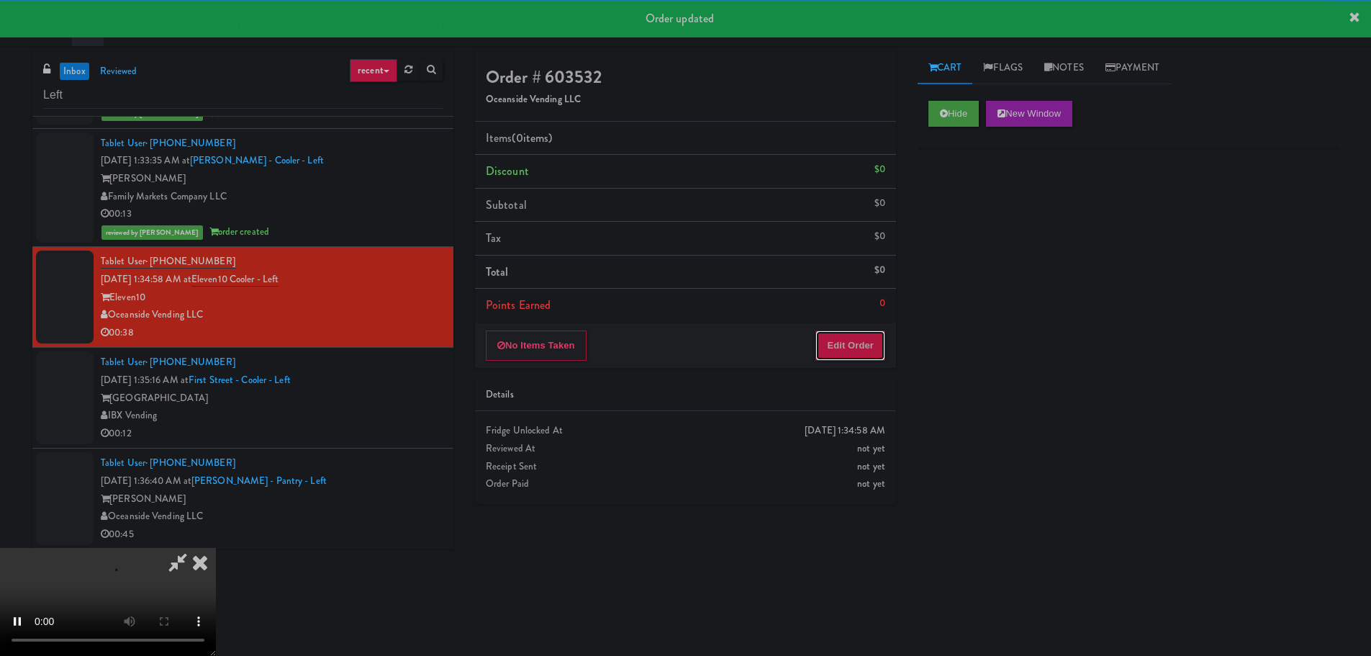
click at [853, 333] on button "Edit Order" at bounding box center [850, 345] width 70 height 30
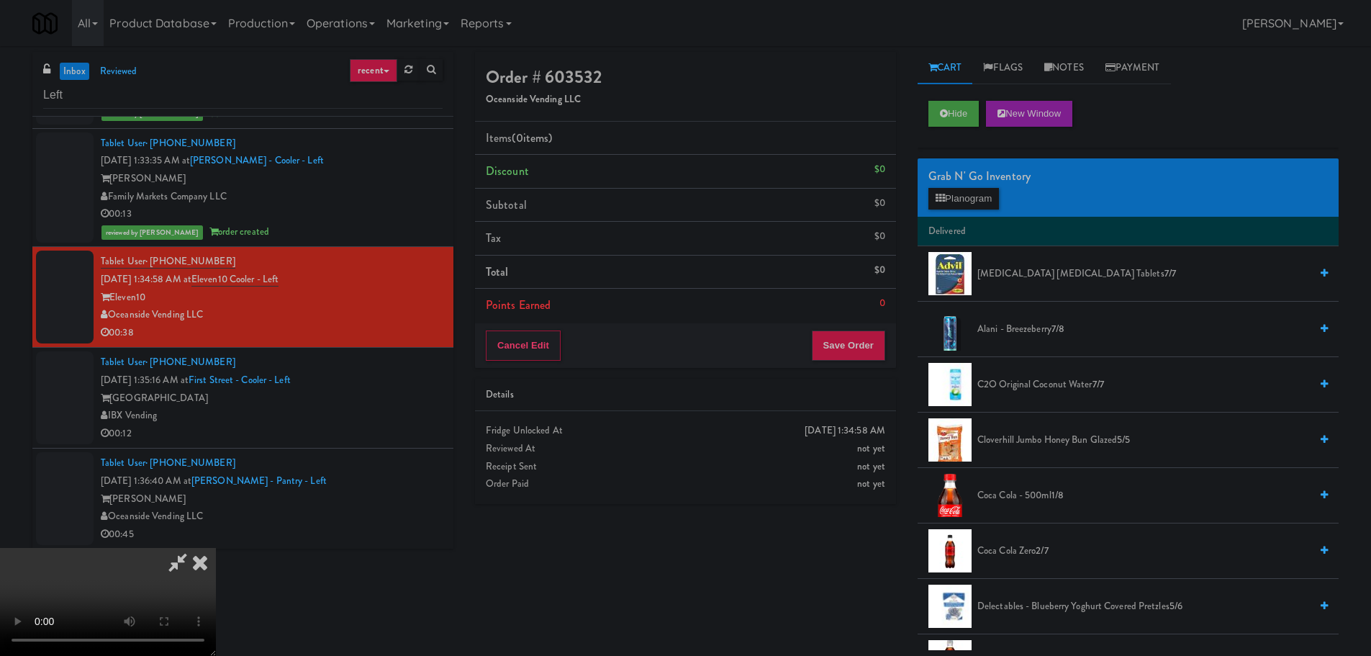
drag, startPoint x: 623, startPoint y: 430, endPoint x: 640, endPoint y: 433, distance: 17.6
click at [216, 548] on video at bounding box center [108, 602] width 216 height 108
drag, startPoint x: 674, startPoint y: 409, endPoint x: 722, endPoint y: 411, distance: 47.5
click at [216, 548] on video at bounding box center [108, 602] width 216 height 108
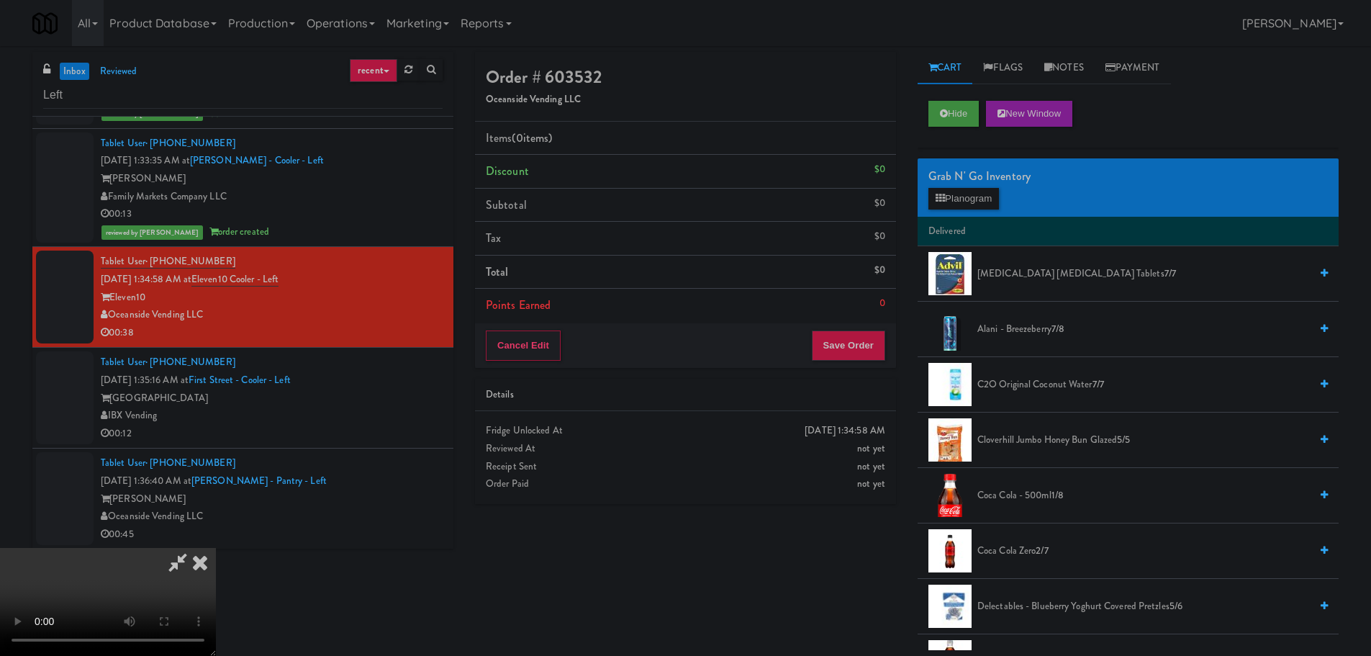
click at [216, 548] on video at bounding box center [108, 602] width 216 height 108
click at [999, 207] on button "Planogram" at bounding box center [963, 199] width 71 height 22
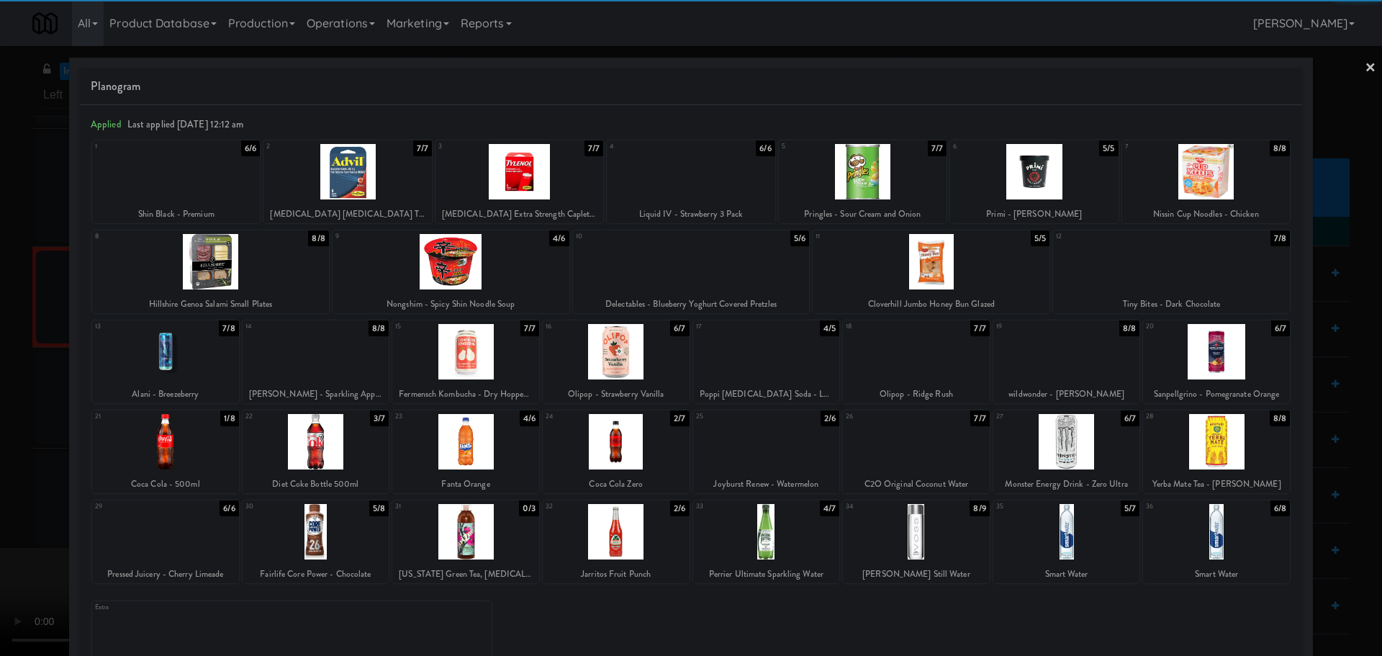
click at [1053, 532] on div at bounding box center [1066, 531] width 147 height 55
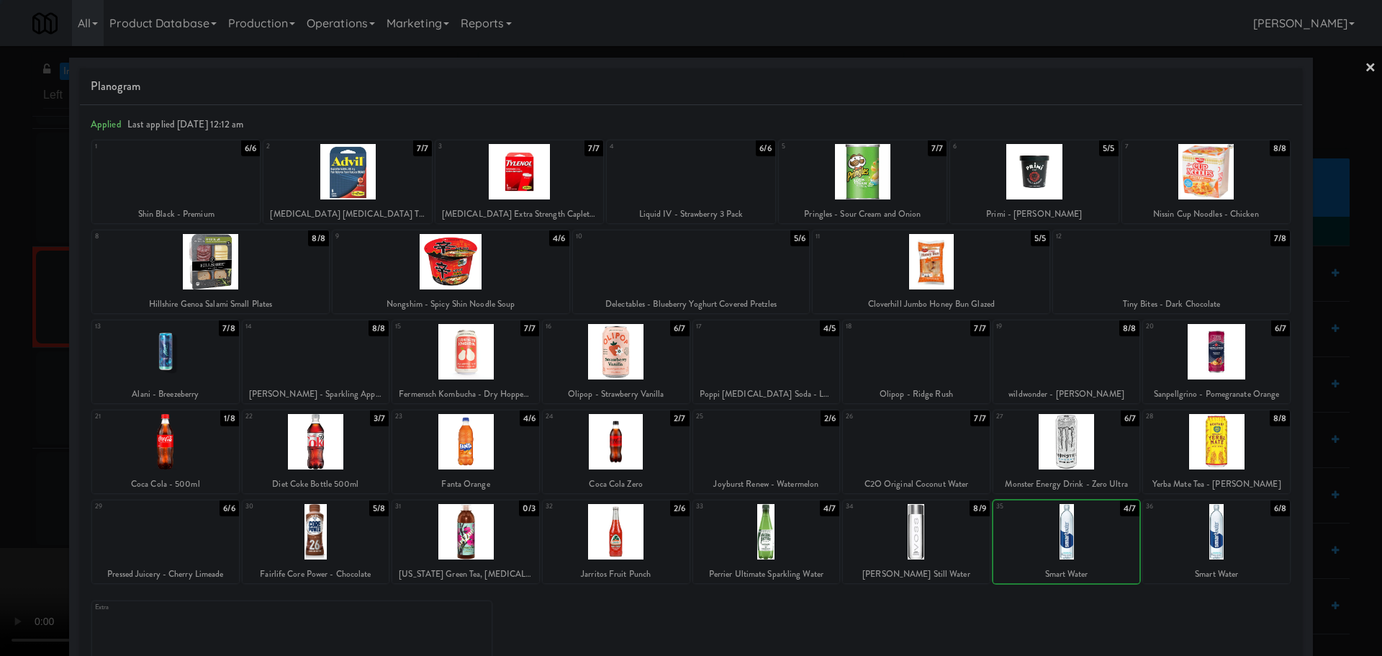
click at [1082, 539] on div at bounding box center [1066, 531] width 147 height 55
click at [1096, 538] on div at bounding box center [1066, 531] width 147 height 55
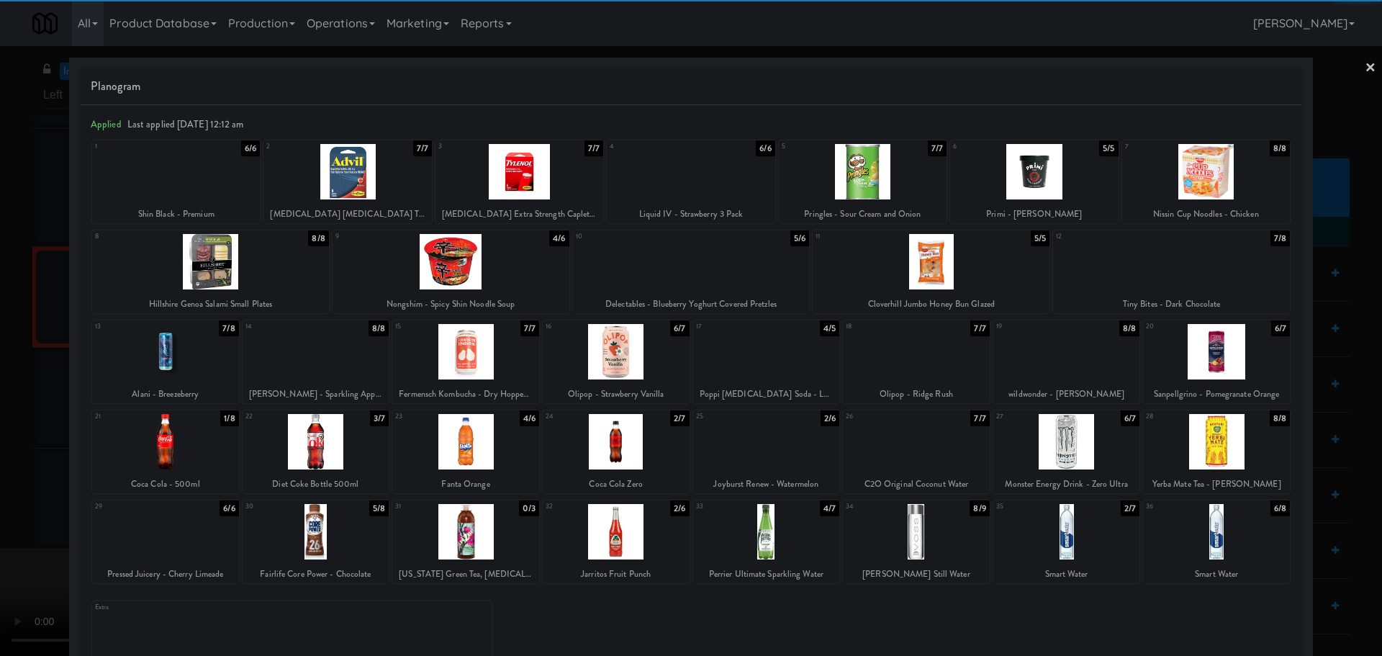
click at [0, 458] on div at bounding box center [691, 328] width 1382 height 656
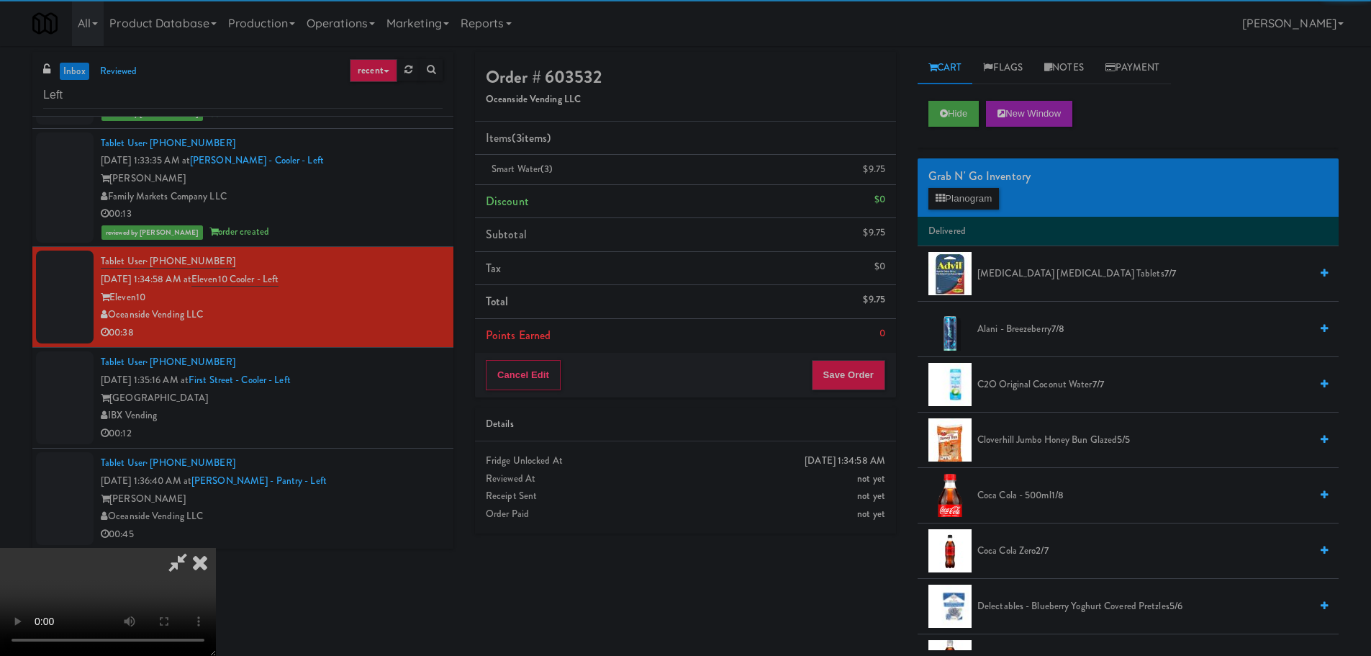
click at [216, 548] on video at bounding box center [108, 602] width 216 height 108
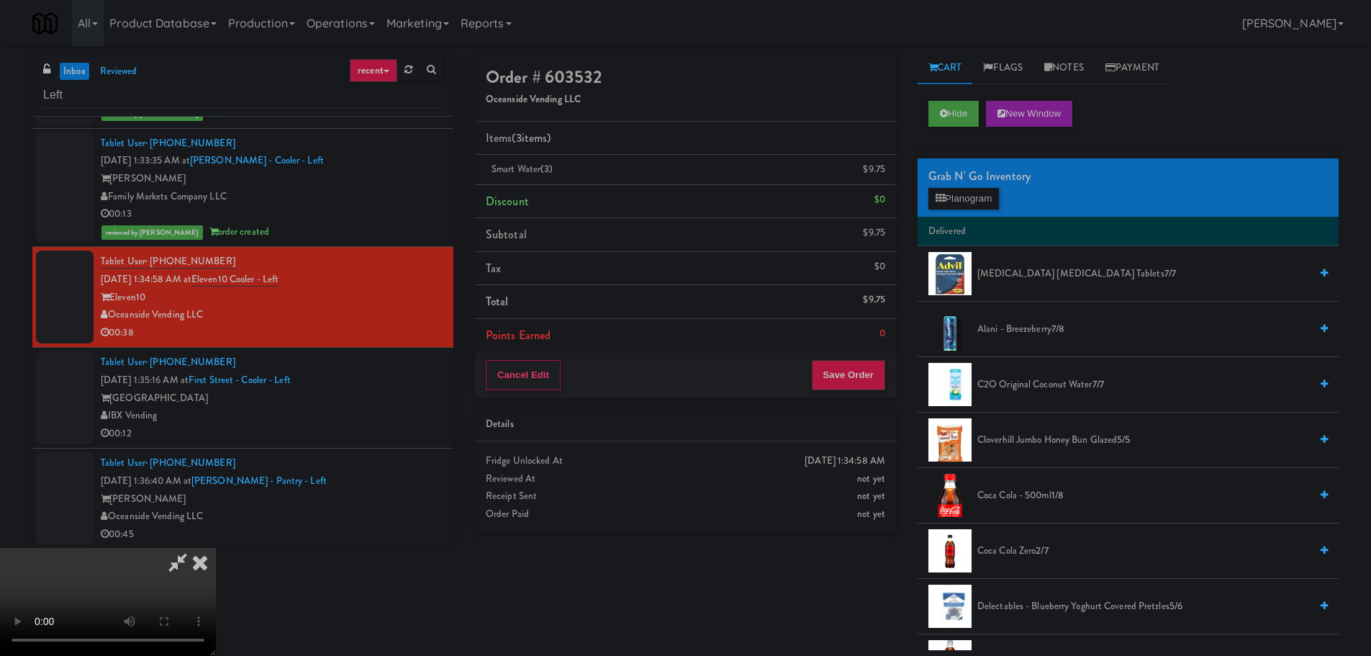
click at [216, 548] on video at bounding box center [108, 602] width 216 height 108
click at [955, 198] on button "Planogram" at bounding box center [963, 199] width 71 height 22
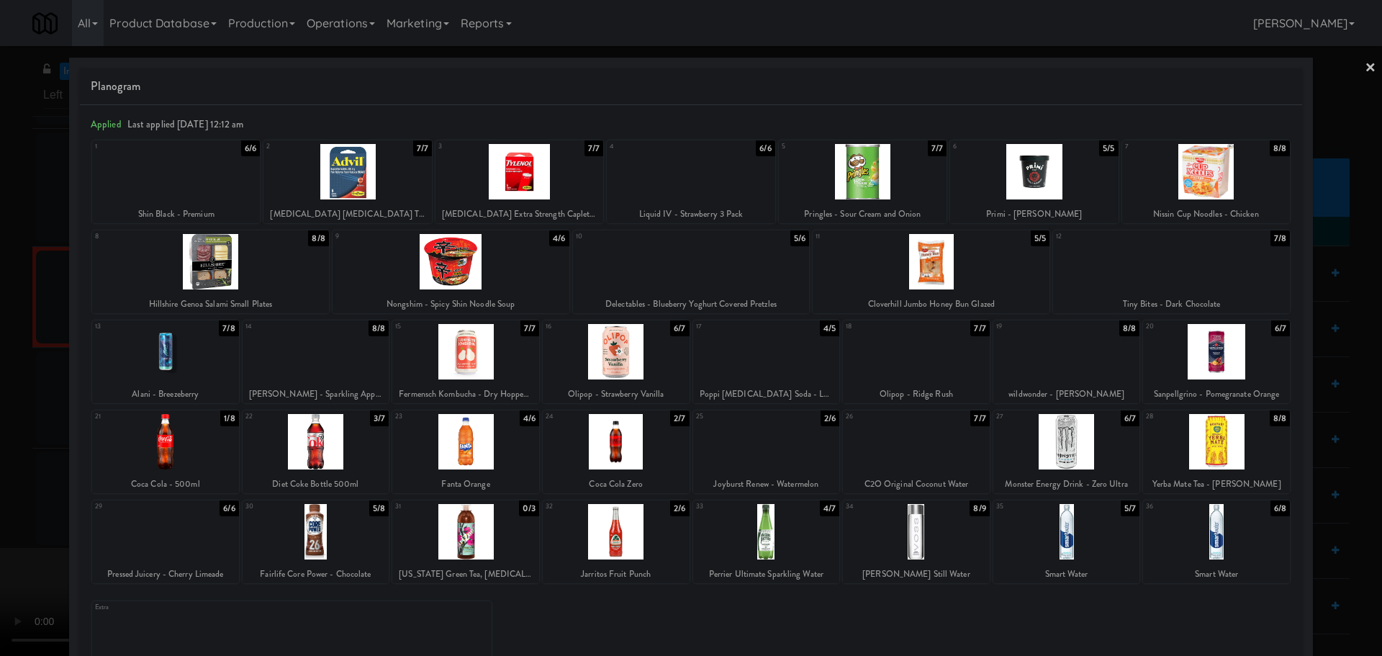
click at [718, 276] on div at bounding box center [691, 261] width 237 height 55
click at [0, 359] on div at bounding box center [691, 328] width 1382 height 656
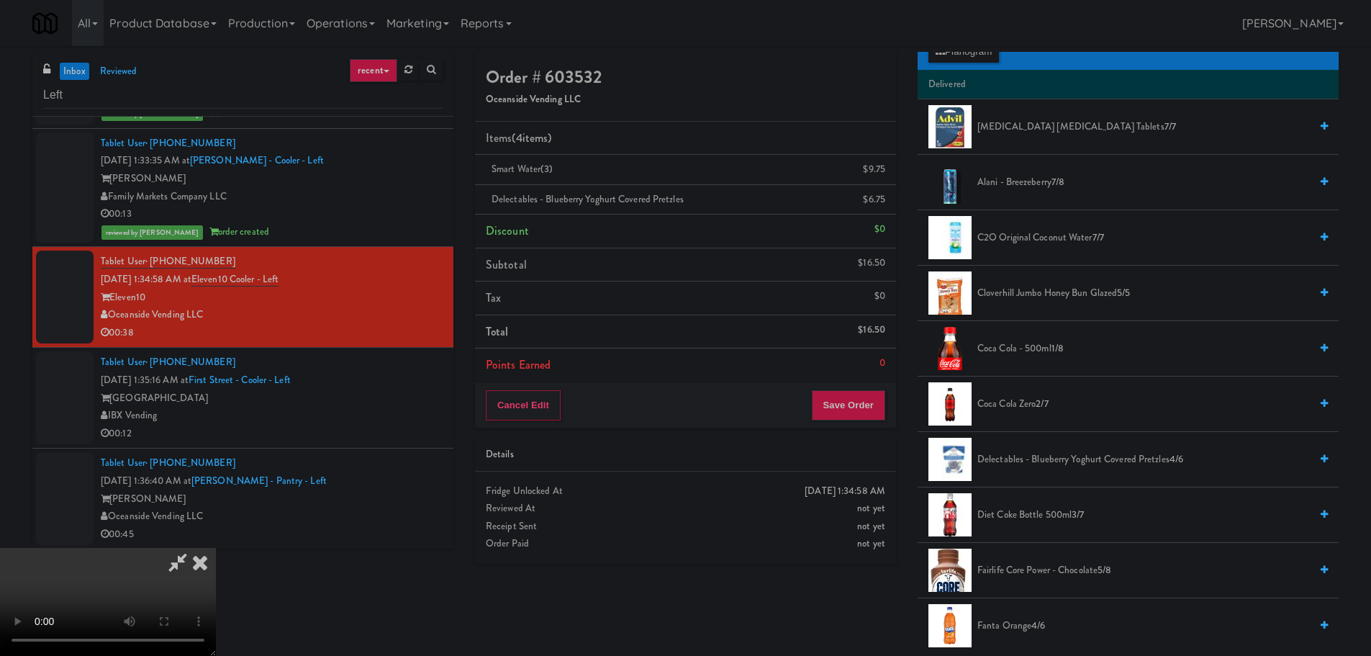
scroll to position [216, 0]
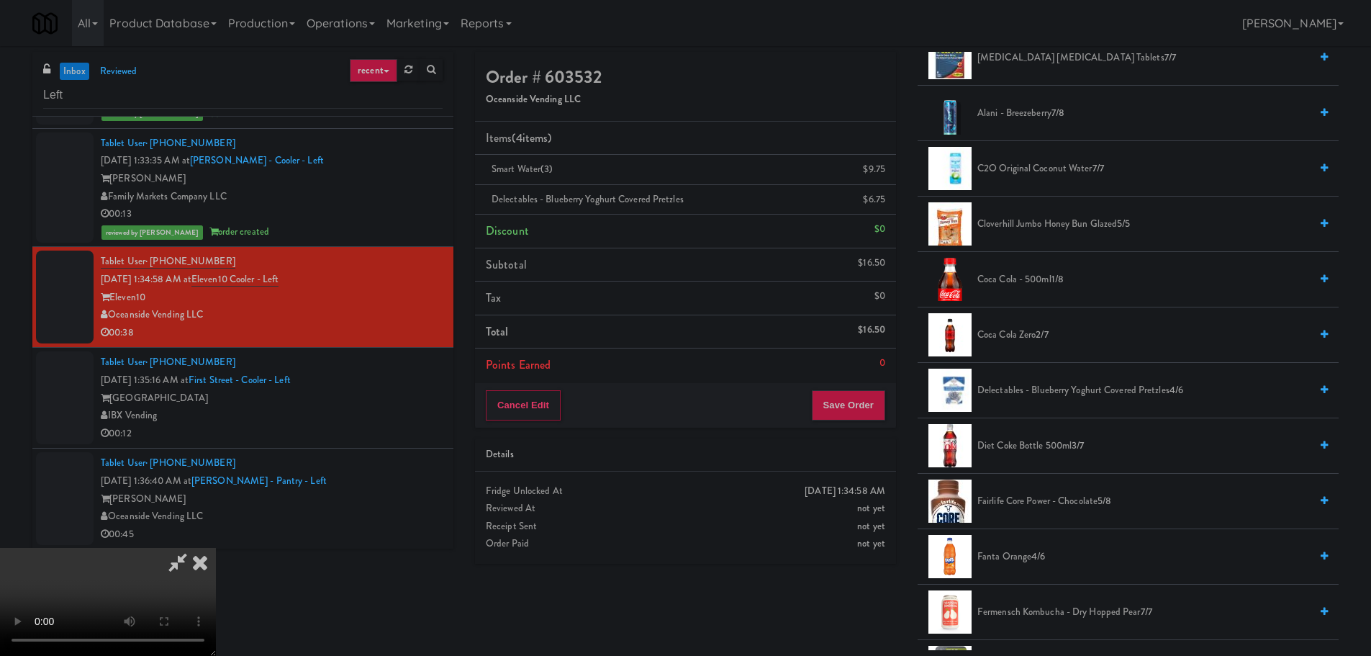
click at [216, 548] on video at bounding box center [108, 602] width 216 height 108
click at [874, 419] on button "Save Order" at bounding box center [848, 405] width 73 height 30
click at [874, 398] on button "Save Order" at bounding box center [848, 405] width 73 height 30
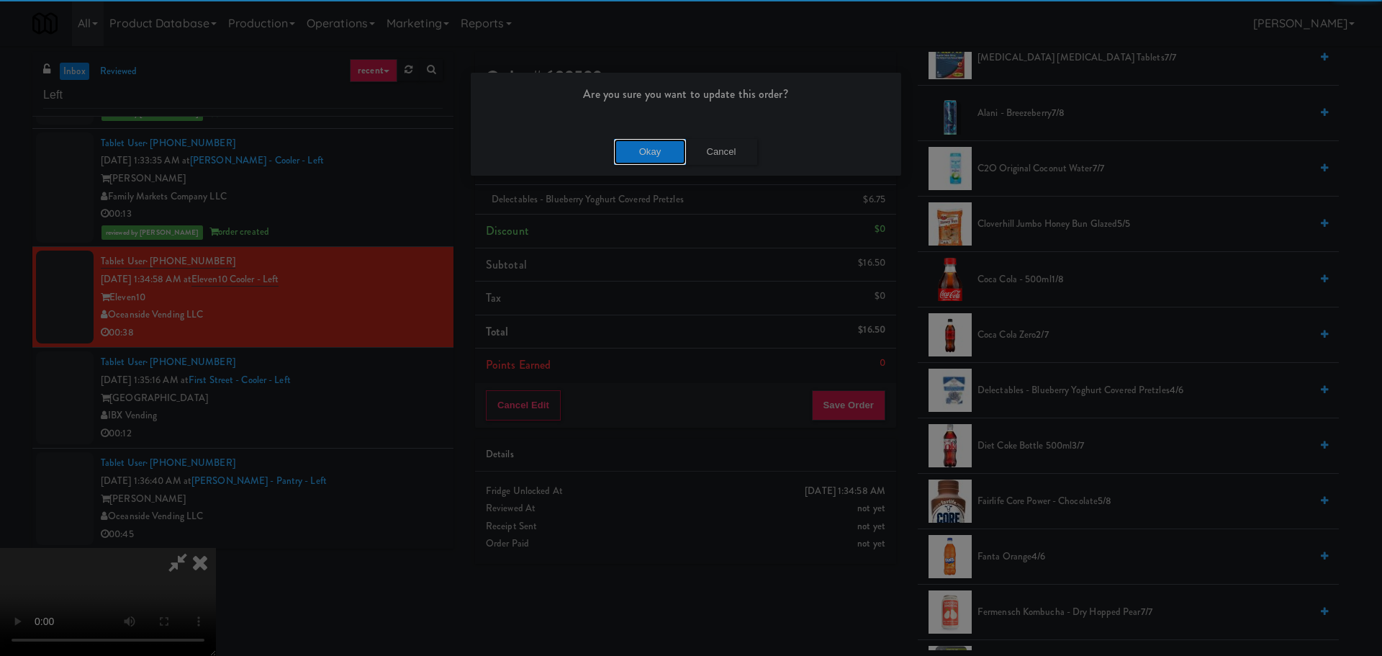
click at [623, 145] on button "Okay" at bounding box center [650, 152] width 72 height 26
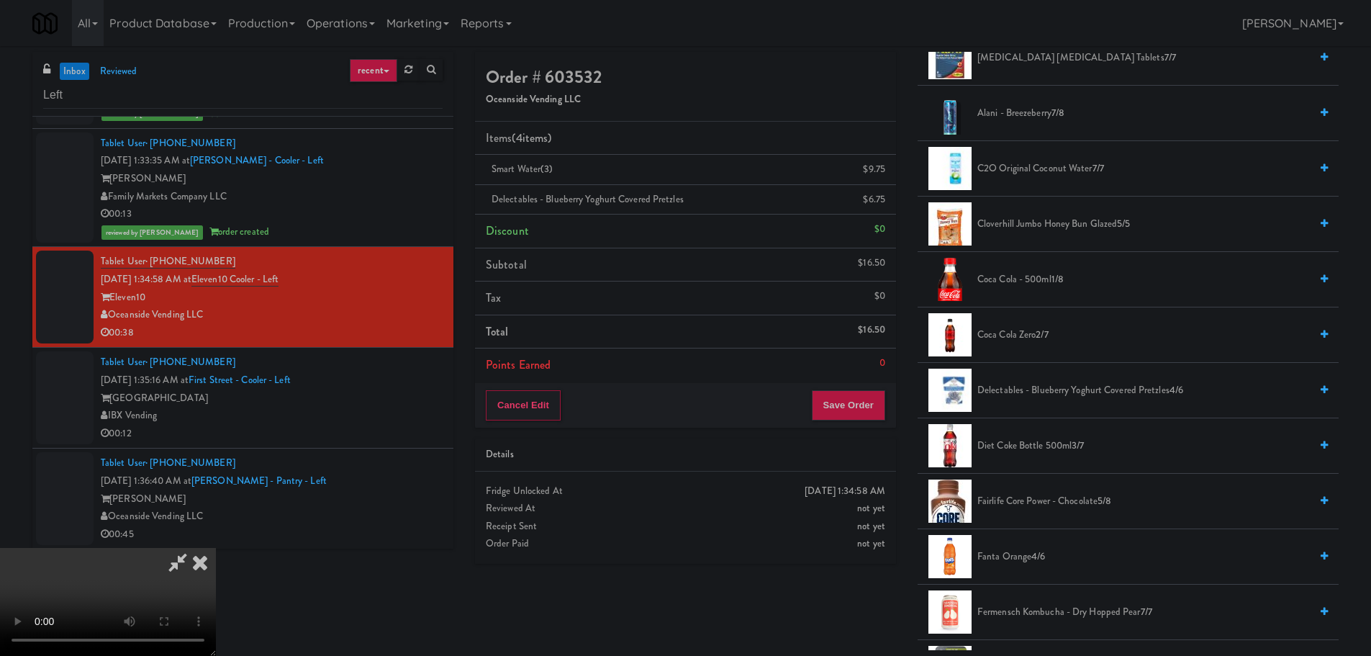
scroll to position [0, 0]
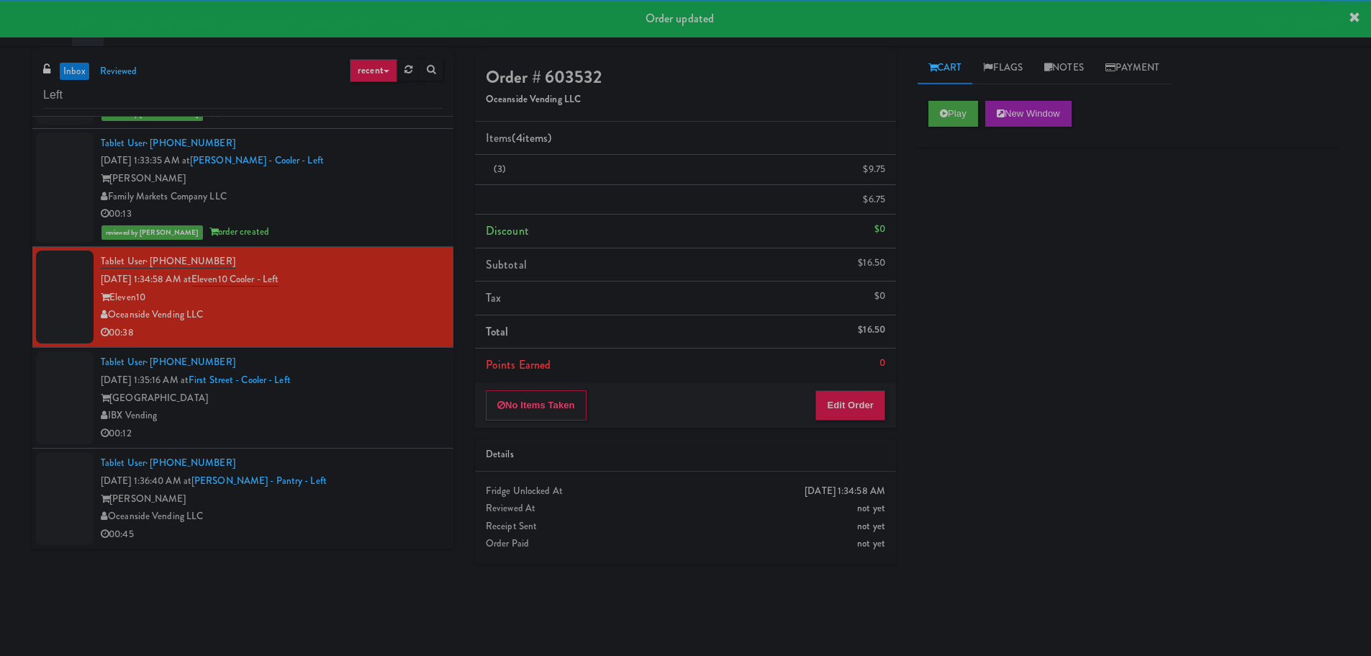
click at [378, 404] on div "Tablet User · (252) 696-1557 [DATE] 1:35:16 AM at [GEOGRAPHIC_DATA] IBX Vending…" at bounding box center [272, 397] width 342 height 89
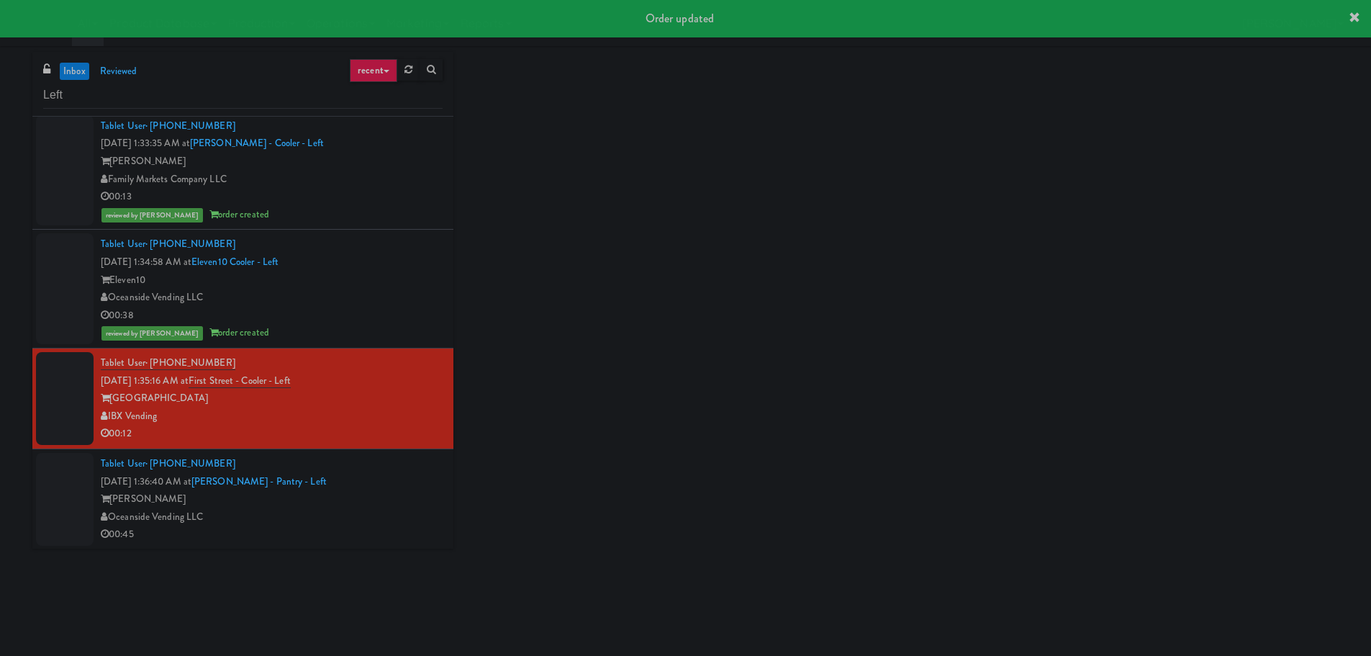
scroll to position [2303, 0]
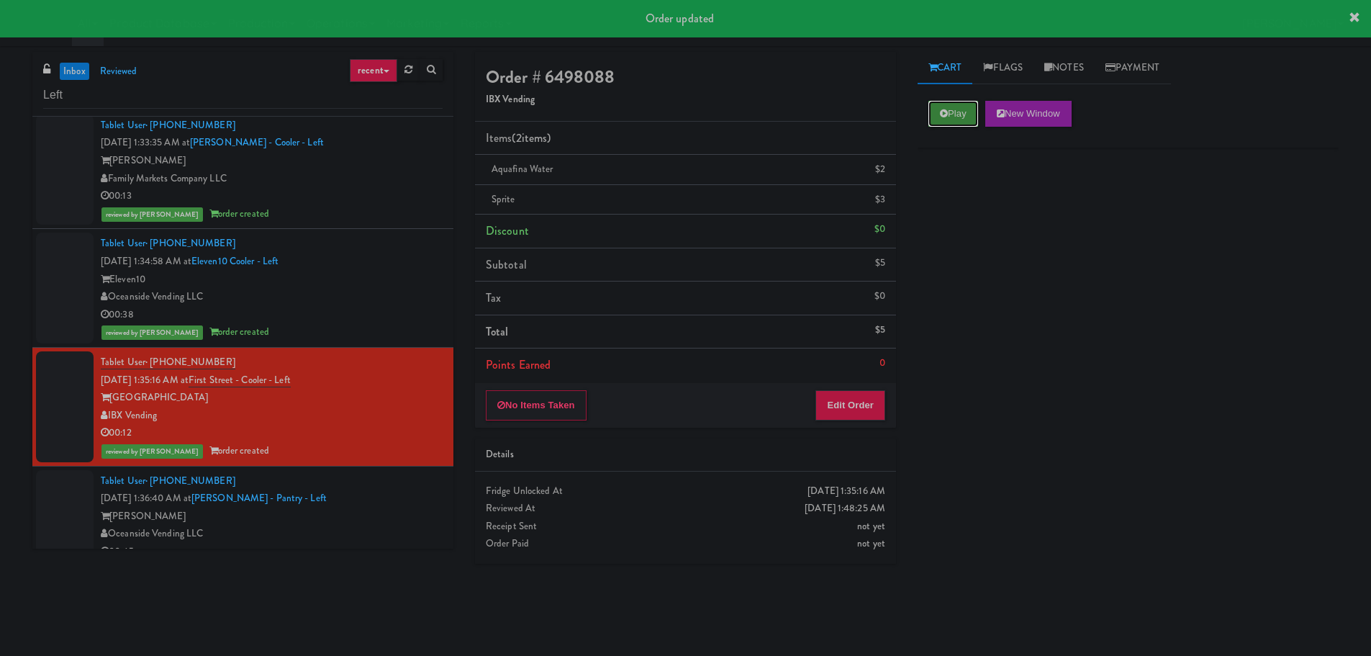
click at [946, 112] on icon at bounding box center [944, 113] width 8 height 9
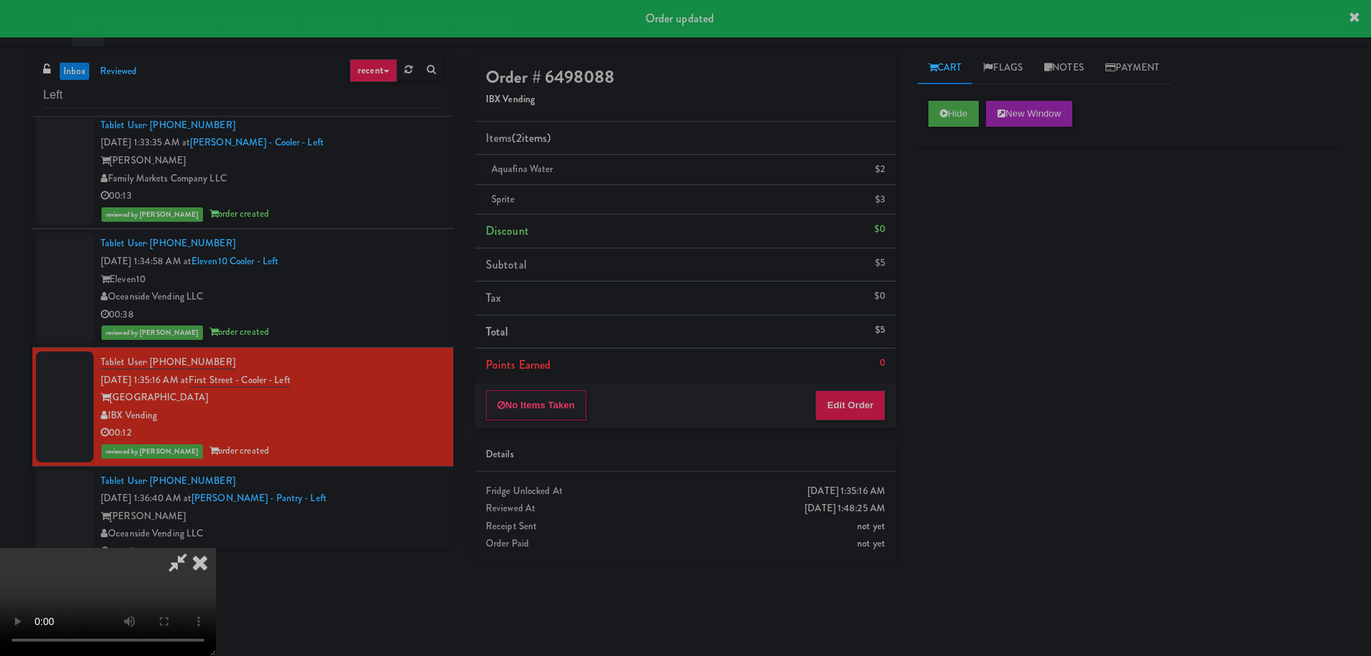
click at [201, 548] on icon at bounding box center [200, 562] width 32 height 29
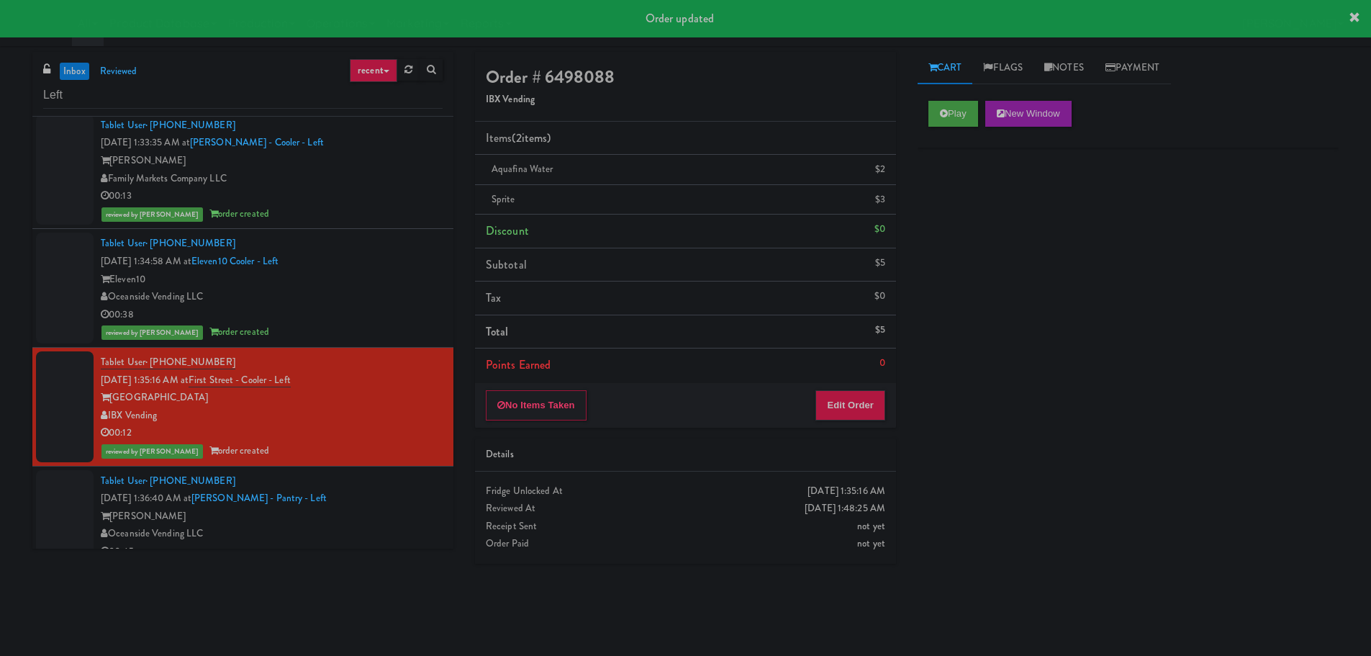
click at [385, 526] on div "Oceanside Vending LLC" at bounding box center [272, 534] width 342 height 18
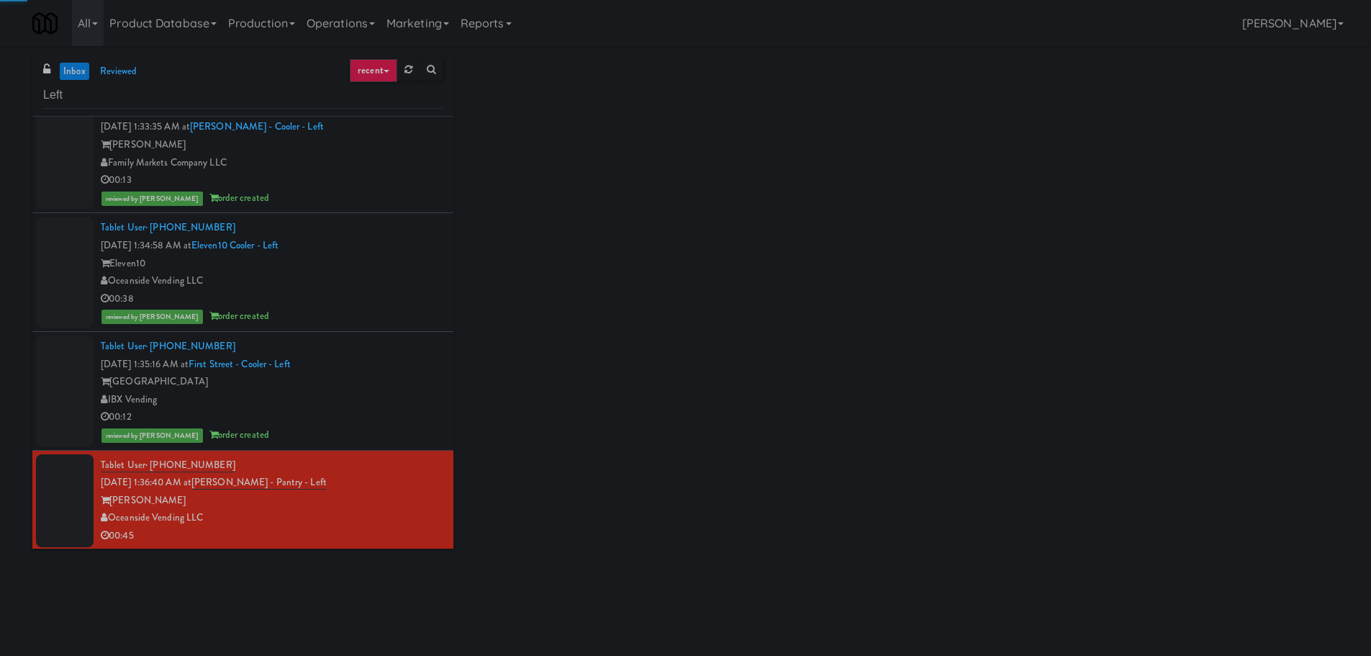
scroll to position [2321, 0]
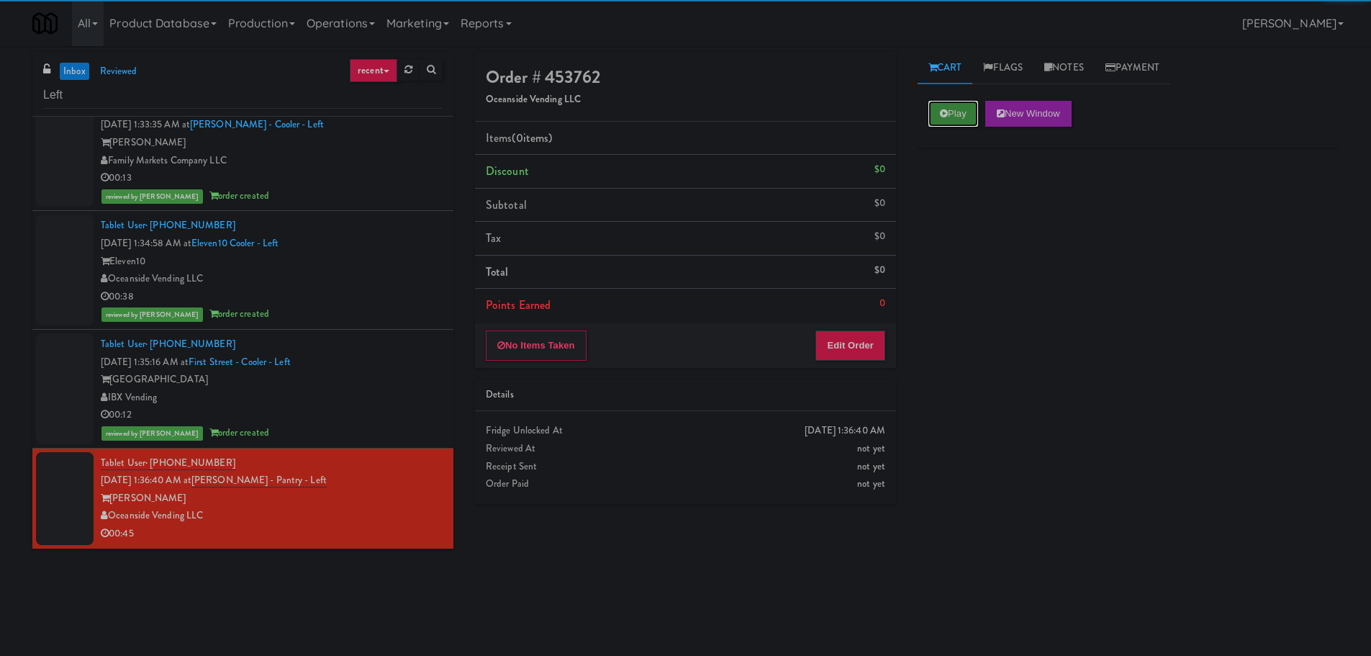
click at [946, 112] on icon at bounding box center [944, 113] width 8 height 9
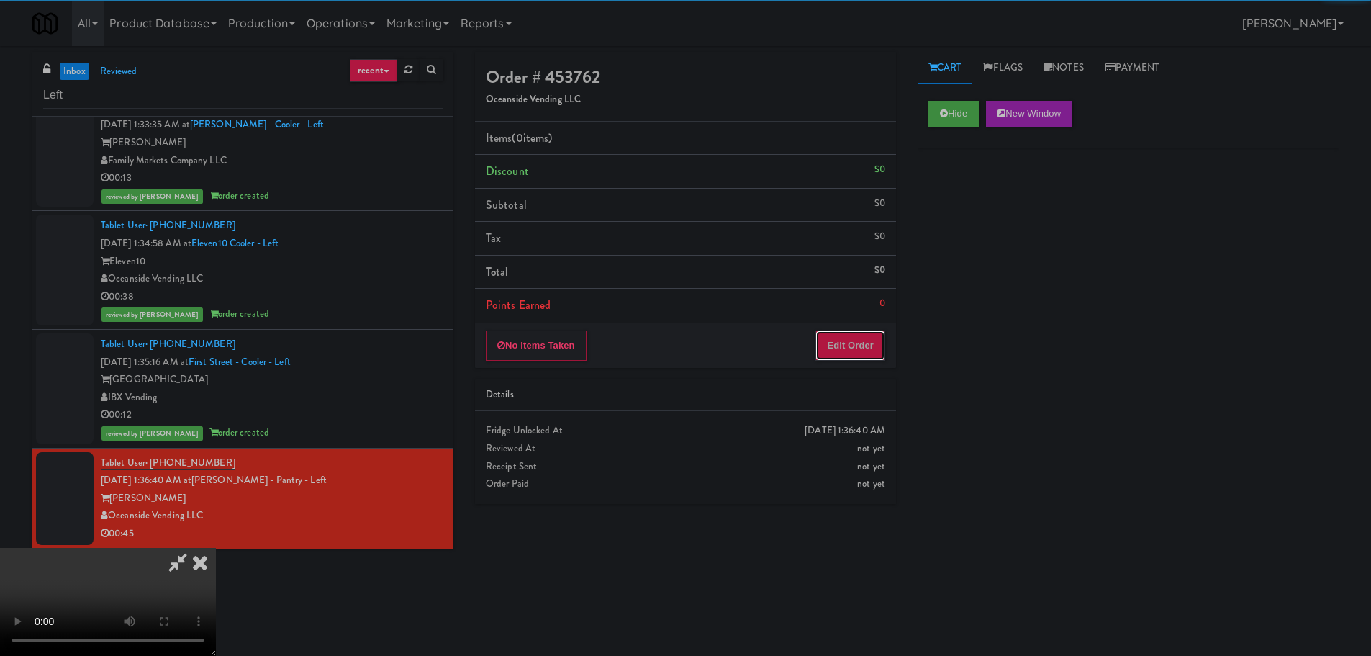
click at [852, 336] on button "Edit Order" at bounding box center [850, 345] width 70 height 30
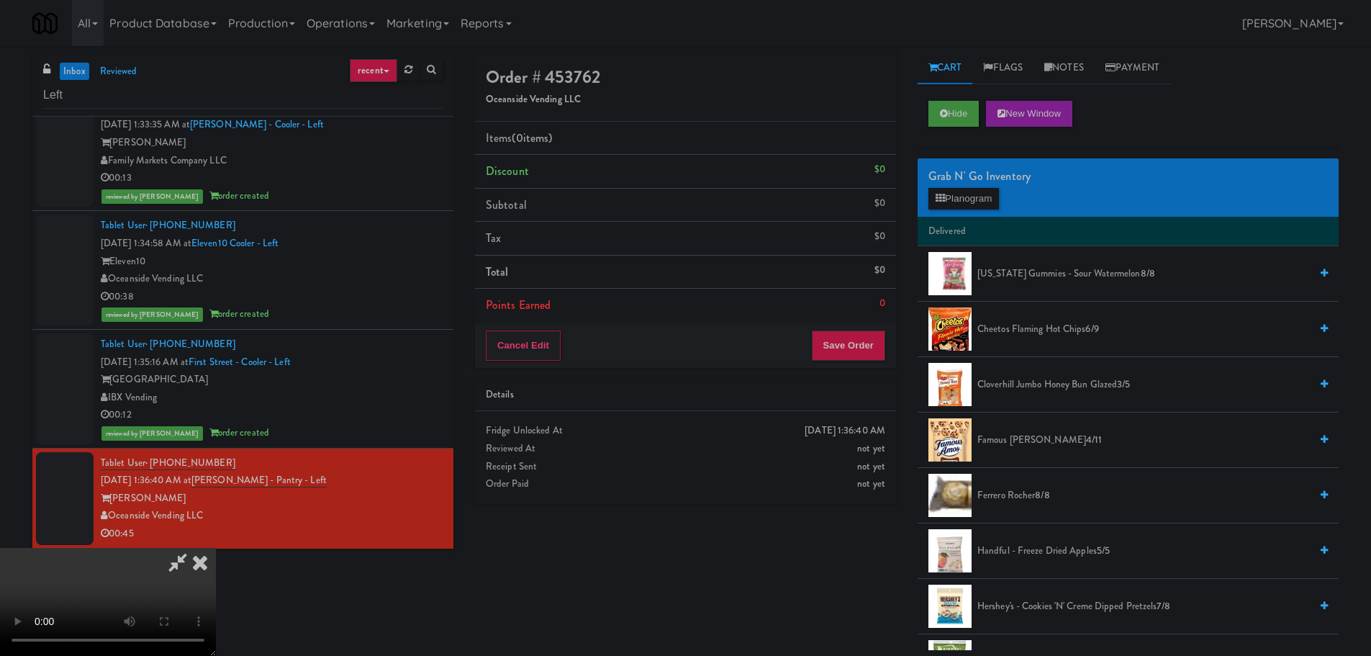
click at [216, 548] on video at bounding box center [108, 602] width 216 height 108
click at [983, 201] on button "Planogram" at bounding box center [963, 199] width 71 height 22
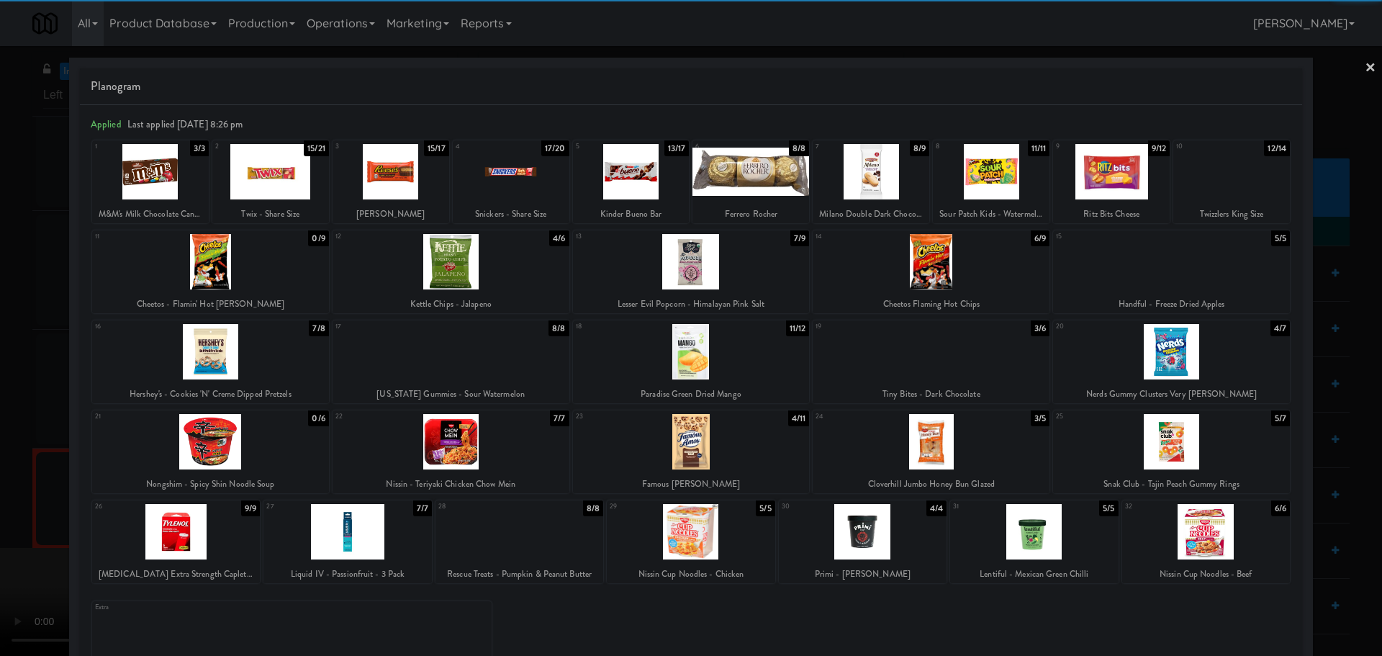
click at [467, 368] on div at bounding box center [450, 351] width 237 height 55
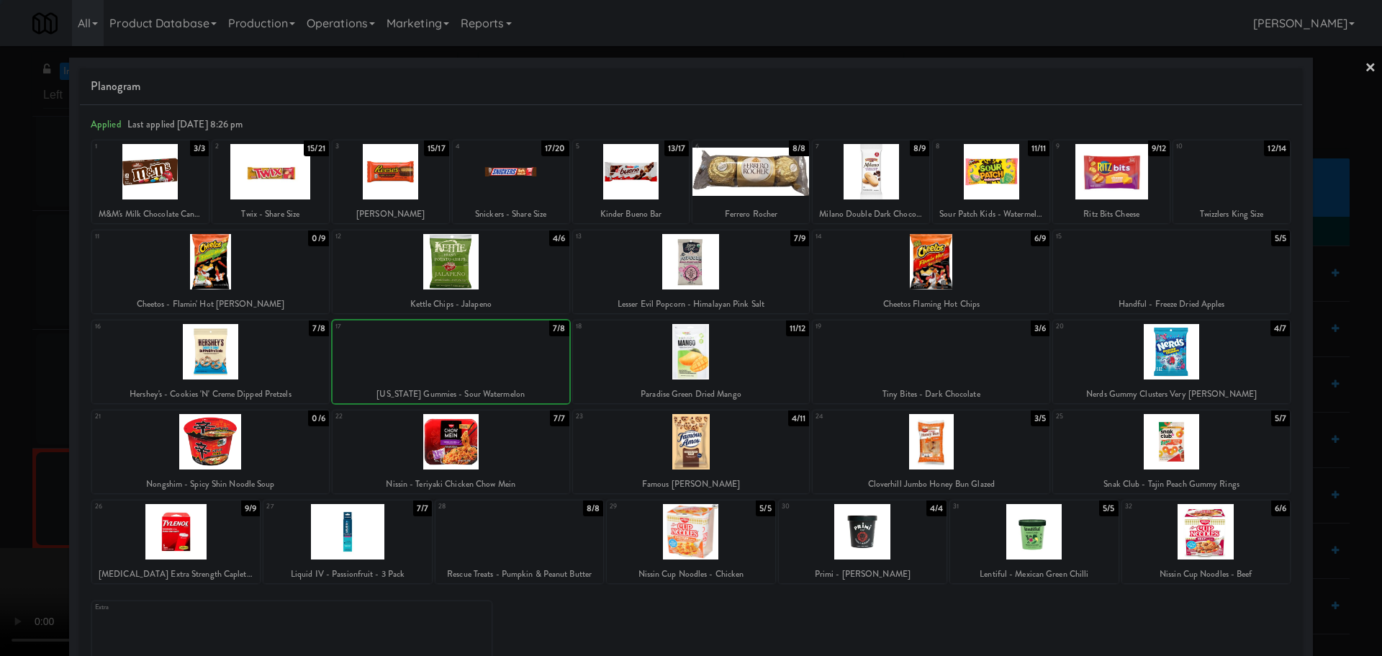
click at [0, 414] on div at bounding box center [691, 328] width 1382 height 656
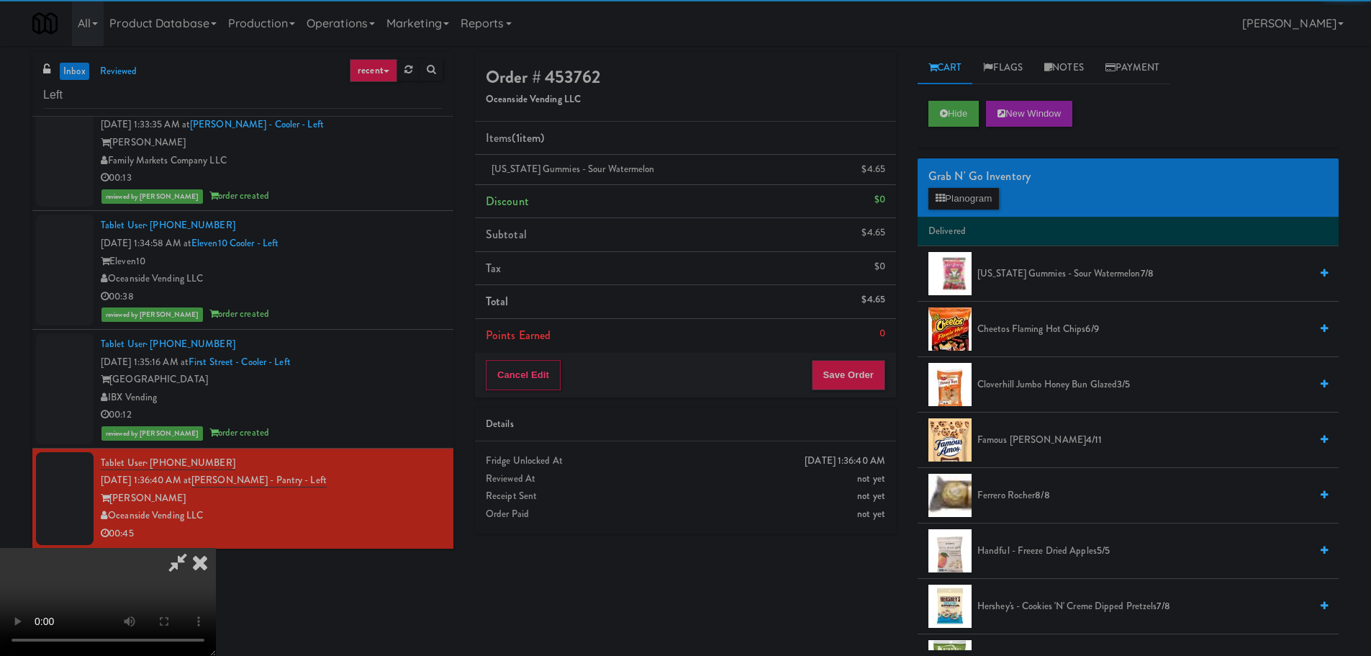
click at [216, 548] on video at bounding box center [108, 602] width 216 height 108
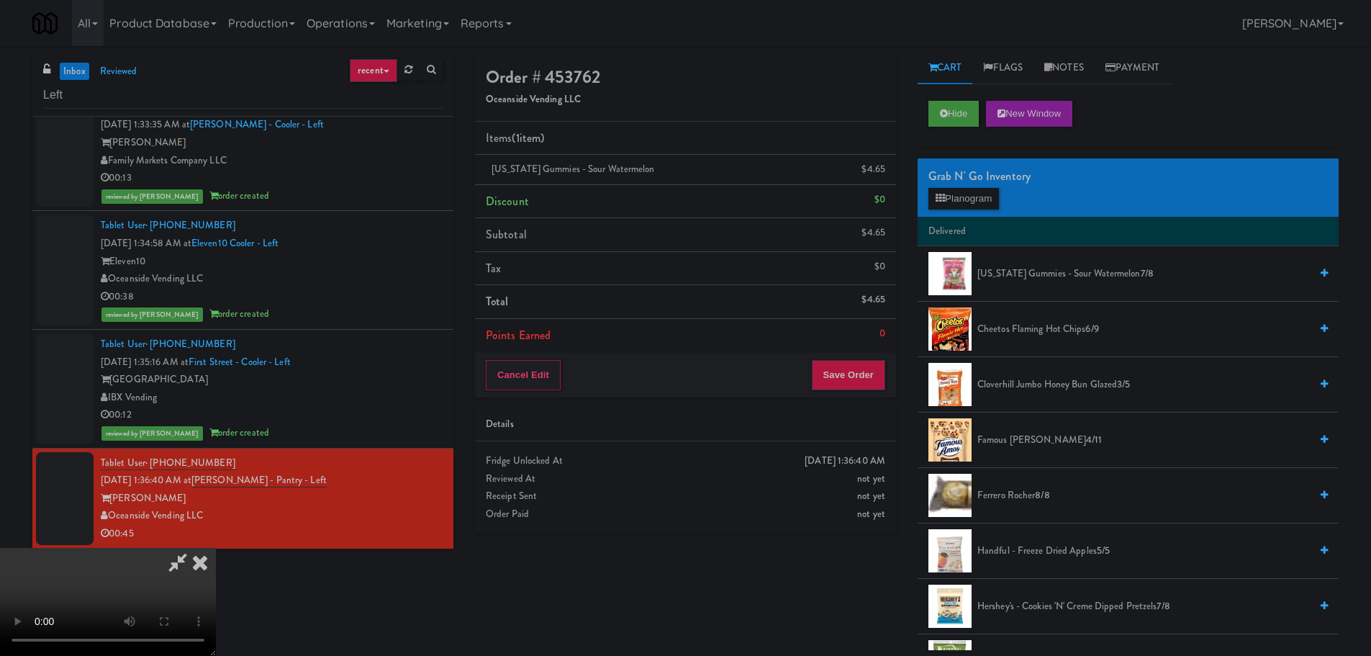
drag, startPoint x: 597, startPoint y: 399, endPoint x: 617, endPoint y: 402, distance: 20.4
click at [216, 548] on video at bounding box center [108, 602] width 216 height 108
click at [973, 199] on button "Planogram" at bounding box center [963, 199] width 71 height 22
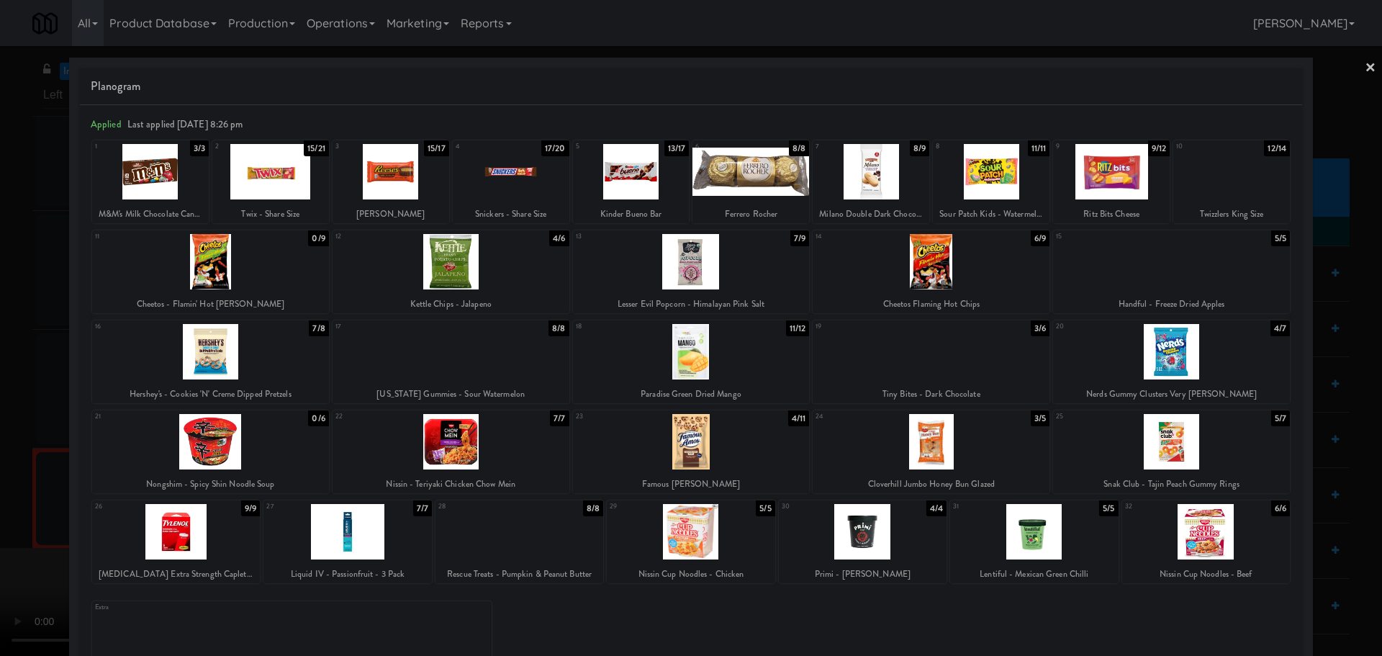
click at [915, 369] on div at bounding box center [930, 351] width 237 height 55
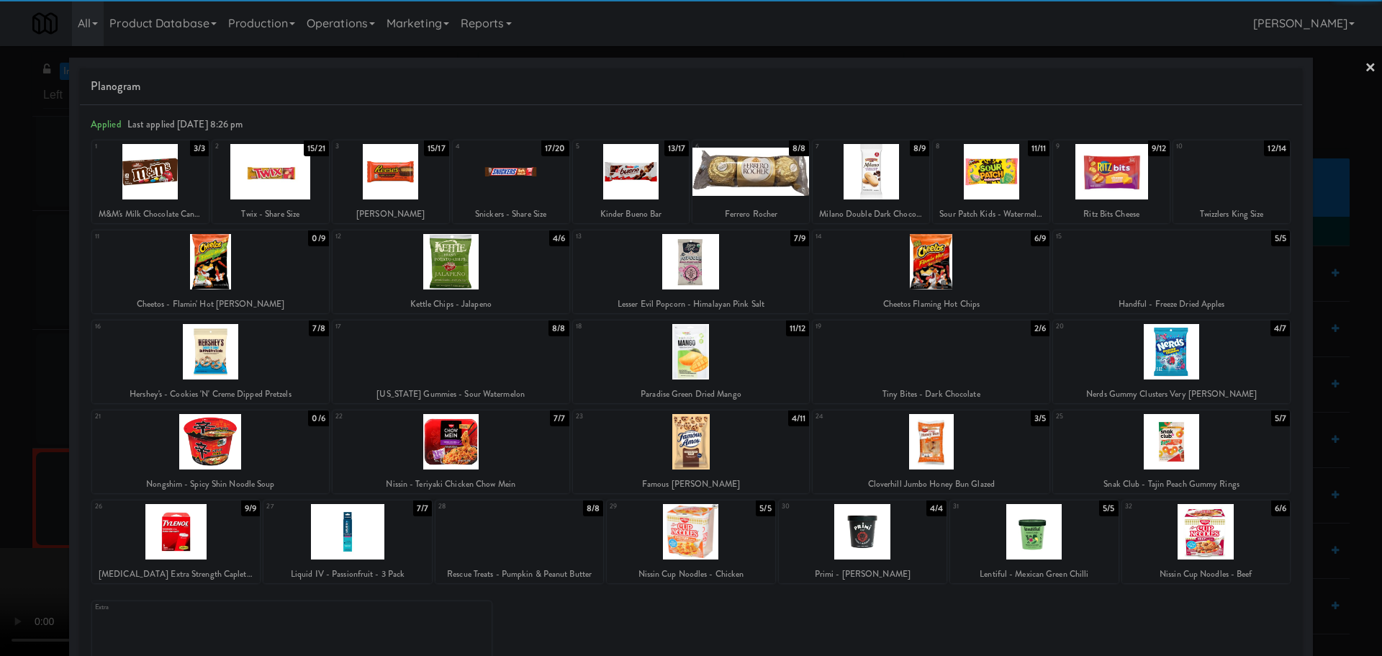
click at [0, 500] on div at bounding box center [691, 328] width 1382 height 656
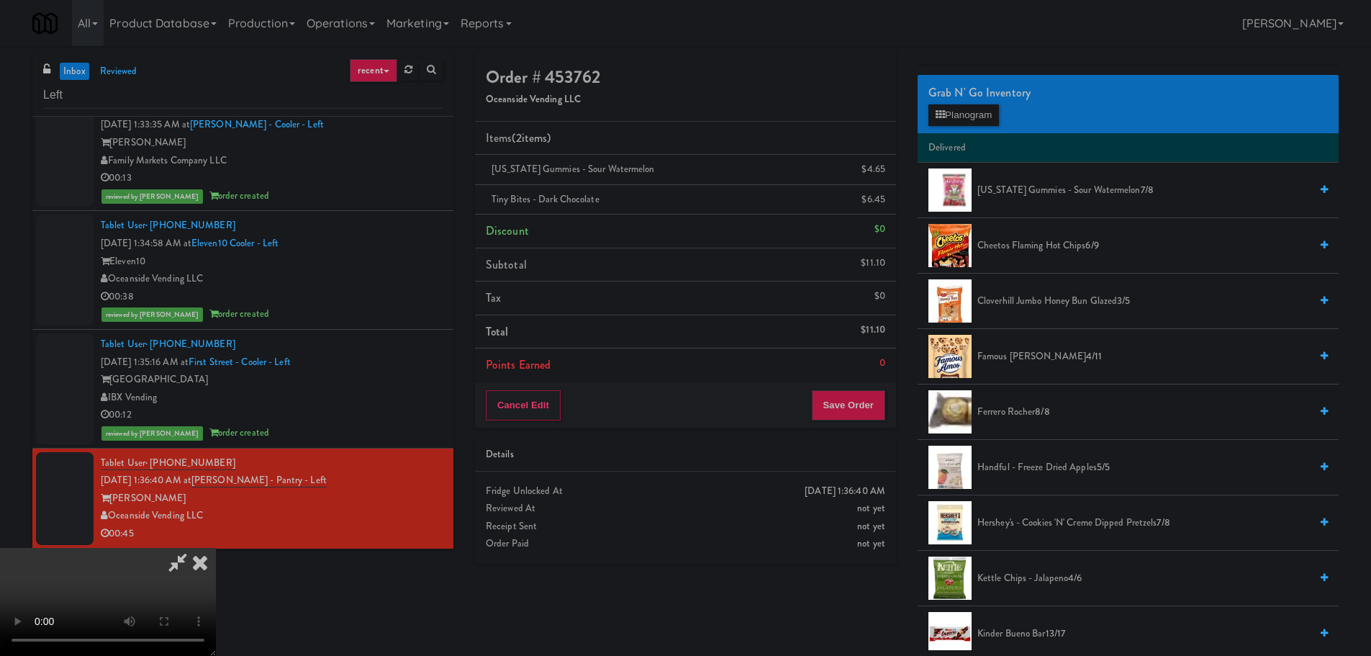
scroll to position [72, 0]
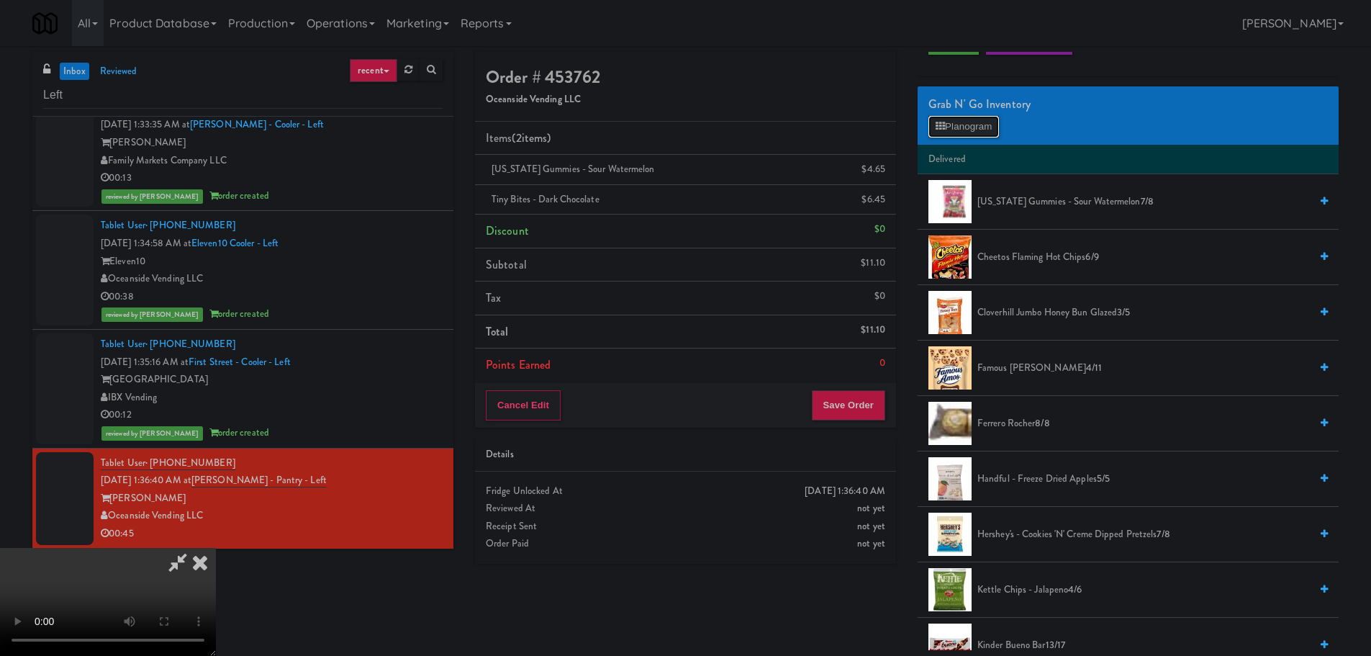
click at [991, 124] on button "Planogram" at bounding box center [963, 127] width 71 height 22
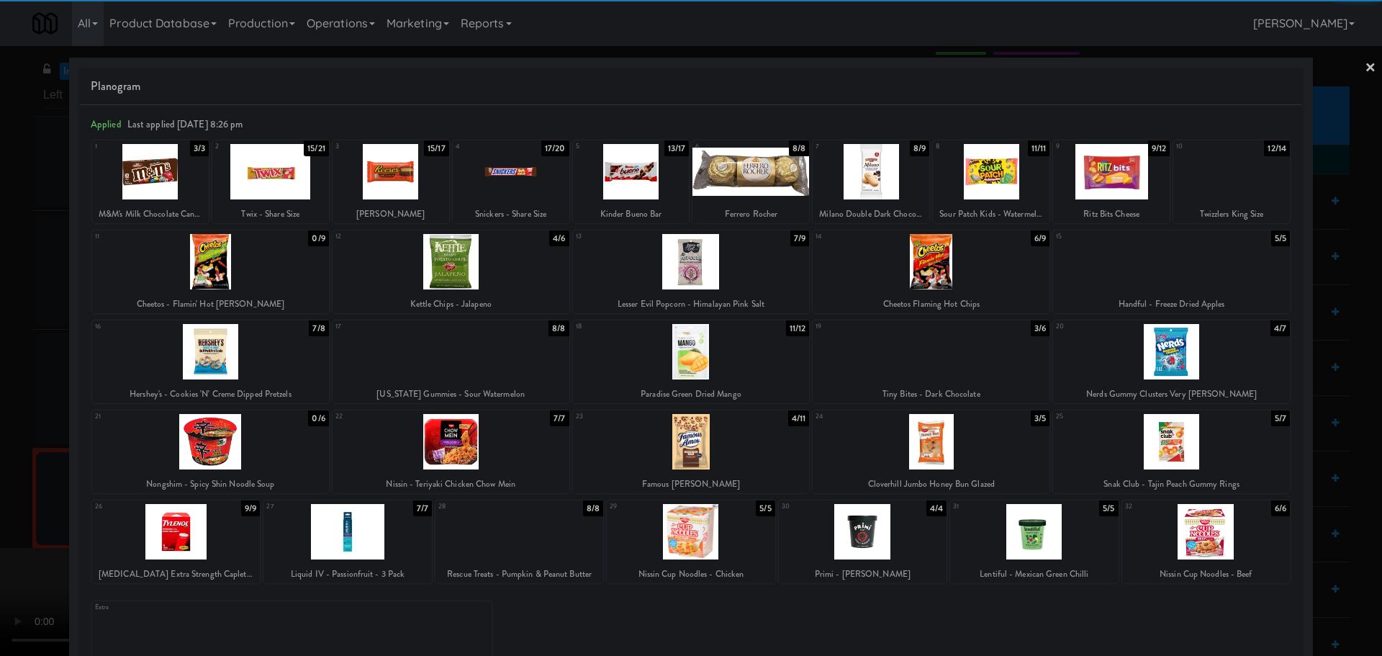
click at [0, 398] on div at bounding box center [691, 328] width 1382 height 656
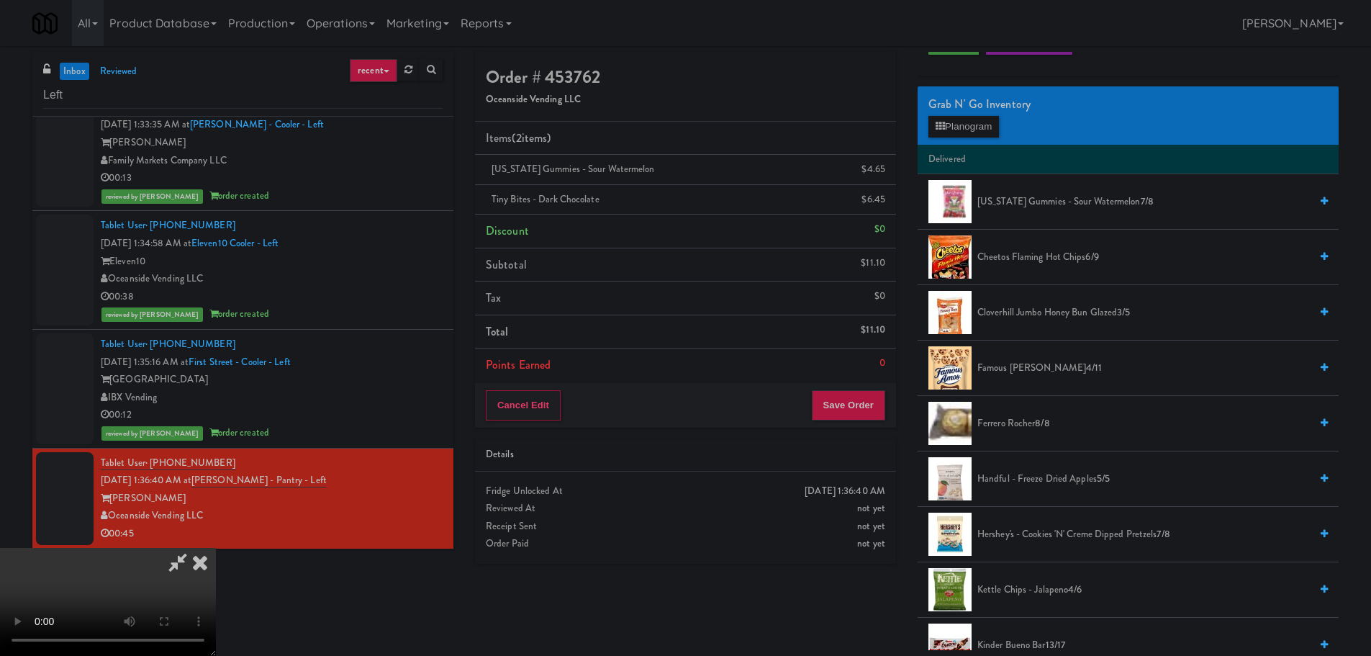
click at [216, 548] on video at bounding box center [108, 602] width 216 height 108
click at [955, 127] on button "Planogram" at bounding box center [963, 127] width 71 height 22
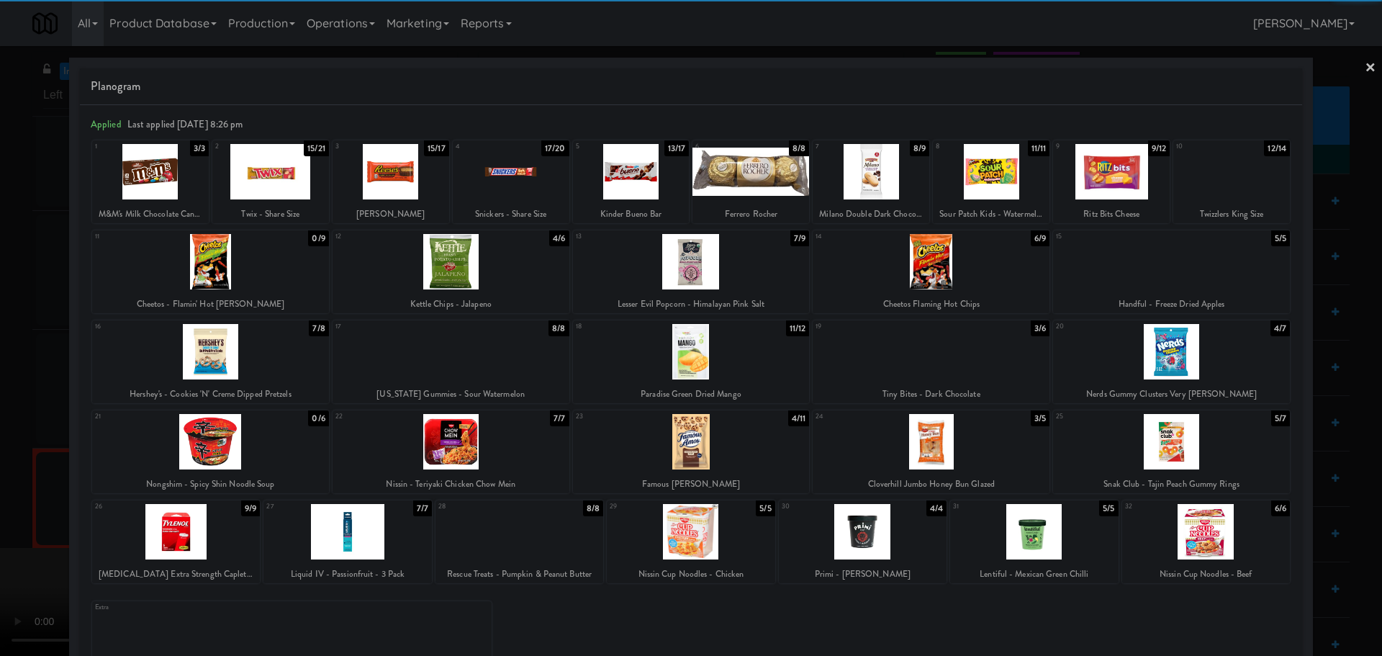
click at [475, 444] on div at bounding box center [450, 441] width 237 height 55
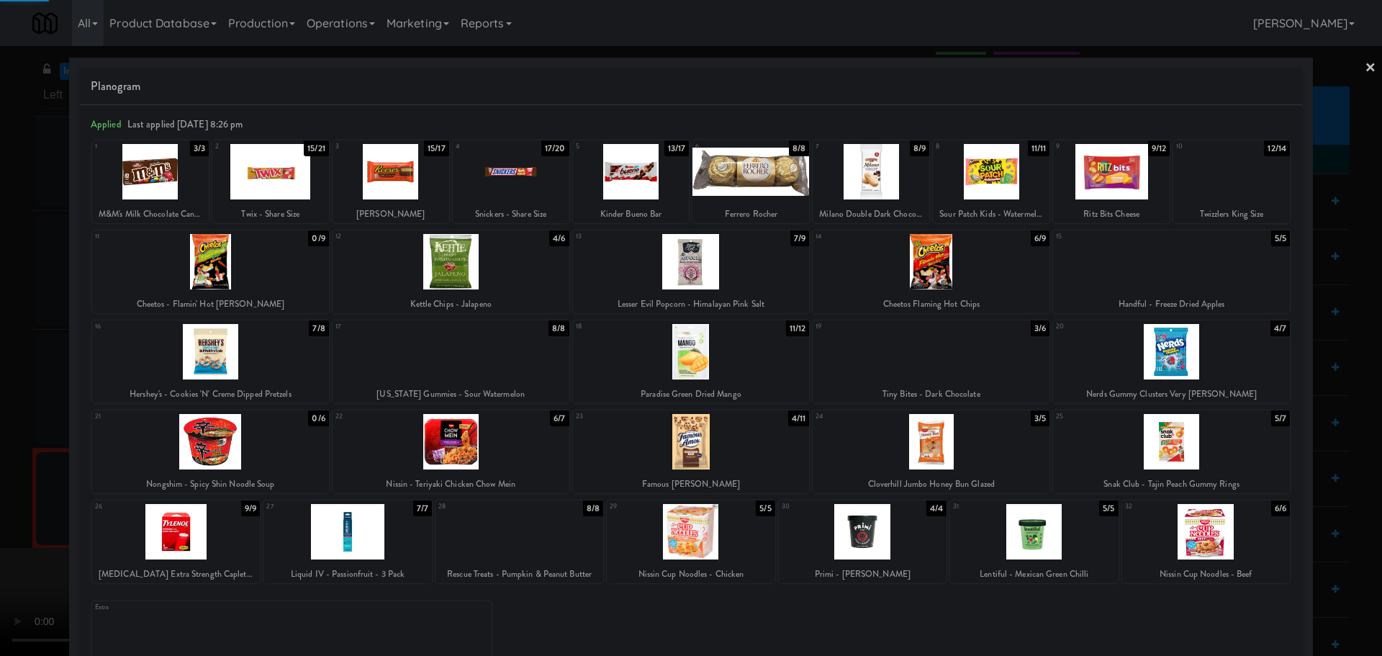
click at [2, 417] on div at bounding box center [691, 328] width 1382 height 656
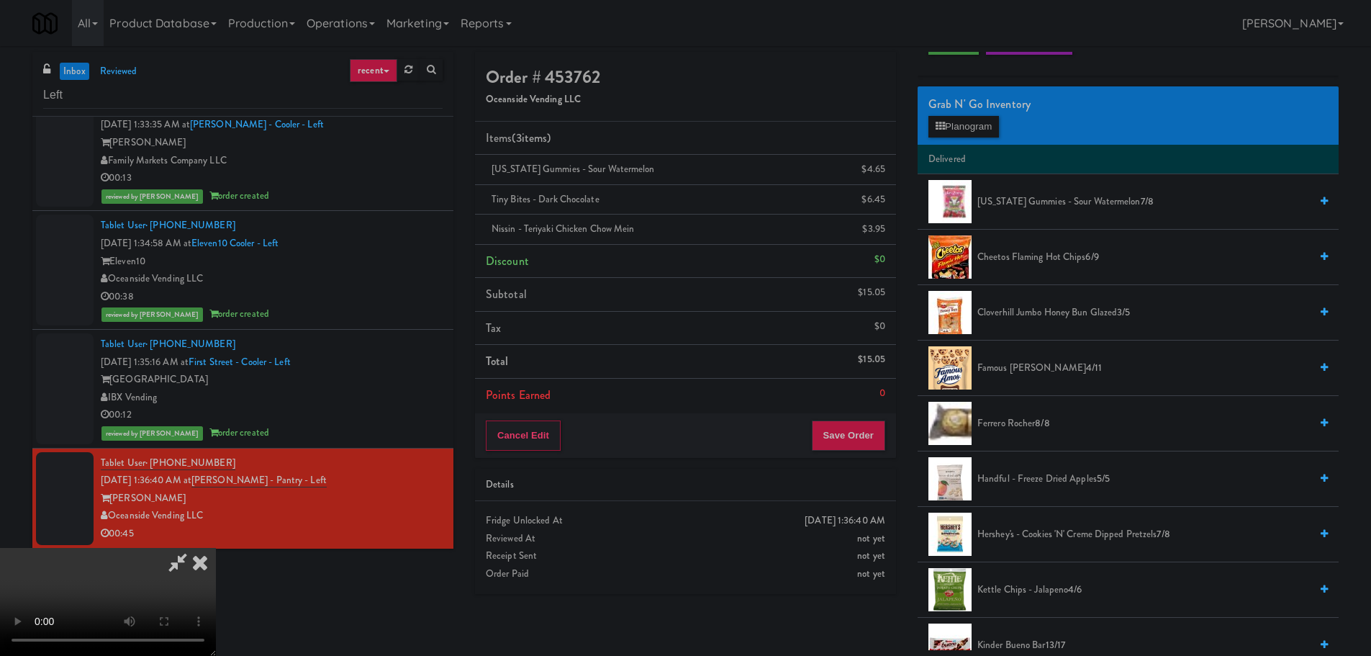
click at [216, 548] on video at bounding box center [108, 602] width 216 height 108
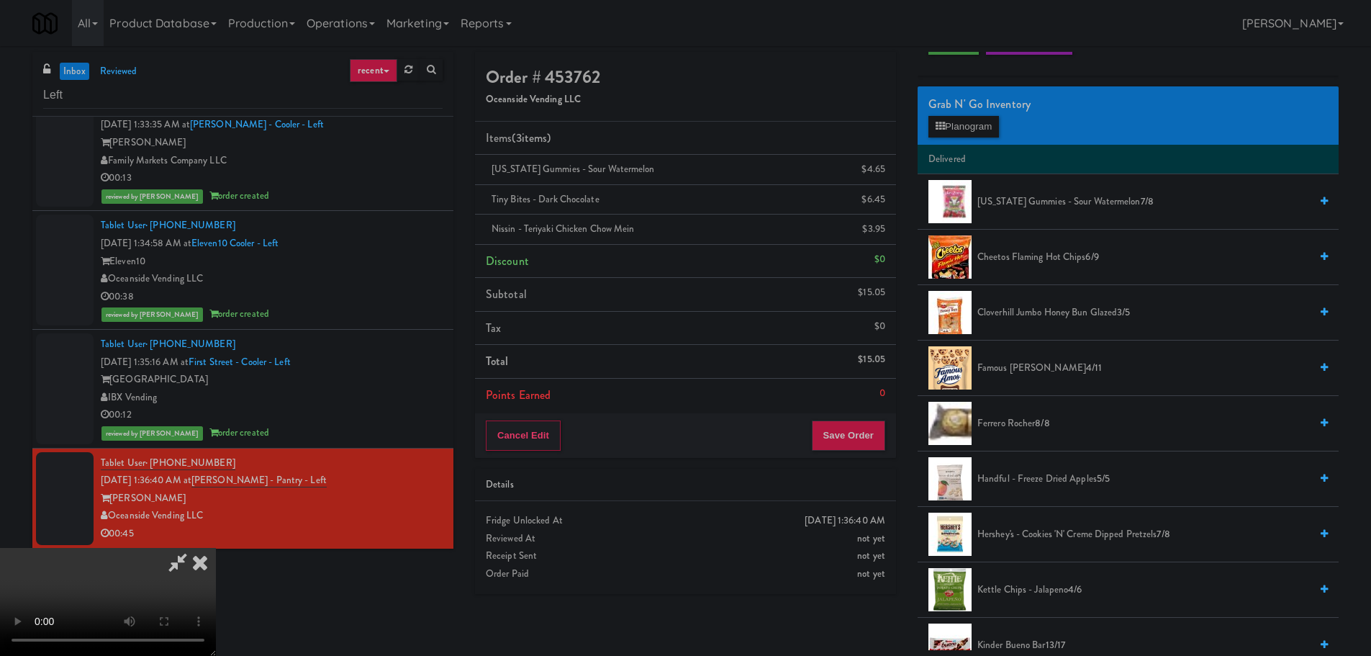
click at [216, 548] on video at bounding box center [108, 602] width 216 height 108
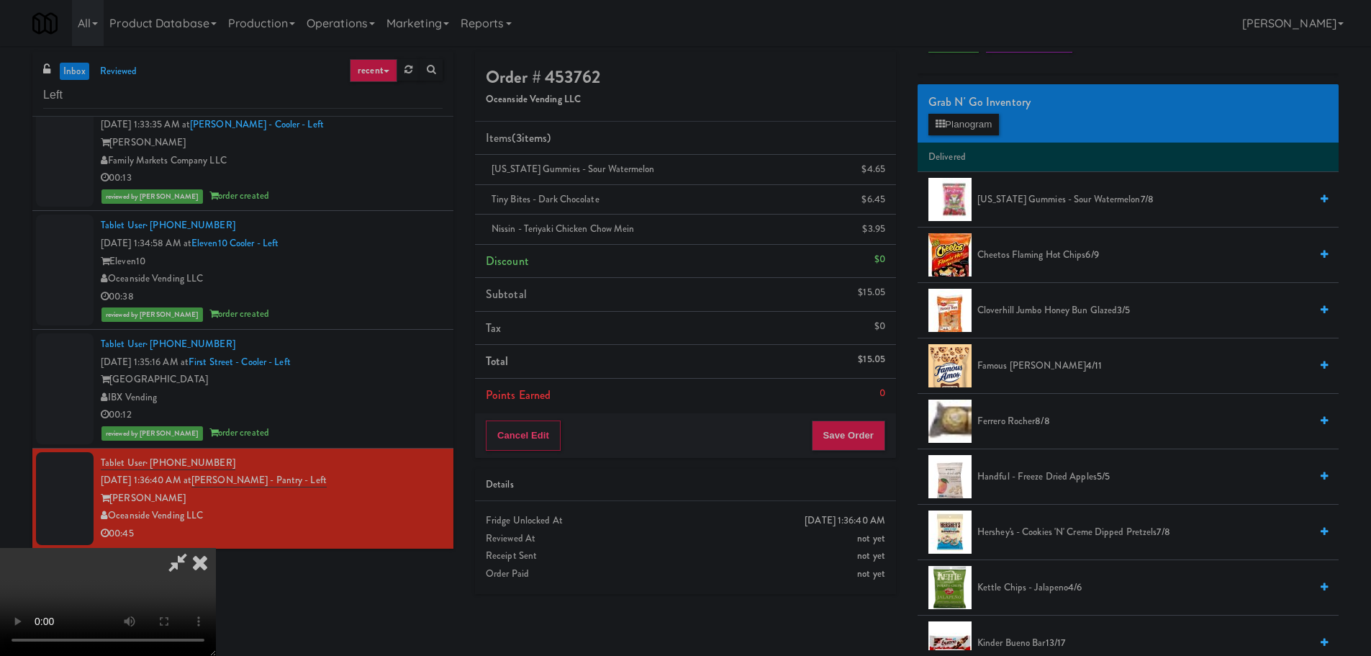
scroll to position [72, 0]
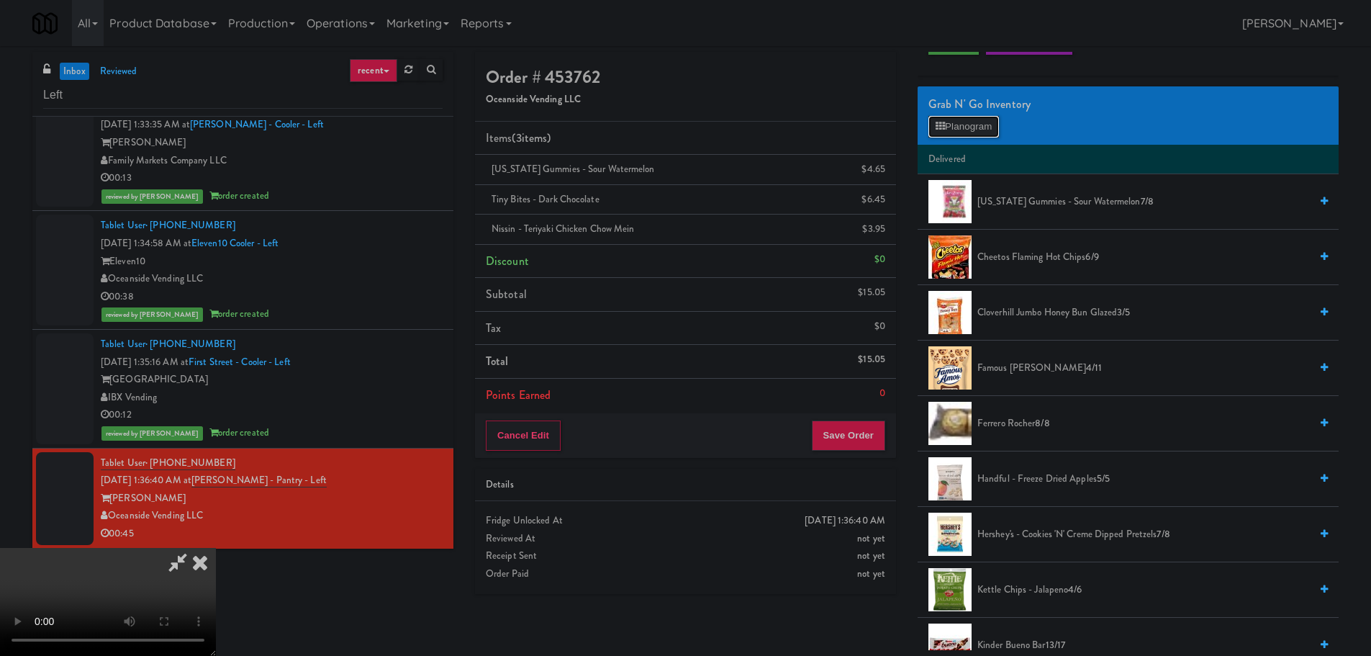
click at [974, 129] on button "Planogram" at bounding box center [963, 127] width 71 height 22
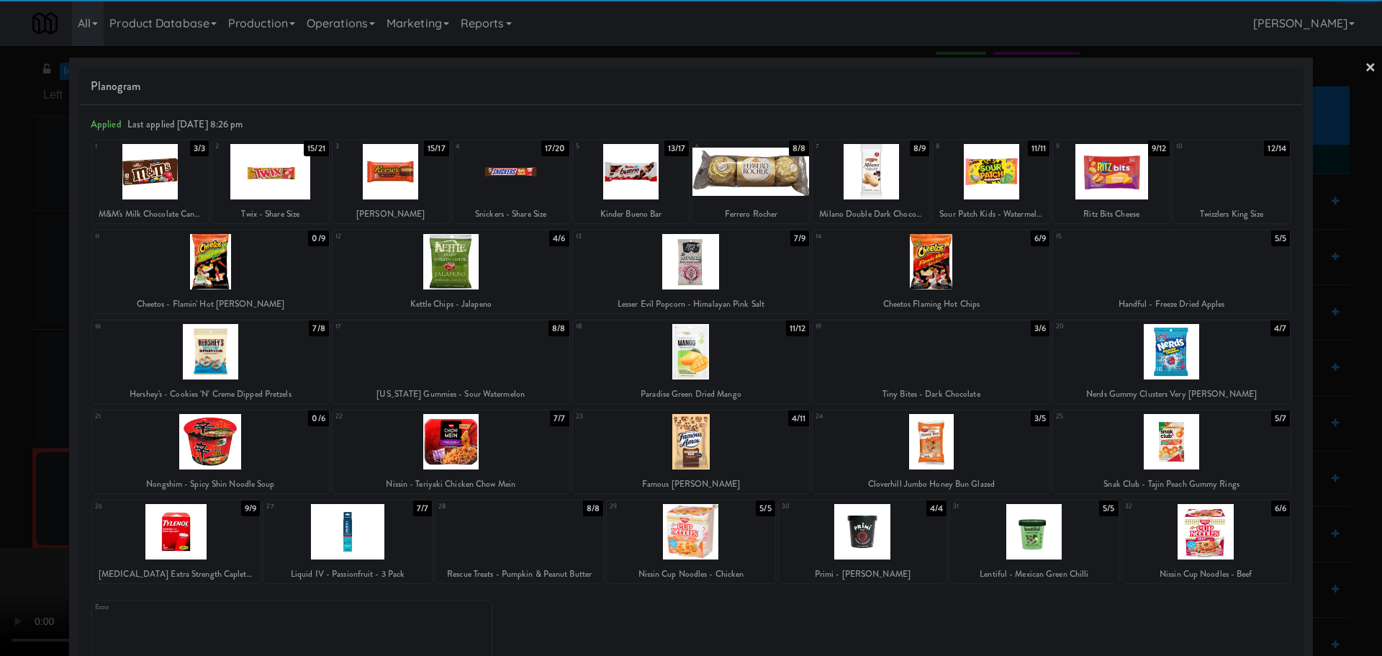
click at [694, 539] on div at bounding box center [691, 531] width 168 height 55
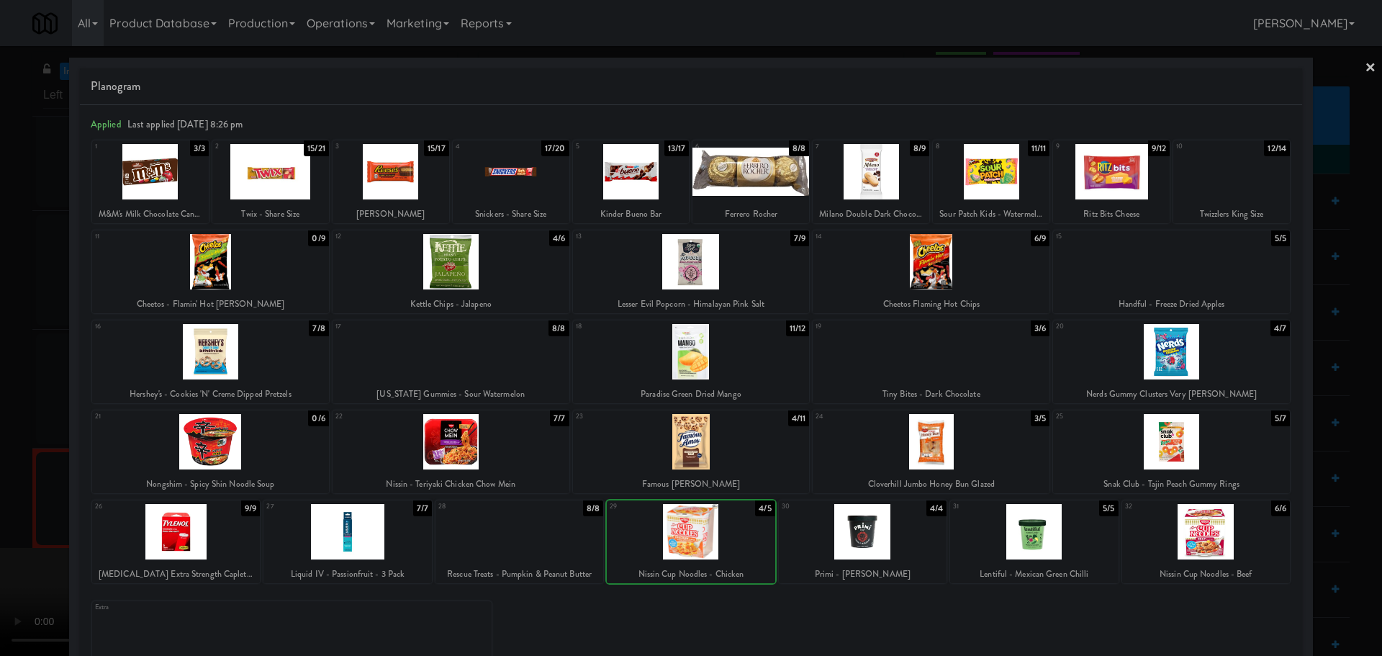
click at [0, 468] on div at bounding box center [691, 328] width 1382 height 656
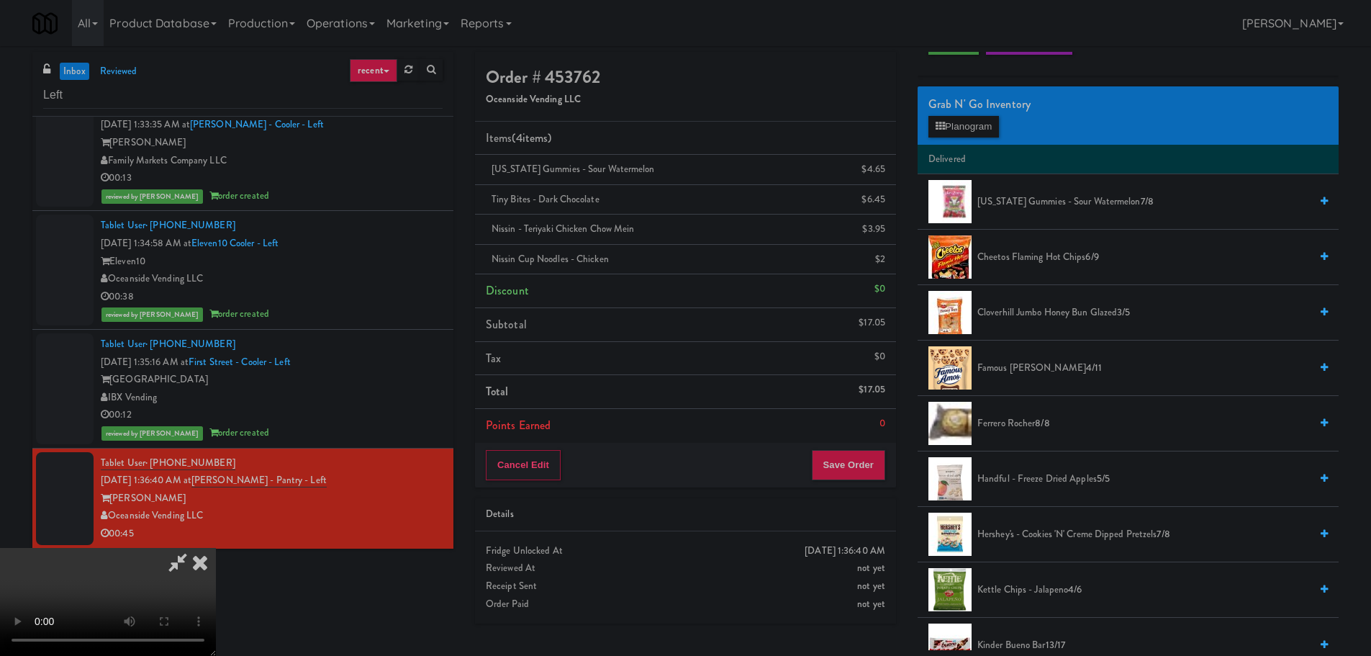
click at [121, 548] on video at bounding box center [108, 602] width 216 height 108
click at [216, 548] on video at bounding box center [108, 602] width 216 height 108
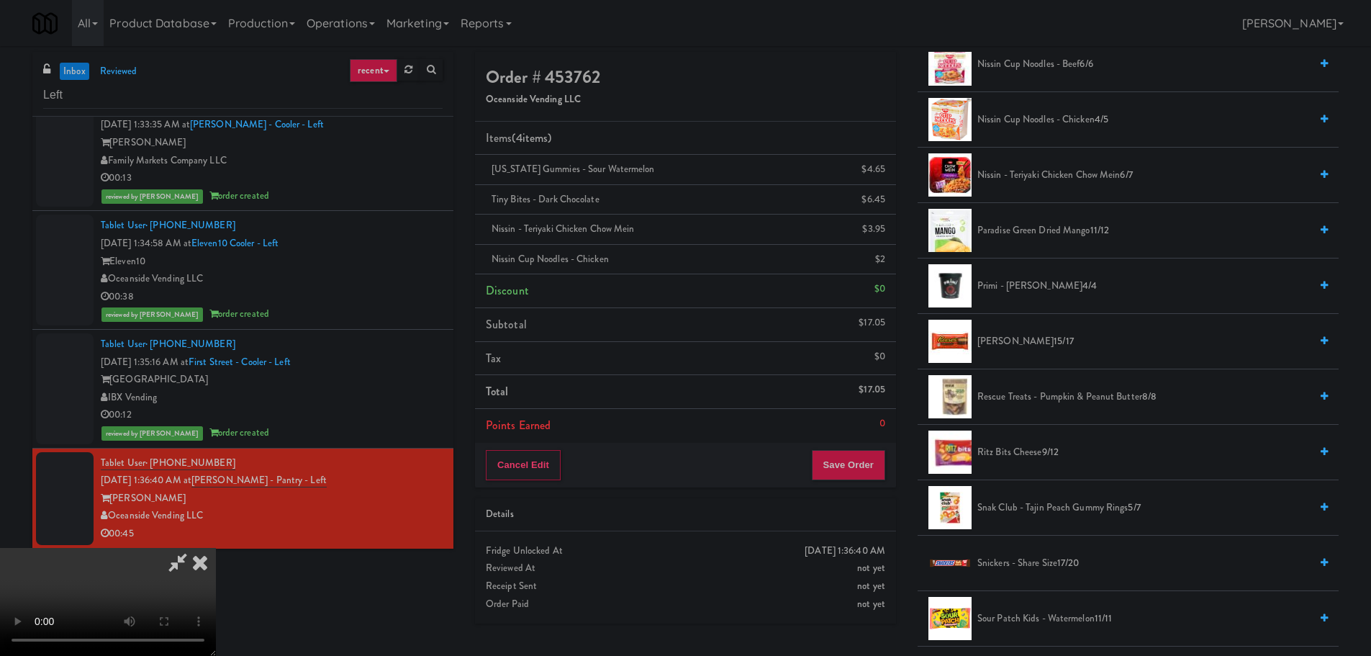
scroll to position [1295, 0]
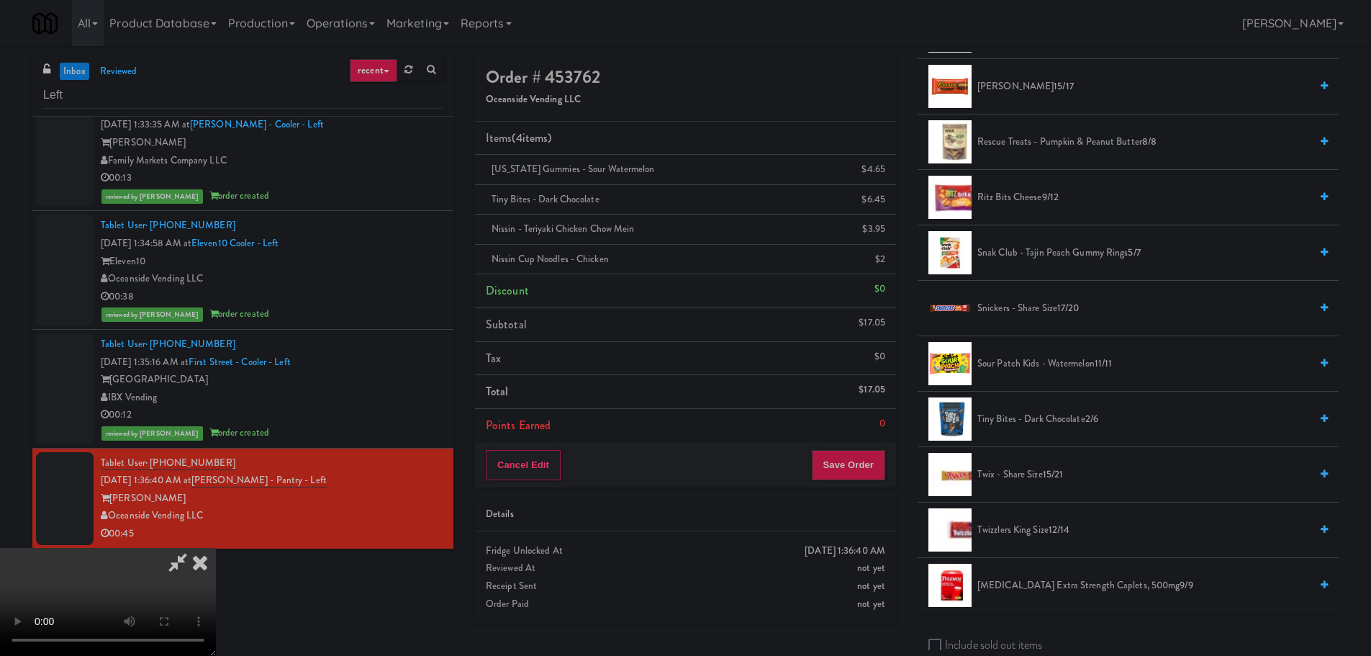
click at [1022, 416] on span "Tiny Bites - Dark Chocolate 2/6" at bounding box center [1143, 419] width 332 height 18
click at [216, 548] on video at bounding box center [108, 602] width 216 height 108
click at [831, 460] on button "Save Order" at bounding box center [848, 465] width 73 height 30
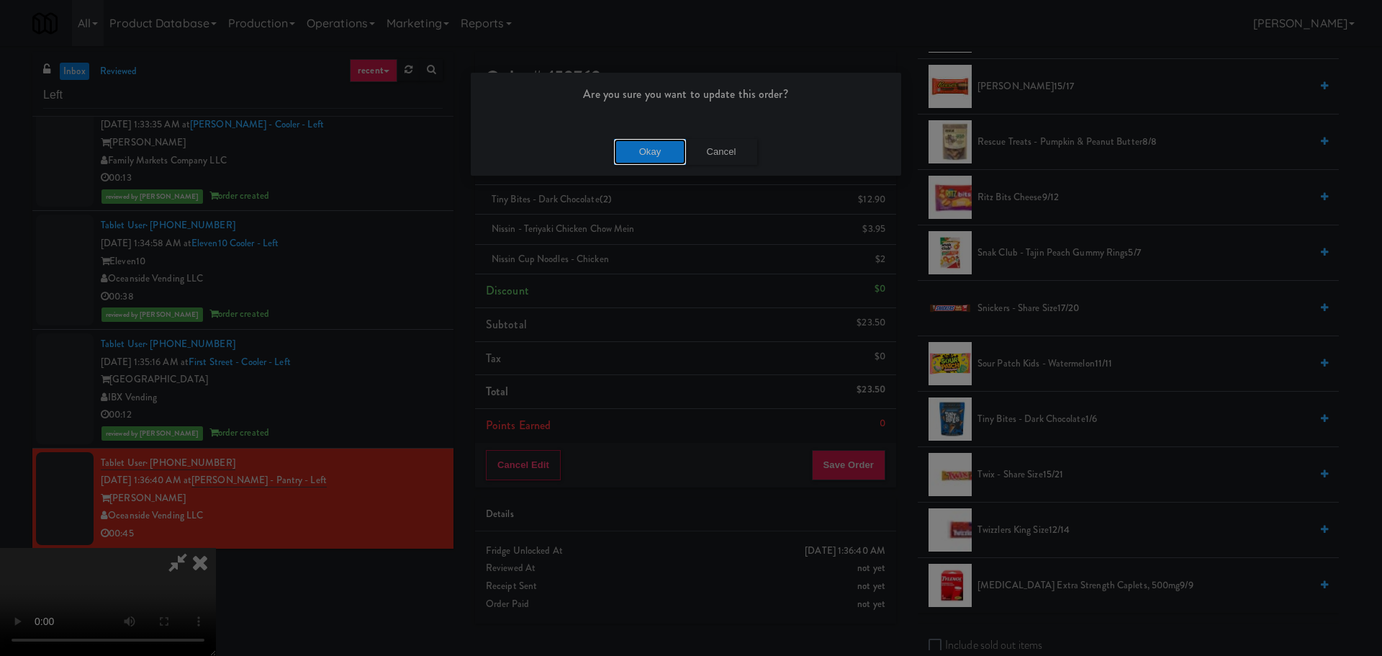
click at [638, 155] on button "Okay" at bounding box center [650, 152] width 72 height 26
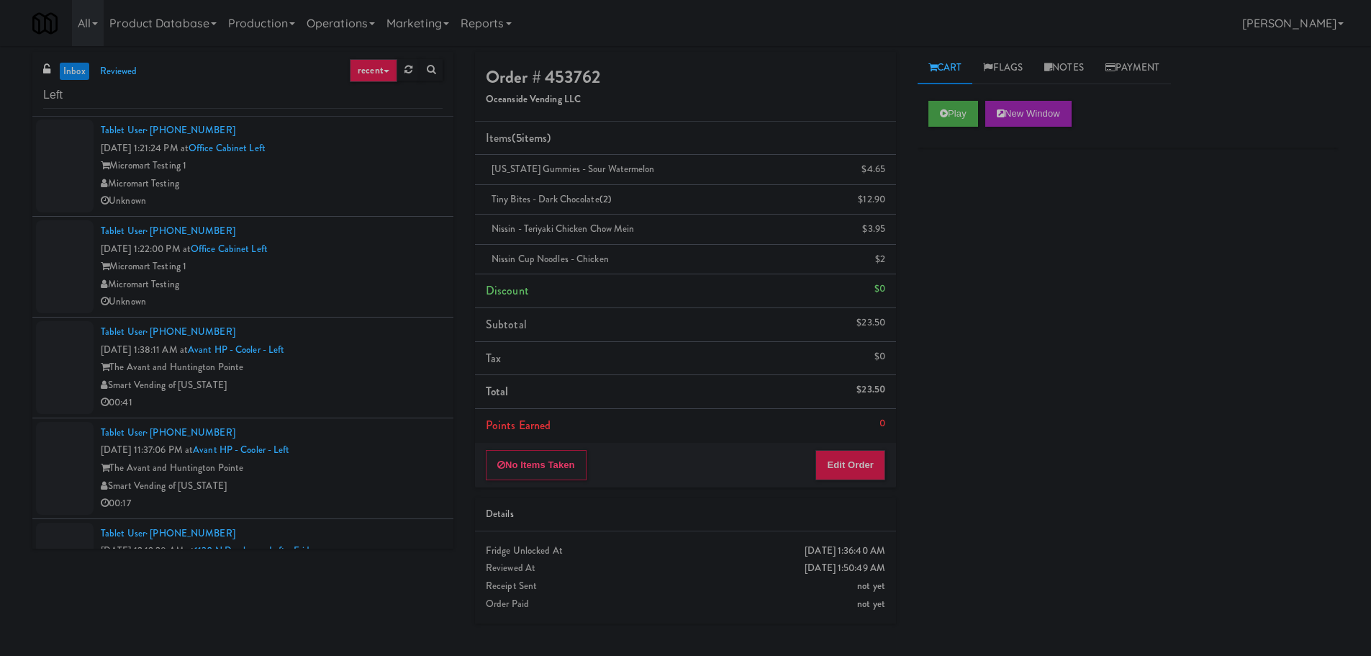
scroll to position [0, 0]
click at [387, 173] on div "Micromart Testing 1" at bounding box center [272, 167] width 342 height 18
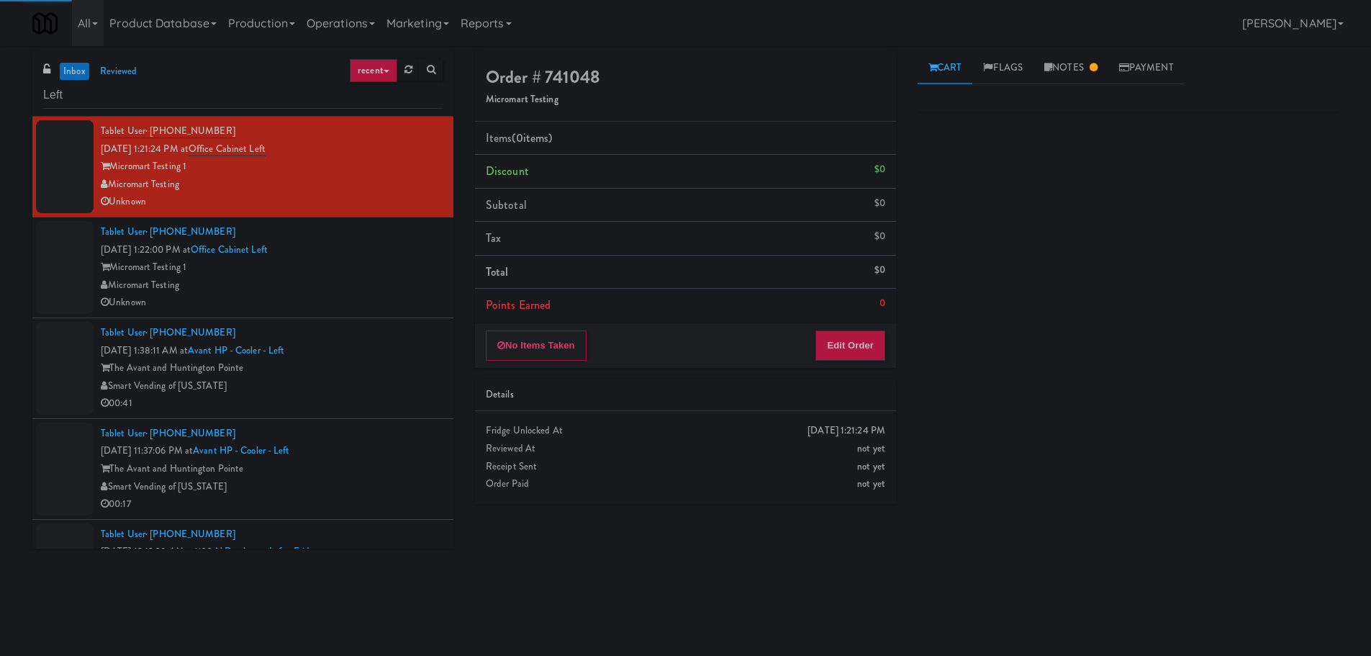
click at [385, 262] on div "Micromart Testing 1" at bounding box center [272, 267] width 342 height 18
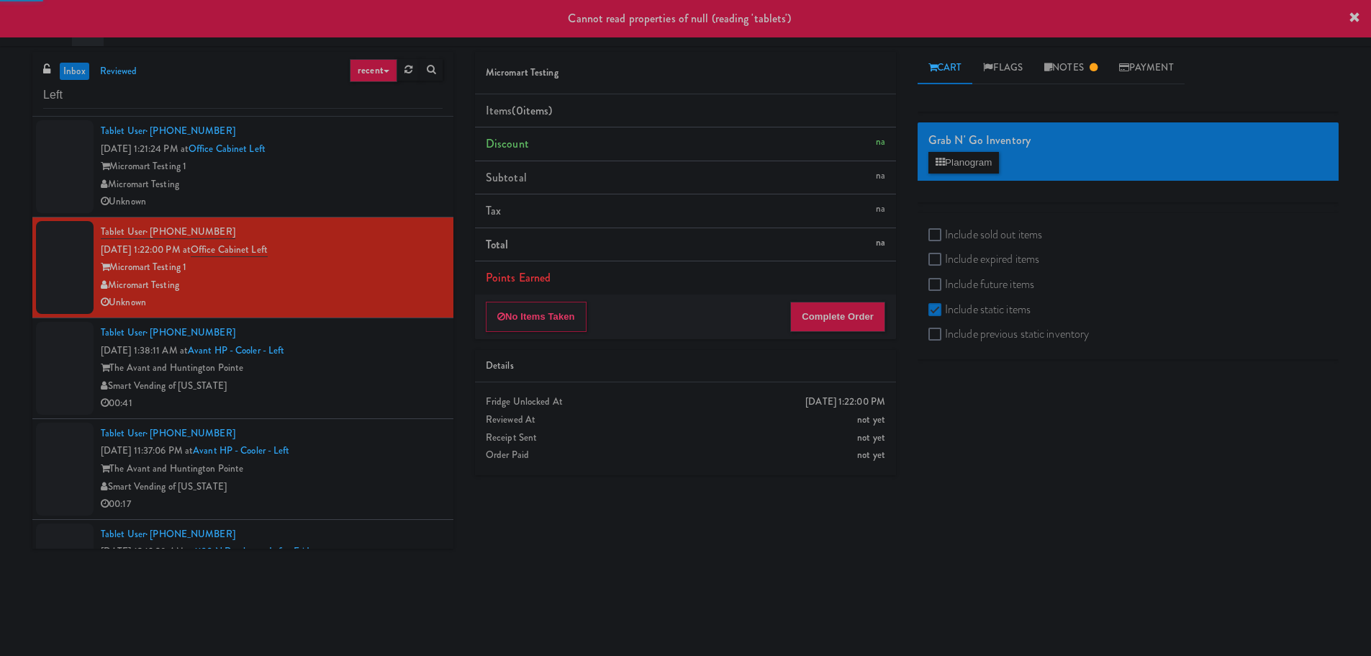
click at [409, 191] on div "Micromart Testing" at bounding box center [272, 185] width 342 height 18
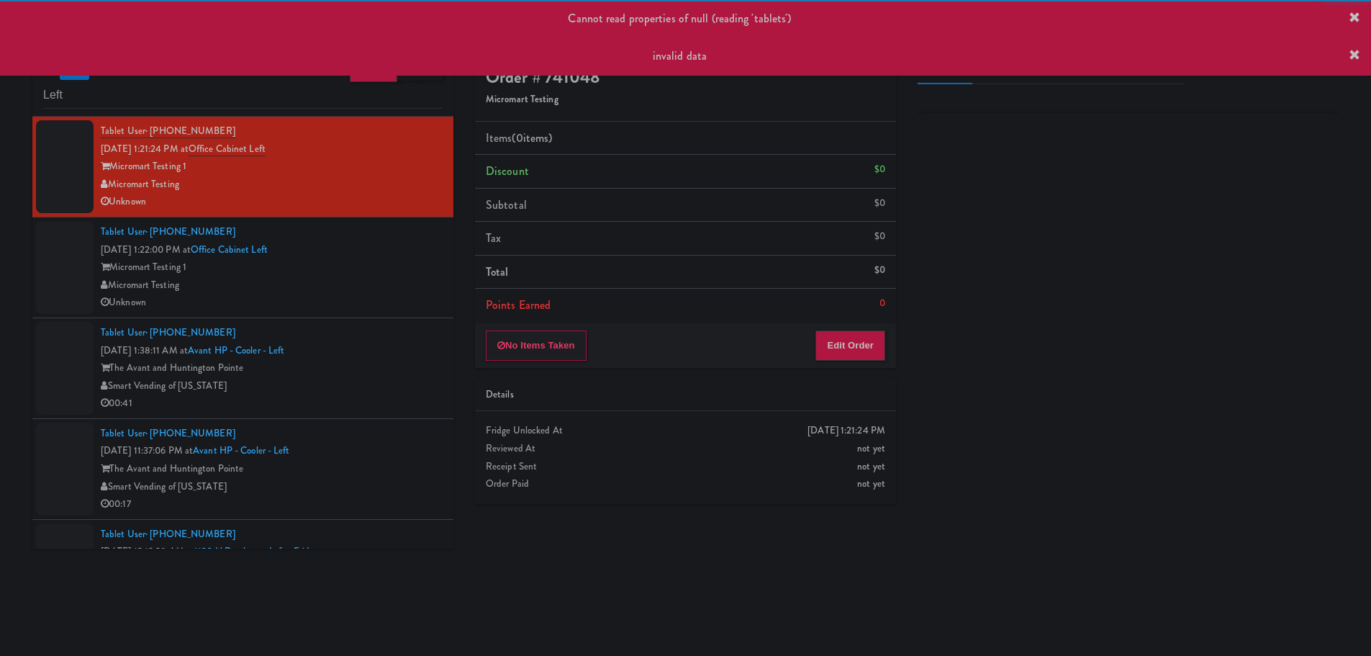
click at [1351, 50] on icon at bounding box center [1354, 56] width 12 height 12
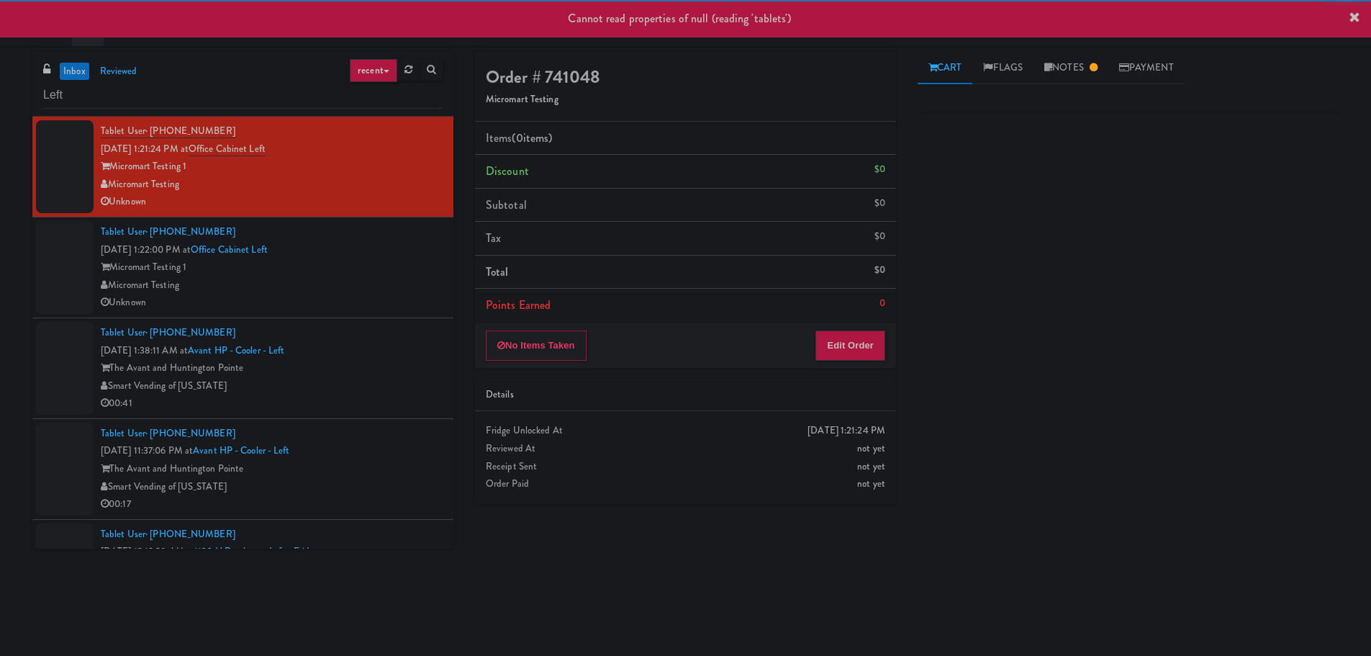
click at [1357, 17] on icon at bounding box center [1354, 18] width 12 height 12
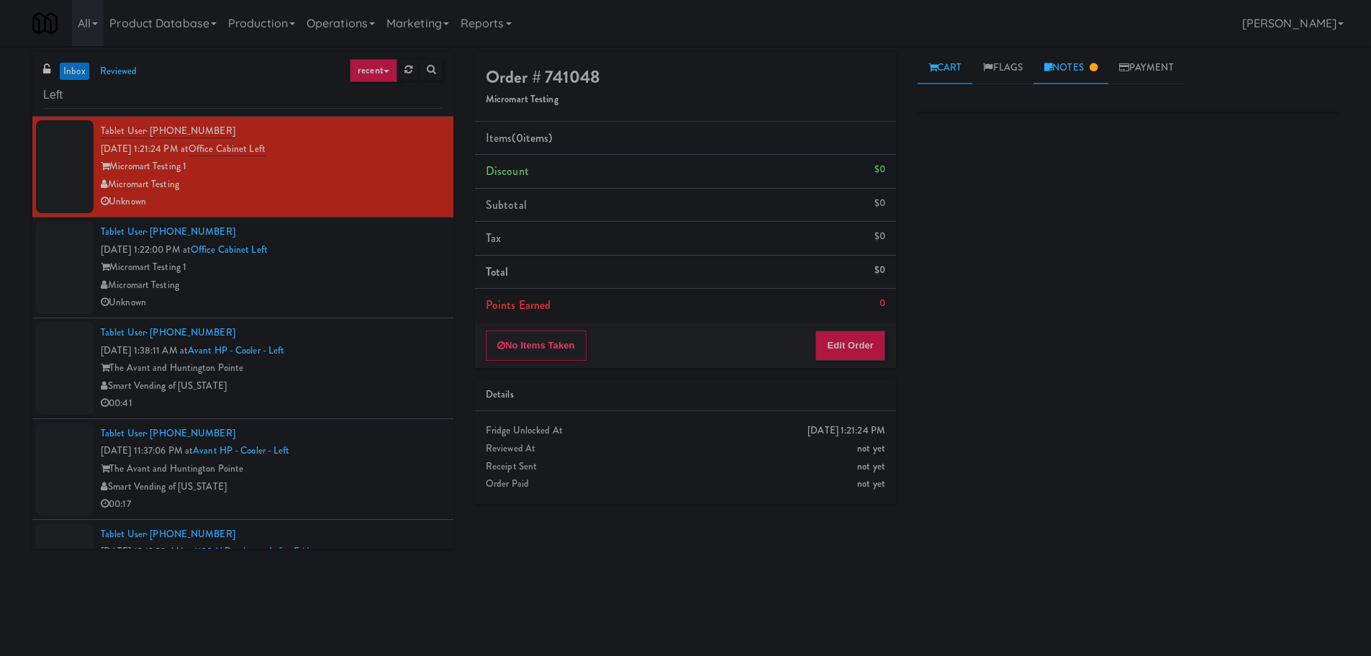
click at [1074, 62] on link "Notes" at bounding box center [1070, 68] width 75 height 32
click at [376, 253] on div "Tablet User · (437) 778-0301 [DATE] 1:22:00 PM at Office Cabinet Left Micromart…" at bounding box center [272, 267] width 342 height 89
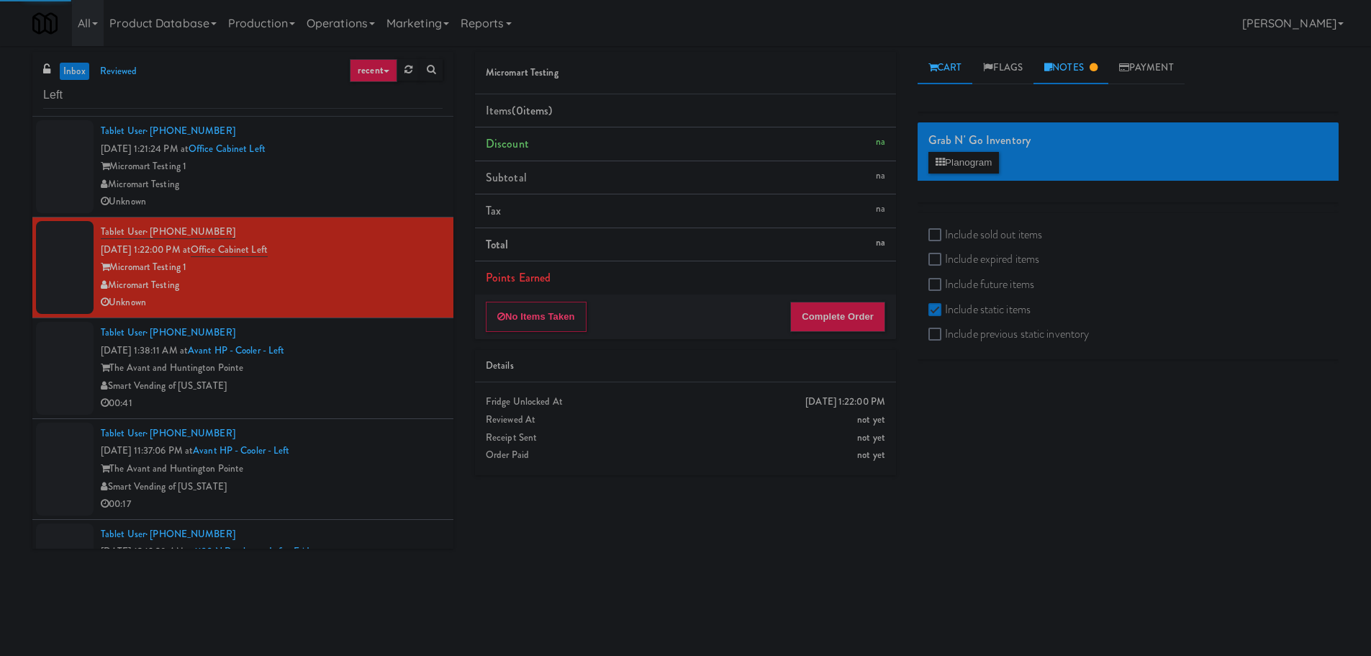
click at [1089, 67] on body "Are you sure you want to update this order? Okay Cancel Okay Are you sure you w…" at bounding box center [685, 374] width 1371 height 656
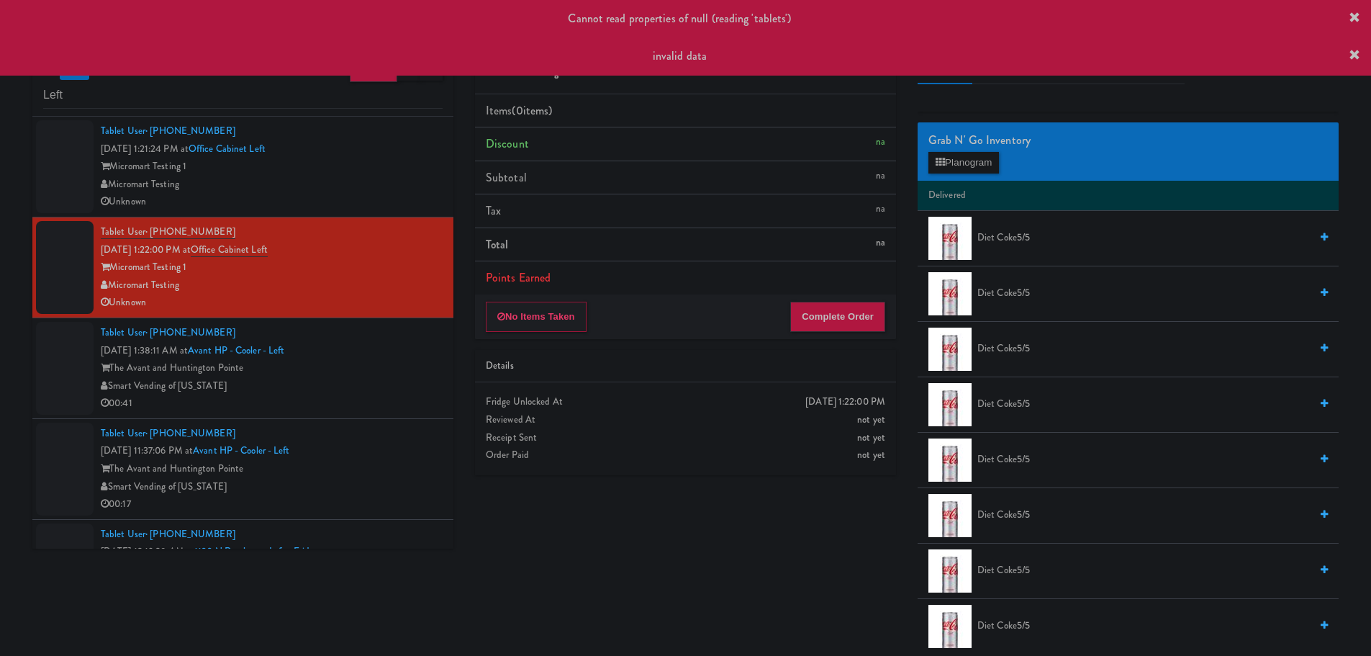
click at [1348, 52] on icon at bounding box center [1354, 56] width 12 height 12
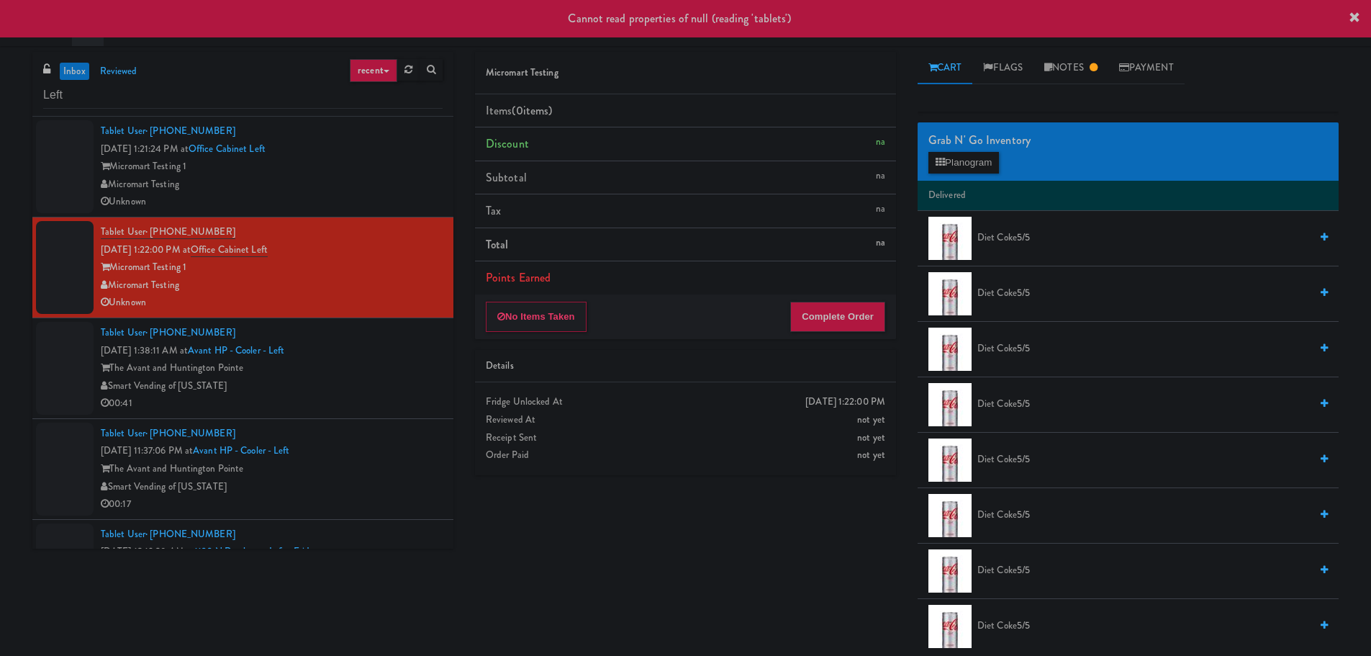
click at [1348, 15] on icon at bounding box center [1354, 18] width 12 height 12
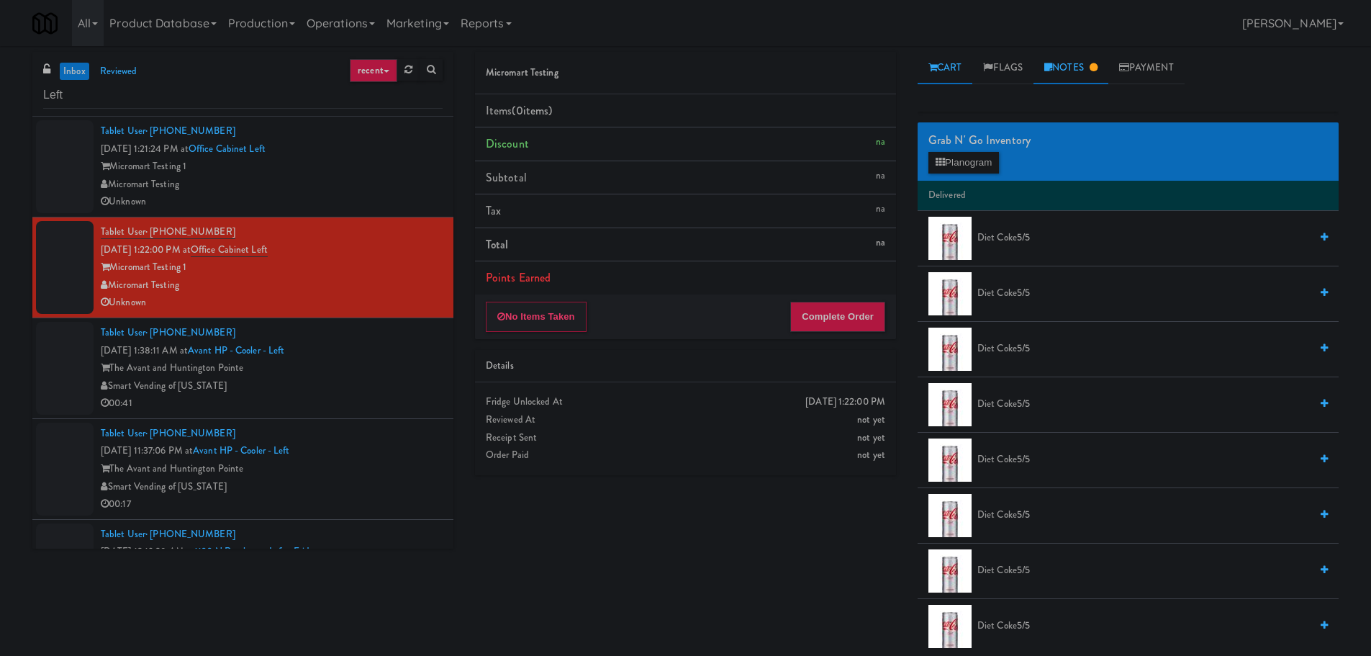
click at [1089, 63] on link "Notes" at bounding box center [1070, 68] width 75 height 32
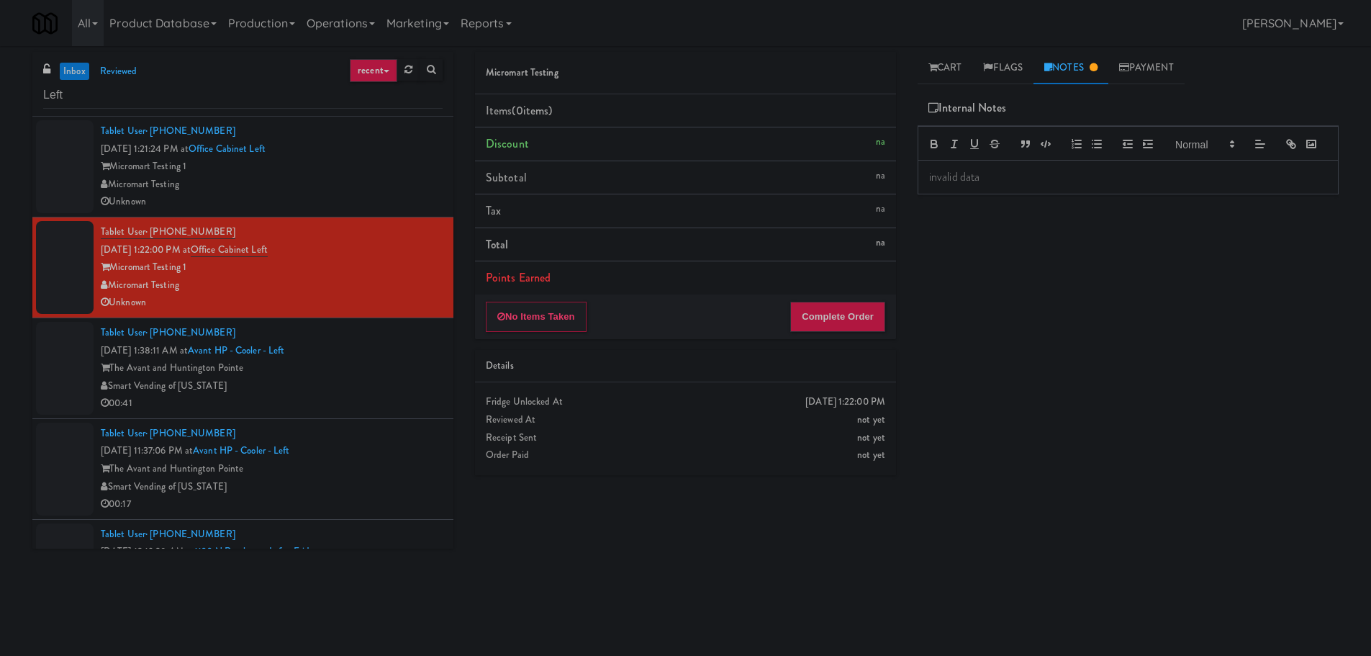
click at [396, 353] on div "Tablet User · (808) 570-4313 [DATE] 1:38:11 AM at Avant HP - Cooler - Left The …" at bounding box center [272, 368] width 342 height 89
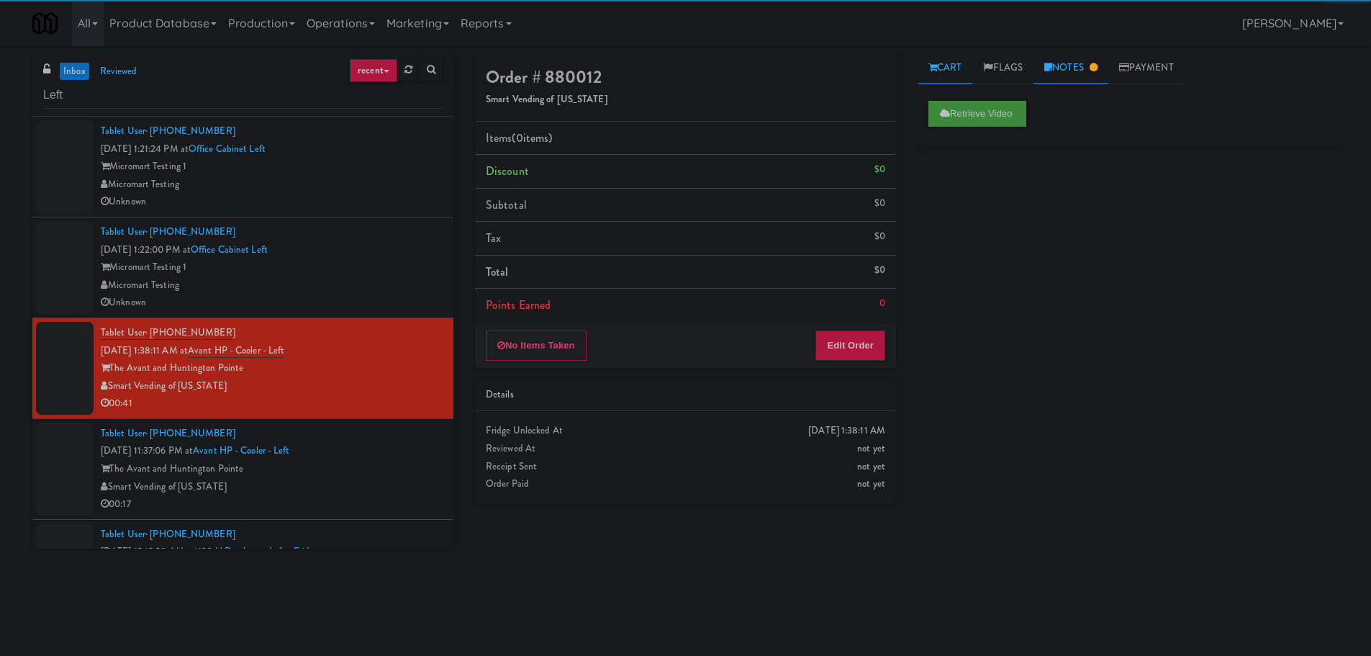
click at [1075, 57] on link "Notes" at bounding box center [1070, 68] width 75 height 32
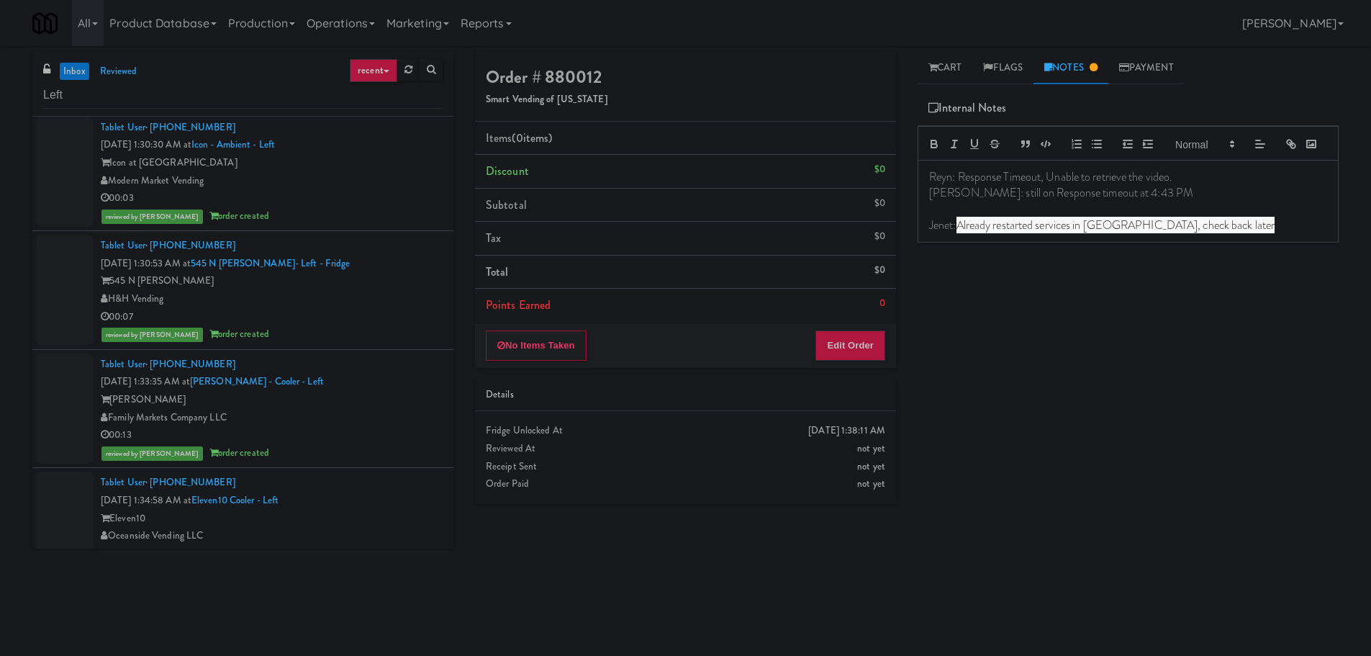
scroll to position [2339, 0]
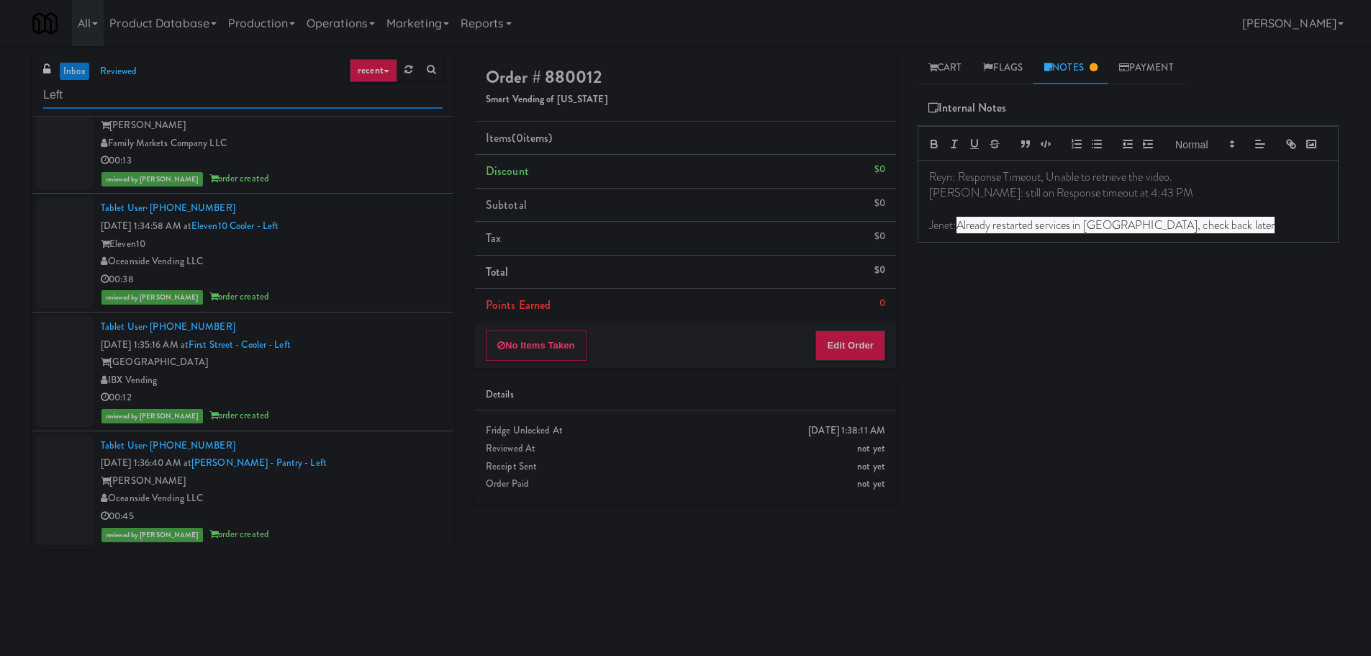
click at [84, 96] on input "Left" at bounding box center [242, 95] width 399 height 27
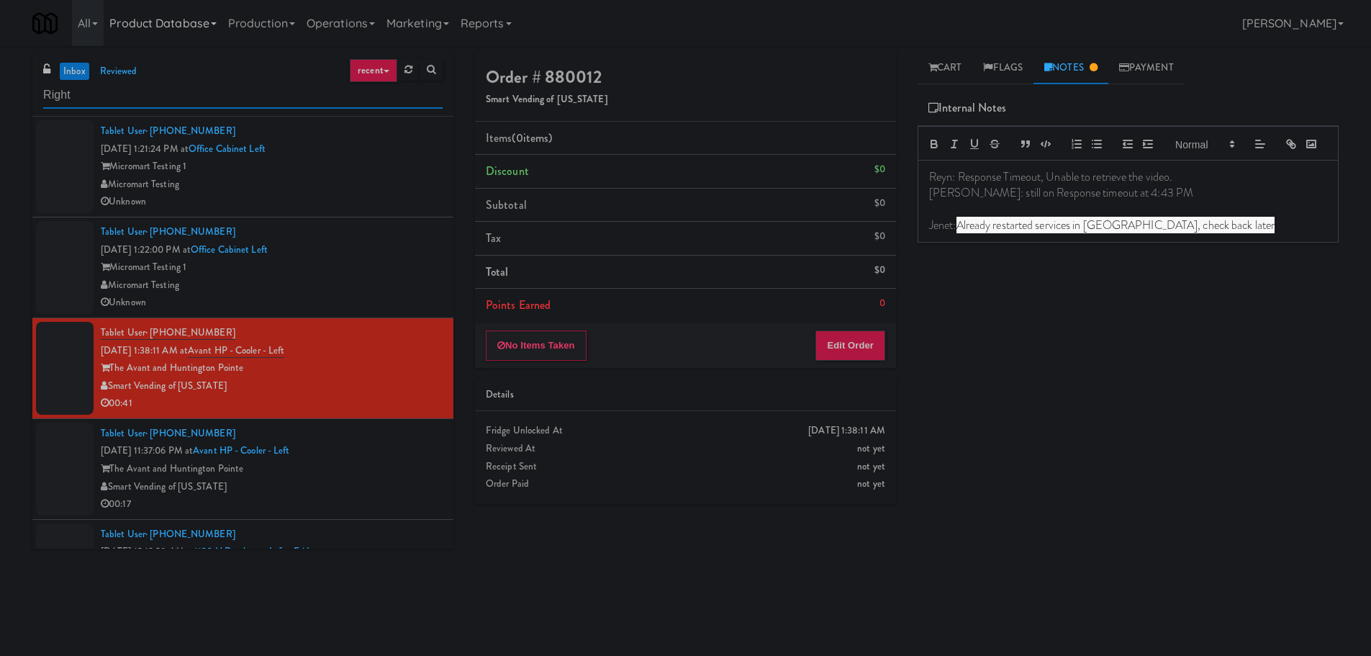
type input "Right"
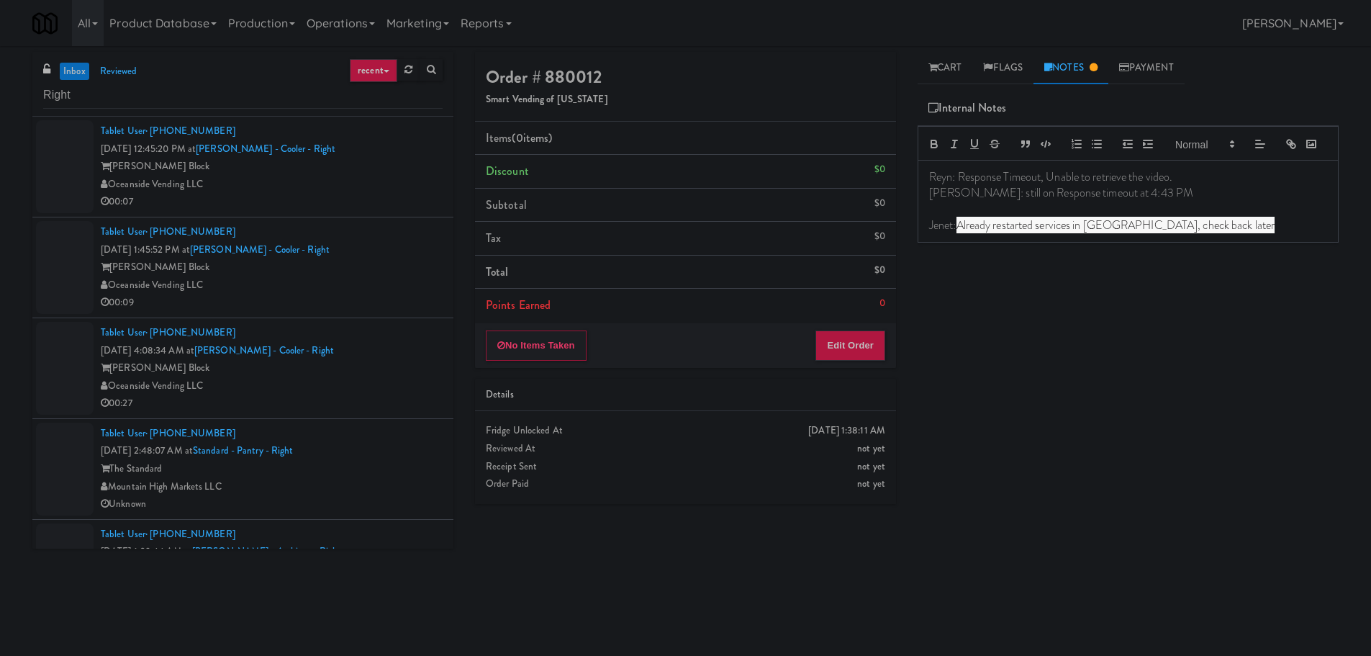
click at [393, 163] on div "[PERSON_NAME] Block" at bounding box center [272, 167] width 342 height 18
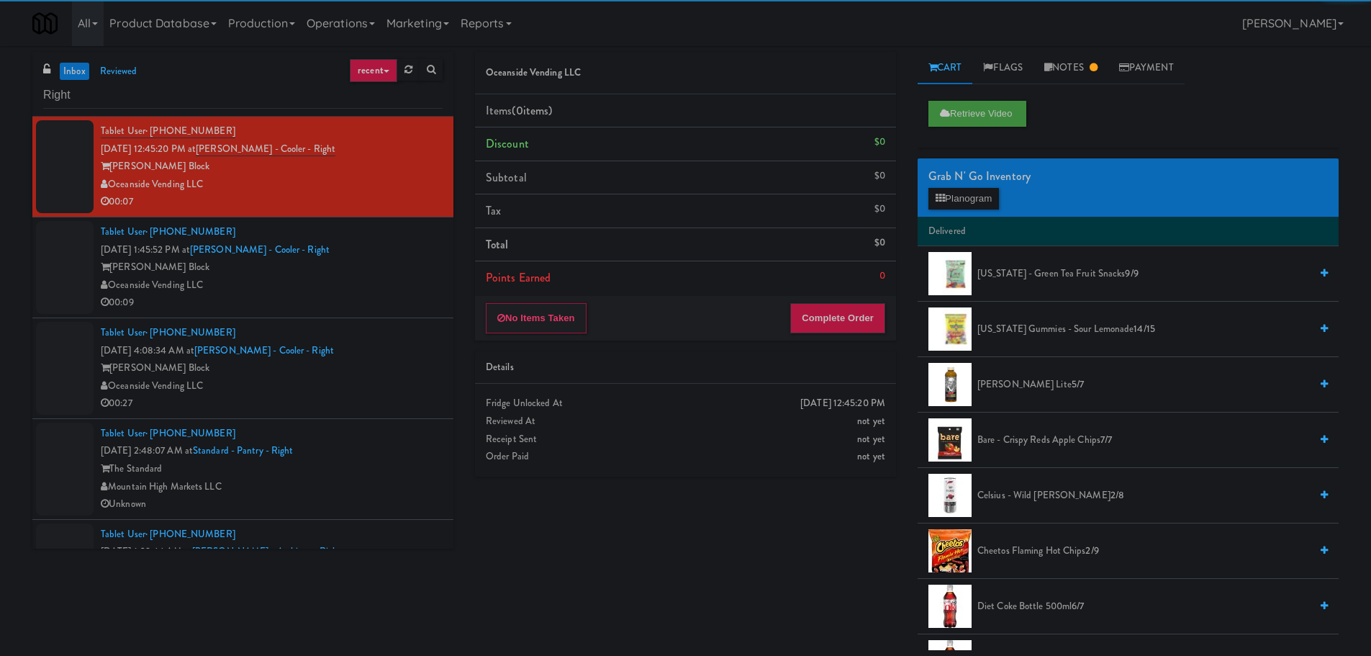
click at [350, 307] on div "00:09" at bounding box center [272, 303] width 342 height 18
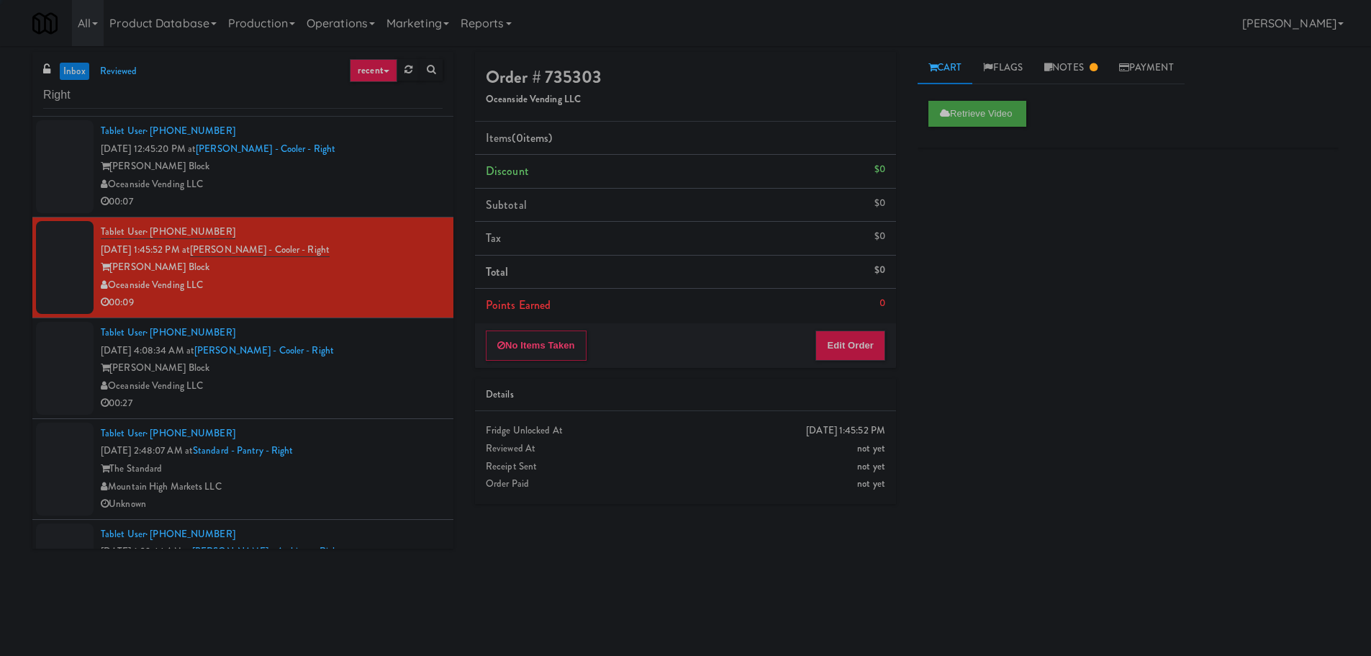
click at [381, 368] on div "[PERSON_NAME] Block" at bounding box center [272, 368] width 342 height 18
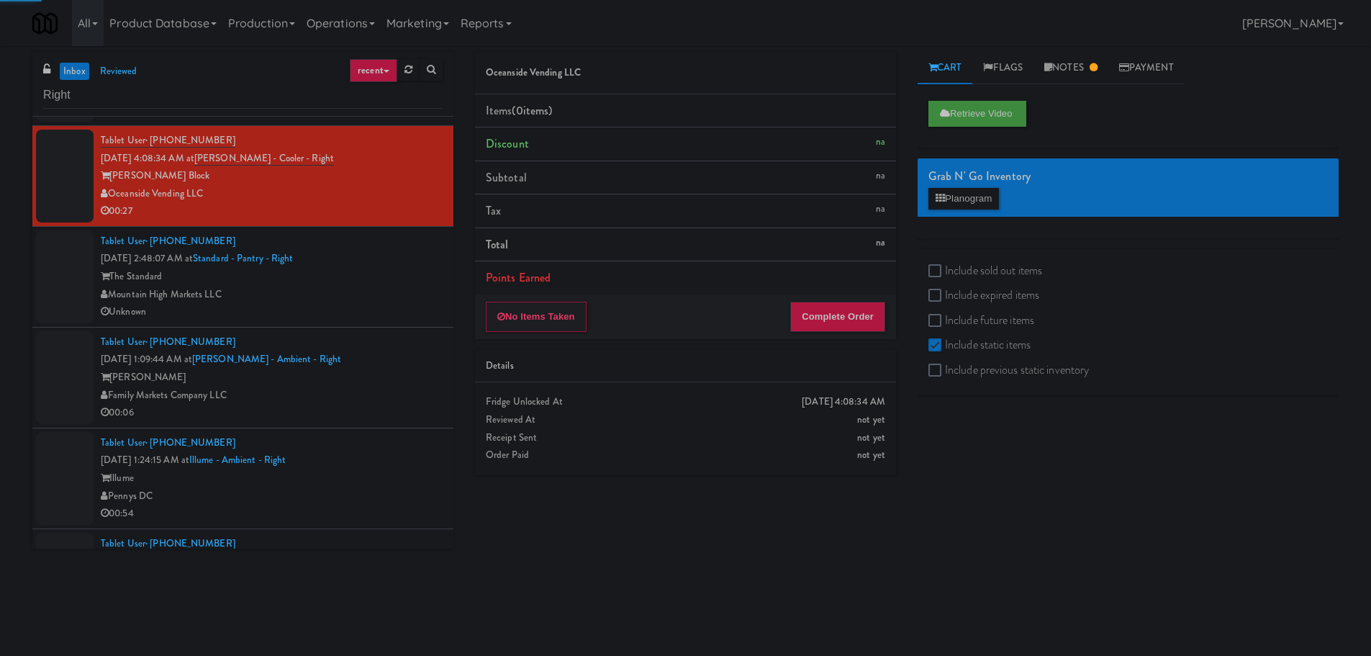
scroll to position [216, 0]
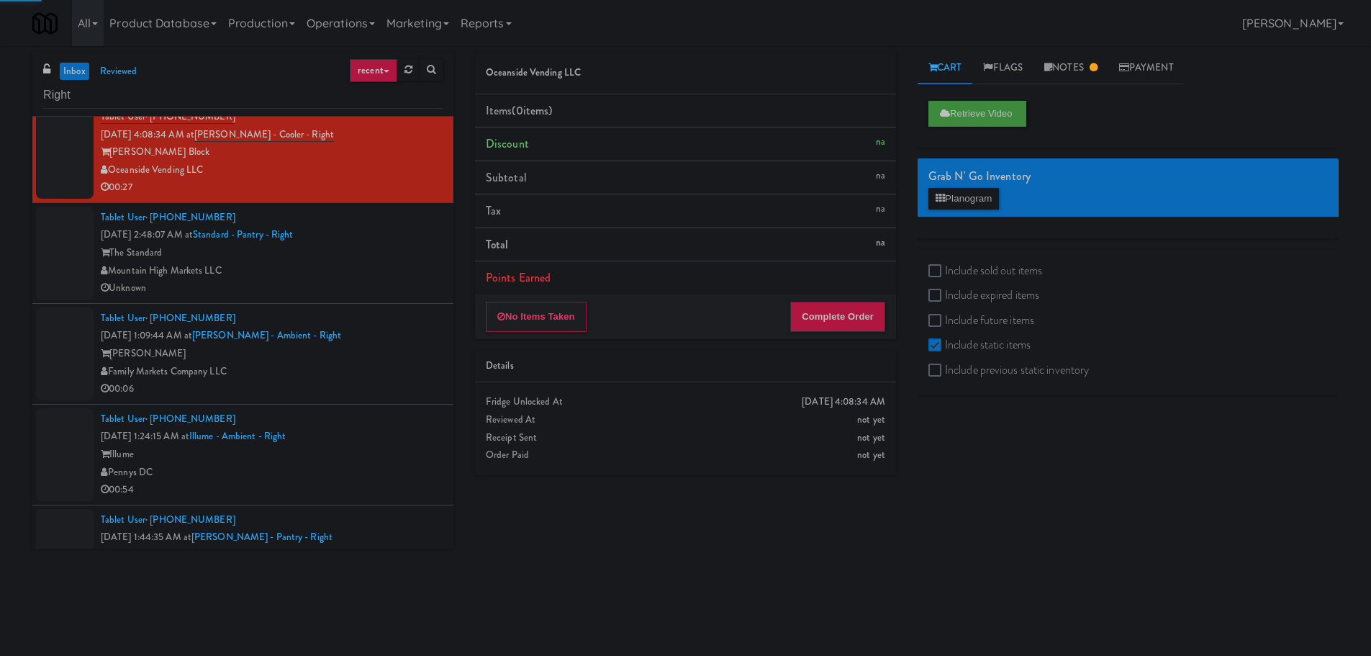
click at [383, 254] on div "The Standard" at bounding box center [272, 253] width 342 height 18
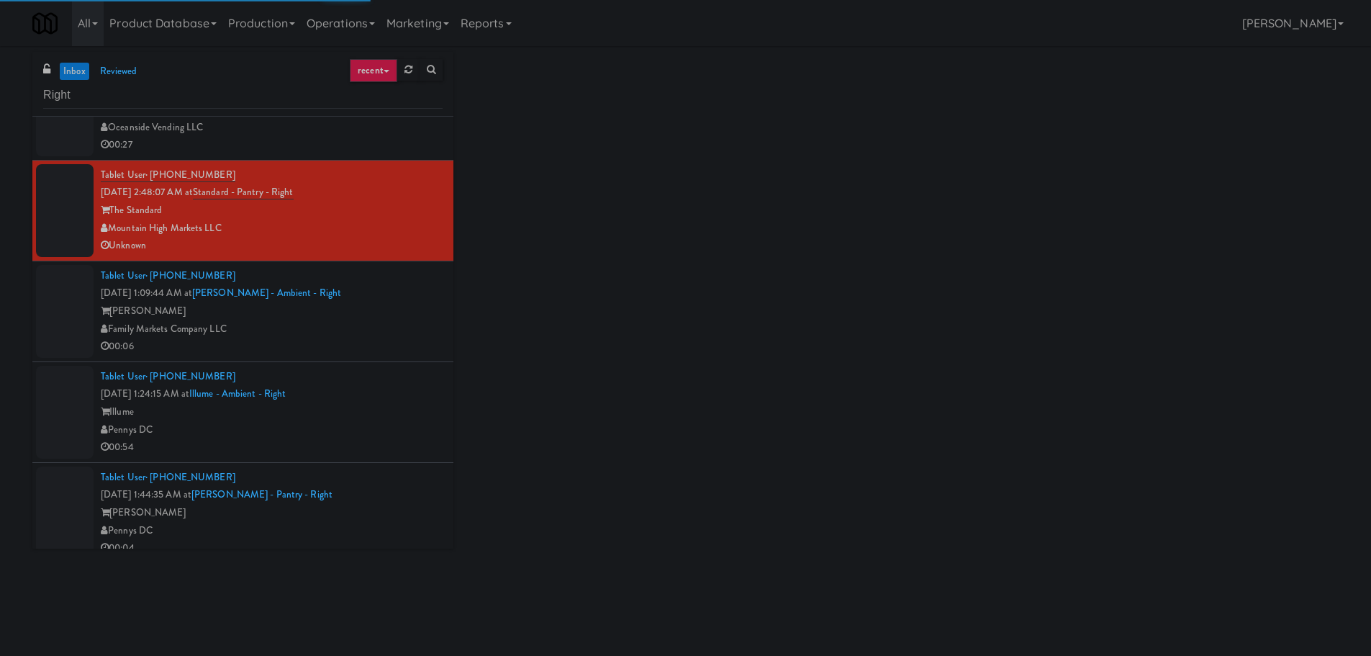
scroll to position [474, 0]
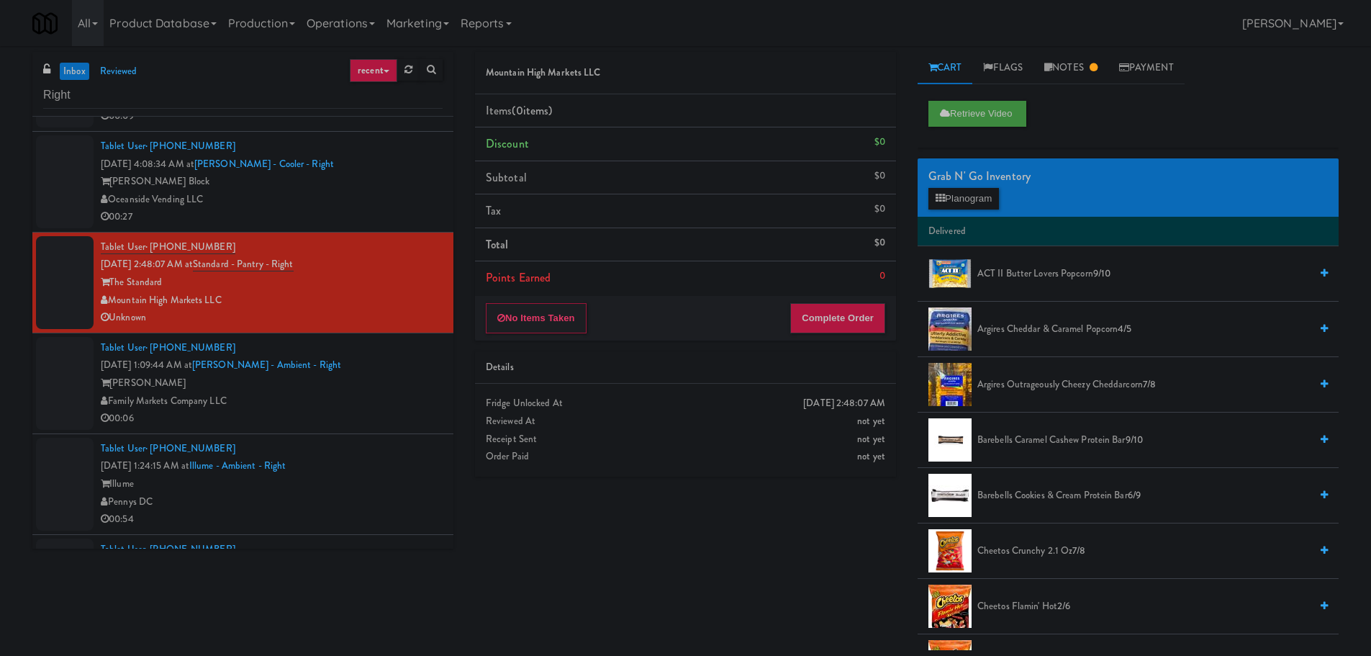
click at [389, 375] on div "[PERSON_NAME]" at bounding box center [272, 383] width 342 height 18
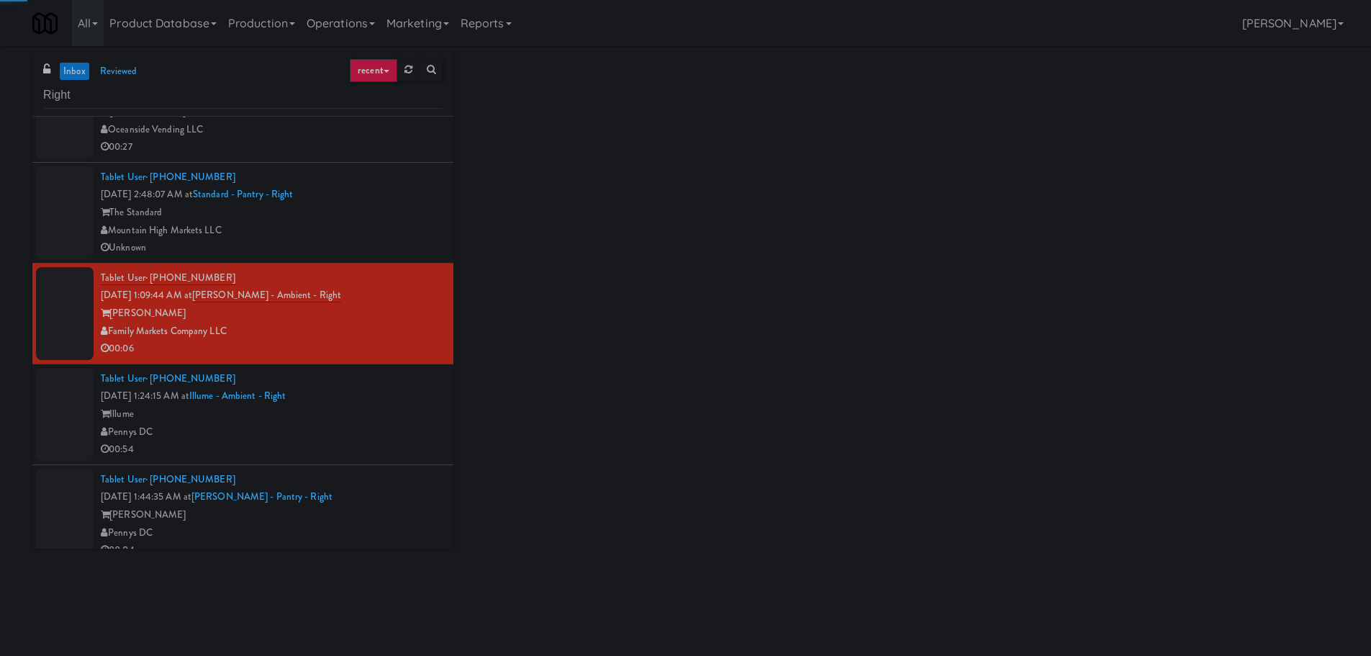
scroll to position [474, 0]
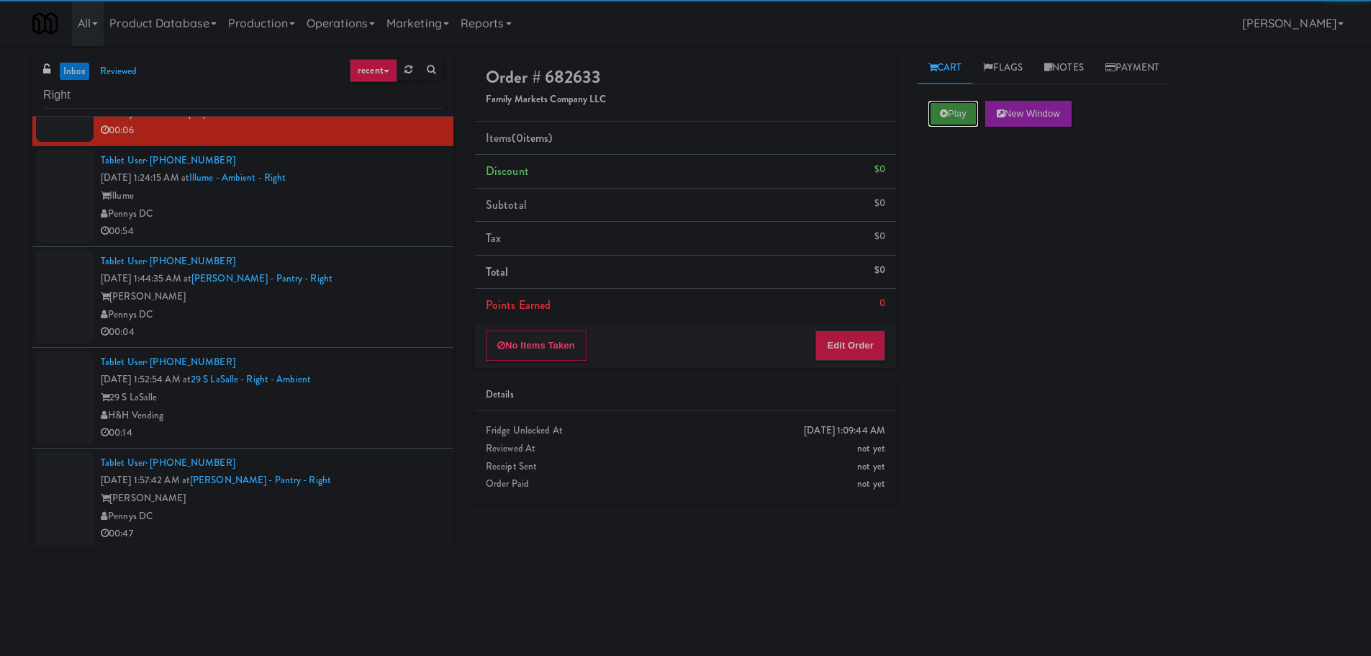
click at [951, 107] on button "Play" at bounding box center [953, 114] width 50 height 26
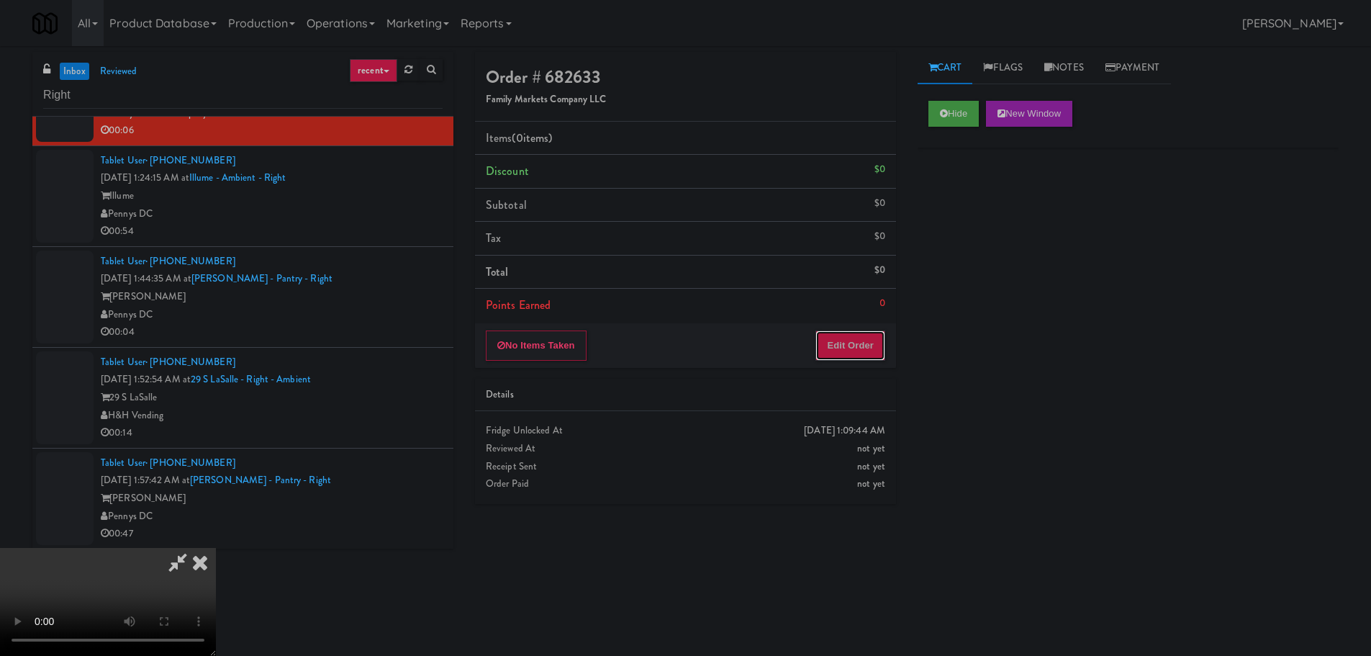
click at [824, 343] on button "Edit Order" at bounding box center [850, 345] width 70 height 30
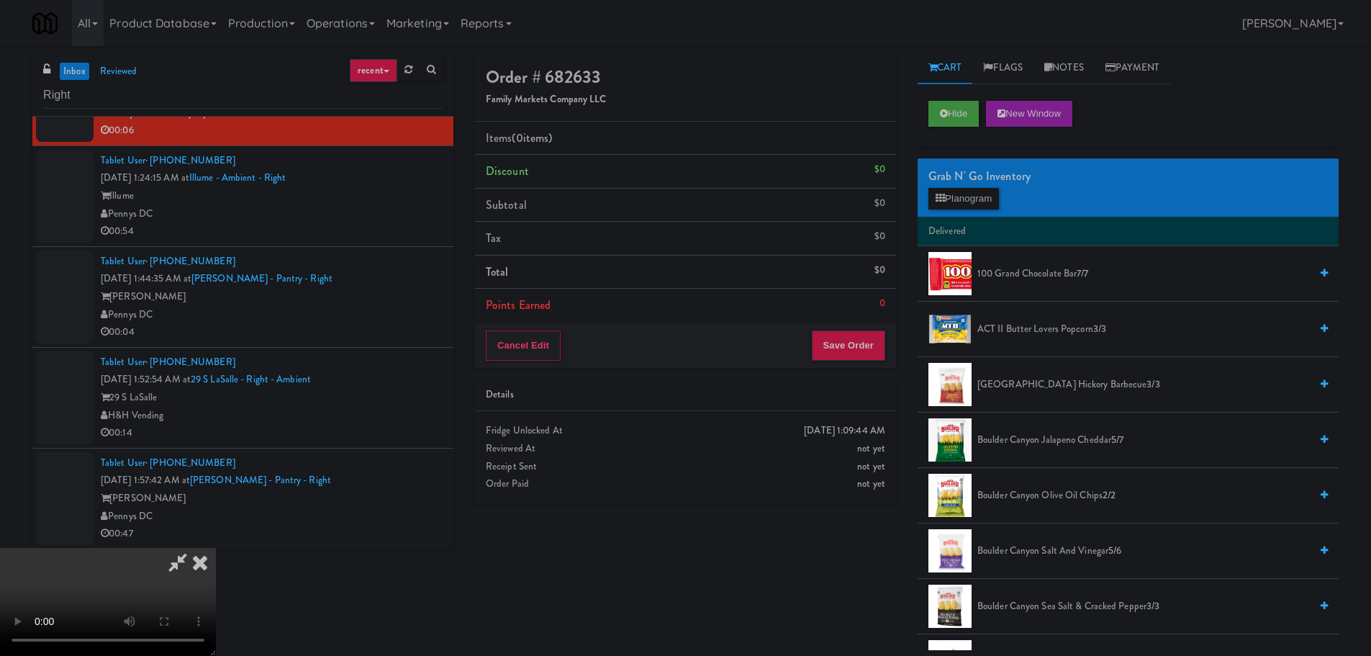
click at [216, 548] on video at bounding box center [108, 602] width 216 height 108
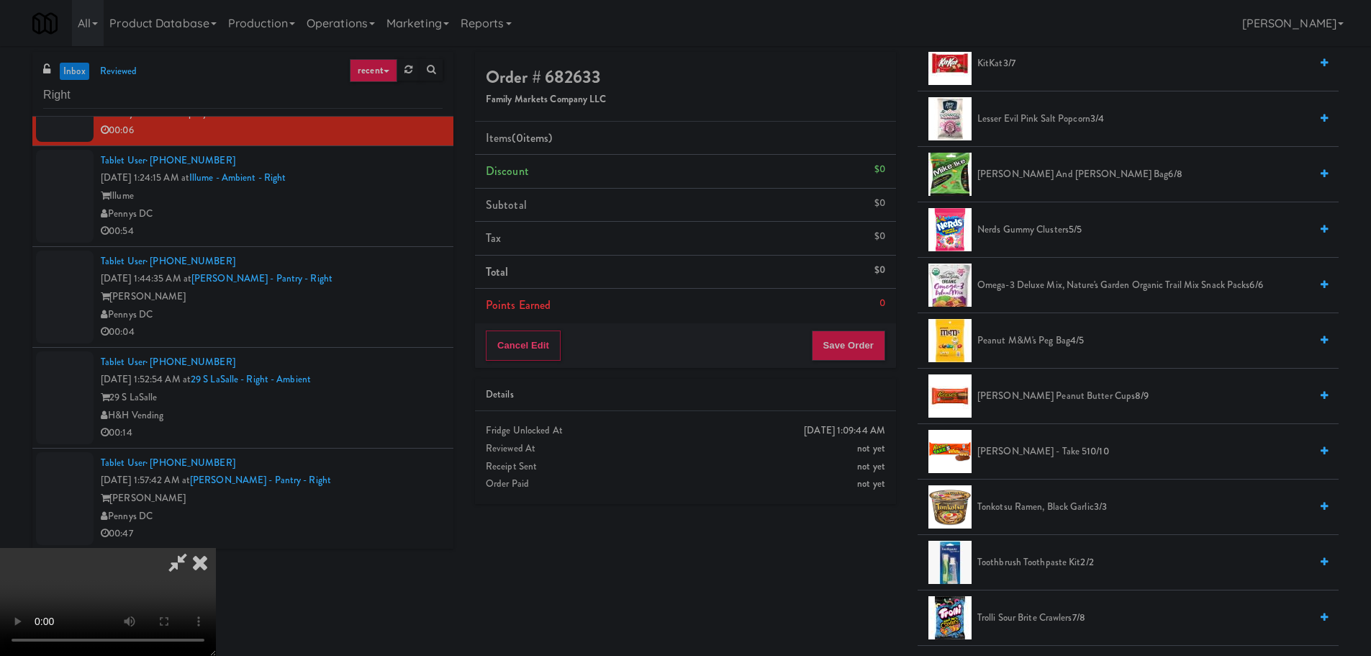
scroll to position [1079, 0]
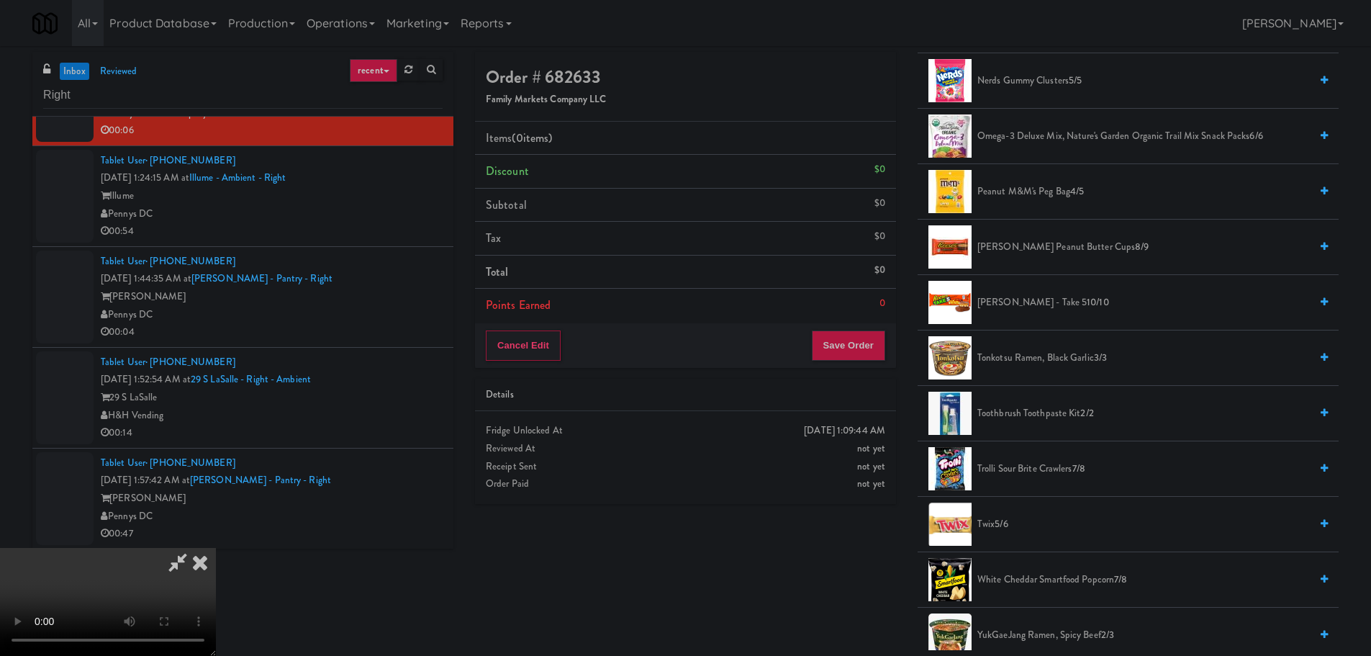
click at [1035, 250] on span "[PERSON_NAME] Peanut Butter Cups 8/9" at bounding box center [1143, 247] width 332 height 18
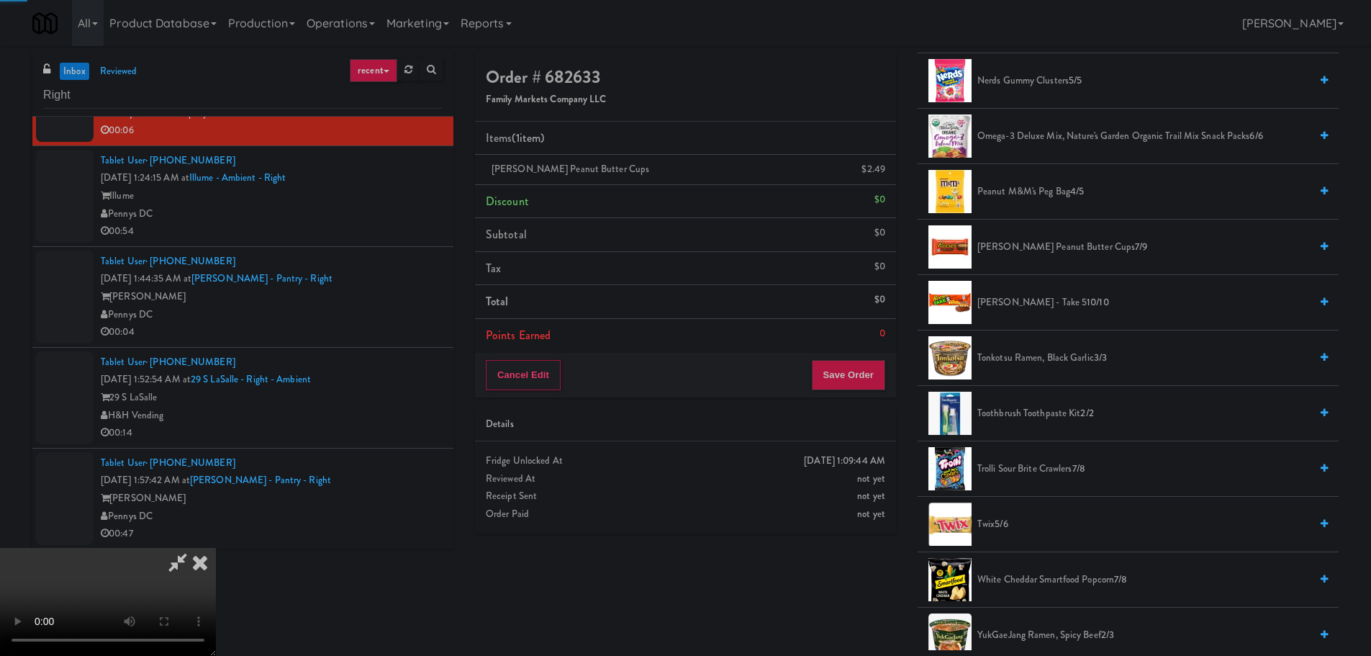
click at [216, 548] on video at bounding box center [108, 602] width 216 height 108
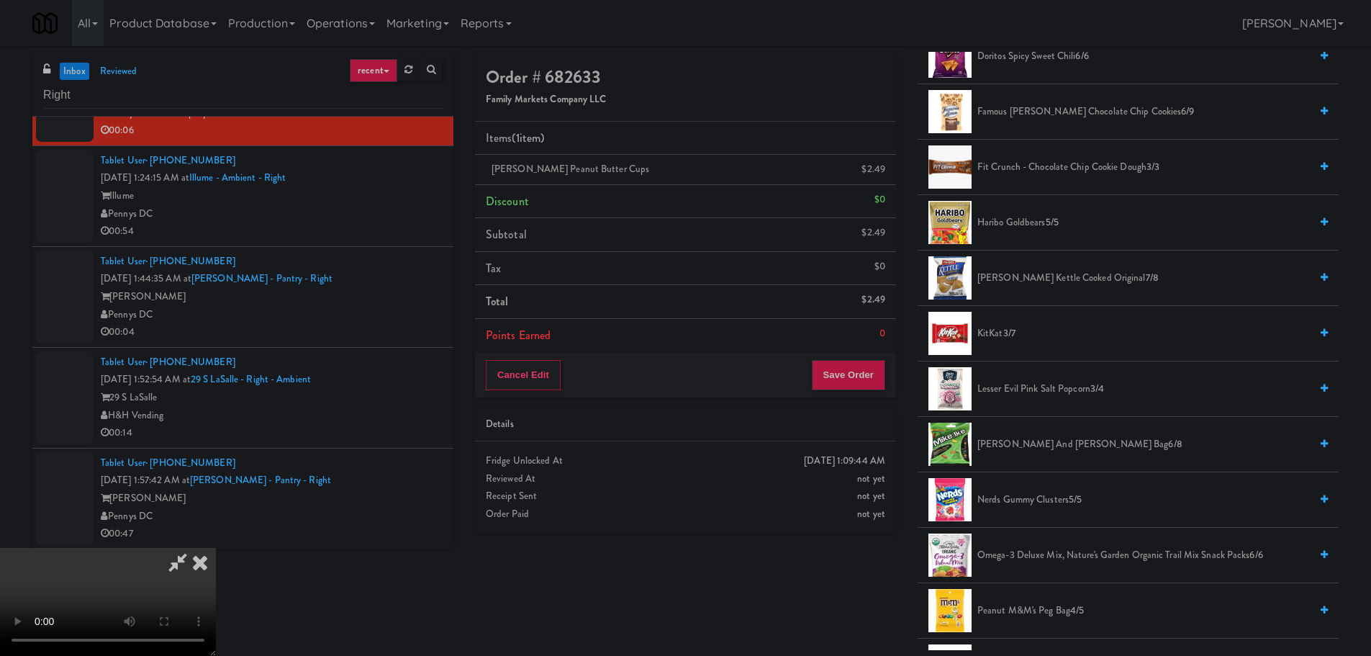
scroll to position [648, 0]
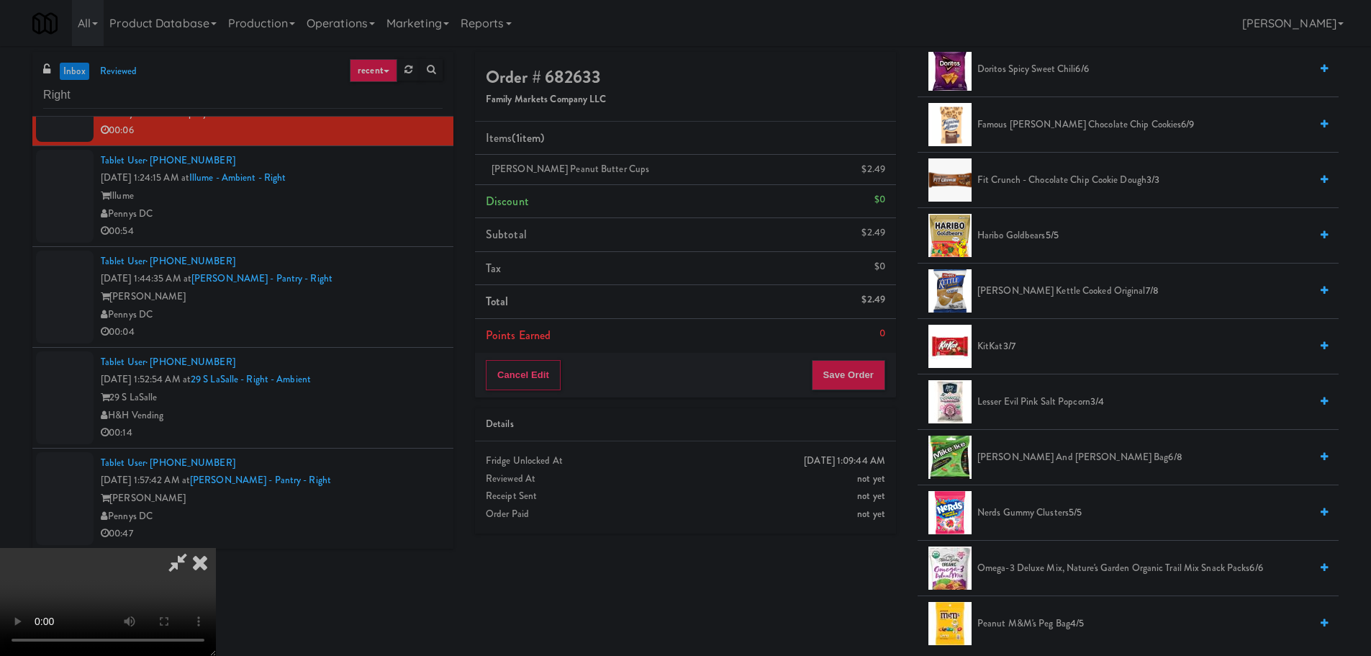
click at [1053, 399] on span "Lesser Evil Pink Salt Popcorn 3/4" at bounding box center [1143, 402] width 332 height 18
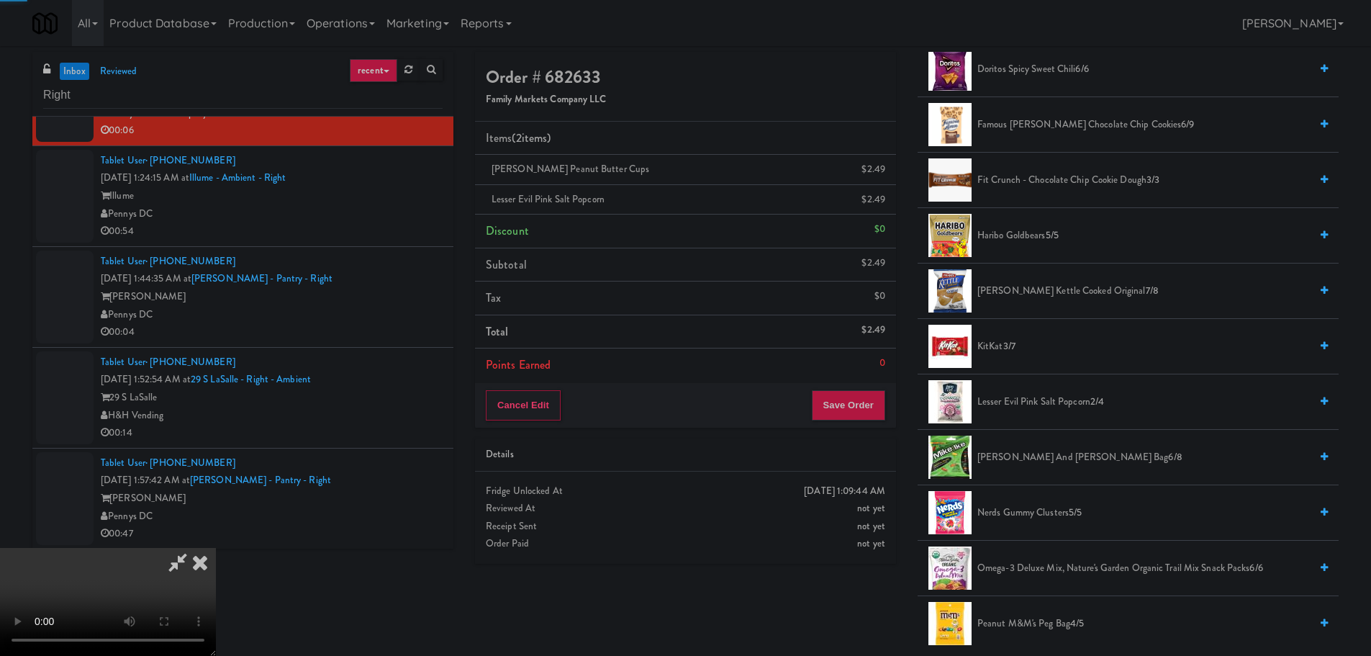
click at [216, 548] on video at bounding box center [108, 602] width 216 height 108
click at [857, 399] on button "Save Order" at bounding box center [848, 405] width 73 height 30
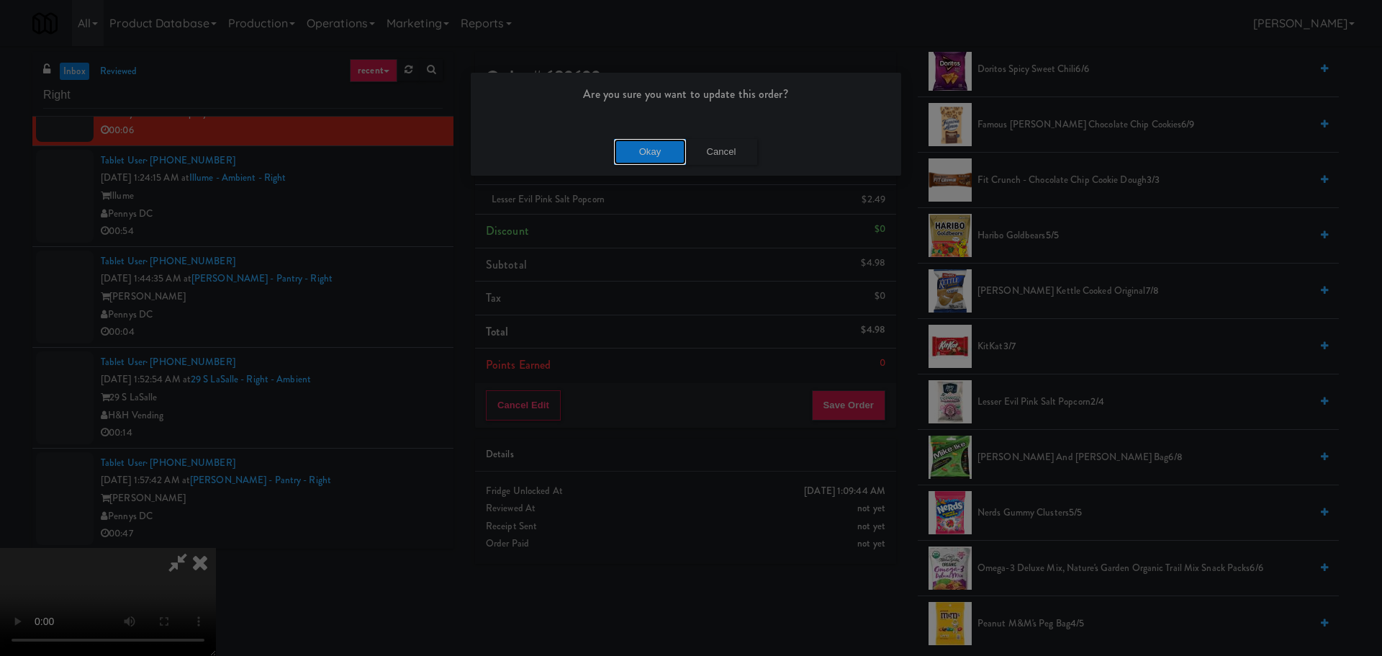
click at [641, 155] on button "Okay" at bounding box center [650, 152] width 72 height 26
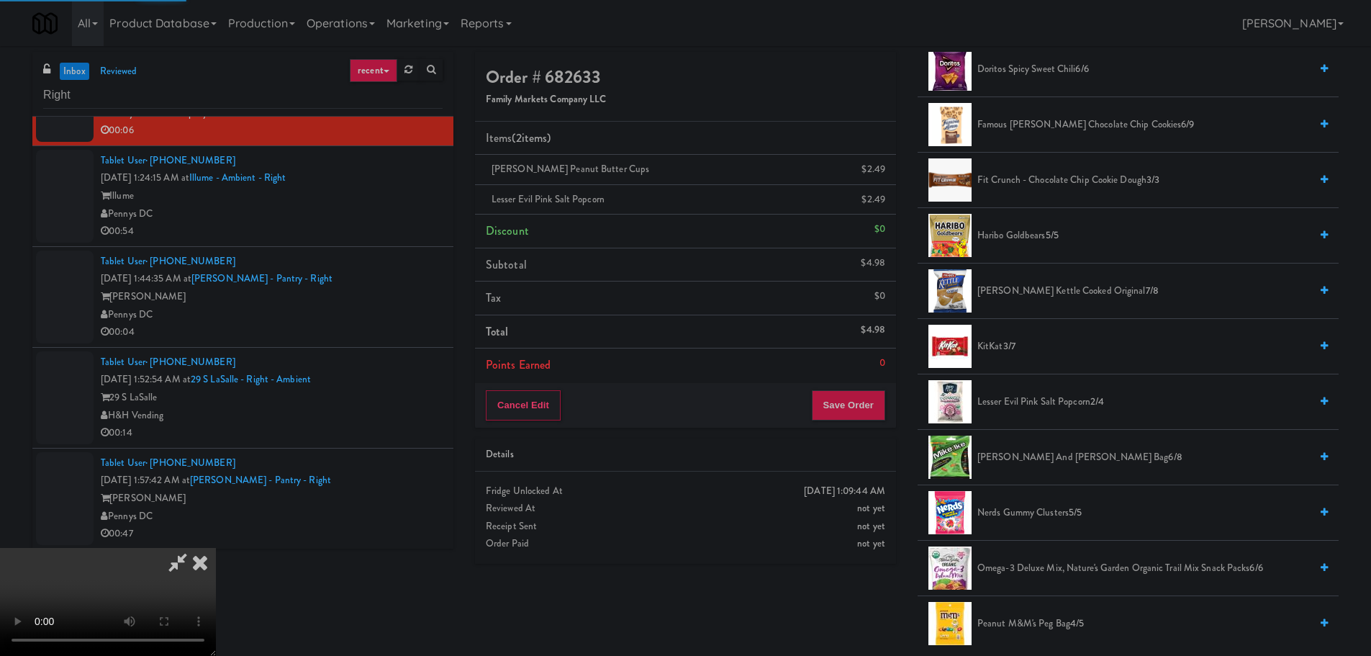
scroll to position [0, 0]
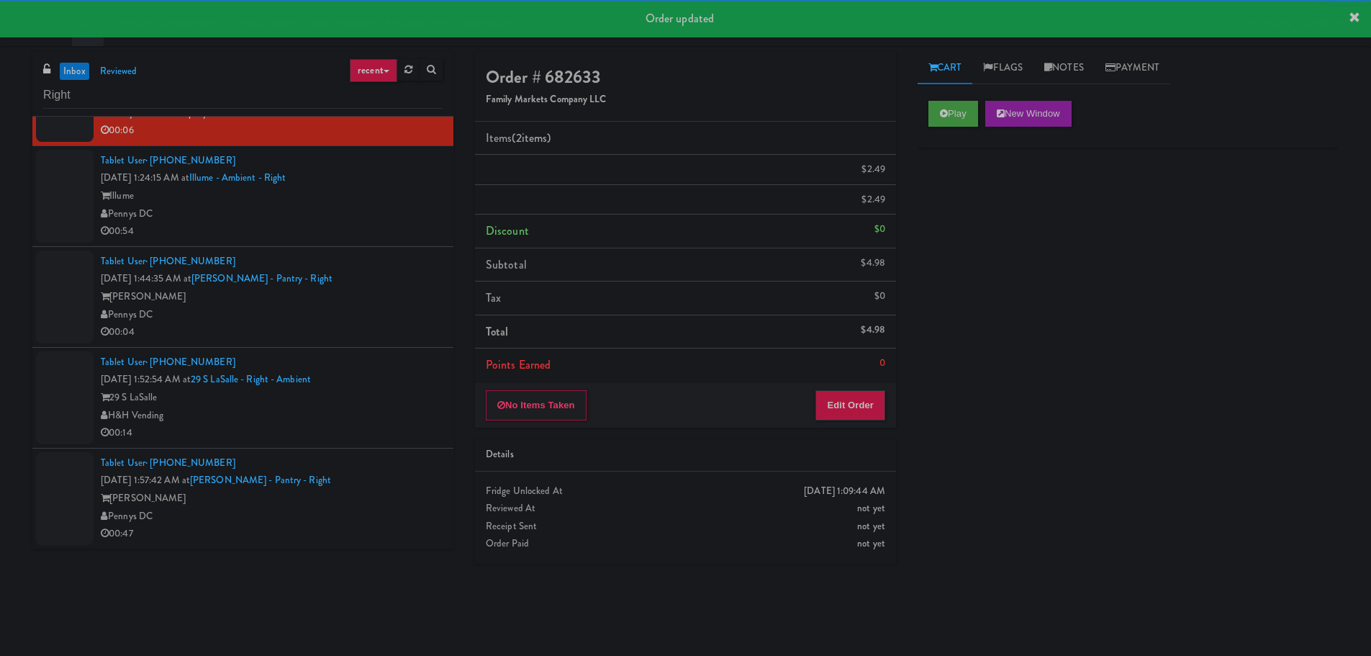
click at [370, 232] on div "00:54" at bounding box center [272, 231] width 342 height 18
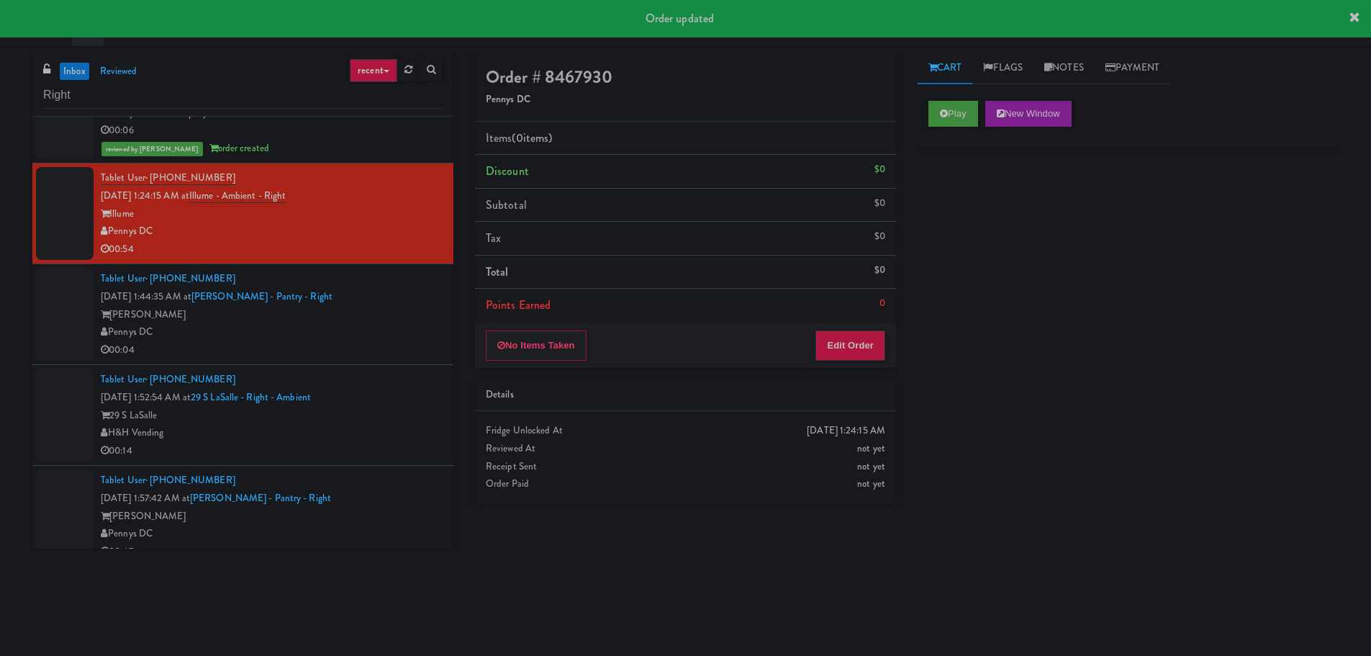
click at [388, 333] on div "Pennys DC" at bounding box center [272, 332] width 342 height 18
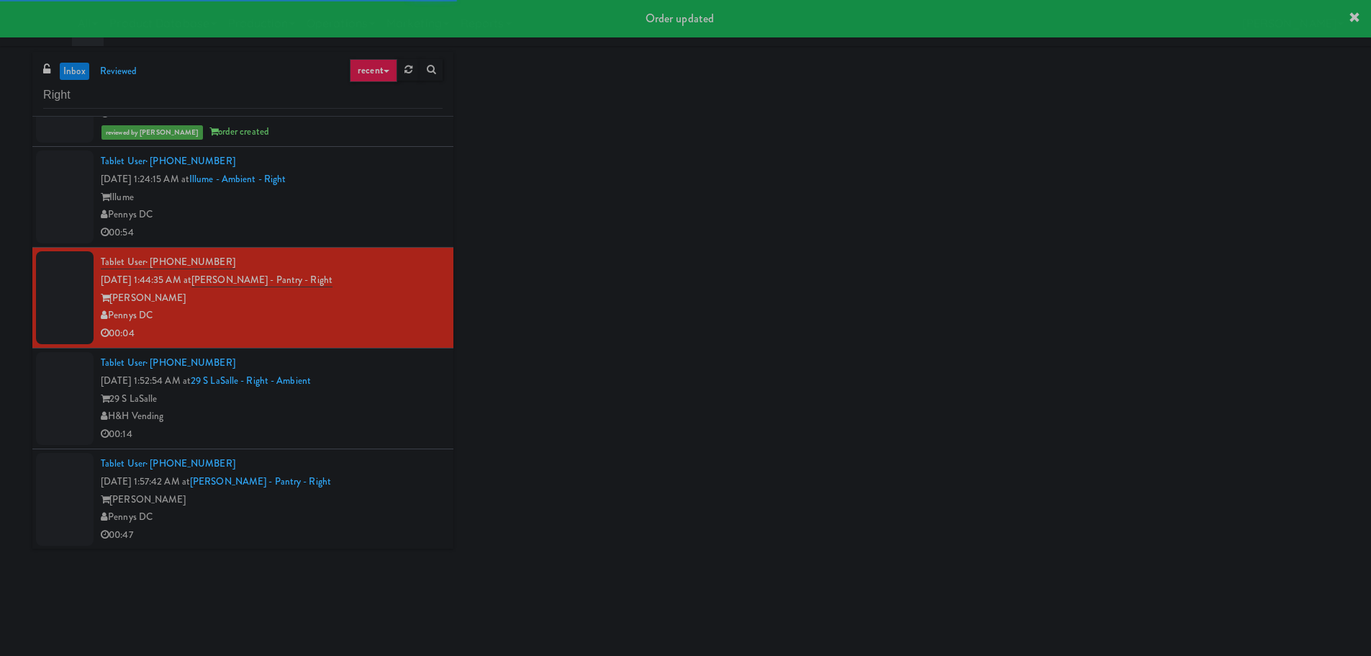
scroll to position [491, 0]
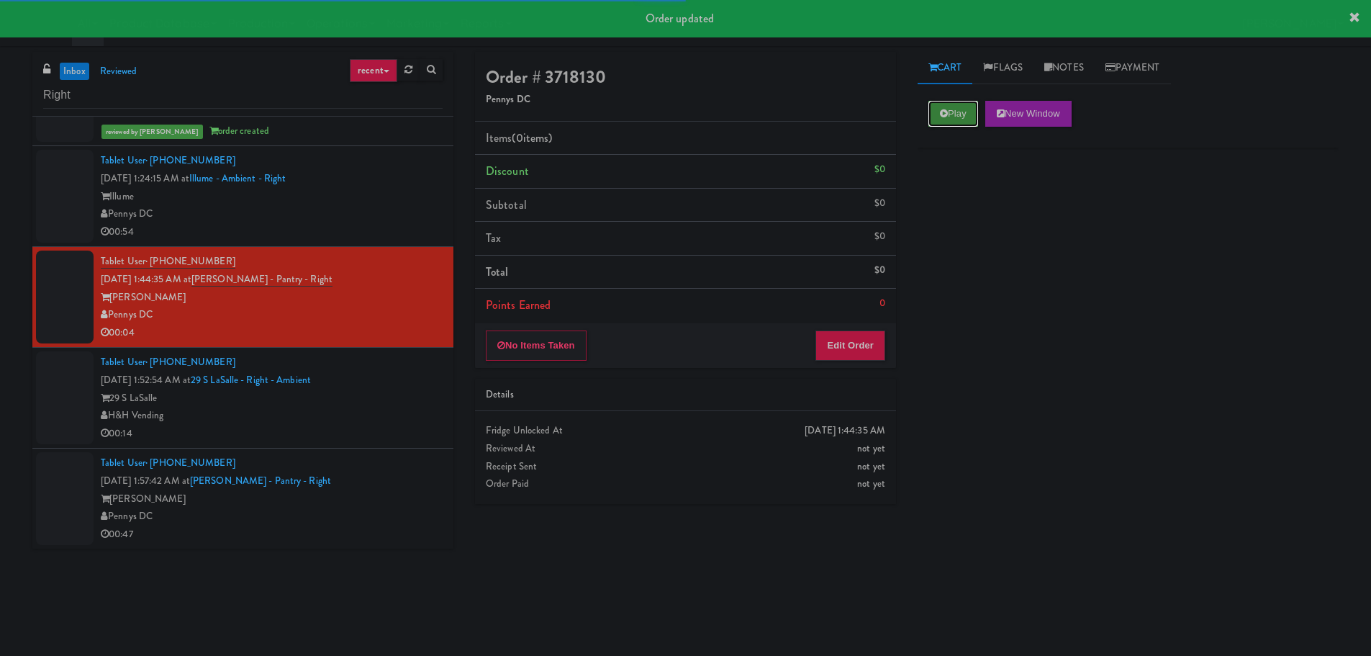
click at [956, 101] on button "Play" at bounding box center [953, 114] width 50 height 26
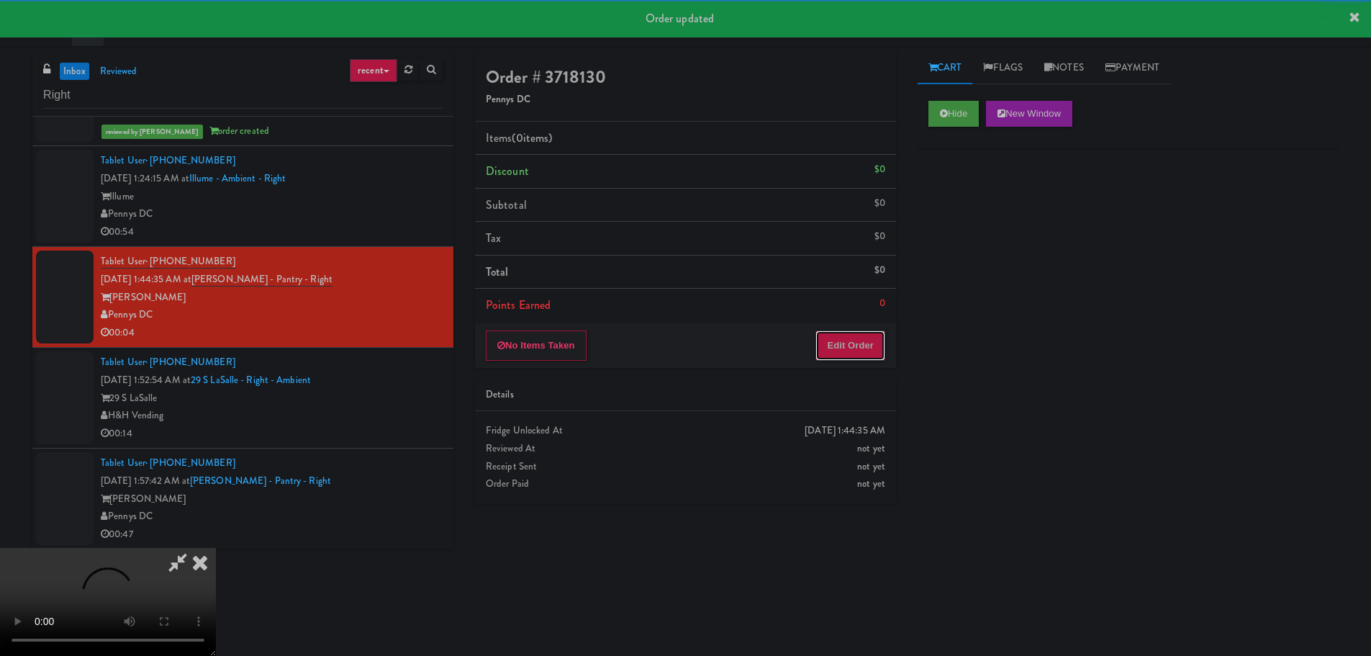
click at [831, 336] on button "Edit Order" at bounding box center [850, 345] width 70 height 30
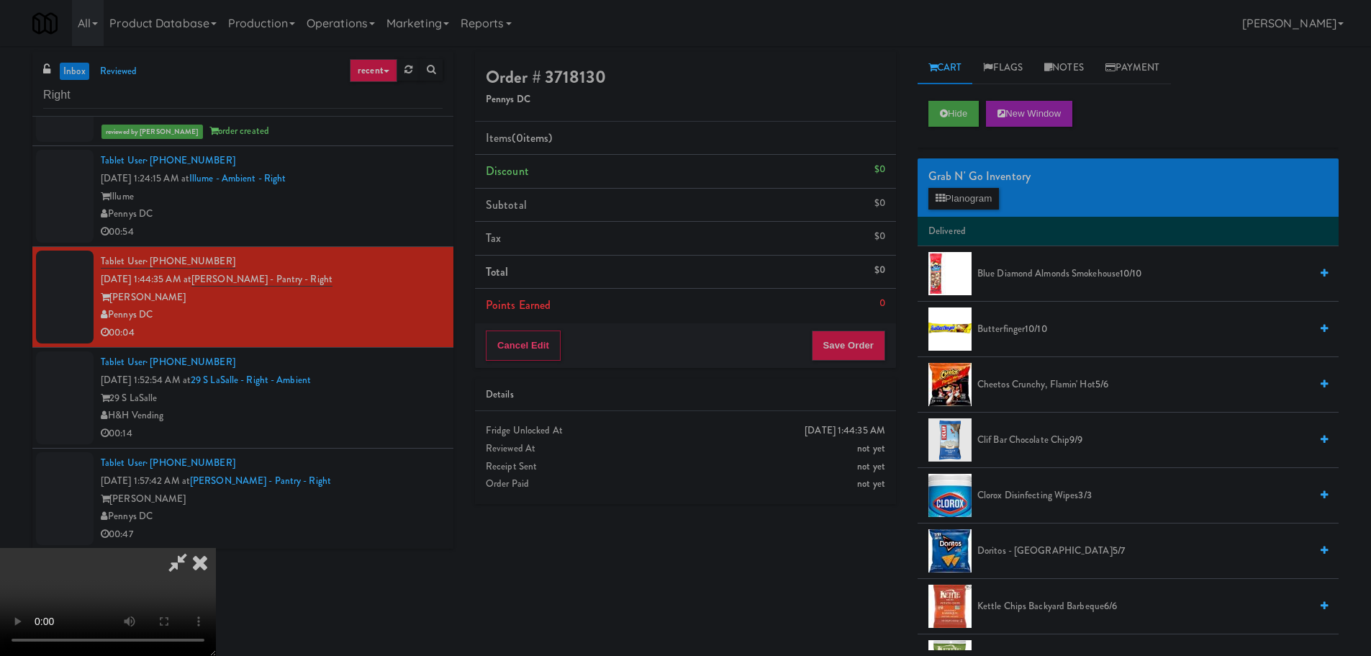
scroll to position [248, 0]
click at [216, 548] on video at bounding box center [108, 602] width 216 height 108
drag, startPoint x: 607, startPoint y: 397, endPoint x: 609, endPoint y: 419, distance: 22.4
click at [216, 548] on video at bounding box center [108, 602] width 216 height 108
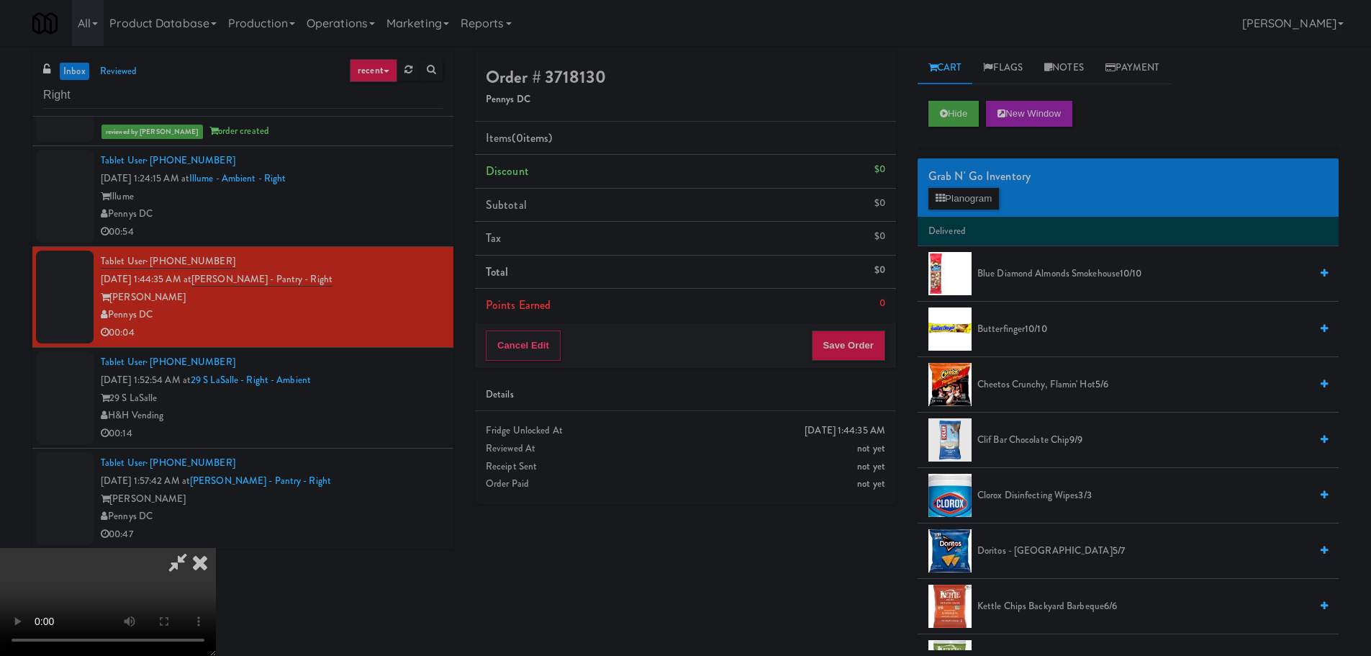
click at [216, 548] on video at bounding box center [108, 602] width 216 height 108
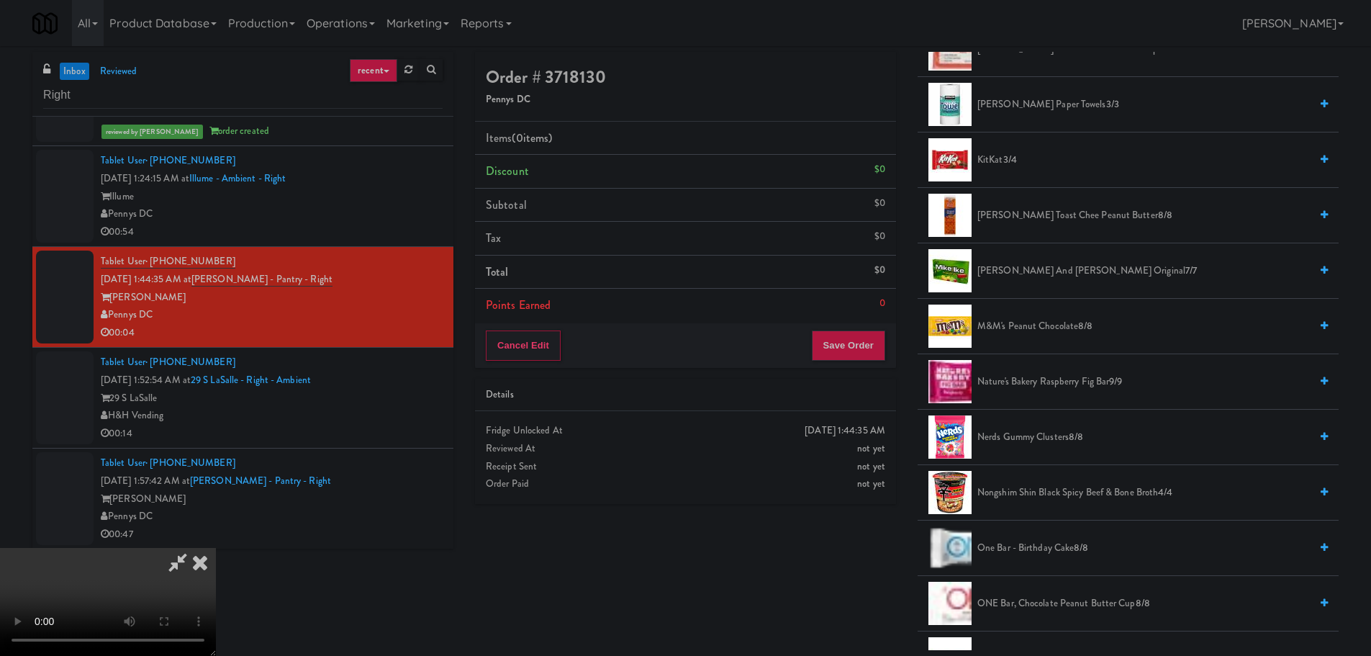
scroll to position [792, 0]
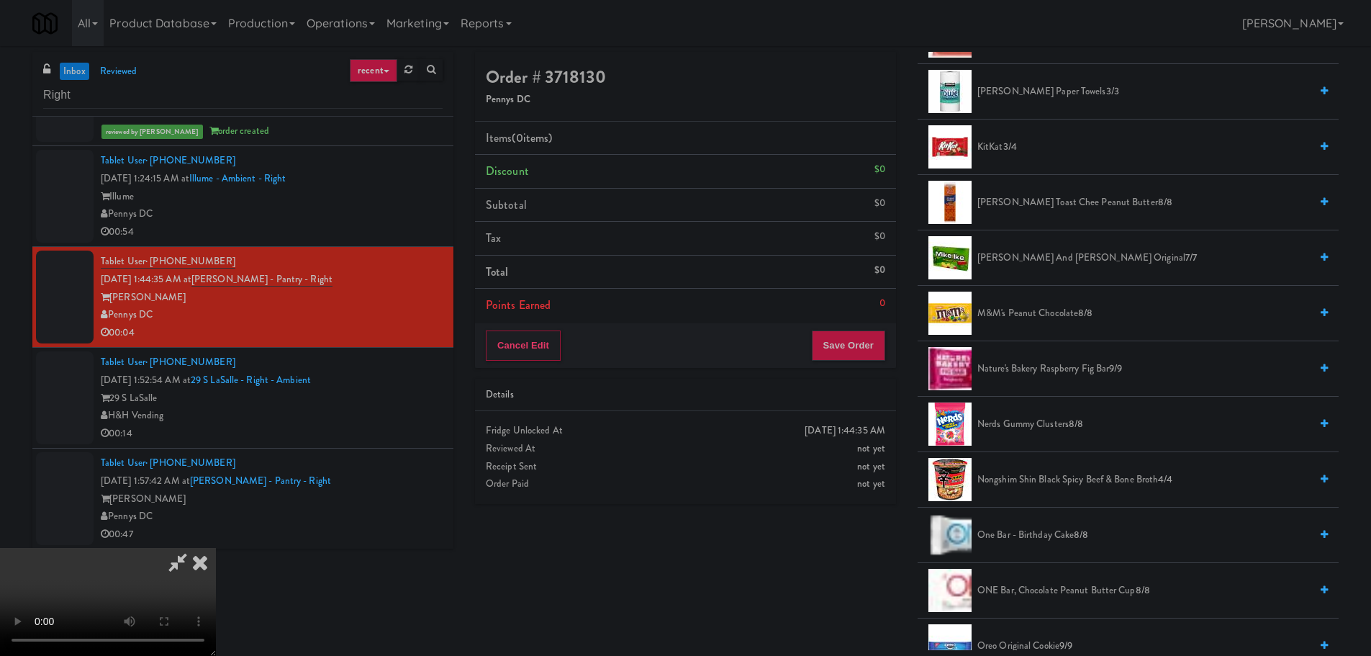
click at [1050, 314] on span "M&M's Peanut Chocolate 8/8" at bounding box center [1143, 313] width 332 height 18
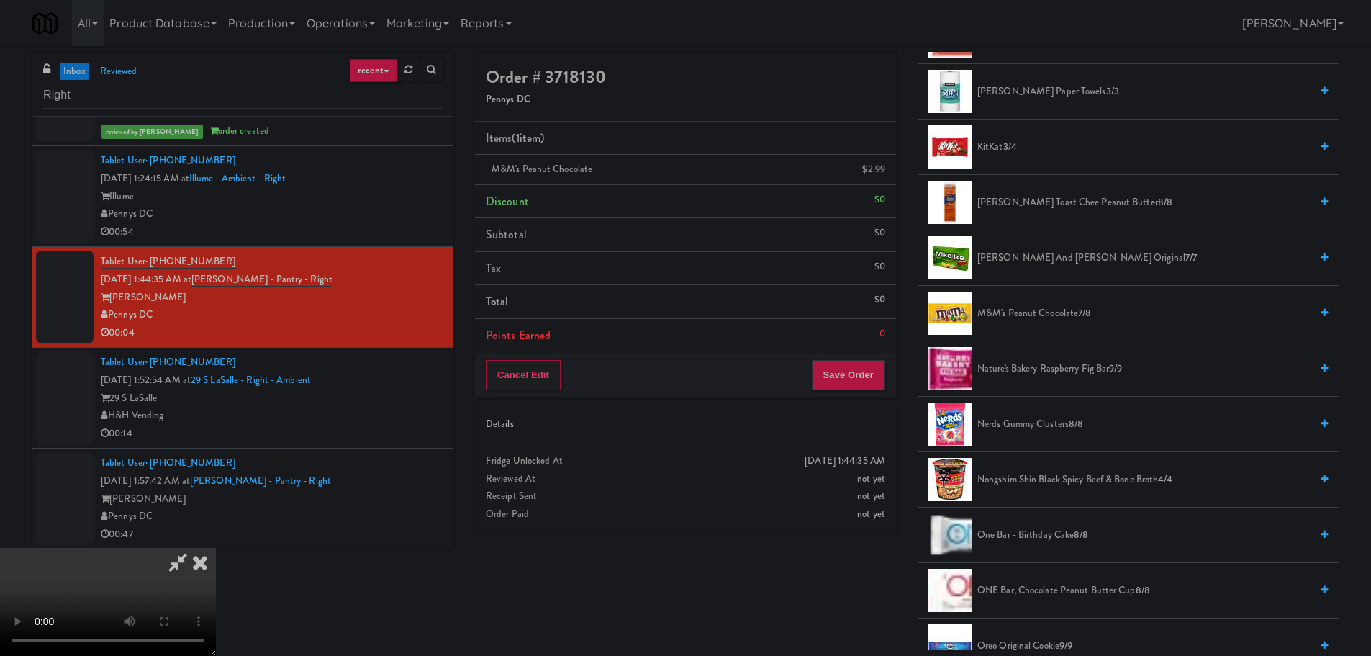
click at [216, 548] on video at bounding box center [108, 602] width 216 height 108
click at [874, 389] on button "Save Order" at bounding box center [848, 375] width 73 height 30
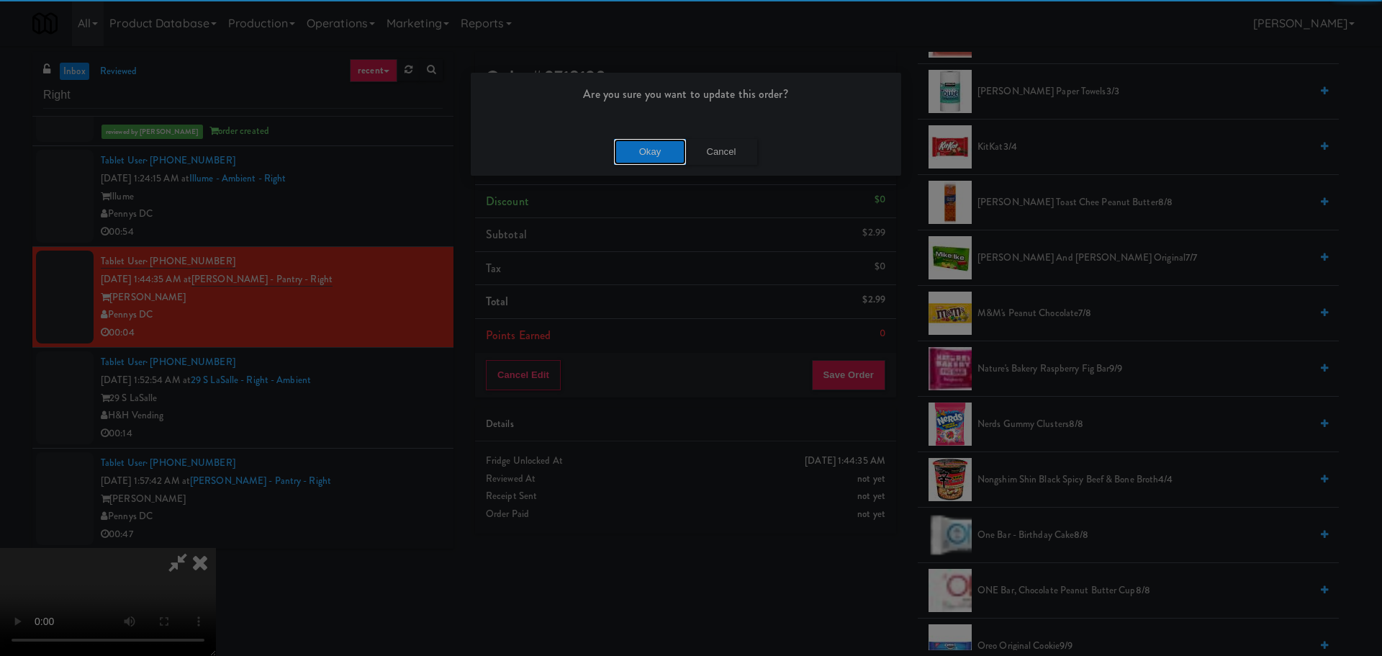
click at [648, 156] on button "Okay" at bounding box center [650, 152] width 72 height 26
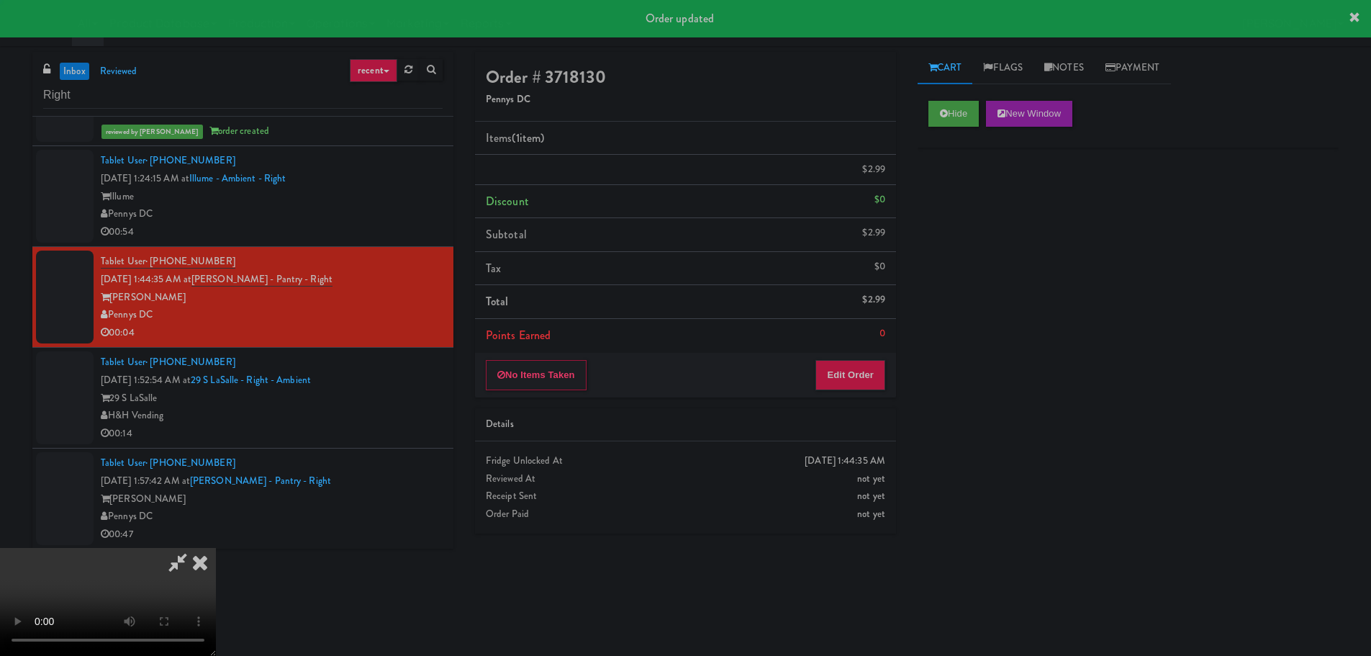
scroll to position [0, 0]
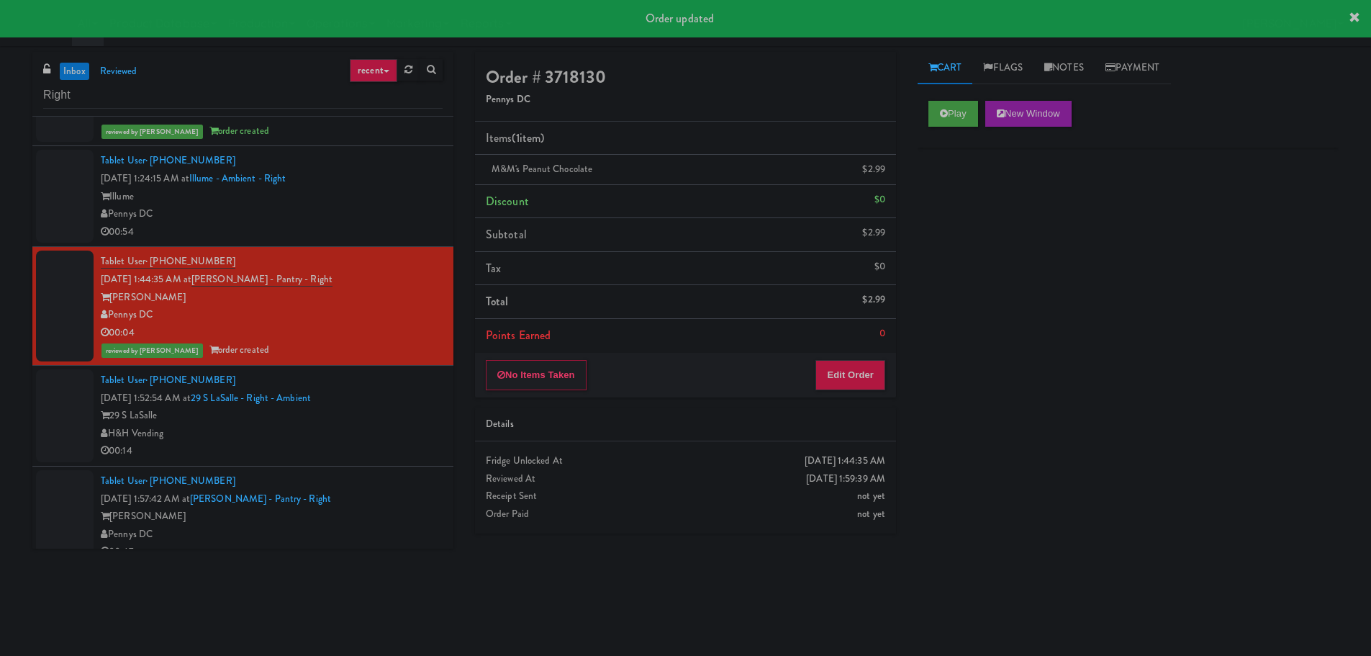
click at [411, 373] on div "Tablet User · (469) 216-2980 [DATE] 1:52:54 AM at 29 S LaSalle - Right - Ambien…" at bounding box center [272, 415] width 342 height 89
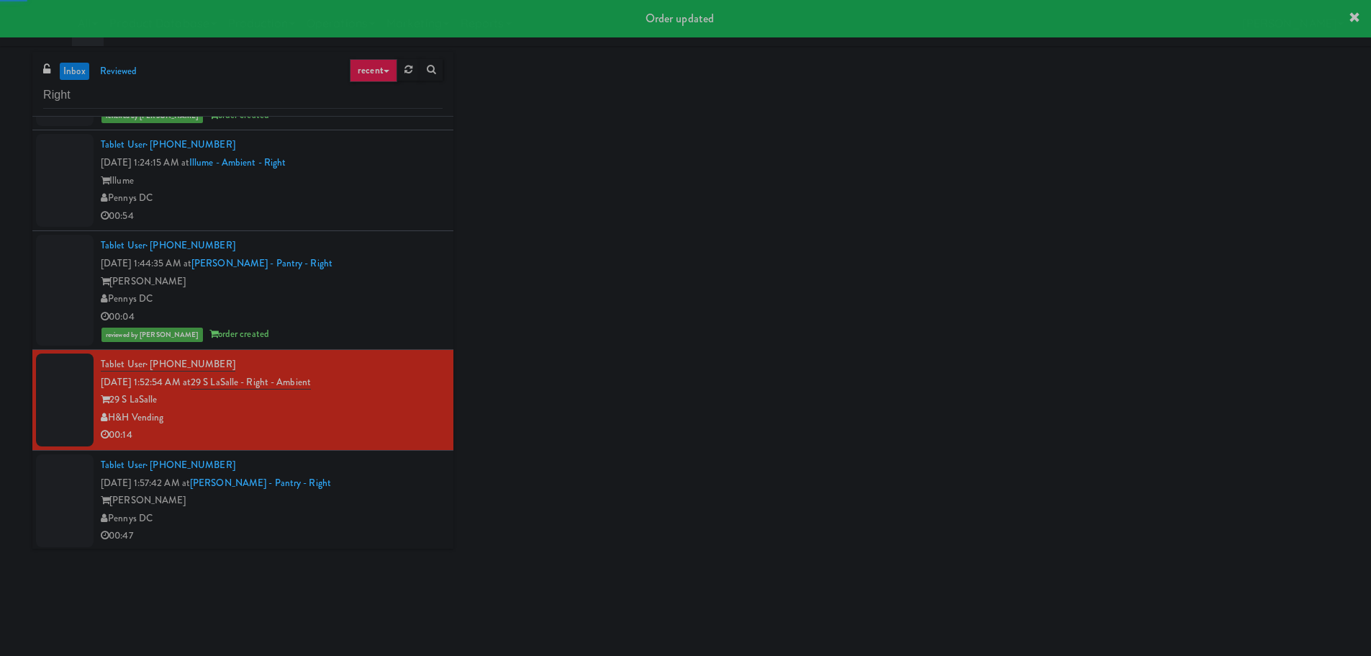
scroll to position [509, 0]
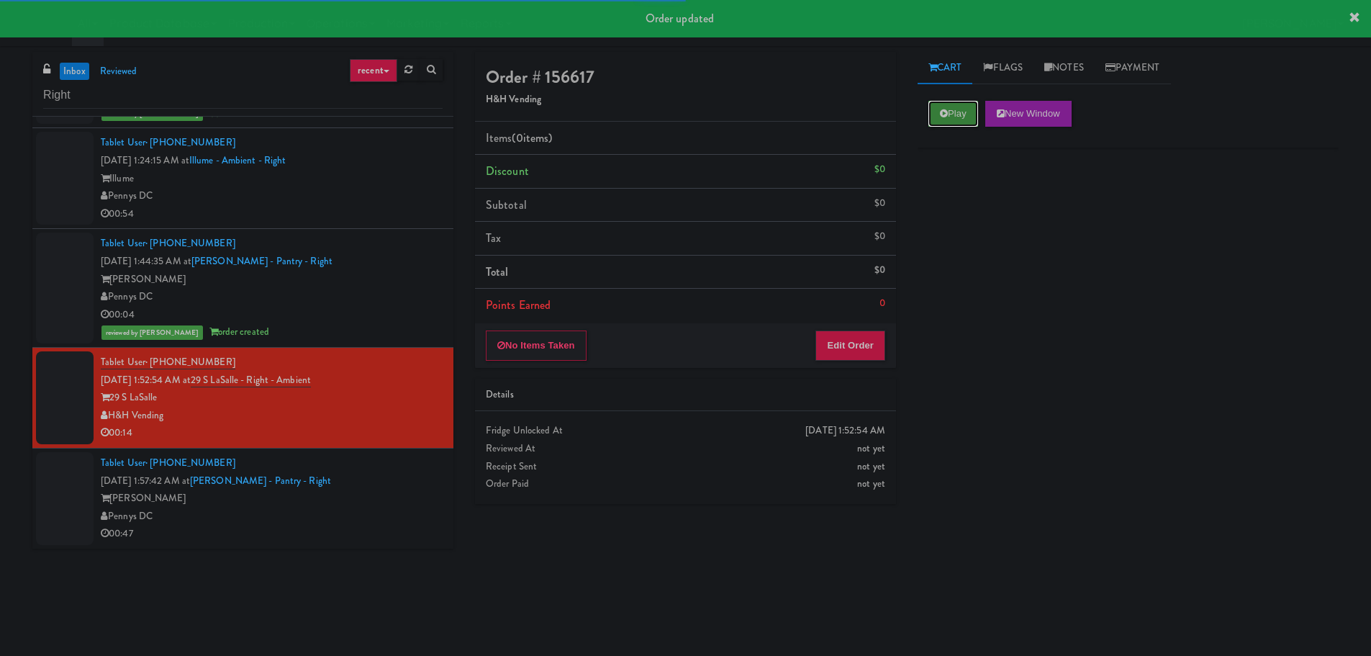
click at [941, 112] on icon at bounding box center [944, 113] width 8 height 9
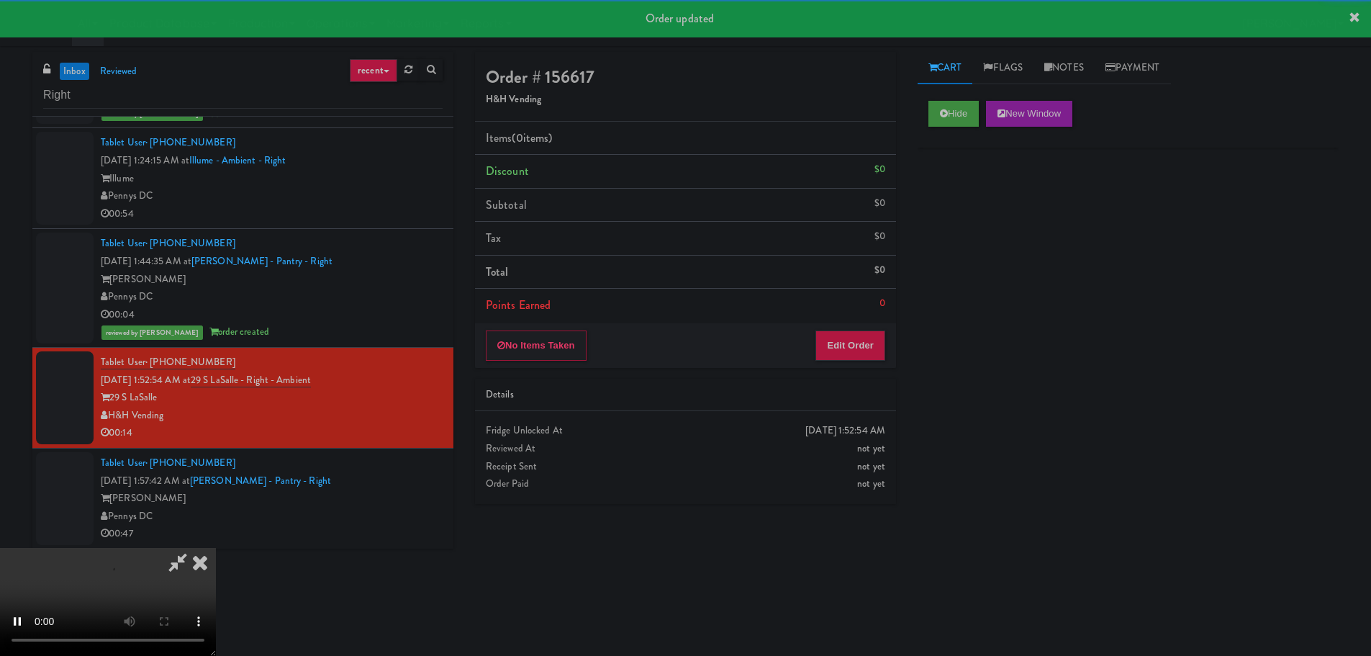
click at [858, 364] on div "No Items Taken Edit Order" at bounding box center [685, 345] width 421 height 45
click at [855, 345] on button "Edit Order" at bounding box center [850, 345] width 70 height 30
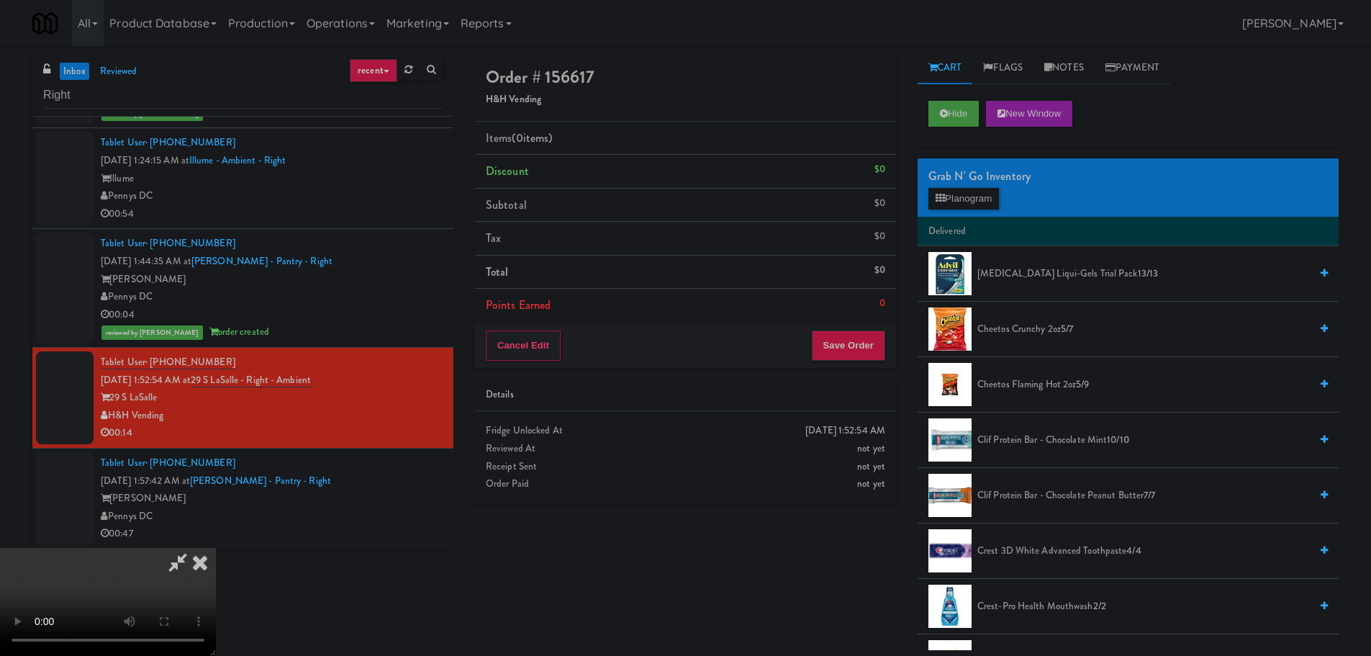
click at [216, 548] on video at bounding box center [108, 602] width 216 height 108
drag, startPoint x: 581, startPoint y: 376, endPoint x: 593, endPoint y: 382, distance: 13.8
click at [216, 548] on video at bounding box center [108, 602] width 216 height 108
click at [1030, 543] on span "Crest 3D White Advanced Toothpaste 4/4" at bounding box center [1143, 551] width 332 height 18
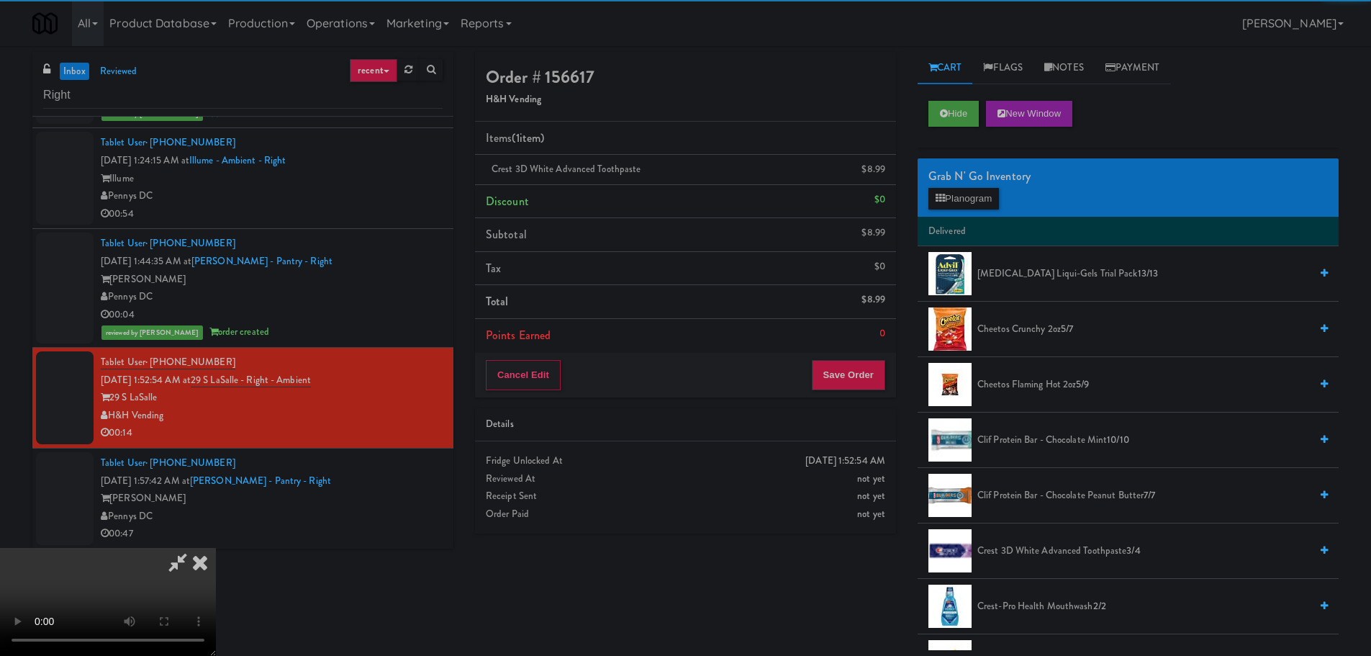
click at [216, 548] on video at bounding box center [108, 602] width 216 height 108
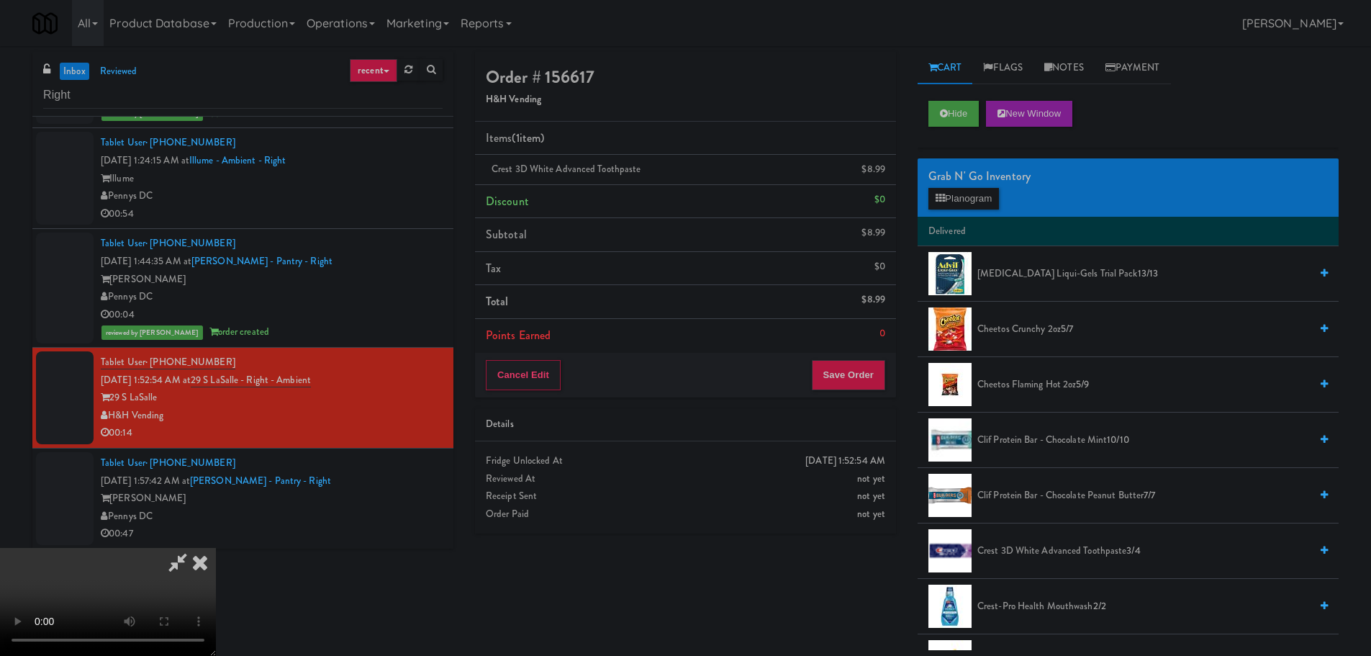
click at [216, 548] on video at bounding box center [108, 602] width 216 height 108
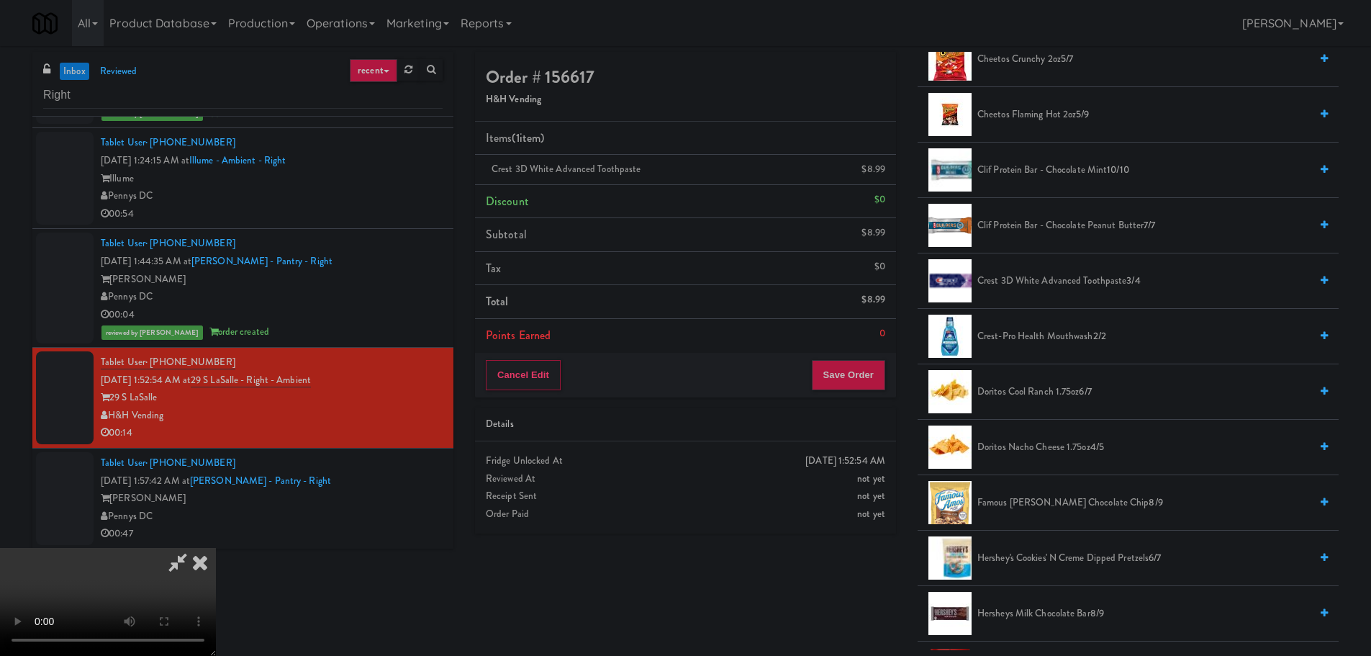
scroll to position [288, 0]
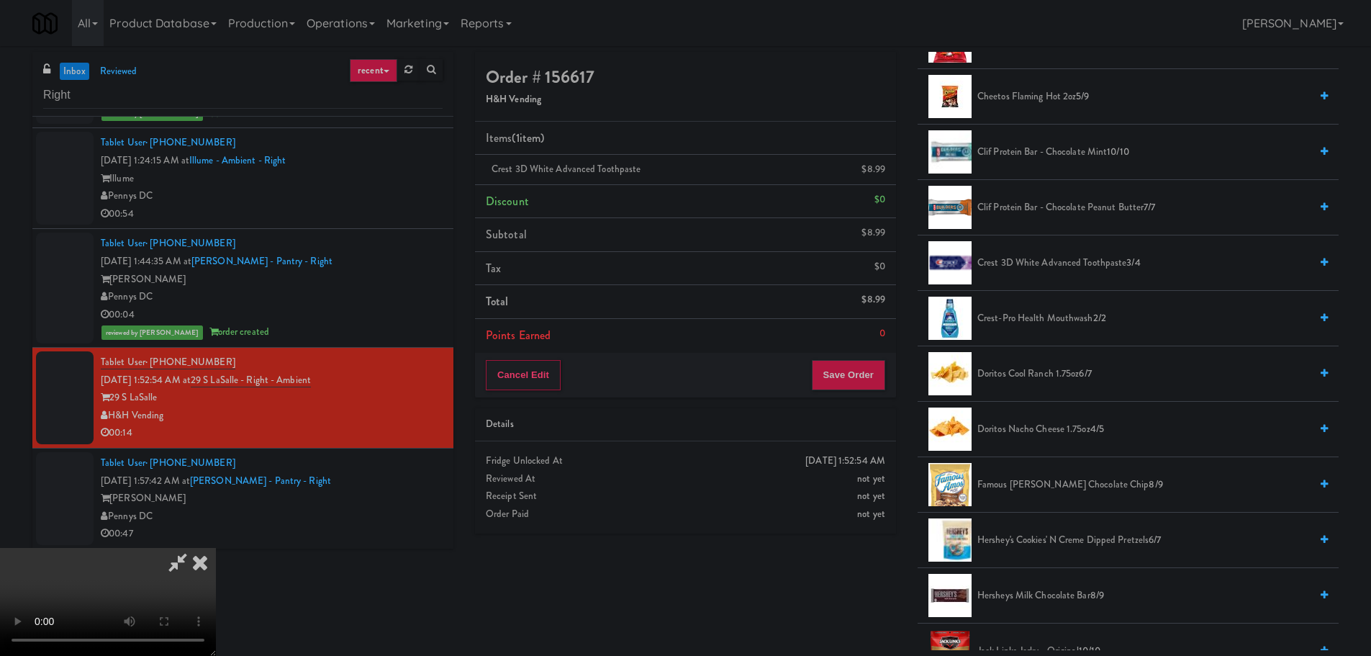
click at [1047, 437] on span "Doritos Nacho Cheese 1.75oz 4/5" at bounding box center [1143, 429] width 332 height 18
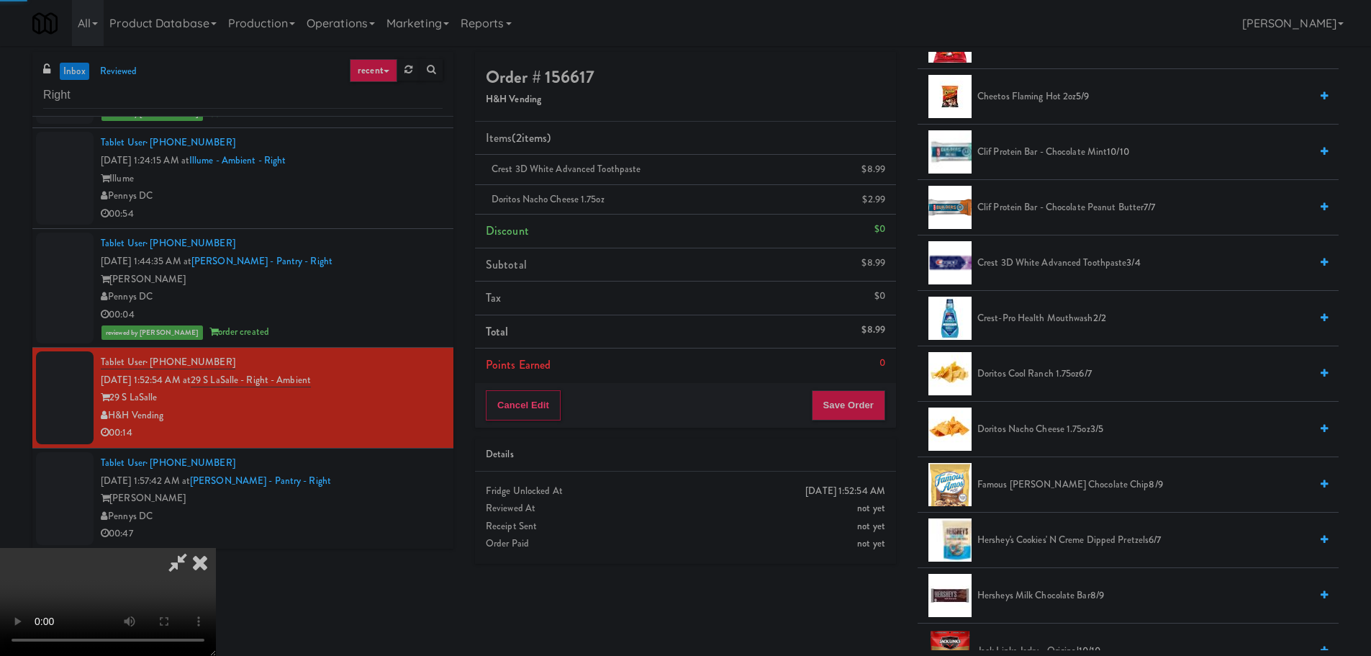
click at [1043, 433] on span "Doritos Nacho Cheese 1.75oz 3/5" at bounding box center [1143, 429] width 332 height 18
click at [216, 548] on video at bounding box center [108, 602] width 216 height 108
click at [833, 413] on button "Save Order" at bounding box center [848, 405] width 73 height 30
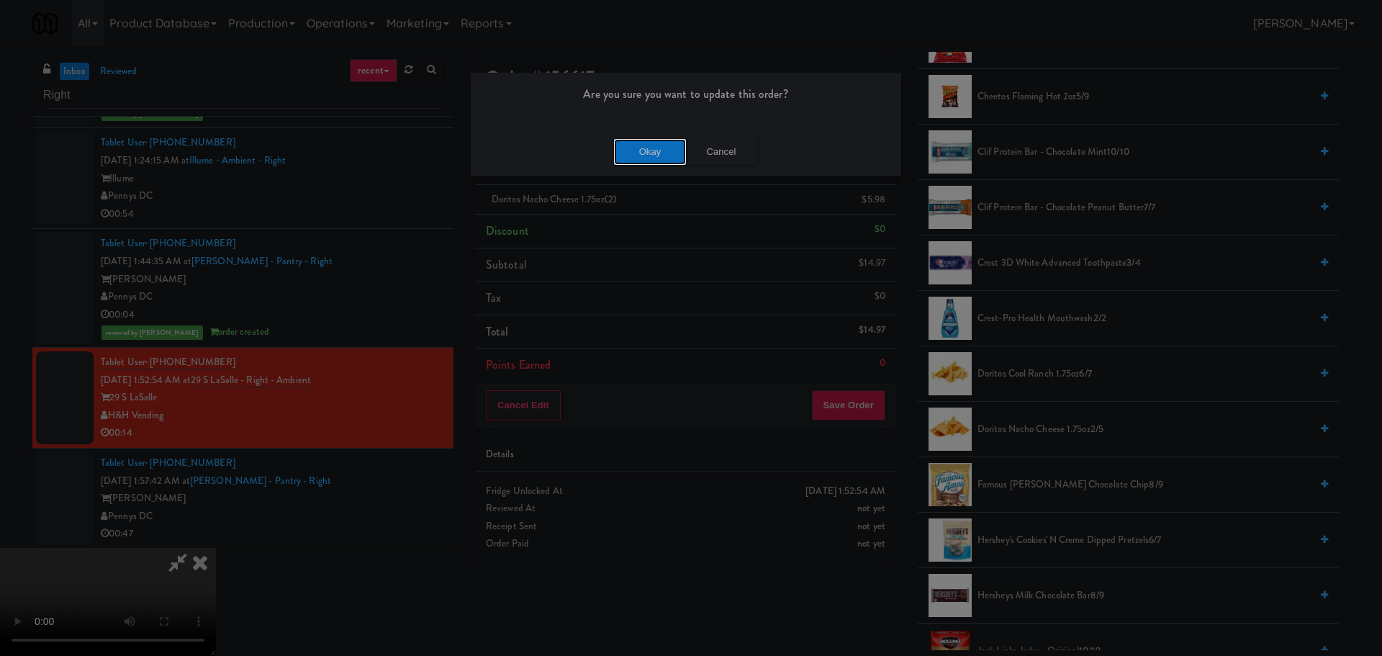
click at [661, 145] on button "Okay" at bounding box center [650, 152] width 72 height 26
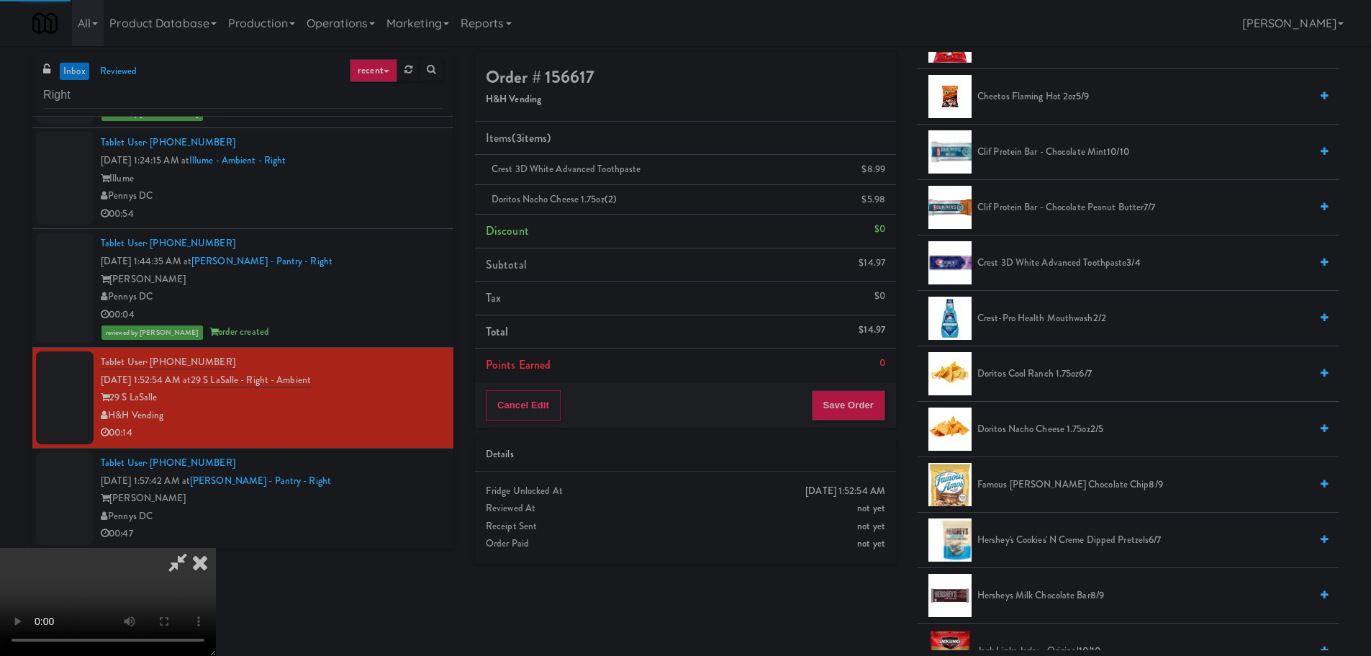
scroll to position [0, 0]
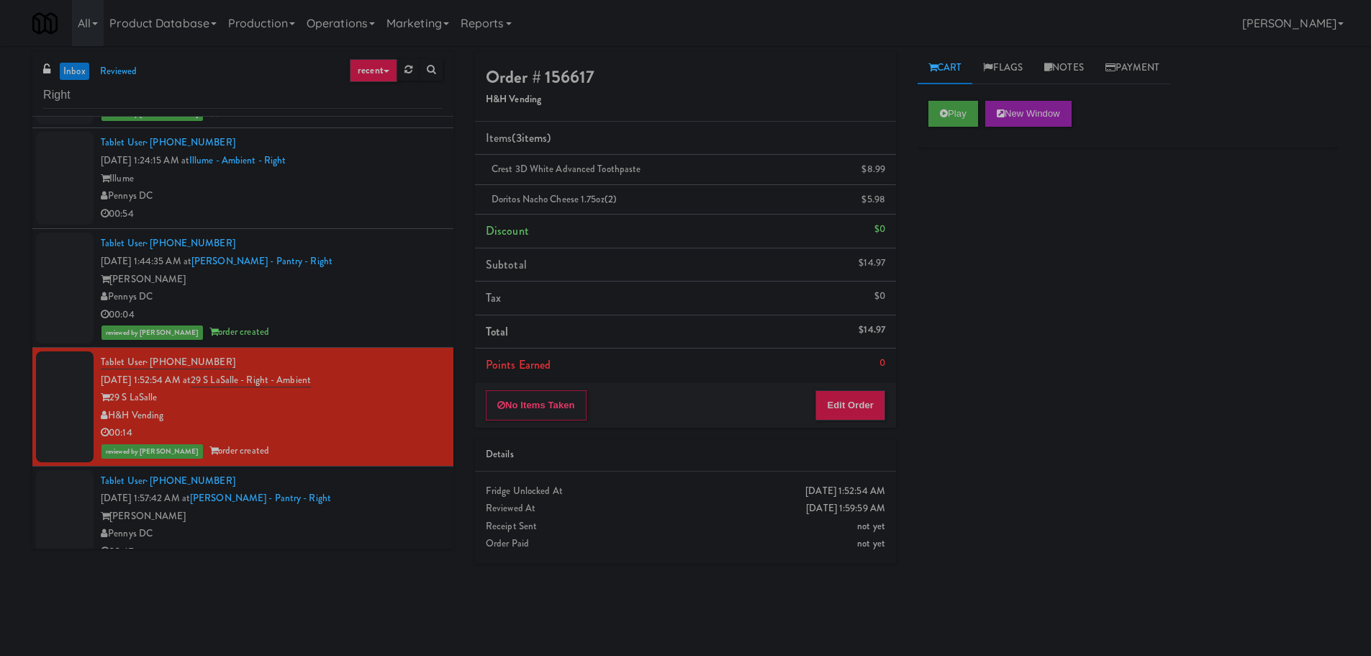
click at [351, 520] on div "[PERSON_NAME]" at bounding box center [272, 516] width 342 height 18
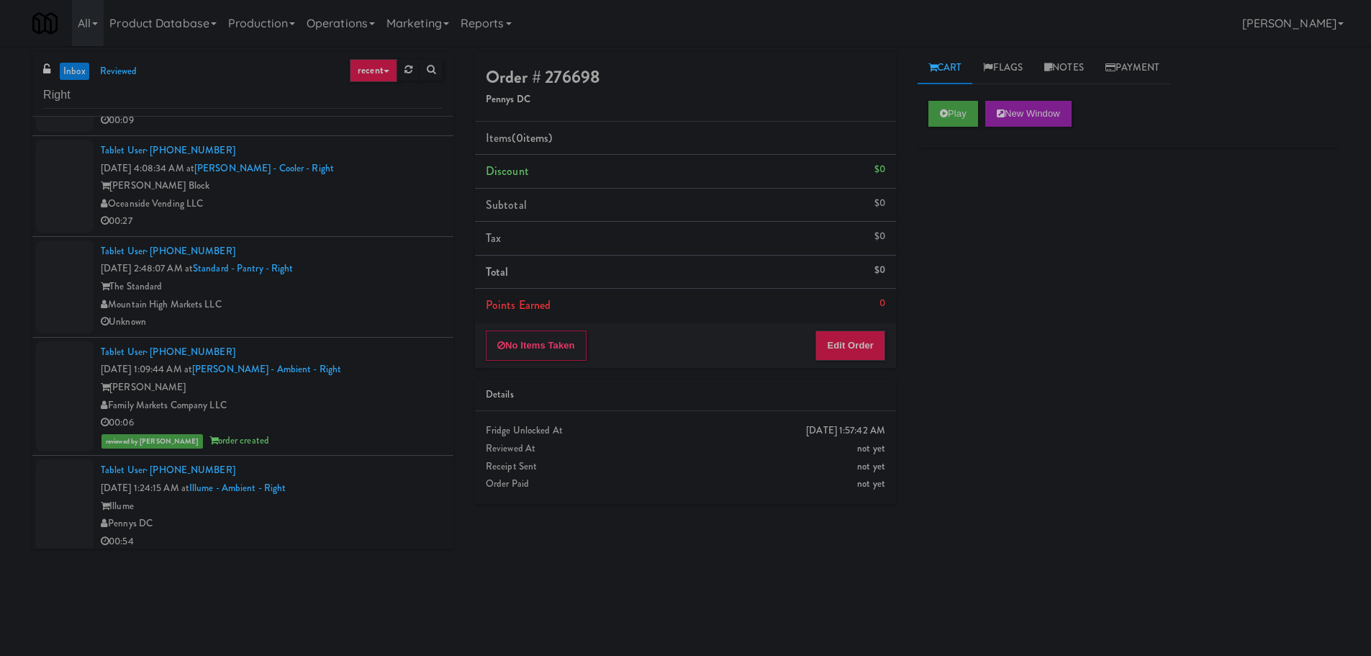
scroll to position [527, 0]
